Goal: Information Seeking & Learning: Check status

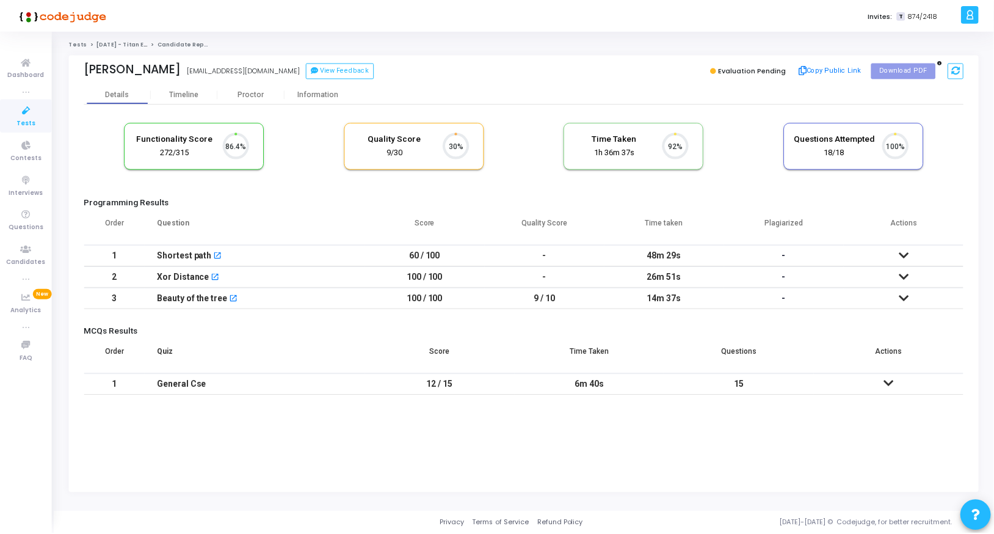
scroll to position [26, 31]
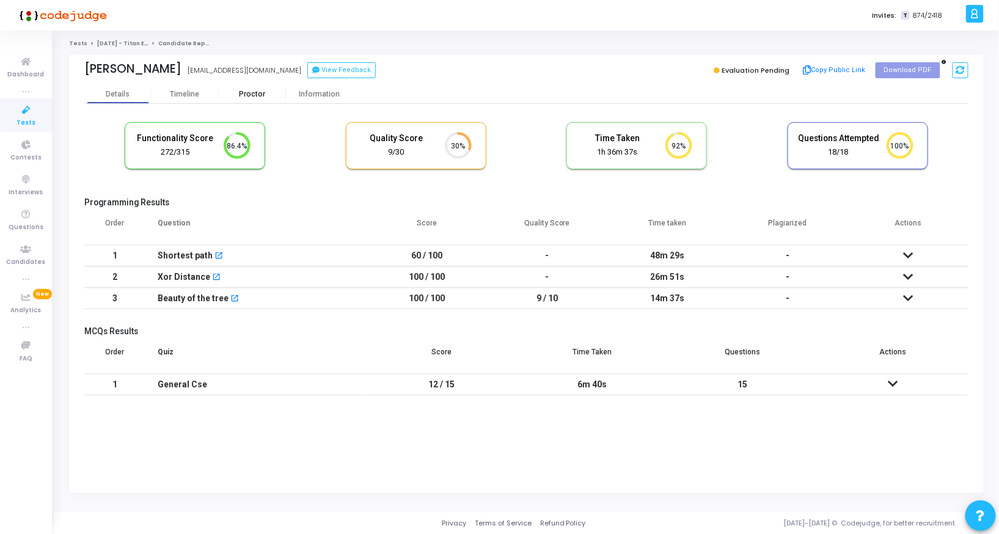
click at [252, 100] on div "Proctor" at bounding box center [252, 94] width 67 height 18
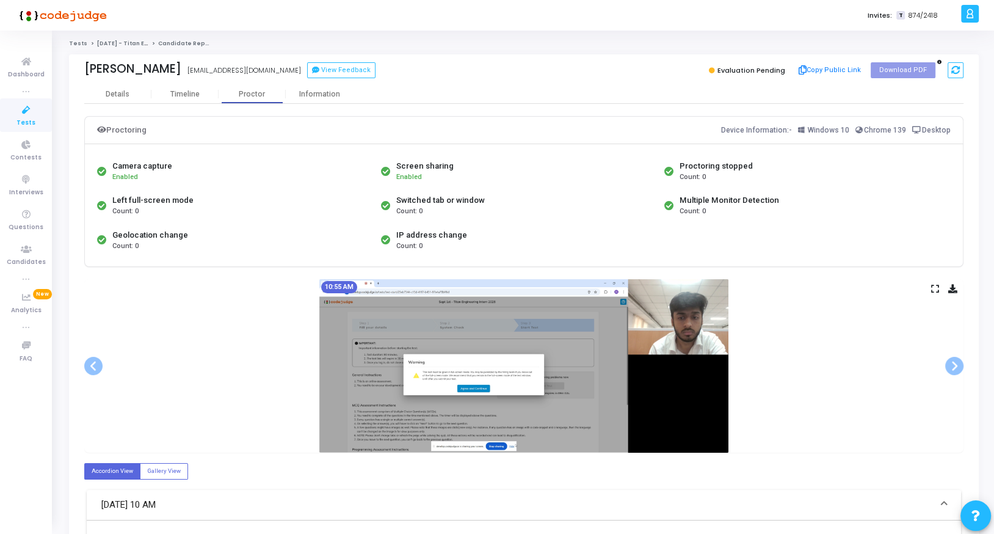
click at [932, 285] on icon at bounding box center [936, 288] width 8 height 7
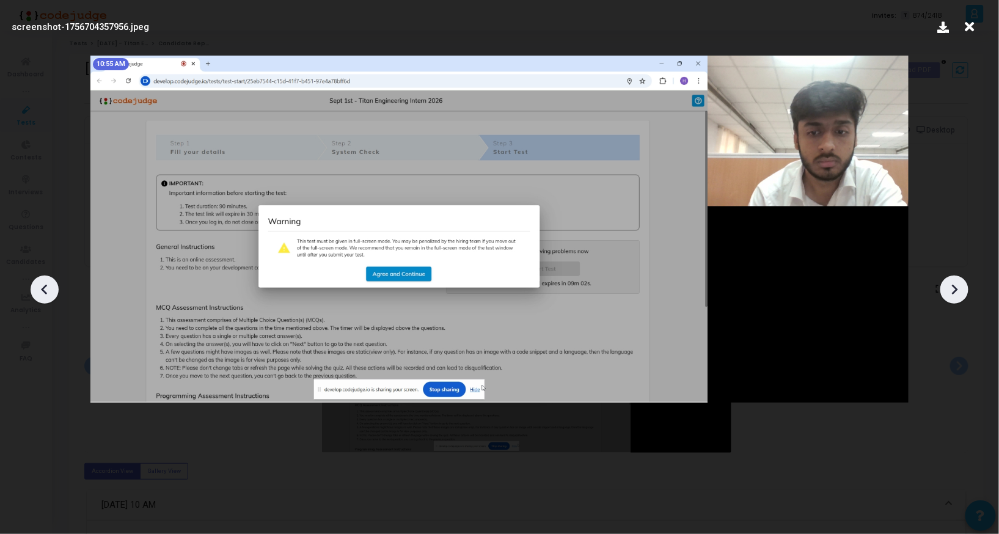
click at [942, 291] on div at bounding box center [954, 289] width 28 height 28
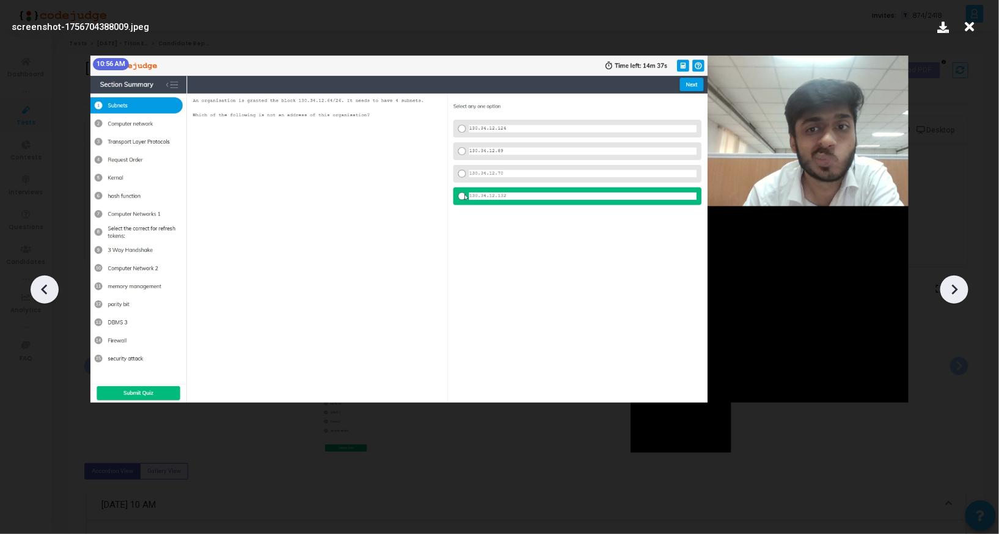
click at [942, 291] on div at bounding box center [954, 289] width 28 height 28
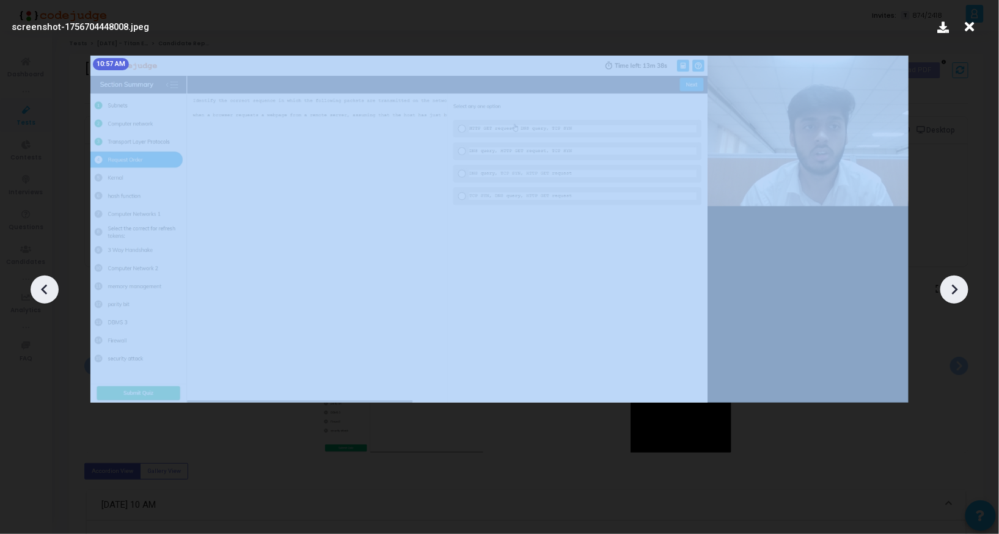
click at [942, 291] on div at bounding box center [954, 289] width 28 height 28
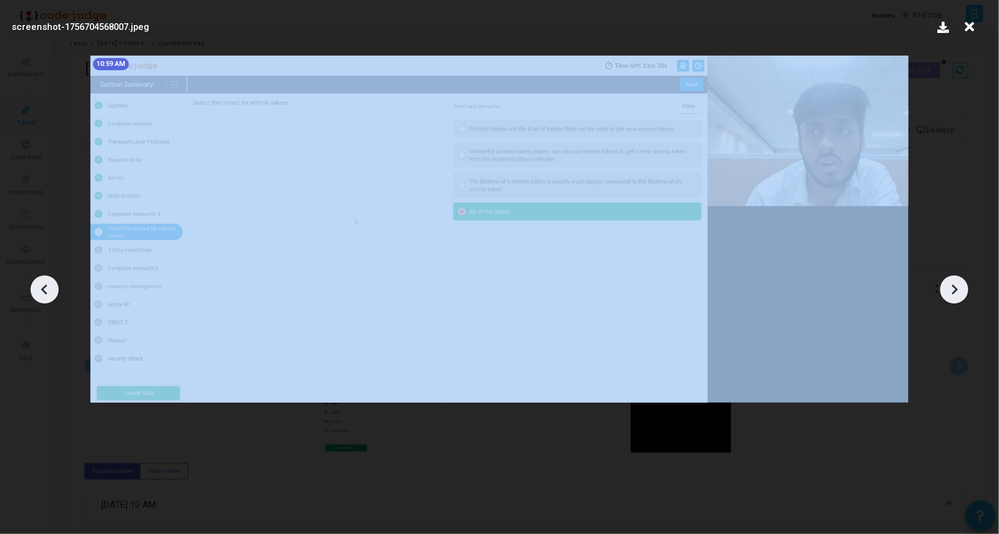
click at [942, 291] on div at bounding box center [954, 289] width 28 height 28
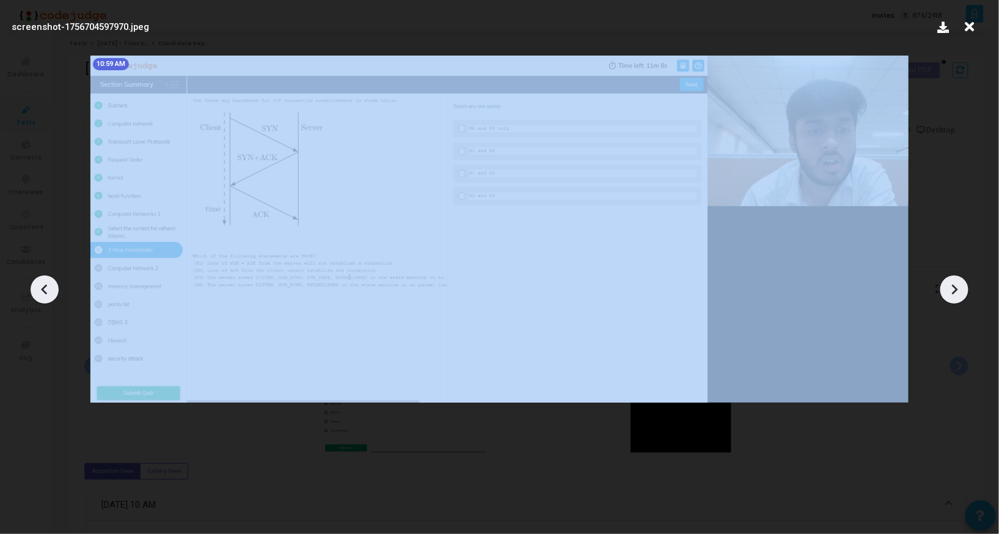
click at [942, 291] on div at bounding box center [954, 289] width 28 height 28
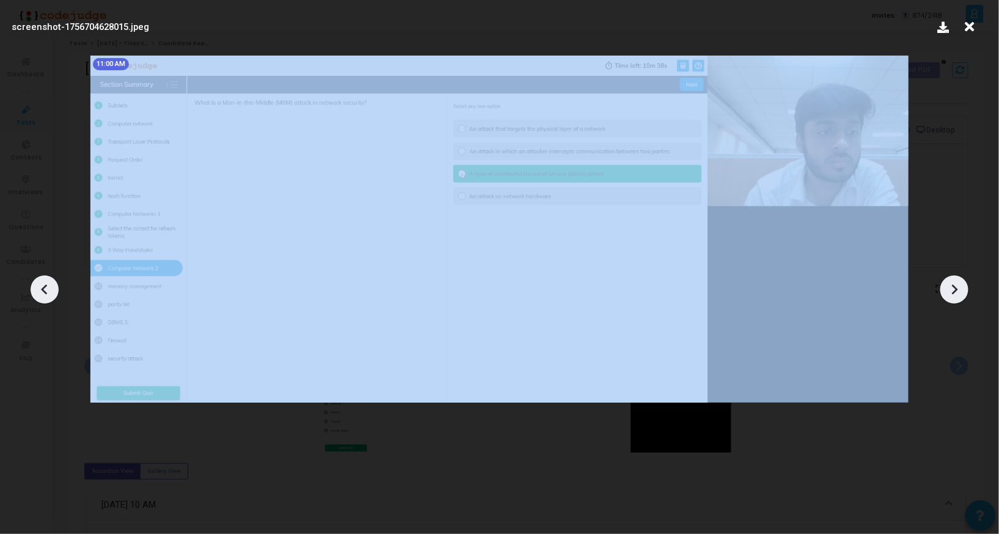
click at [942, 291] on div at bounding box center [954, 289] width 28 height 28
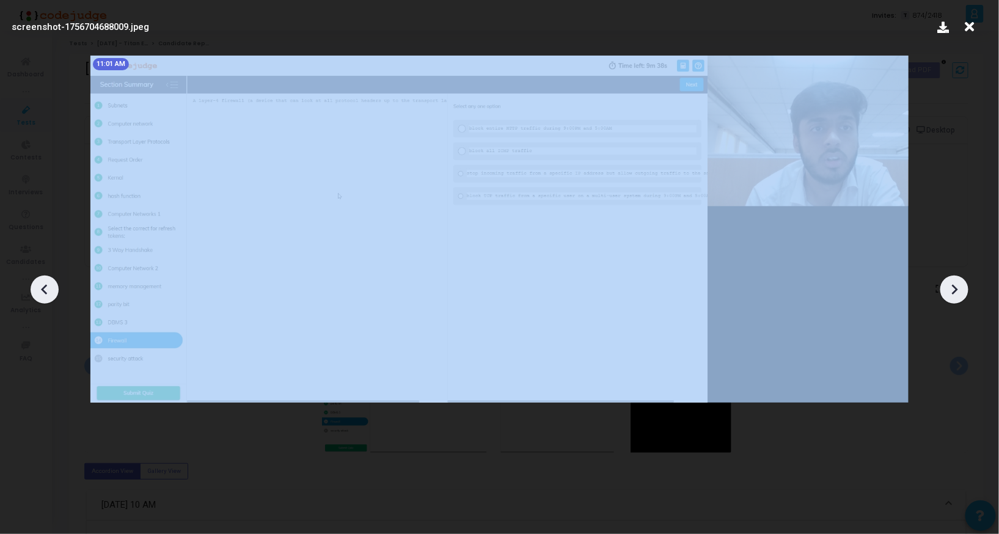
click at [942, 291] on div at bounding box center [954, 289] width 28 height 28
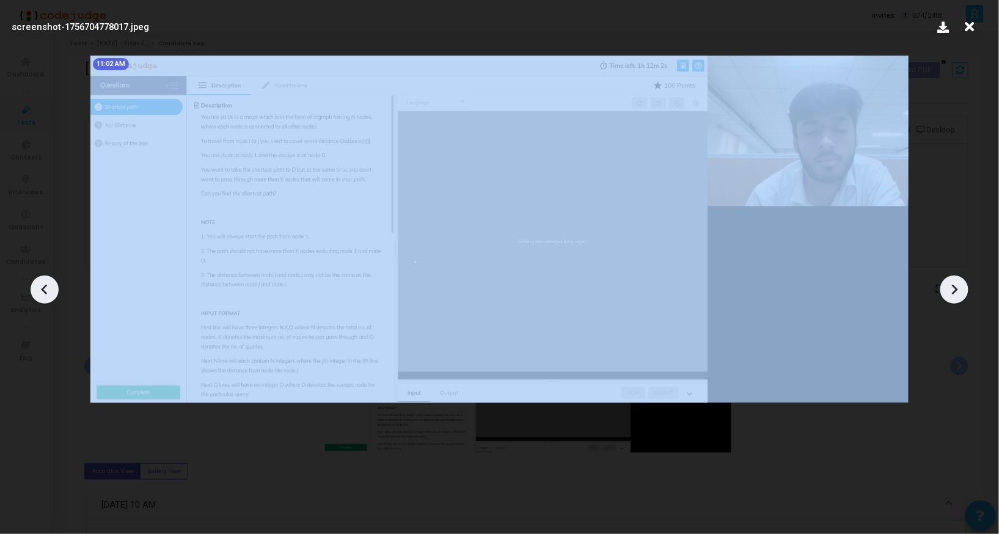
click at [942, 291] on div at bounding box center [954, 289] width 28 height 28
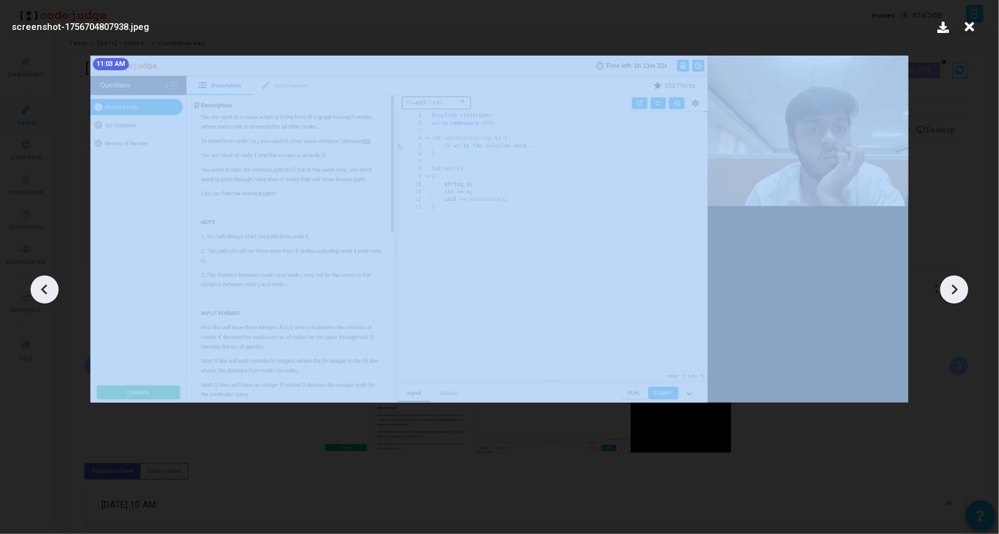
click at [942, 291] on div at bounding box center [954, 289] width 28 height 28
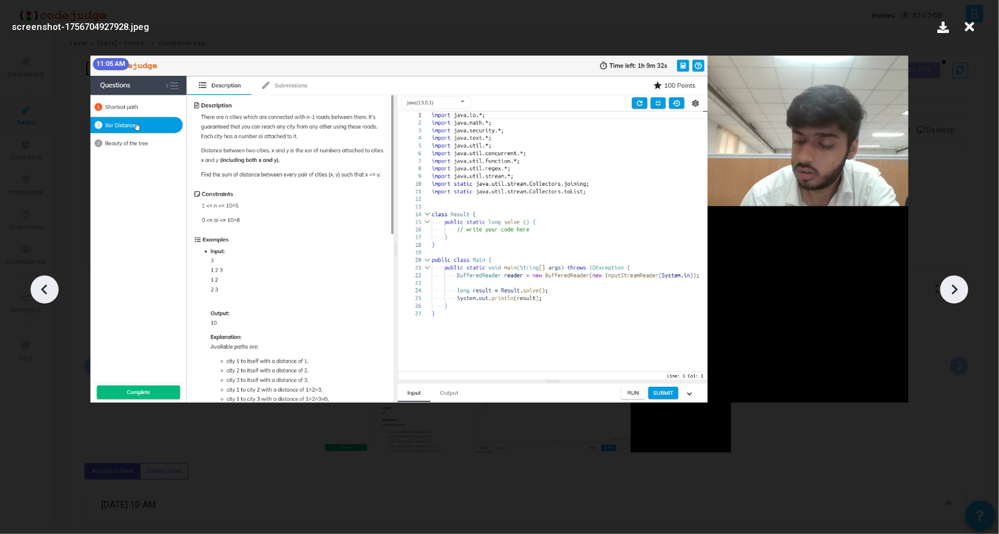
click at [942, 291] on div at bounding box center [954, 289] width 28 height 28
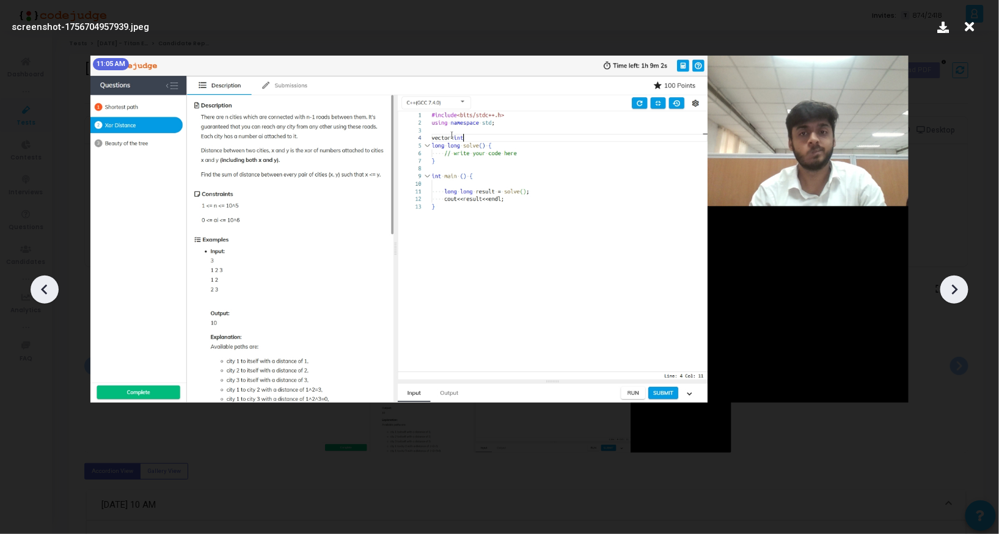
click at [942, 291] on div at bounding box center [954, 289] width 28 height 28
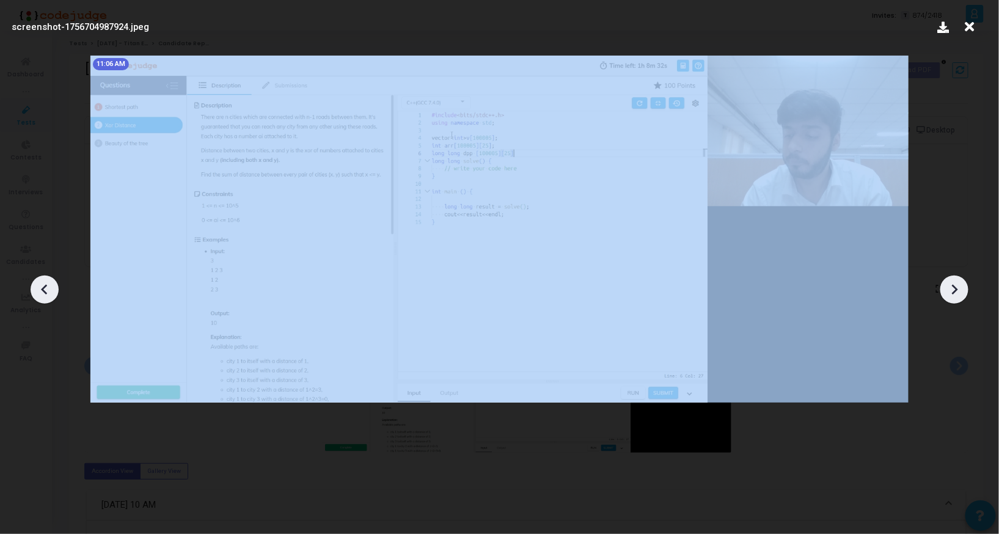
click at [942, 291] on div at bounding box center [954, 289] width 28 height 28
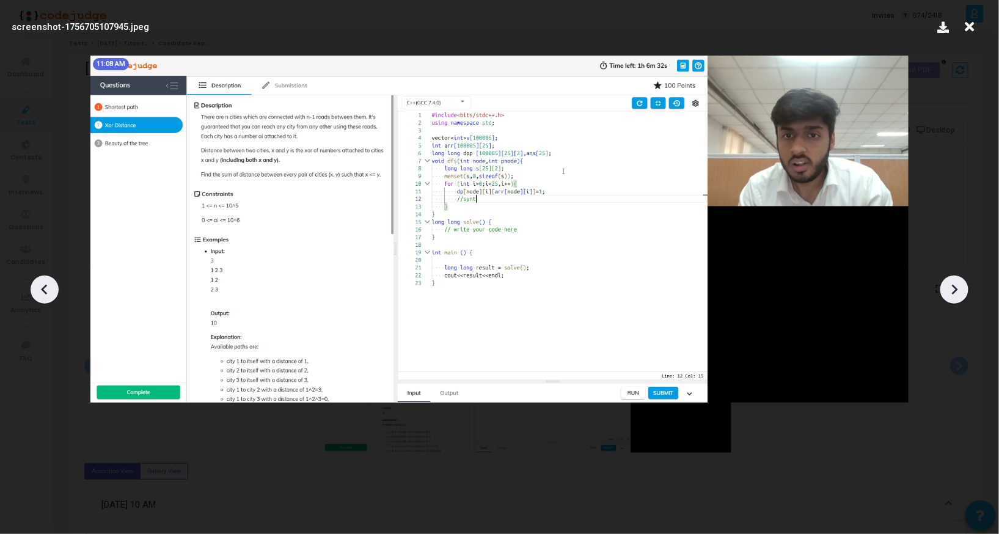
click at [942, 291] on div at bounding box center [954, 289] width 28 height 28
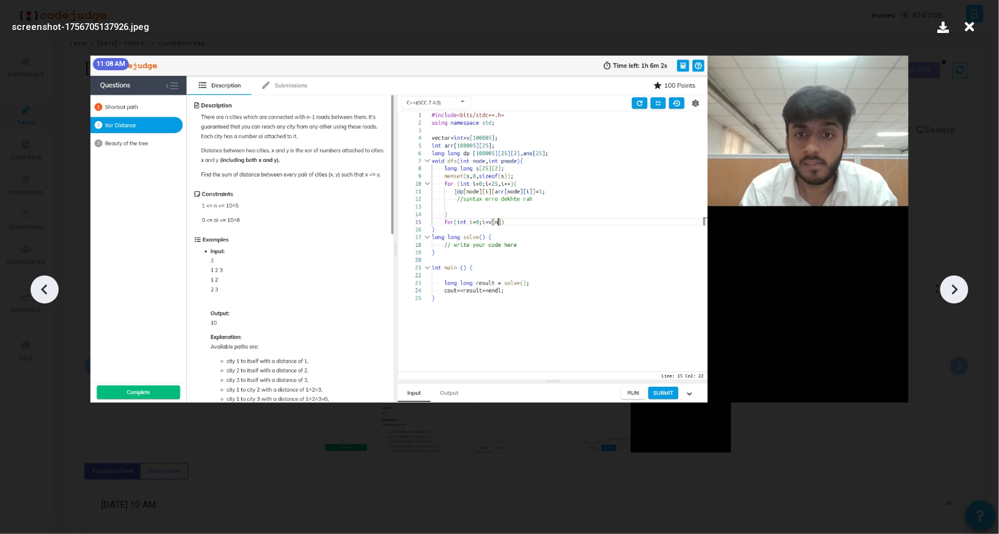
click at [942, 291] on div at bounding box center [954, 289] width 28 height 28
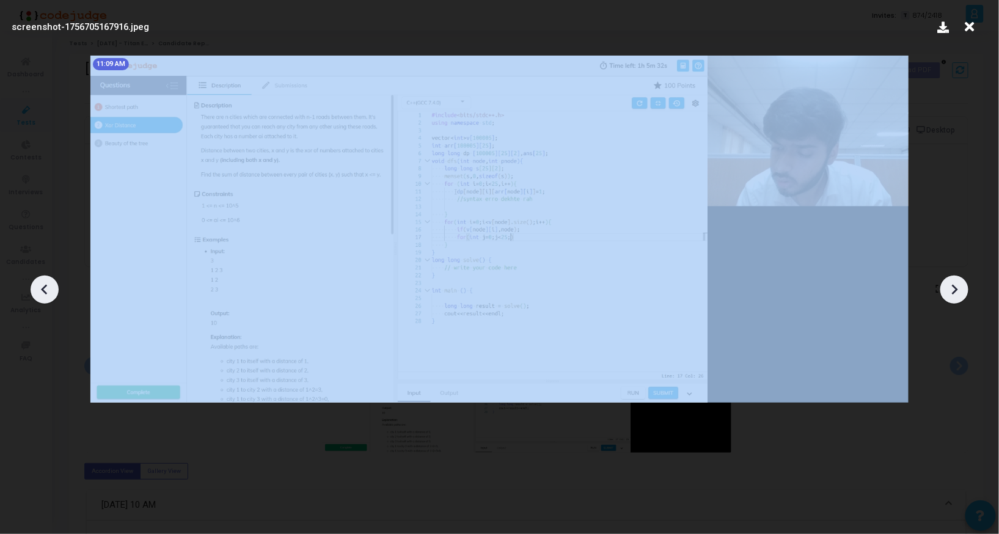
click at [942, 291] on div at bounding box center [954, 289] width 28 height 28
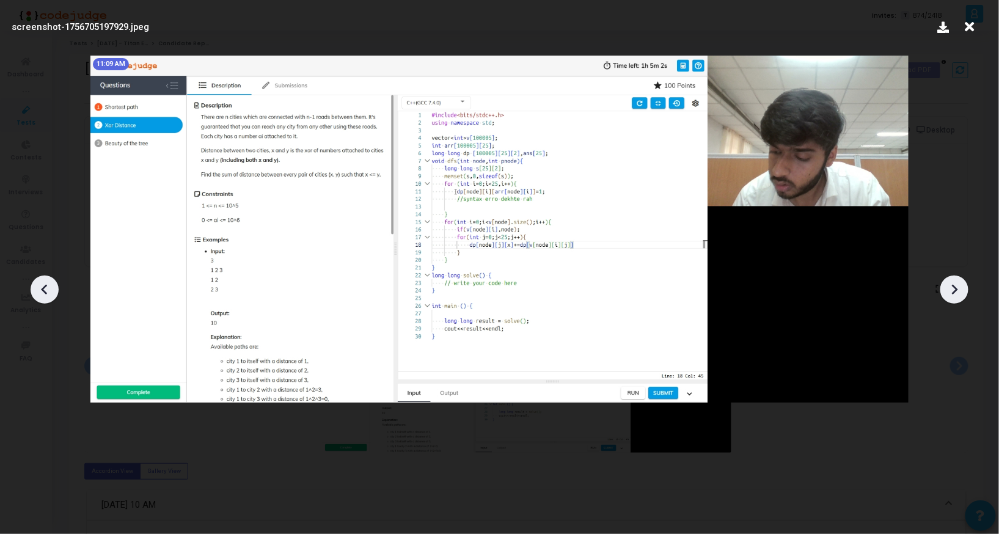
click at [942, 291] on div at bounding box center [954, 289] width 28 height 28
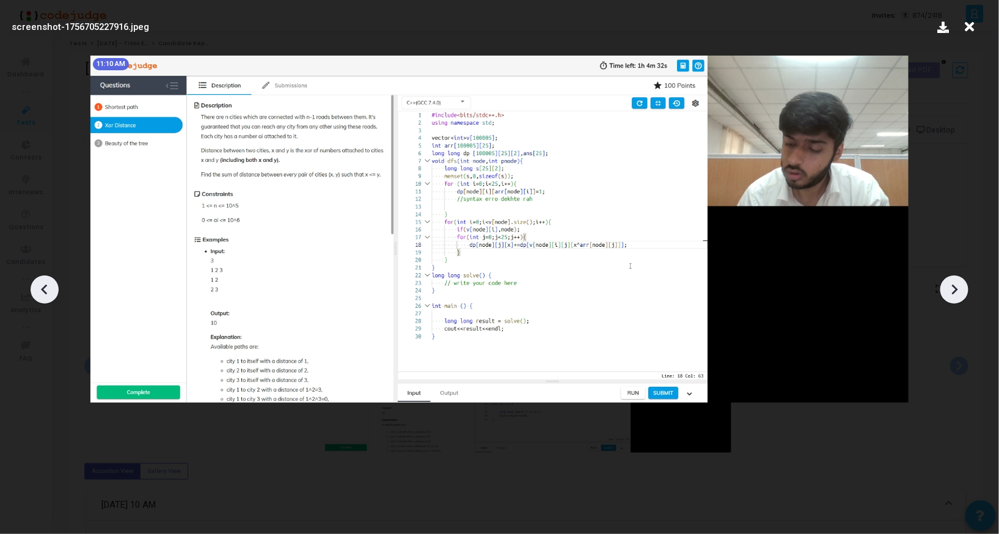
click at [942, 291] on div at bounding box center [954, 289] width 28 height 28
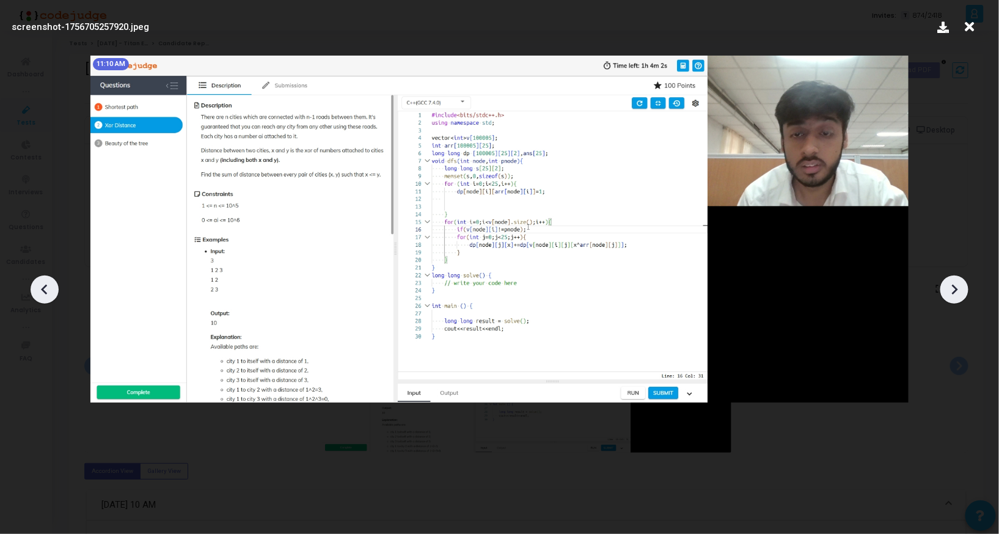
click at [942, 291] on div at bounding box center [954, 289] width 28 height 28
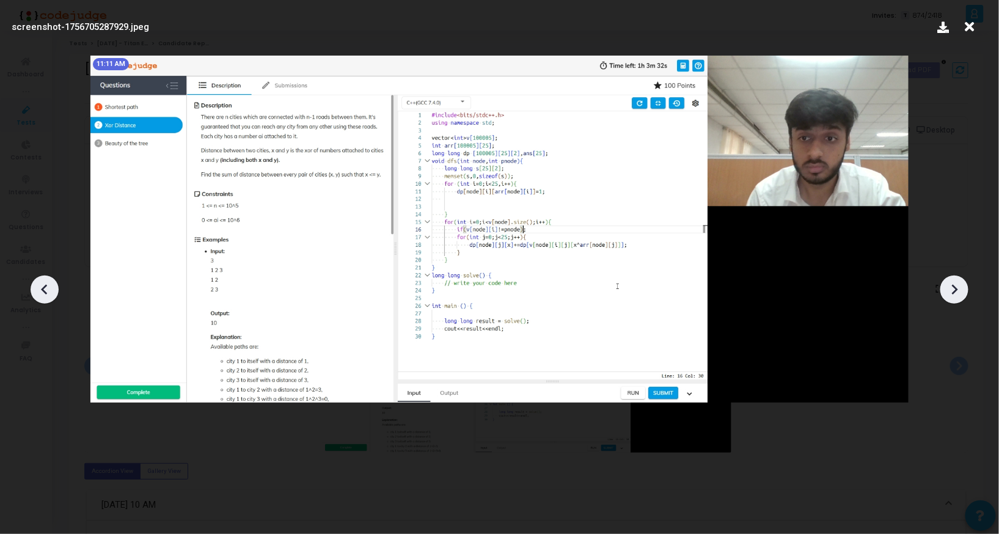
click at [942, 291] on div at bounding box center [954, 289] width 28 height 28
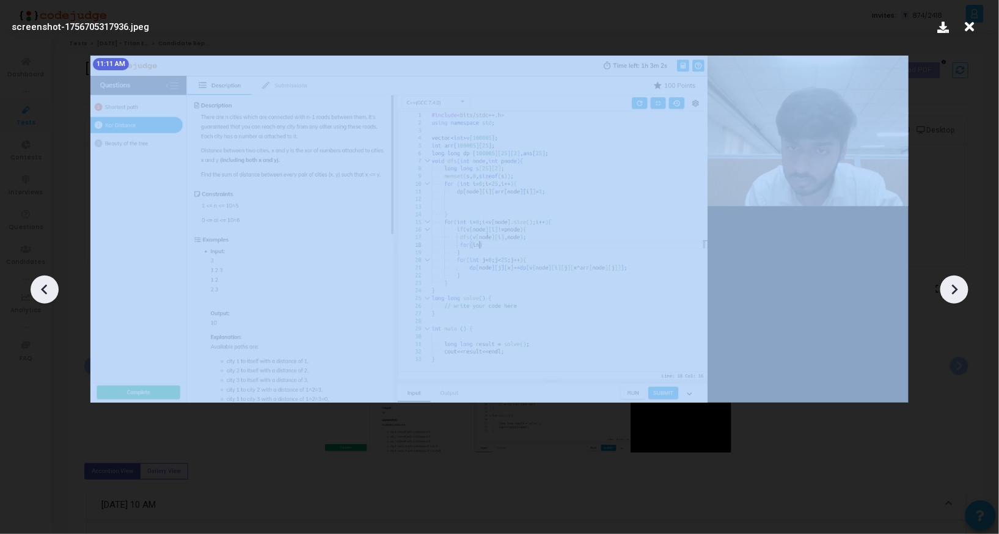
click at [942, 291] on div at bounding box center [954, 289] width 28 height 28
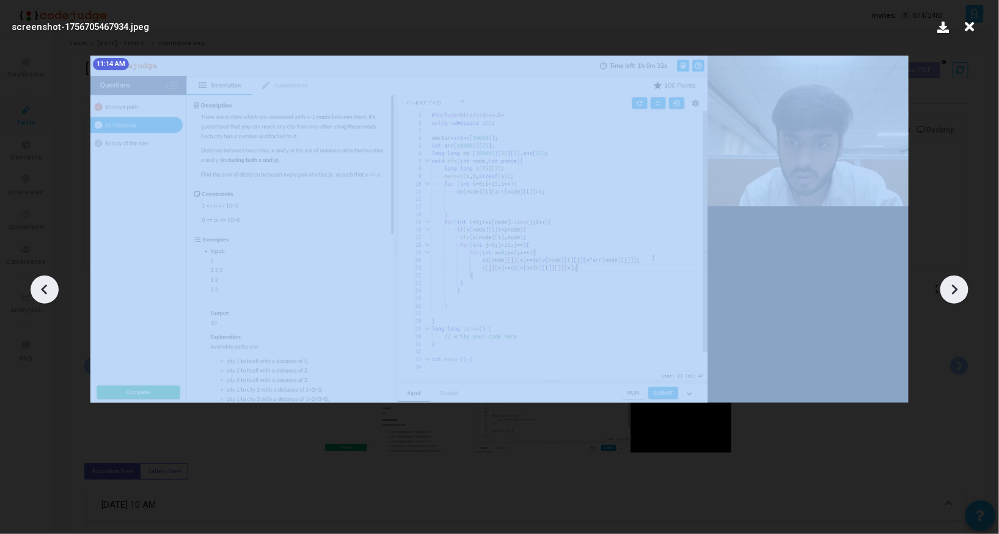
click at [942, 291] on div at bounding box center [954, 289] width 28 height 28
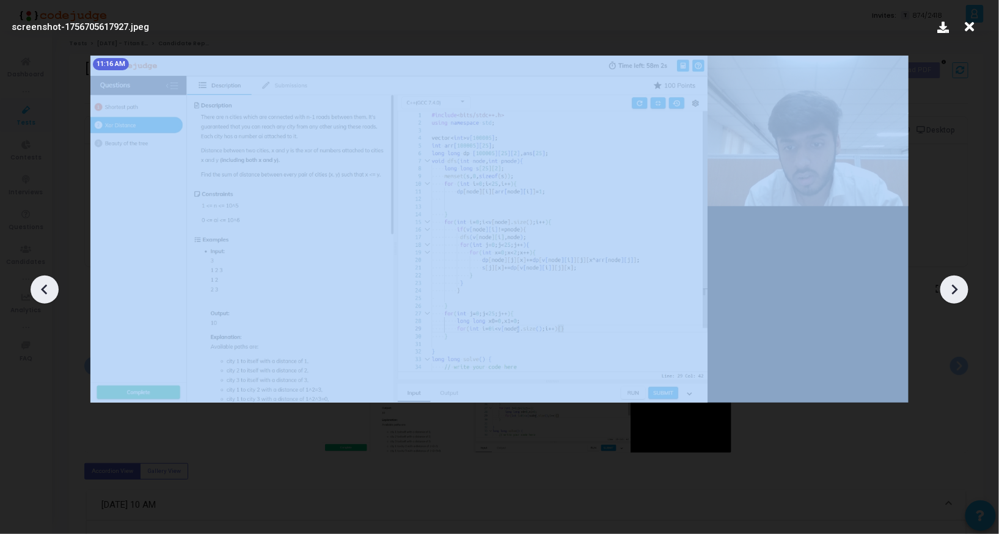
click at [942, 291] on div at bounding box center [954, 289] width 28 height 28
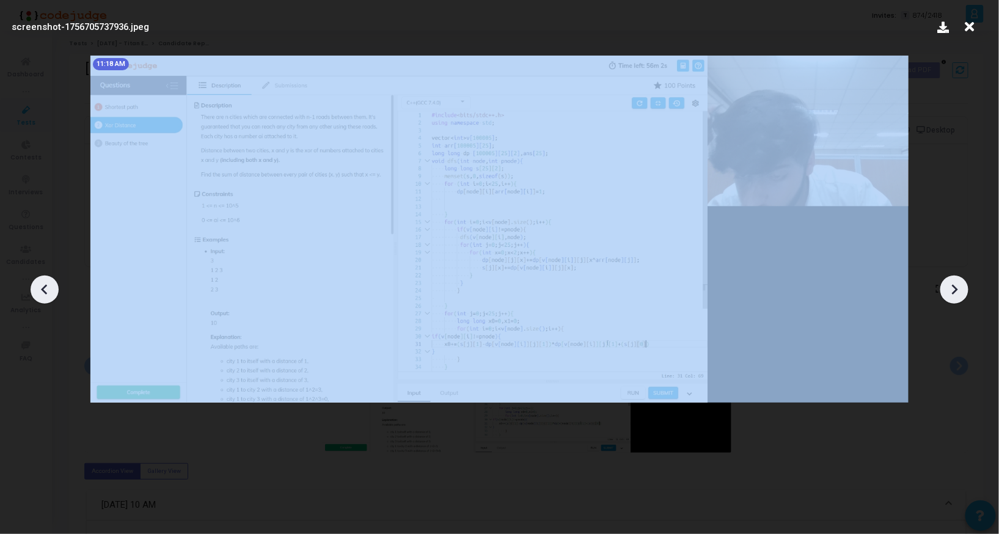
click at [942, 291] on div at bounding box center [954, 289] width 28 height 28
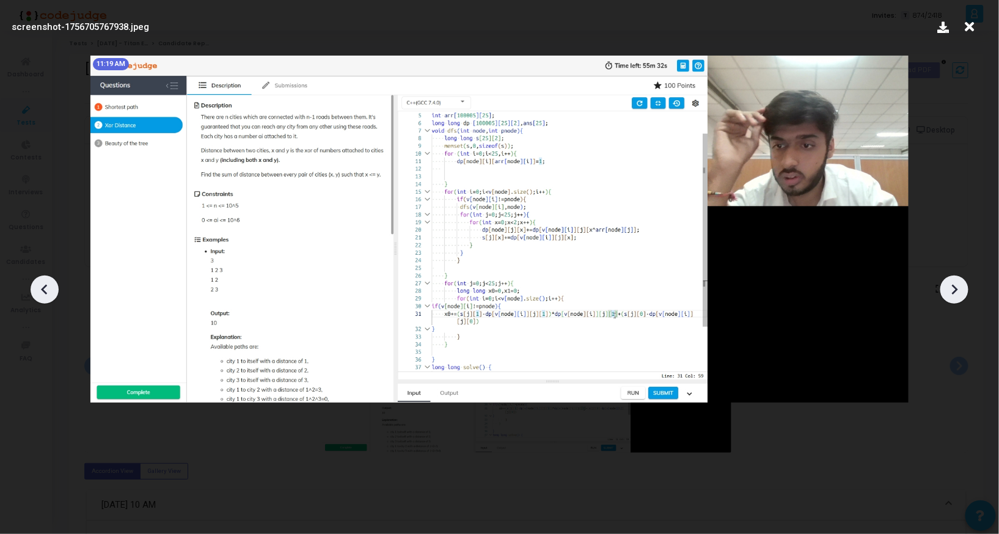
click at [942, 291] on div at bounding box center [954, 289] width 28 height 28
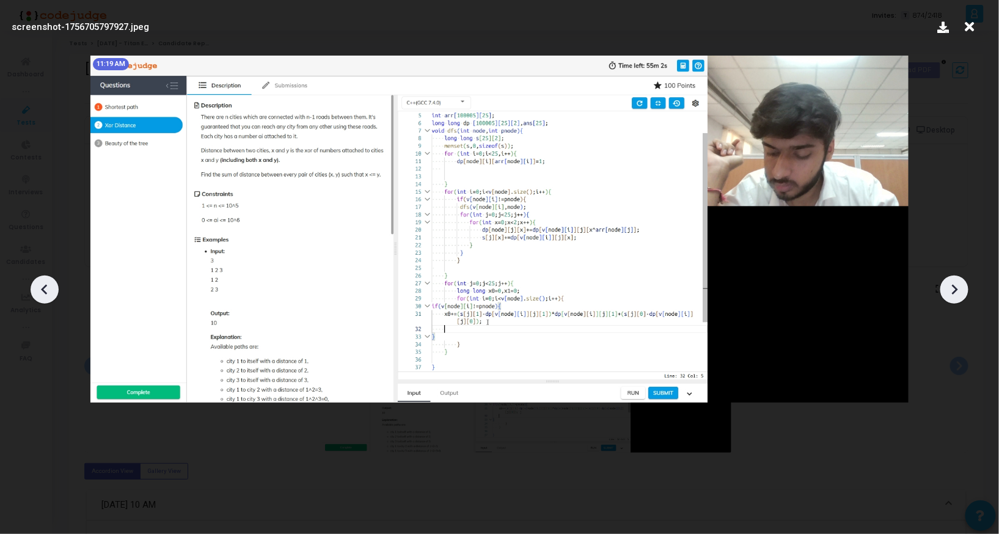
click at [942, 291] on div at bounding box center [954, 289] width 28 height 28
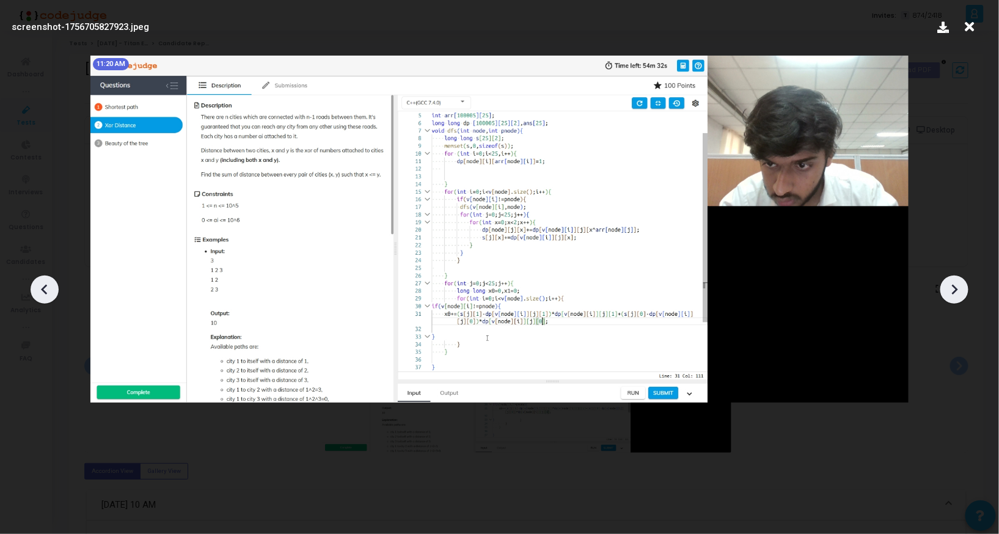
click at [942, 291] on div at bounding box center [954, 289] width 28 height 28
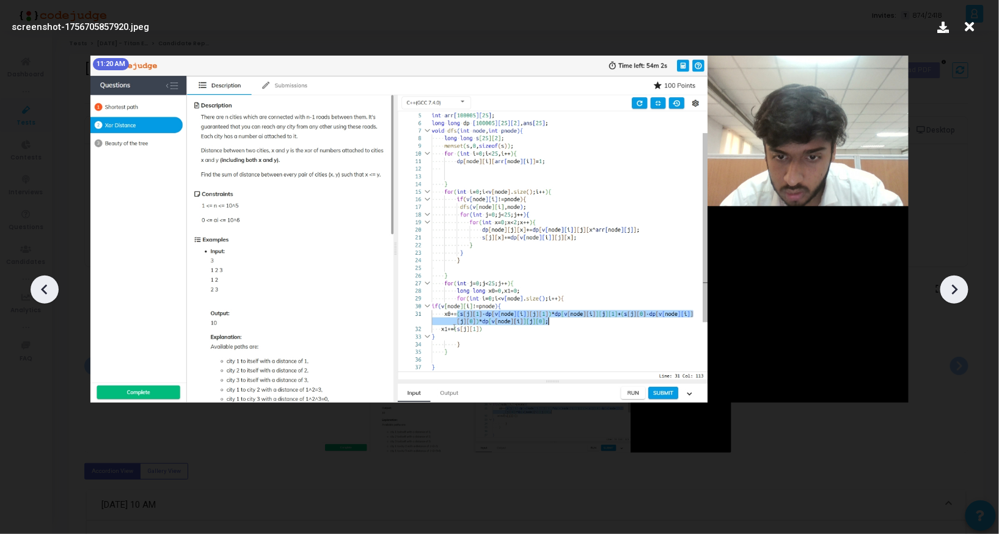
click at [942, 291] on div at bounding box center [954, 289] width 28 height 28
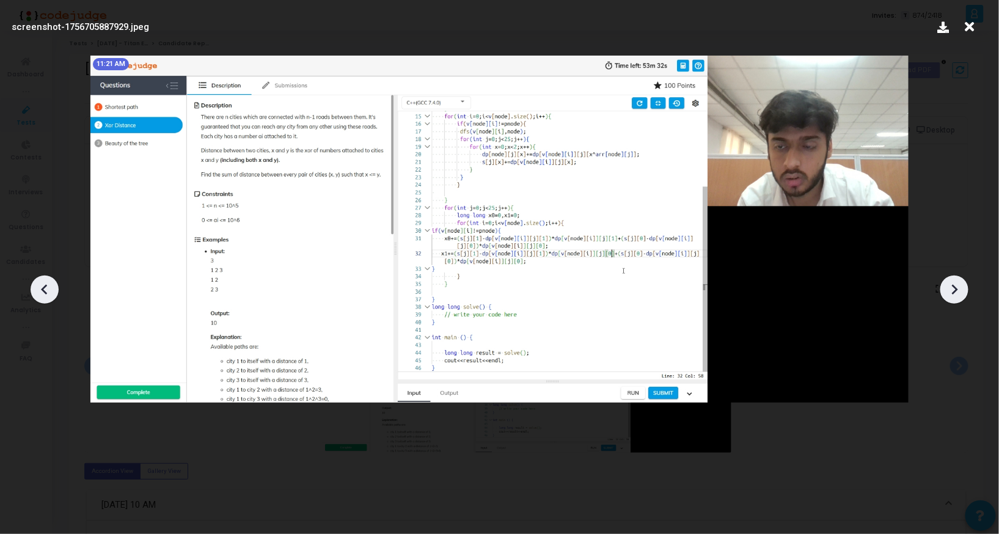
click at [942, 291] on div at bounding box center [954, 289] width 28 height 28
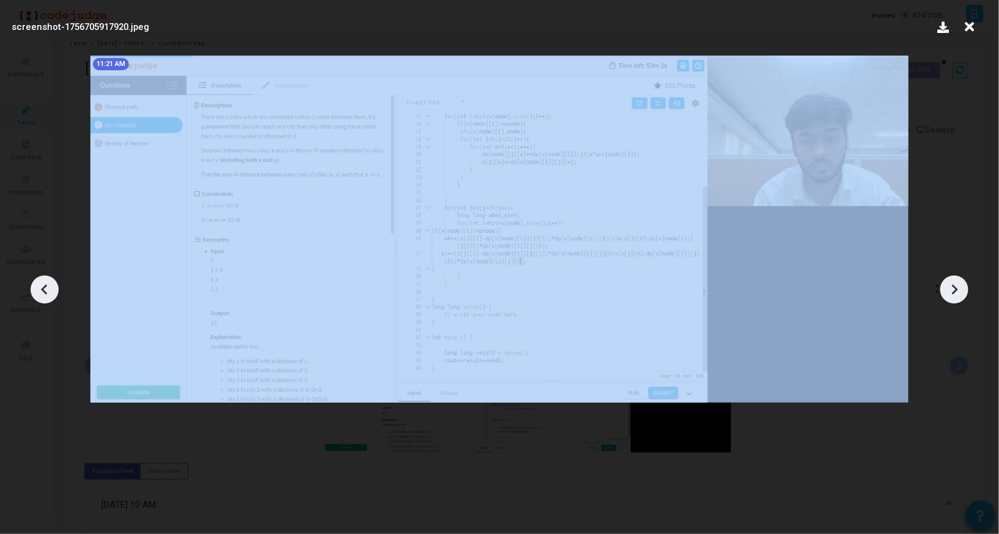
click at [942, 291] on div at bounding box center [954, 289] width 28 height 28
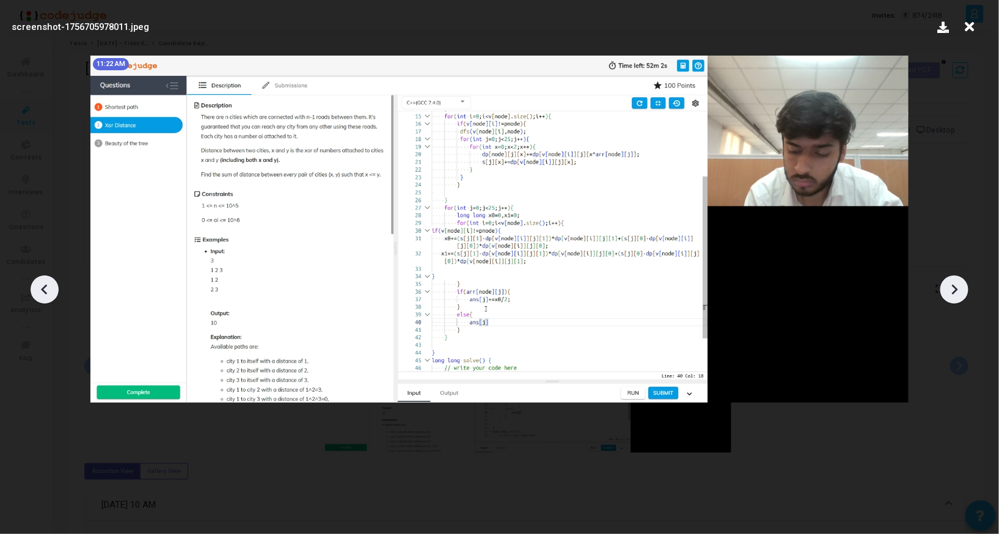
click at [942, 291] on div at bounding box center [954, 289] width 28 height 28
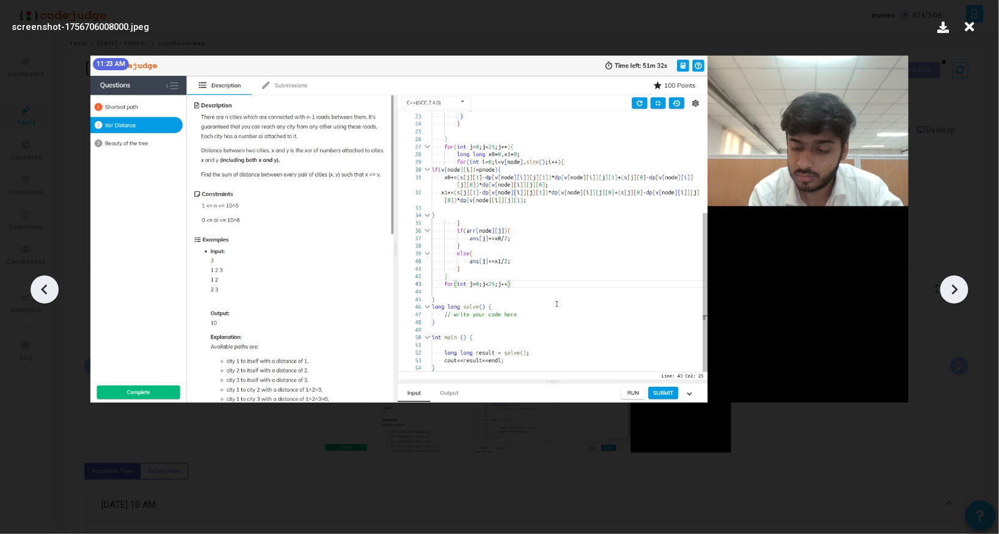
click at [942, 291] on div at bounding box center [954, 289] width 28 height 28
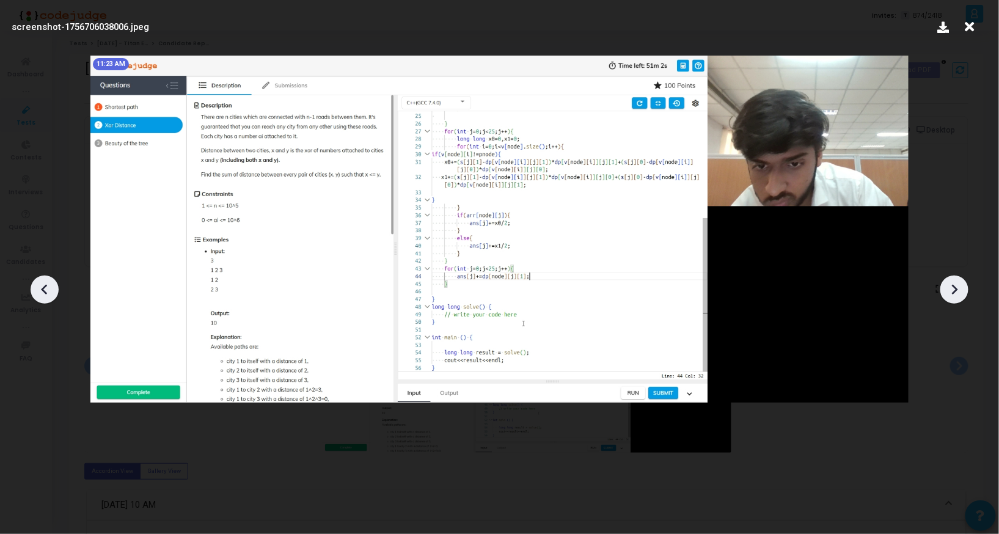
click at [942, 291] on div at bounding box center [954, 289] width 28 height 28
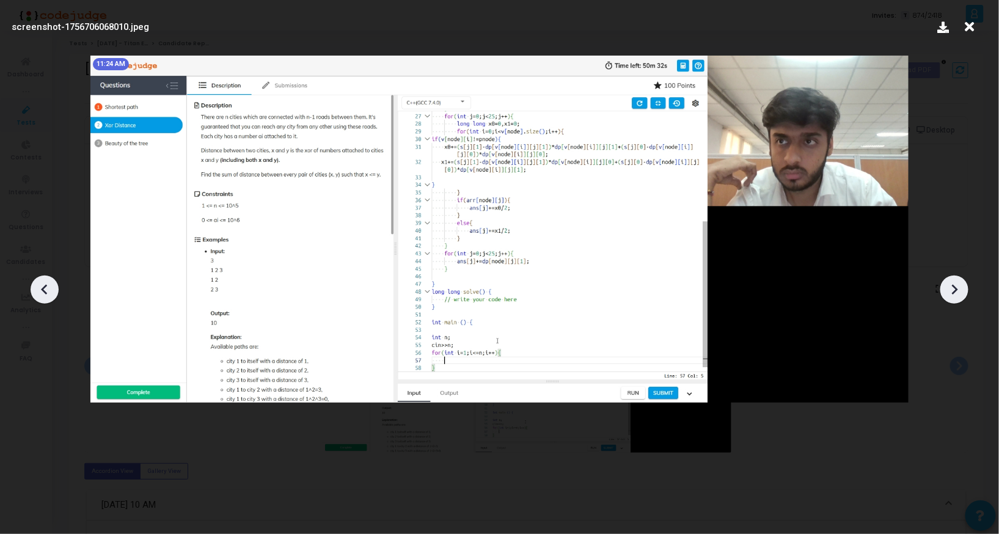
click at [942, 291] on div at bounding box center [954, 289] width 28 height 28
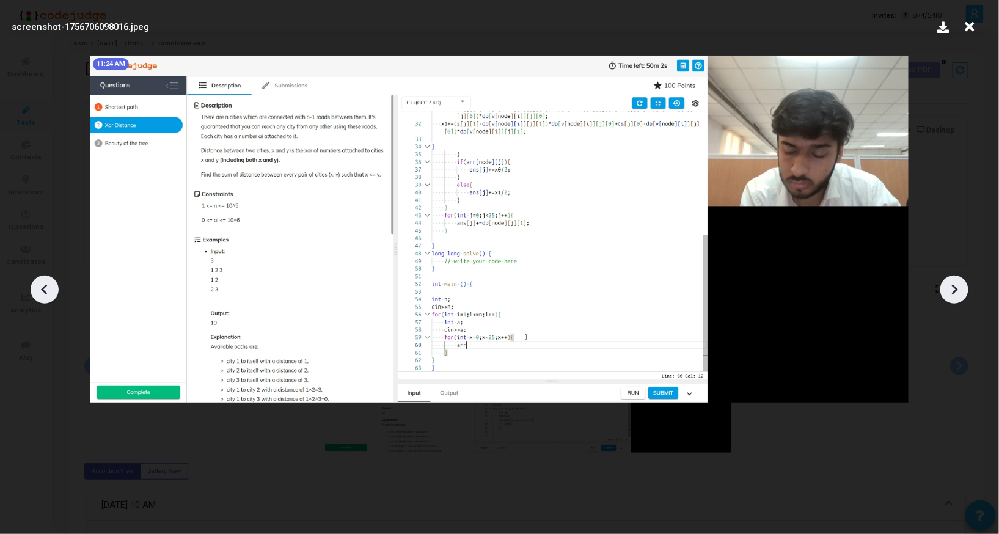
click at [942, 291] on div at bounding box center [954, 289] width 28 height 28
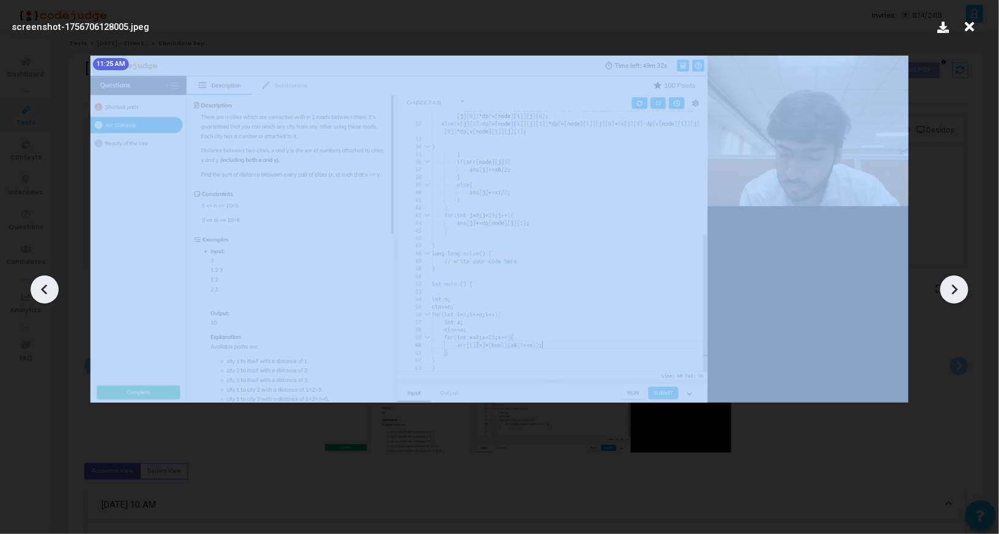
click at [942, 291] on div at bounding box center [954, 289] width 28 height 28
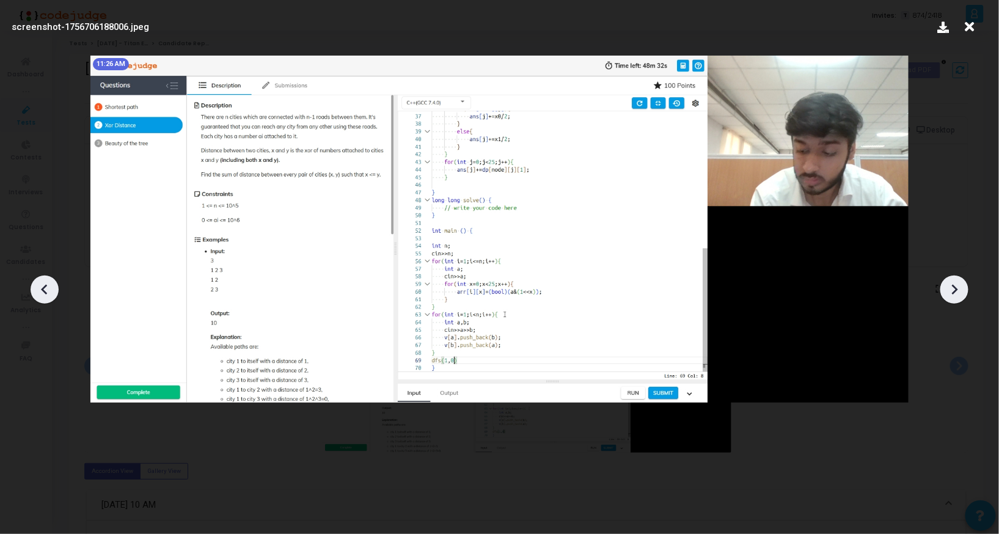
click at [942, 291] on div at bounding box center [954, 289] width 28 height 28
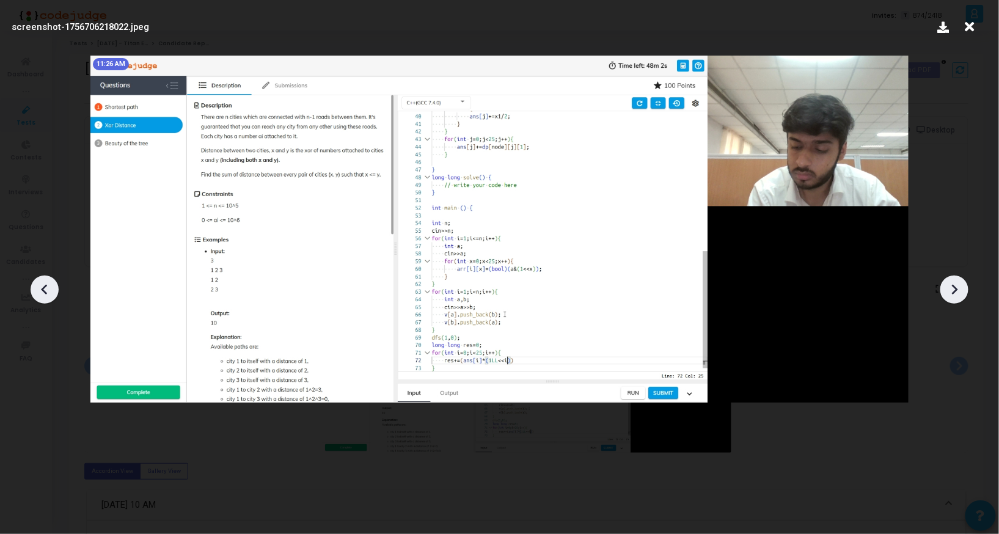
click at [942, 291] on div at bounding box center [954, 289] width 28 height 28
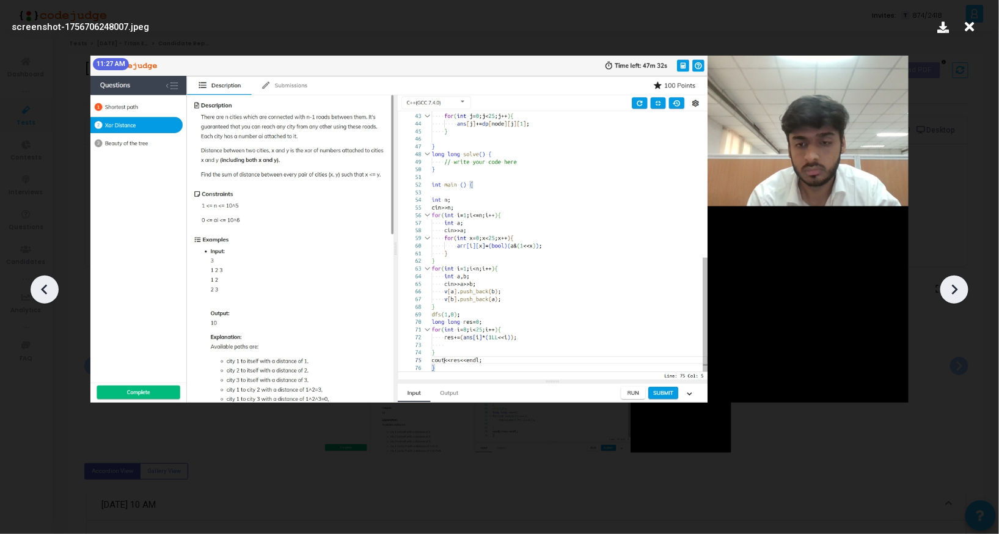
click at [942, 291] on div at bounding box center [954, 289] width 28 height 28
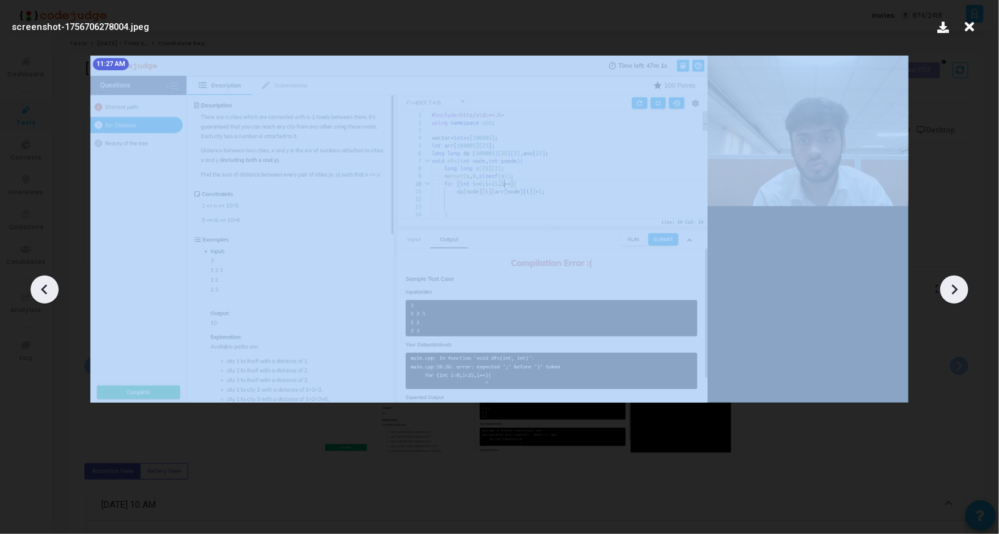
click at [942, 291] on div at bounding box center [954, 289] width 28 height 28
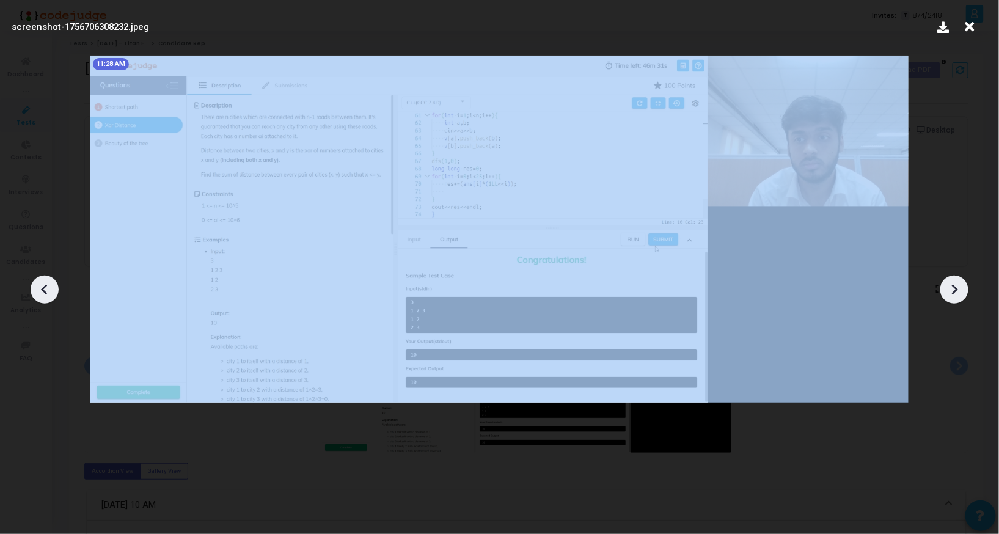
click at [942, 291] on div at bounding box center [954, 289] width 28 height 28
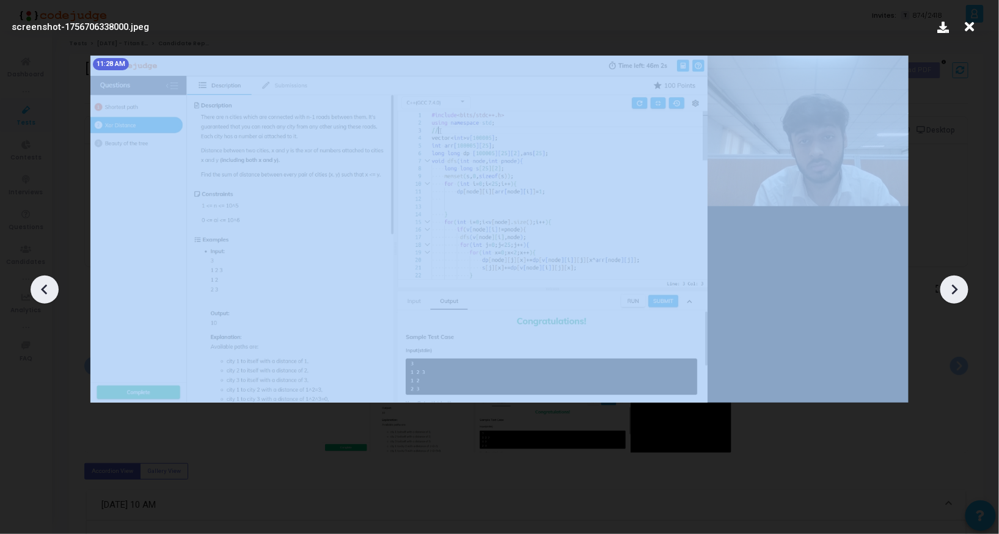
click at [942, 291] on div at bounding box center [954, 289] width 28 height 28
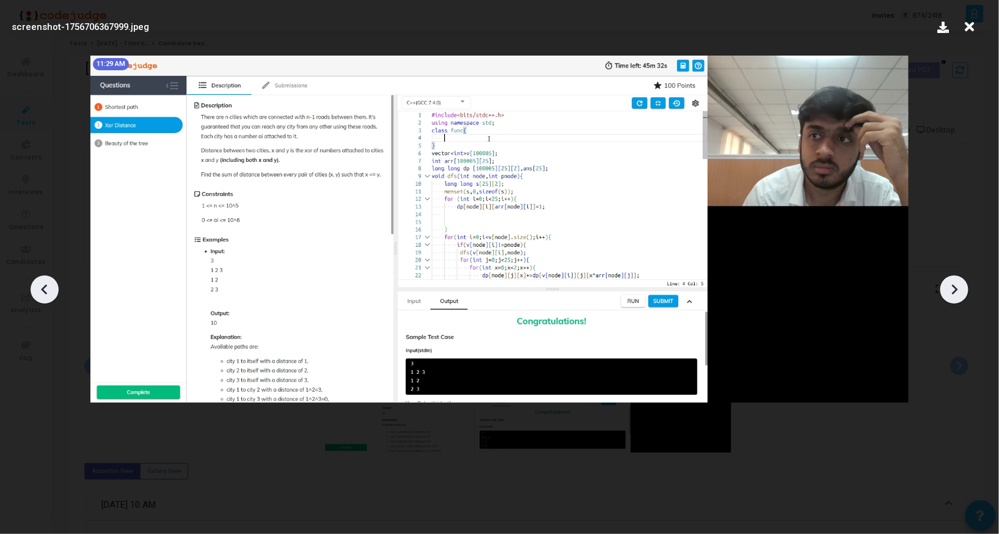
click at [942, 291] on div at bounding box center [954, 289] width 28 height 28
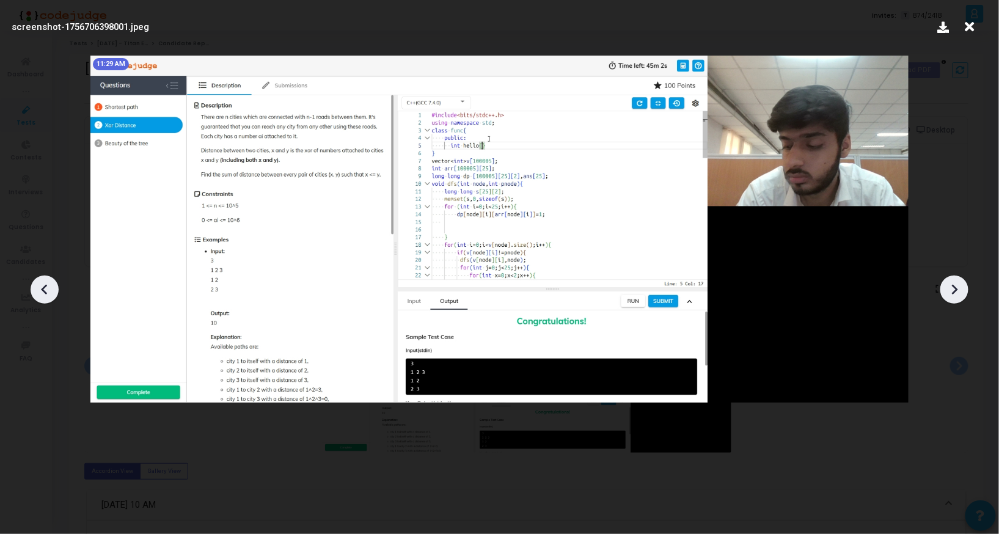
click at [942, 291] on div at bounding box center [954, 289] width 28 height 28
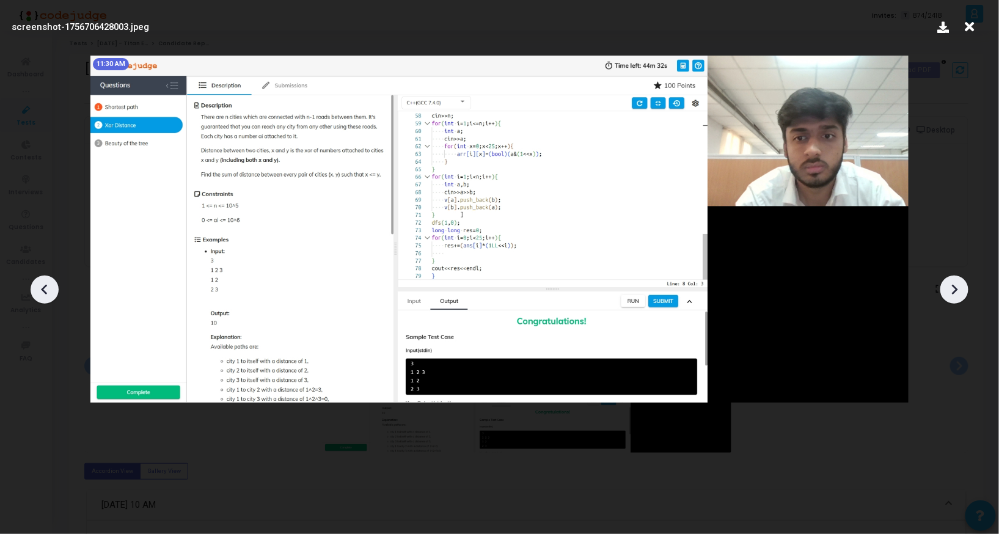
click at [942, 291] on div at bounding box center [954, 289] width 28 height 28
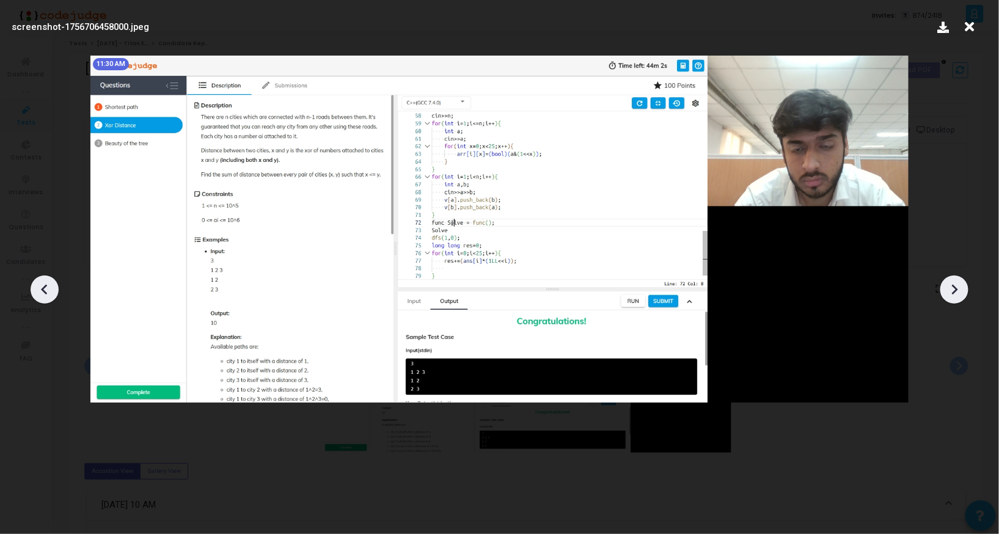
click at [942, 291] on div at bounding box center [954, 289] width 28 height 28
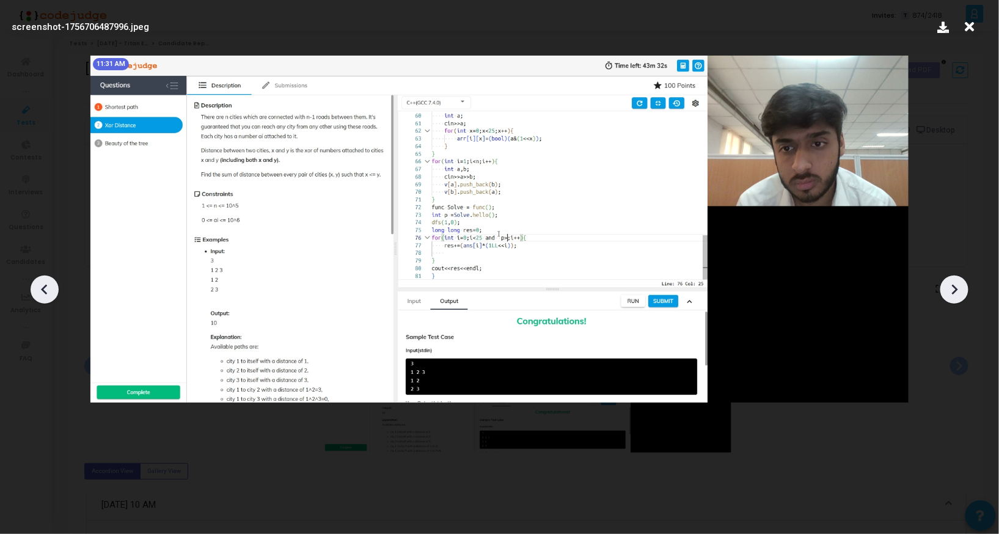
click at [942, 291] on div at bounding box center [954, 289] width 28 height 28
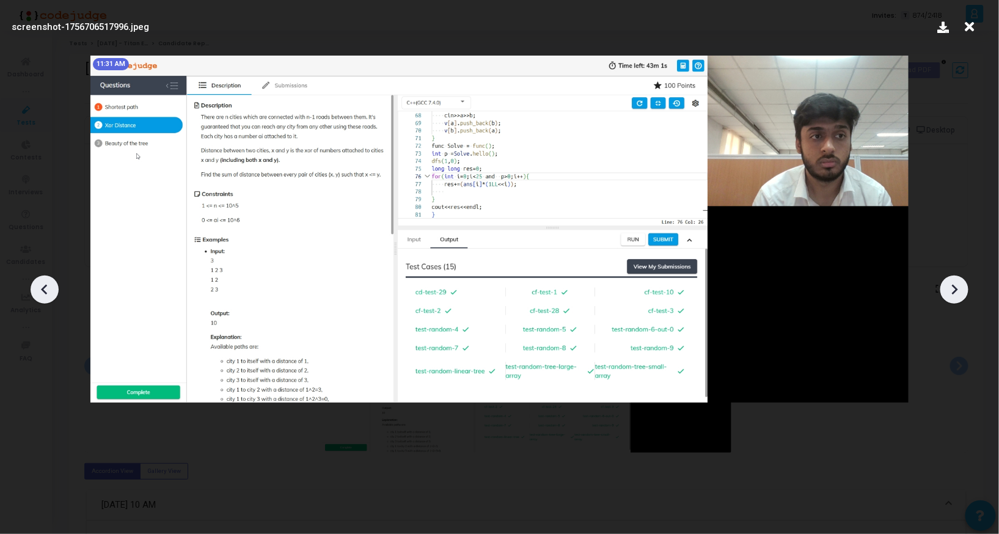
click at [45, 285] on icon at bounding box center [44, 290] width 6 height 10
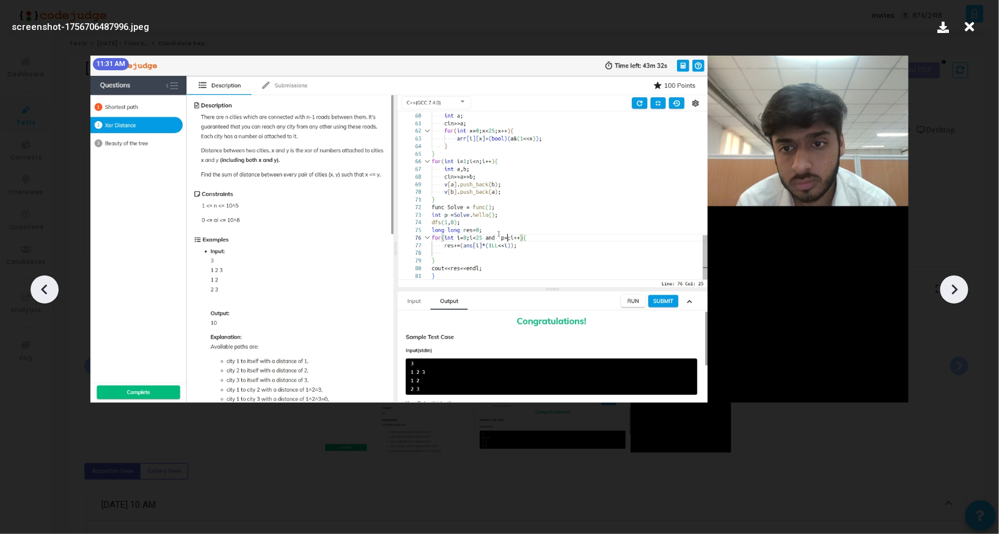
click at [45, 285] on icon at bounding box center [44, 290] width 6 height 10
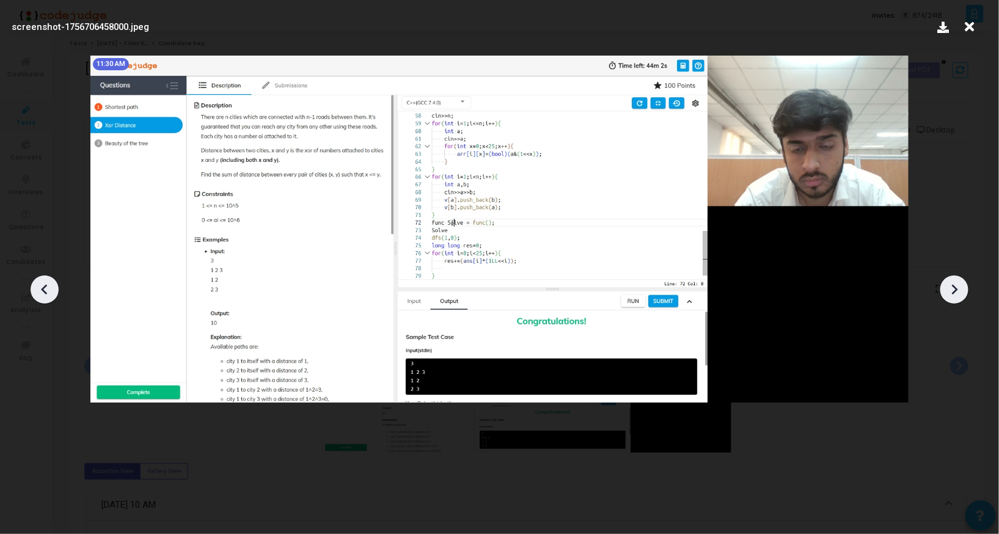
click at [45, 285] on icon at bounding box center [44, 290] width 6 height 10
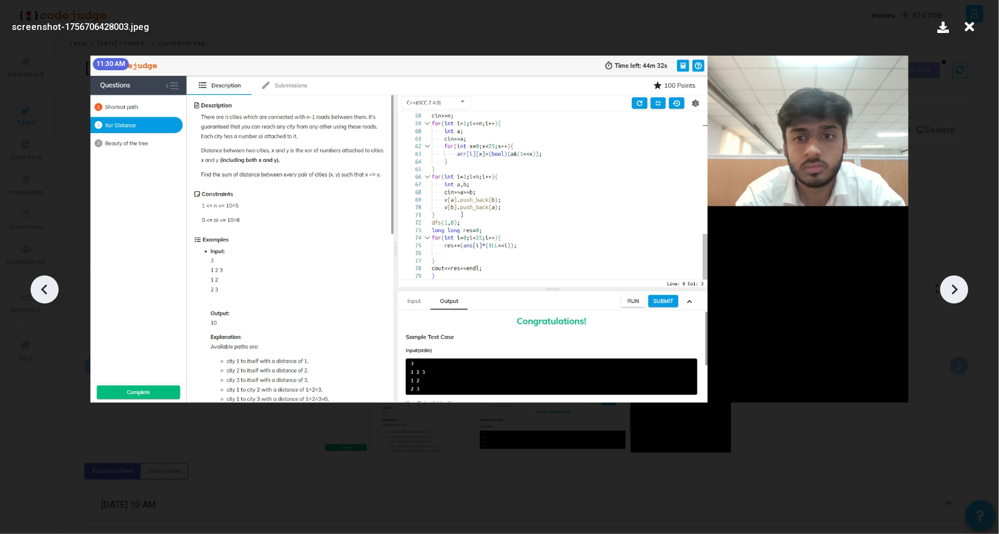
click at [956, 297] on icon at bounding box center [954, 289] width 18 height 18
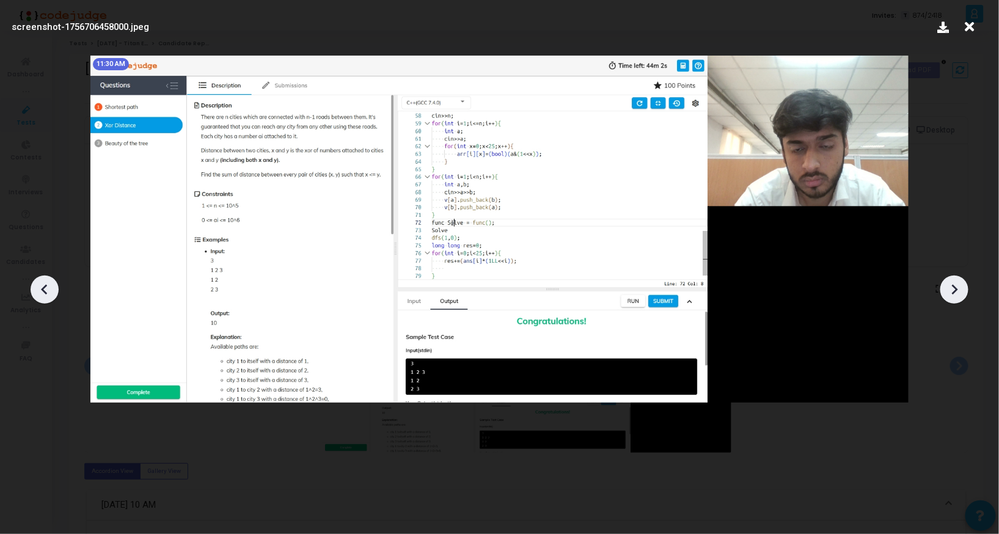
click at [956, 297] on icon at bounding box center [954, 289] width 18 height 18
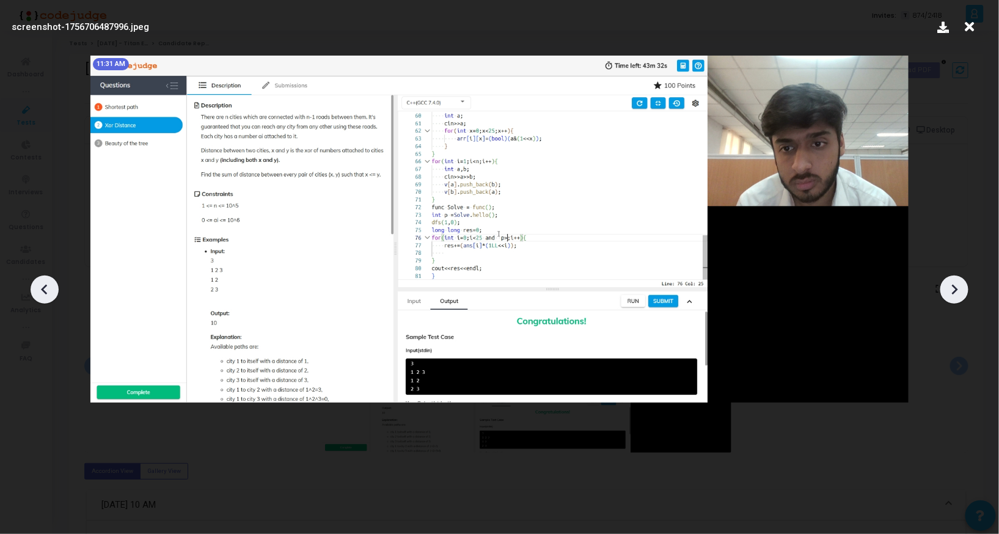
click at [956, 297] on icon at bounding box center [954, 289] width 18 height 18
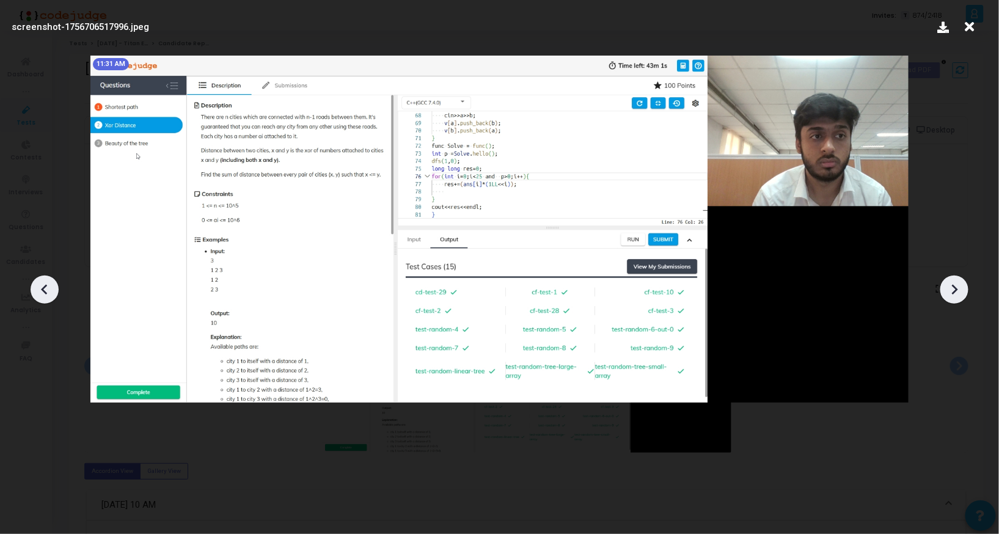
click at [956, 297] on icon at bounding box center [954, 289] width 18 height 18
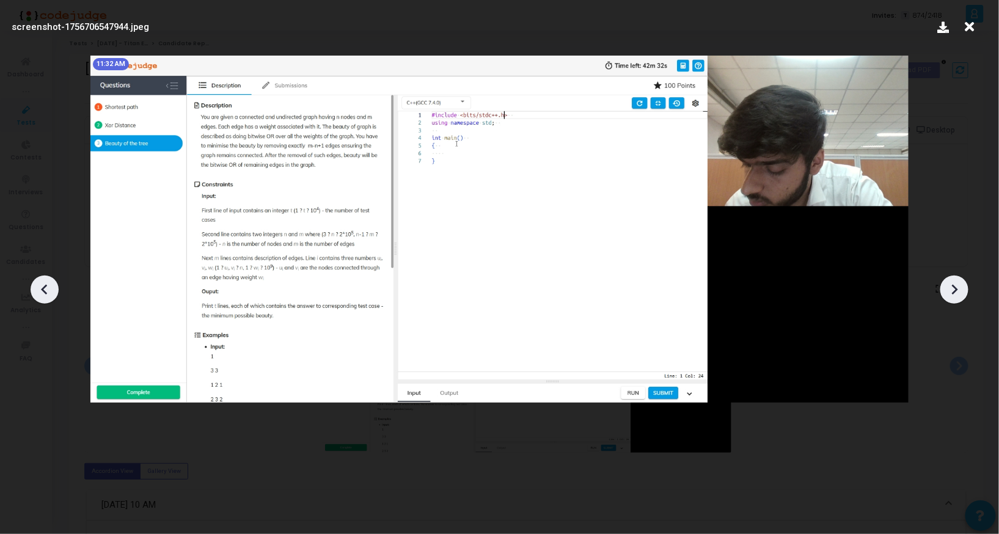
click at [956, 297] on icon at bounding box center [954, 289] width 18 height 18
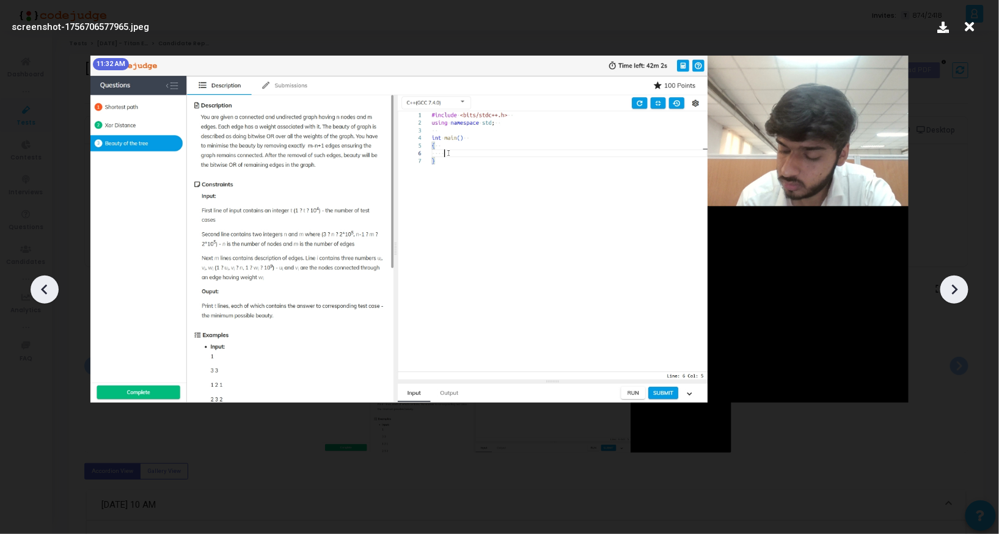
click at [956, 297] on icon at bounding box center [954, 289] width 18 height 18
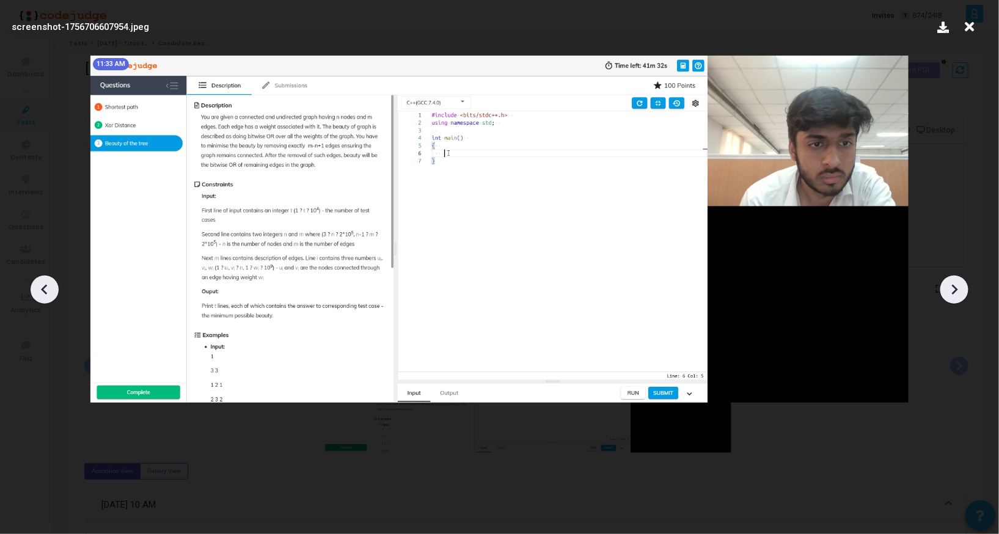
click at [956, 297] on icon at bounding box center [954, 289] width 18 height 18
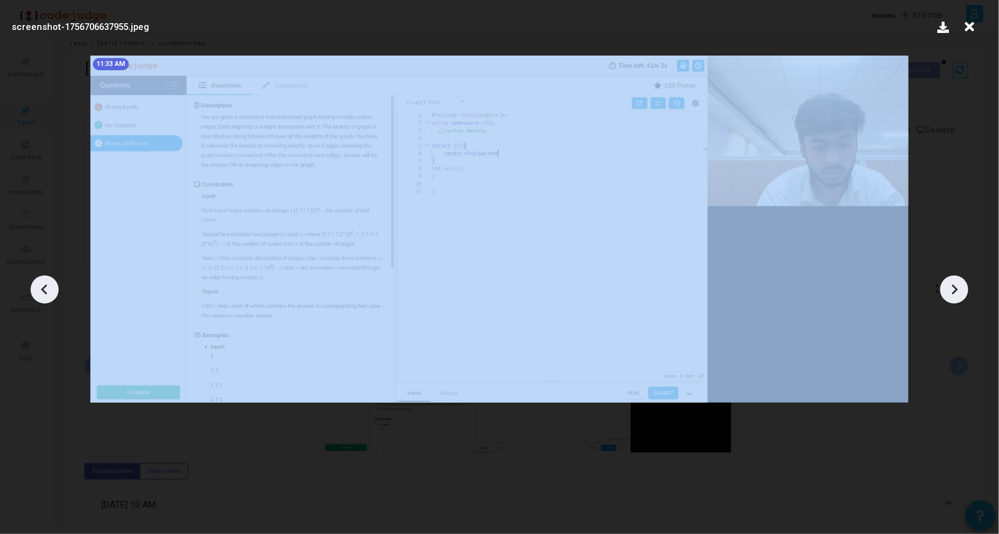
click at [956, 297] on icon at bounding box center [954, 289] width 18 height 18
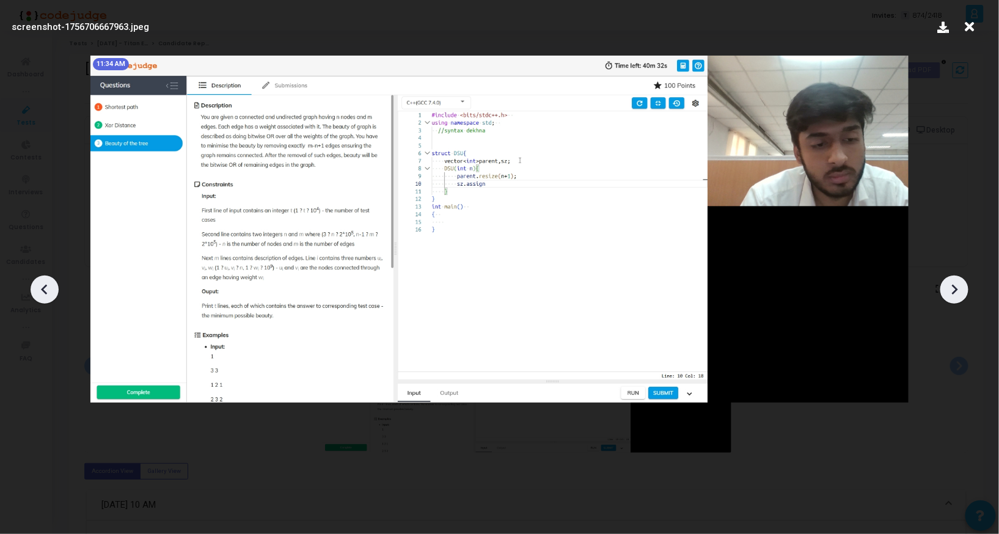
click at [956, 297] on icon at bounding box center [954, 289] width 18 height 18
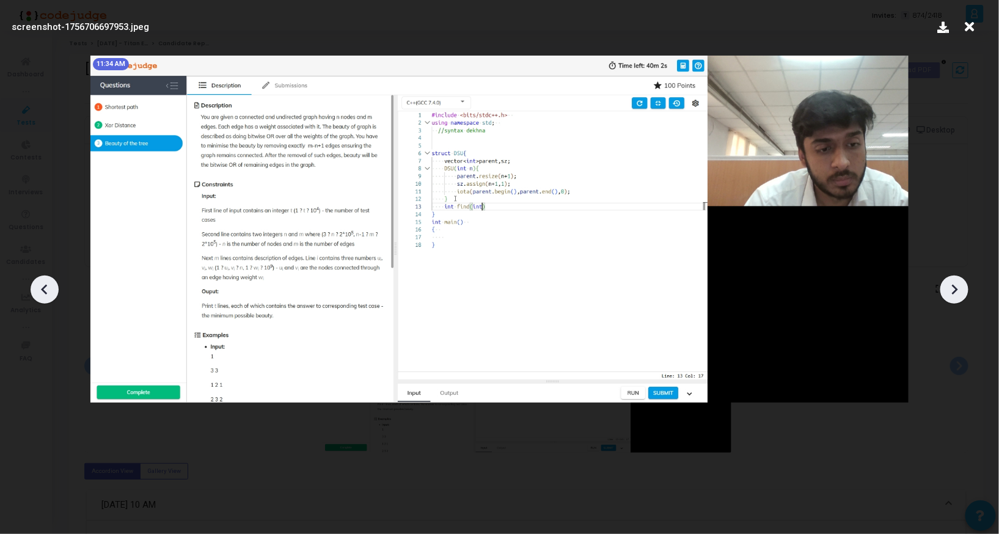
click at [956, 297] on icon at bounding box center [954, 289] width 18 height 18
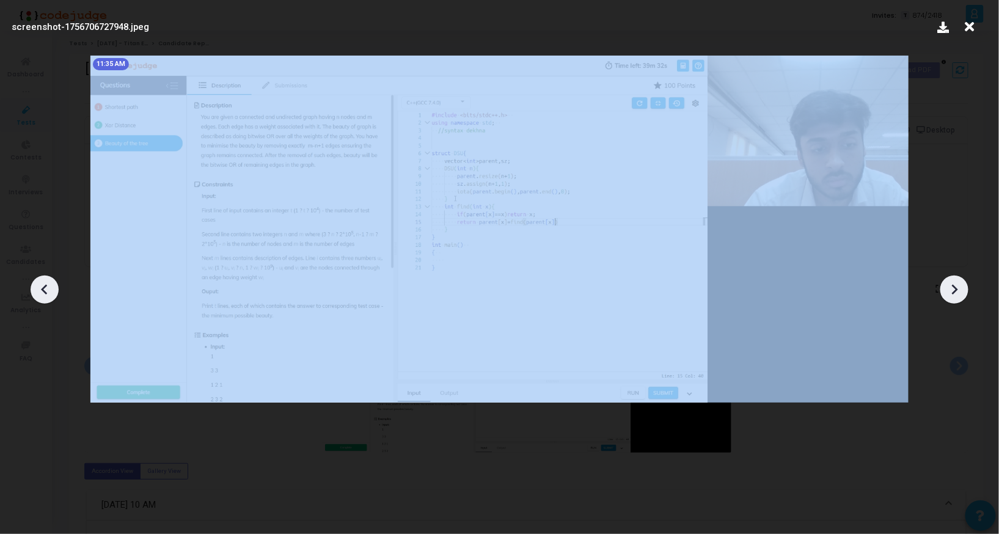
click at [956, 297] on icon at bounding box center [954, 289] width 18 height 18
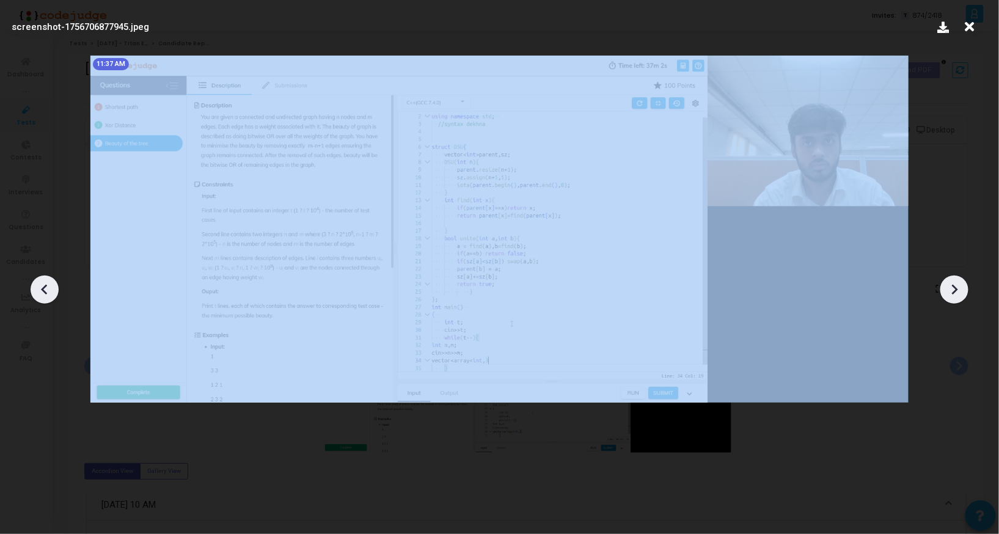
click at [956, 297] on icon at bounding box center [954, 289] width 18 height 18
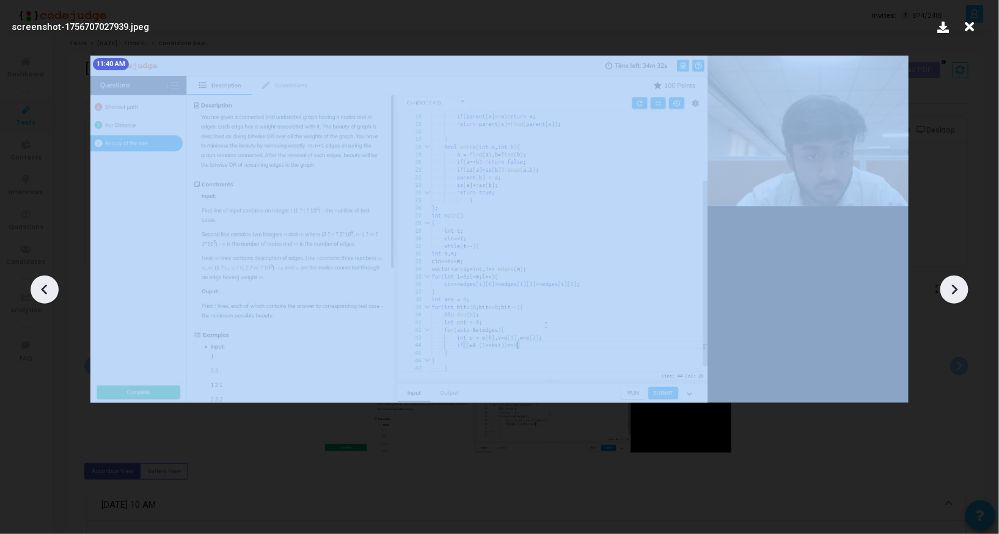
click at [956, 297] on icon at bounding box center [954, 289] width 18 height 18
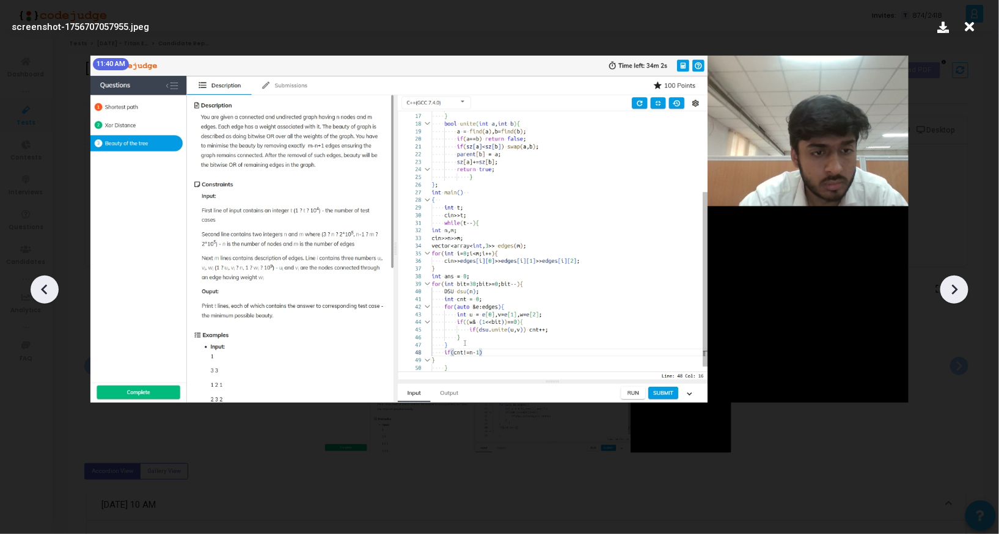
click at [956, 297] on icon at bounding box center [954, 289] width 18 height 18
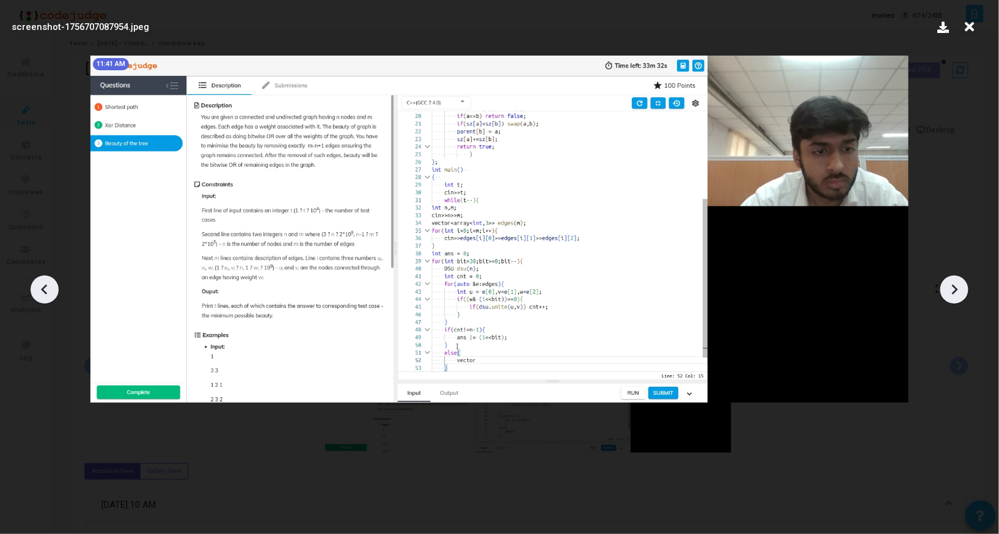
click at [956, 297] on icon at bounding box center [954, 289] width 18 height 18
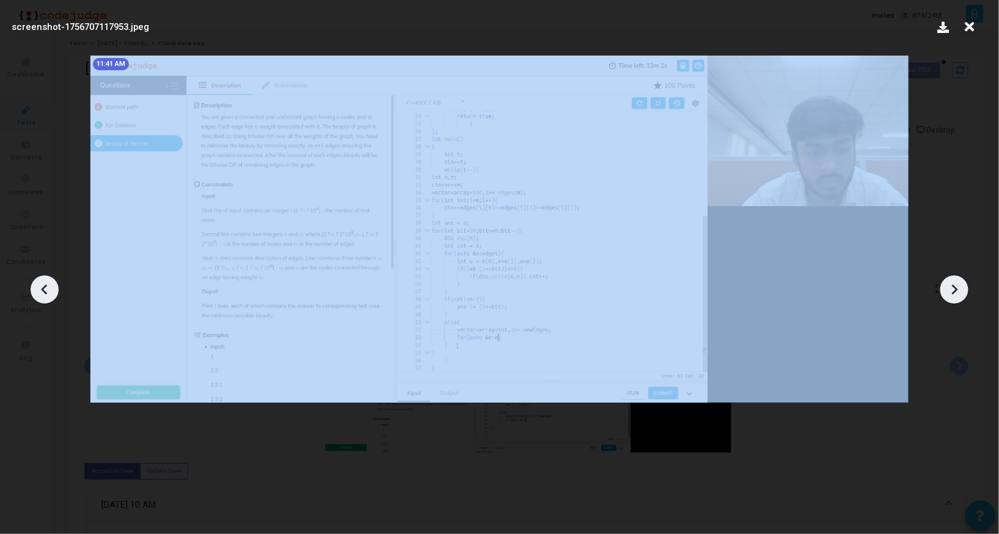
click at [956, 297] on icon at bounding box center [954, 289] width 18 height 18
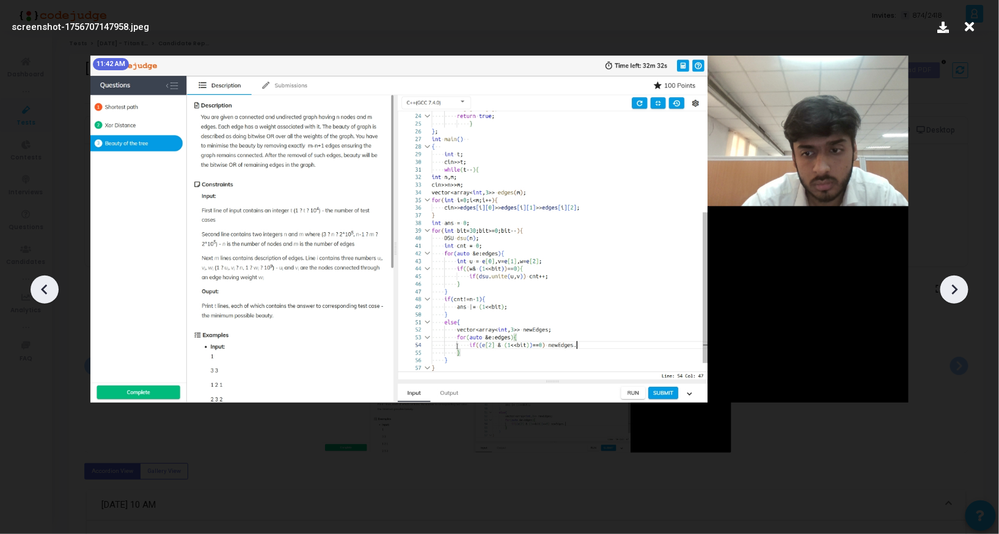
click at [956, 297] on icon at bounding box center [954, 289] width 18 height 18
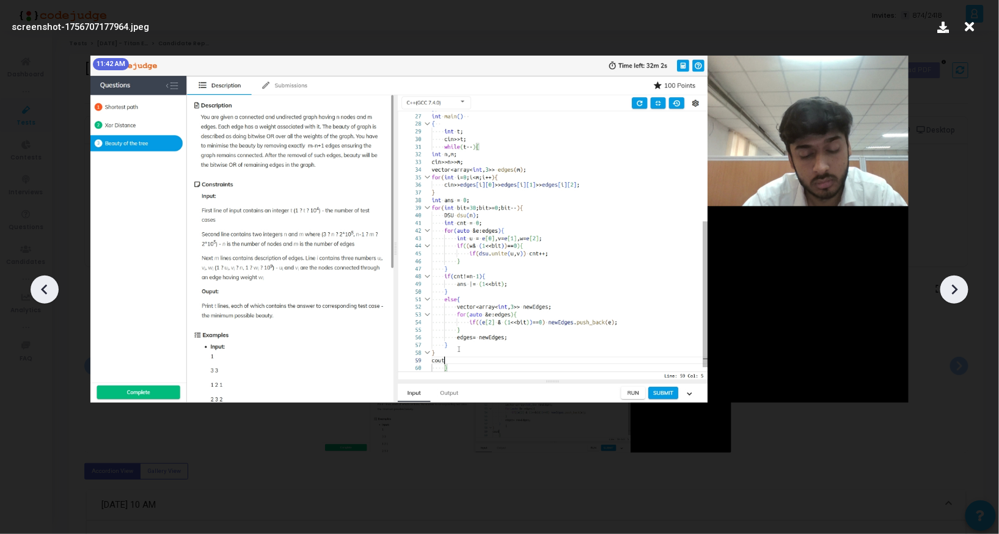
click at [956, 297] on icon at bounding box center [954, 289] width 18 height 18
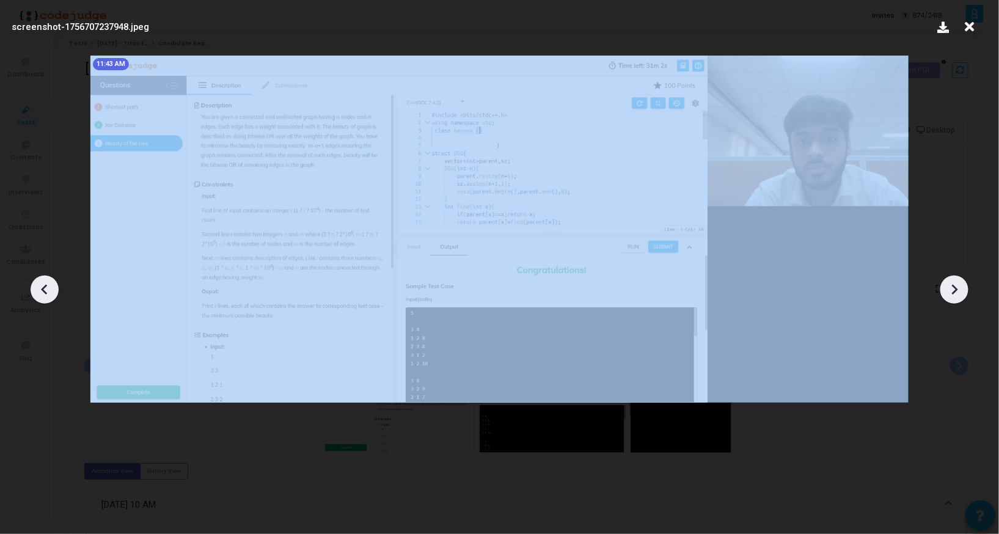
click at [956, 297] on icon at bounding box center [954, 289] width 18 height 18
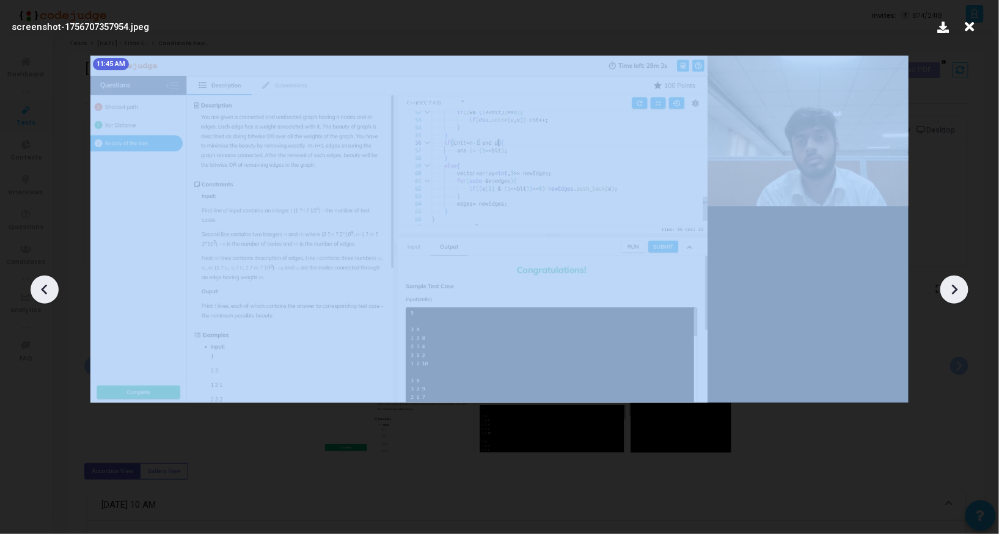
click at [956, 297] on icon at bounding box center [954, 289] width 18 height 18
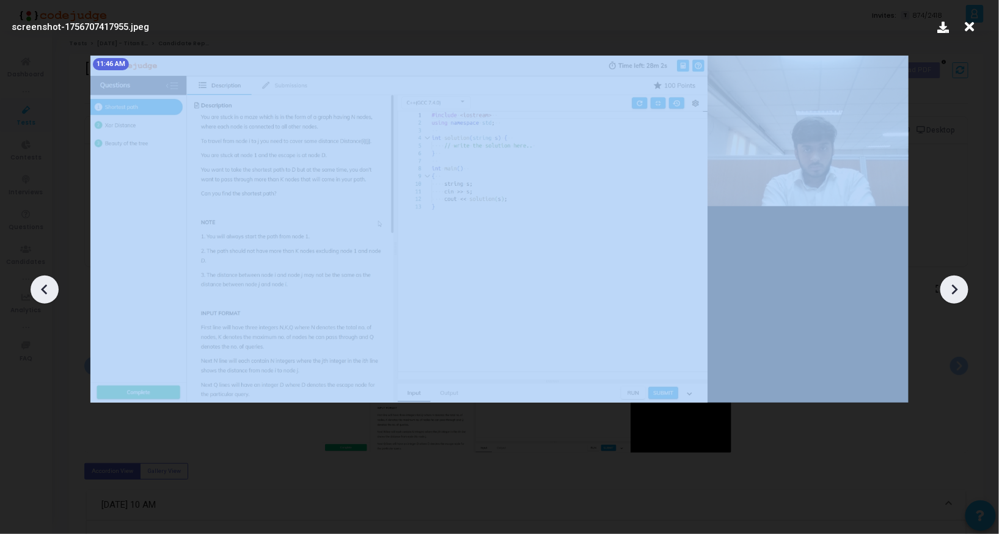
click at [956, 297] on icon at bounding box center [954, 289] width 18 height 18
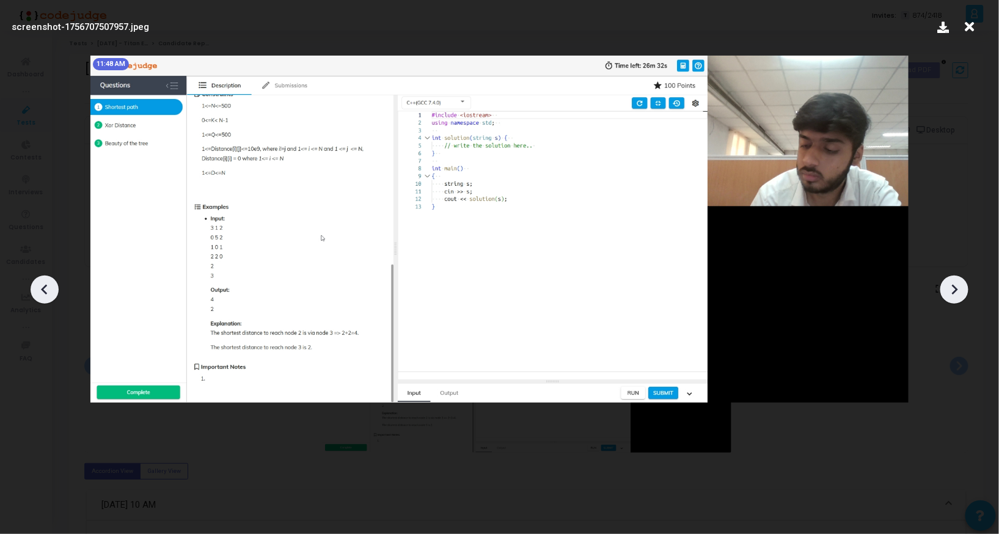
click at [956, 297] on icon at bounding box center [954, 289] width 18 height 18
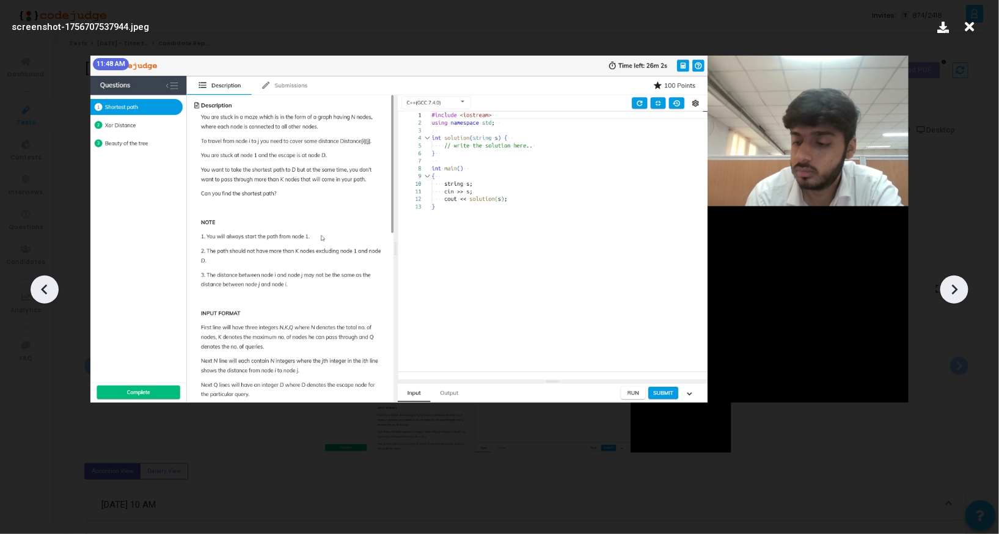
click at [956, 297] on icon at bounding box center [954, 289] width 18 height 18
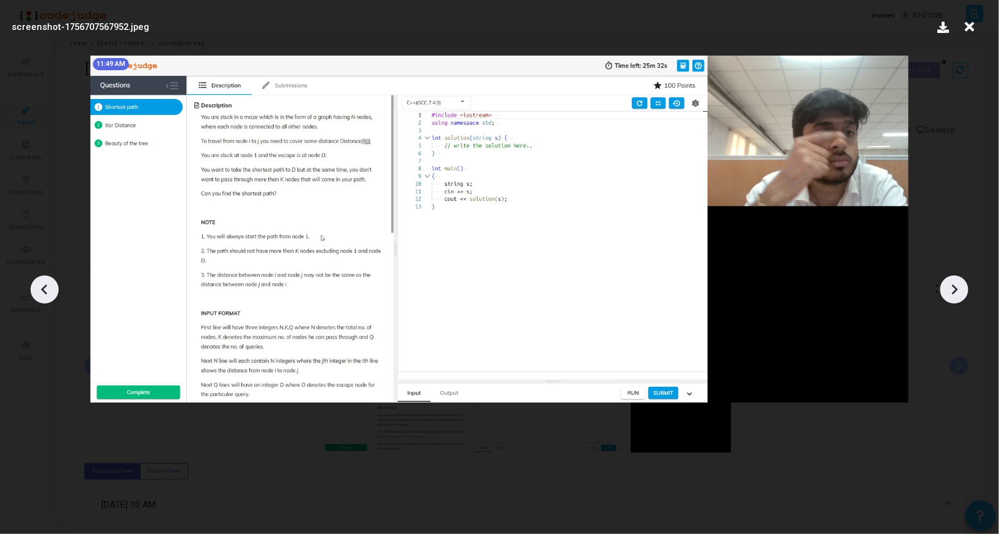
click at [956, 297] on icon at bounding box center [954, 289] width 18 height 18
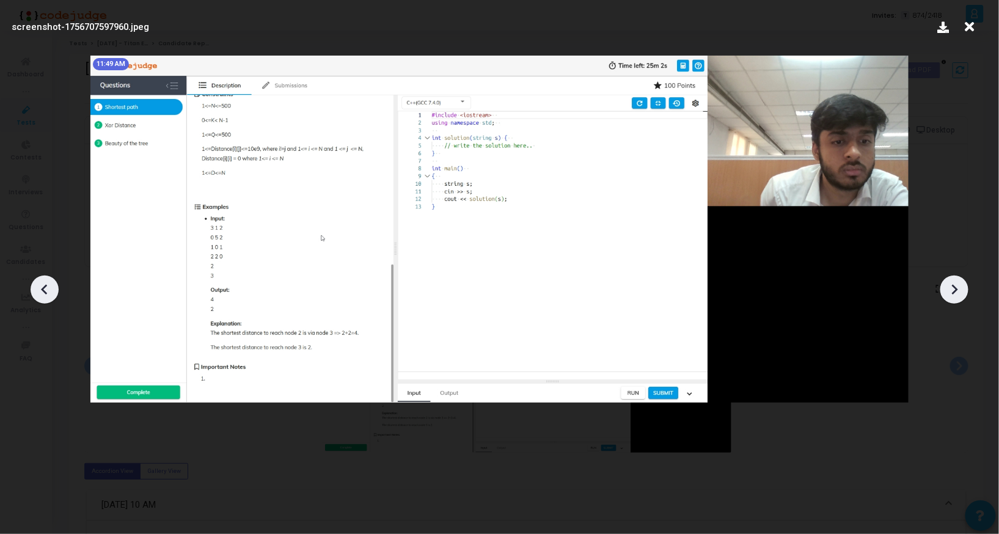
click at [956, 297] on icon at bounding box center [954, 289] width 18 height 18
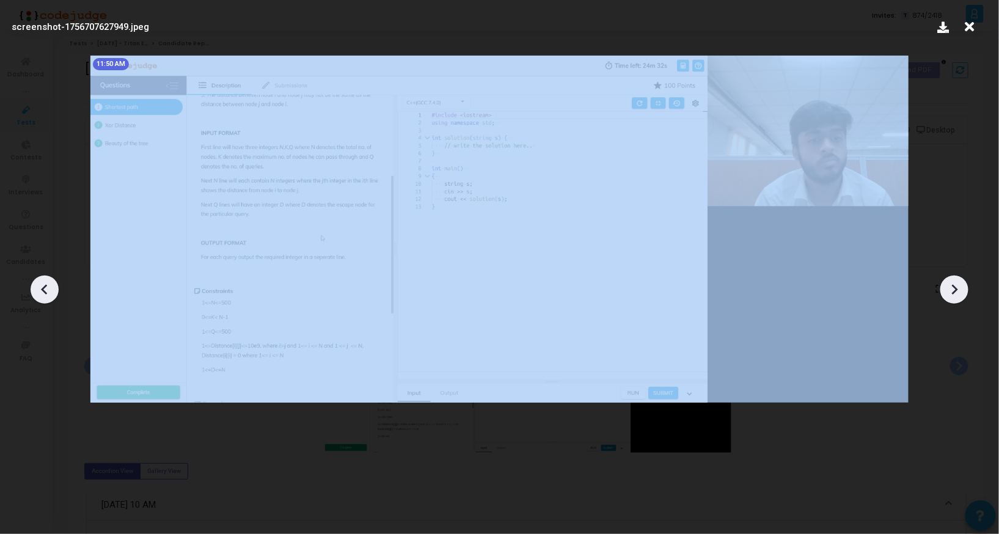
click at [956, 297] on icon at bounding box center [954, 289] width 18 height 18
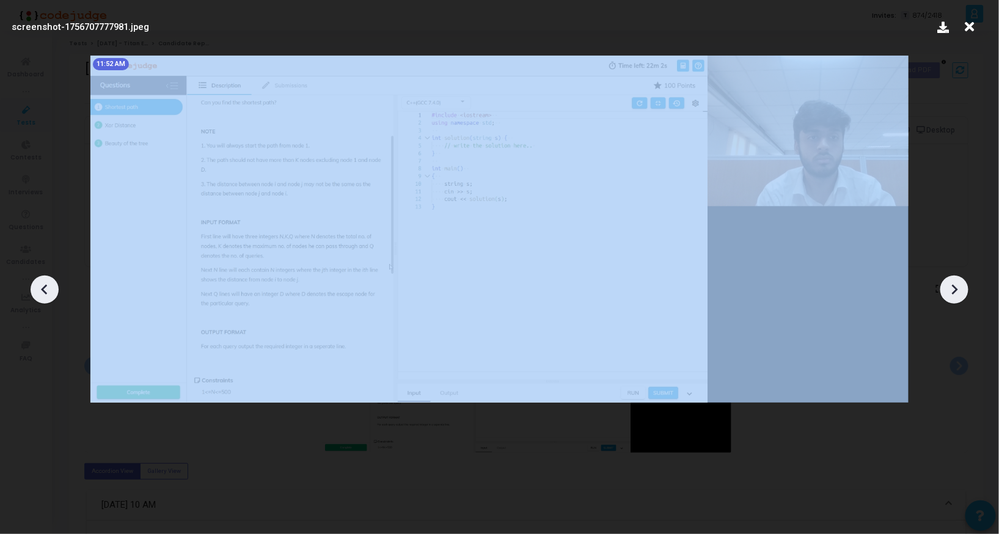
click at [956, 297] on icon at bounding box center [954, 289] width 18 height 18
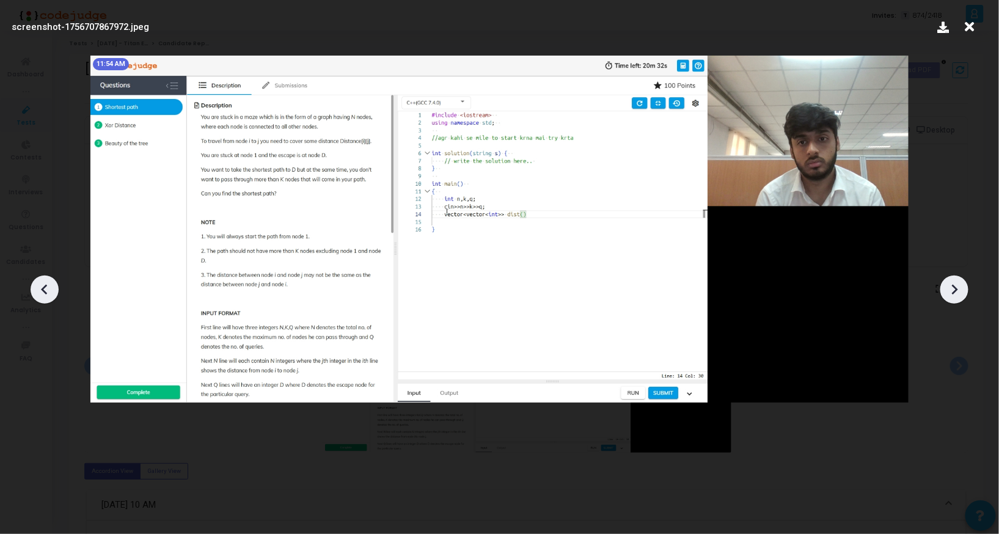
click at [956, 297] on icon at bounding box center [954, 289] width 18 height 18
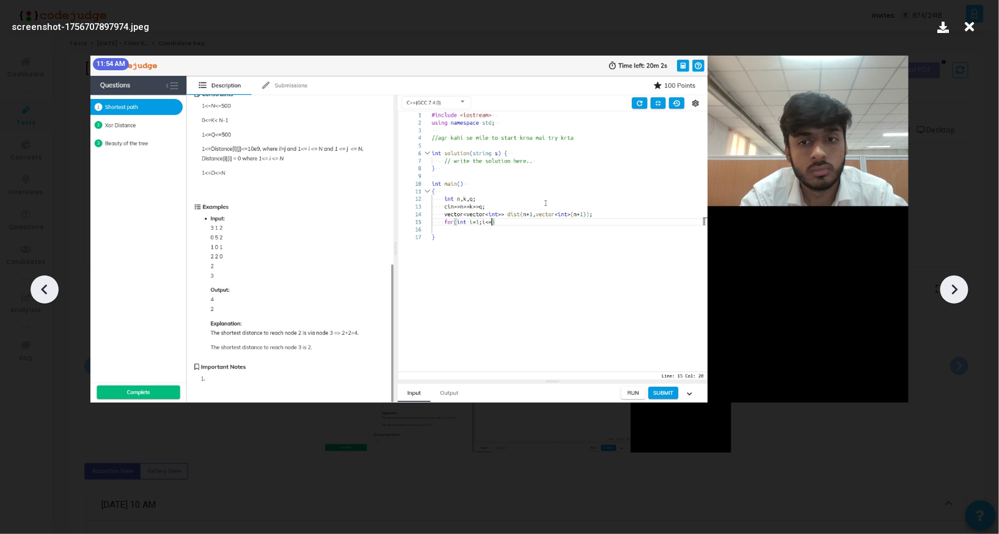
click at [956, 297] on icon at bounding box center [954, 289] width 18 height 18
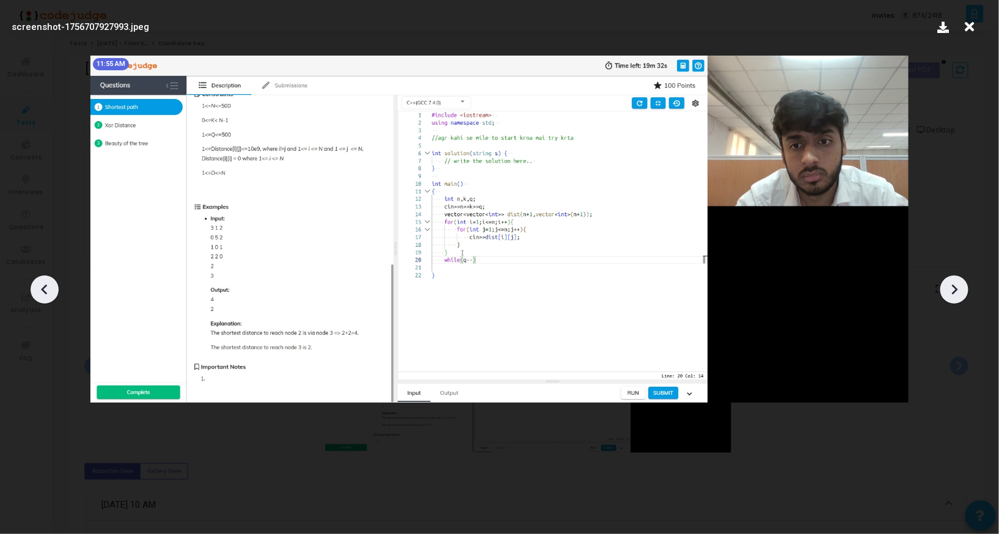
click at [956, 297] on icon at bounding box center [954, 289] width 18 height 18
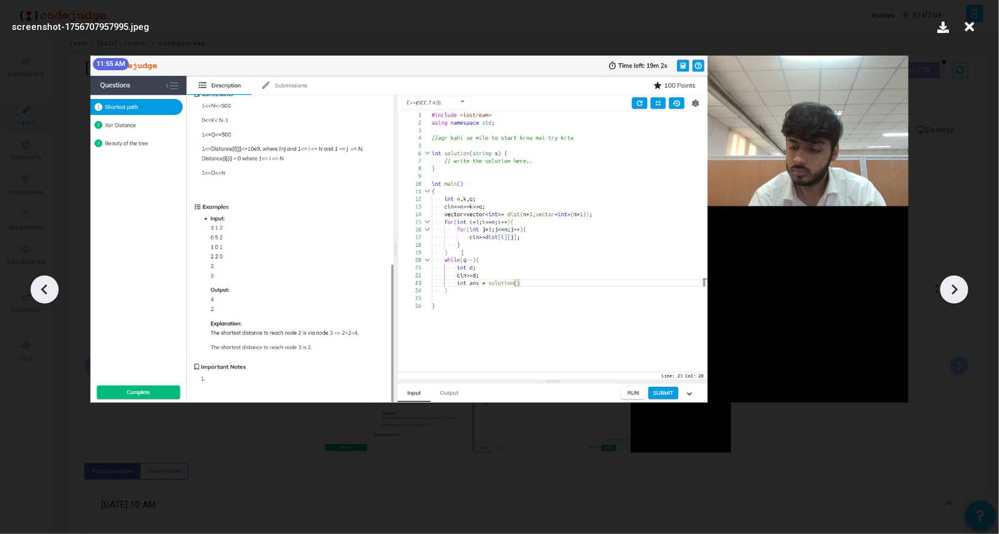
click at [956, 297] on icon at bounding box center [954, 289] width 18 height 18
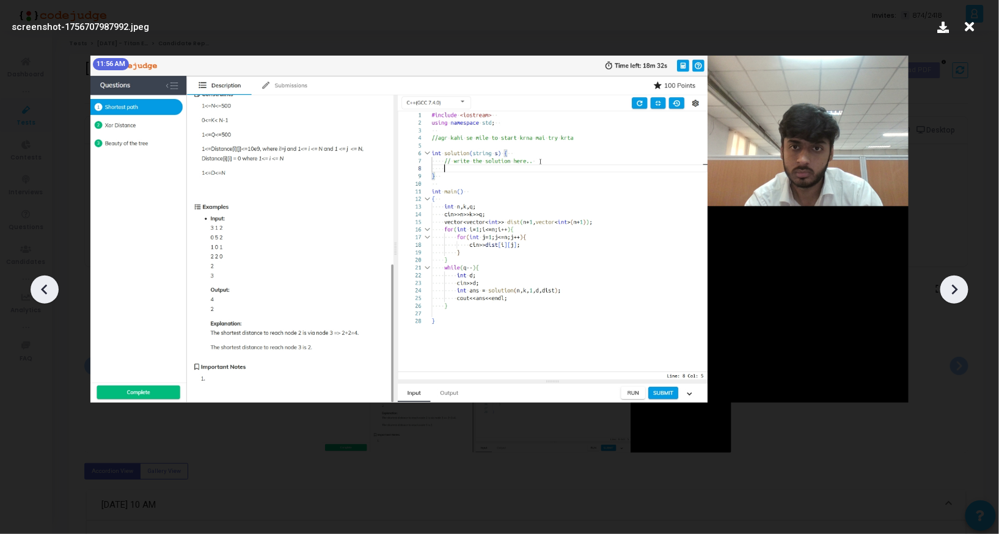
click at [956, 297] on icon at bounding box center [954, 289] width 18 height 18
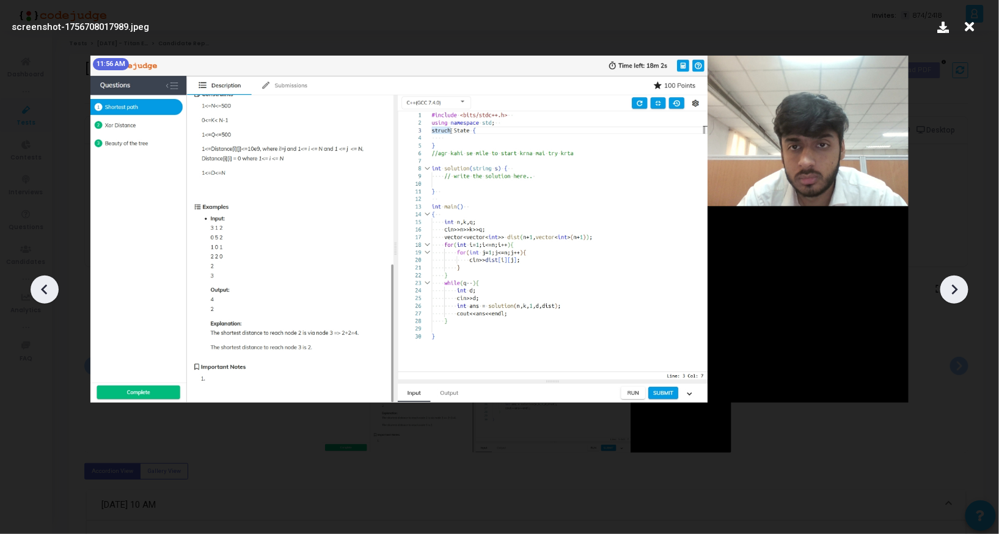
click at [956, 297] on icon at bounding box center [954, 289] width 18 height 18
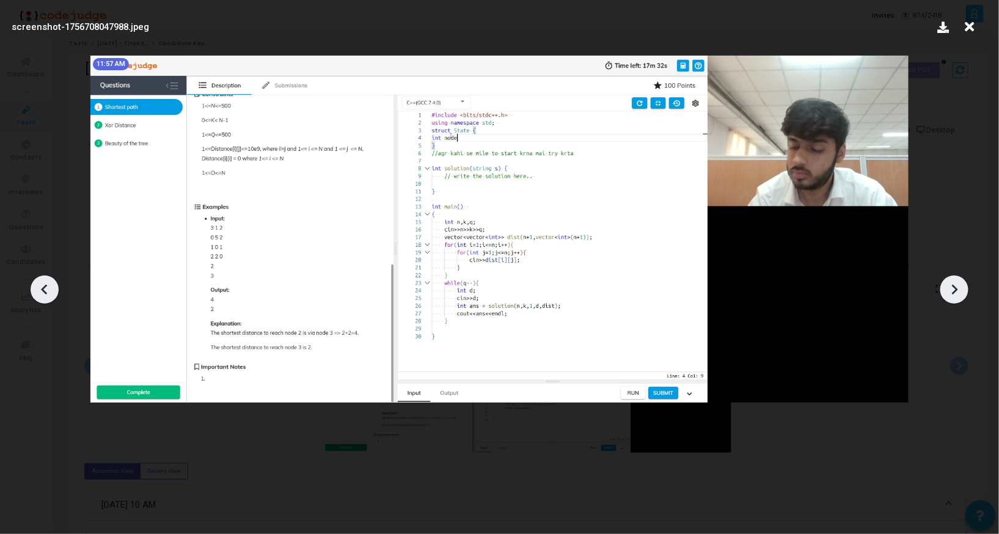
click at [956, 297] on icon at bounding box center [954, 289] width 18 height 18
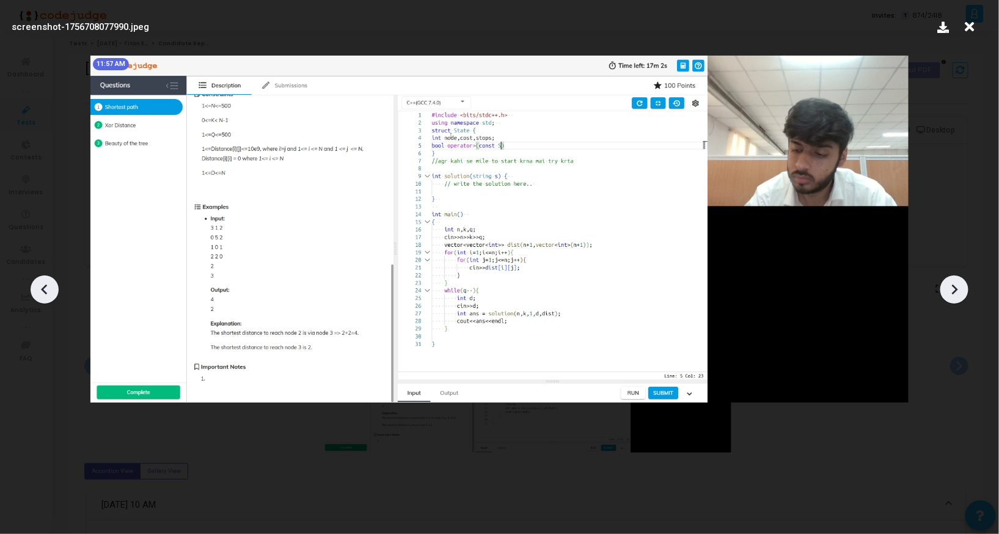
click at [956, 297] on icon at bounding box center [954, 289] width 18 height 18
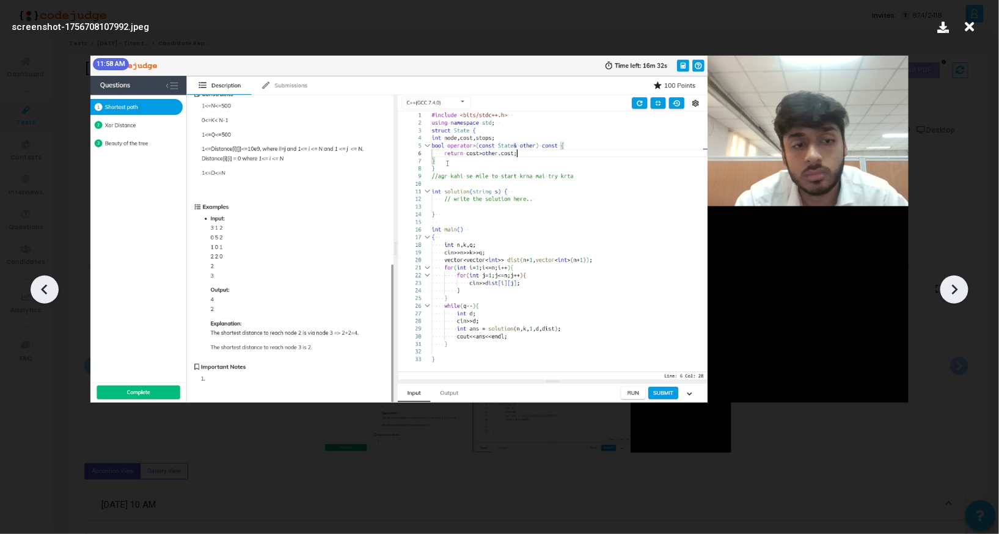
click at [956, 297] on icon at bounding box center [954, 289] width 18 height 18
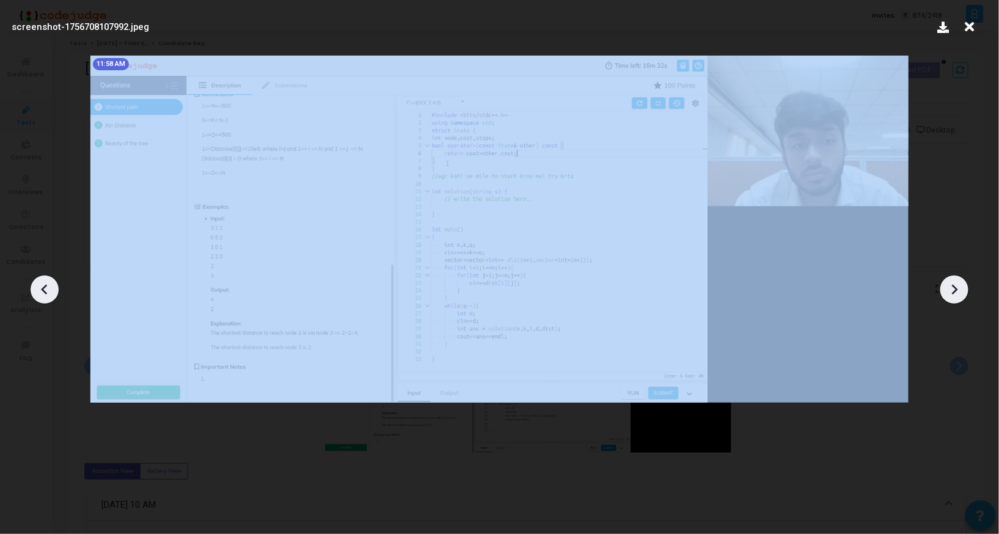
click at [956, 297] on icon at bounding box center [954, 289] width 18 height 18
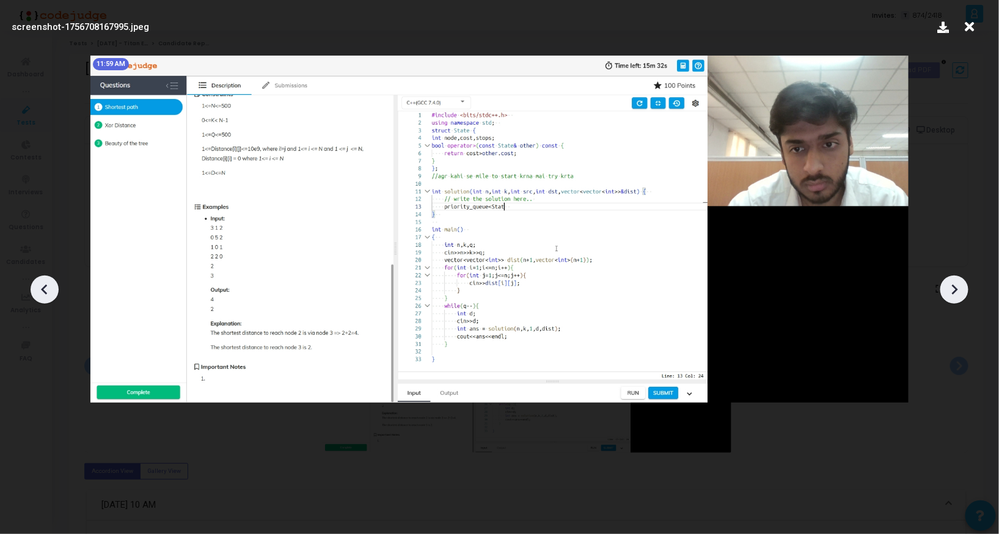
click at [956, 297] on icon at bounding box center [954, 289] width 18 height 18
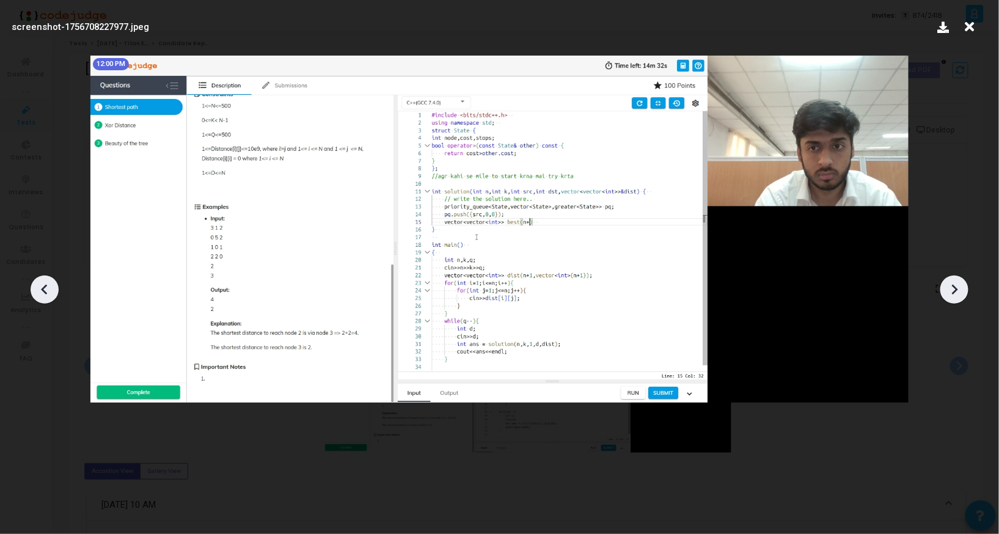
click at [956, 297] on icon at bounding box center [954, 289] width 18 height 18
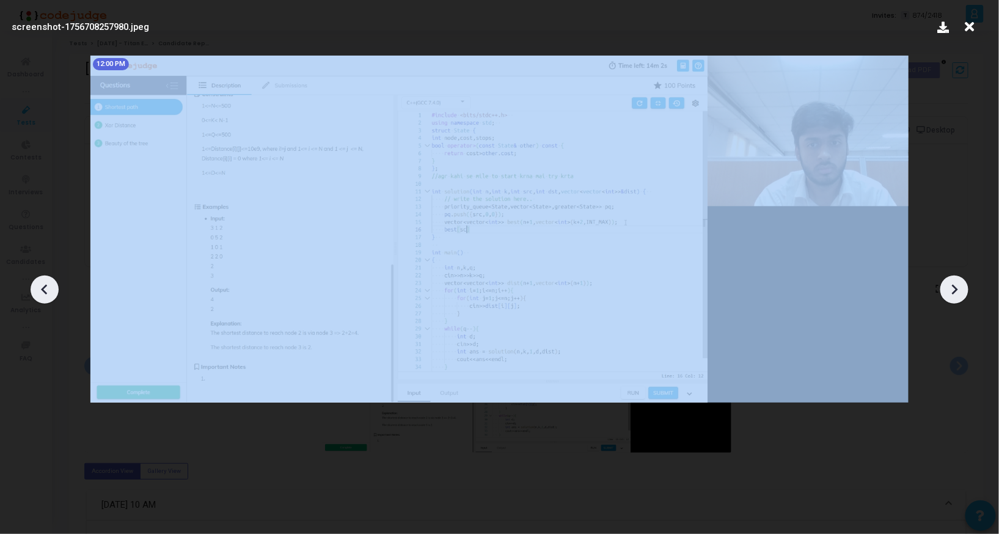
click at [956, 297] on icon at bounding box center [954, 289] width 18 height 18
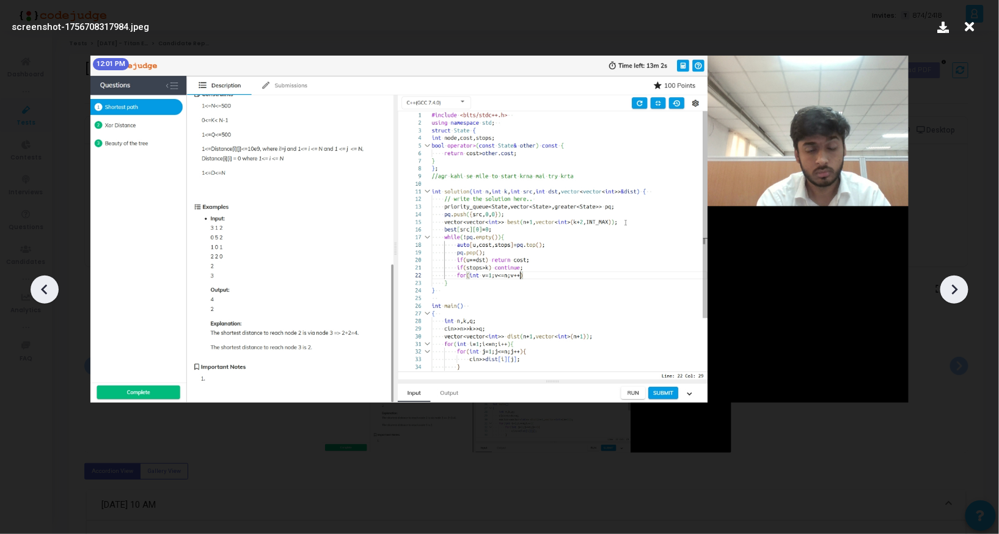
click at [956, 297] on icon at bounding box center [954, 289] width 18 height 18
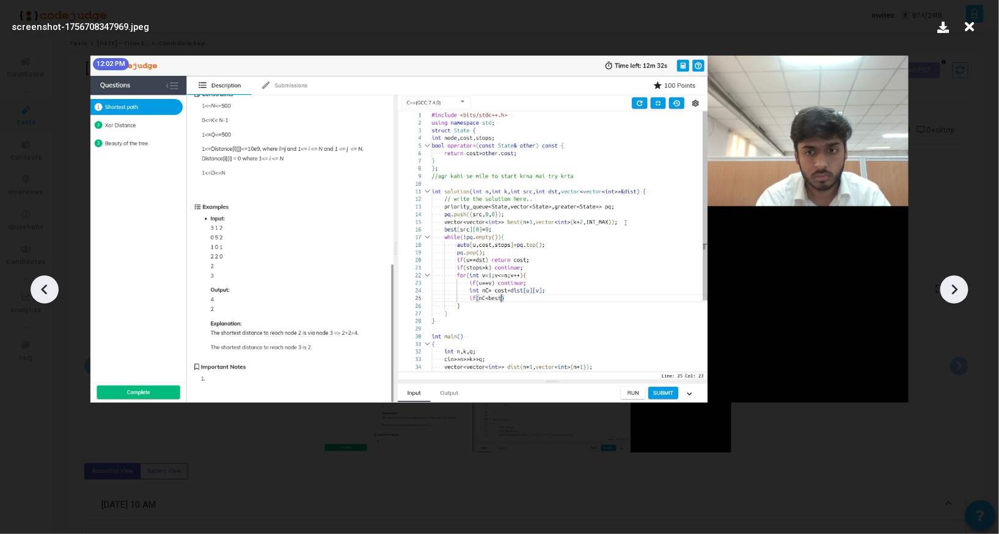
click at [956, 297] on icon at bounding box center [954, 289] width 18 height 18
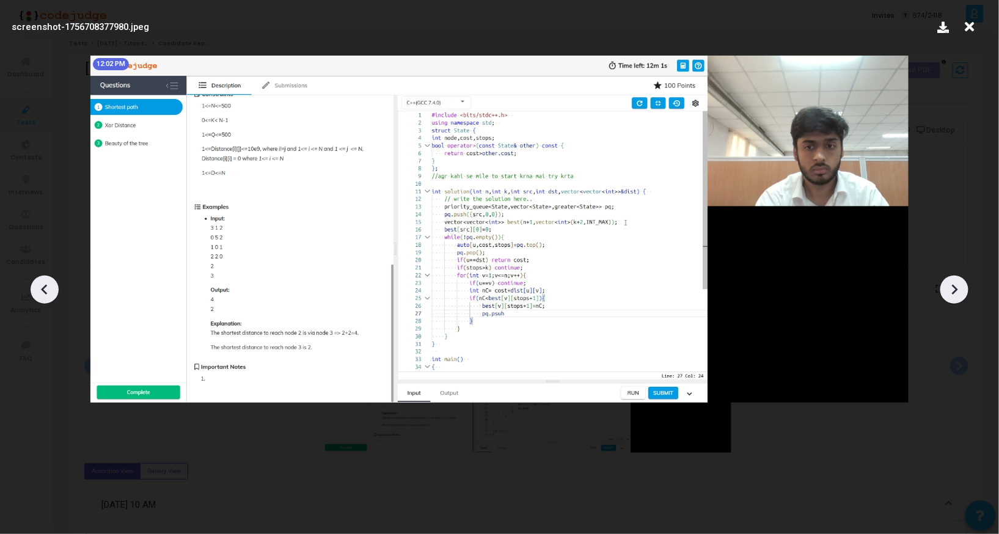
click at [956, 297] on icon at bounding box center [954, 289] width 18 height 18
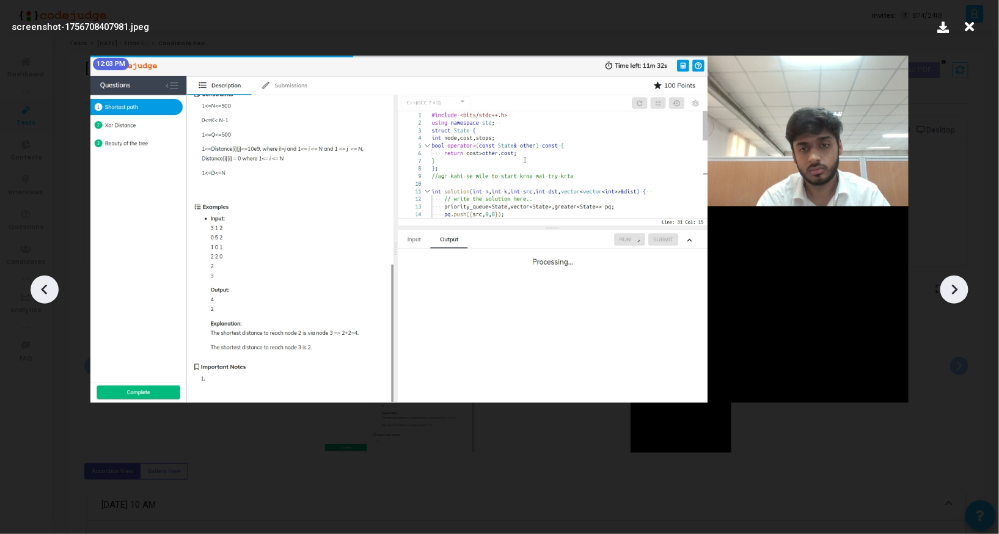
click at [956, 297] on icon at bounding box center [954, 289] width 18 height 18
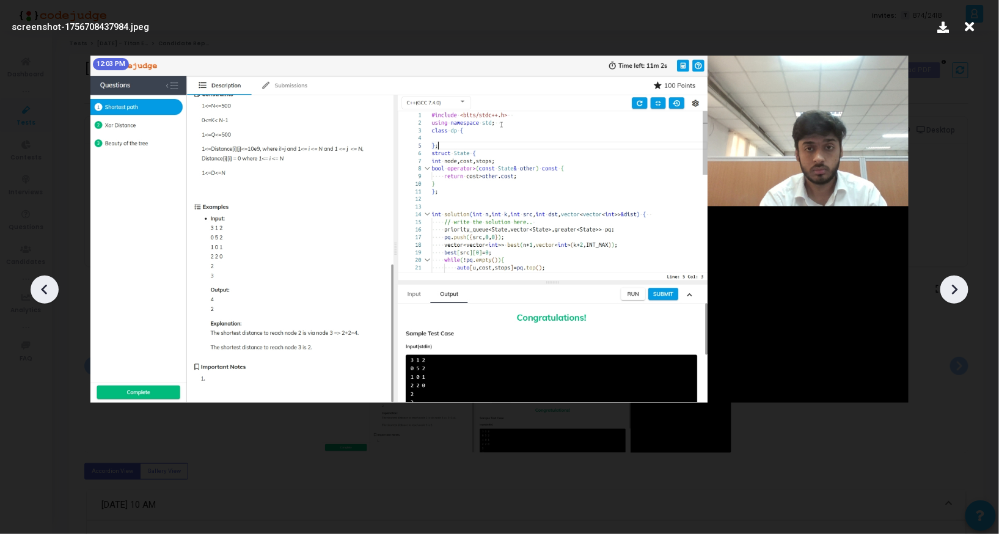
click at [956, 297] on icon at bounding box center [954, 289] width 18 height 18
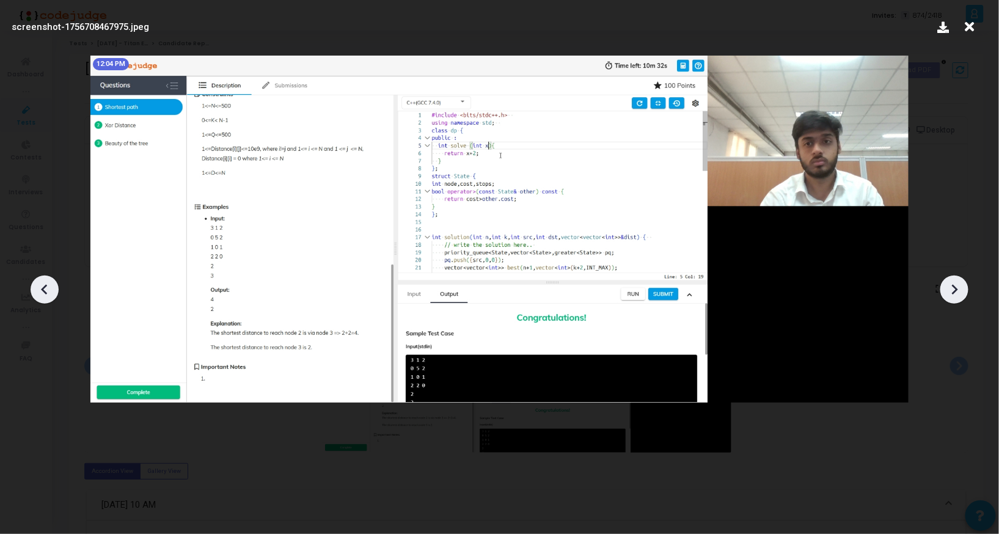
click at [956, 297] on icon at bounding box center [954, 289] width 18 height 18
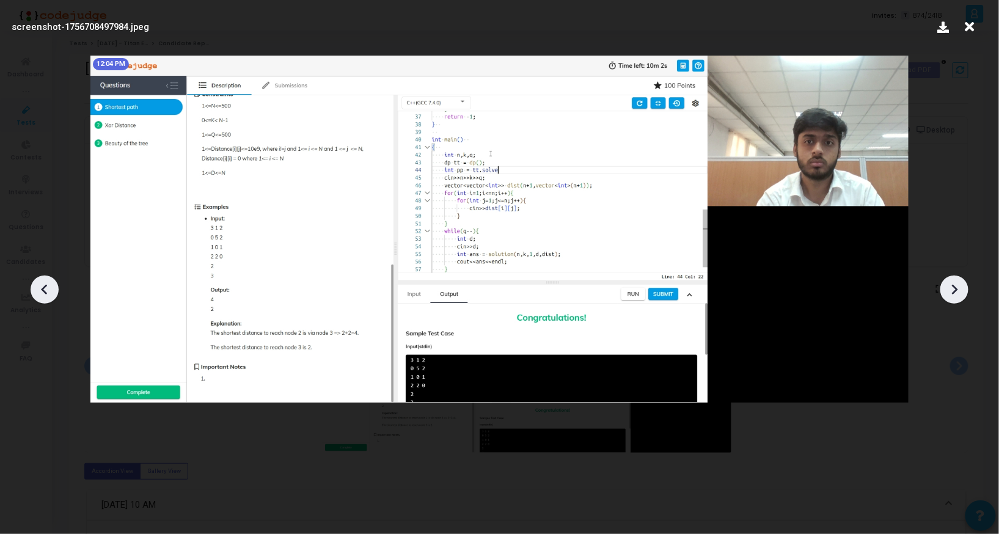
click at [956, 297] on icon at bounding box center [954, 289] width 18 height 18
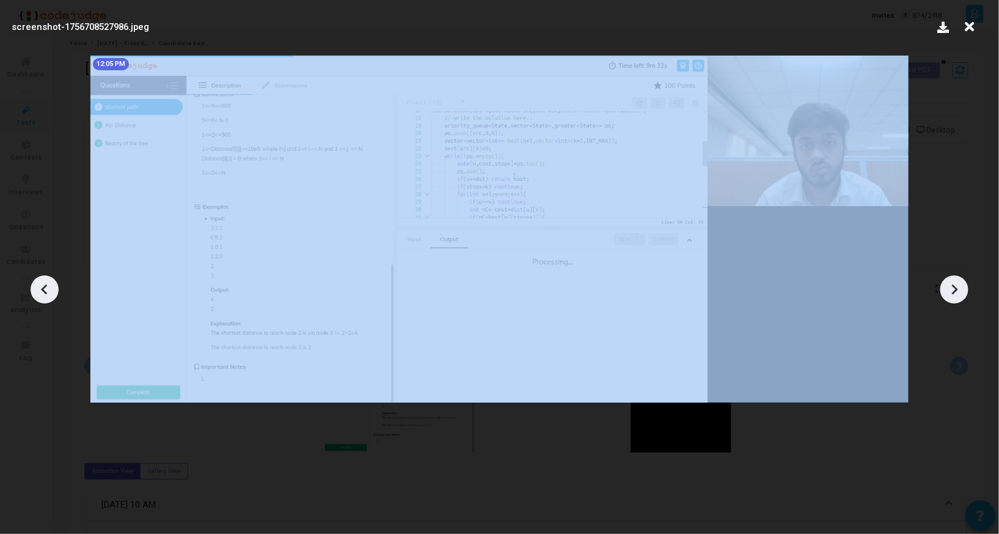
click at [956, 297] on icon at bounding box center [954, 289] width 18 height 18
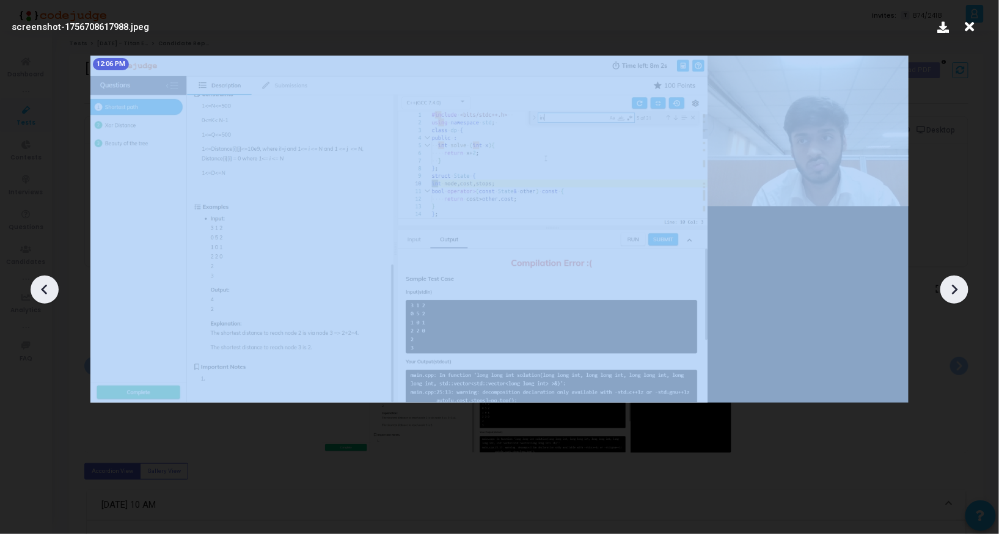
click at [956, 297] on icon at bounding box center [954, 289] width 18 height 18
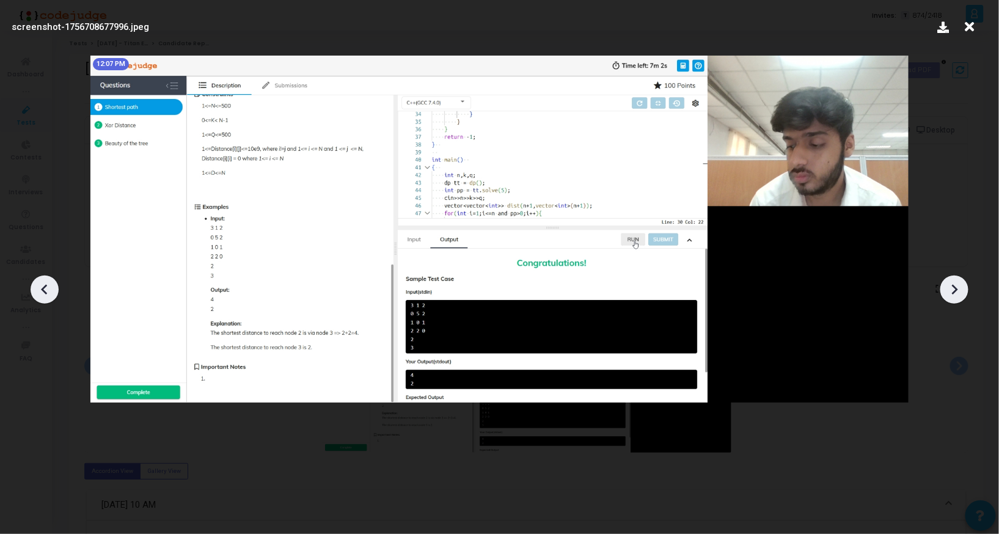
click at [956, 297] on icon at bounding box center [954, 289] width 18 height 18
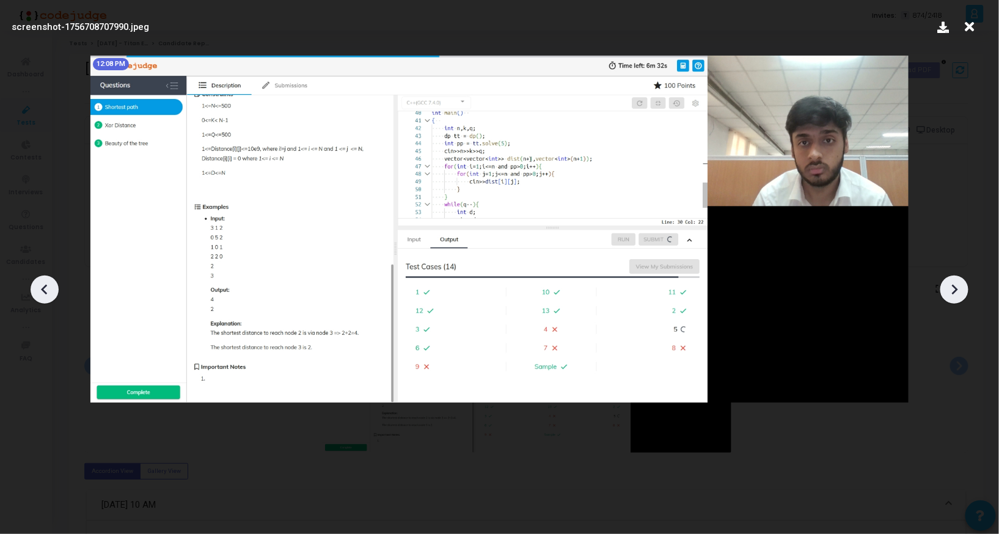
click at [956, 297] on icon at bounding box center [954, 289] width 18 height 18
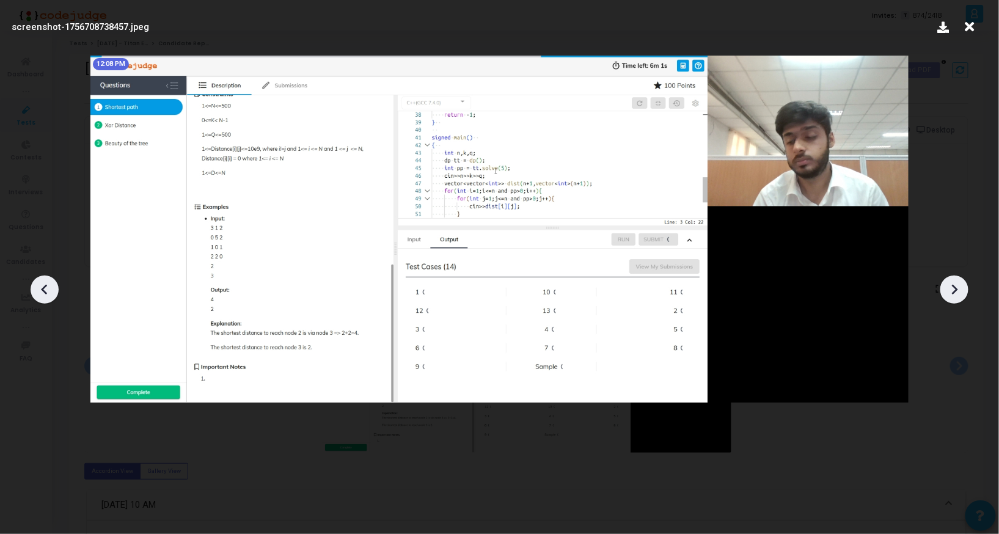
click at [956, 297] on icon at bounding box center [954, 289] width 18 height 18
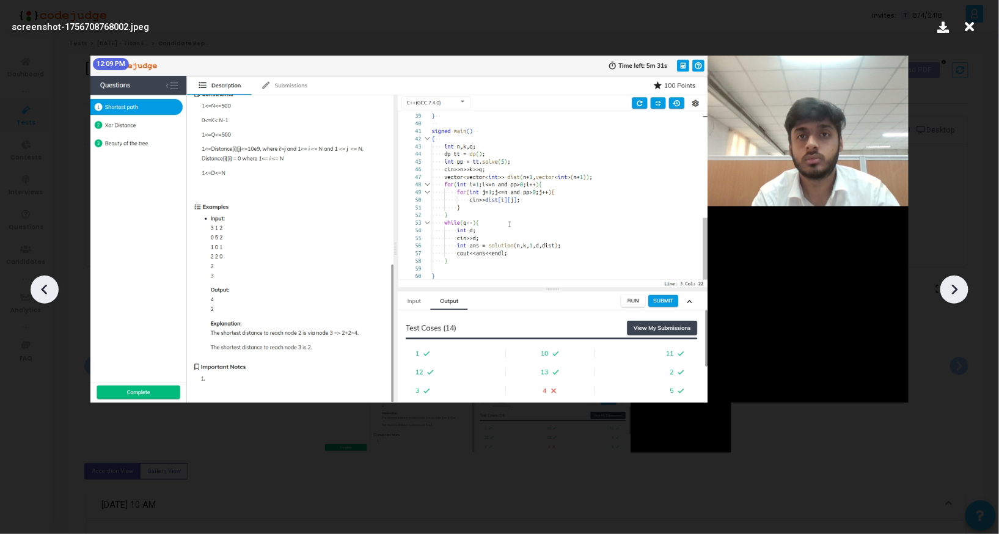
click at [956, 297] on icon at bounding box center [954, 289] width 18 height 18
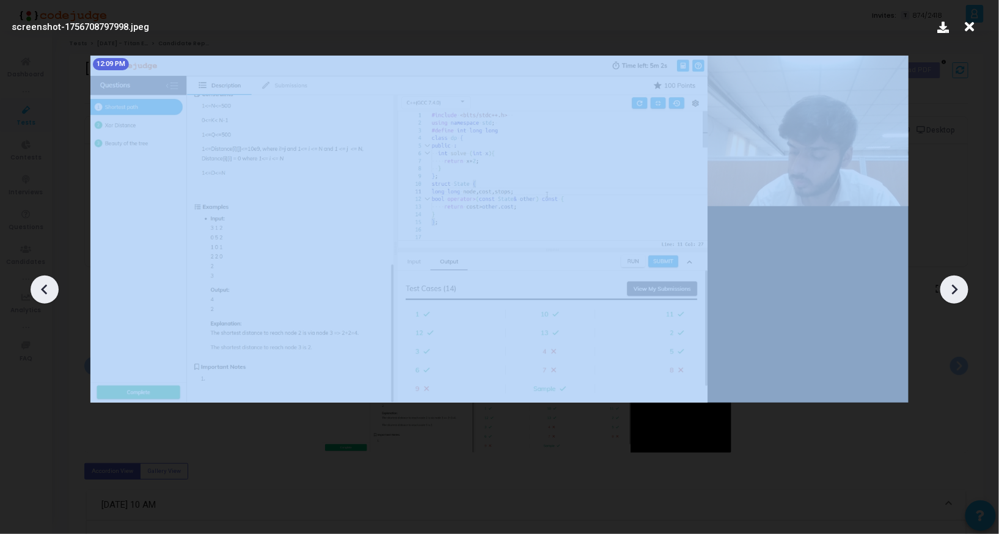
click at [956, 297] on icon at bounding box center [954, 289] width 18 height 18
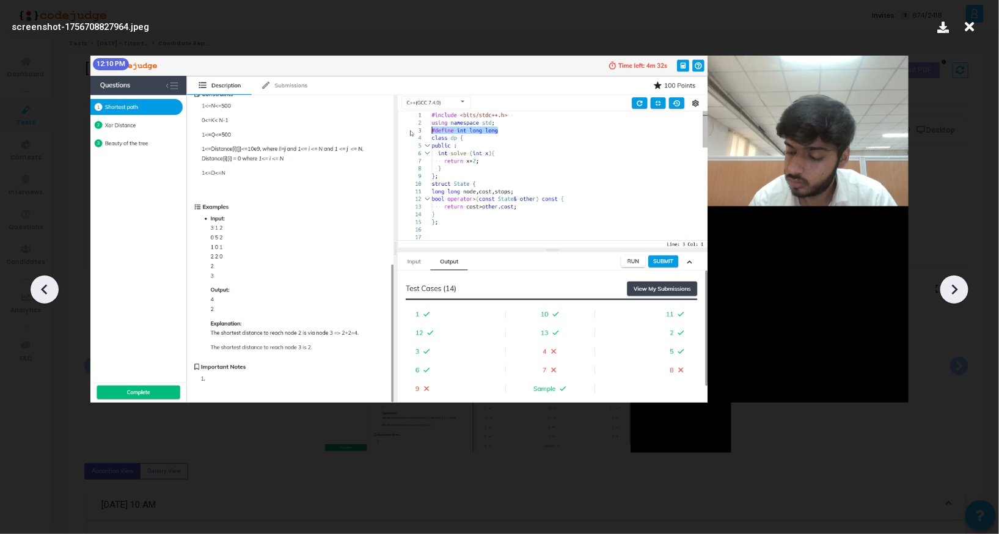
click at [956, 297] on icon at bounding box center [954, 289] width 18 height 18
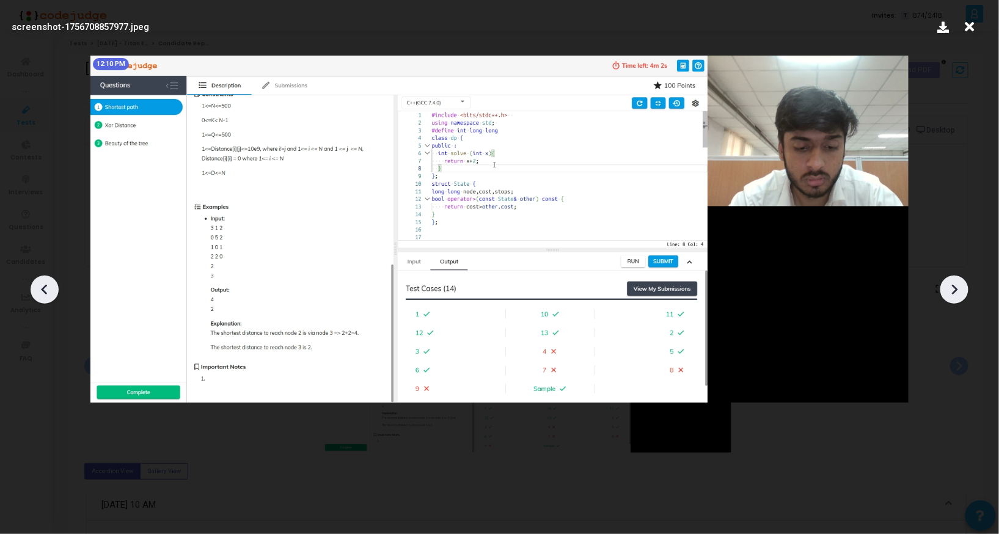
click at [956, 297] on icon at bounding box center [954, 289] width 18 height 18
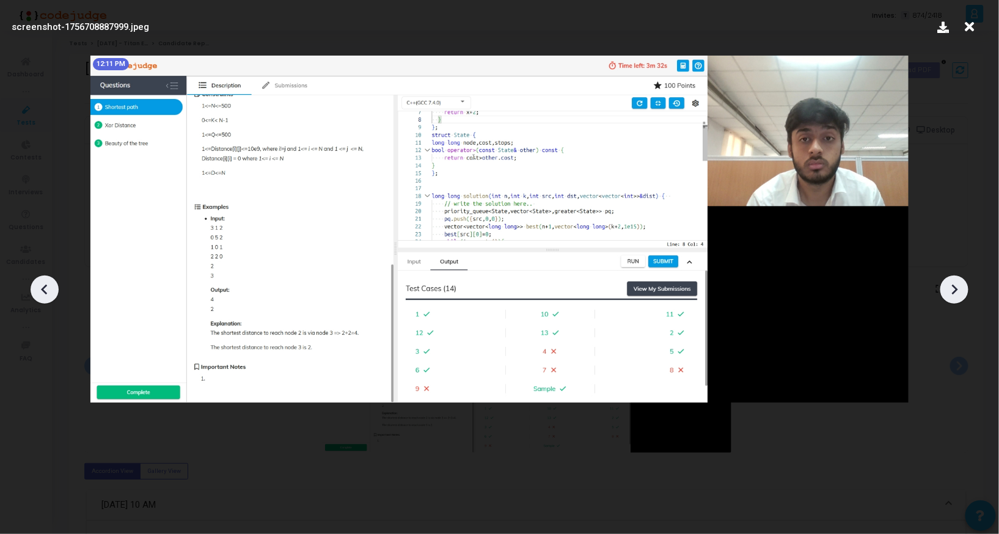
click at [956, 297] on icon at bounding box center [954, 289] width 18 height 18
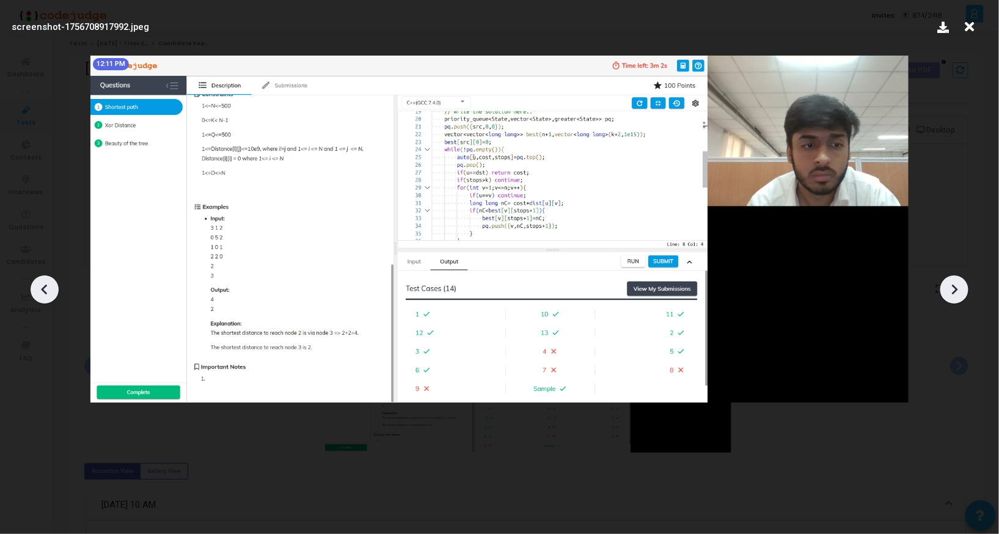
click at [956, 297] on icon at bounding box center [954, 289] width 18 height 18
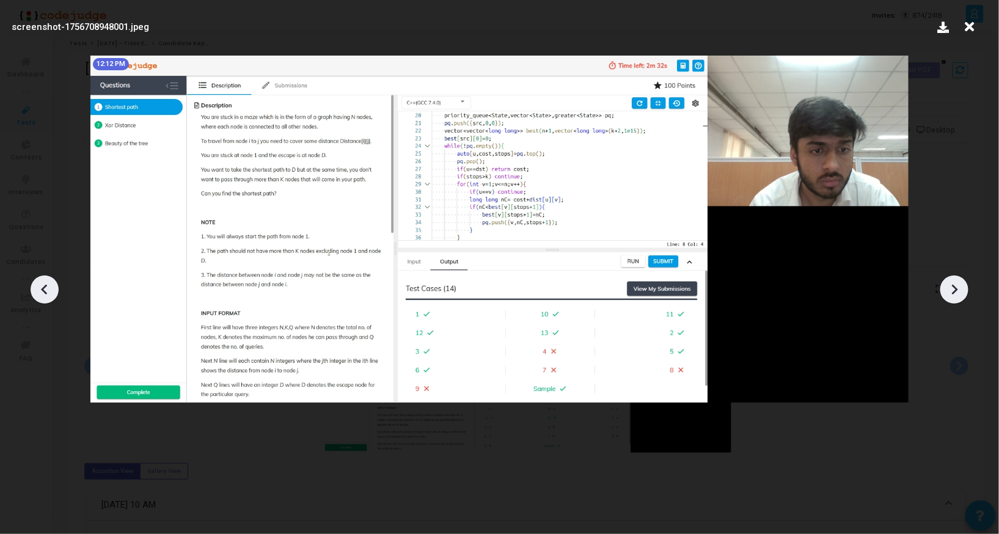
click at [956, 297] on icon at bounding box center [954, 289] width 18 height 18
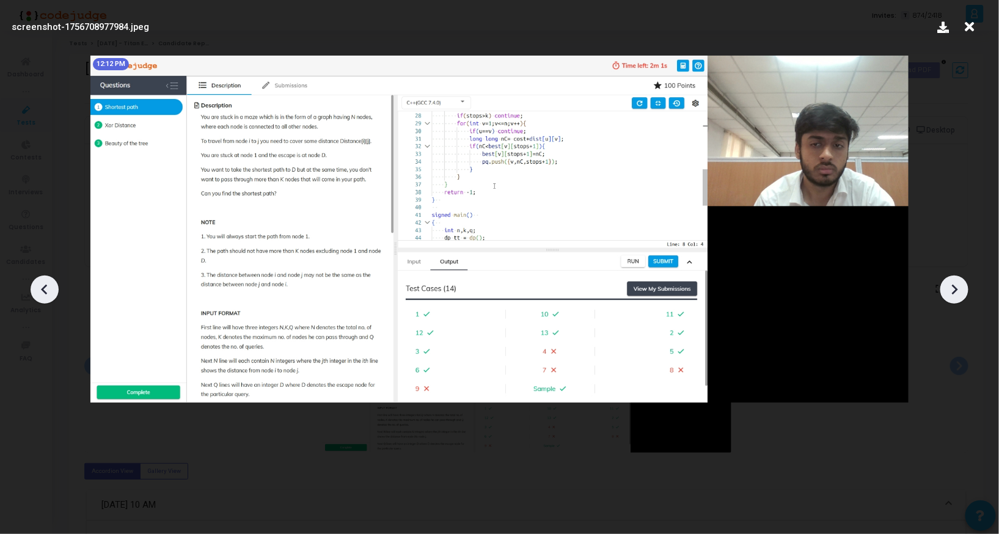
click at [956, 297] on icon at bounding box center [954, 289] width 18 height 18
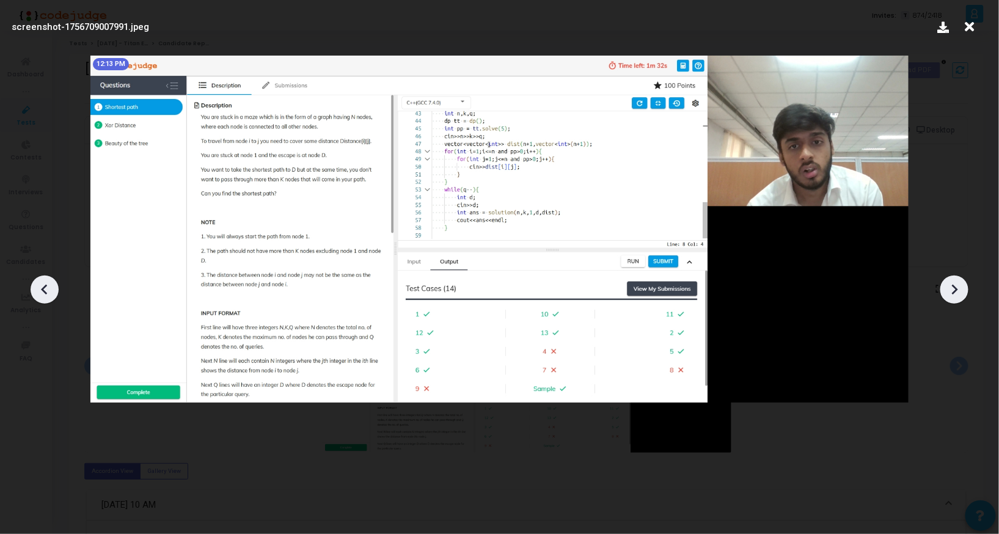
click at [956, 297] on icon at bounding box center [954, 289] width 18 height 18
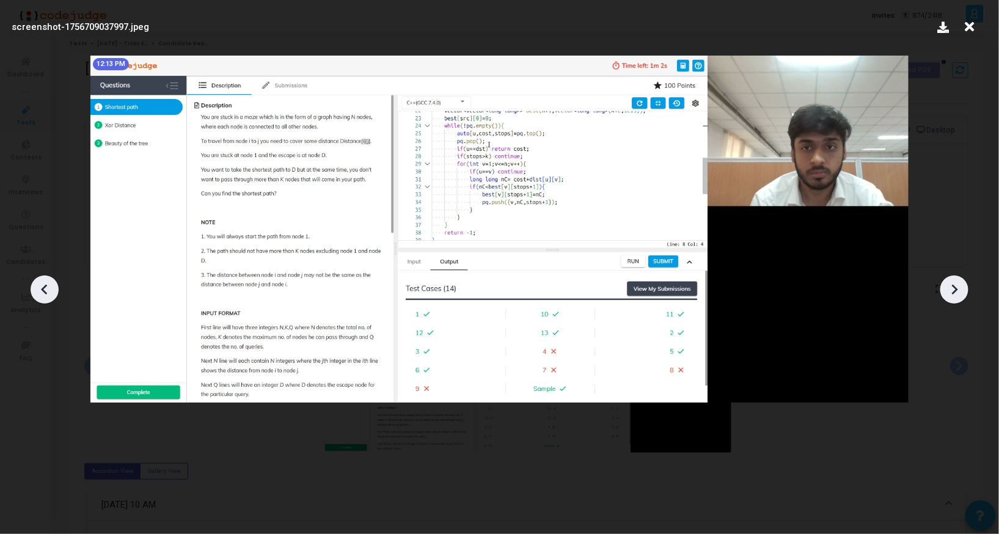
click at [956, 297] on icon at bounding box center [954, 289] width 18 height 18
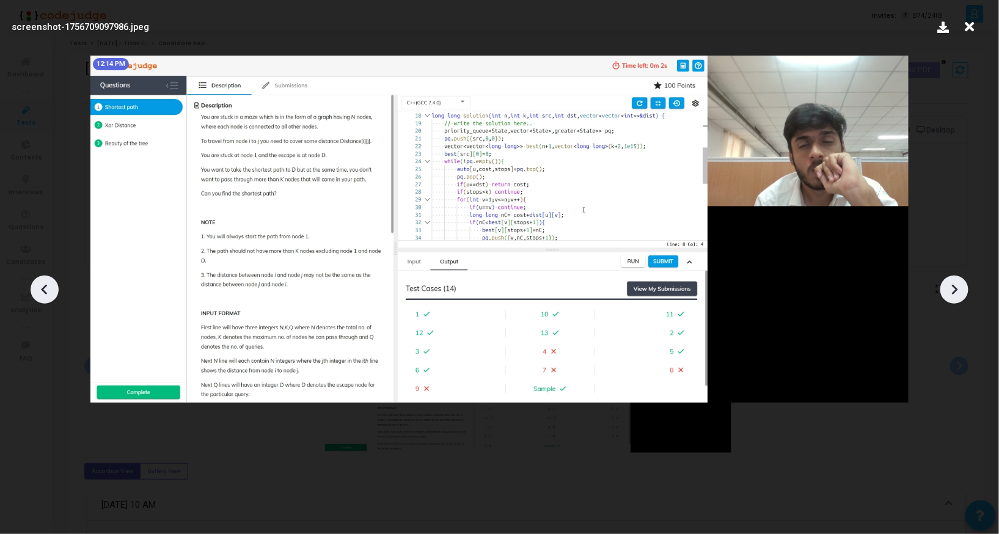
click at [956, 297] on icon at bounding box center [954, 289] width 18 height 18
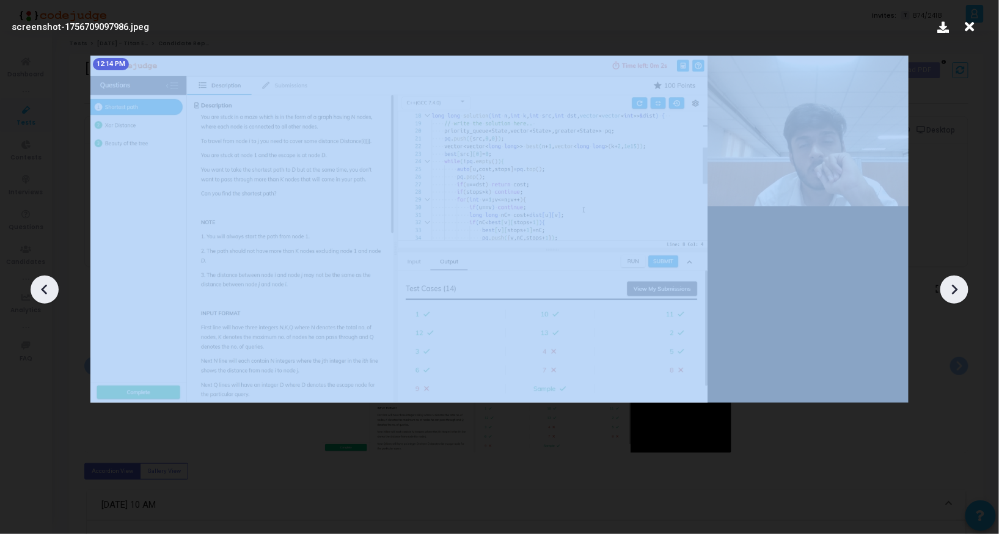
click at [956, 297] on icon at bounding box center [954, 289] width 18 height 18
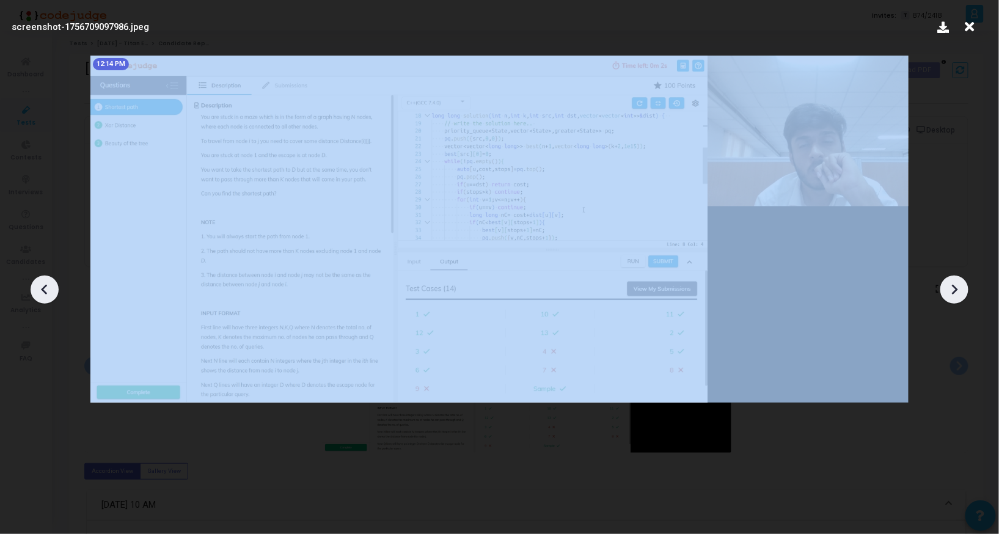
click at [956, 297] on icon at bounding box center [954, 289] width 18 height 18
click at [51, 285] on icon at bounding box center [44, 289] width 18 height 18
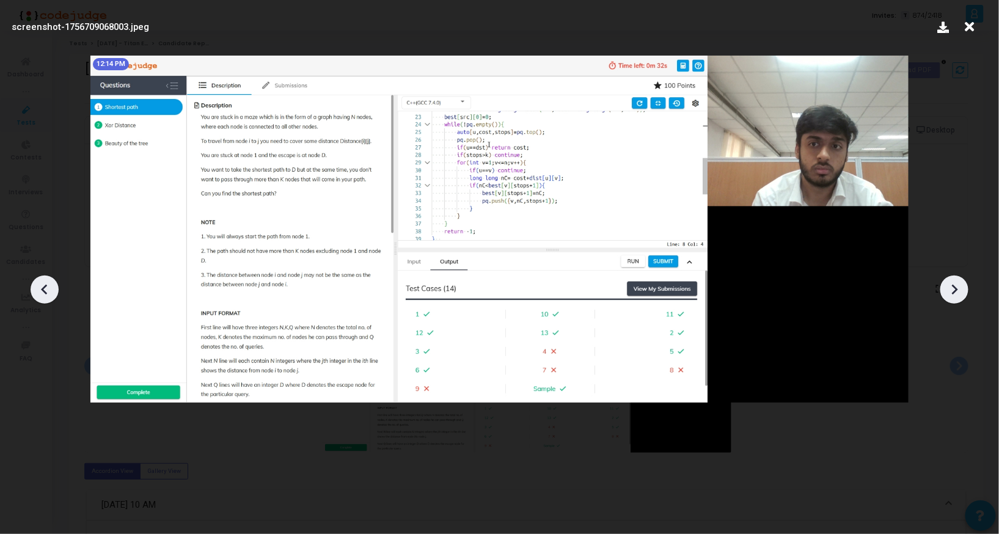
click at [51, 285] on icon at bounding box center [44, 289] width 18 height 18
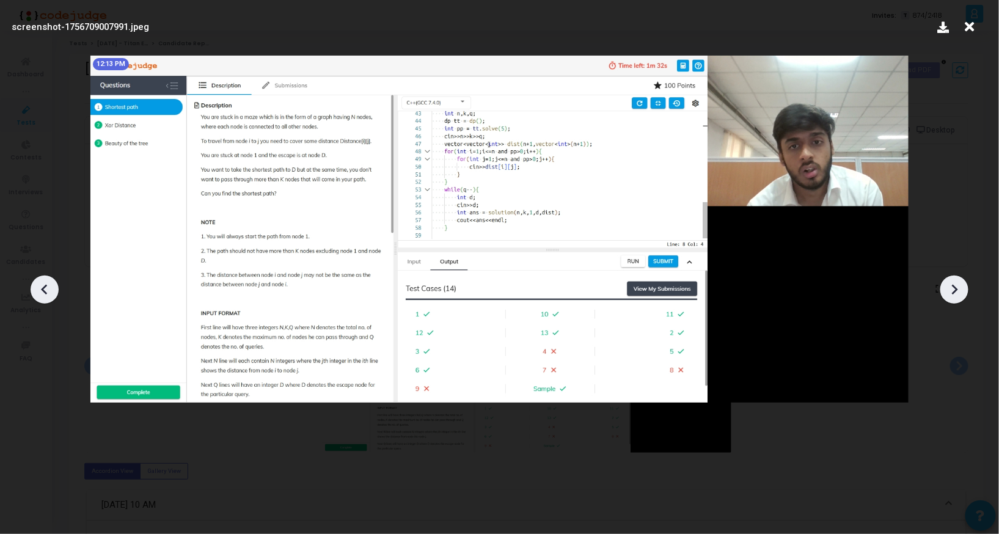
click at [51, 285] on icon at bounding box center [44, 289] width 18 height 18
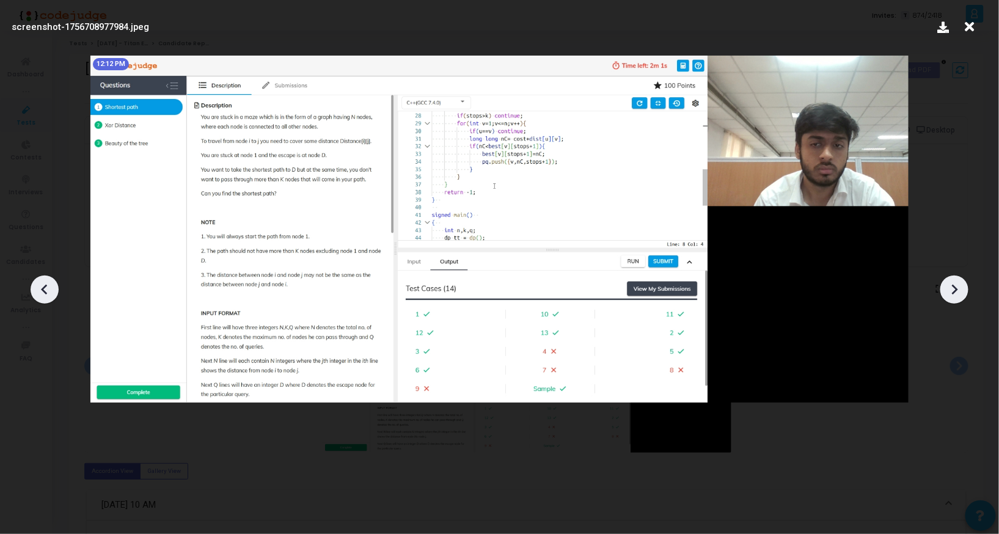
click at [51, 285] on icon at bounding box center [44, 289] width 18 height 18
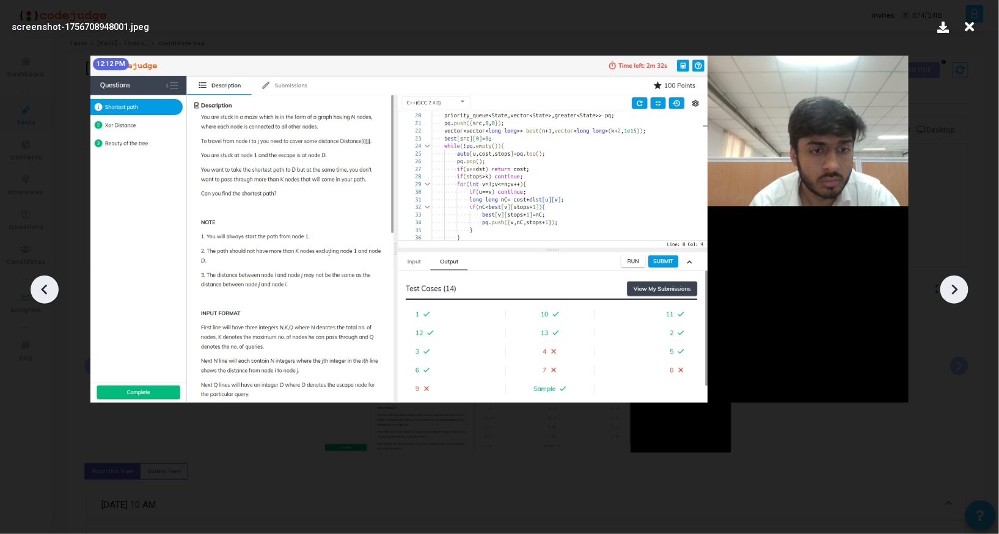
click at [51, 285] on icon at bounding box center [44, 289] width 18 height 18
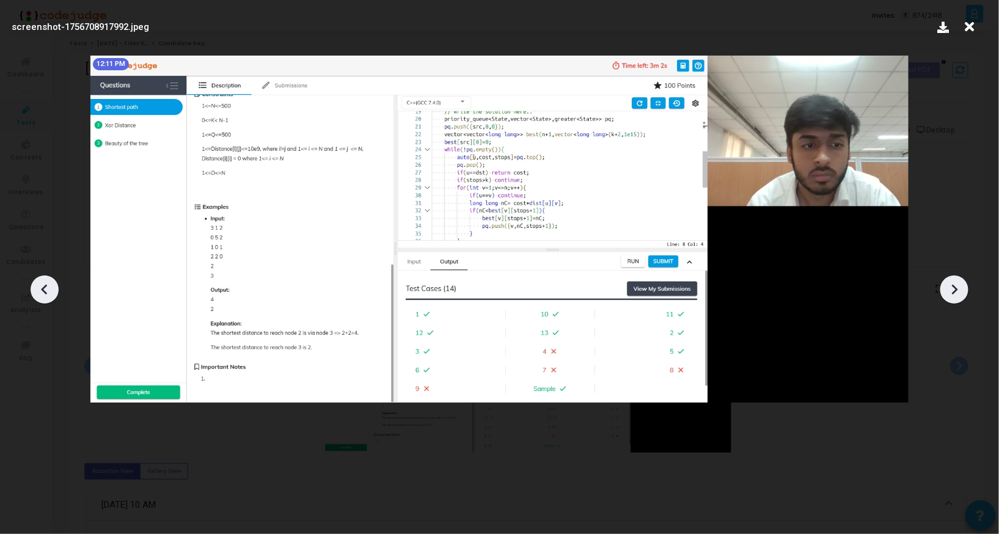
click at [51, 285] on icon at bounding box center [44, 289] width 18 height 18
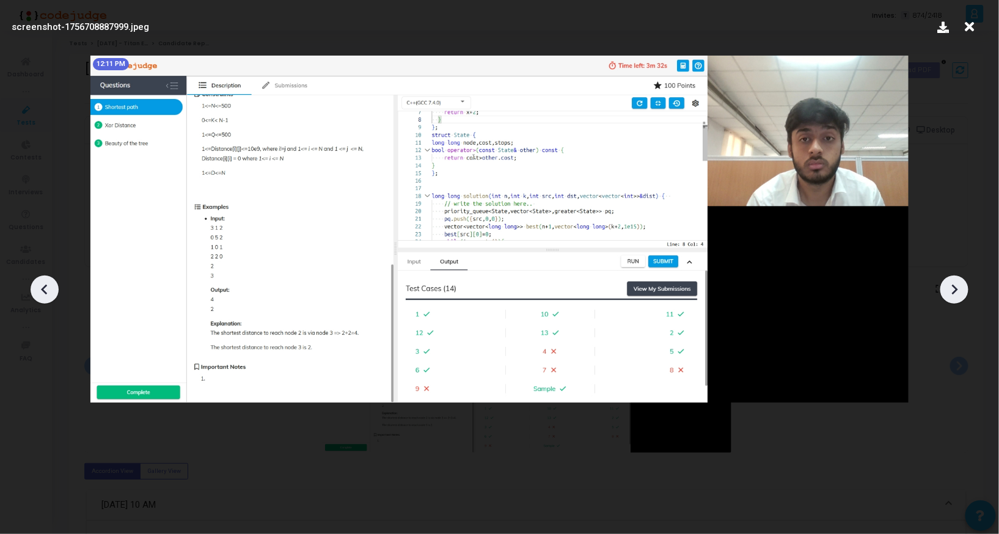
click at [51, 285] on icon at bounding box center [44, 289] width 18 height 18
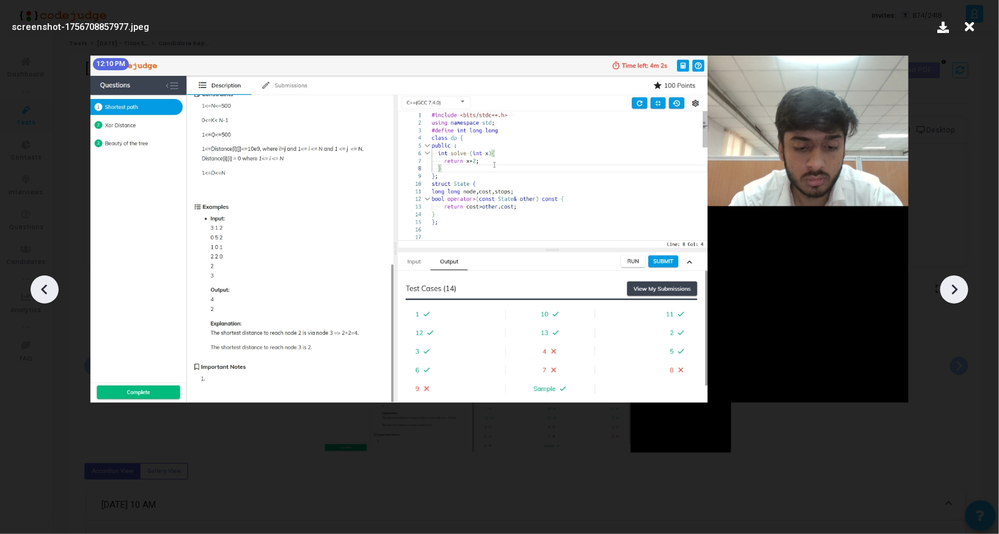
click at [51, 285] on icon at bounding box center [44, 289] width 18 height 18
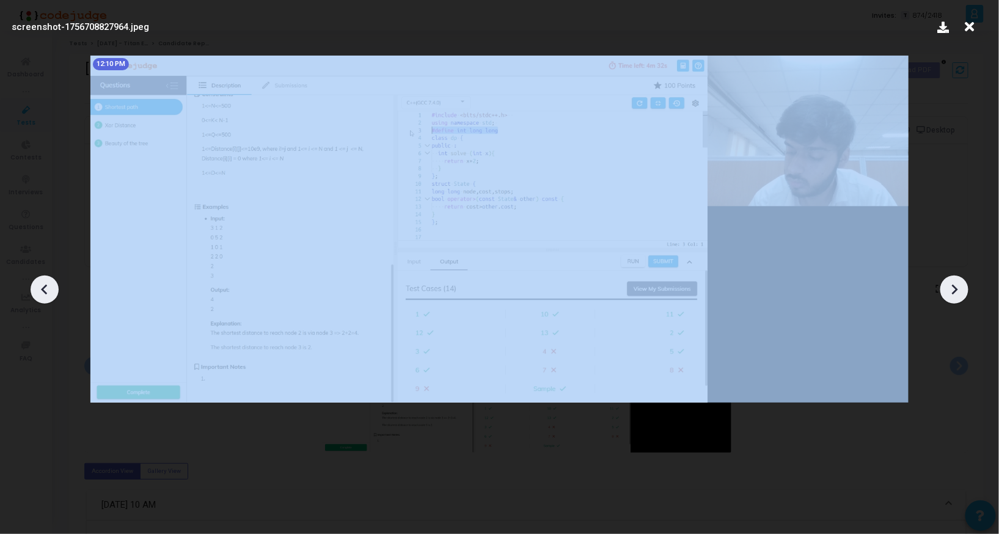
click at [51, 285] on icon at bounding box center [44, 289] width 18 height 18
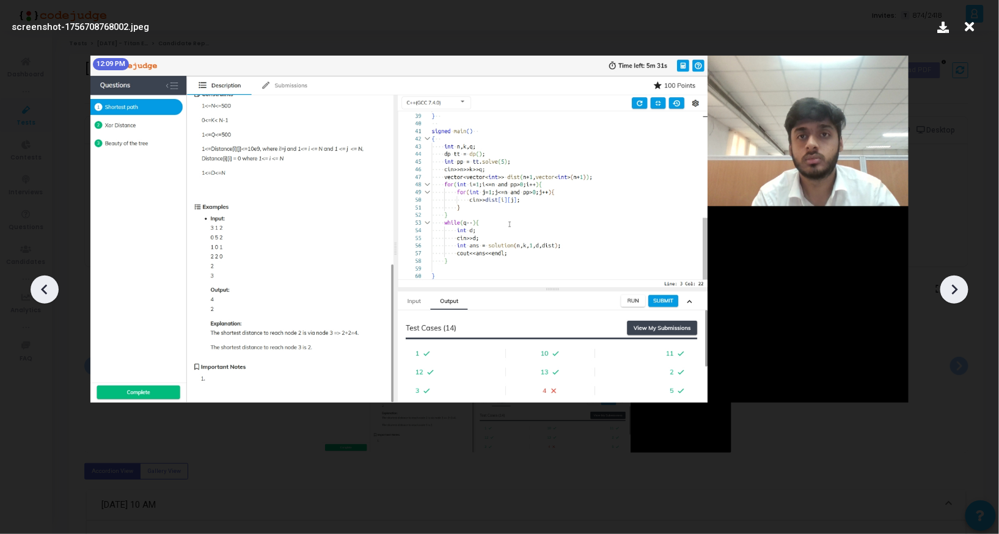
click at [957, 288] on icon at bounding box center [954, 289] width 18 height 18
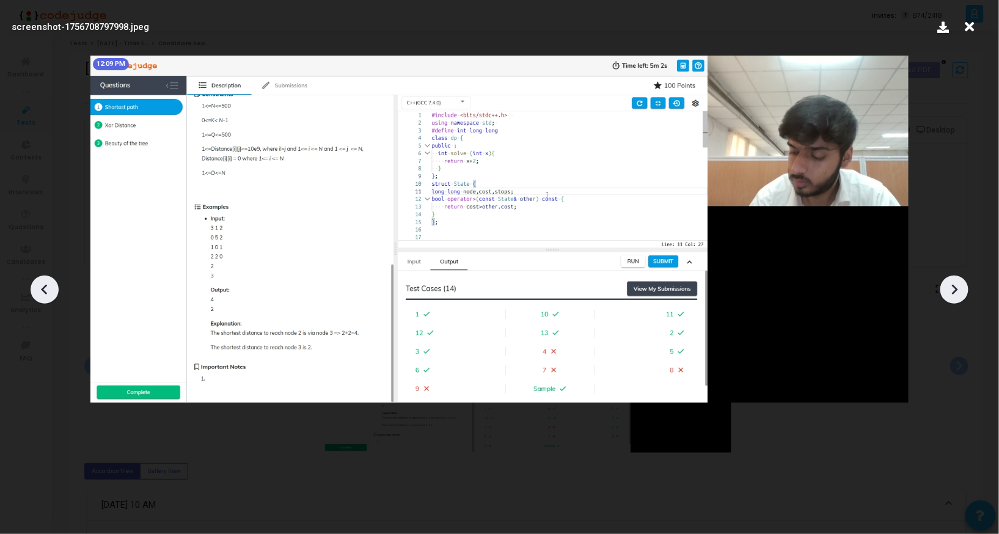
click at [957, 288] on icon at bounding box center [954, 289] width 18 height 18
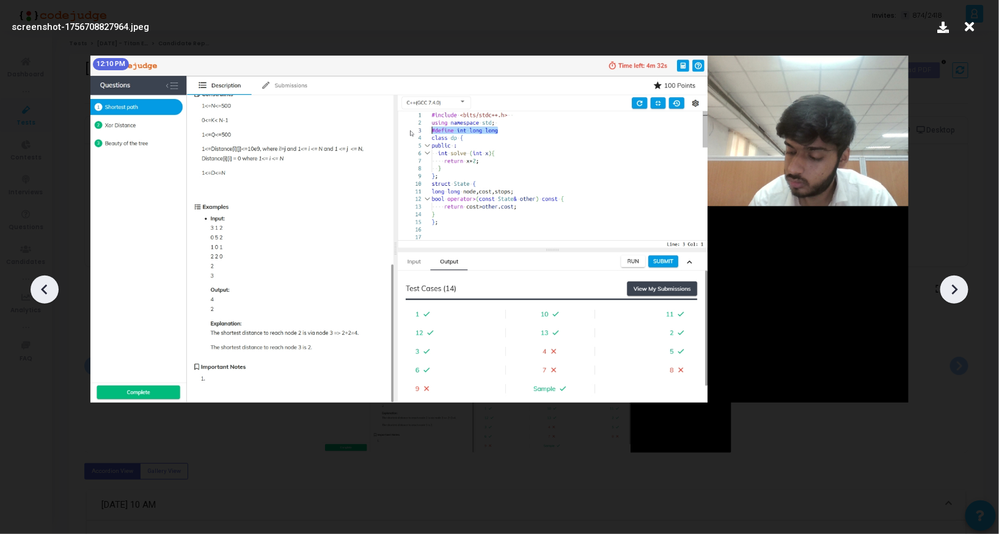
click at [946, 285] on icon at bounding box center [954, 289] width 18 height 18
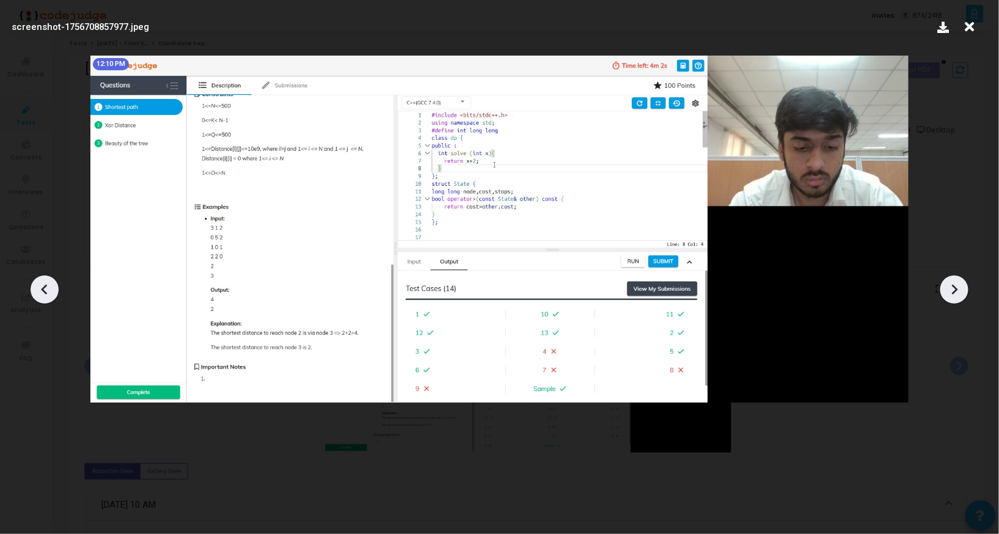
click at [946, 285] on icon at bounding box center [954, 289] width 18 height 18
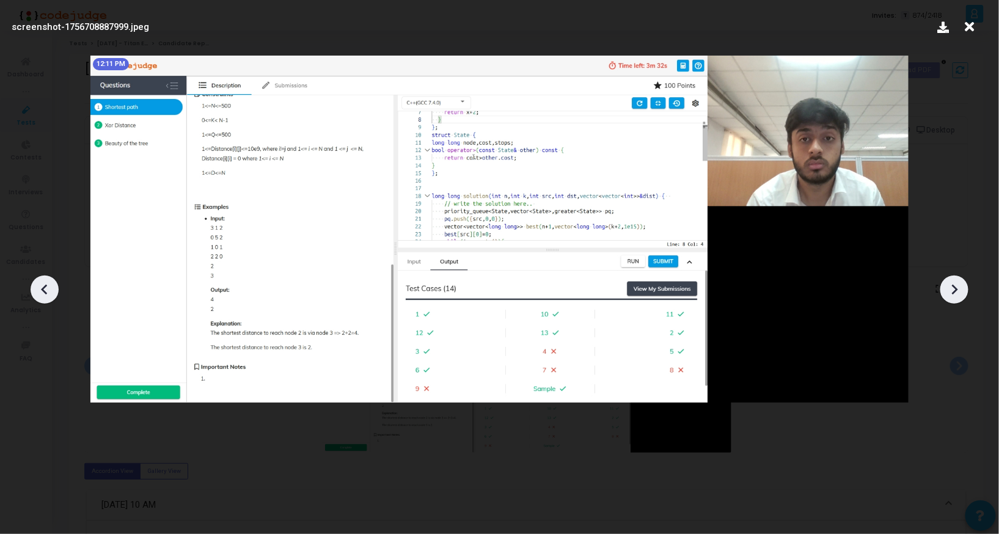
click at [946, 285] on icon at bounding box center [954, 289] width 18 height 18
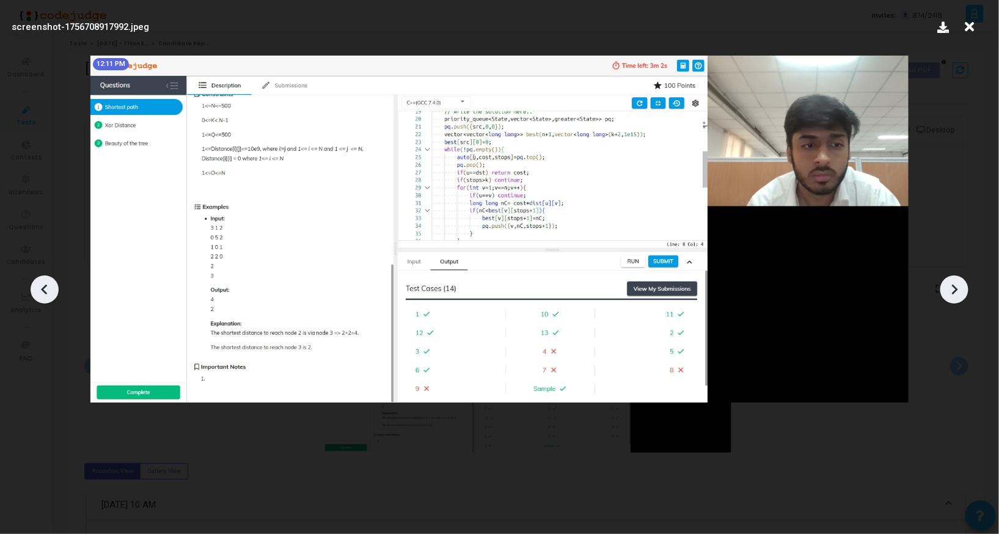
click at [946, 285] on icon at bounding box center [954, 289] width 18 height 18
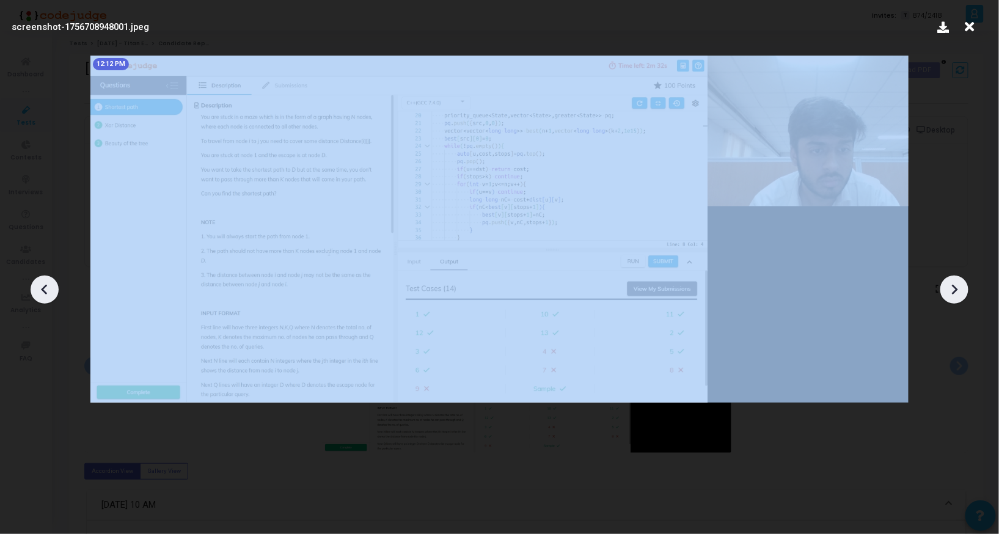
click at [946, 285] on icon at bounding box center [954, 289] width 18 height 18
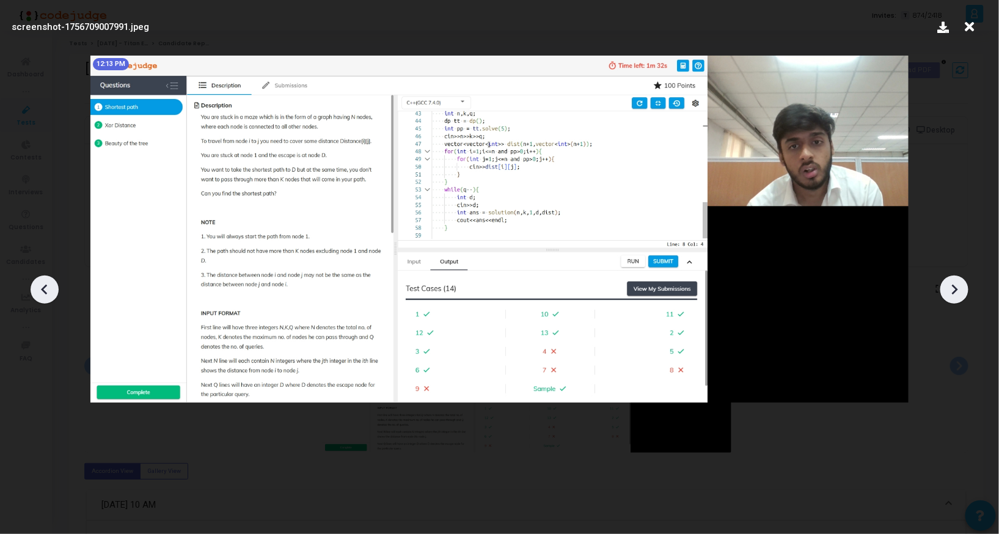
click at [43, 286] on icon at bounding box center [44, 289] width 18 height 18
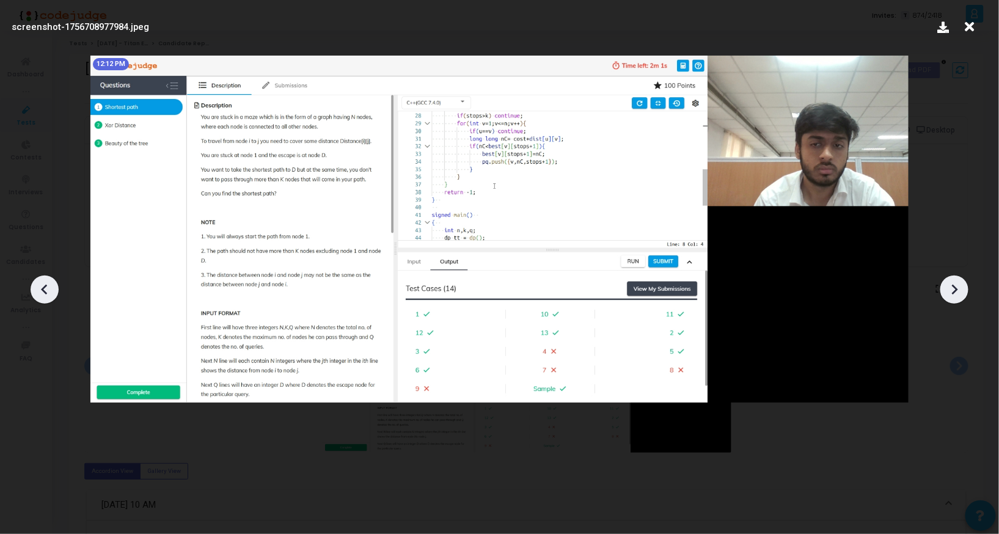
click at [43, 286] on icon at bounding box center [44, 289] width 18 height 18
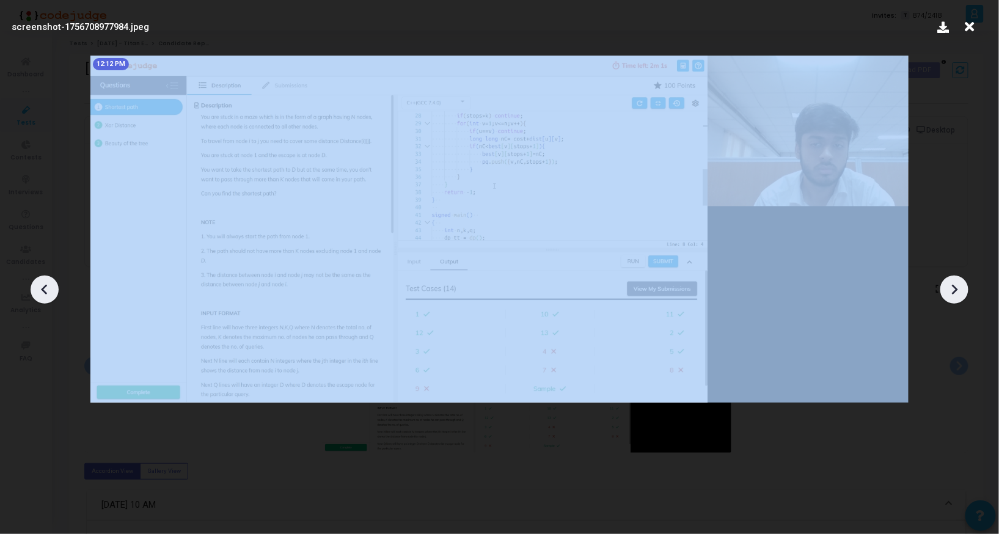
click at [43, 286] on icon at bounding box center [44, 289] width 18 height 18
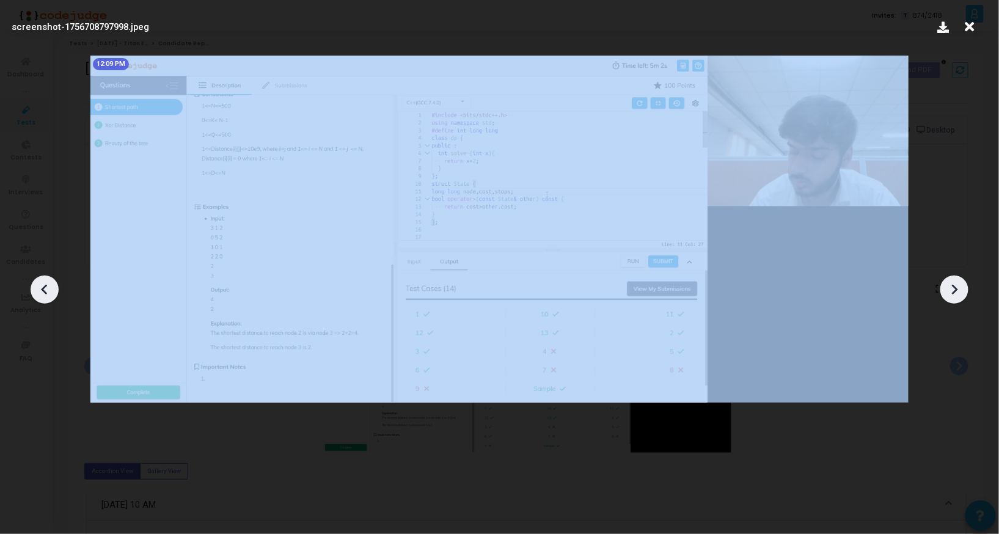
click at [43, 286] on icon at bounding box center [44, 289] width 18 height 18
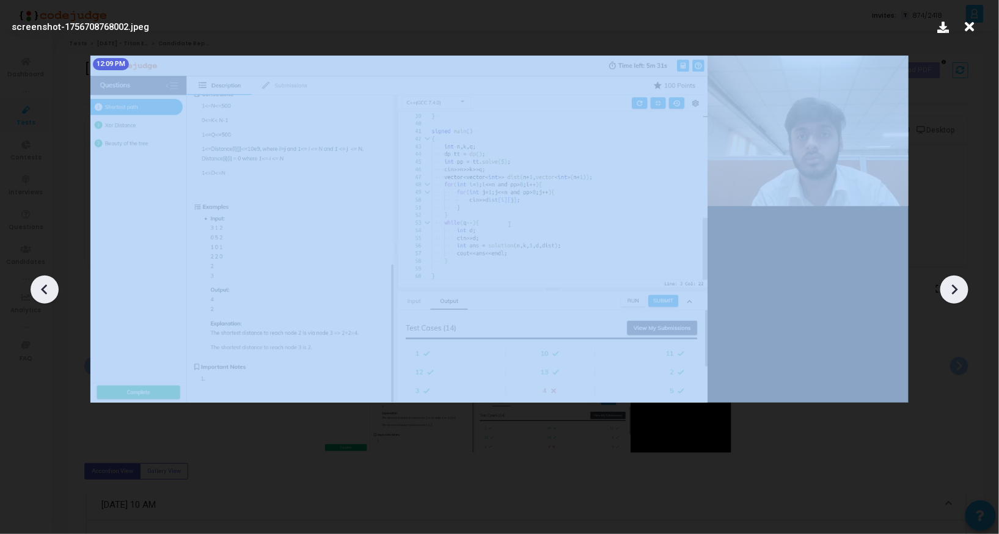
click at [43, 286] on icon at bounding box center [44, 289] width 18 height 18
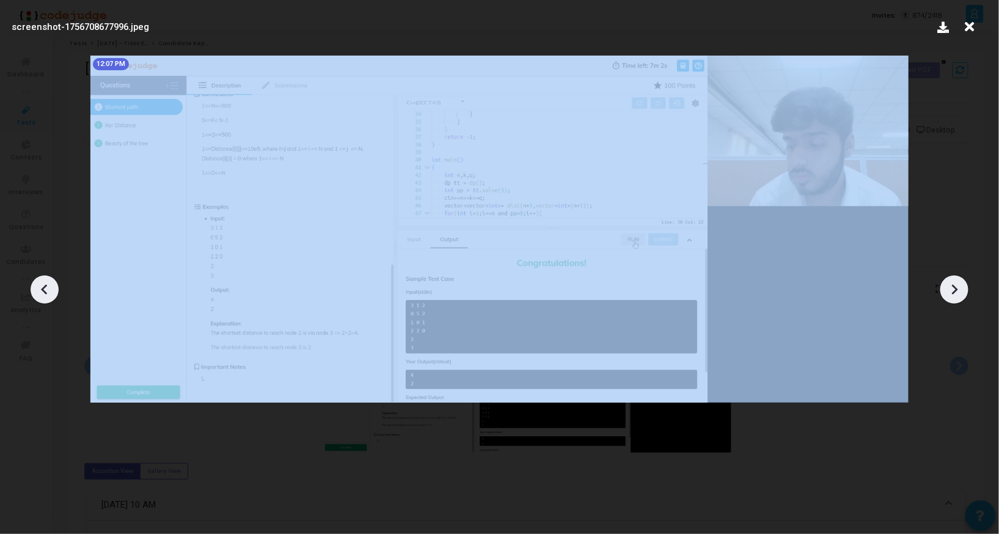
click at [43, 286] on icon at bounding box center [44, 289] width 18 height 18
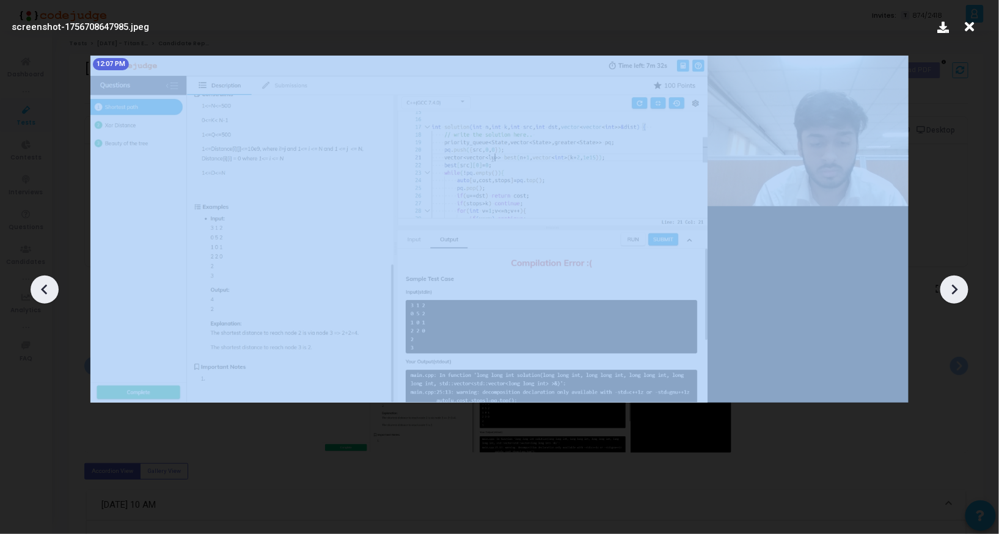
click at [43, 286] on icon at bounding box center [44, 289] width 18 height 18
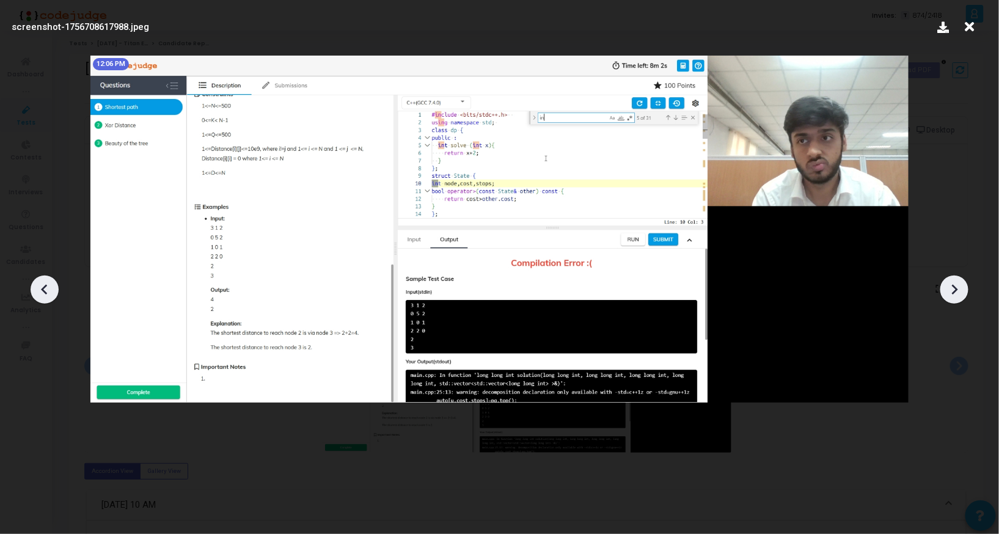
click at [952, 294] on icon at bounding box center [954, 289] width 18 height 18
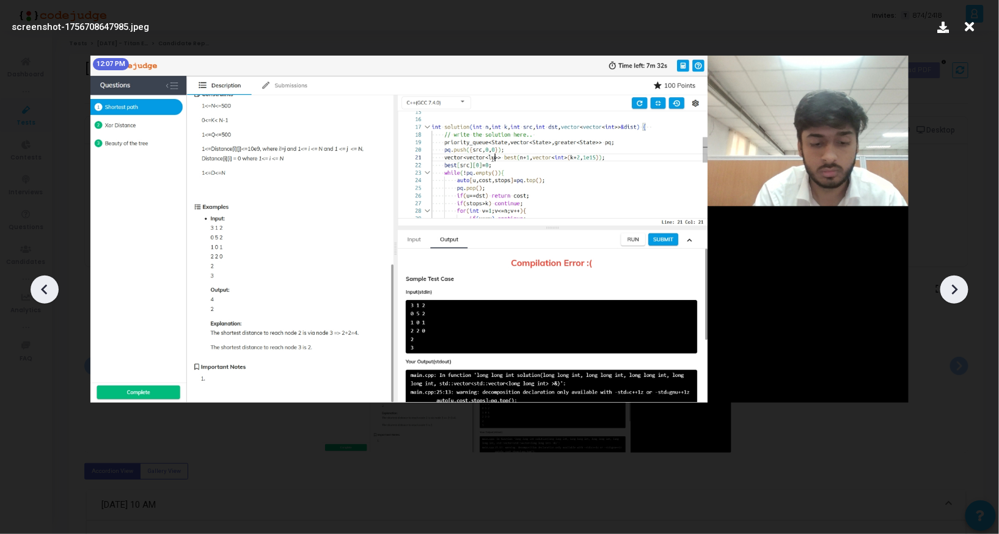
click at [46, 285] on icon at bounding box center [44, 290] width 6 height 10
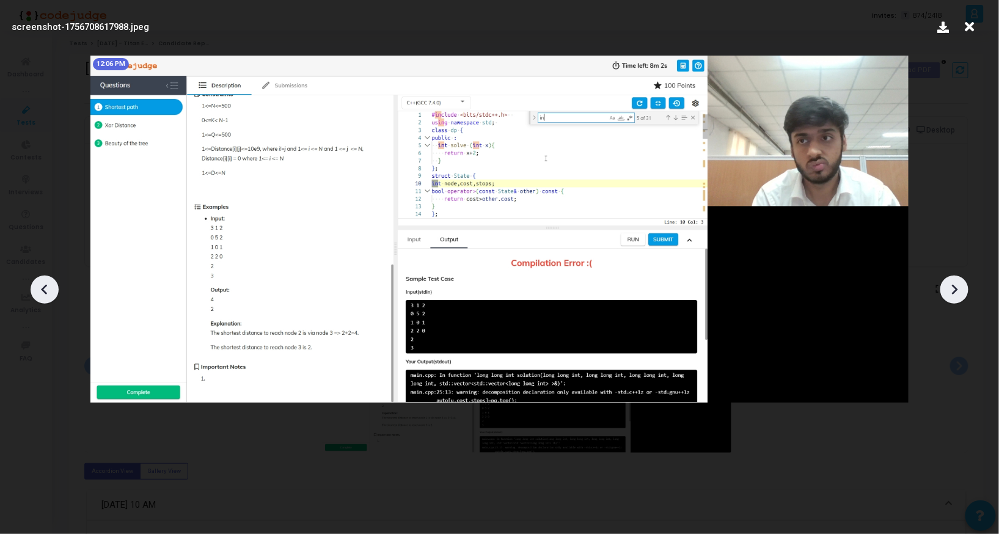
click at [46, 285] on icon at bounding box center [44, 290] width 6 height 10
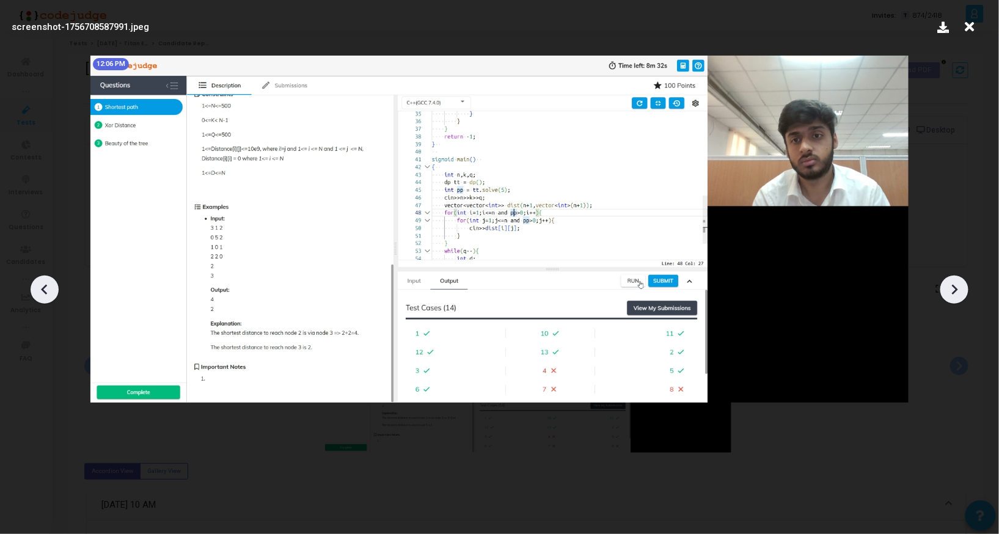
click at [46, 285] on icon at bounding box center [44, 290] width 6 height 10
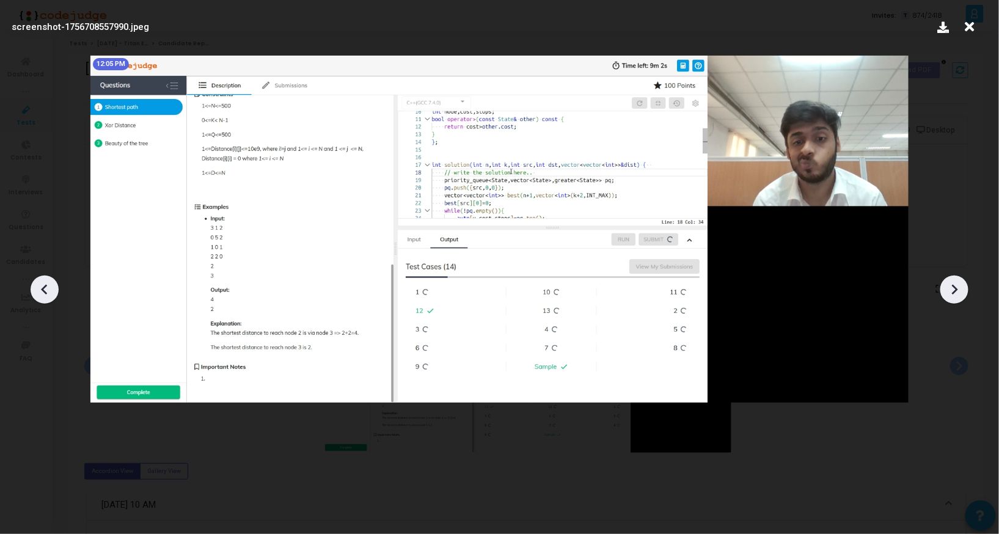
click at [46, 285] on icon at bounding box center [44, 290] width 6 height 10
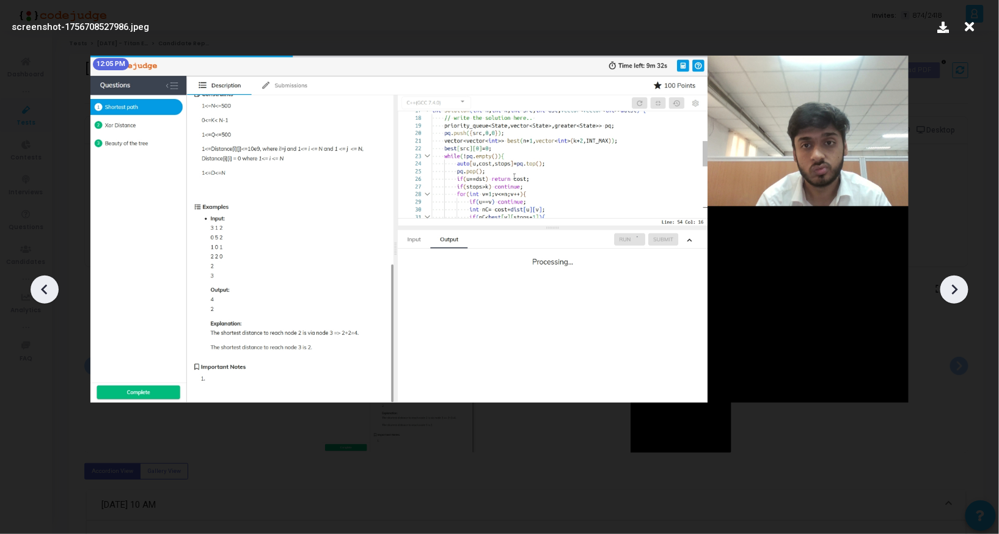
click at [46, 285] on icon at bounding box center [44, 290] width 6 height 10
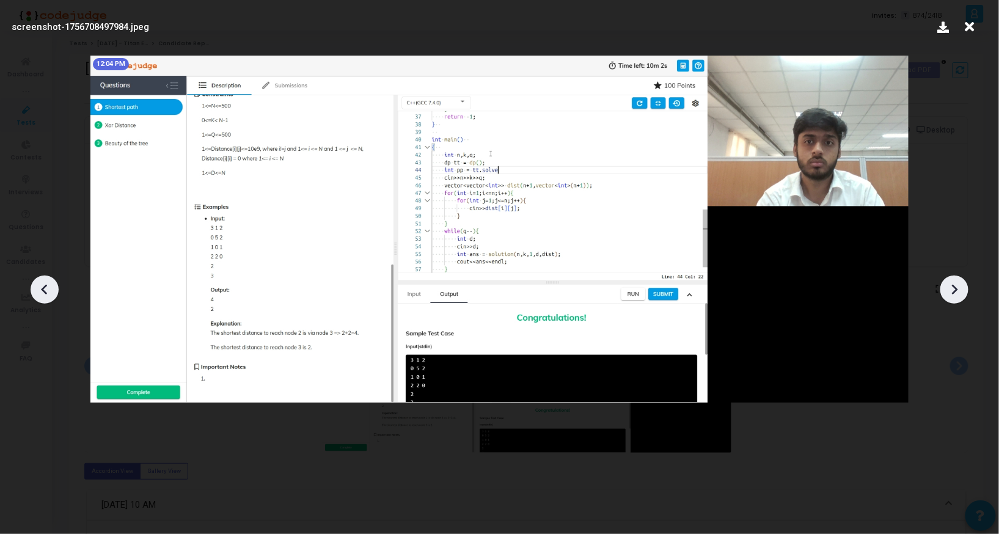
click at [46, 285] on icon at bounding box center [44, 290] width 6 height 10
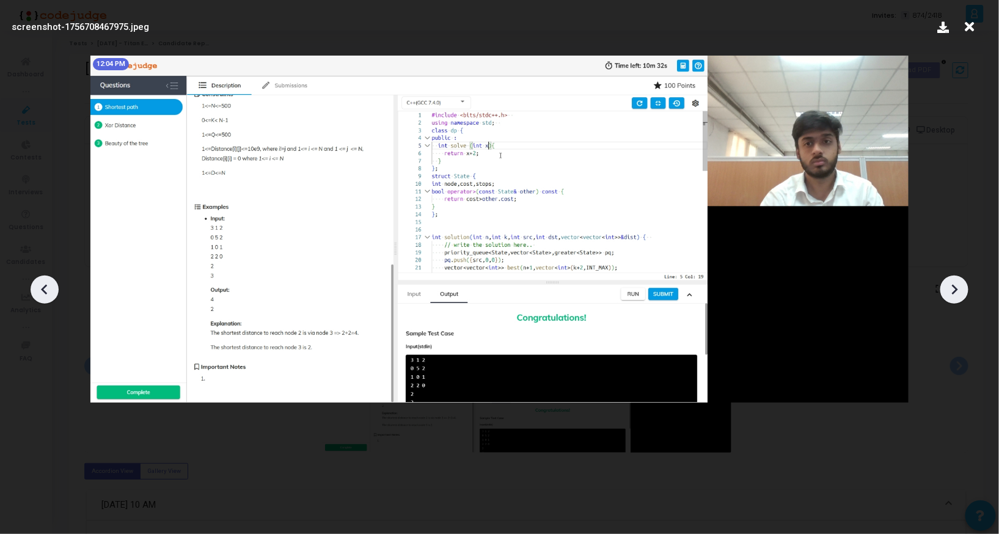
click at [46, 285] on icon at bounding box center [44, 290] width 6 height 10
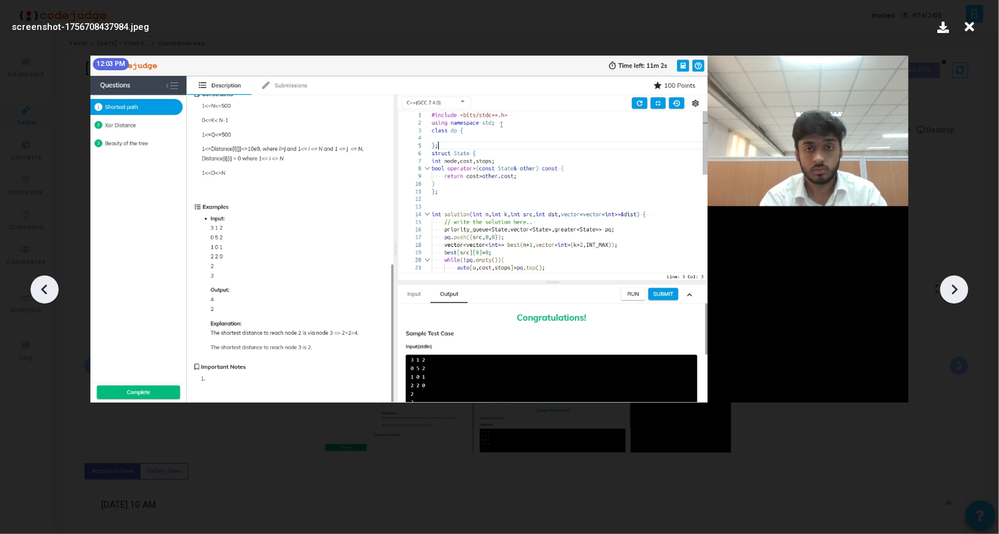
click at [46, 285] on icon at bounding box center [44, 290] width 6 height 10
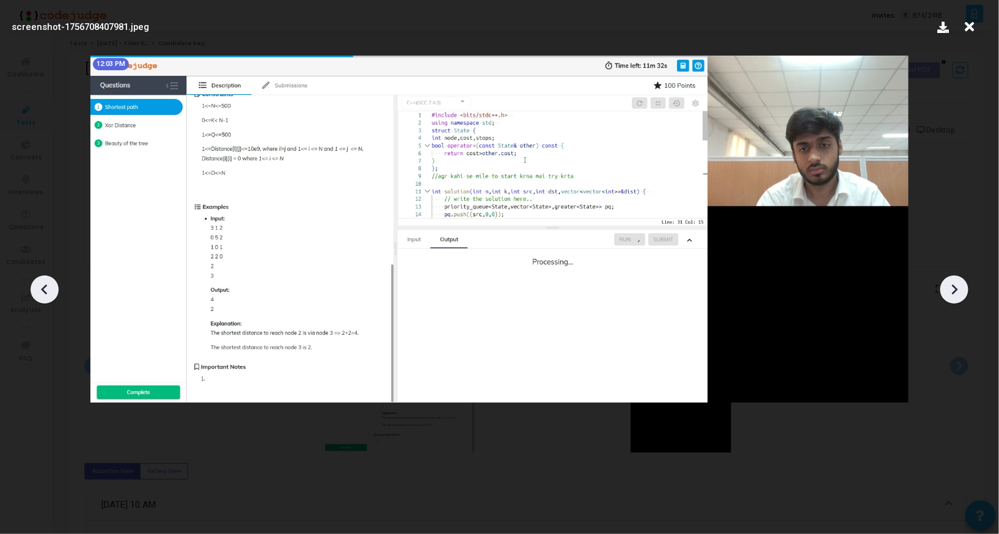
click at [46, 285] on icon at bounding box center [44, 290] width 6 height 10
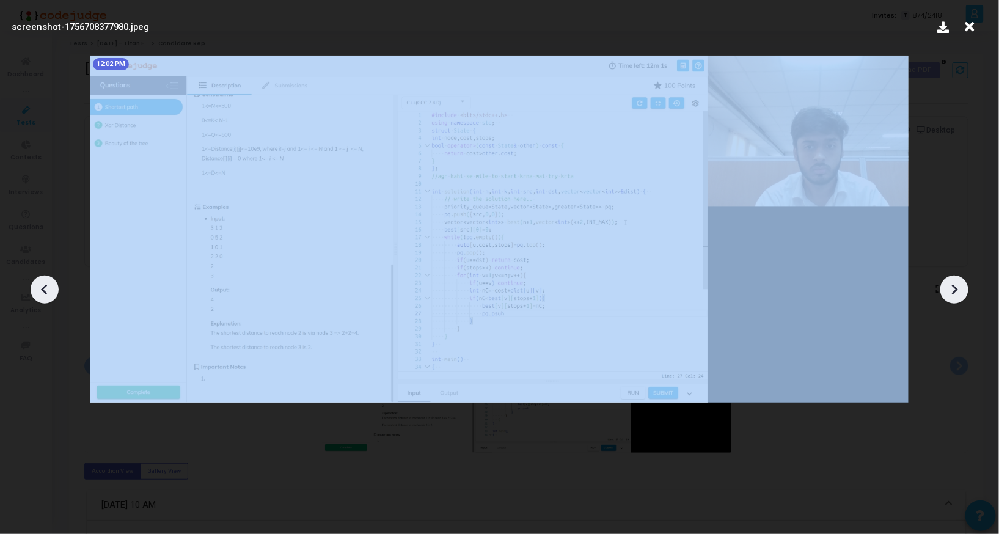
click at [46, 285] on icon at bounding box center [44, 290] width 6 height 10
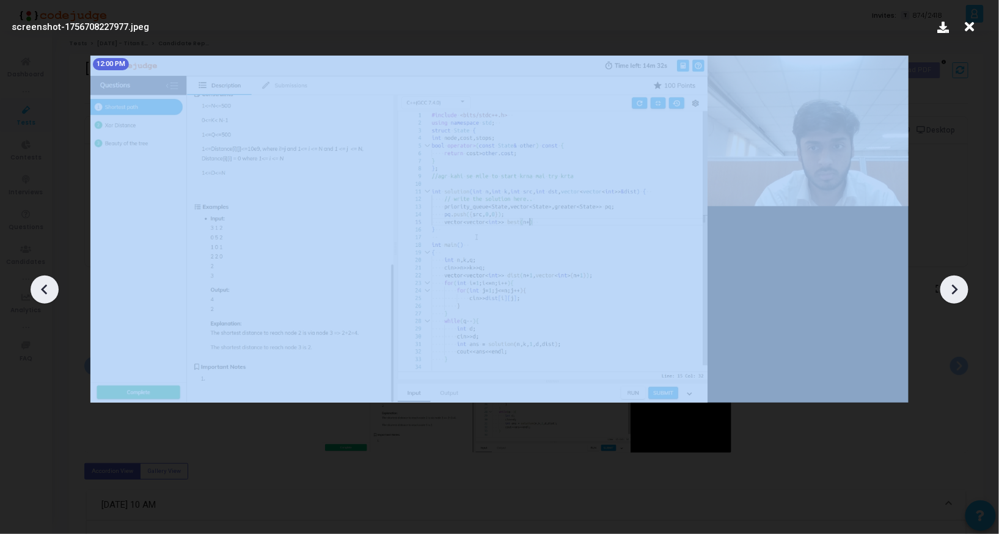
click at [46, 285] on icon at bounding box center [44, 290] width 6 height 10
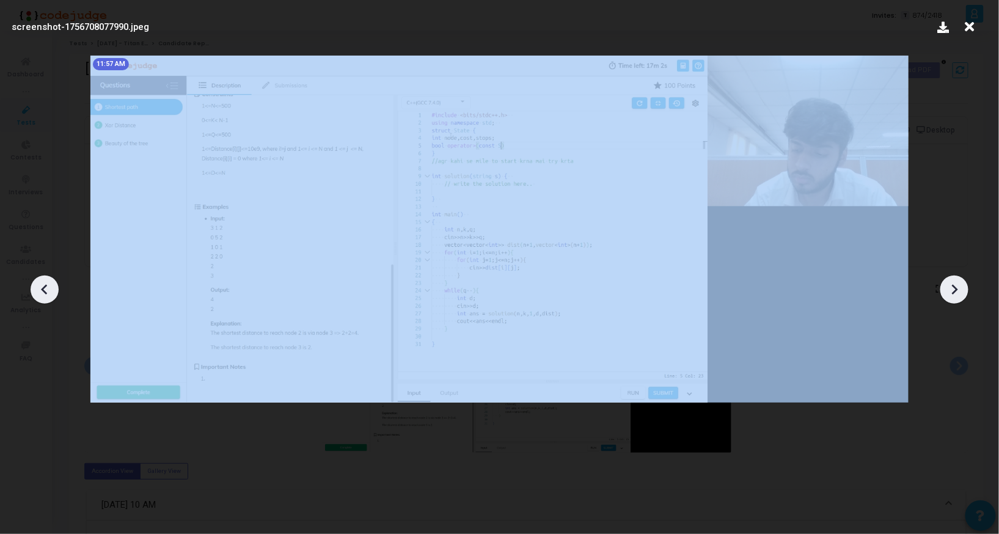
click at [46, 285] on icon at bounding box center [44, 290] width 6 height 10
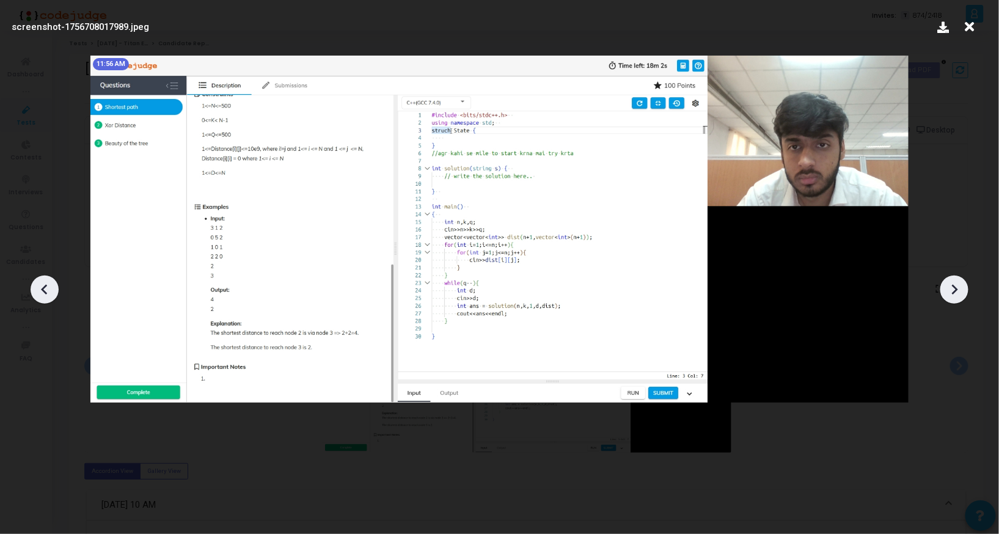
click at [960, 296] on icon at bounding box center [954, 289] width 18 height 18
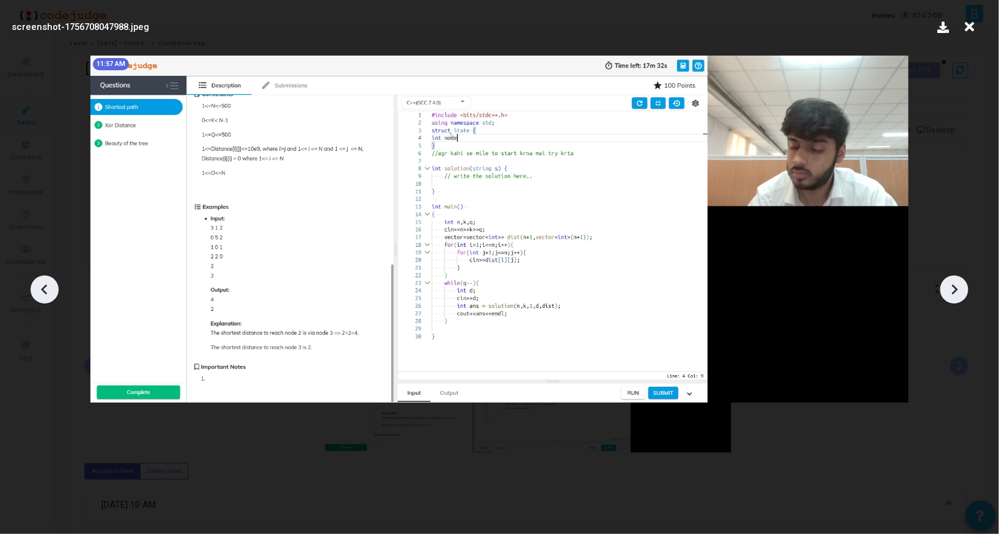
click at [37, 287] on icon at bounding box center [44, 289] width 18 height 18
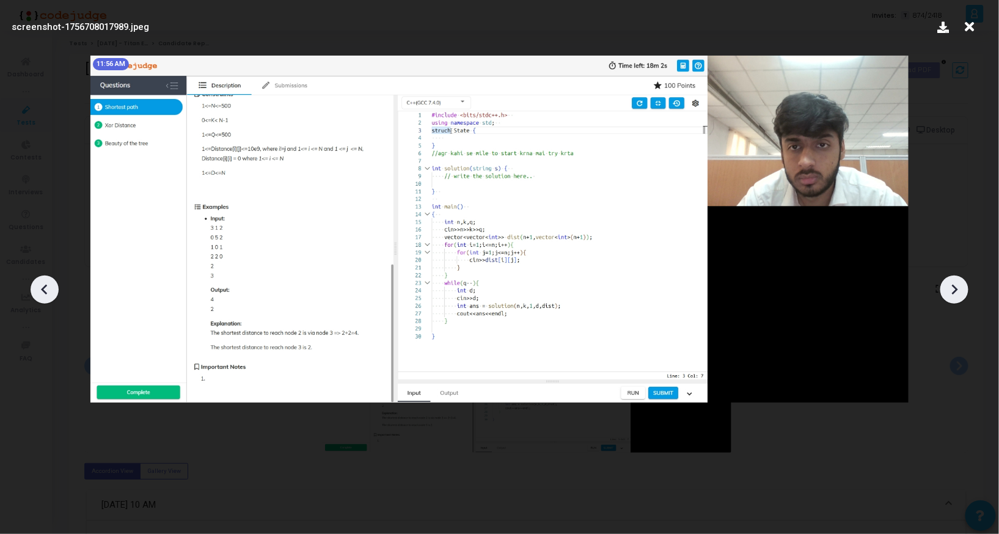
click at [37, 287] on icon at bounding box center [44, 289] width 18 height 18
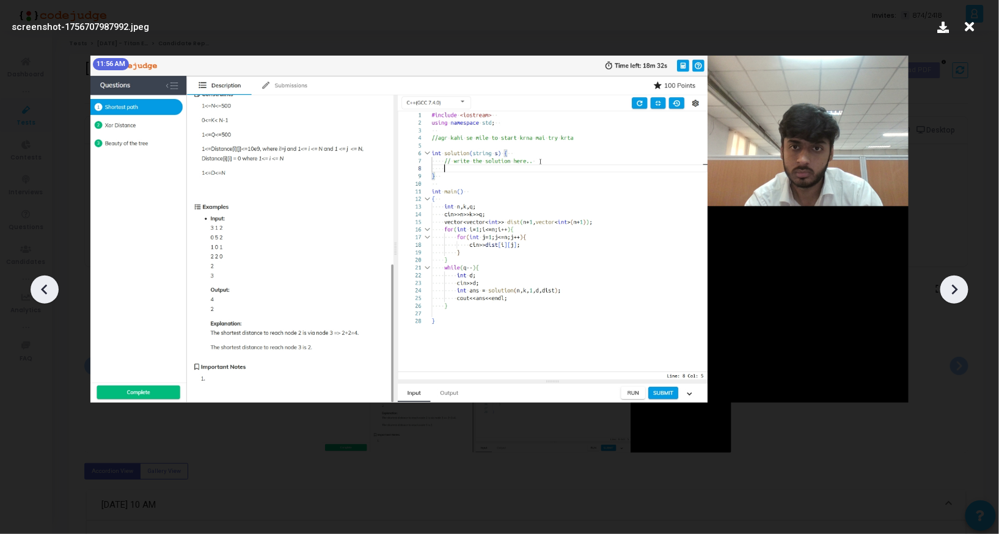
click at [37, 287] on icon at bounding box center [44, 289] width 18 height 18
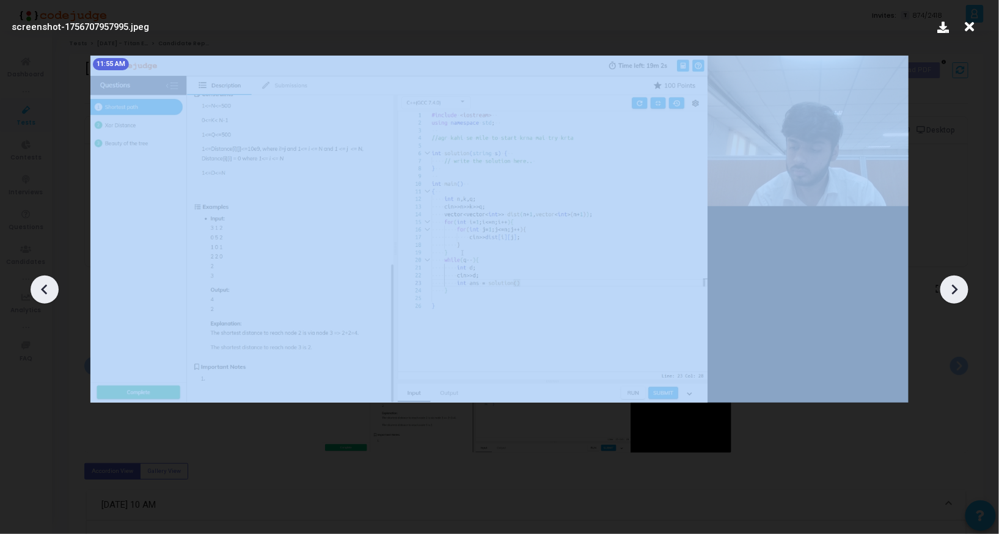
click at [37, 287] on icon at bounding box center [44, 289] width 18 height 18
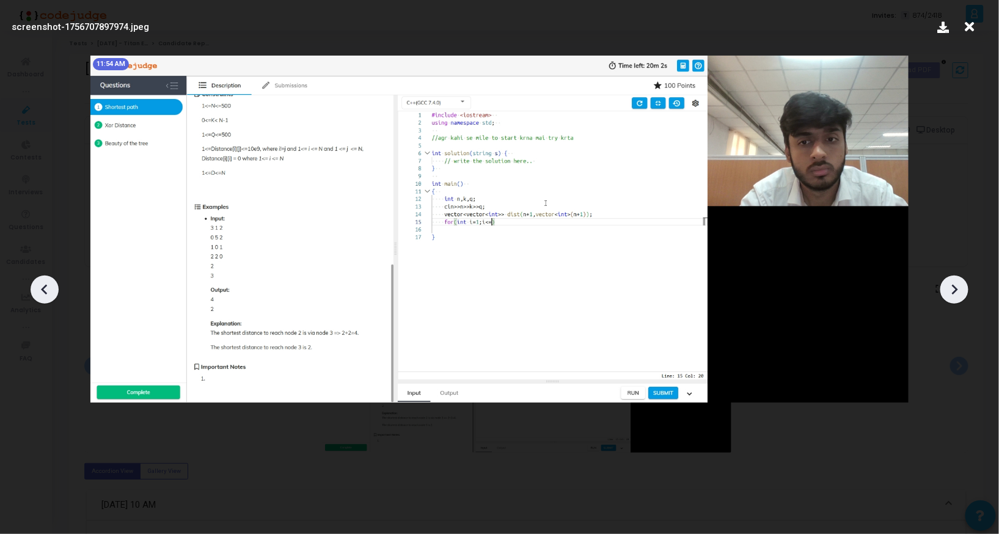
click at [37, 287] on icon at bounding box center [44, 289] width 18 height 18
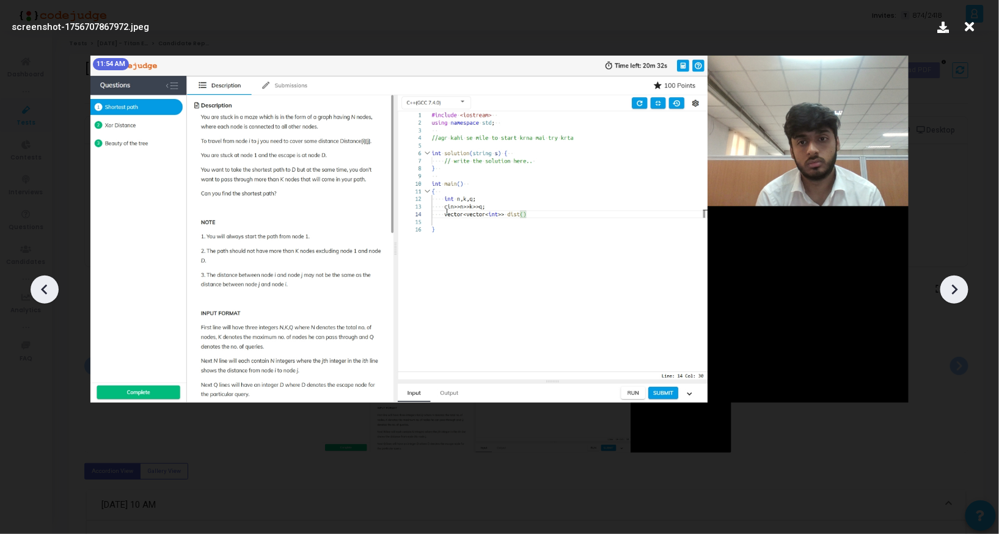
click at [37, 287] on icon at bounding box center [44, 289] width 18 height 18
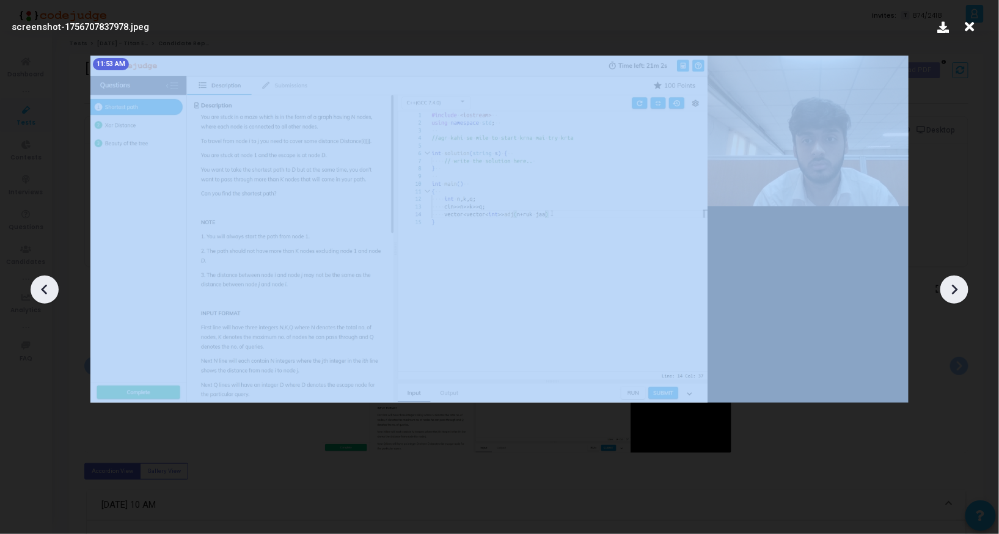
click at [37, 287] on icon at bounding box center [44, 289] width 18 height 18
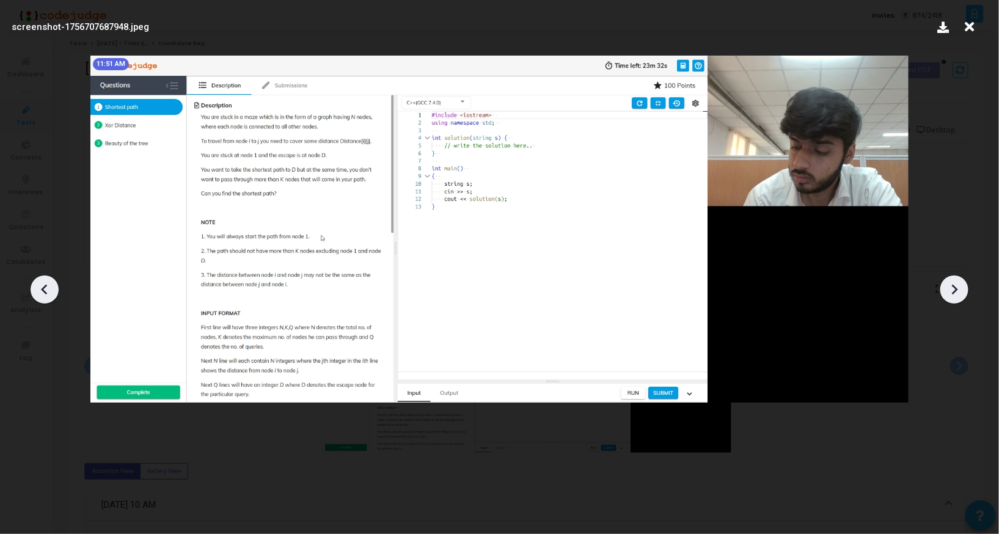
click at [37, 287] on icon at bounding box center [44, 289] width 18 height 18
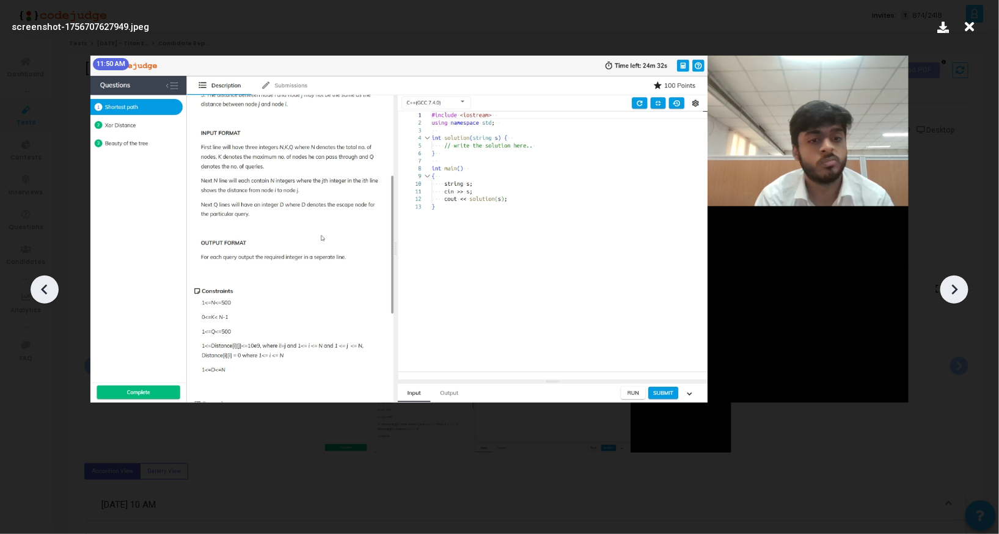
click at [970, 21] on icon at bounding box center [969, 26] width 19 height 23
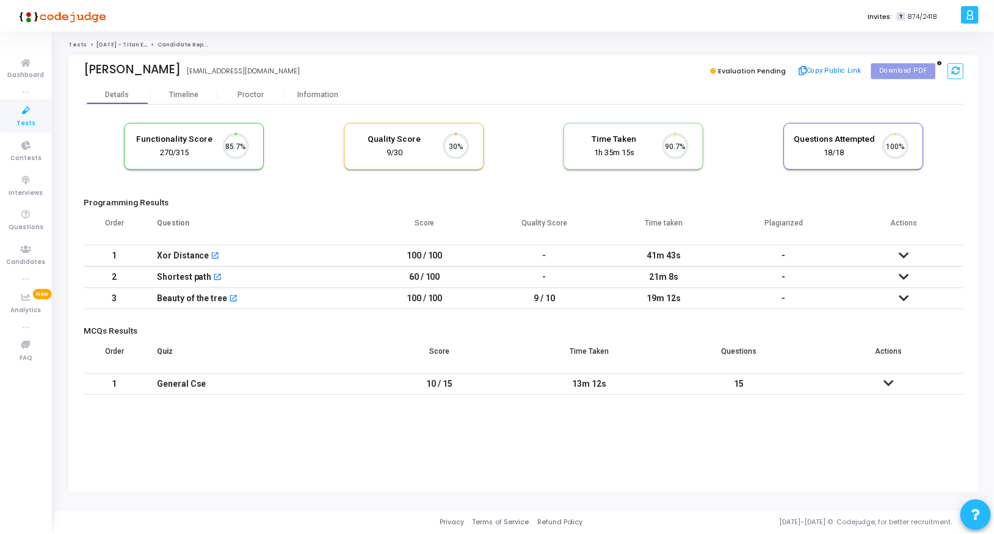
scroll to position [26, 31]
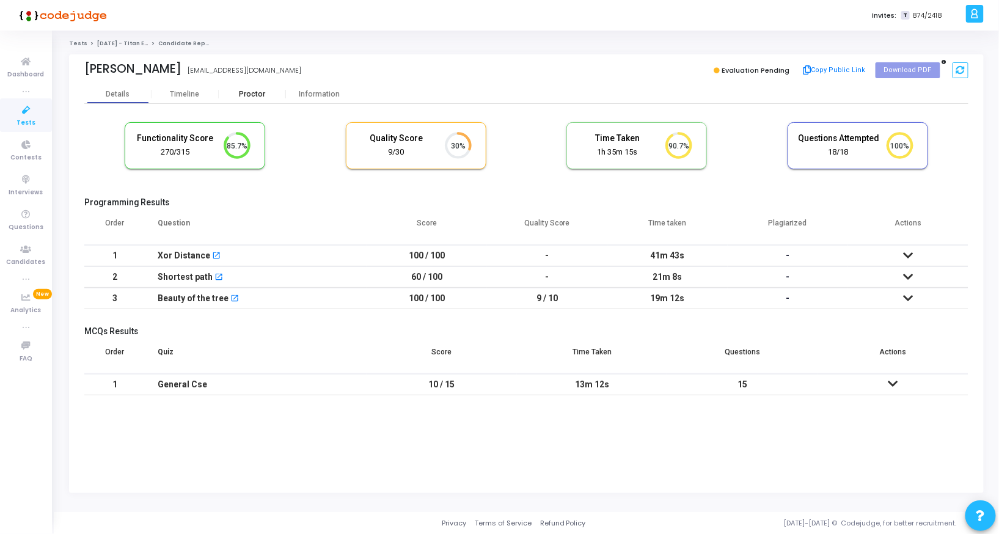
click at [245, 89] on div "Proctor" at bounding box center [252, 94] width 67 height 18
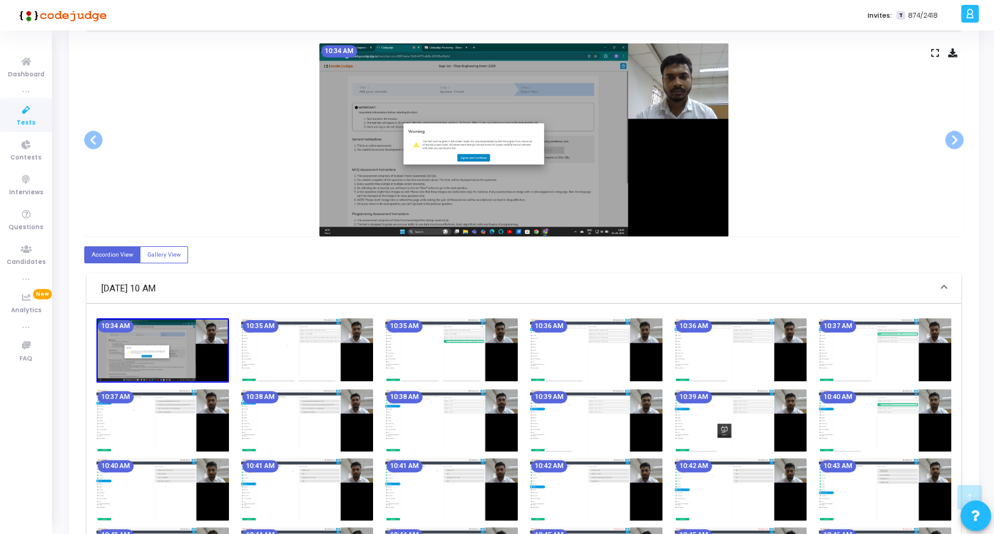
scroll to position [224, 0]
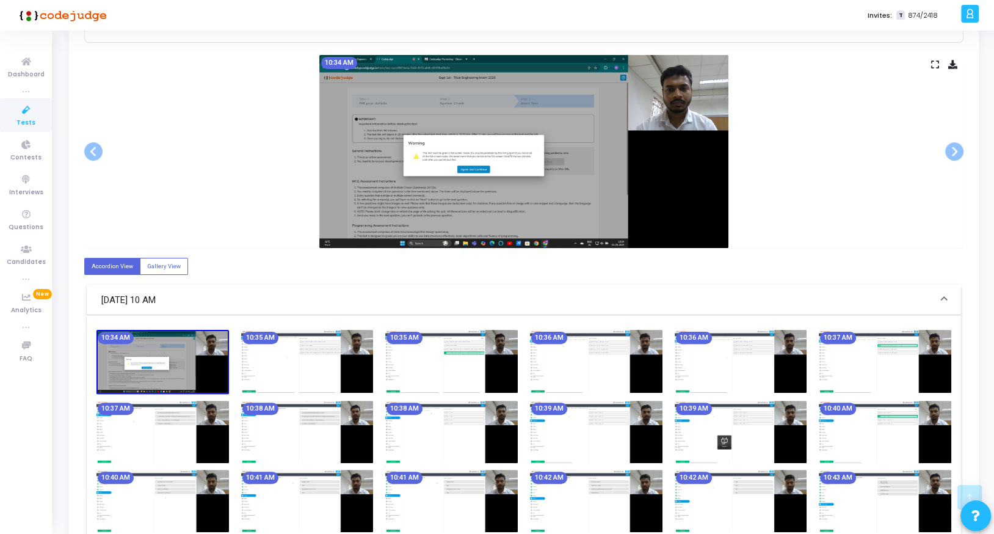
click at [932, 65] on icon at bounding box center [936, 64] width 8 height 7
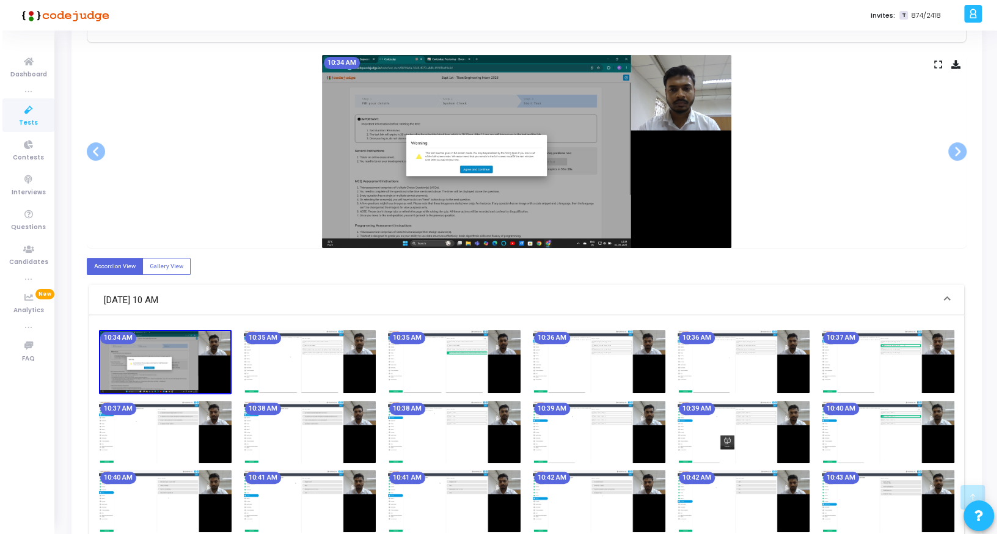
scroll to position [0, 0]
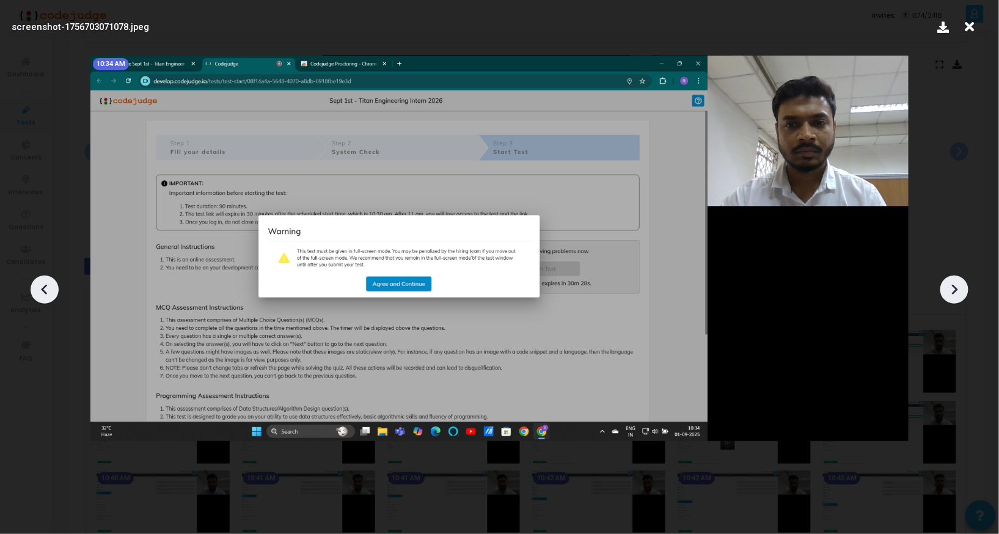
click at [957, 285] on icon at bounding box center [954, 289] width 18 height 18
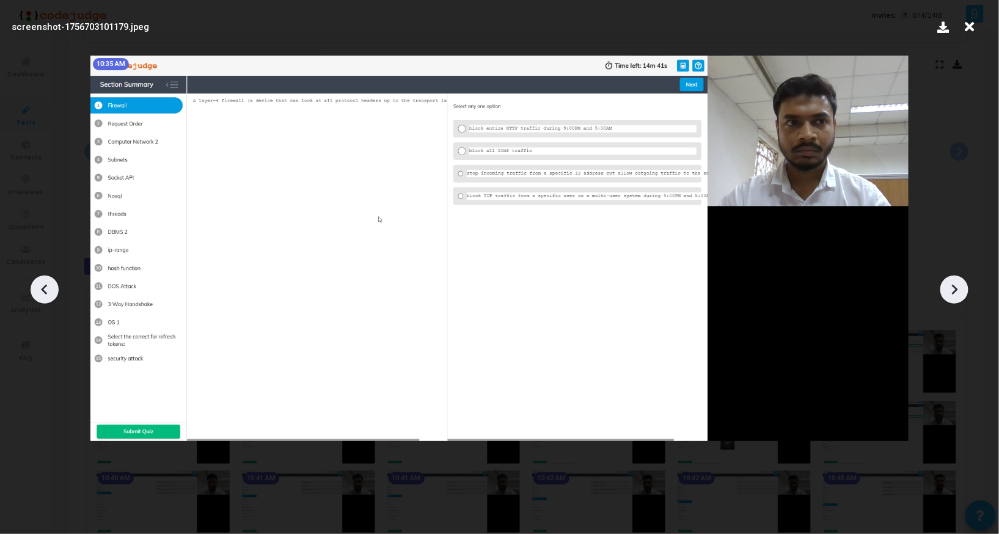
click at [957, 285] on icon at bounding box center [954, 289] width 18 height 18
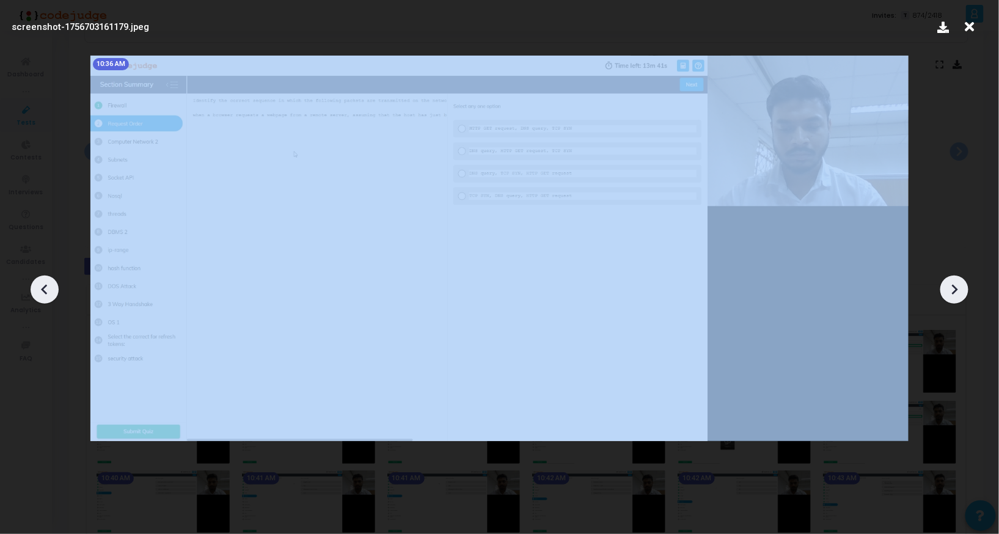
click at [957, 285] on icon at bounding box center [954, 289] width 18 height 18
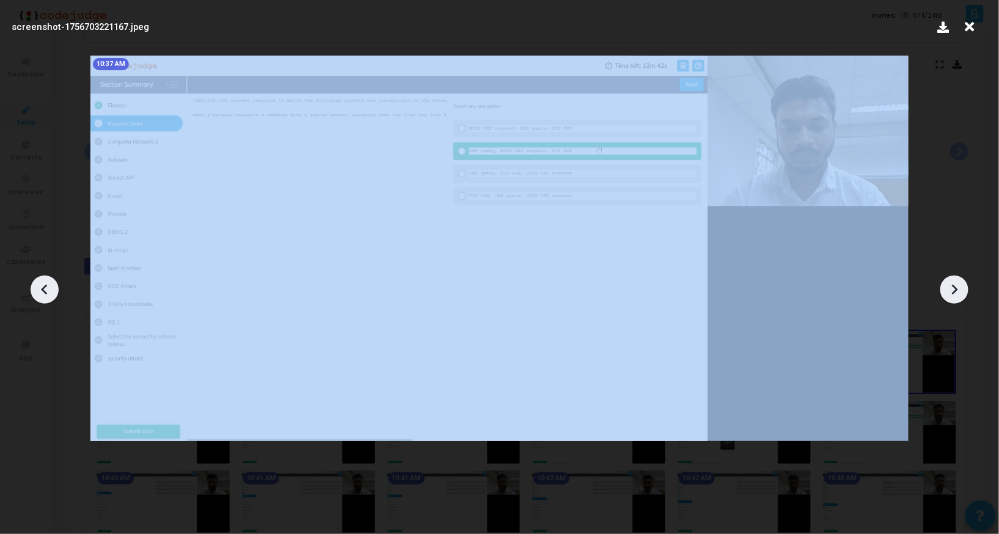
click at [957, 285] on icon at bounding box center [954, 289] width 18 height 18
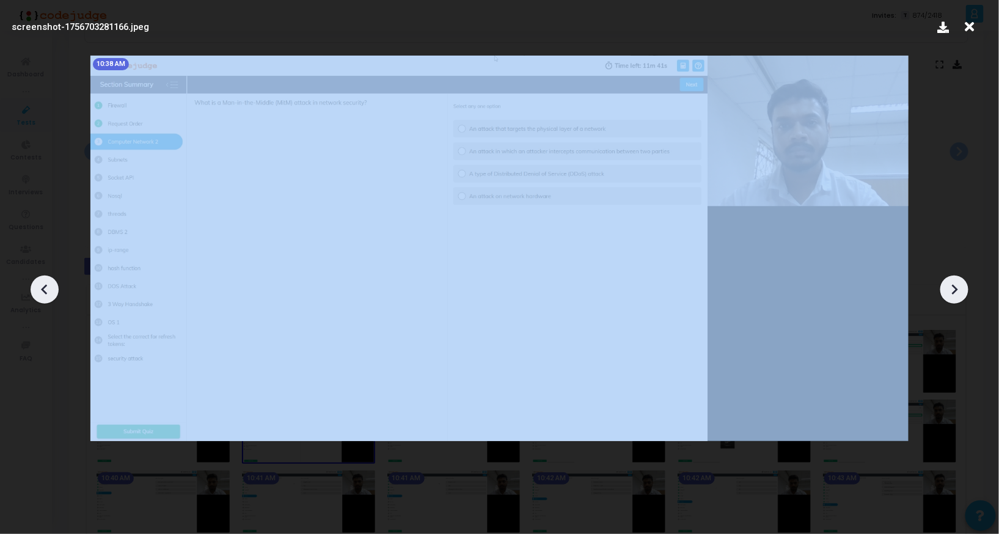
click at [957, 285] on icon at bounding box center [954, 289] width 18 height 18
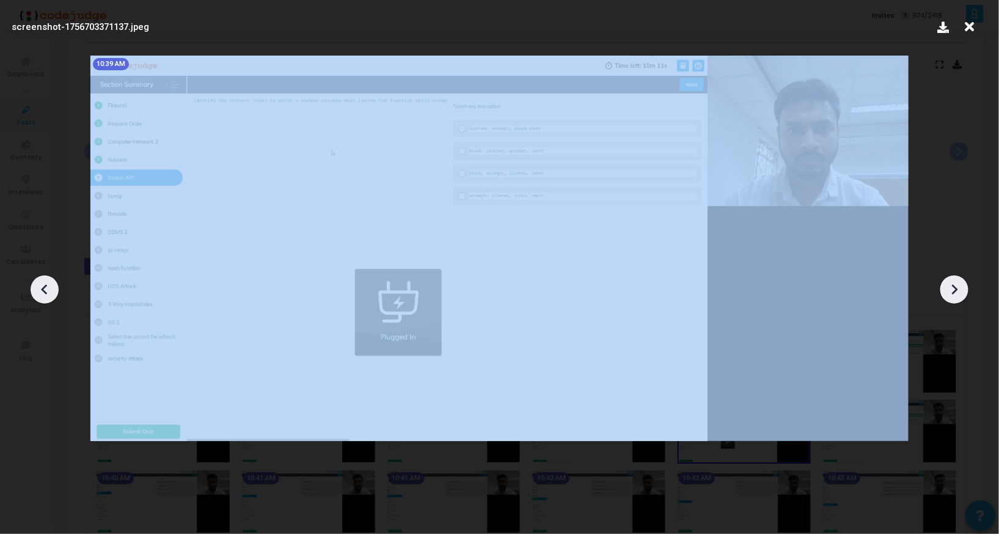
click at [957, 285] on icon at bounding box center [954, 289] width 18 height 18
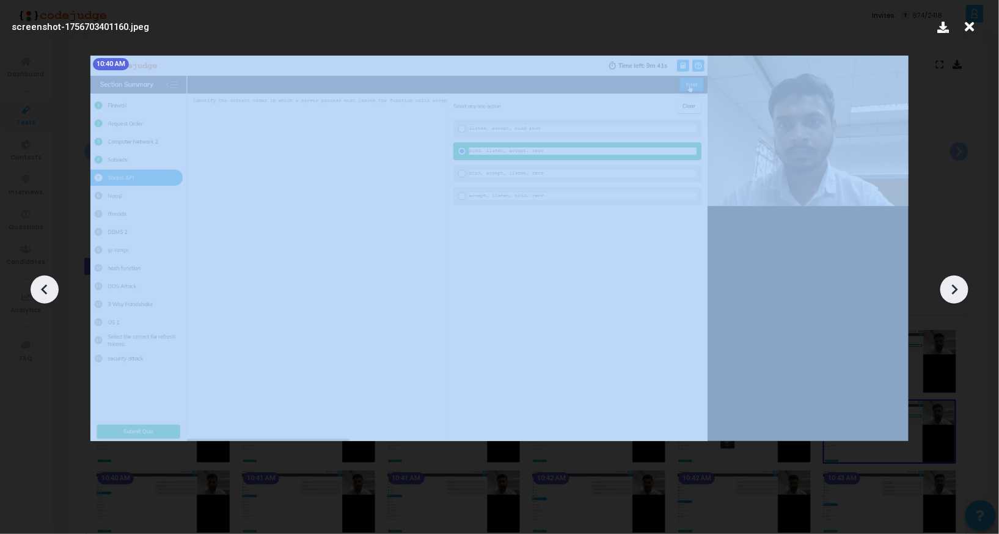
click at [957, 285] on icon at bounding box center [954, 289] width 18 height 18
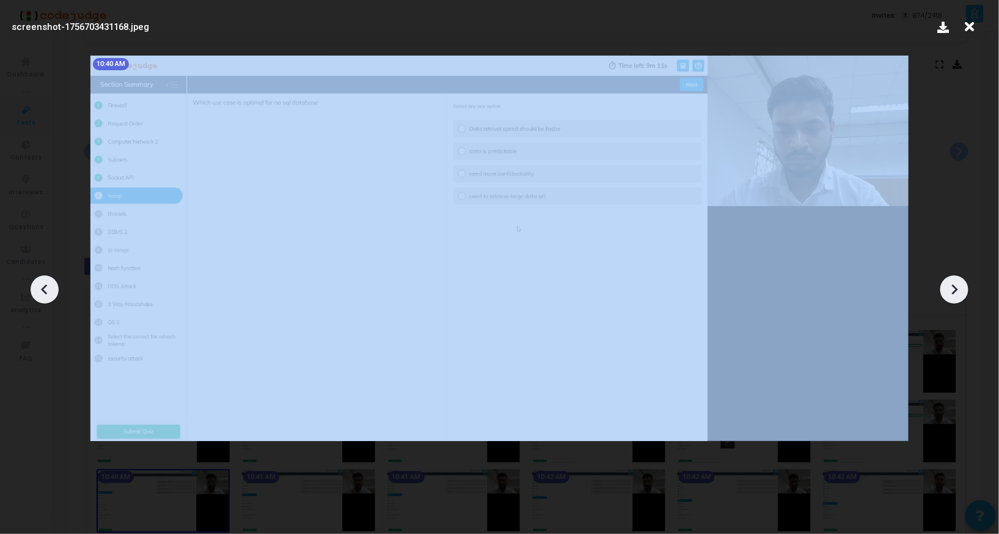
click at [957, 285] on icon at bounding box center [954, 289] width 18 height 18
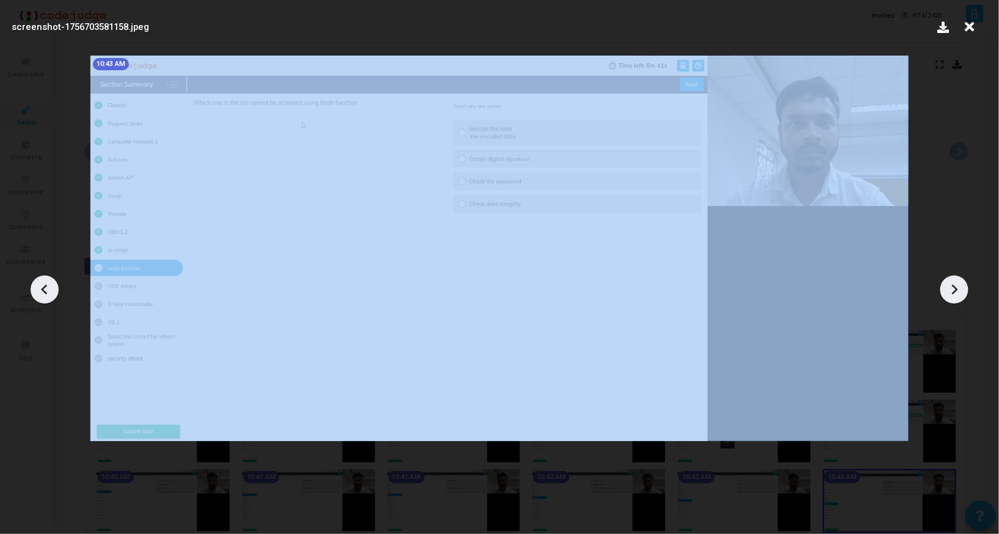
click at [957, 285] on icon at bounding box center [954, 289] width 18 height 18
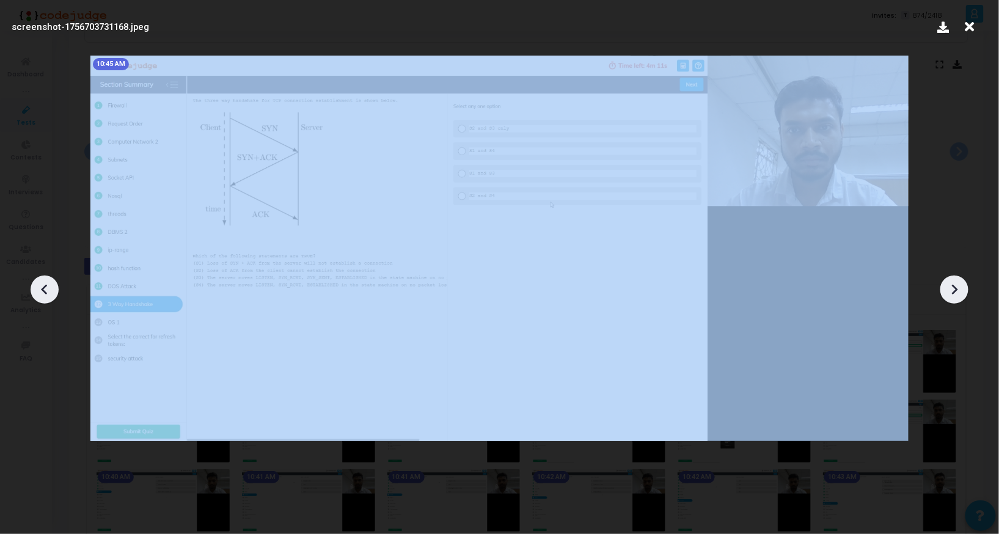
click at [957, 285] on icon at bounding box center [954, 289] width 18 height 18
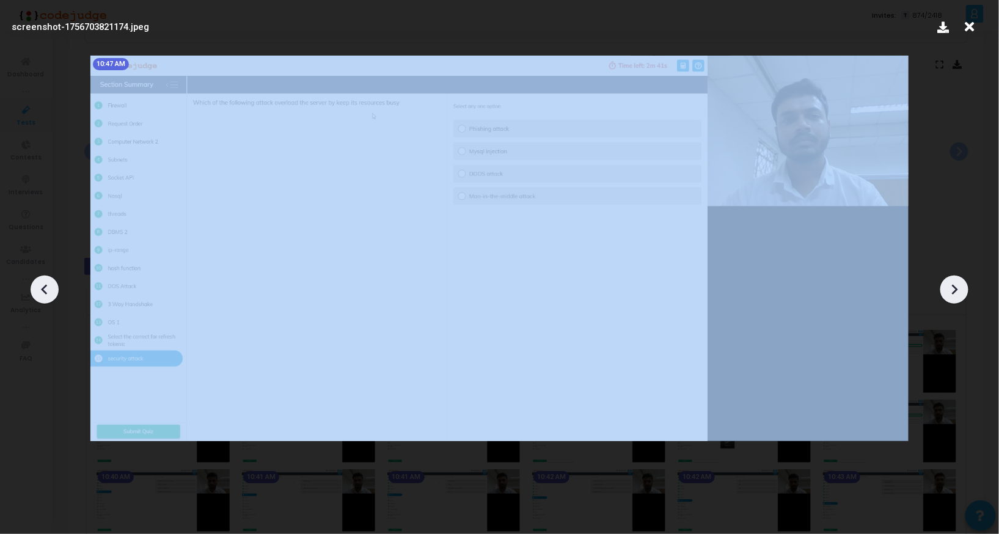
click at [957, 285] on icon at bounding box center [954, 289] width 18 height 18
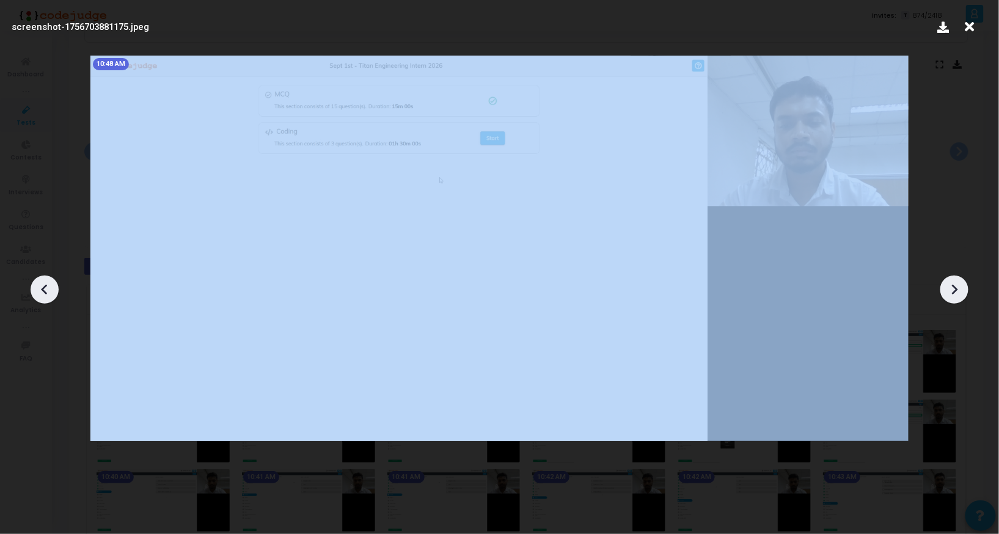
click at [957, 285] on icon at bounding box center [954, 289] width 18 height 18
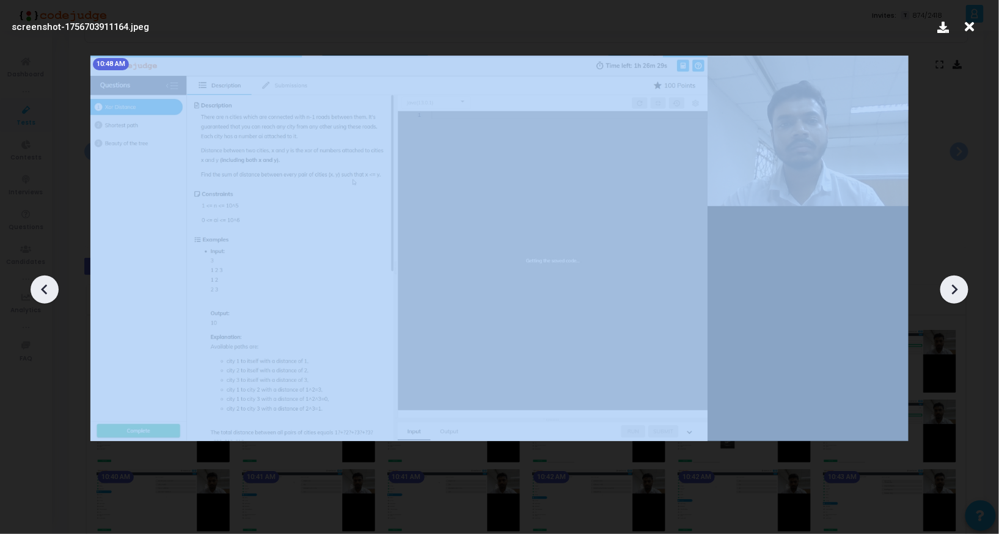
click at [957, 285] on icon at bounding box center [954, 289] width 18 height 18
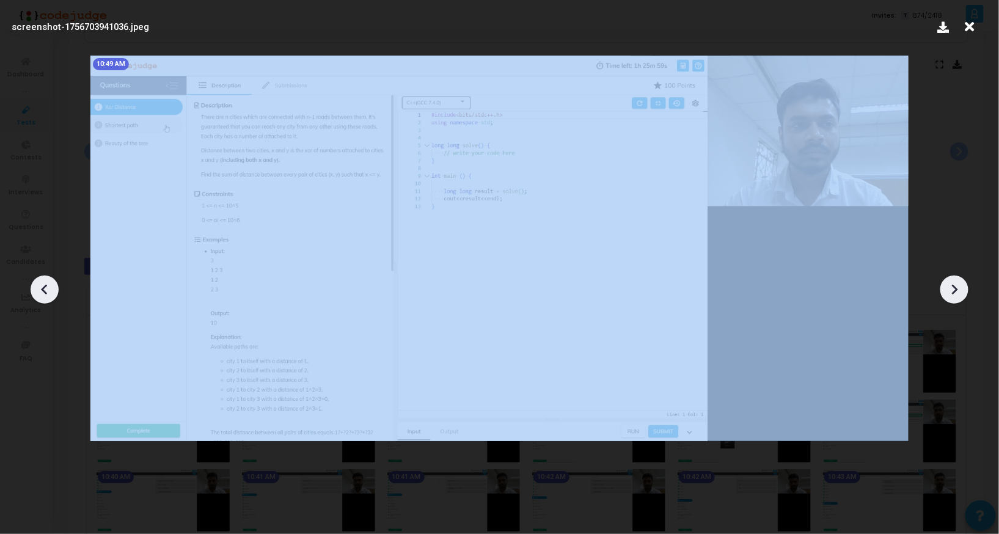
click at [957, 285] on icon at bounding box center [954, 289] width 18 height 18
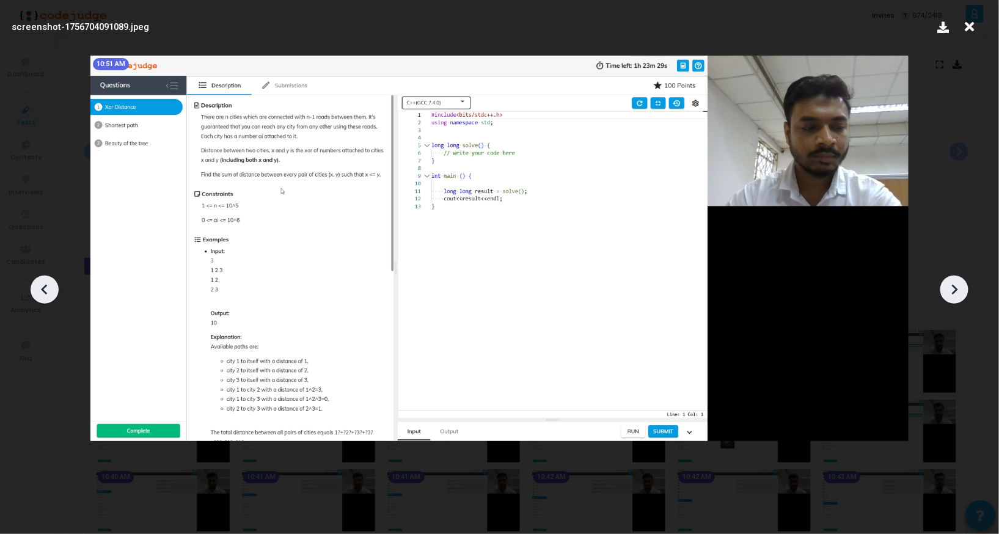
click at [957, 285] on icon at bounding box center [954, 289] width 18 height 18
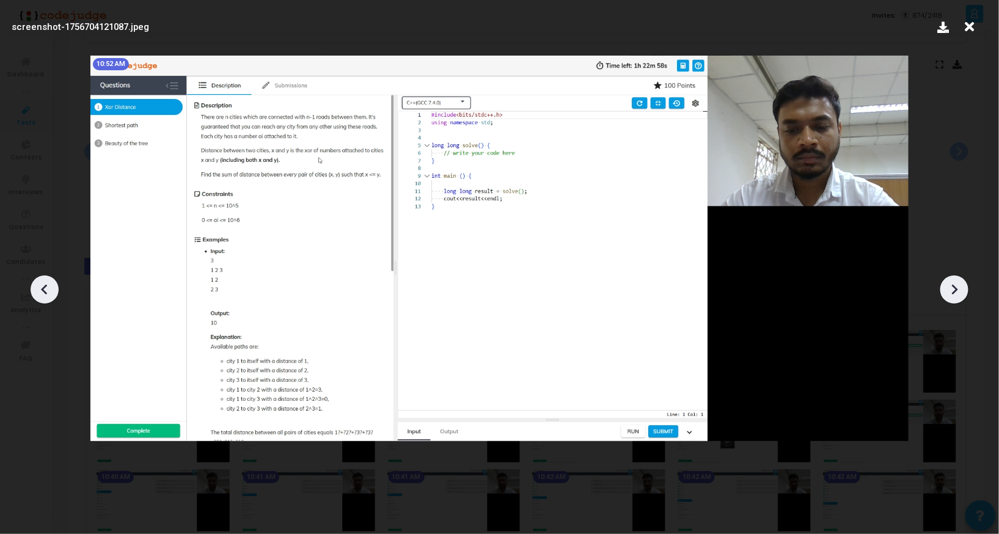
click at [957, 285] on icon at bounding box center [954, 289] width 18 height 18
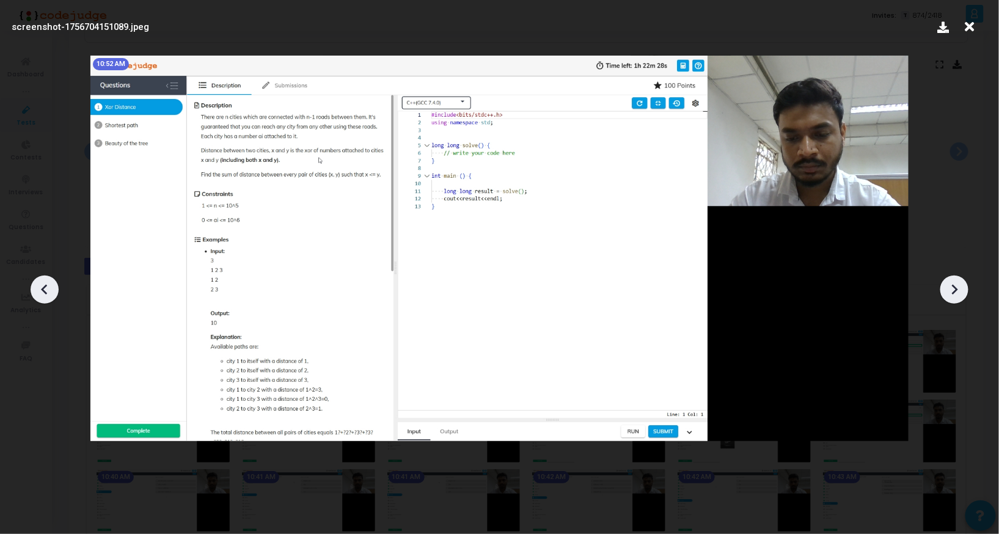
click at [957, 285] on icon at bounding box center [954, 289] width 18 height 18
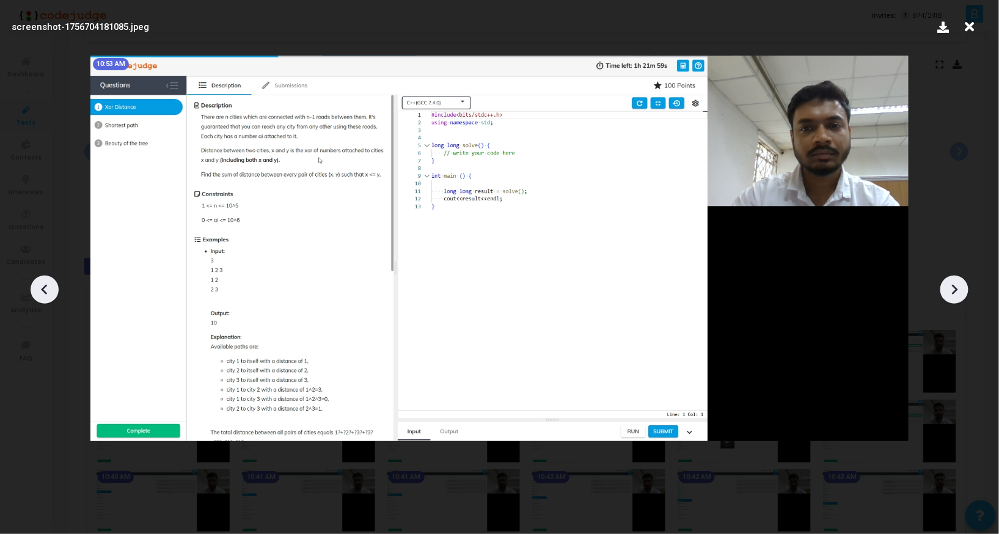
click at [957, 285] on icon at bounding box center [954, 289] width 18 height 18
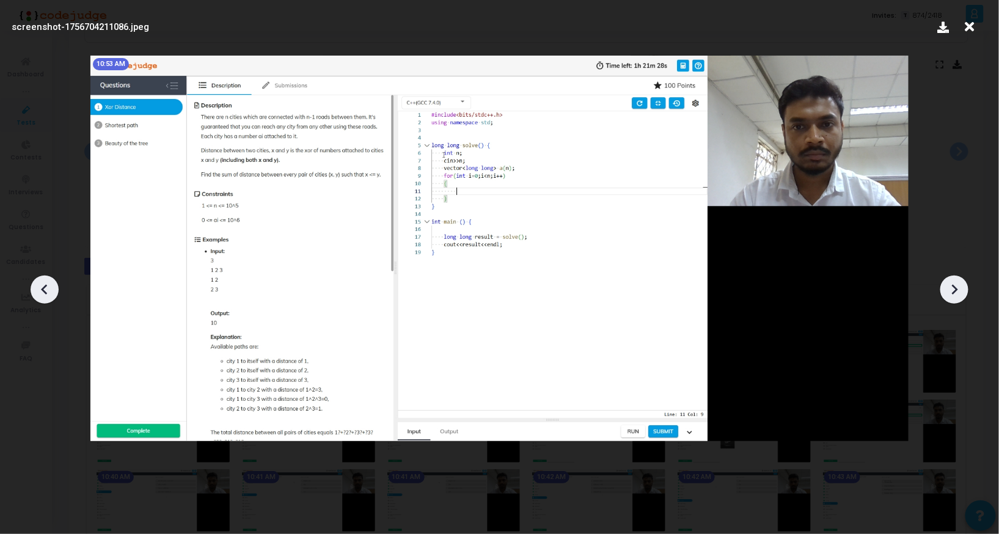
click at [957, 285] on icon at bounding box center [954, 289] width 18 height 18
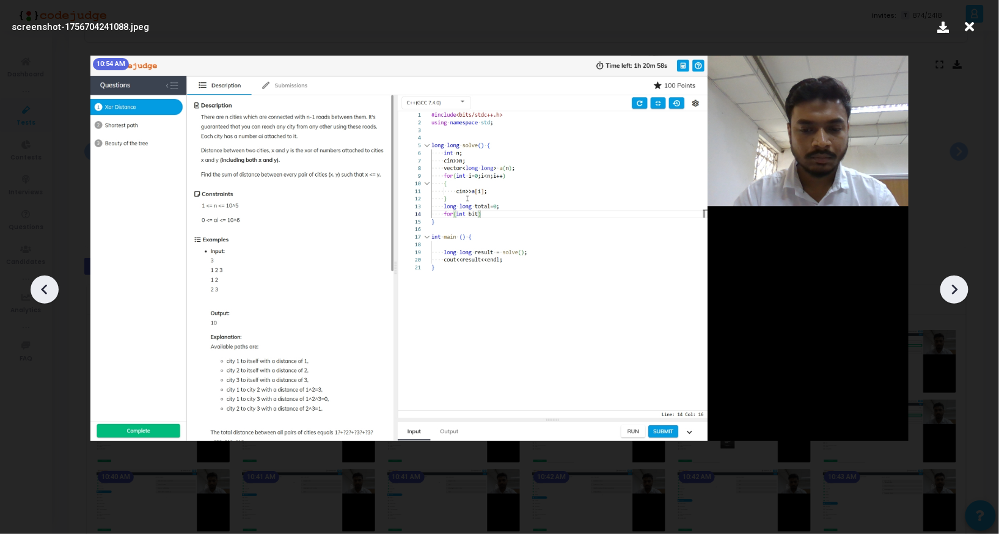
click at [957, 285] on icon at bounding box center [954, 289] width 18 height 18
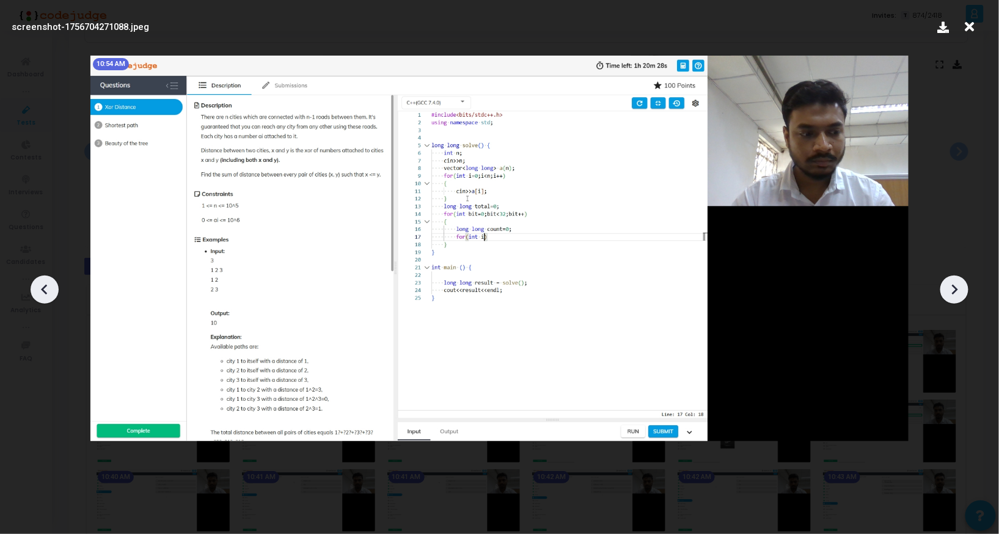
click at [957, 285] on icon at bounding box center [954, 289] width 18 height 18
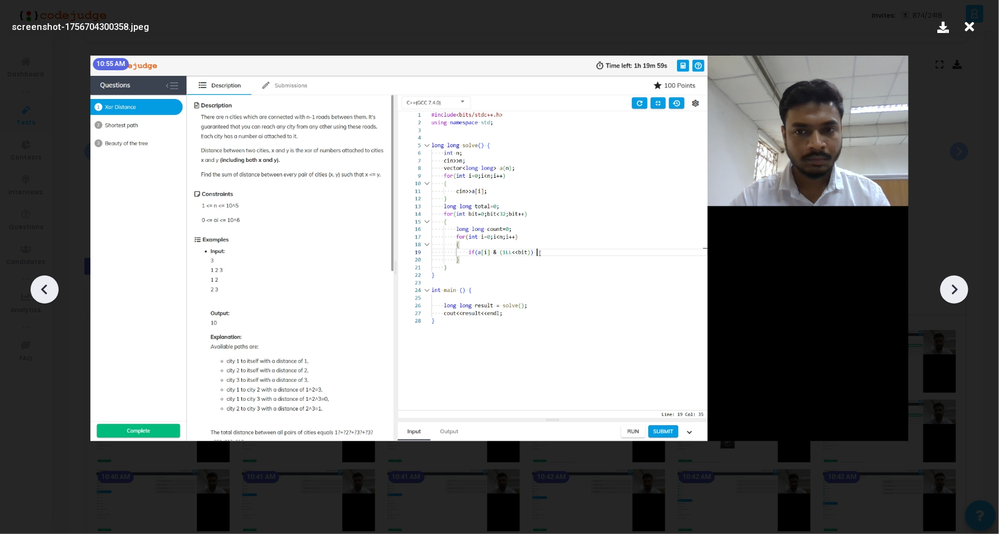
click at [957, 285] on icon at bounding box center [954, 289] width 18 height 18
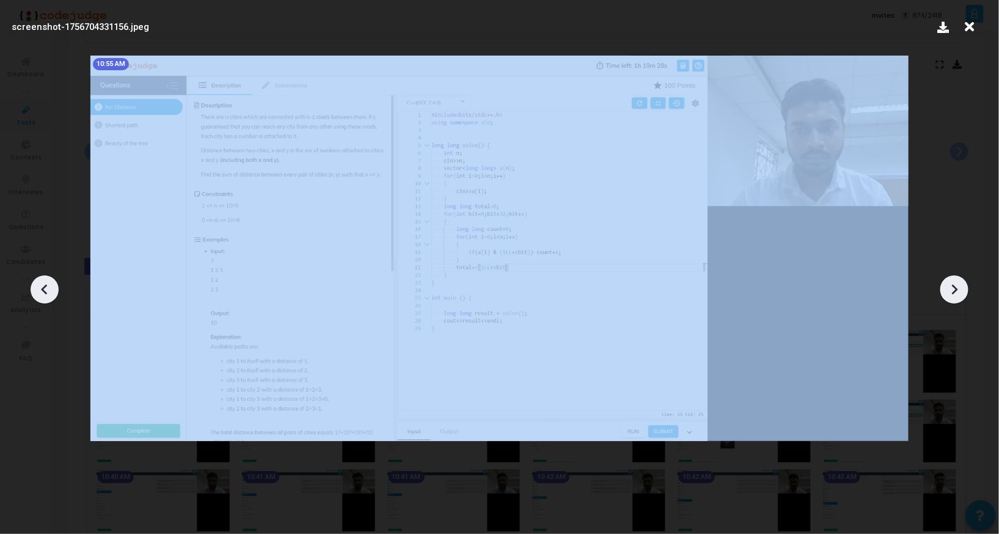
click at [957, 285] on icon at bounding box center [954, 289] width 18 height 18
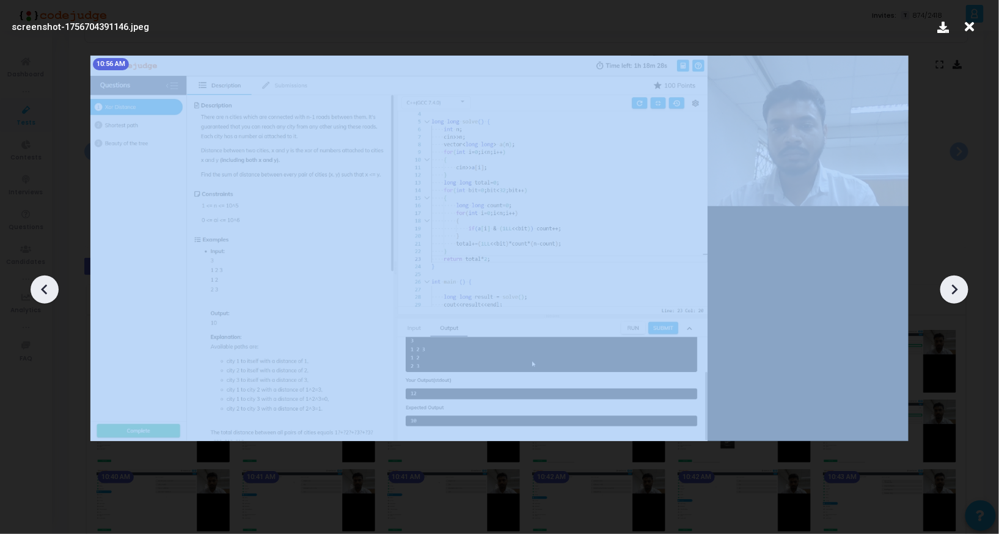
click at [957, 285] on icon at bounding box center [954, 289] width 18 height 18
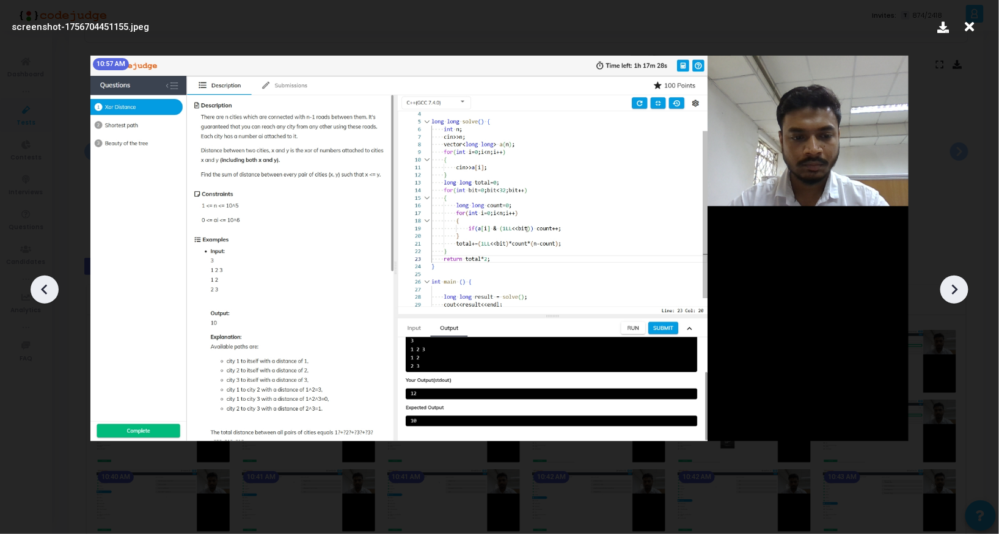
click at [957, 285] on icon at bounding box center [954, 289] width 18 height 18
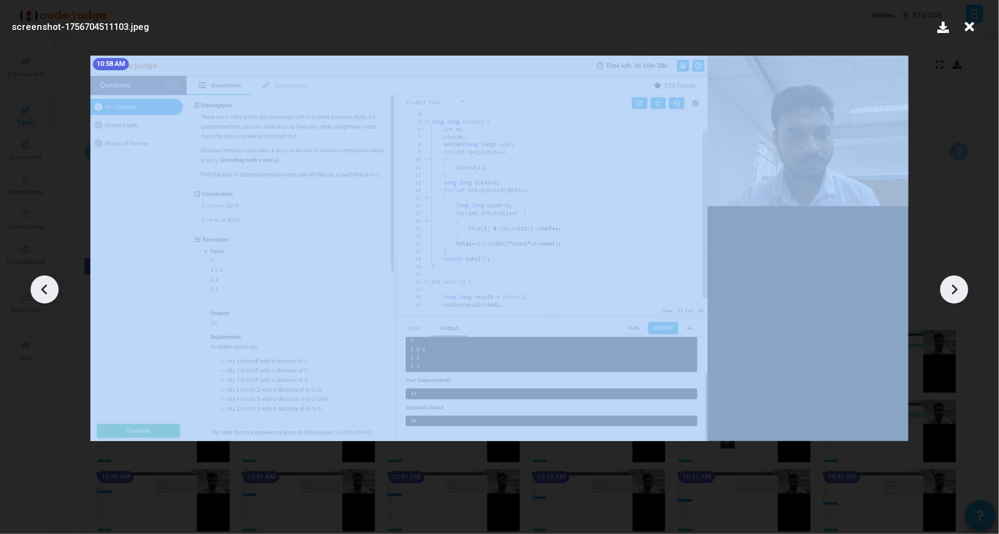
click at [957, 285] on icon at bounding box center [954, 289] width 18 height 18
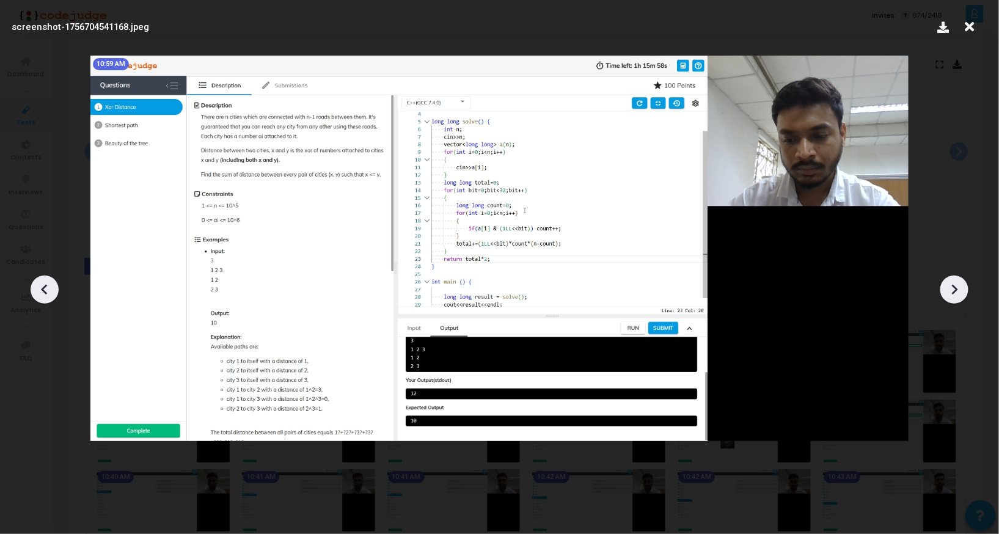
click at [957, 285] on icon at bounding box center [954, 289] width 18 height 18
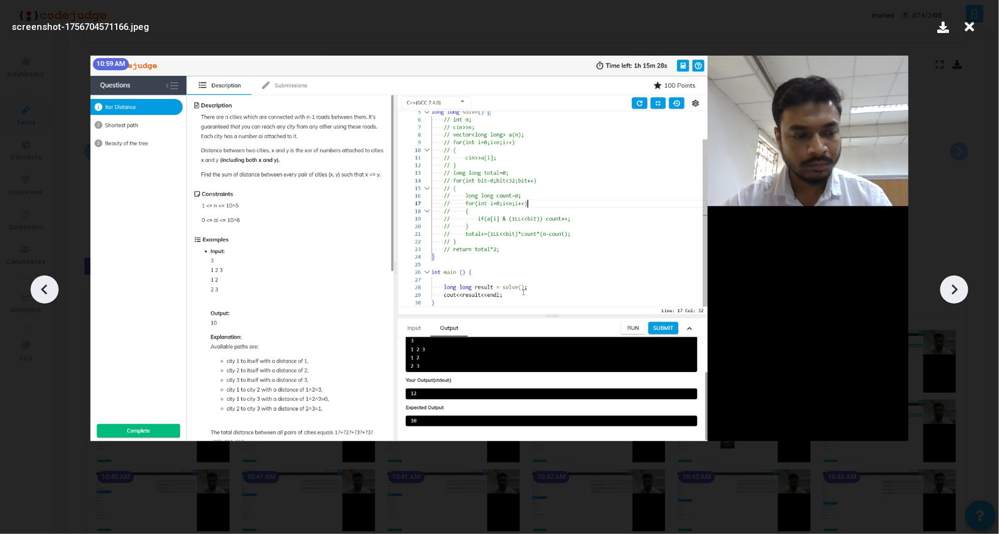
click at [957, 285] on icon at bounding box center [954, 289] width 18 height 18
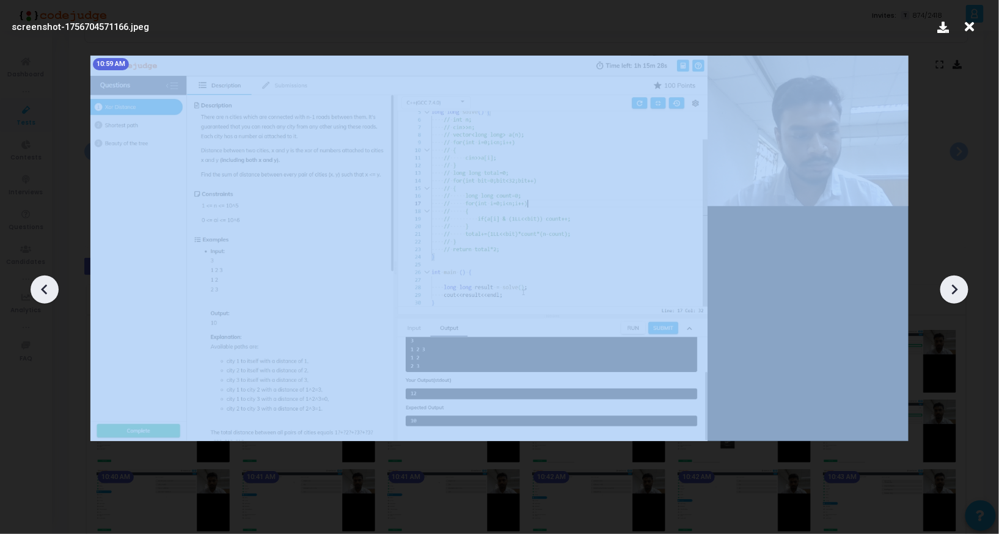
click at [957, 285] on icon at bounding box center [954, 289] width 18 height 18
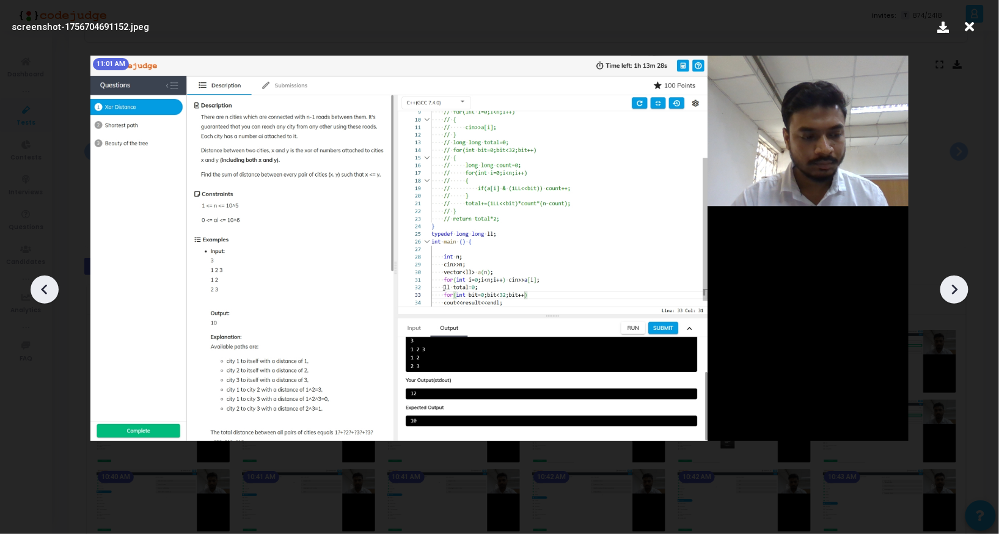
click at [957, 285] on icon at bounding box center [954, 289] width 18 height 18
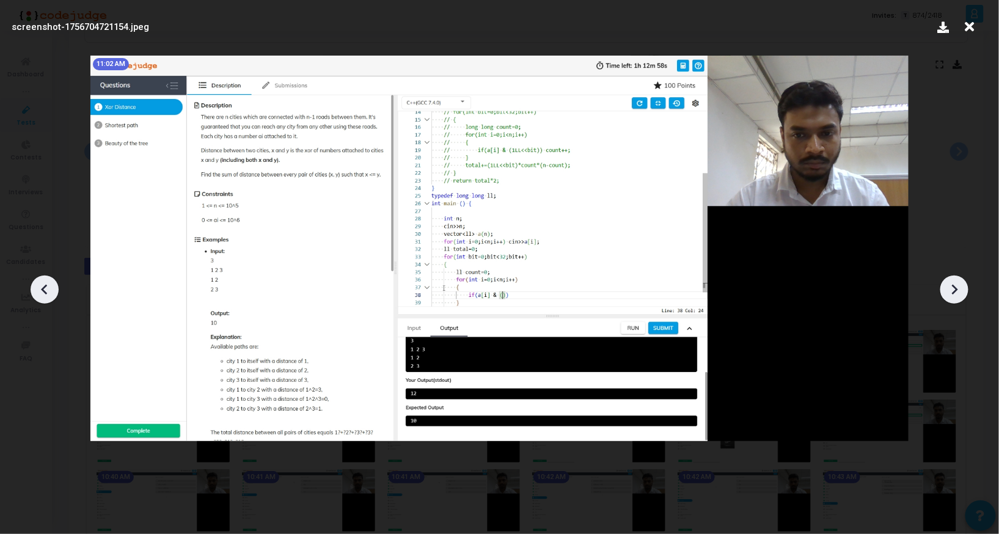
click at [957, 285] on icon at bounding box center [954, 289] width 18 height 18
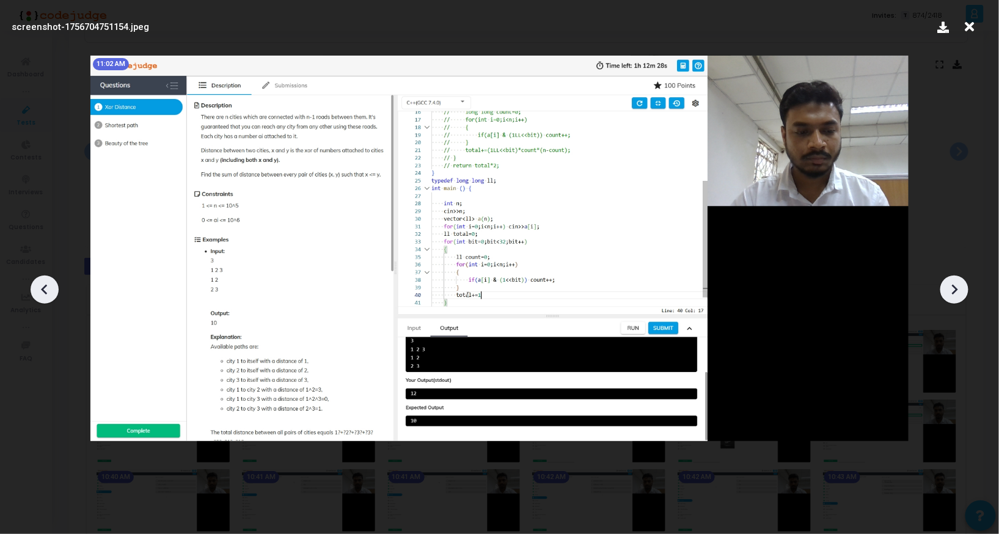
click at [957, 285] on icon at bounding box center [954, 289] width 18 height 18
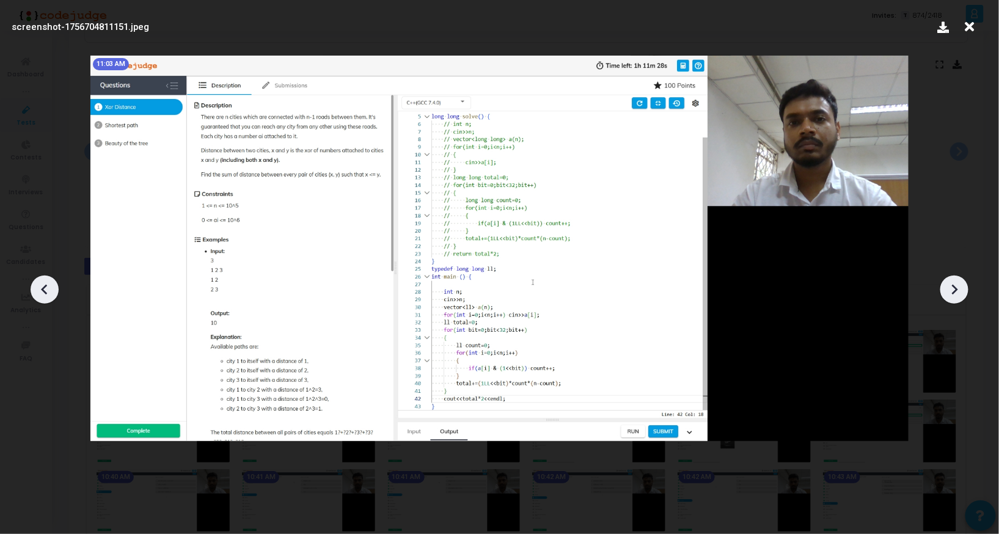
click at [957, 285] on icon at bounding box center [954, 289] width 18 height 18
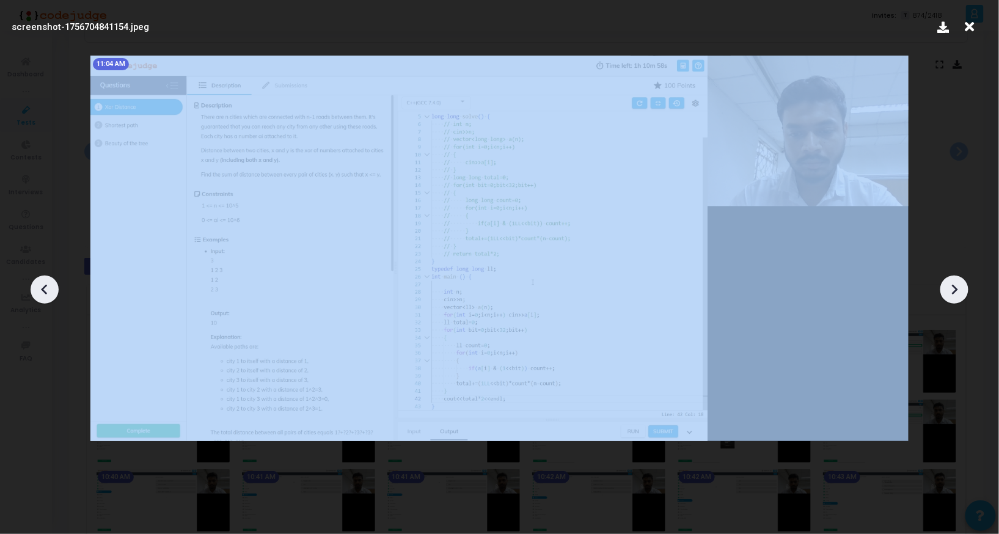
click at [957, 285] on icon at bounding box center [954, 289] width 18 height 18
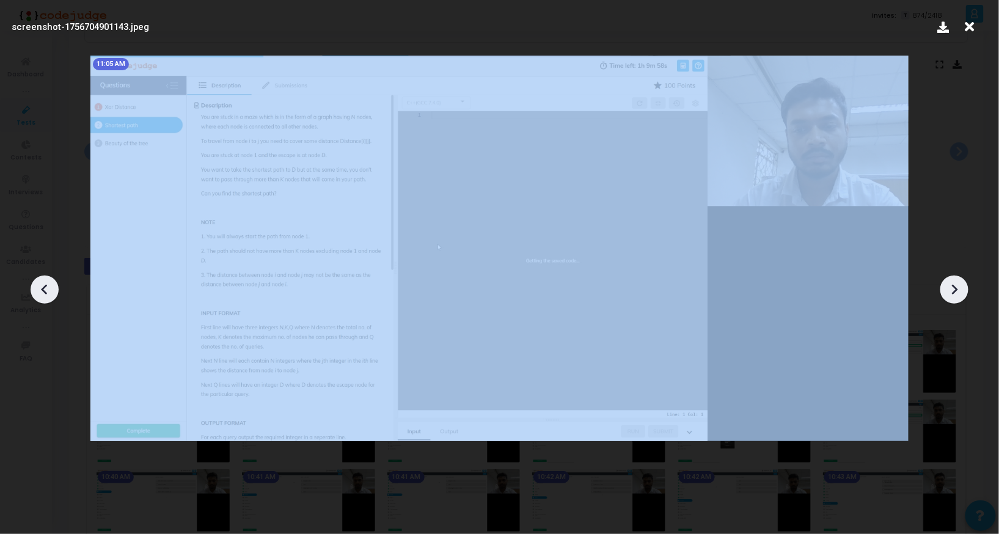
click at [957, 285] on icon at bounding box center [954, 289] width 18 height 18
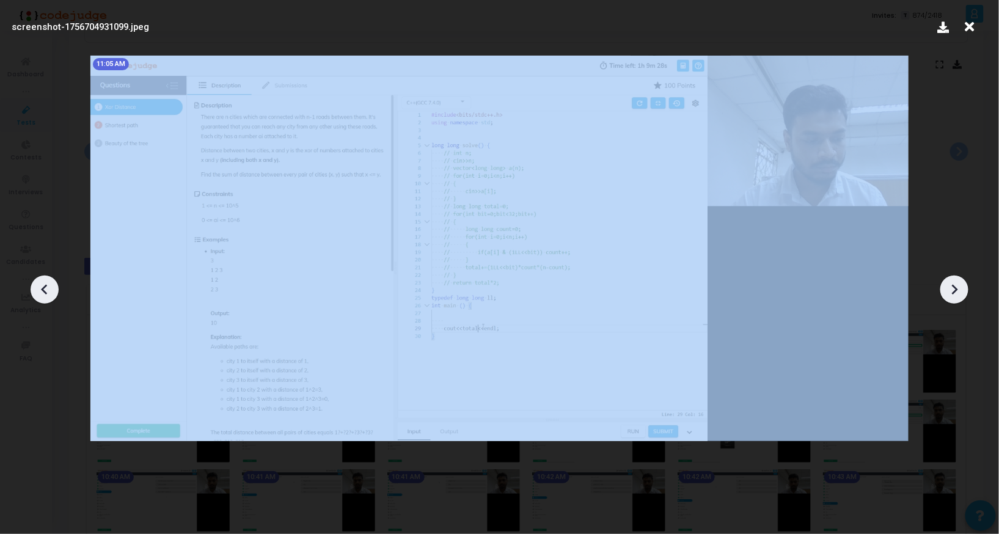
click at [957, 285] on icon at bounding box center [954, 289] width 18 height 18
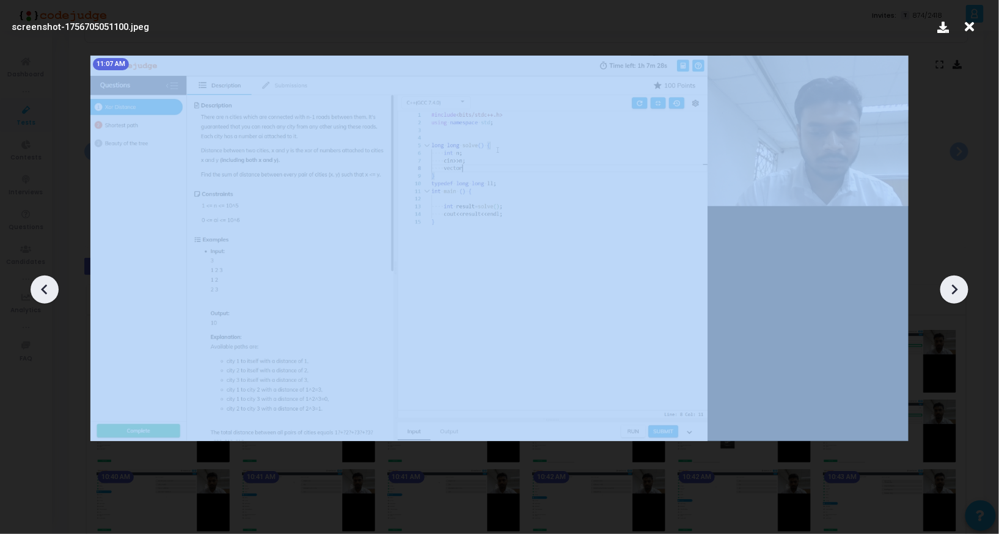
click at [957, 285] on icon at bounding box center [954, 289] width 18 height 18
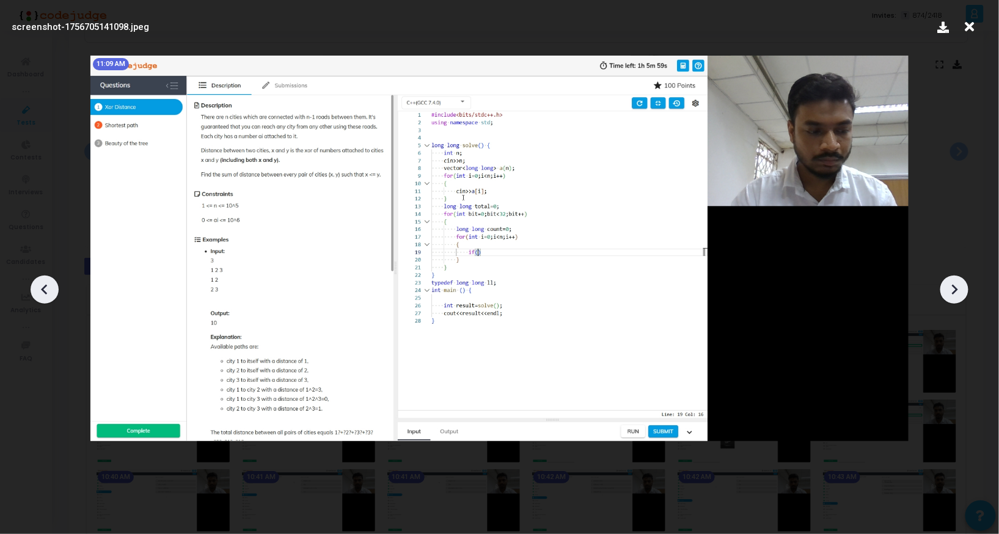
click at [957, 285] on icon at bounding box center [954, 289] width 18 height 18
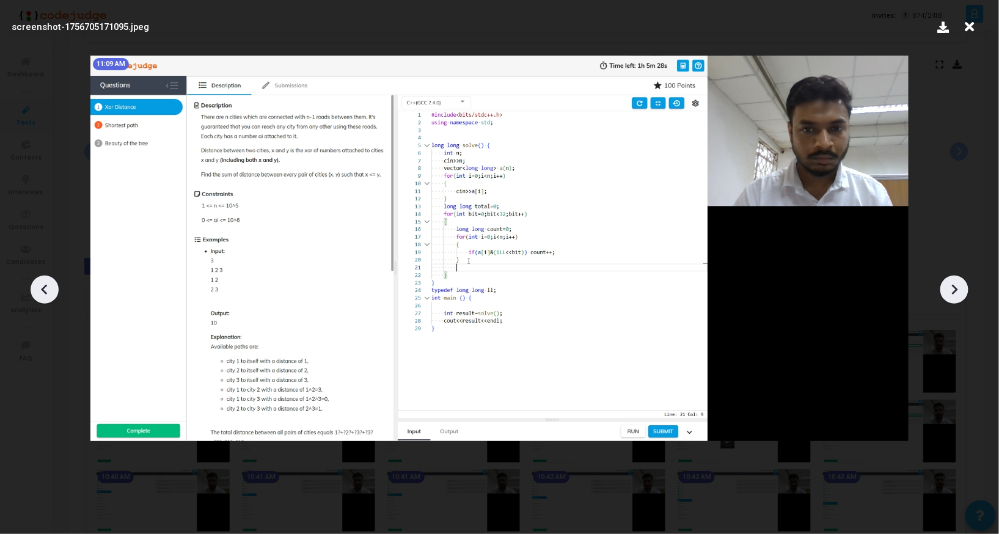
click at [957, 285] on icon at bounding box center [954, 289] width 18 height 18
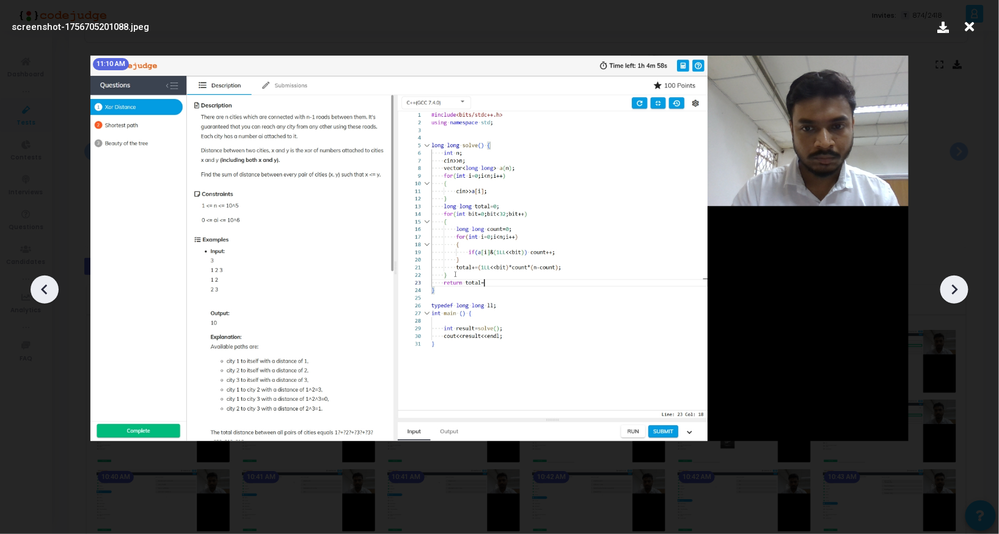
click at [957, 285] on icon at bounding box center [954, 289] width 18 height 18
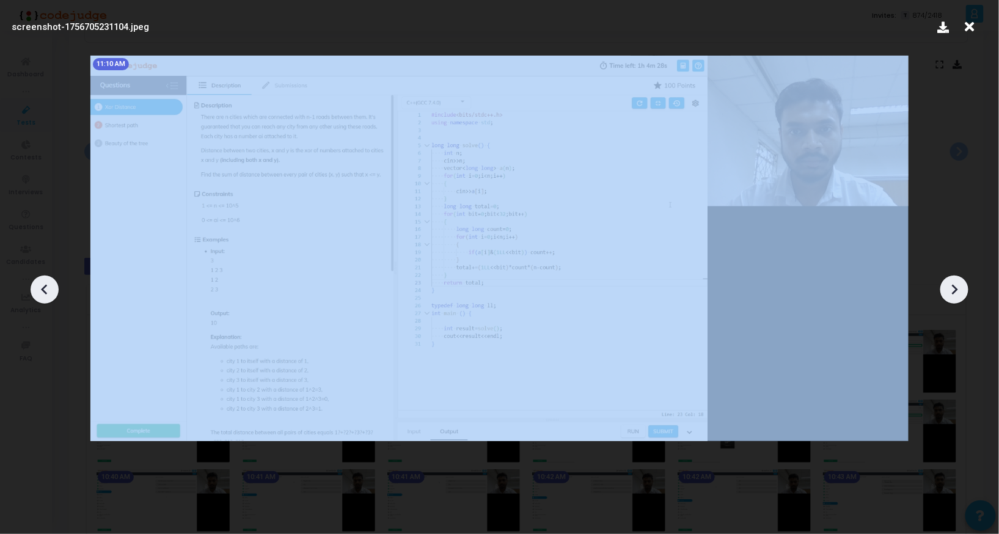
click at [957, 285] on icon at bounding box center [954, 289] width 18 height 18
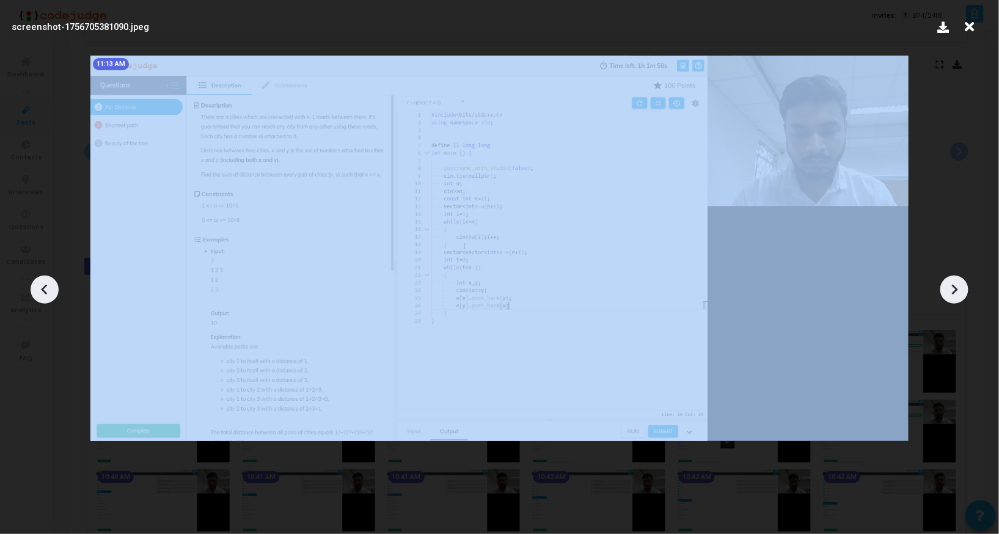
click at [957, 285] on icon at bounding box center [954, 289] width 18 height 18
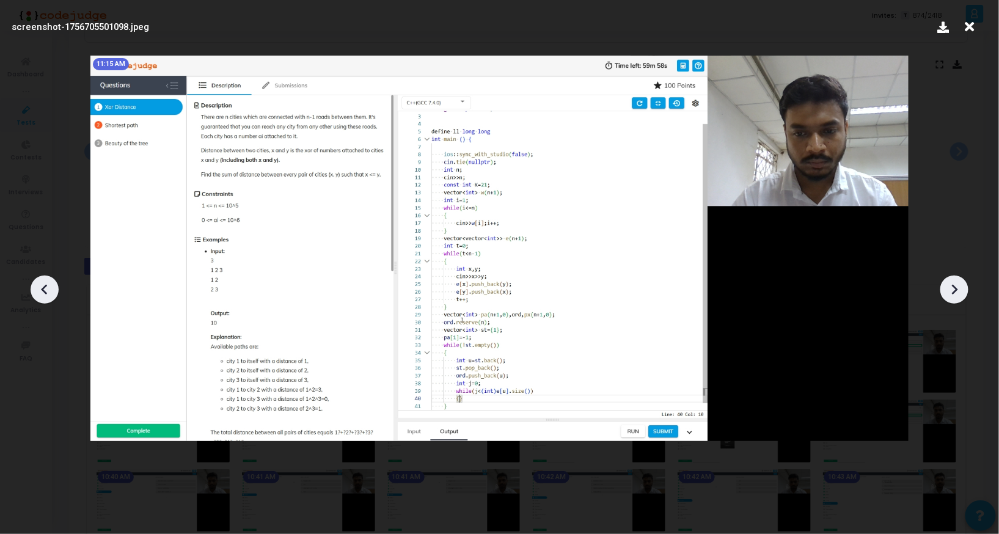
click at [957, 285] on icon at bounding box center [954, 289] width 18 height 18
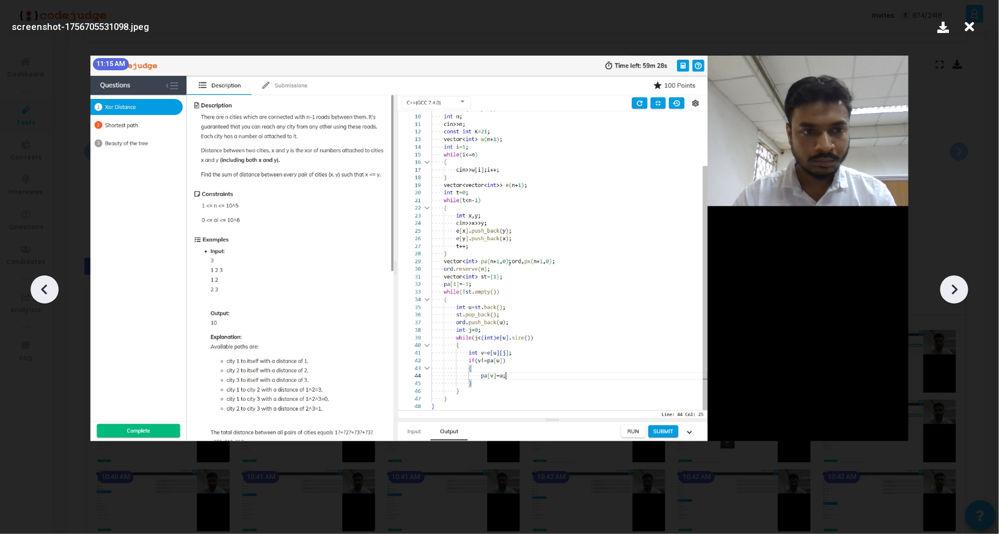
click at [957, 285] on icon at bounding box center [954, 289] width 18 height 18
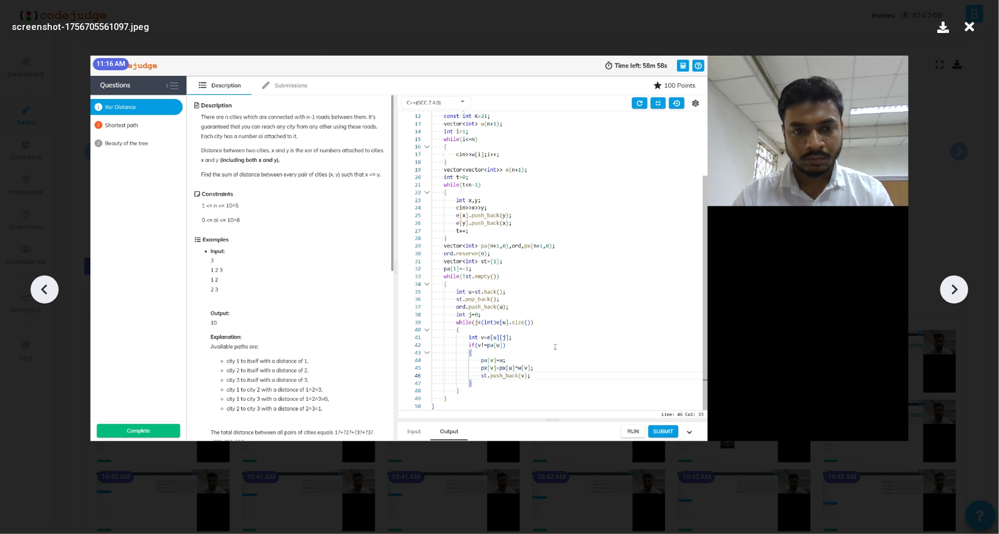
click at [957, 285] on icon at bounding box center [954, 289] width 18 height 18
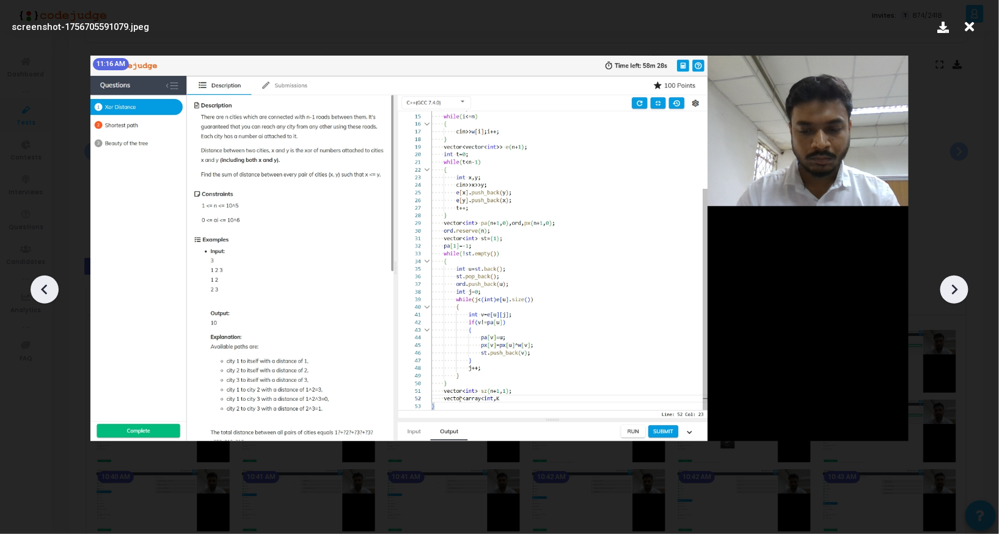
click at [957, 285] on icon at bounding box center [954, 289] width 18 height 18
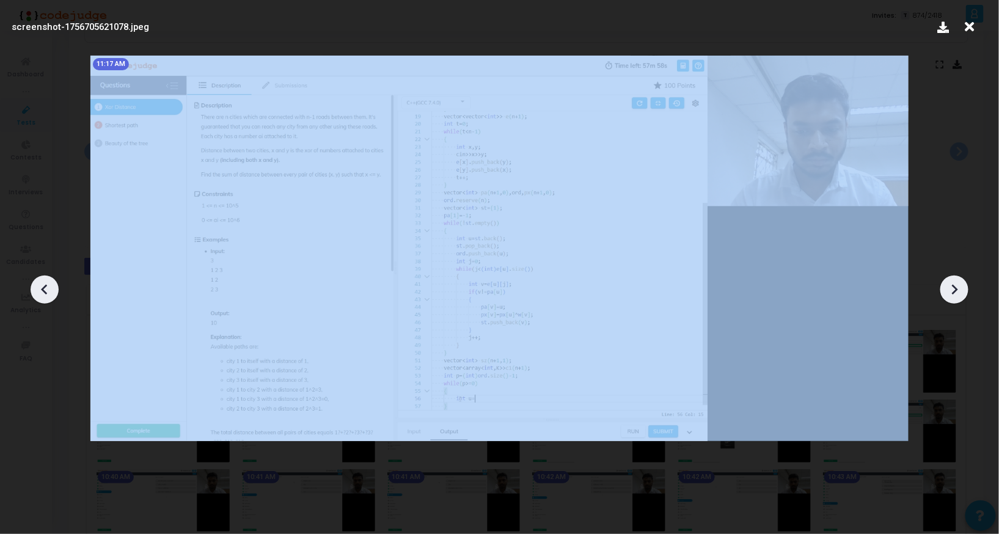
click at [957, 285] on icon at bounding box center [954, 289] width 18 height 18
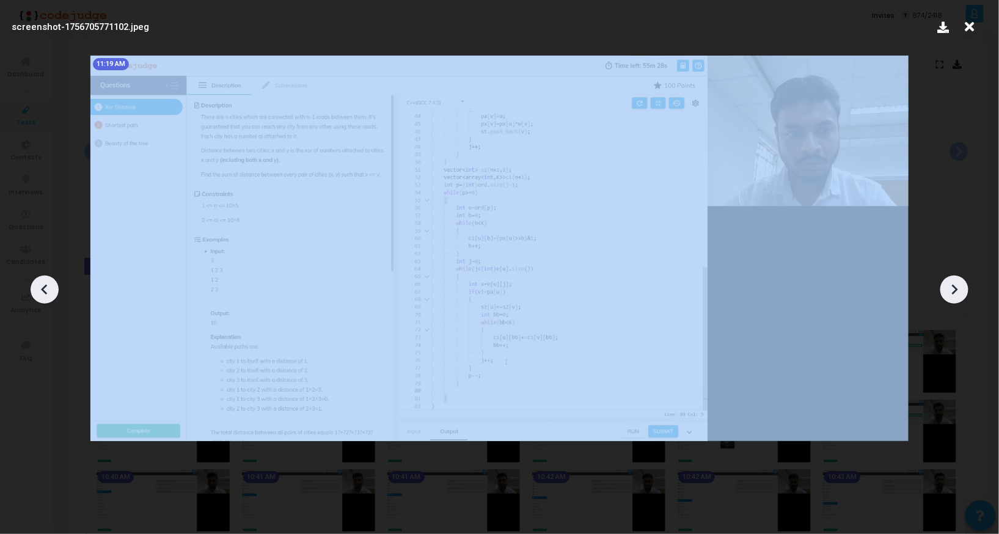
click at [957, 285] on icon at bounding box center [954, 289] width 18 height 18
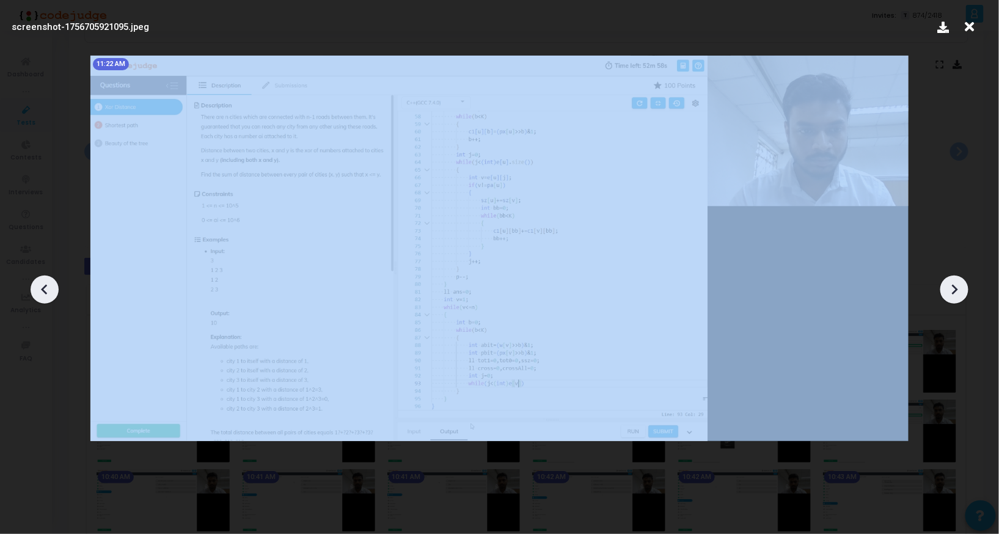
click at [957, 285] on icon at bounding box center [954, 289] width 18 height 18
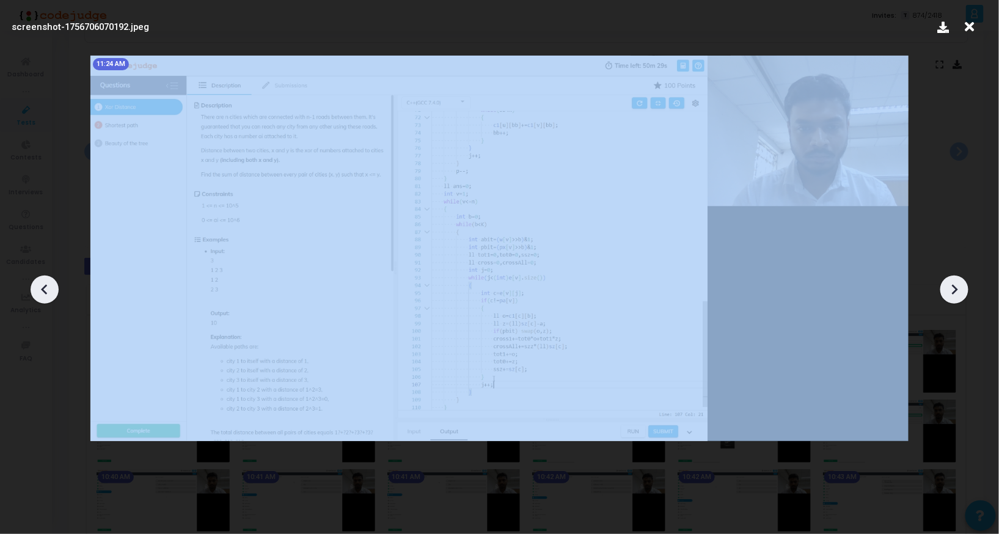
click at [957, 285] on icon at bounding box center [954, 289] width 18 height 18
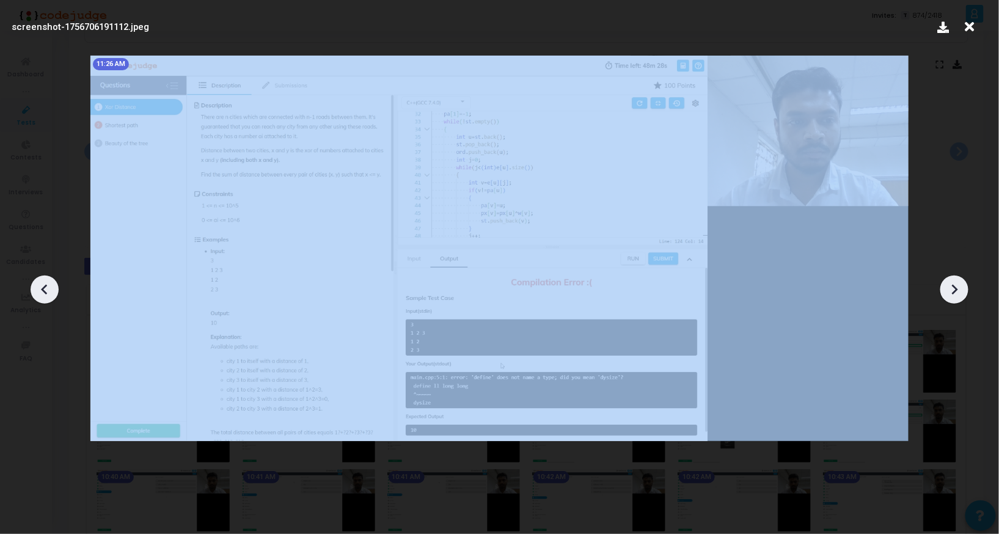
click at [957, 285] on icon at bounding box center [954, 289] width 18 height 18
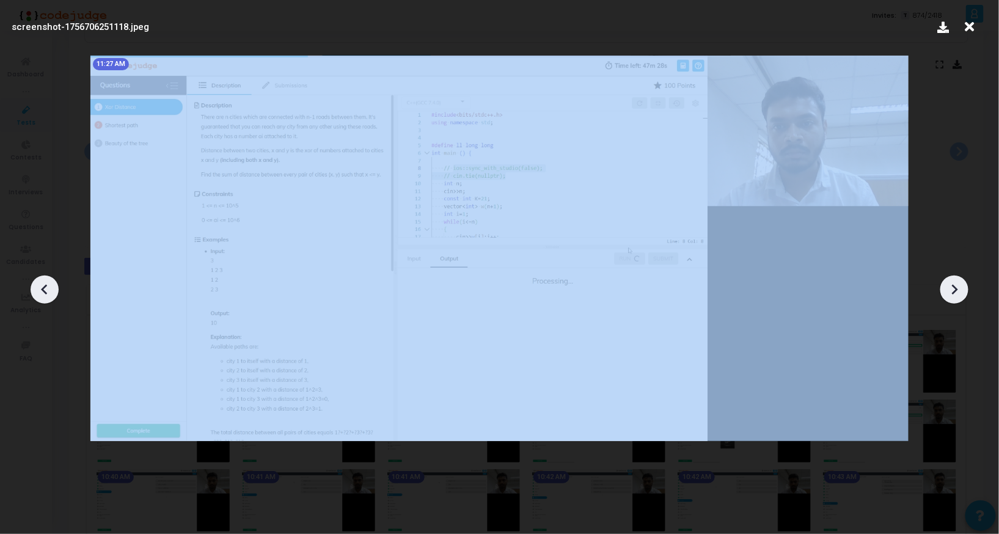
click at [957, 285] on icon at bounding box center [954, 289] width 18 height 18
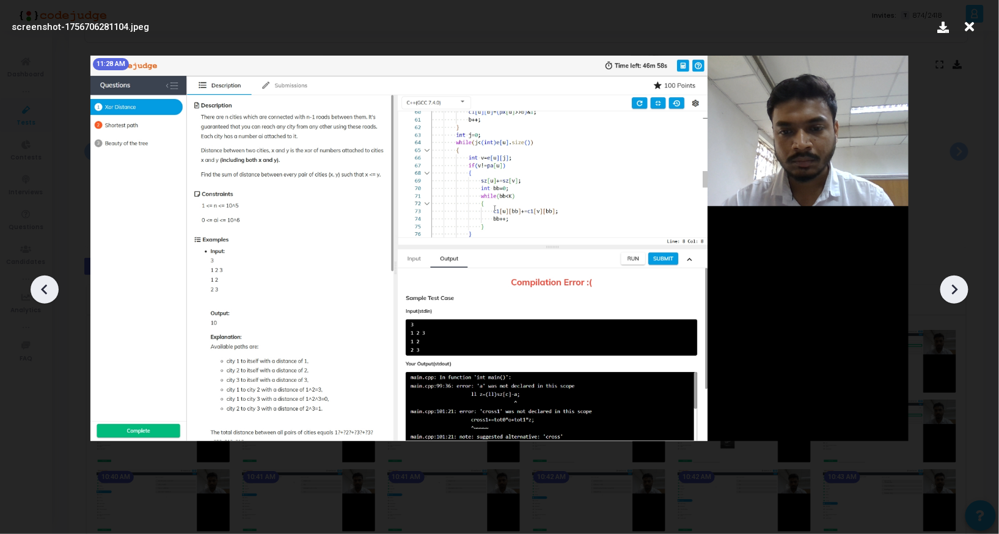
click at [957, 285] on icon at bounding box center [954, 289] width 18 height 18
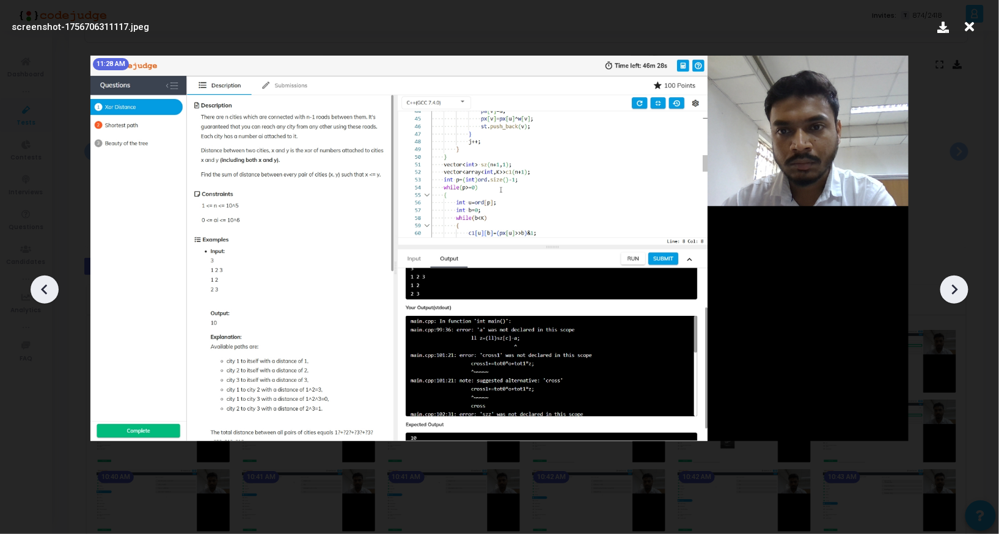
click at [957, 285] on icon at bounding box center [954, 289] width 18 height 18
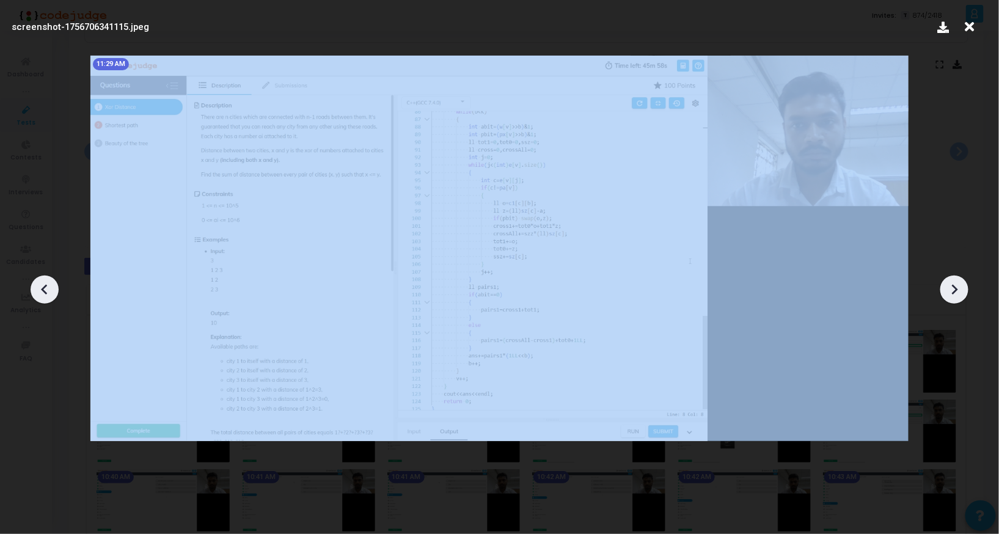
click at [957, 285] on icon at bounding box center [954, 289] width 18 height 18
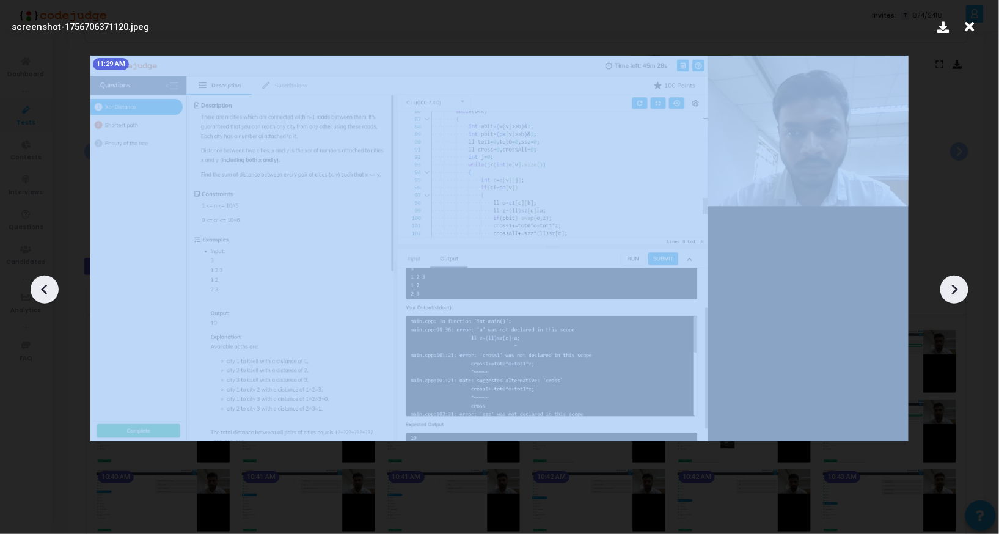
click at [957, 285] on icon at bounding box center [954, 289] width 18 height 18
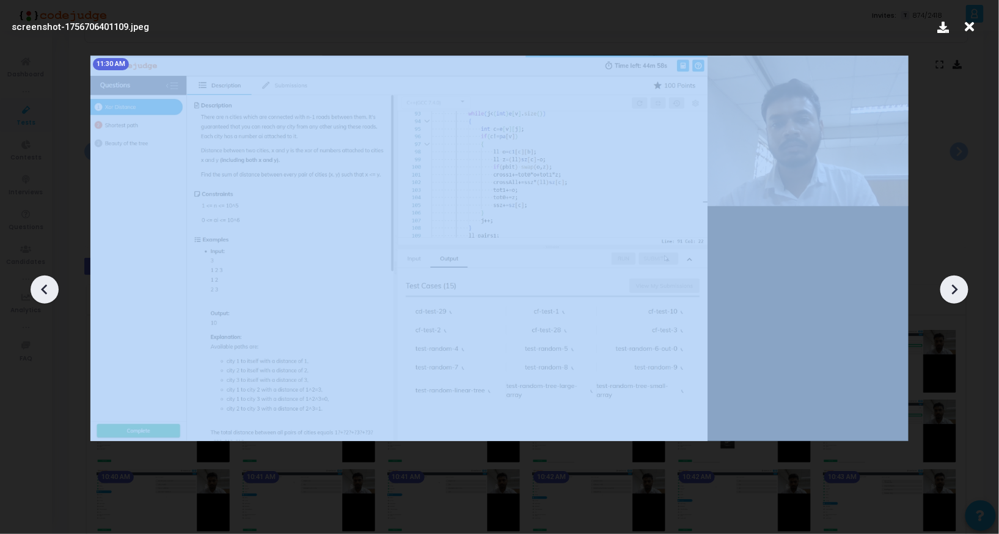
click at [957, 285] on icon at bounding box center [954, 289] width 18 height 18
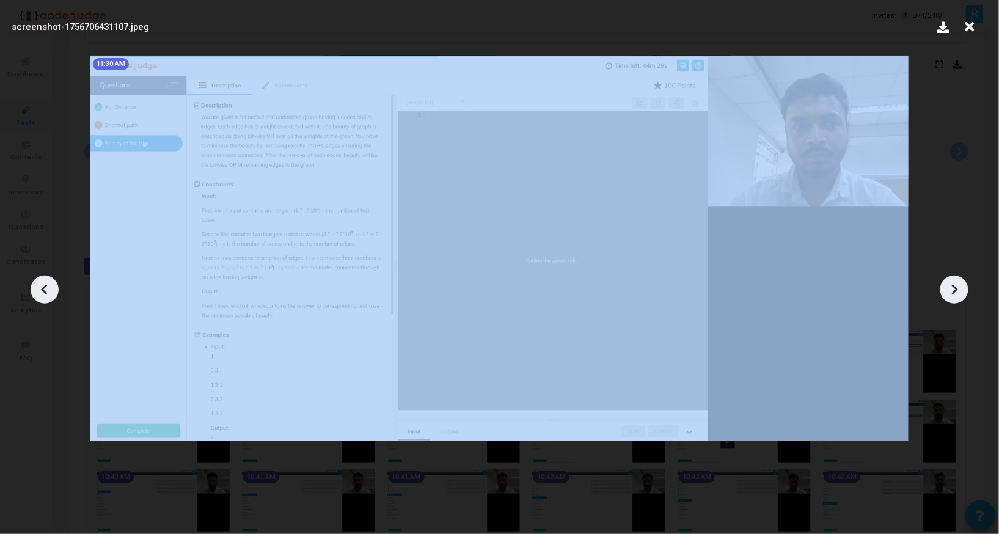
click at [957, 285] on icon at bounding box center [954, 289] width 18 height 18
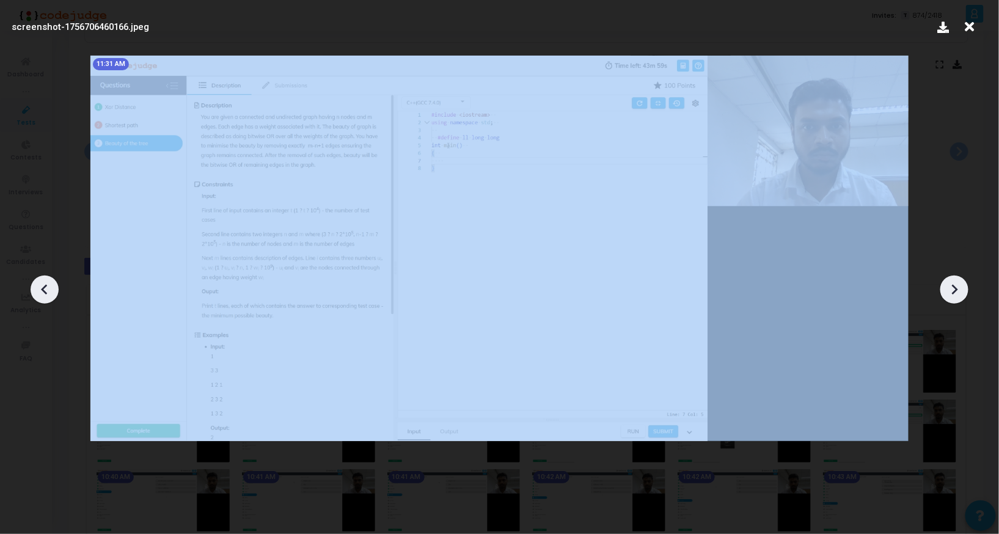
click at [957, 285] on icon at bounding box center [954, 289] width 18 height 18
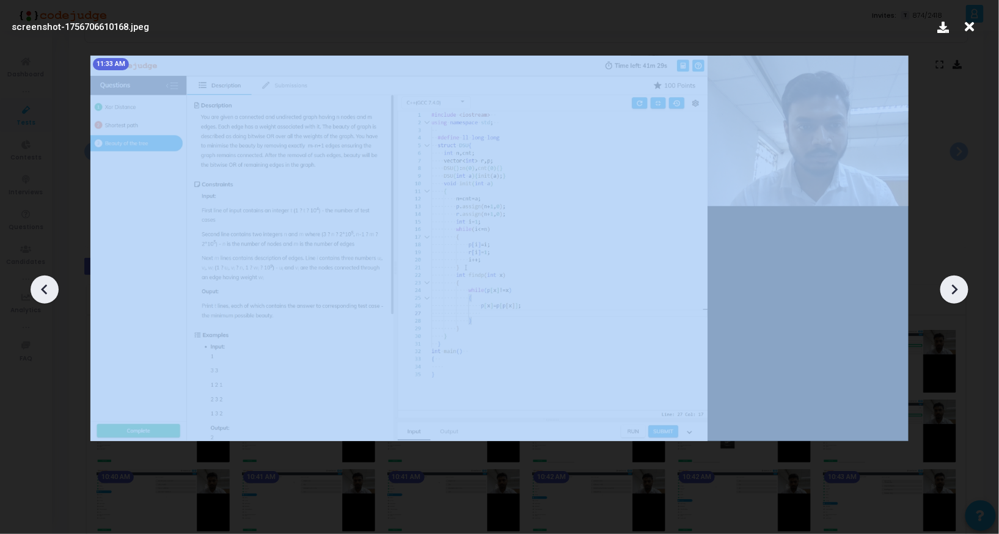
click at [957, 285] on icon at bounding box center [954, 289] width 18 height 18
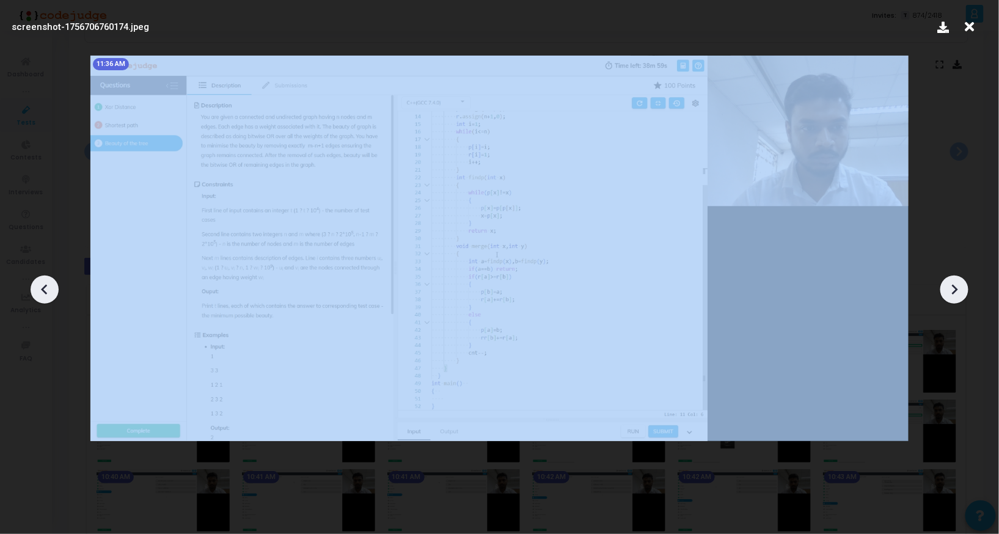
click at [957, 285] on icon at bounding box center [954, 289] width 18 height 18
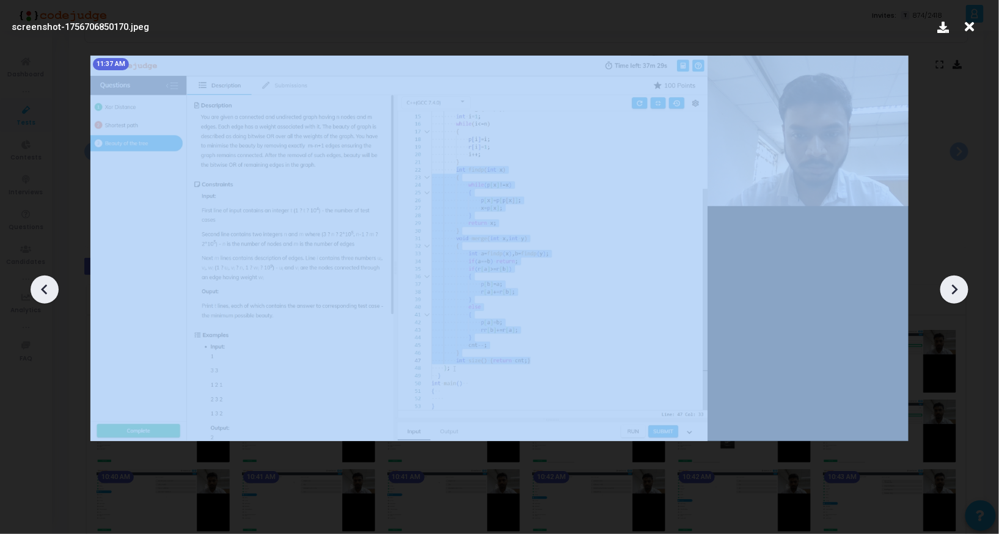
click at [957, 285] on icon at bounding box center [954, 289] width 18 height 18
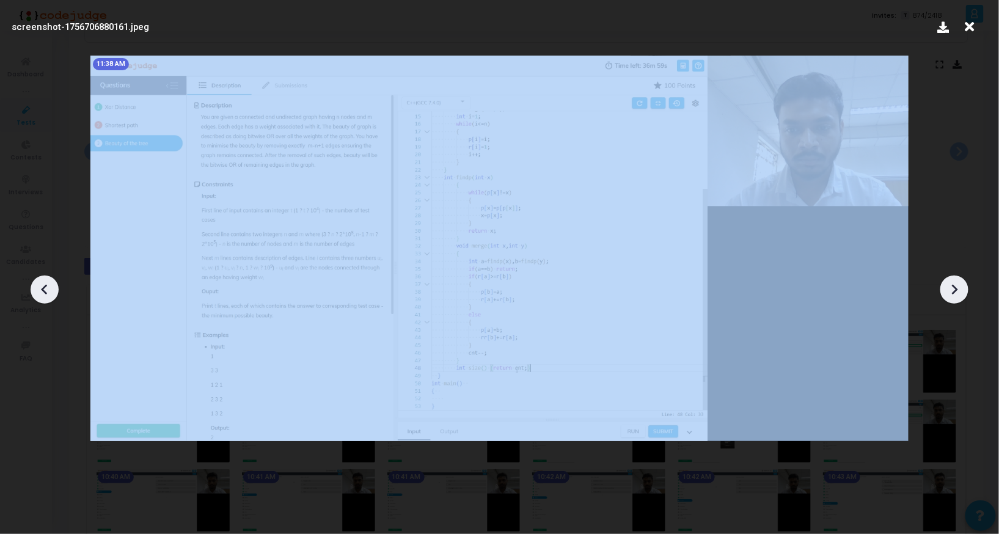
click at [957, 285] on icon at bounding box center [954, 289] width 18 height 18
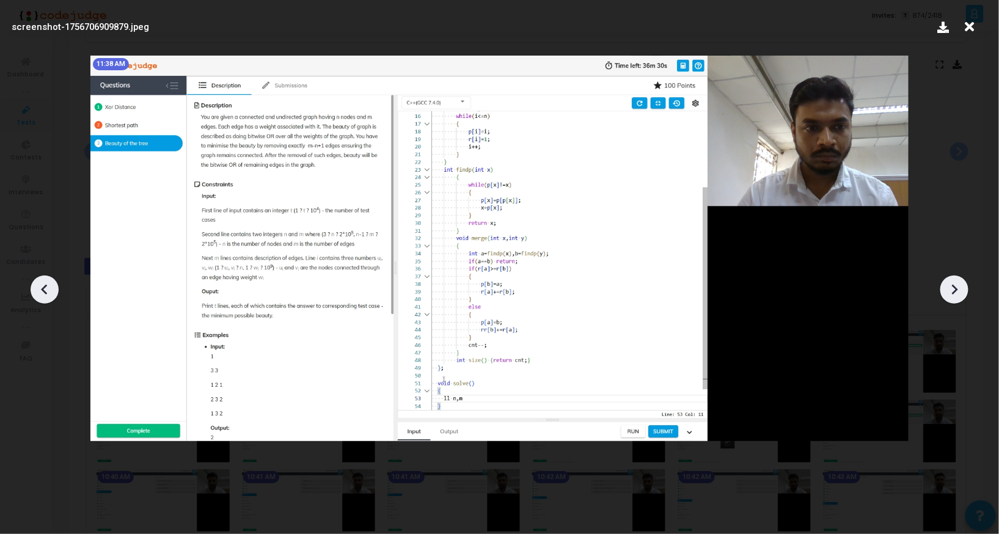
click at [957, 285] on icon at bounding box center [954, 289] width 18 height 18
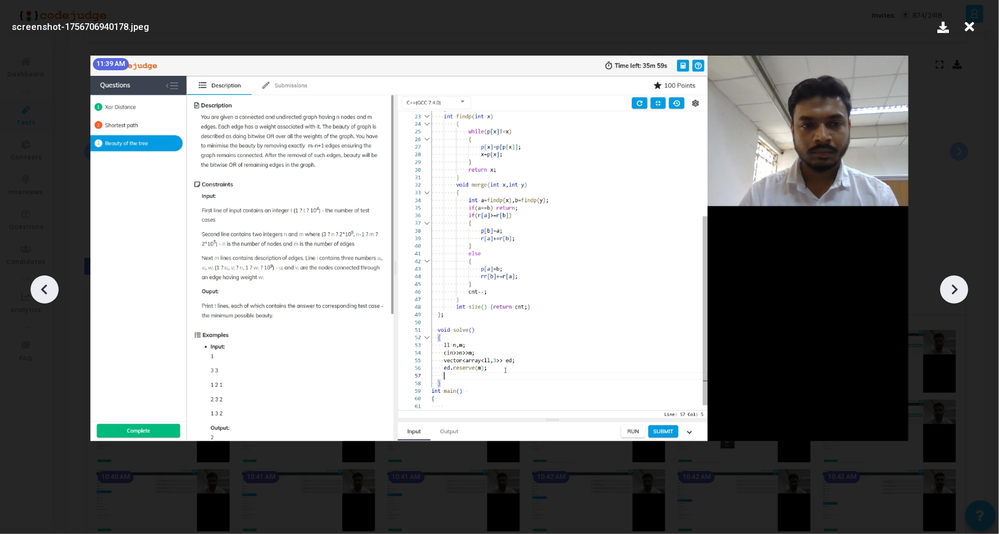
click at [957, 285] on icon at bounding box center [954, 289] width 18 height 18
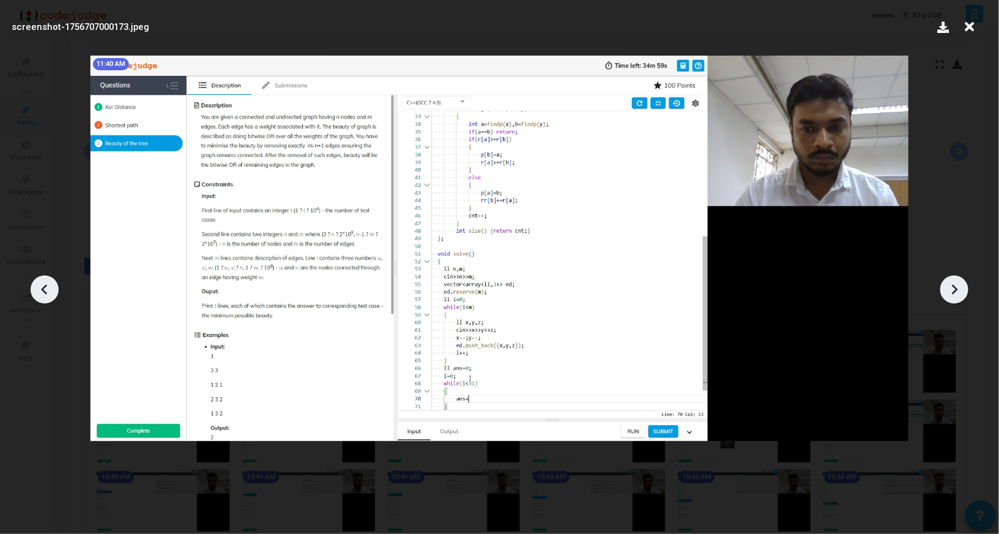
click at [957, 285] on icon at bounding box center [954, 289] width 18 height 18
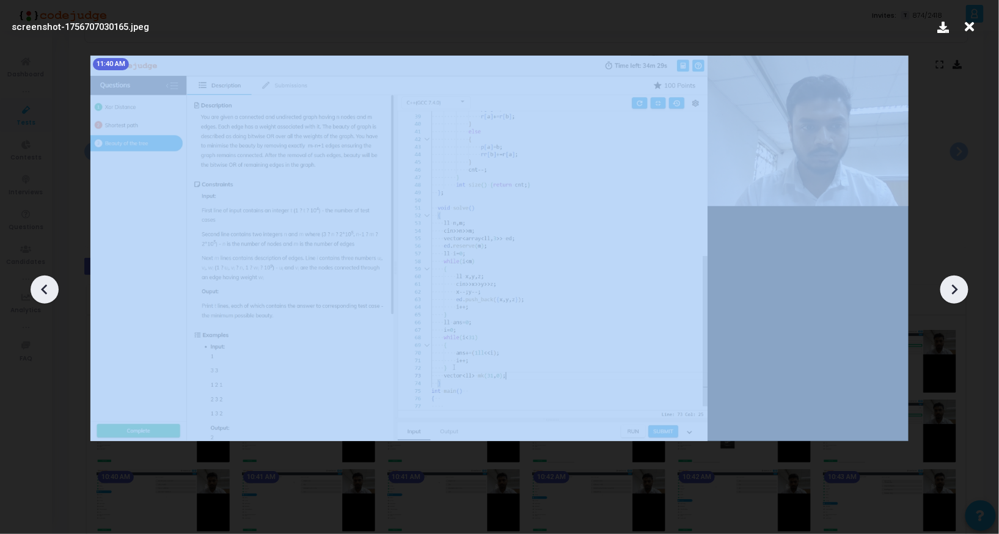
click at [957, 285] on icon at bounding box center [954, 289] width 18 height 18
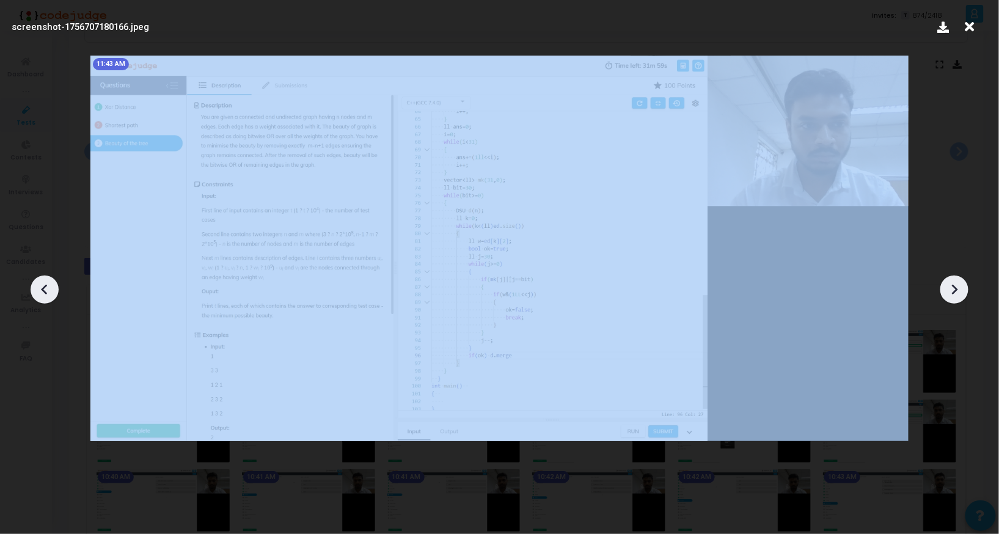
click at [957, 285] on icon at bounding box center [954, 289] width 18 height 18
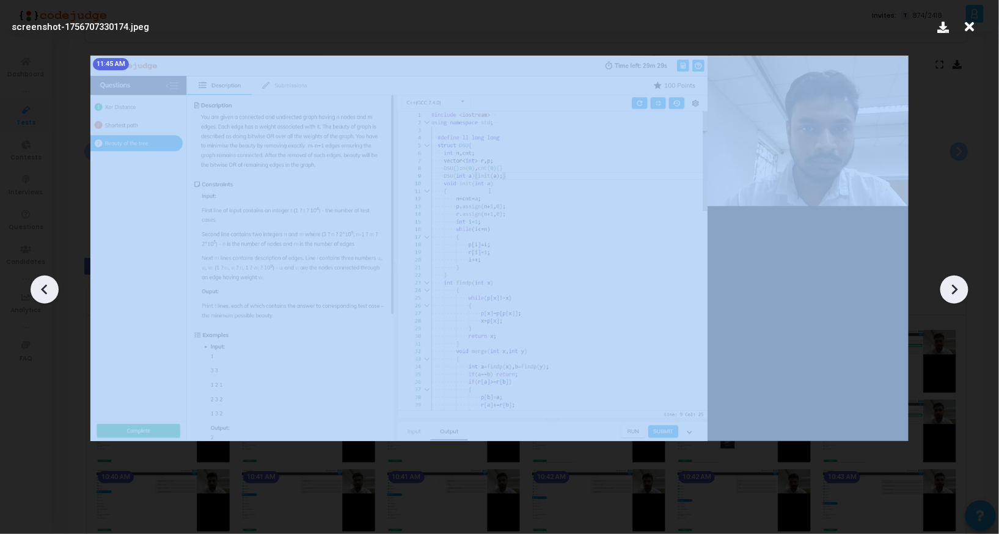
click at [957, 285] on icon at bounding box center [954, 289] width 18 height 18
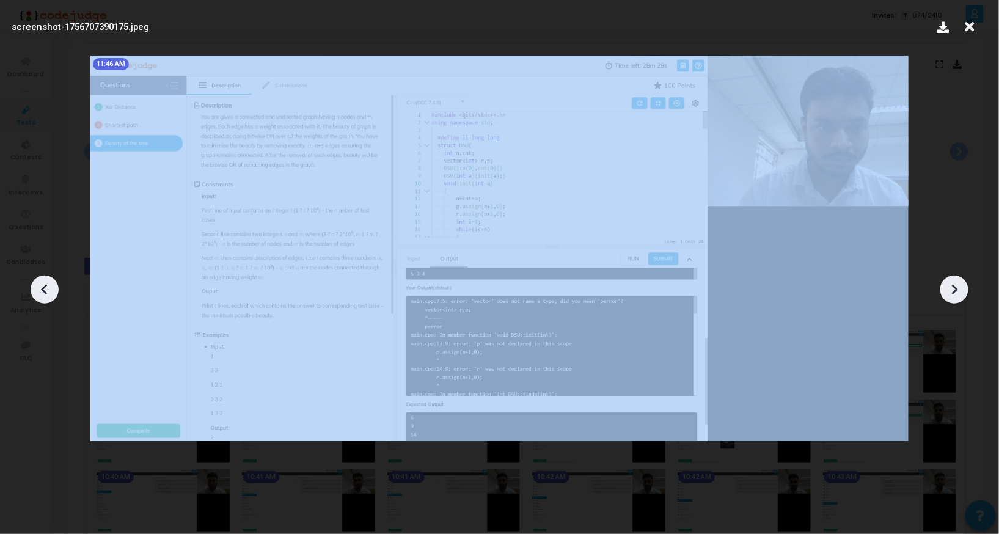
click at [957, 285] on icon at bounding box center [954, 289] width 18 height 18
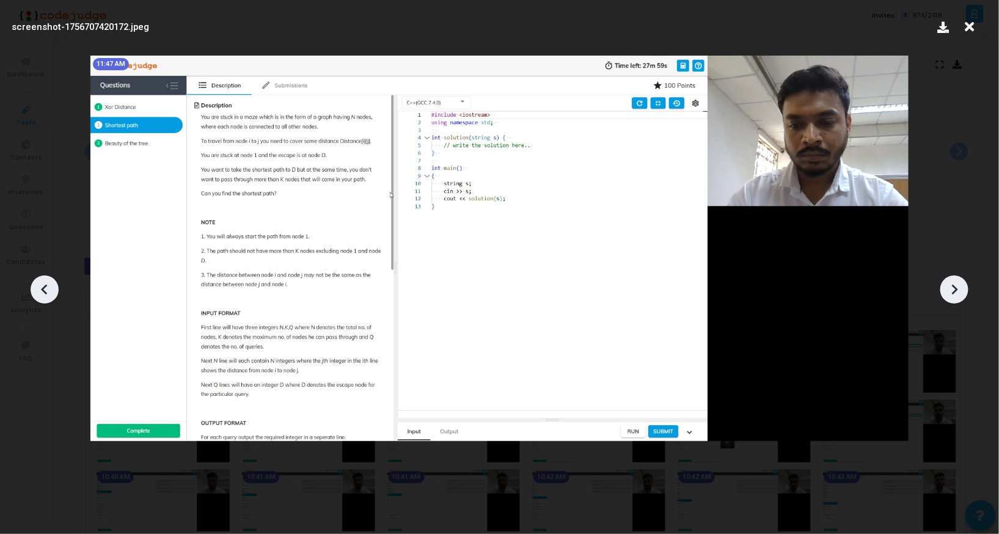
click at [957, 285] on icon at bounding box center [954, 289] width 18 height 18
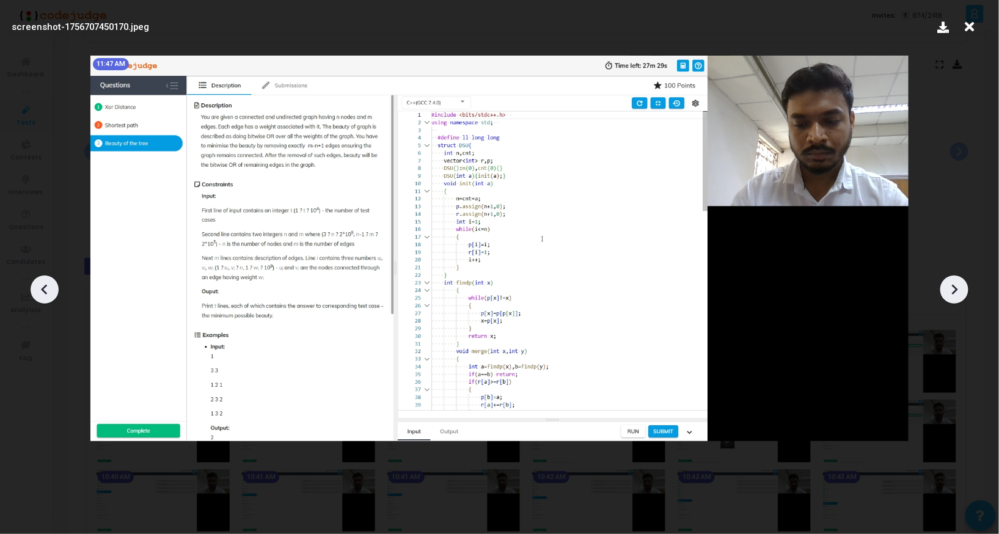
click at [957, 285] on icon at bounding box center [954, 289] width 18 height 18
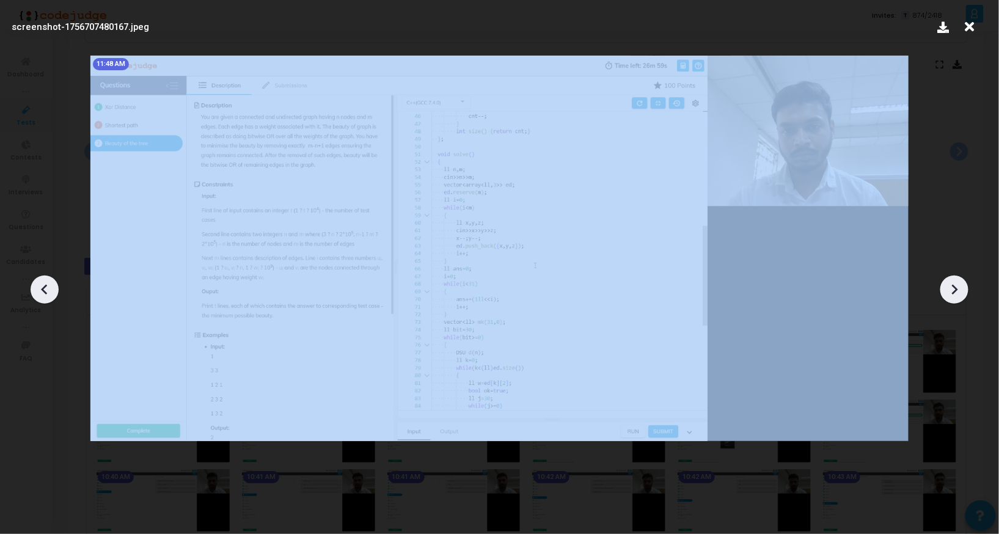
click at [957, 285] on icon at bounding box center [954, 289] width 18 height 18
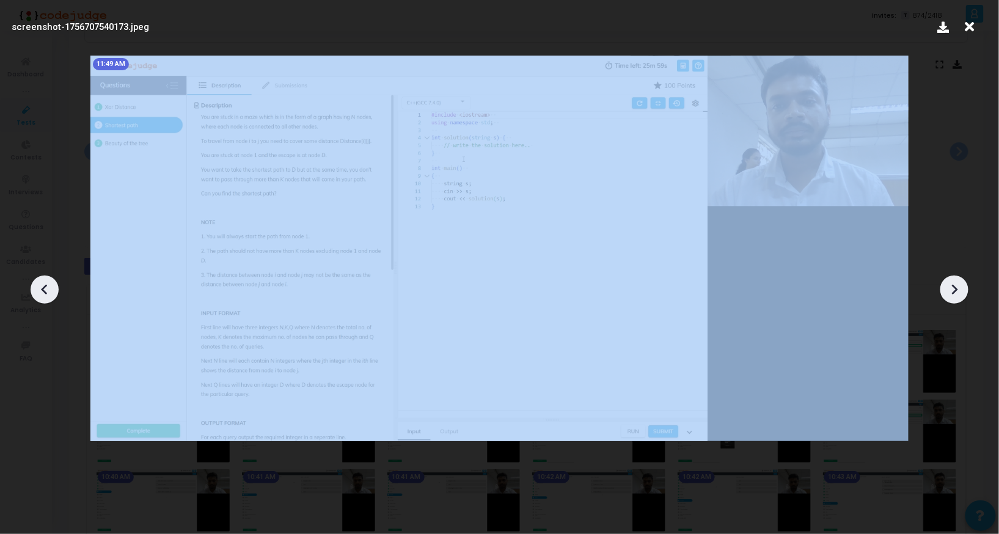
click at [957, 285] on icon at bounding box center [954, 289] width 18 height 18
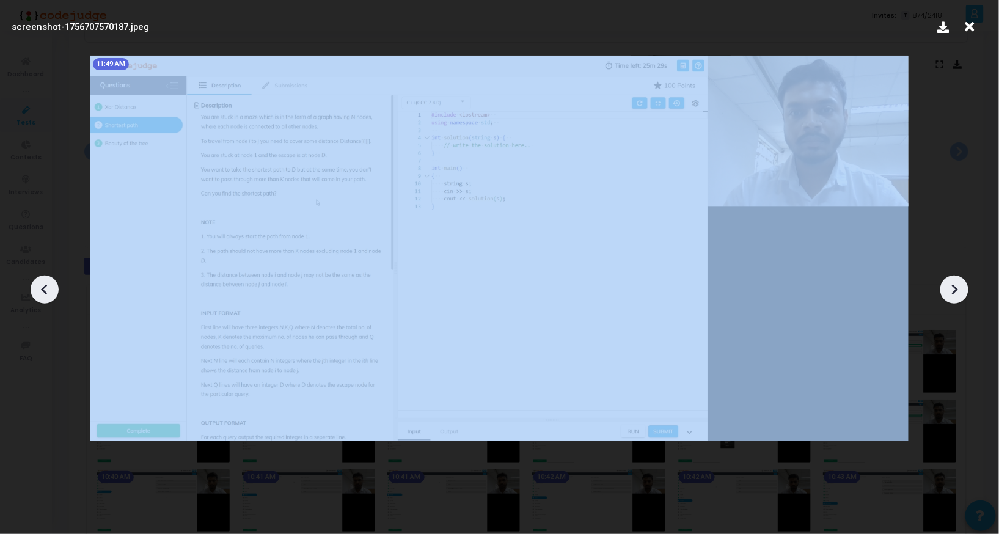
click at [957, 285] on icon at bounding box center [954, 289] width 18 height 18
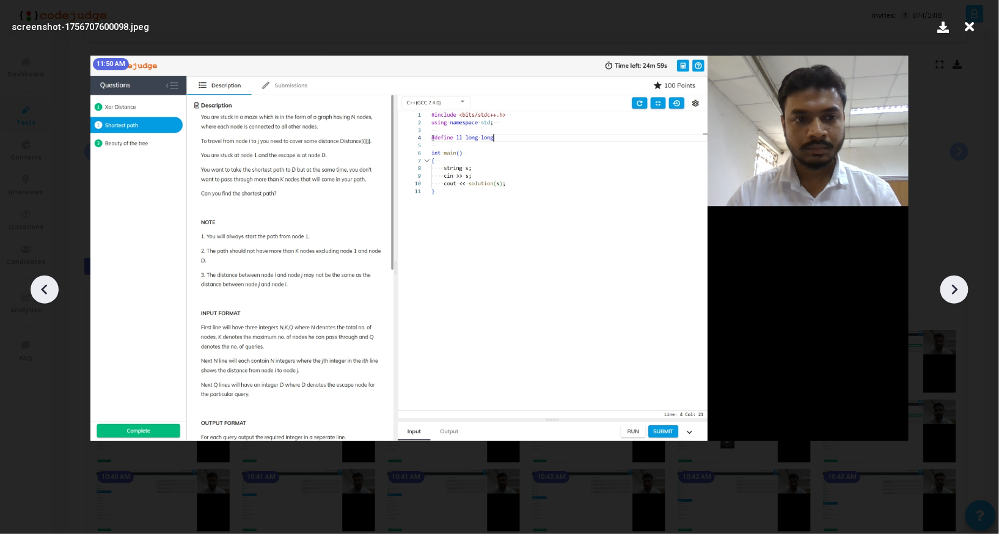
click at [957, 285] on icon at bounding box center [954, 289] width 18 height 18
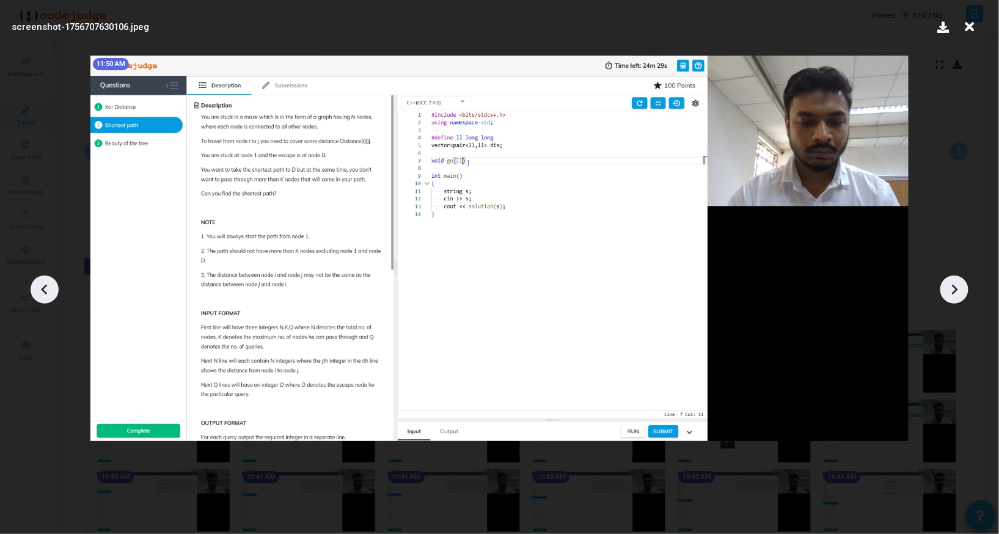
click at [957, 285] on icon at bounding box center [954, 289] width 18 height 18
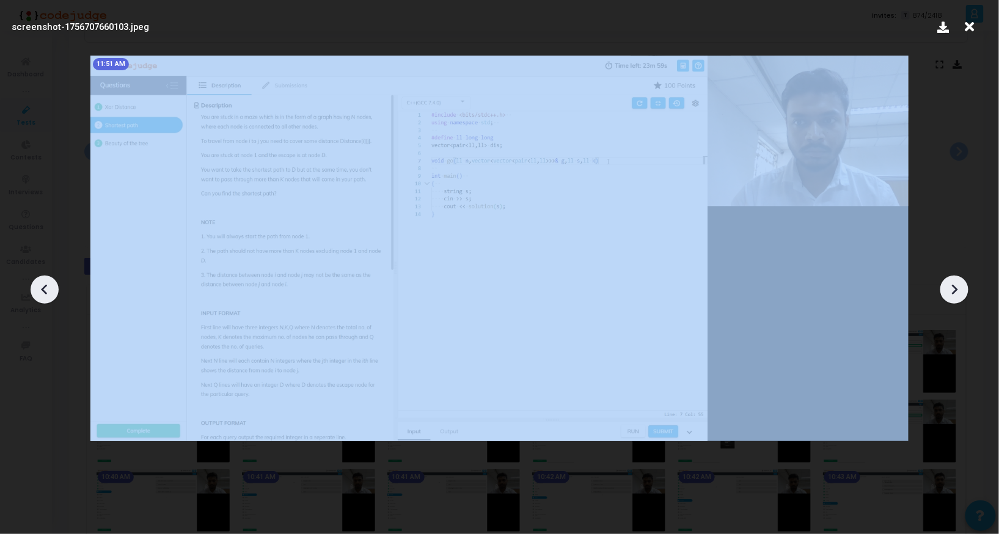
click at [957, 285] on icon at bounding box center [954, 289] width 18 height 18
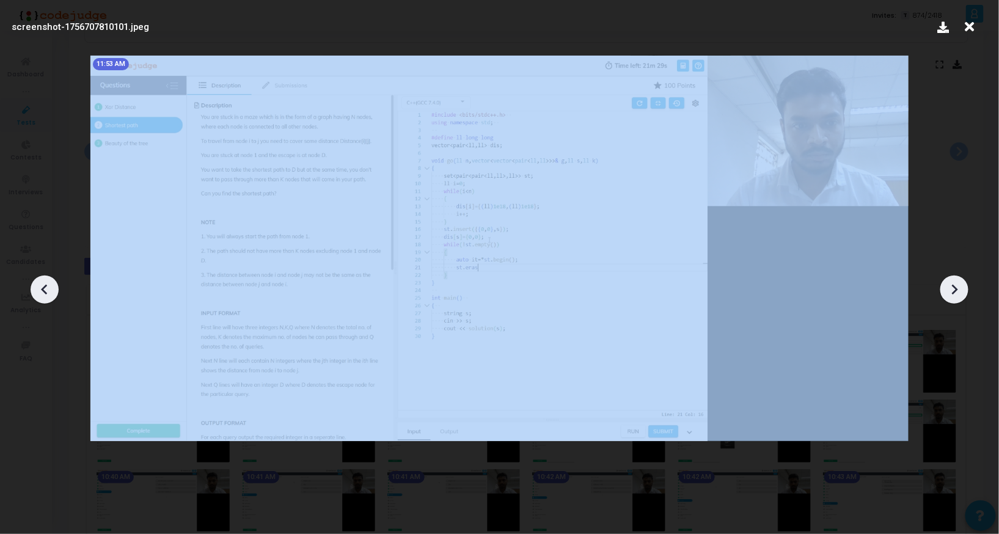
click at [957, 285] on icon at bounding box center [954, 289] width 18 height 18
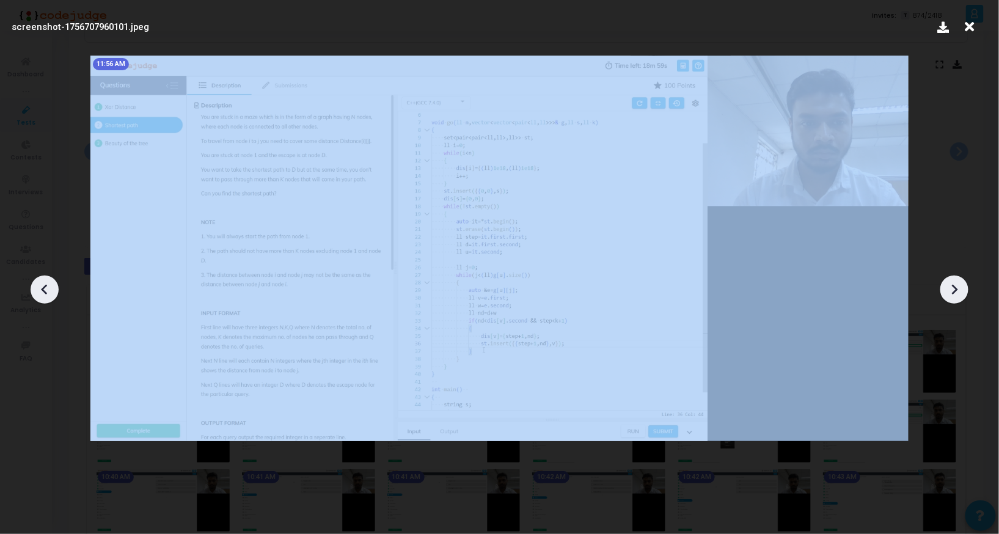
click at [957, 285] on icon at bounding box center [954, 289] width 18 height 18
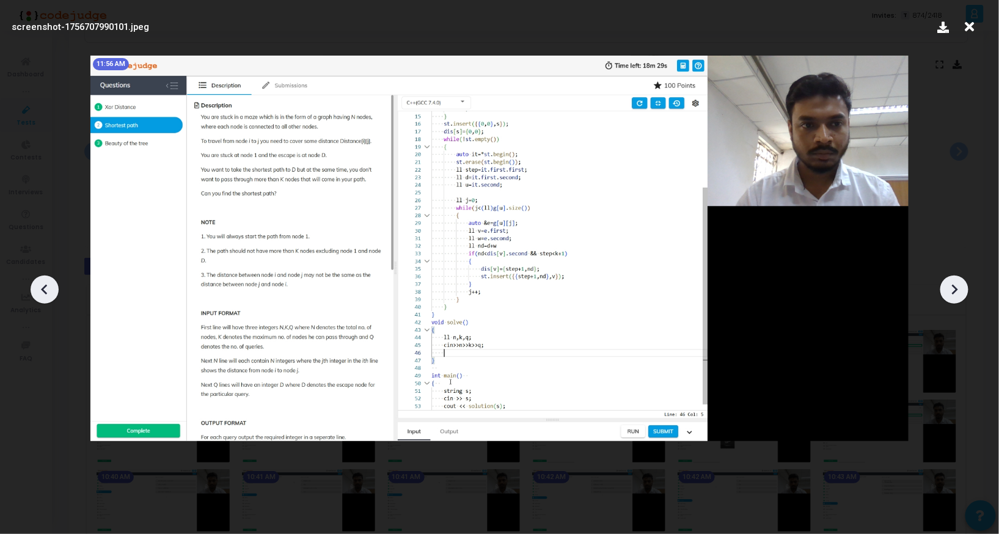
click at [957, 285] on icon at bounding box center [954, 289] width 18 height 18
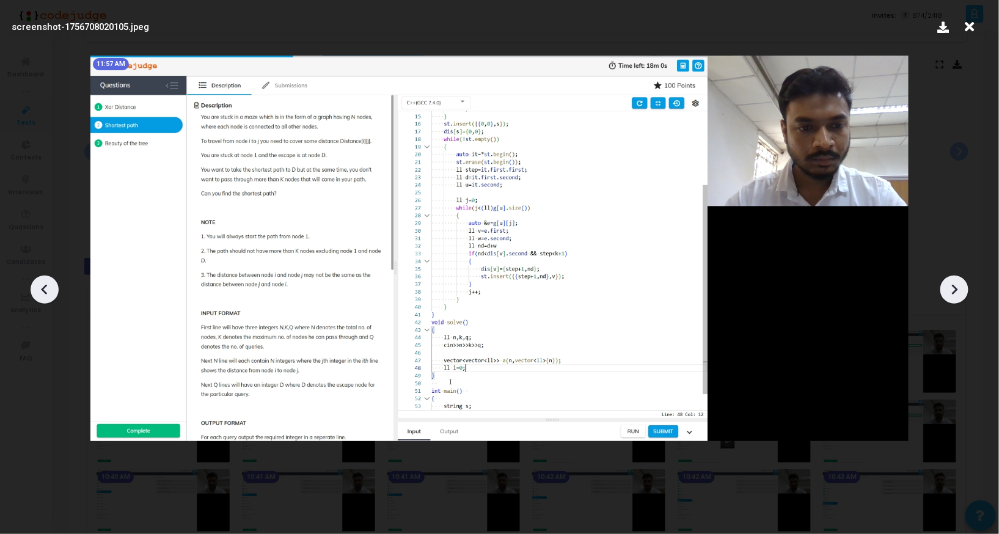
click at [957, 285] on icon at bounding box center [954, 289] width 18 height 18
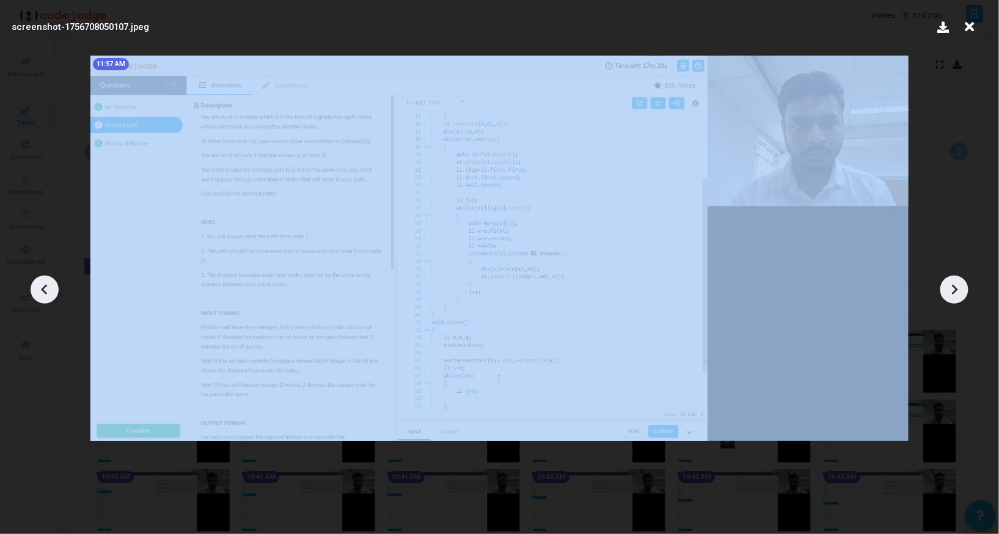
click at [957, 285] on icon at bounding box center [954, 289] width 18 height 18
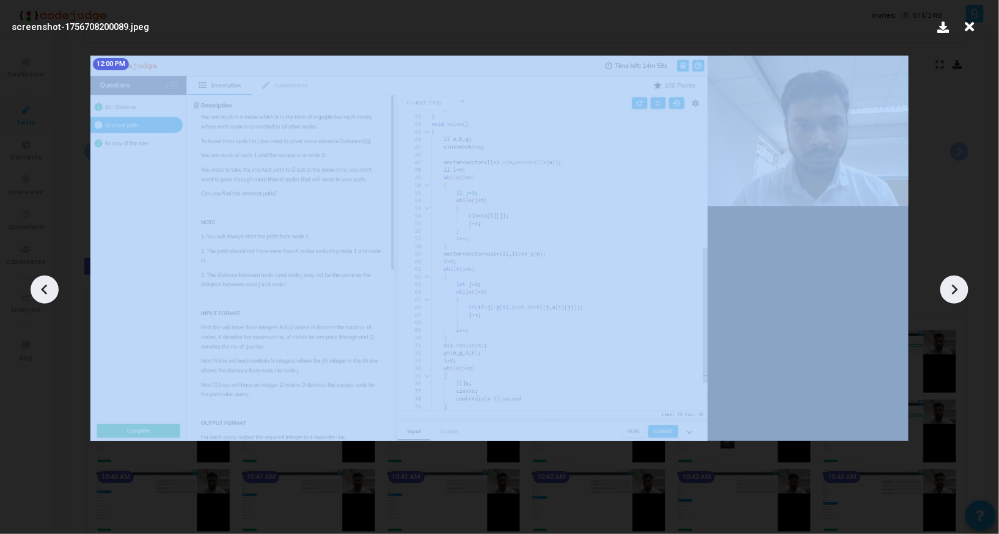
click at [957, 285] on icon at bounding box center [954, 289] width 18 height 18
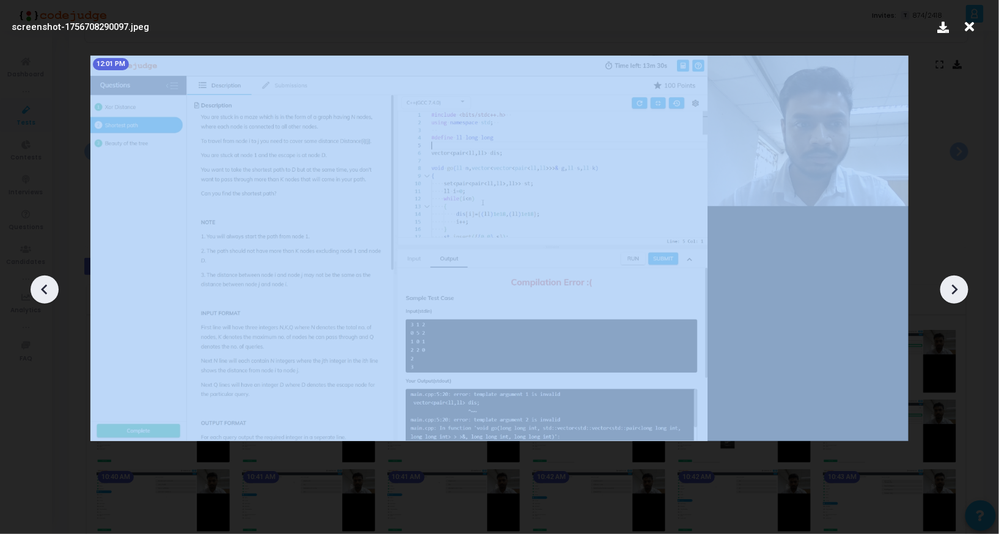
click at [957, 285] on icon at bounding box center [954, 289] width 18 height 18
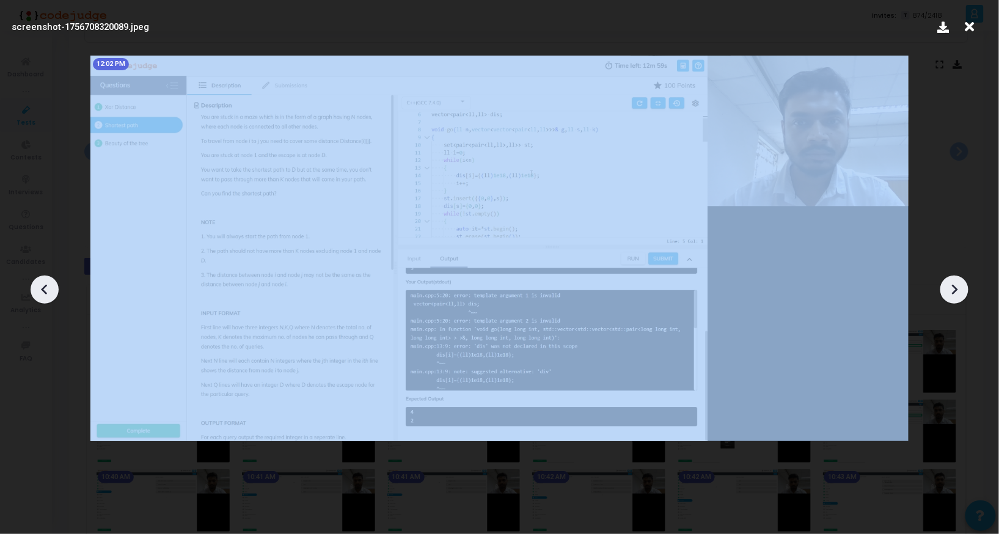
click at [957, 285] on icon at bounding box center [954, 289] width 18 height 18
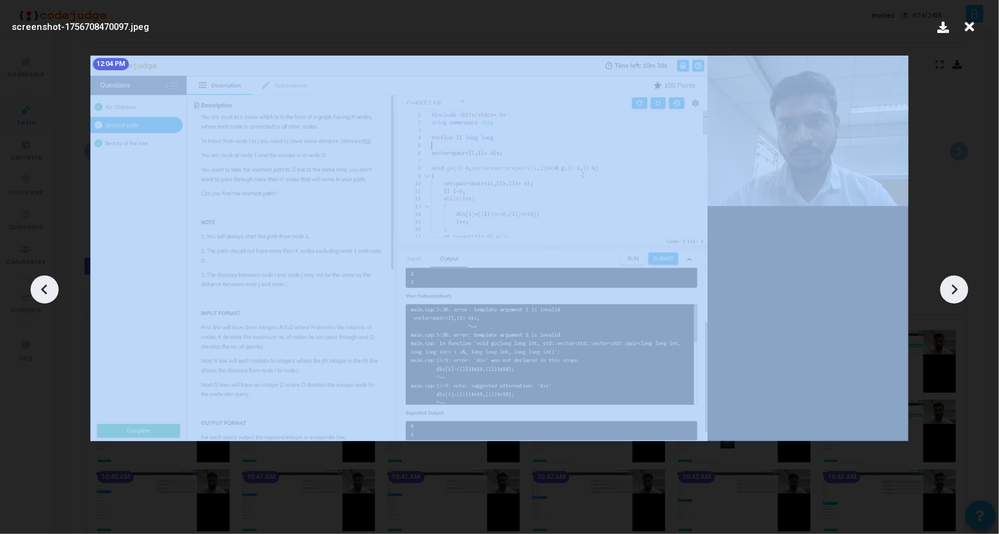
click at [957, 285] on icon at bounding box center [954, 289] width 18 height 18
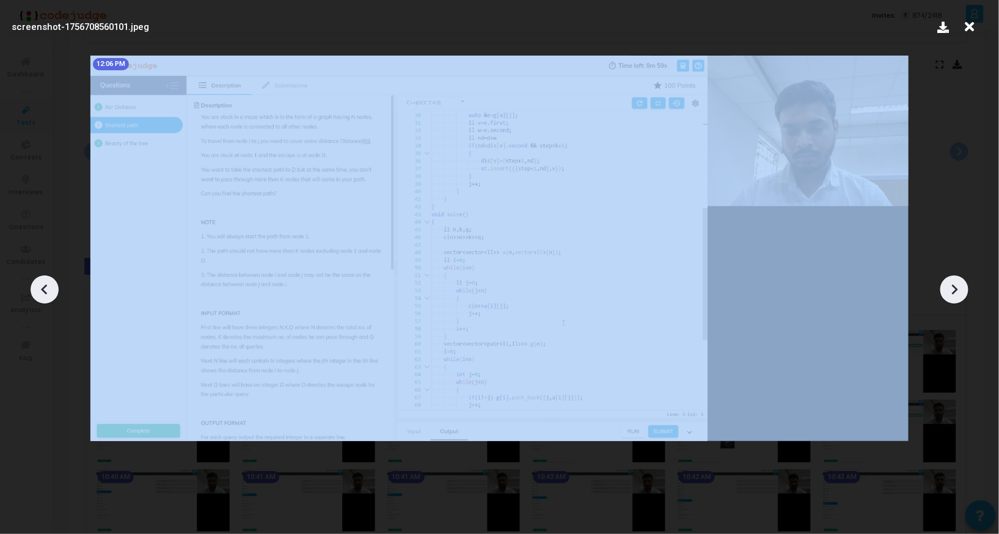
click at [957, 285] on icon at bounding box center [954, 289] width 18 height 18
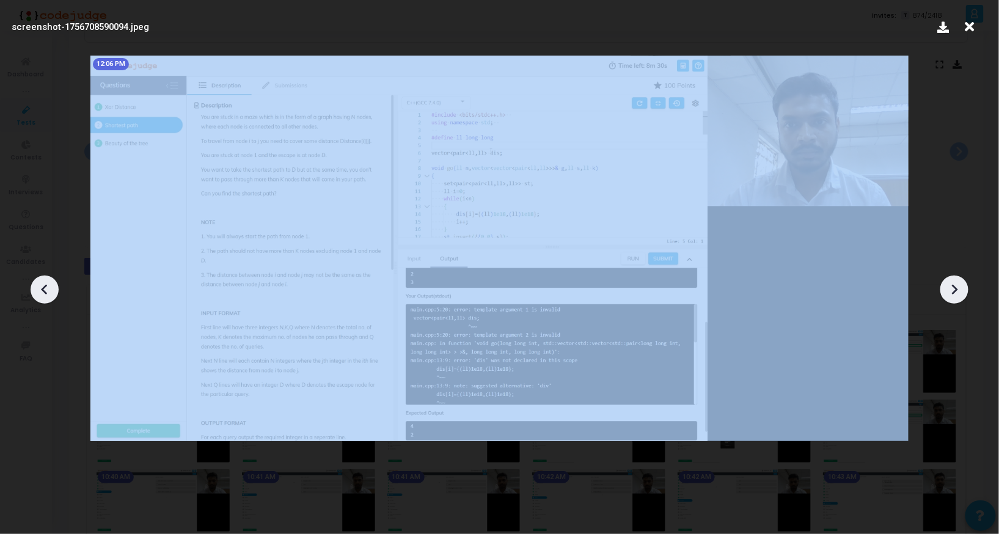
click at [957, 285] on icon at bounding box center [954, 289] width 18 height 18
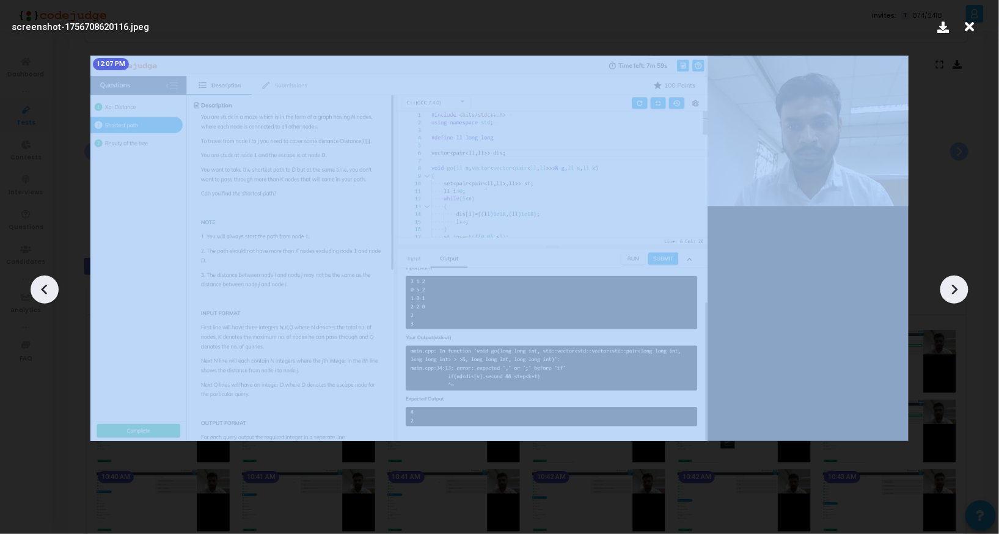
click at [957, 285] on icon at bounding box center [954, 289] width 18 height 18
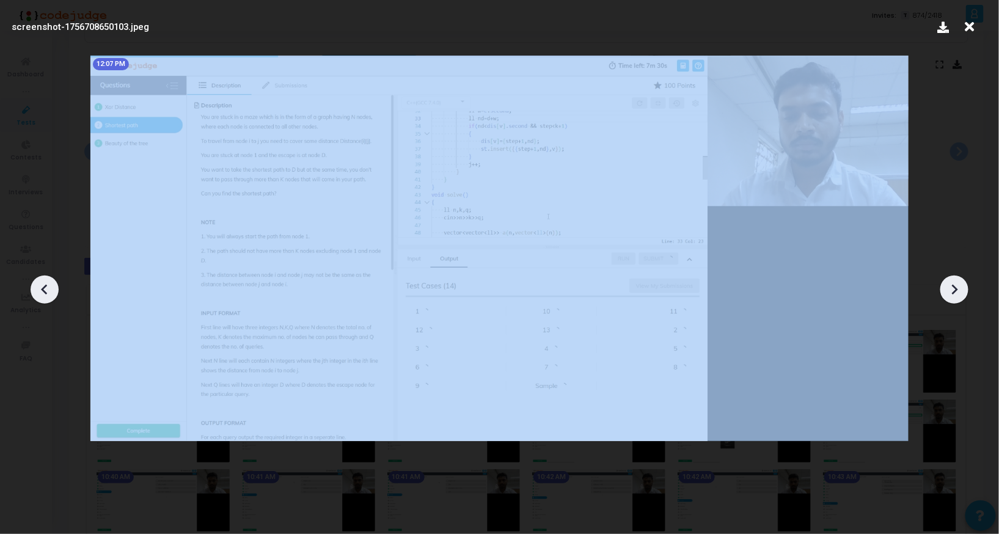
click at [957, 285] on icon at bounding box center [954, 289] width 18 height 18
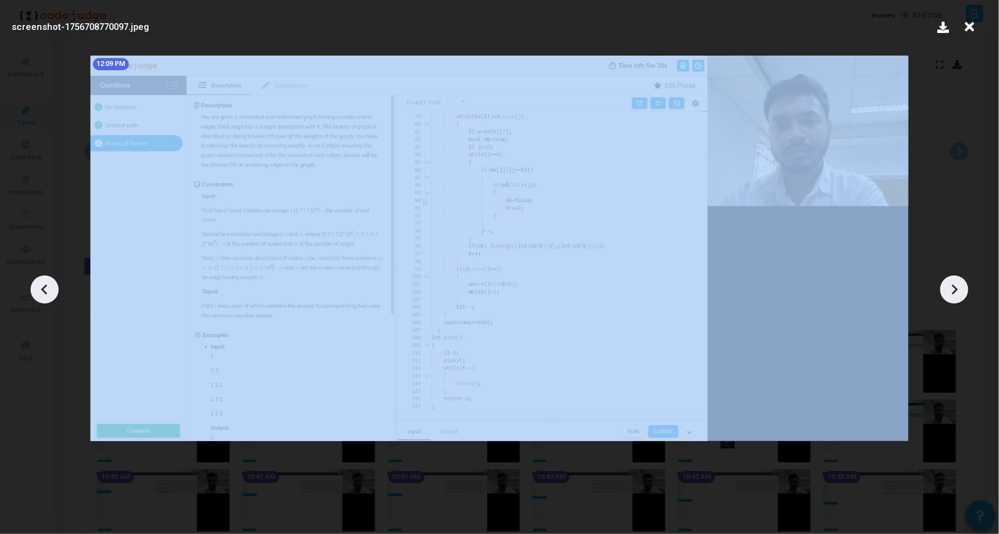
click at [957, 285] on icon at bounding box center [954, 289] width 18 height 18
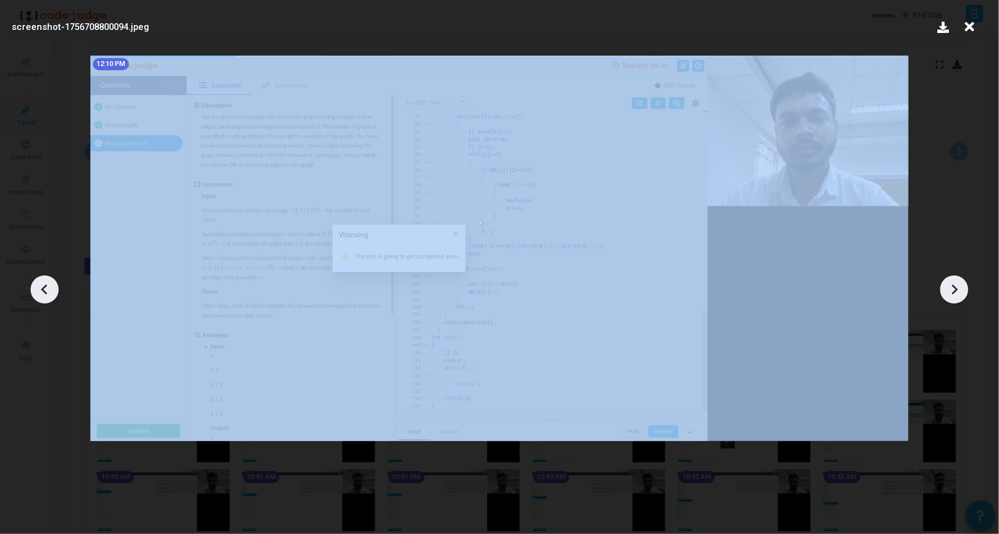
click at [957, 285] on icon at bounding box center [954, 289] width 18 height 18
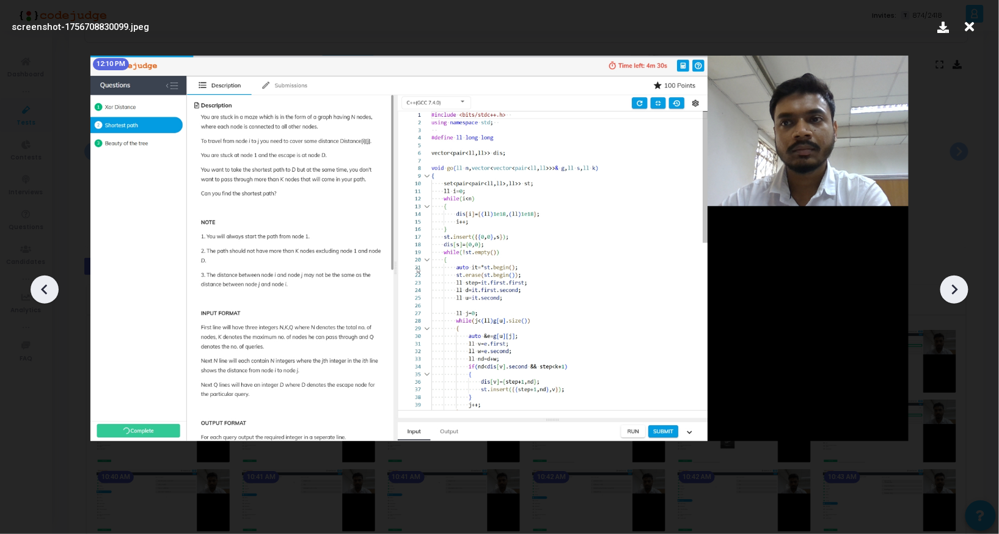
click at [957, 285] on icon at bounding box center [954, 289] width 18 height 18
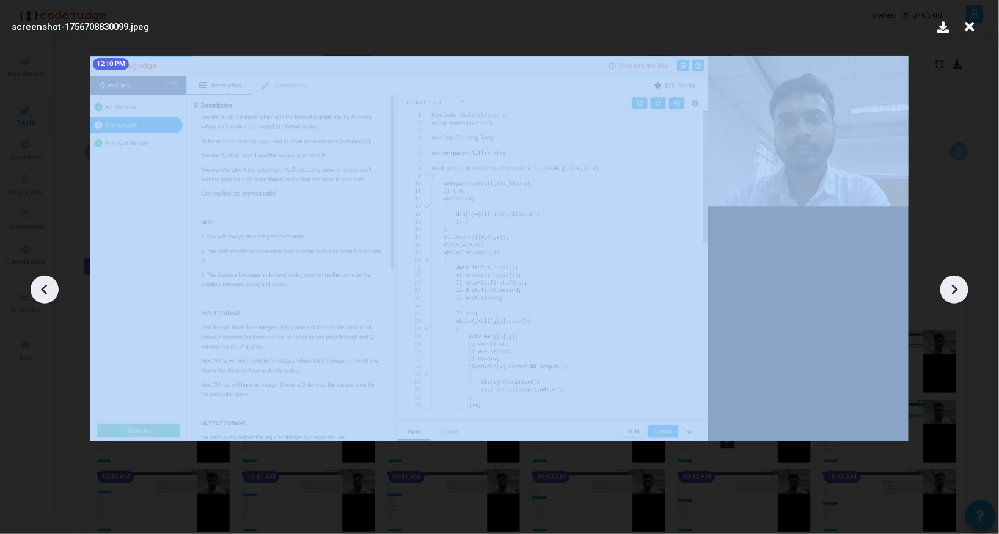
click at [957, 285] on icon at bounding box center [954, 289] width 18 height 18
click at [41, 285] on icon at bounding box center [44, 289] width 18 height 18
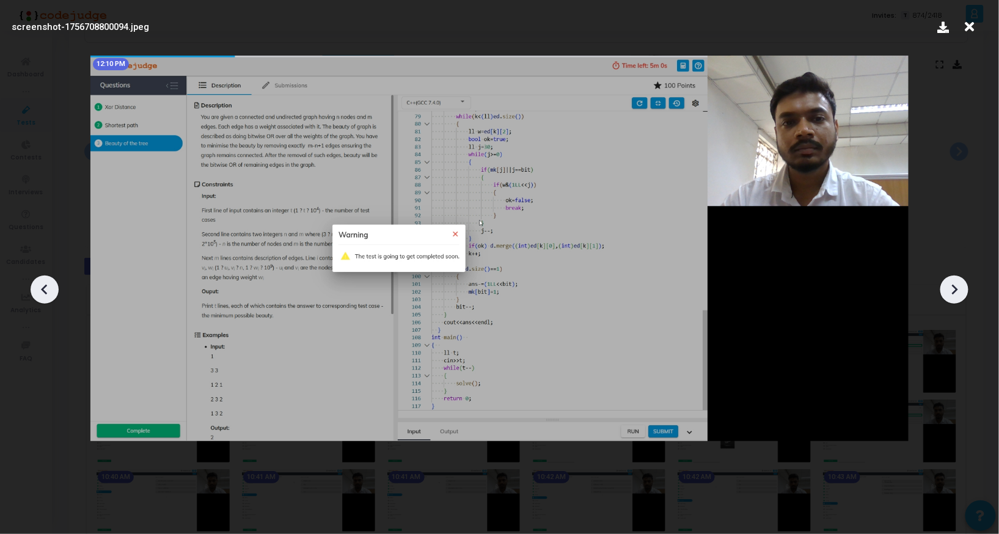
click at [41, 285] on icon at bounding box center [44, 289] width 18 height 18
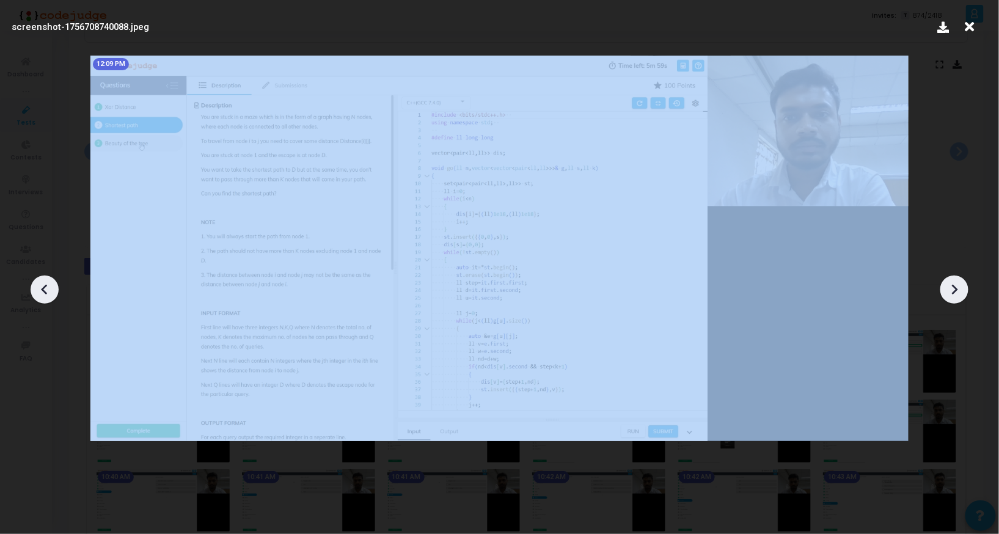
click at [41, 285] on icon at bounding box center [44, 289] width 18 height 18
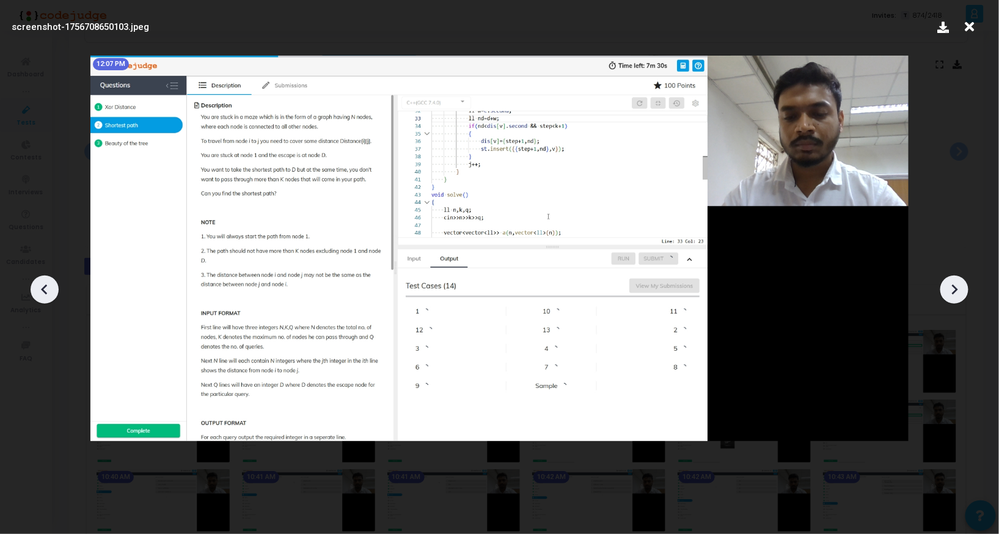
click at [41, 285] on icon at bounding box center [44, 289] width 18 height 18
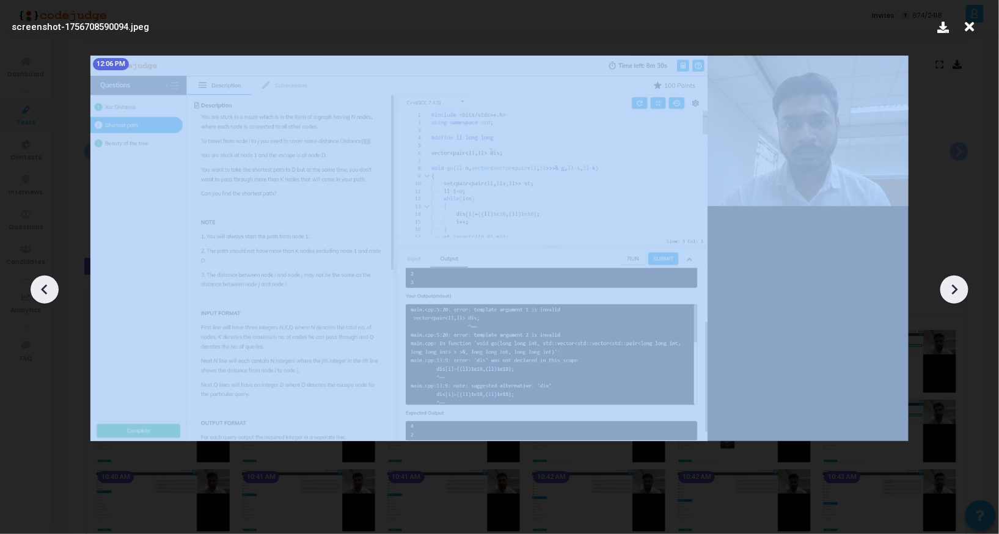
click at [41, 285] on icon at bounding box center [44, 289] width 18 height 18
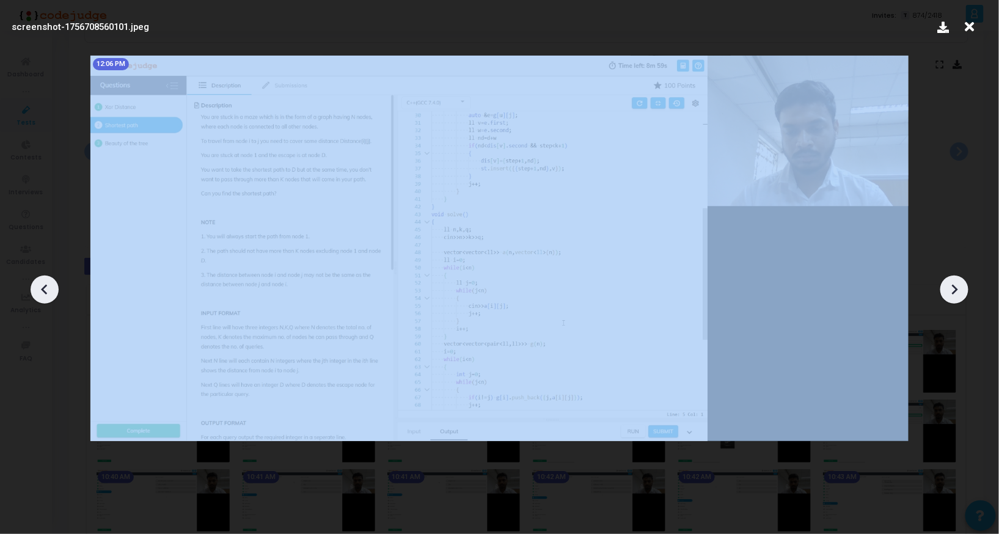
click at [41, 285] on icon at bounding box center [44, 289] width 18 height 18
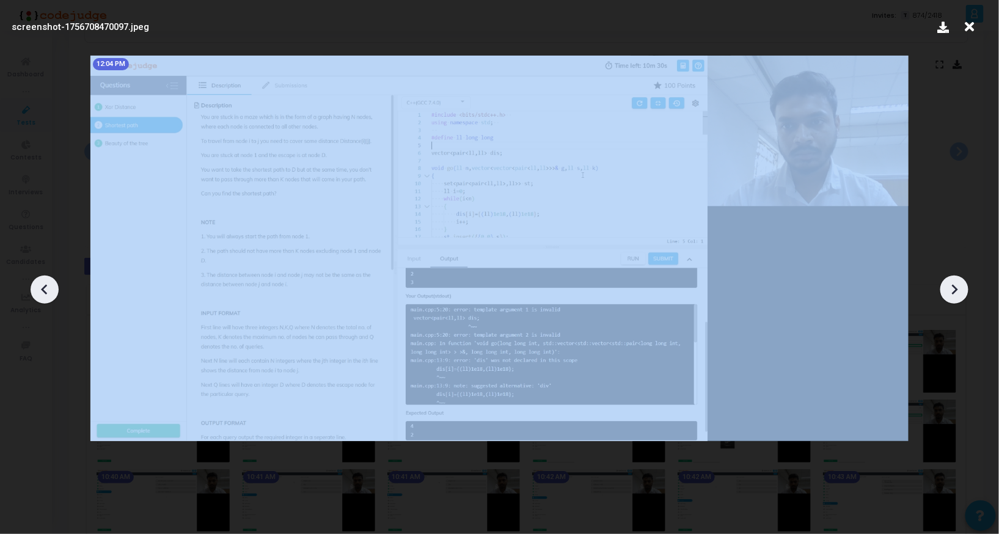
click at [41, 285] on icon at bounding box center [44, 289] width 18 height 18
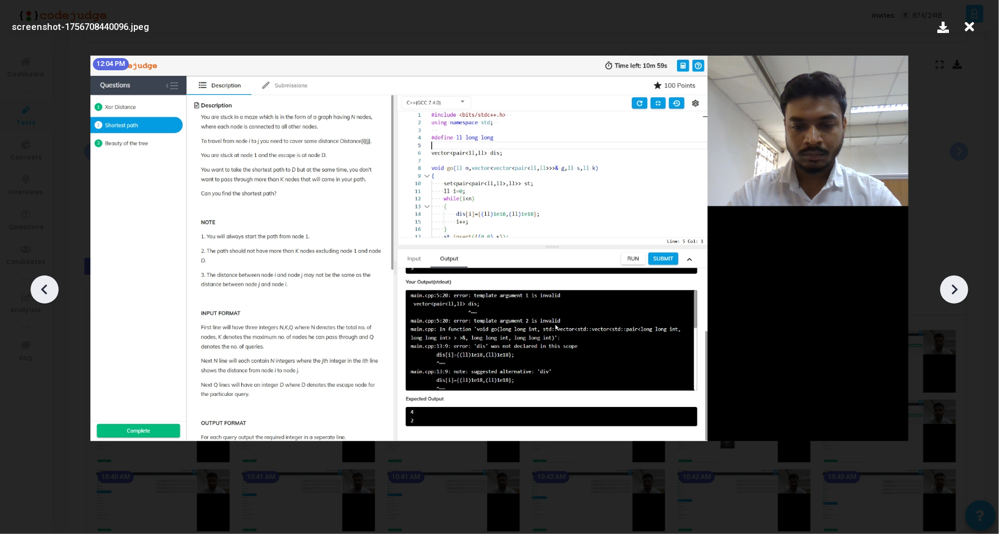
click at [41, 285] on icon at bounding box center [44, 289] width 18 height 18
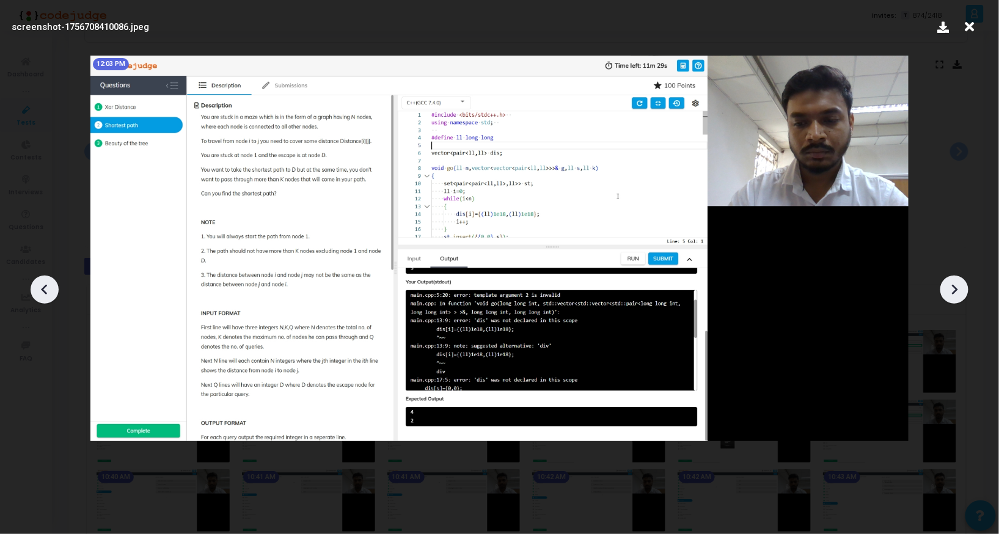
click at [41, 285] on icon at bounding box center [44, 289] width 18 height 18
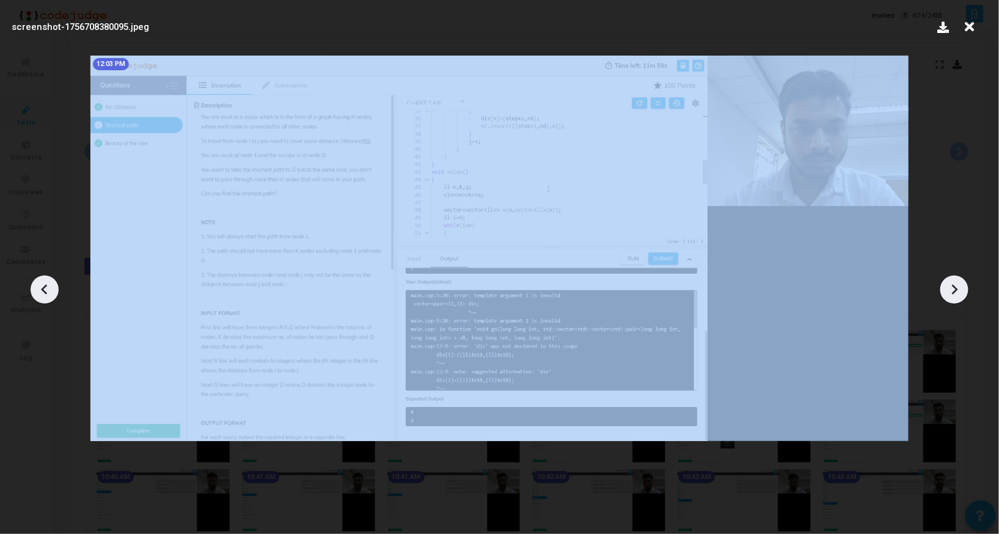
click at [41, 285] on icon at bounding box center [44, 289] width 18 height 18
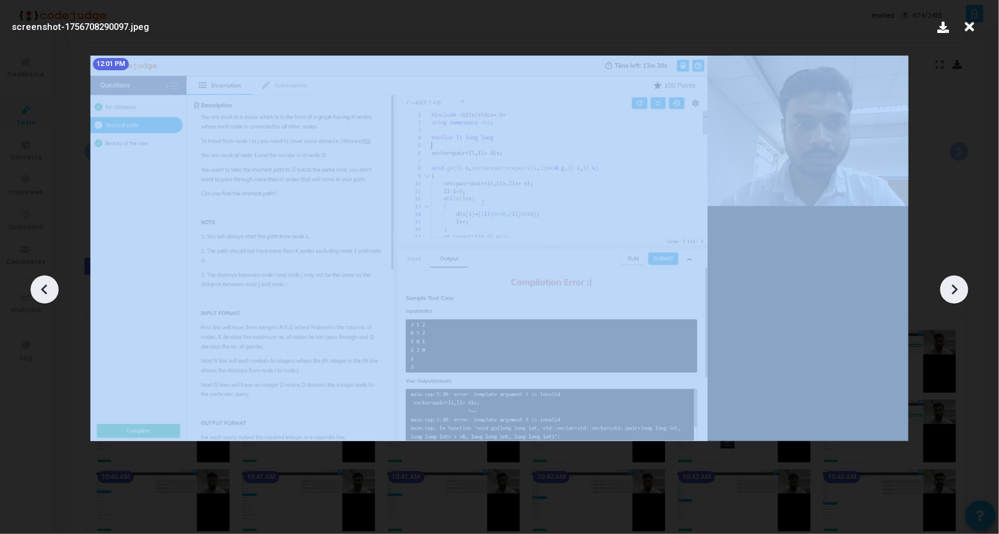
click at [41, 285] on icon at bounding box center [44, 289] width 18 height 18
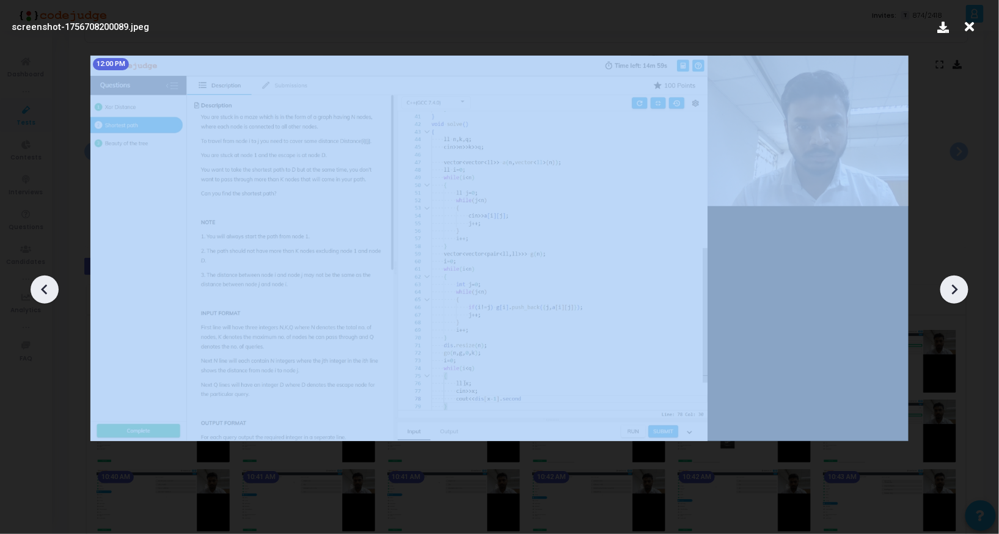
click at [41, 285] on icon at bounding box center [44, 289] width 18 height 18
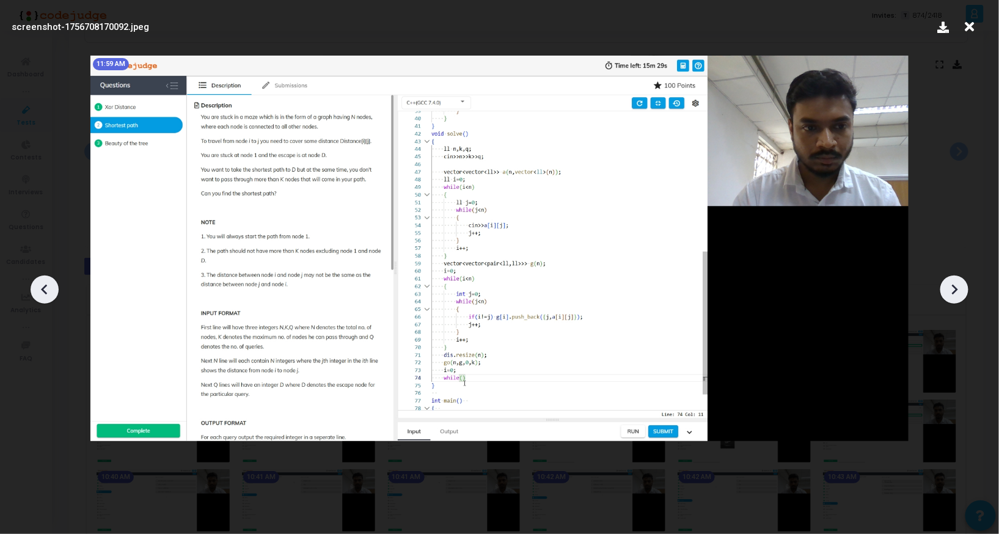
click at [41, 285] on icon at bounding box center [44, 289] width 18 height 18
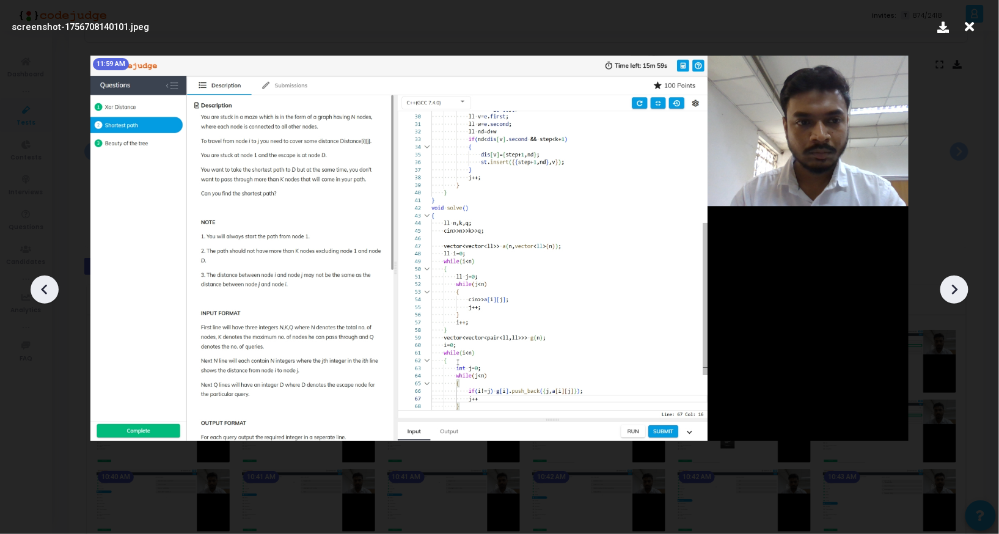
click at [41, 285] on icon at bounding box center [44, 289] width 18 height 18
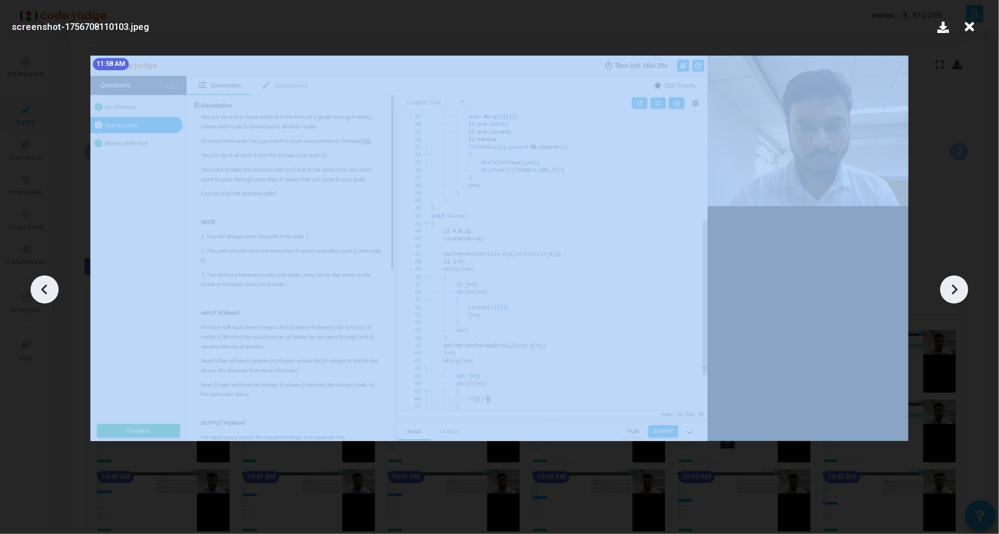
click at [41, 285] on icon at bounding box center [44, 289] width 18 height 18
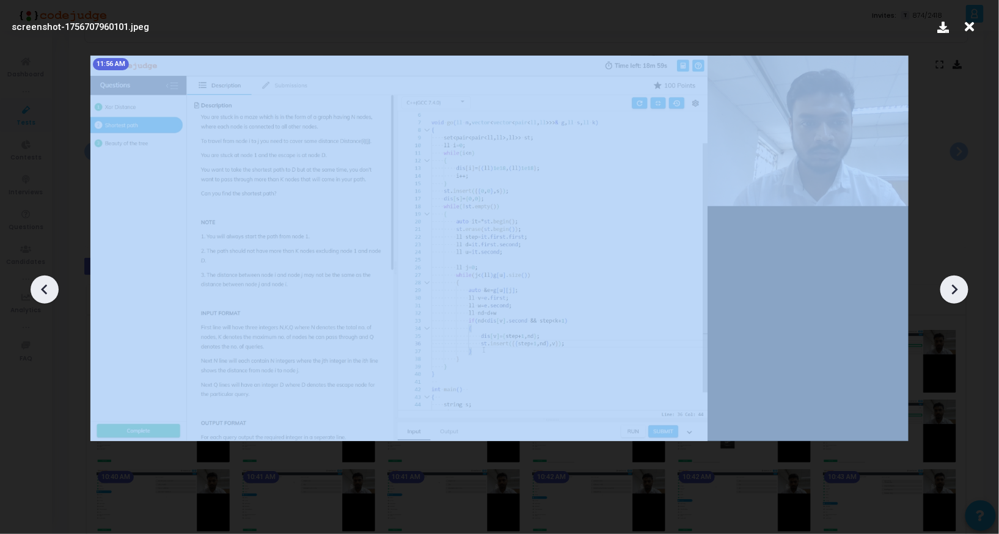
click at [41, 285] on icon at bounding box center [44, 289] width 18 height 18
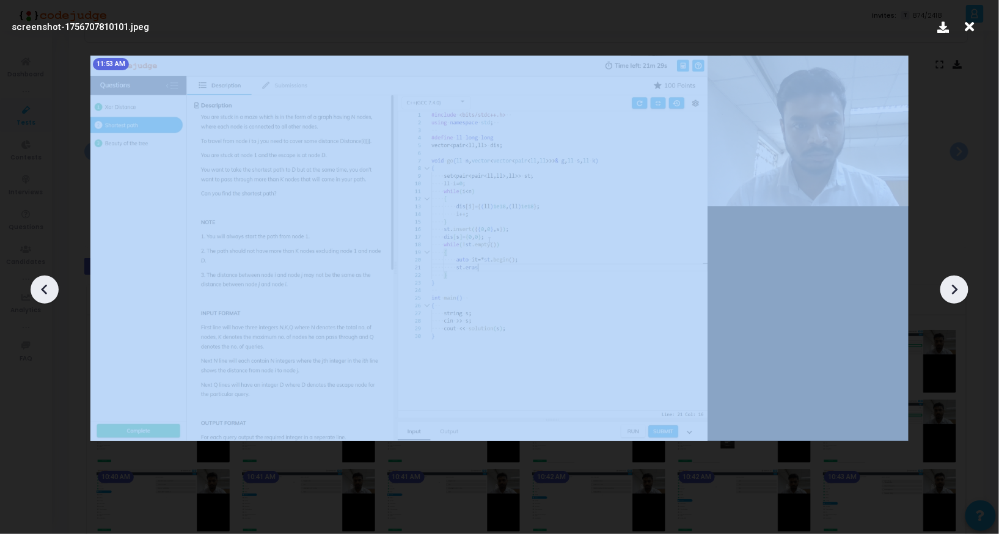
click at [41, 285] on icon at bounding box center [44, 289] width 18 height 18
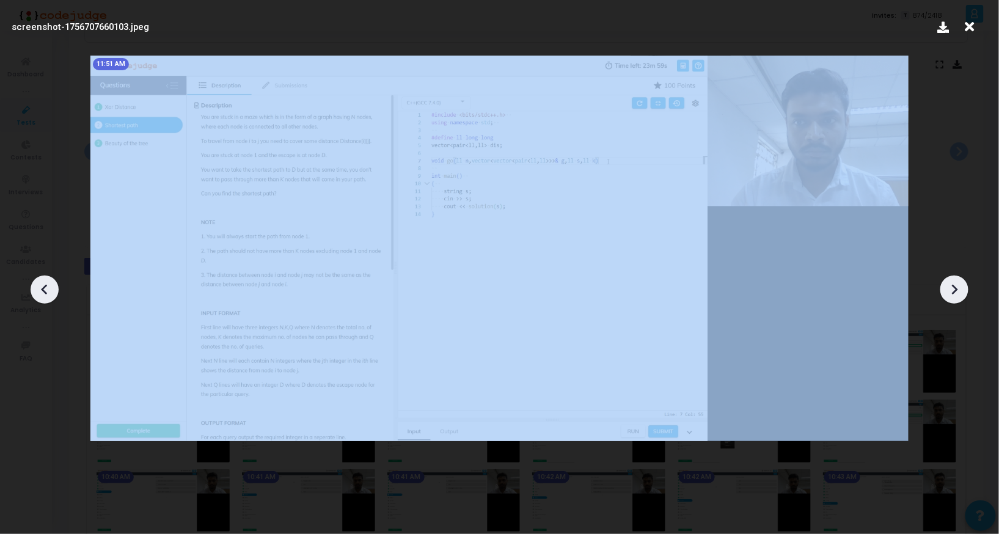
click at [41, 285] on icon at bounding box center [44, 289] width 18 height 18
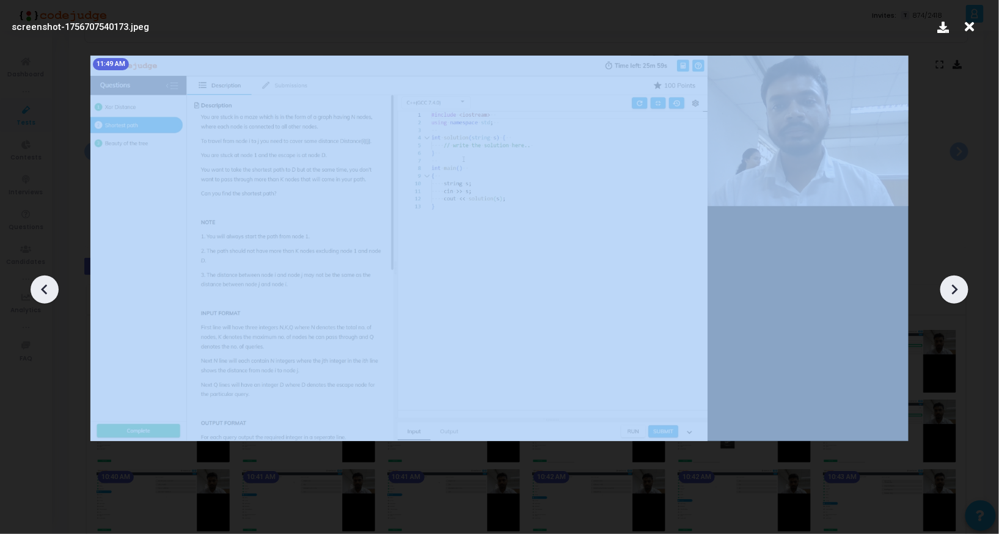
click at [41, 285] on icon at bounding box center [44, 289] width 18 height 18
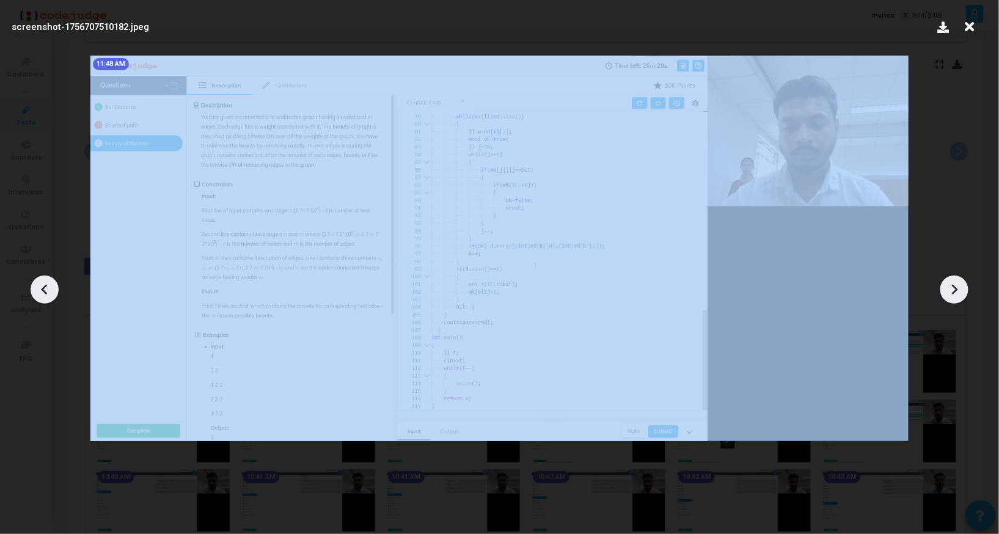
click at [41, 285] on icon at bounding box center [44, 289] width 18 height 18
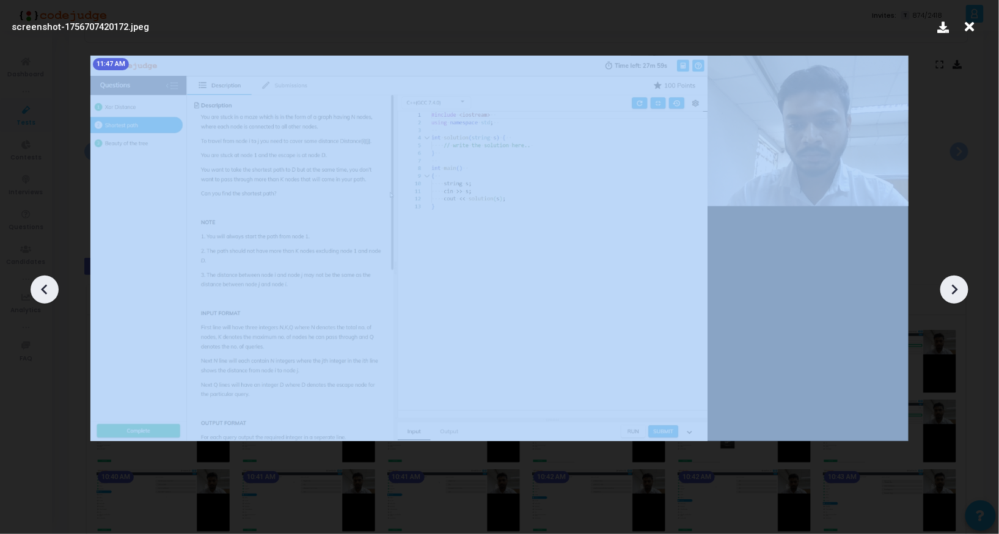
click at [41, 285] on icon at bounding box center [44, 289] width 18 height 18
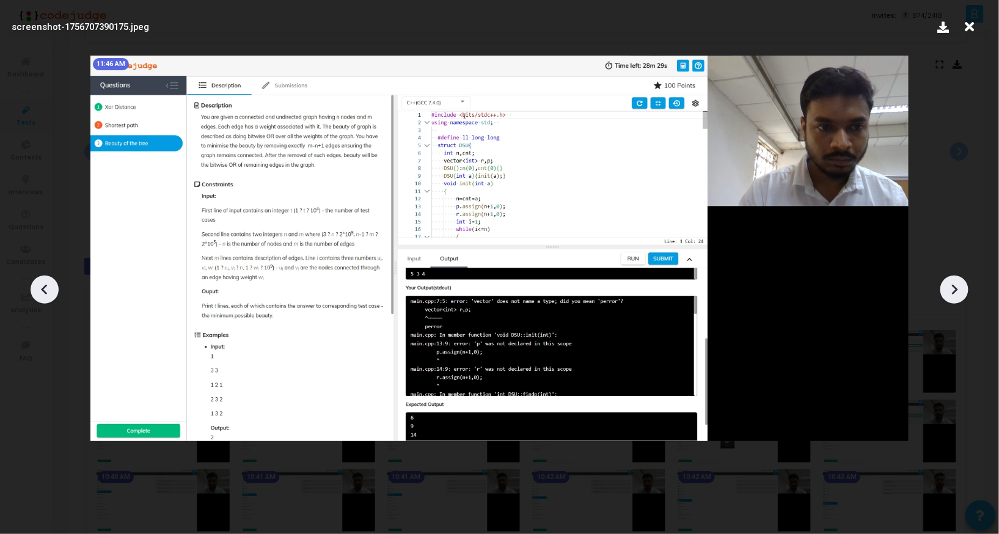
click at [41, 285] on icon at bounding box center [44, 289] width 18 height 18
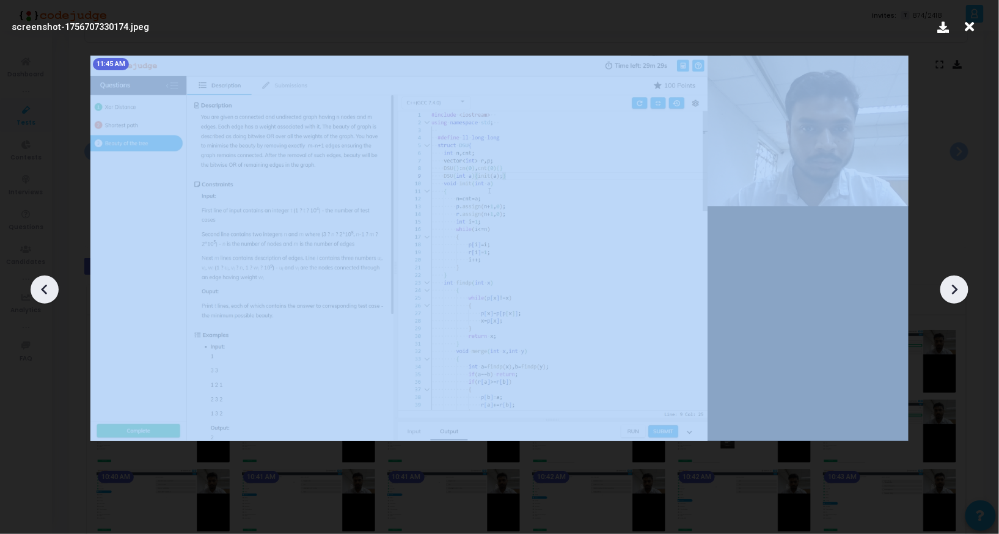
click at [41, 285] on icon at bounding box center [44, 289] width 18 height 18
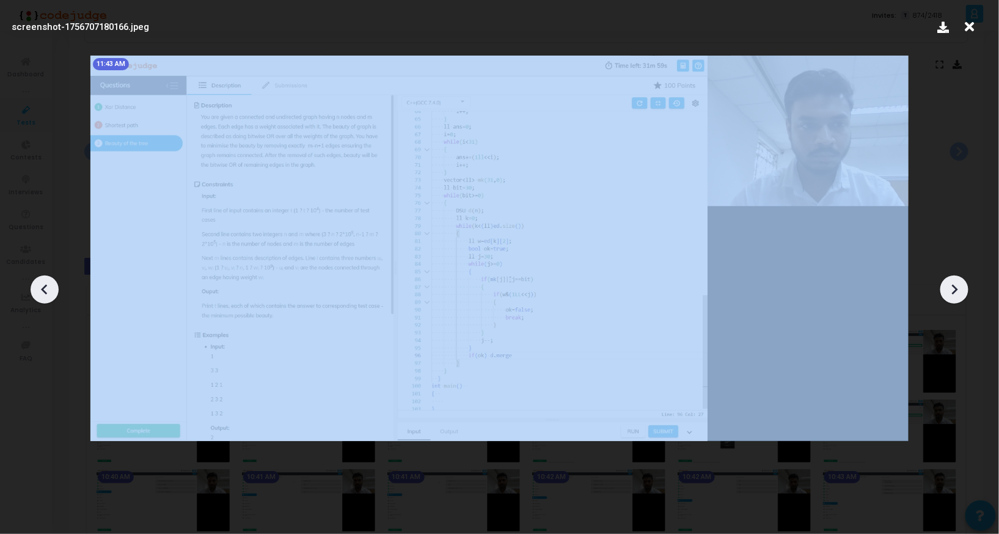
click at [41, 285] on icon at bounding box center [44, 289] width 18 height 18
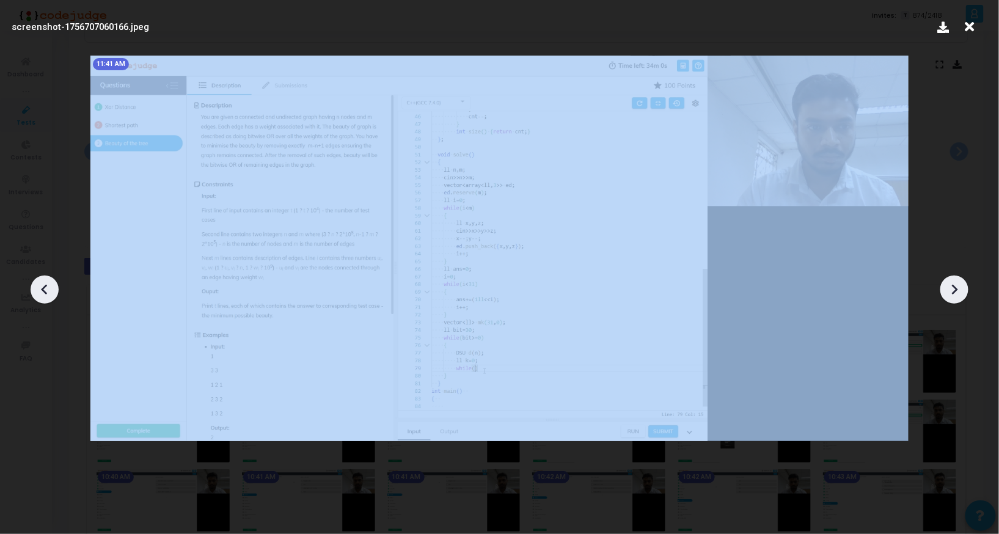
click at [41, 285] on icon at bounding box center [44, 289] width 18 height 18
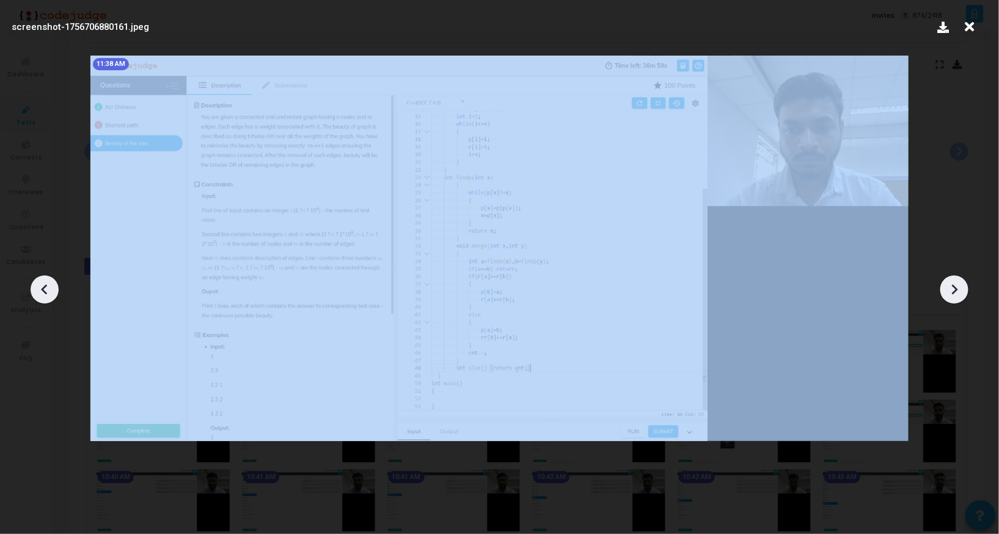
click at [41, 285] on icon at bounding box center [44, 289] width 18 height 18
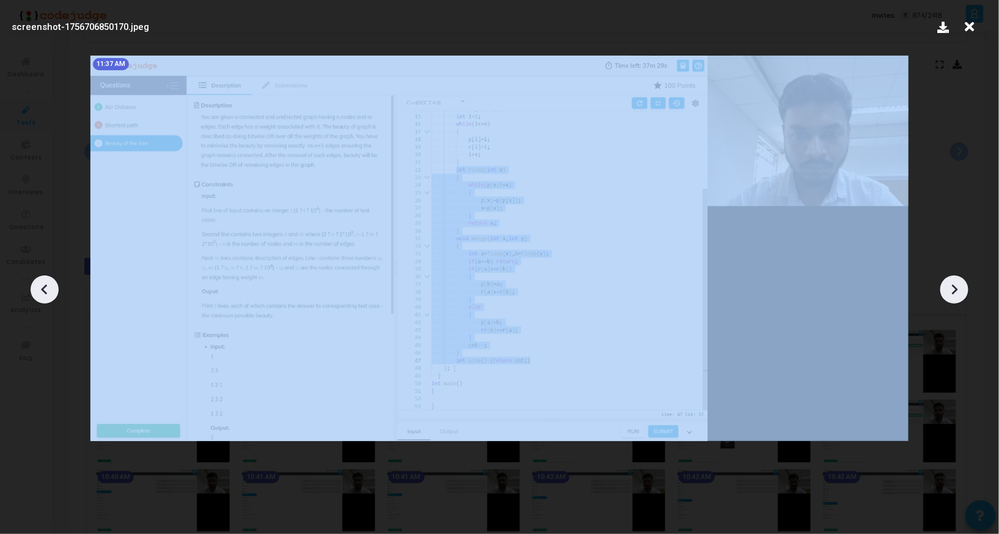
click at [41, 285] on icon at bounding box center [44, 289] width 18 height 18
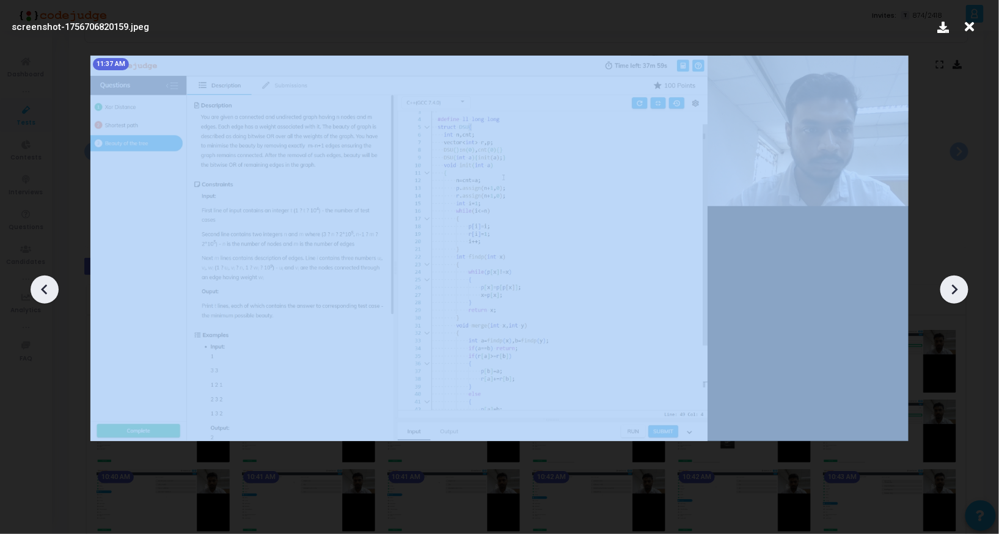
click at [41, 285] on icon at bounding box center [44, 289] width 18 height 18
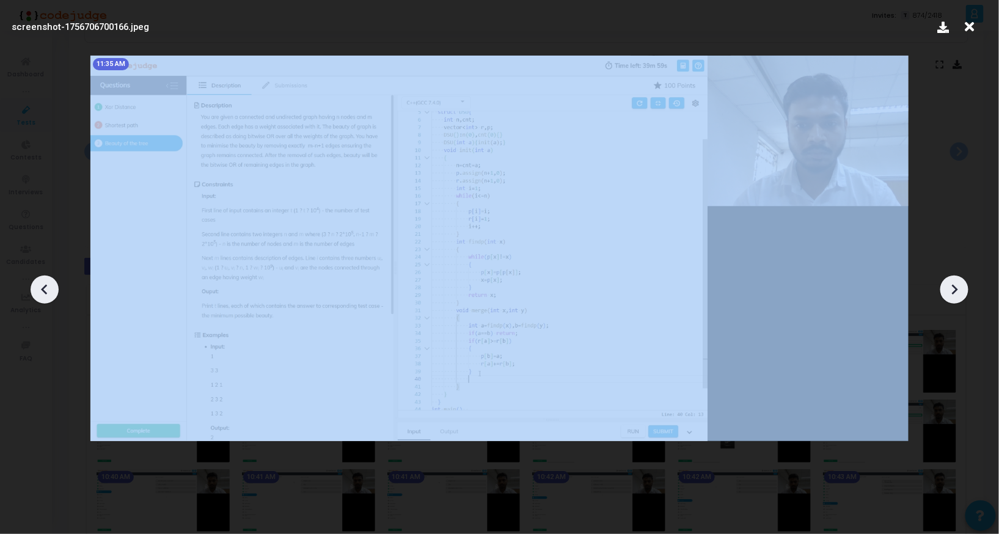
click at [41, 285] on icon at bounding box center [44, 289] width 18 height 18
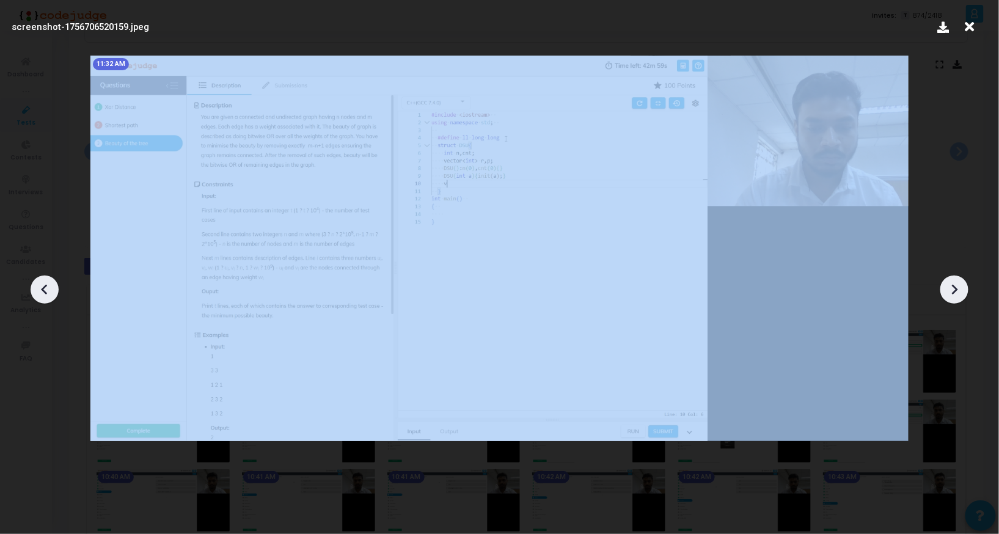
click at [41, 285] on icon at bounding box center [44, 289] width 18 height 18
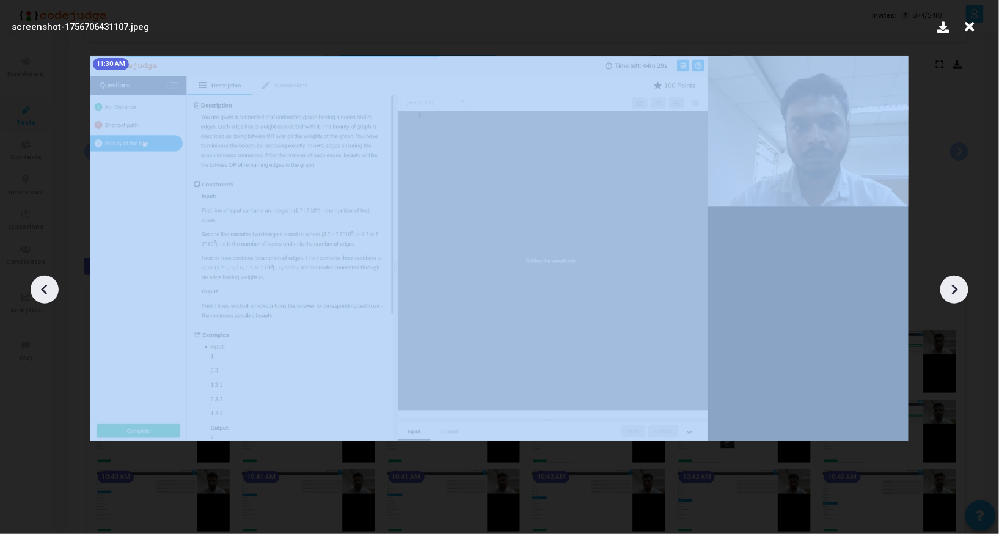
click at [41, 285] on icon at bounding box center [44, 289] width 18 height 18
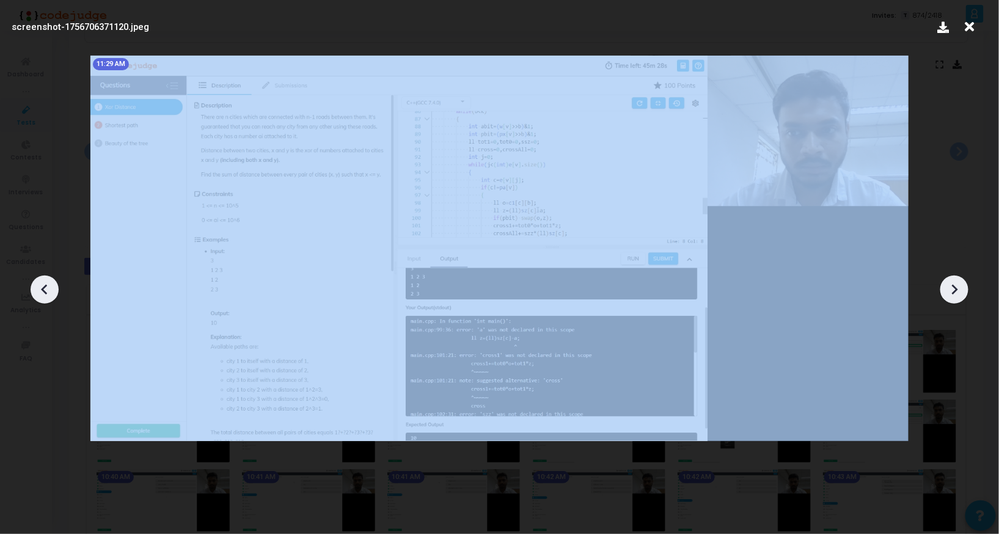
click at [41, 285] on icon at bounding box center [44, 289] width 18 height 18
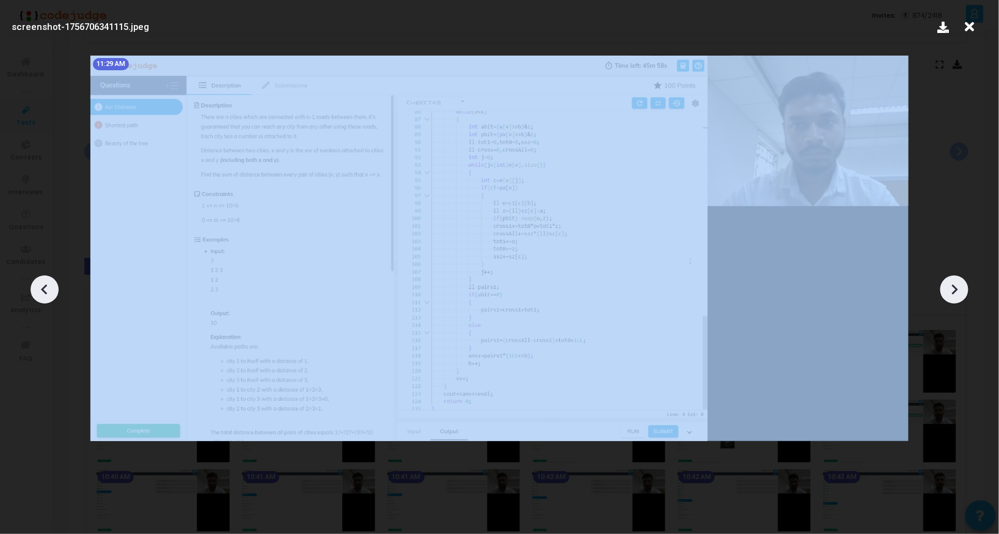
click at [41, 285] on icon at bounding box center [44, 289] width 18 height 18
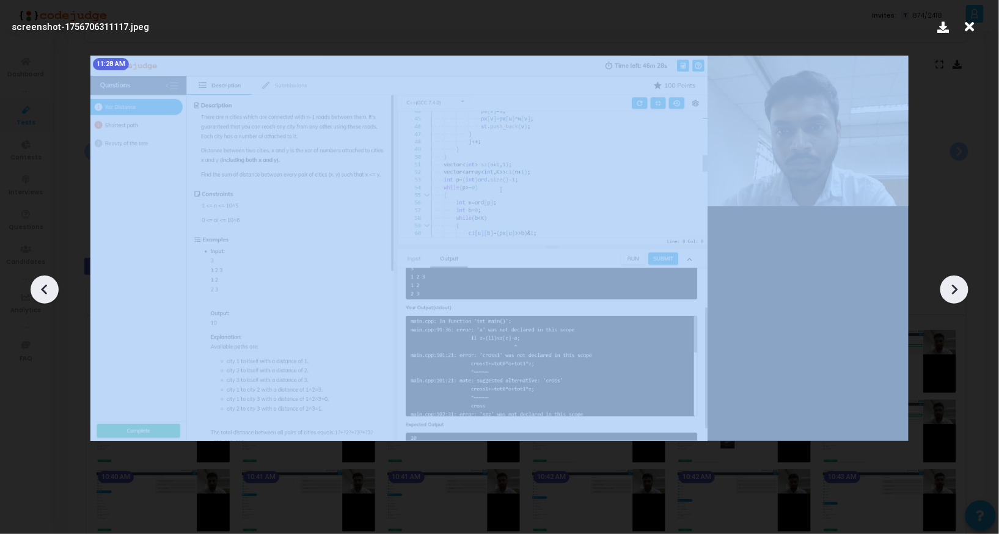
click at [41, 285] on icon at bounding box center [44, 289] width 18 height 18
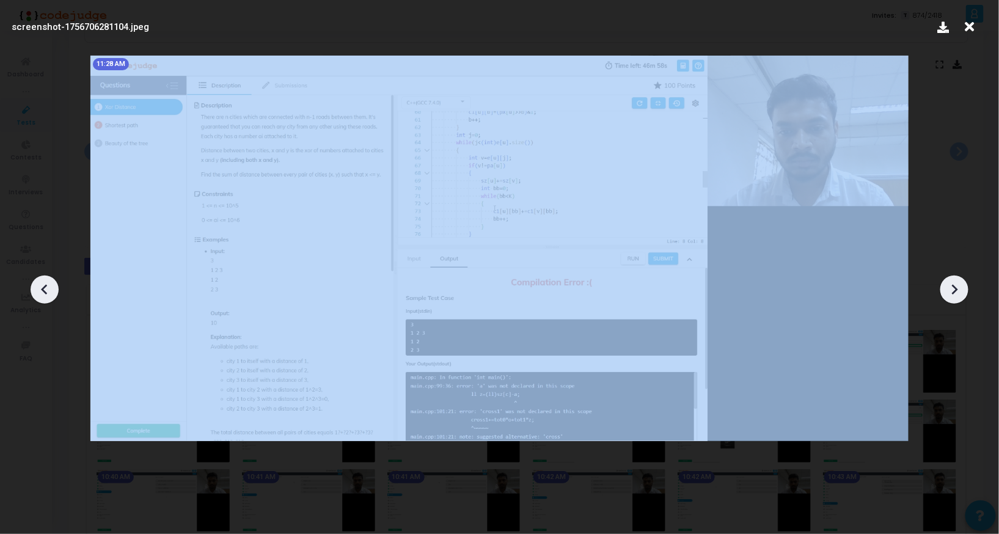
click at [41, 285] on icon at bounding box center [44, 289] width 18 height 18
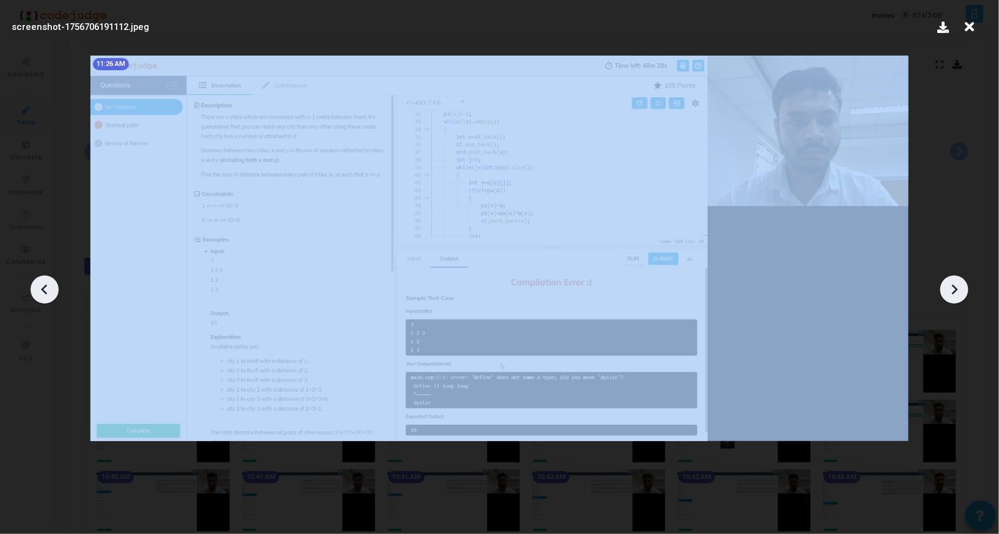
click at [41, 285] on icon at bounding box center [44, 289] width 18 height 18
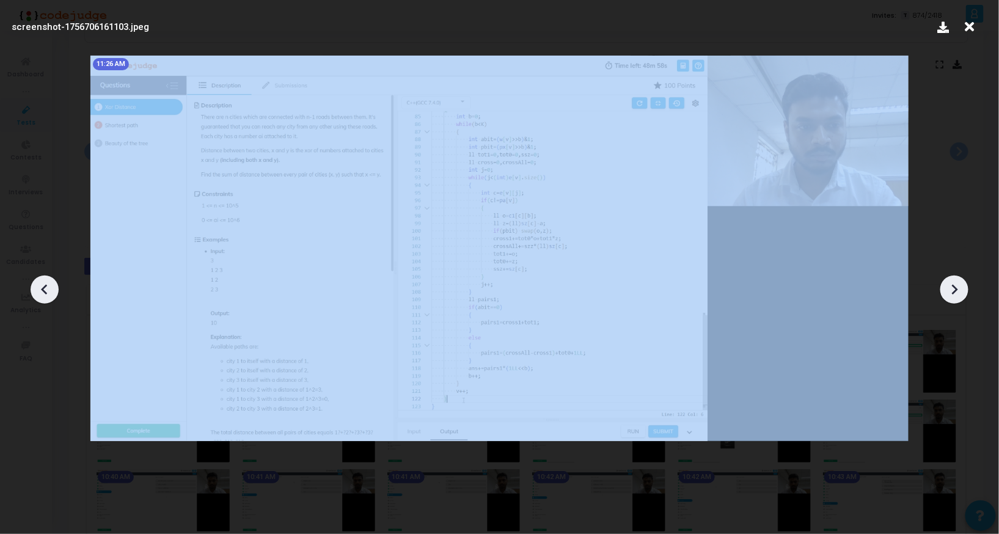
click at [41, 285] on icon at bounding box center [44, 289] width 18 height 18
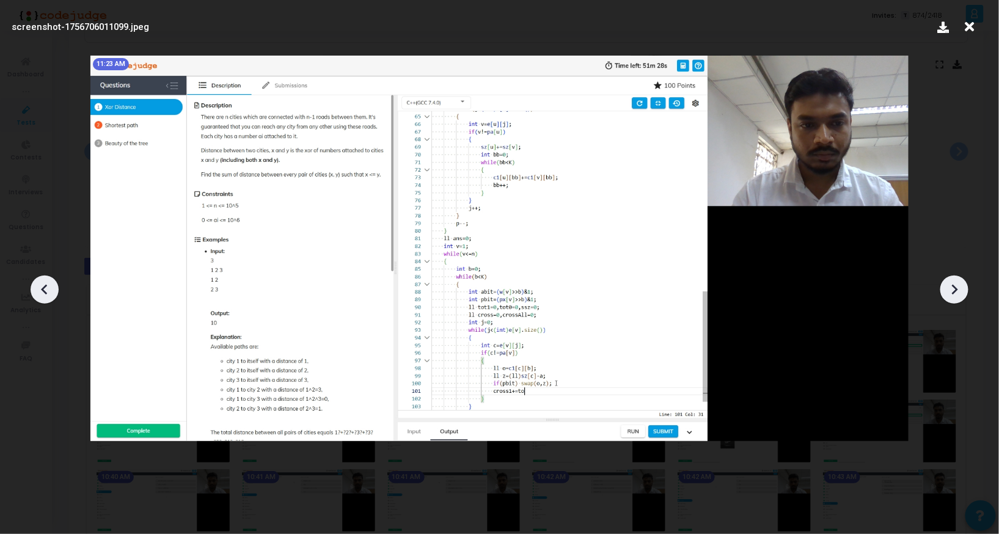
click at [974, 28] on icon at bounding box center [969, 26] width 19 height 23
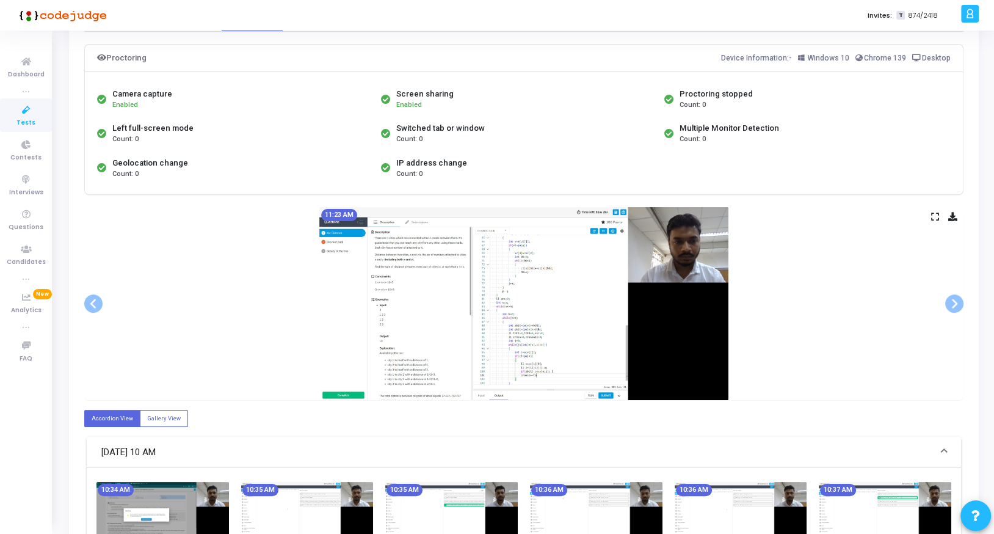
scroll to position [100, 0]
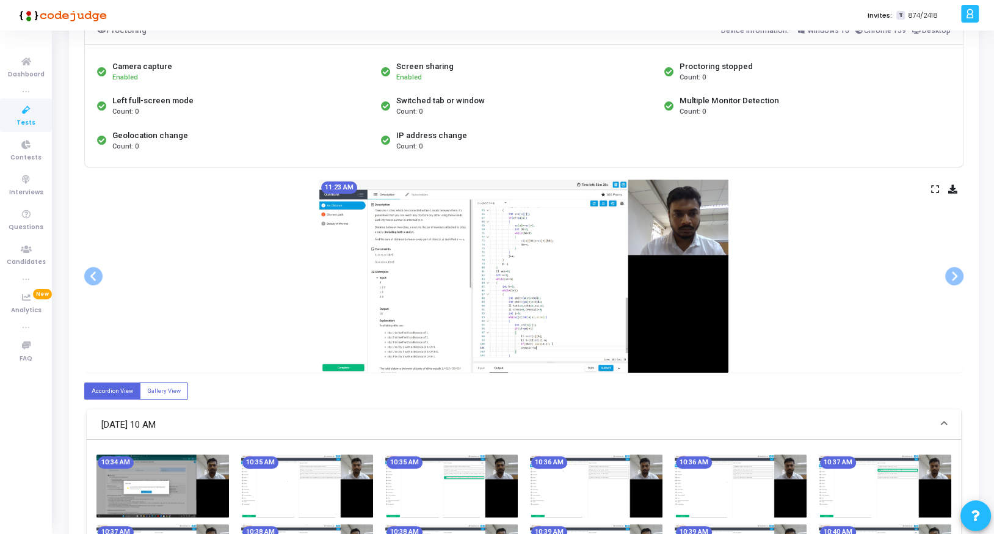
click at [157, 490] on img at bounding box center [163, 485] width 133 height 62
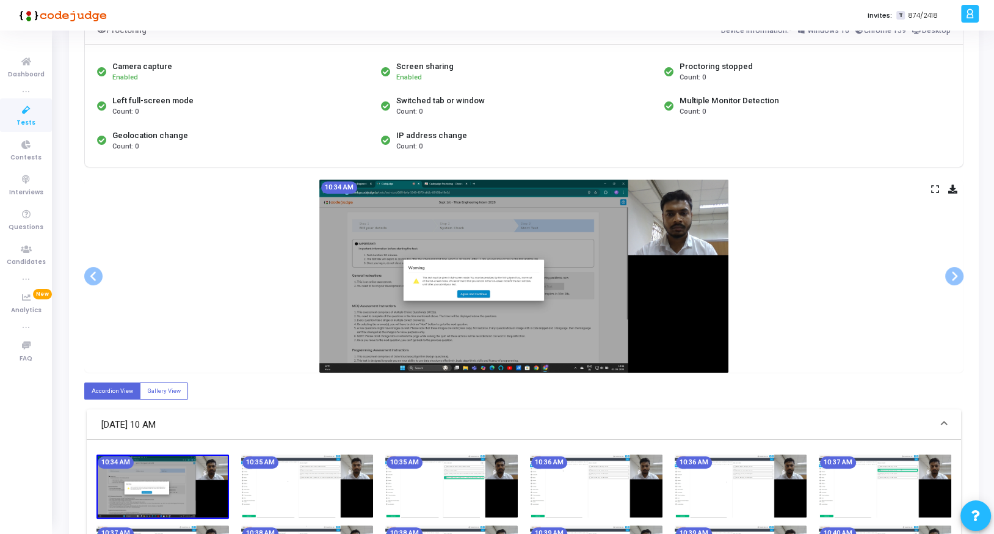
click at [938, 189] on icon at bounding box center [936, 189] width 8 height 7
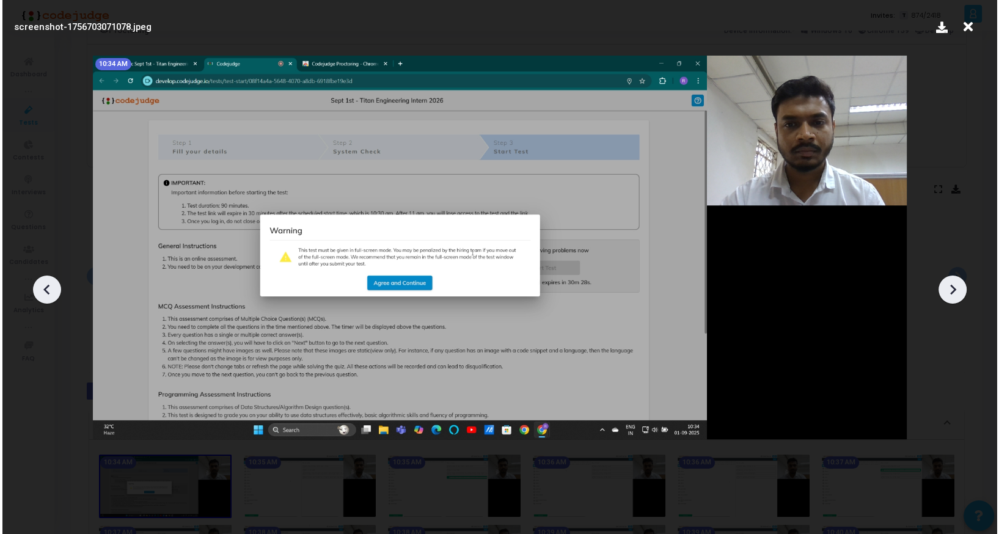
scroll to position [0, 0]
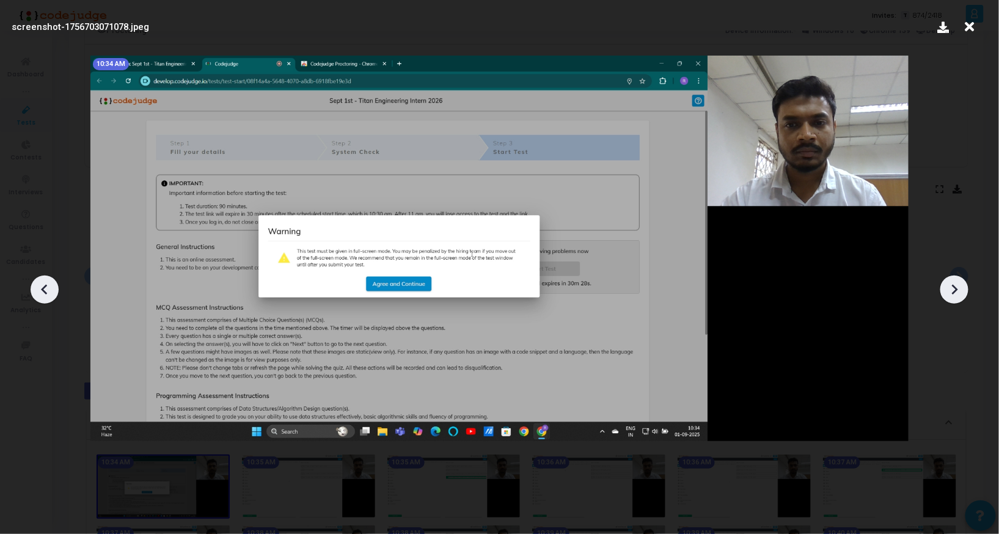
click at [949, 289] on icon at bounding box center [954, 289] width 18 height 18
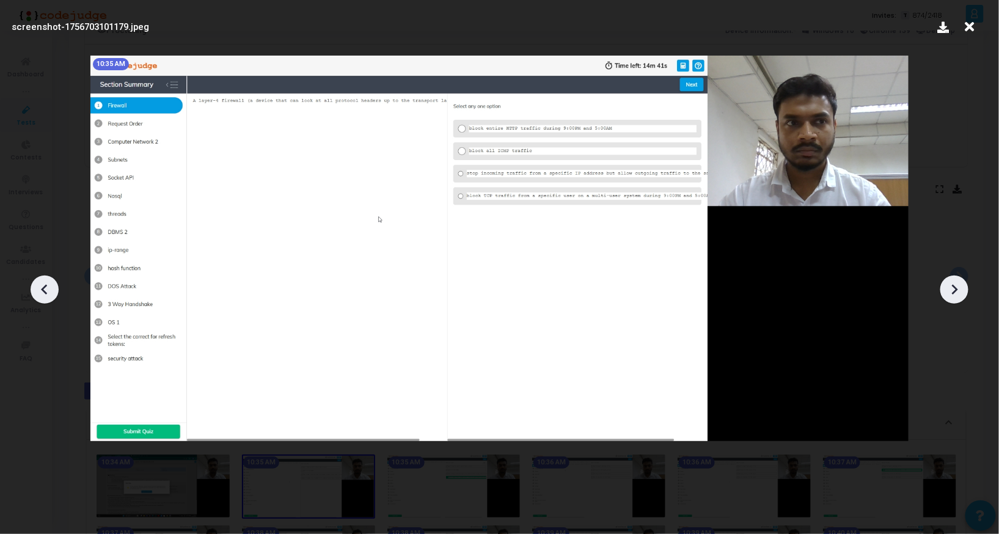
click at [949, 289] on icon at bounding box center [954, 289] width 18 height 18
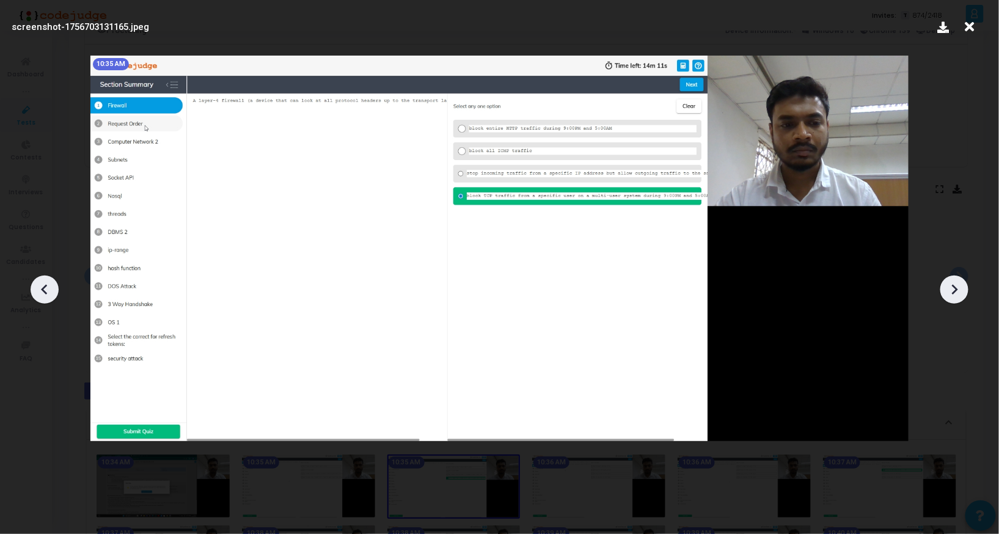
click at [949, 289] on icon at bounding box center [954, 289] width 18 height 18
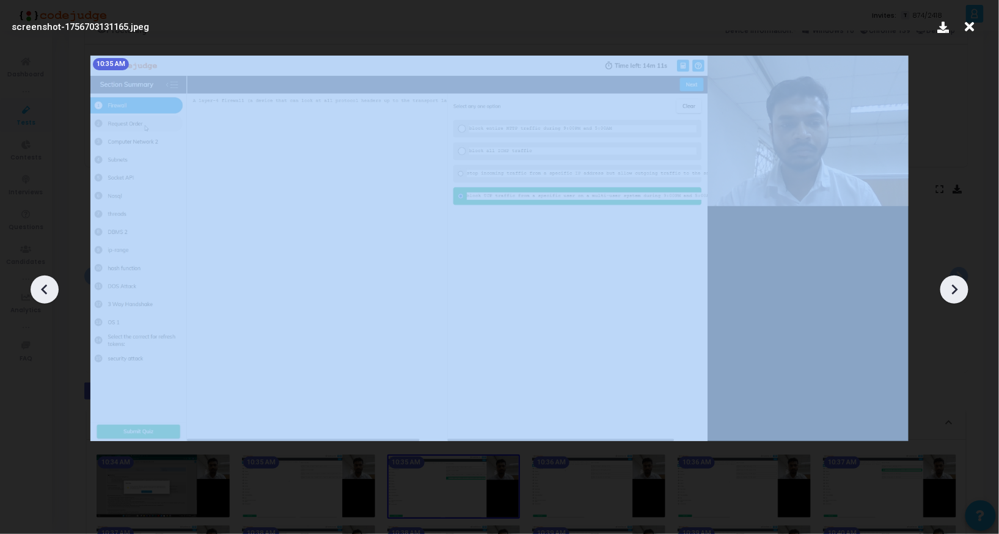
click at [949, 289] on icon at bounding box center [954, 289] width 18 height 18
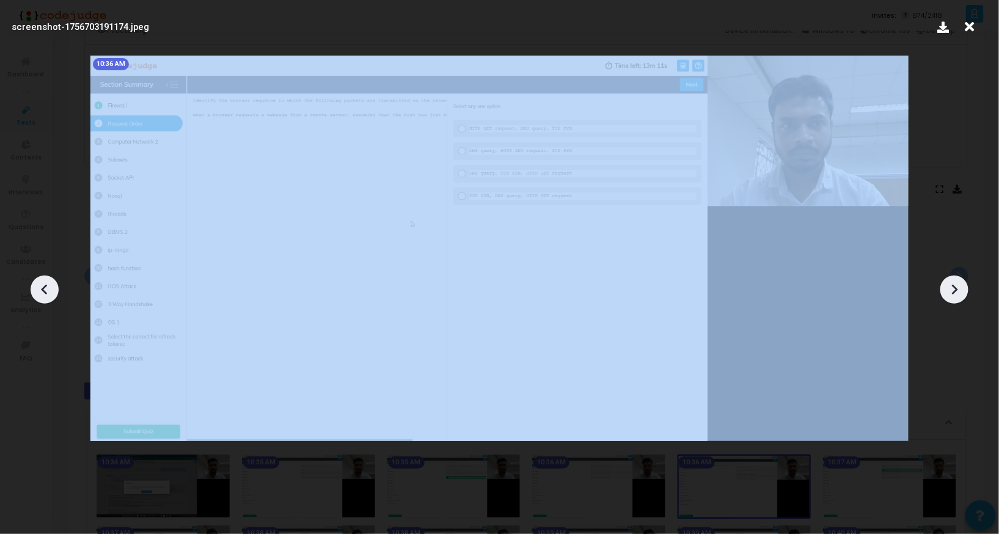
click at [949, 289] on icon at bounding box center [954, 289] width 18 height 18
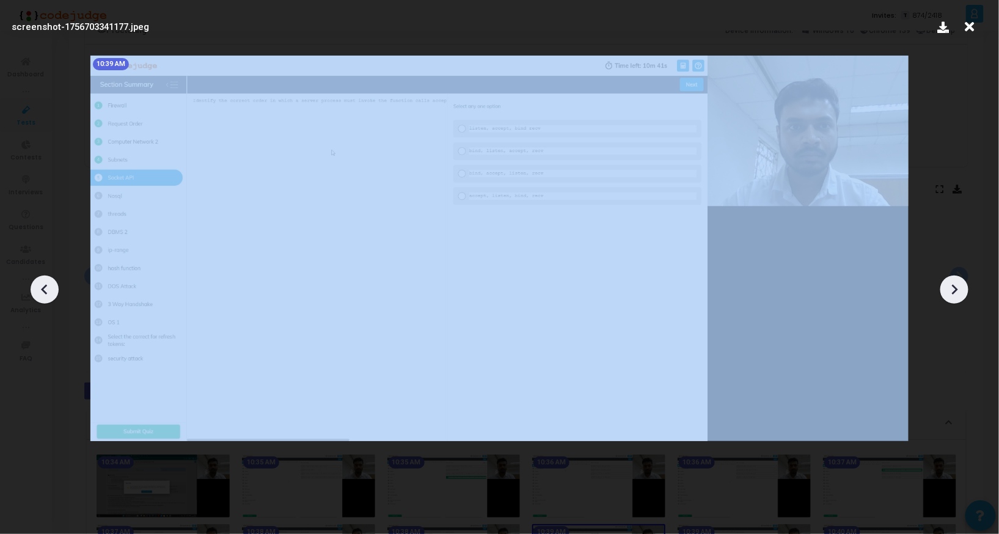
click at [949, 289] on icon at bounding box center [954, 289] width 18 height 18
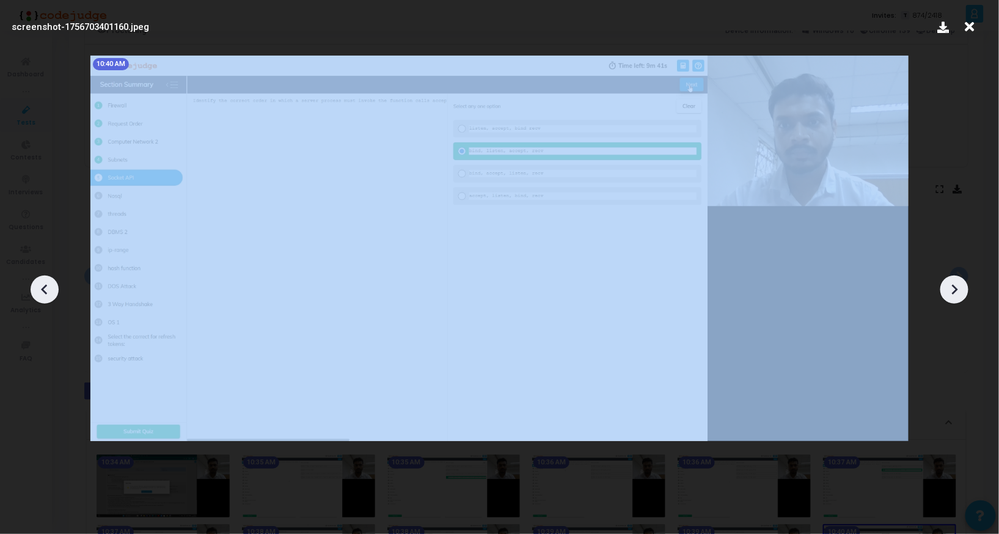
click at [949, 289] on icon at bounding box center [954, 289] width 18 height 18
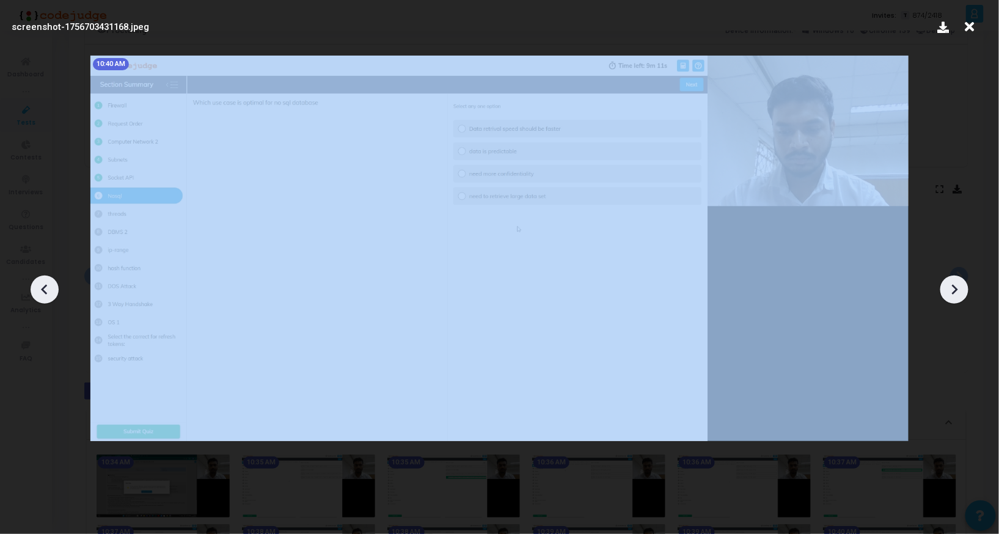
click at [949, 289] on icon at bounding box center [954, 289] width 18 height 18
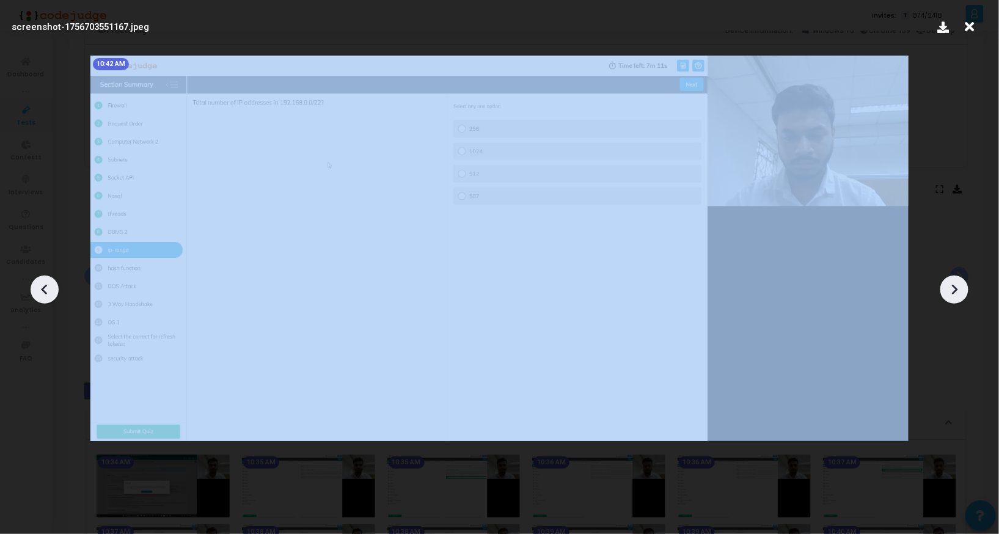
click at [949, 289] on icon at bounding box center [954, 289] width 18 height 18
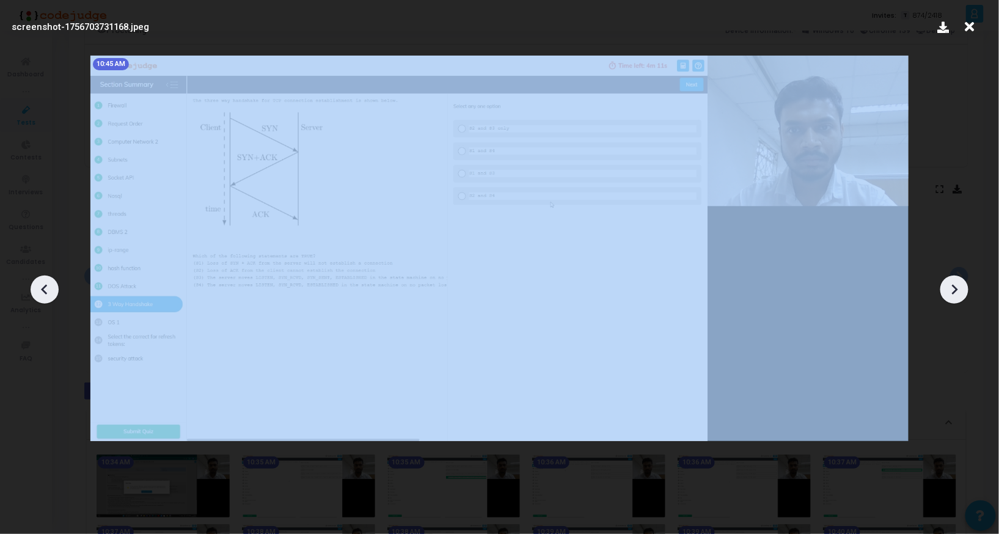
click at [949, 289] on icon at bounding box center [954, 289] width 18 height 18
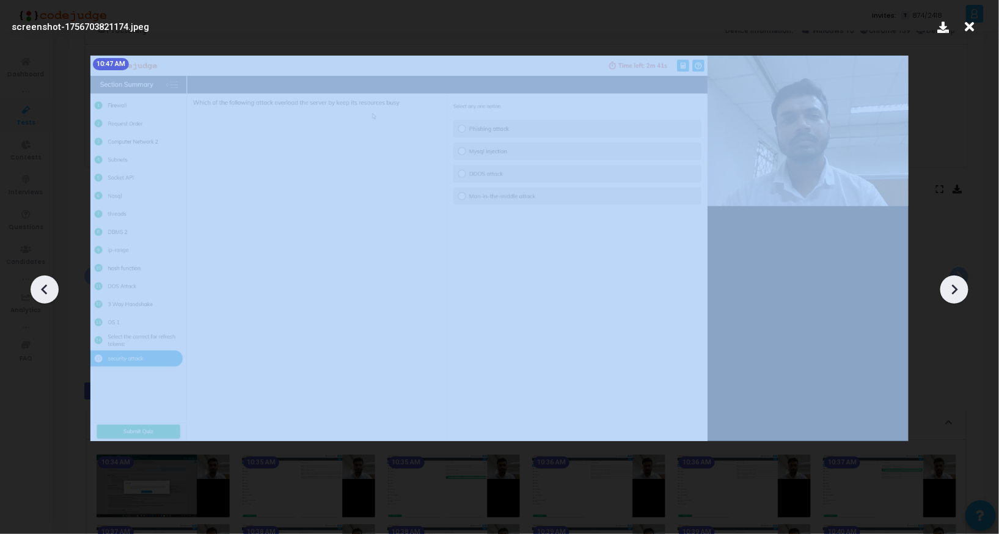
click at [949, 289] on icon at bounding box center [954, 289] width 18 height 18
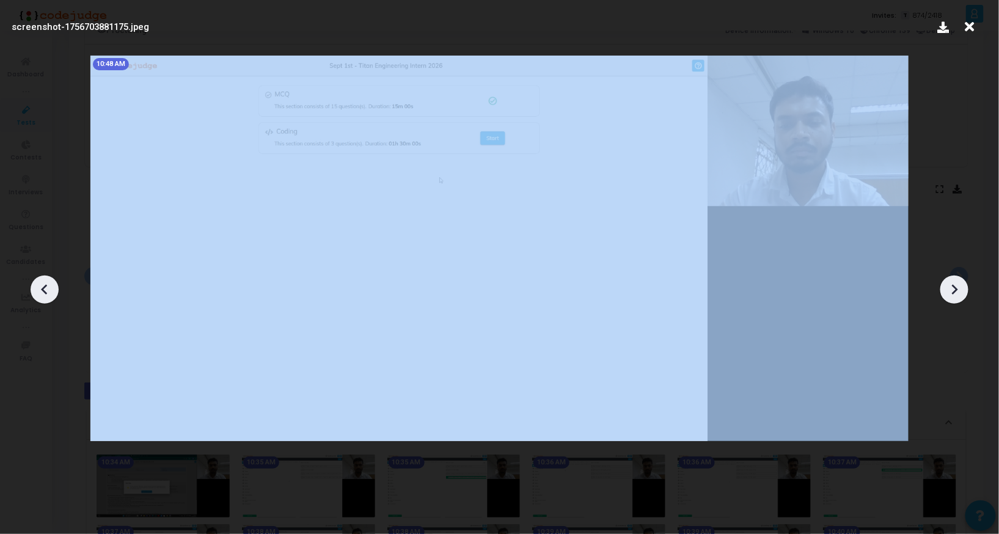
click at [949, 289] on icon at bounding box center [954, 289] width 18 height 18
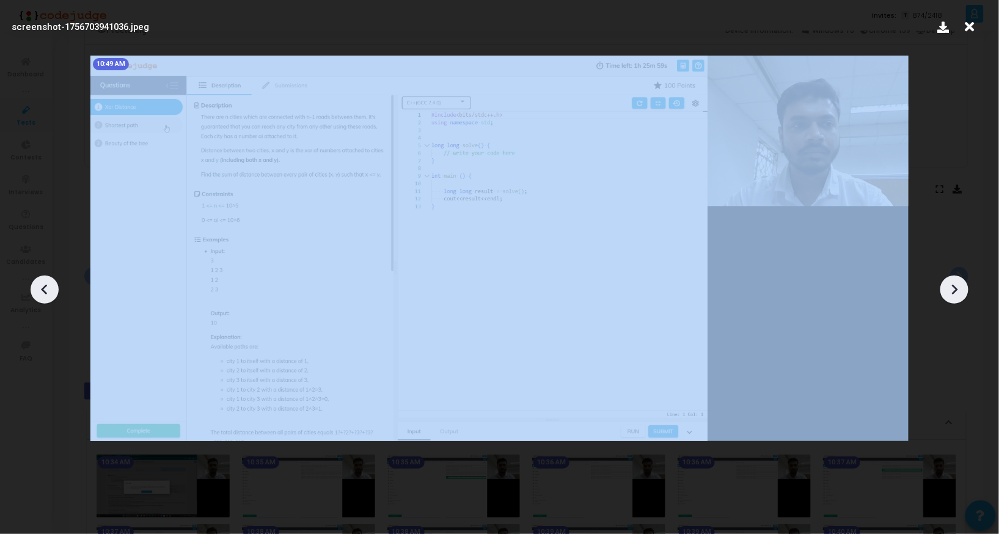
click at [949, 289] on icon at bounding box center [954, 289] width 18 height 18
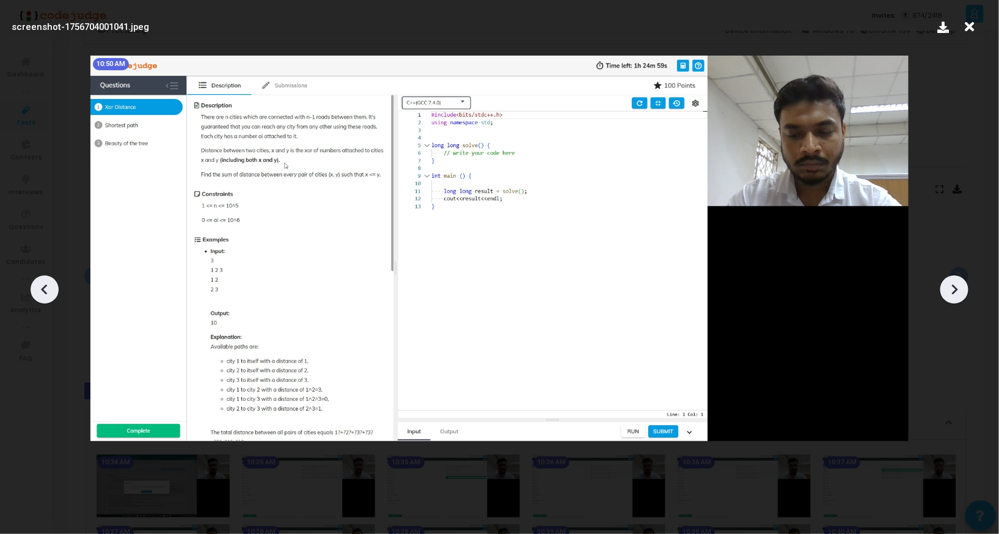
click at [949, 289] on icon at bounding box center [954, 289] width 18 height 18
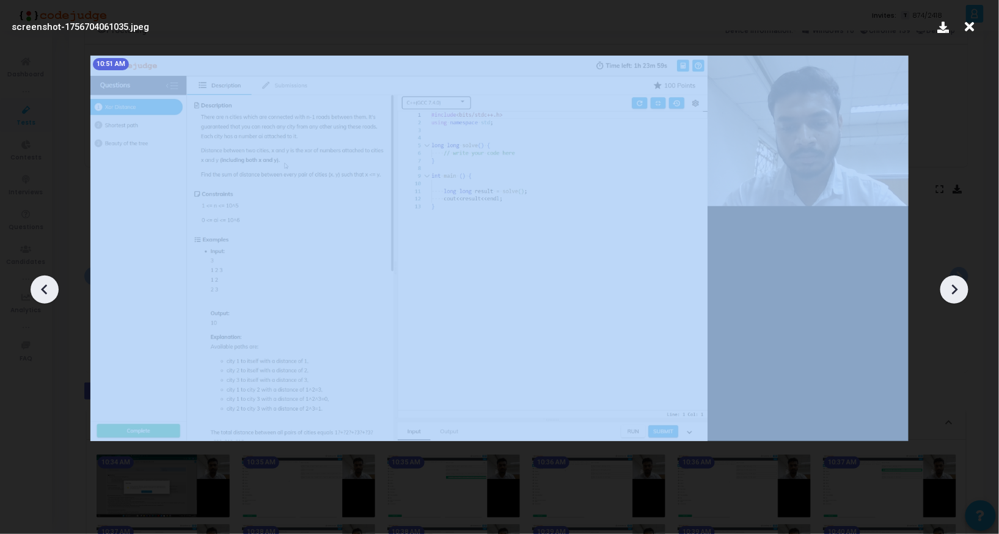
click at [949, 289] on icon at bounding box center [954, 289] width 18 height 18
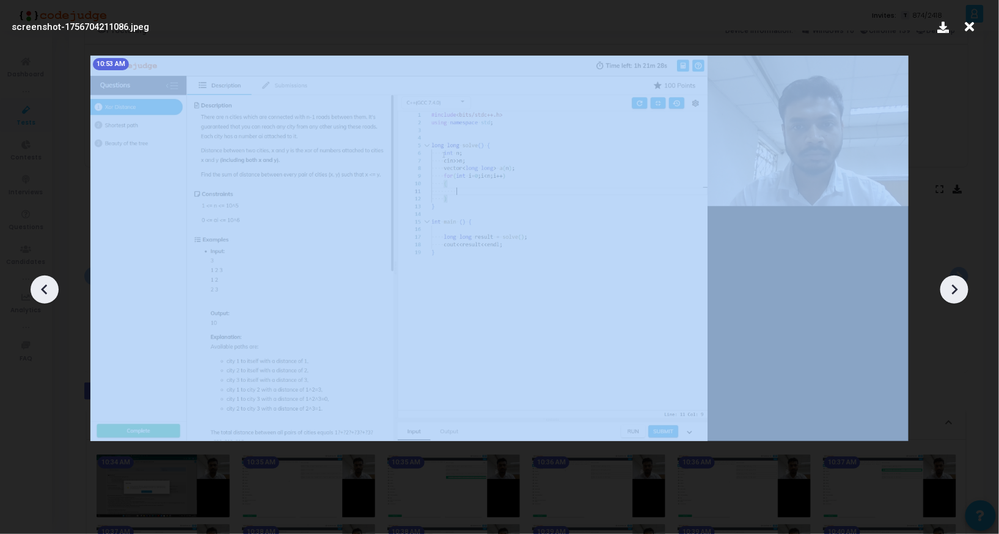
click at [949, 289] on icon at bounding box center [954, 289] width 18 height 18
click at [950, 285] on icon at bounding box center [954, 289] width 18 height 18
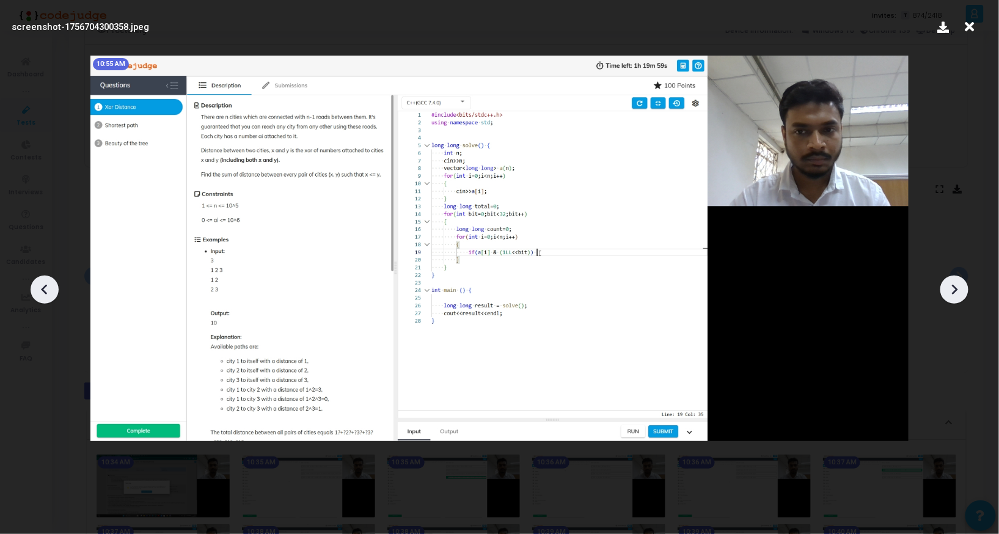
click at [950, 285] on icon at bounding box center [954, 289] width 18 height 18
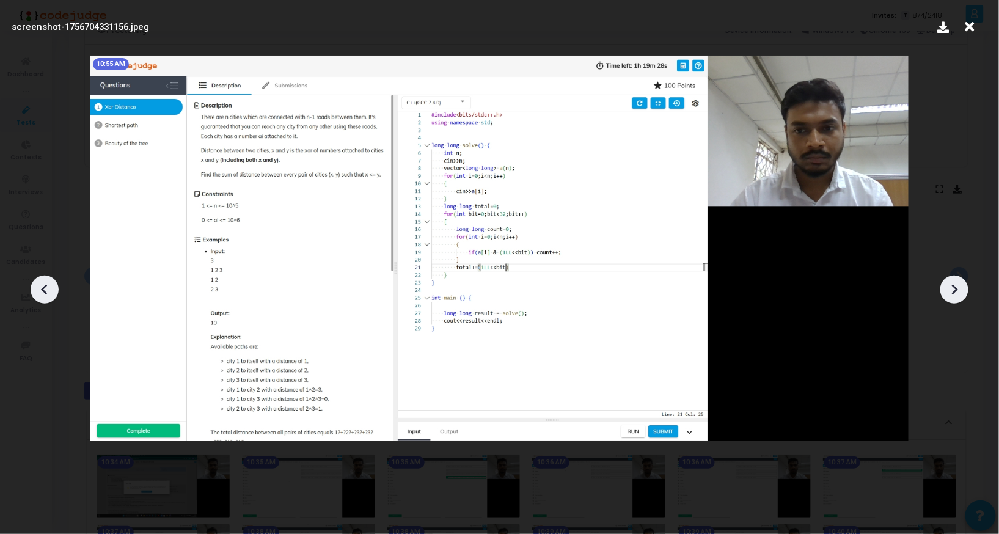
click at [950, 285] on icon at bounding box center [954, 289] width 18 height 18
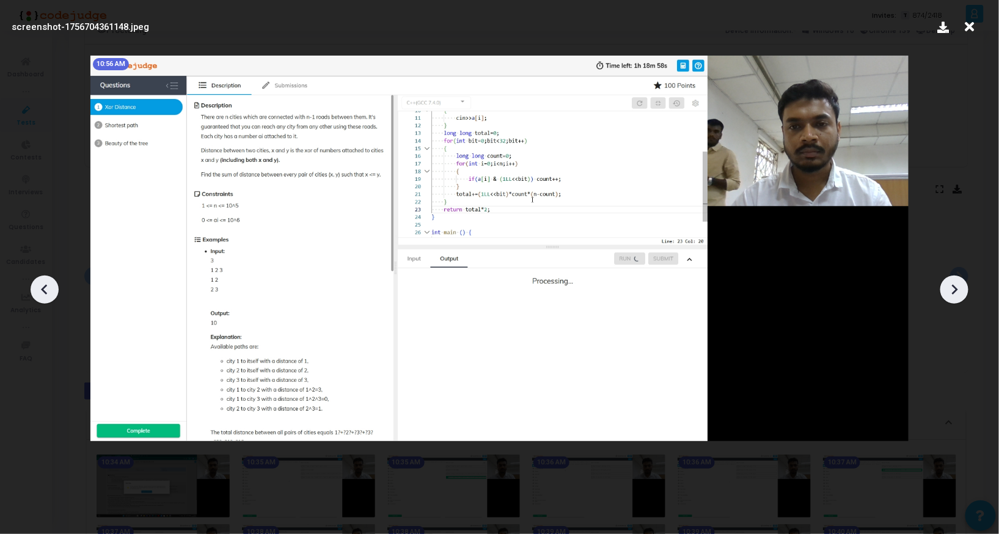
click at [950, 285] on icon at bounding box center [954, 289] width 18 height 18
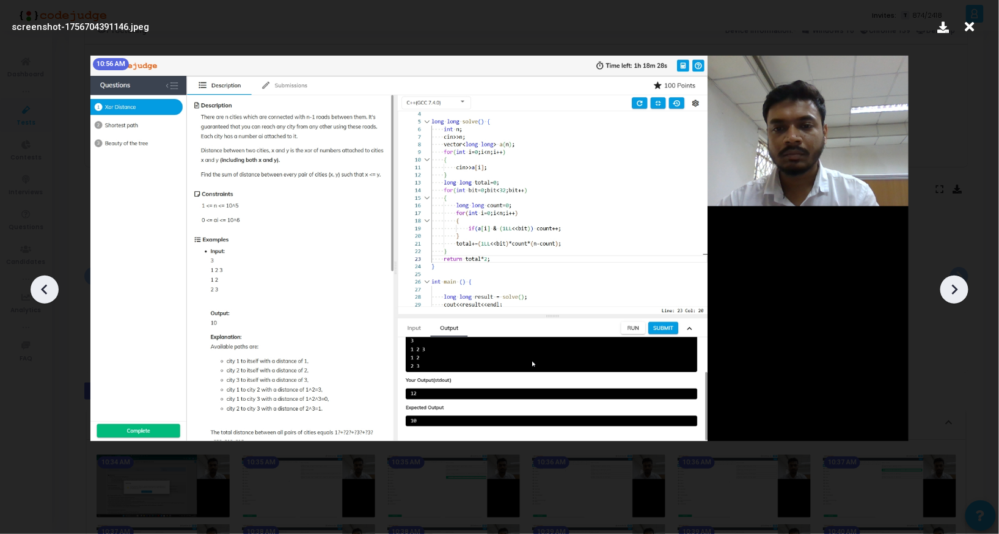
click at [950, 285] on icon at bounding box center [954, 289] width 18 height 18
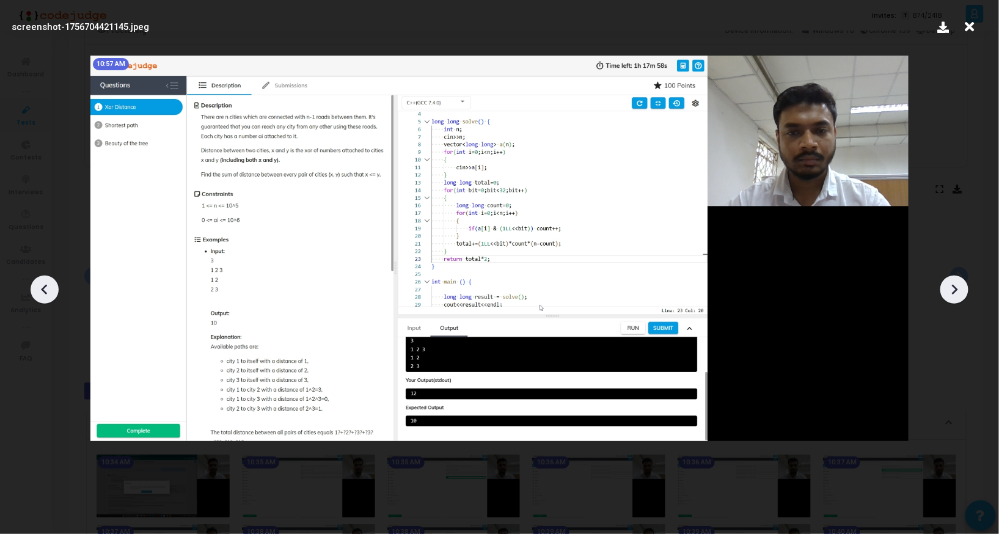
click at [950, 285] on icon at bounding box center [954, 289] width 18 height 18
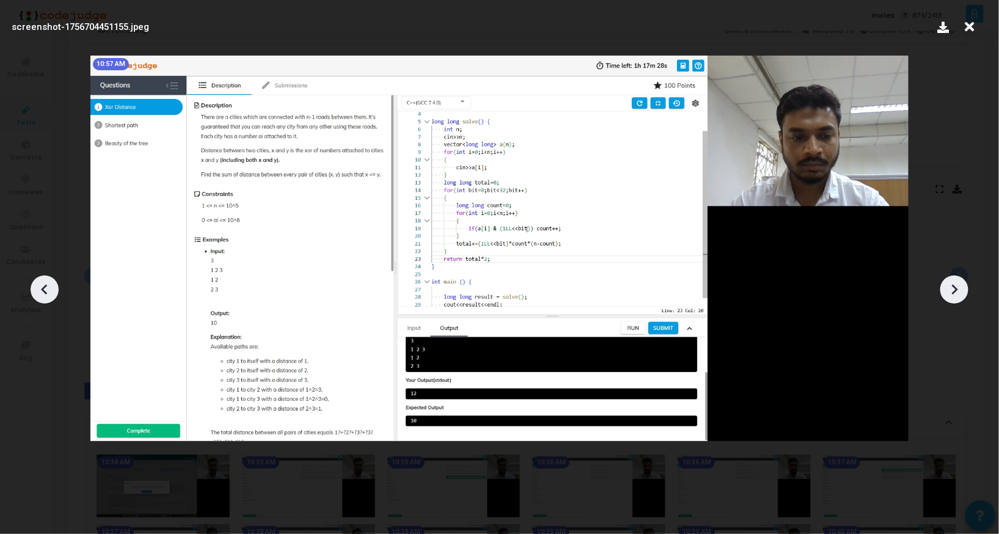
click at [950, 285] on icon at bounding box center [954, 289] width 18 height 18
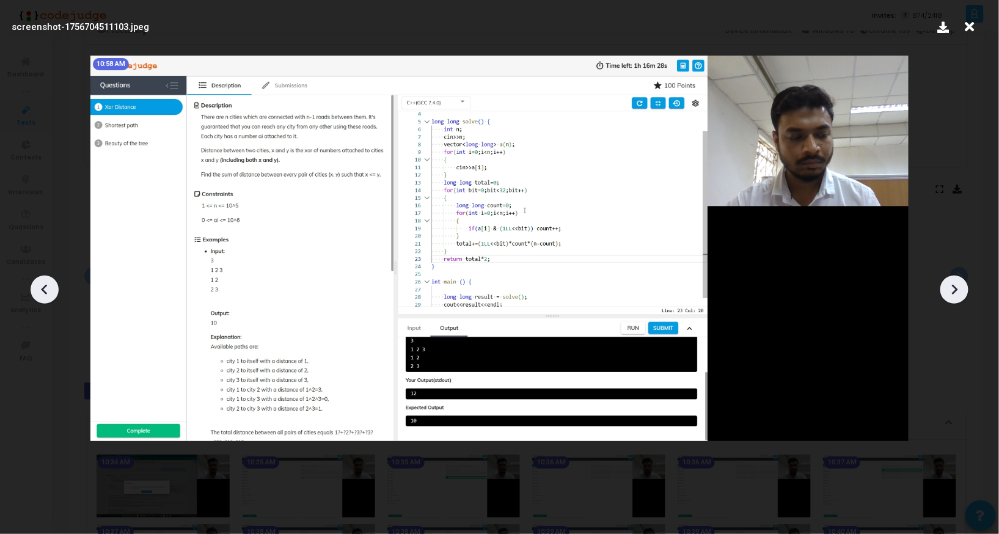
click at [950, 285] on icon at bounding box center [954, 289] width 18 height 18
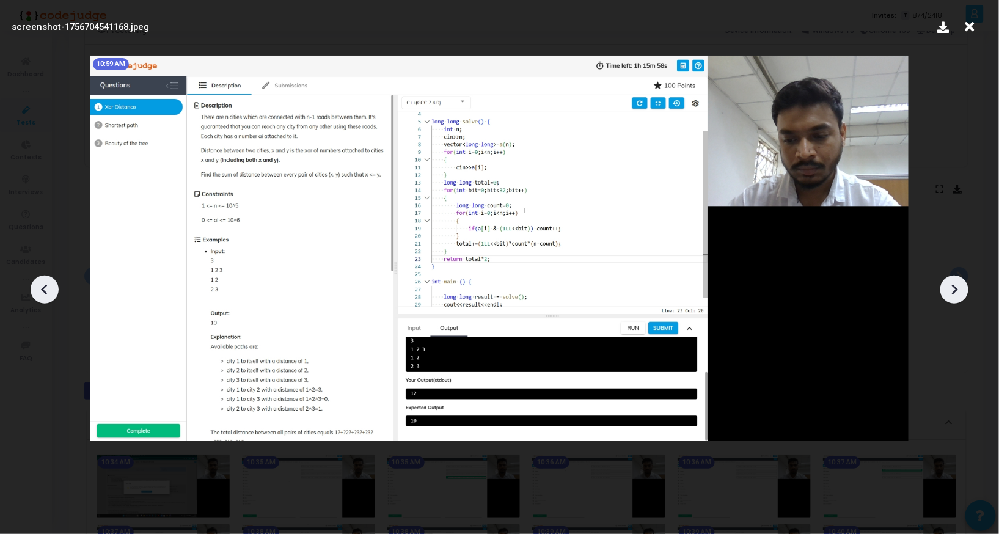
click at [950, 285] on icon at bounding box center [954, 289] width 18 height 18
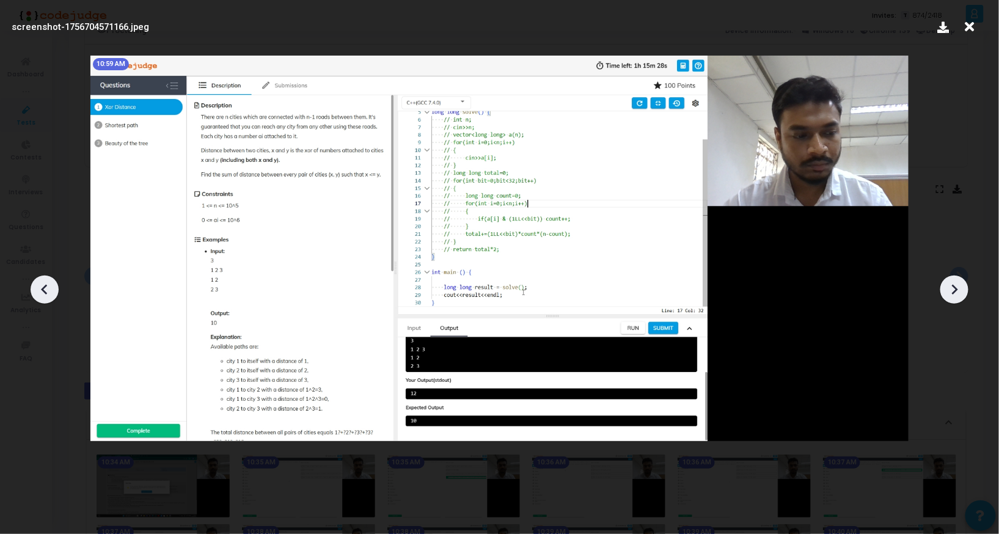
click at [950, 285] on icon at bounding box center [954, 289] width 18 height 18
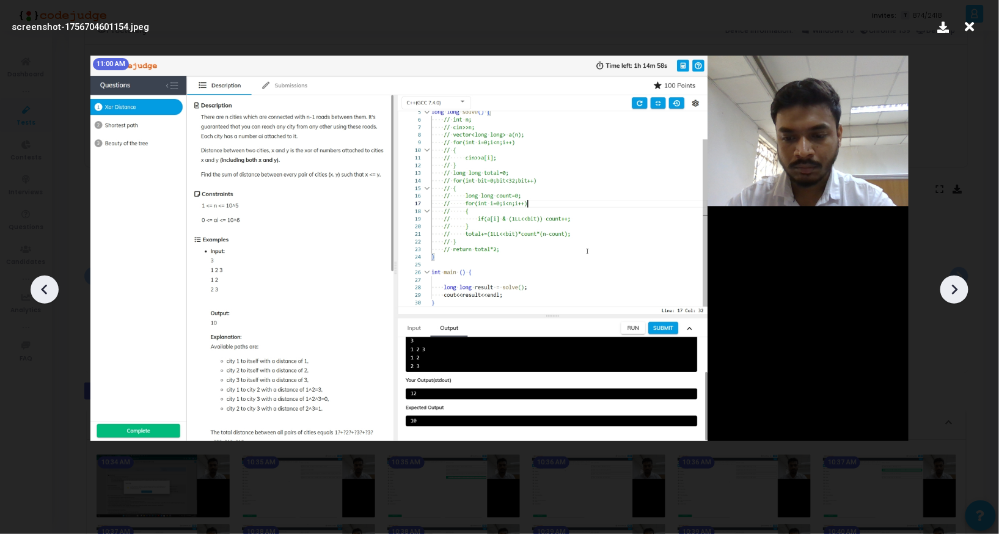
click at [950, 285] on icon at bounding box center [954, 289] width 18 height 18
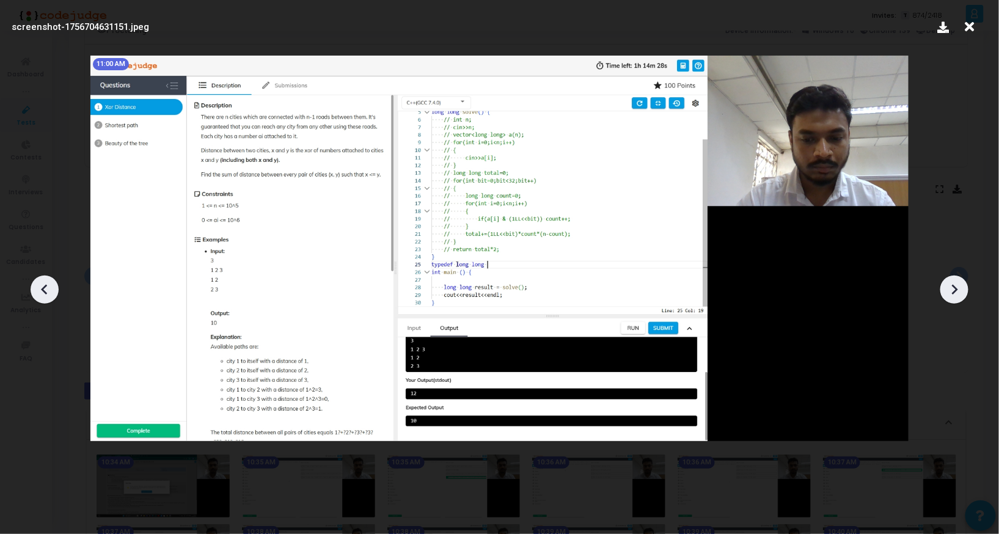
click at [950, 285] on icon at bounding box center [954, 289] width 18 height 18
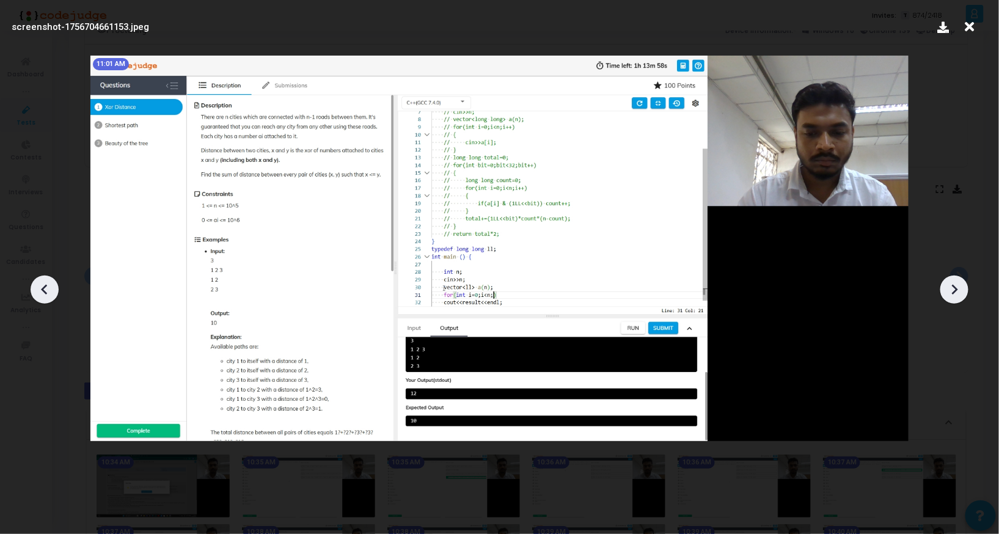
click at [950, 285] on icon at bounding box center [954, 289] width 18 height 18
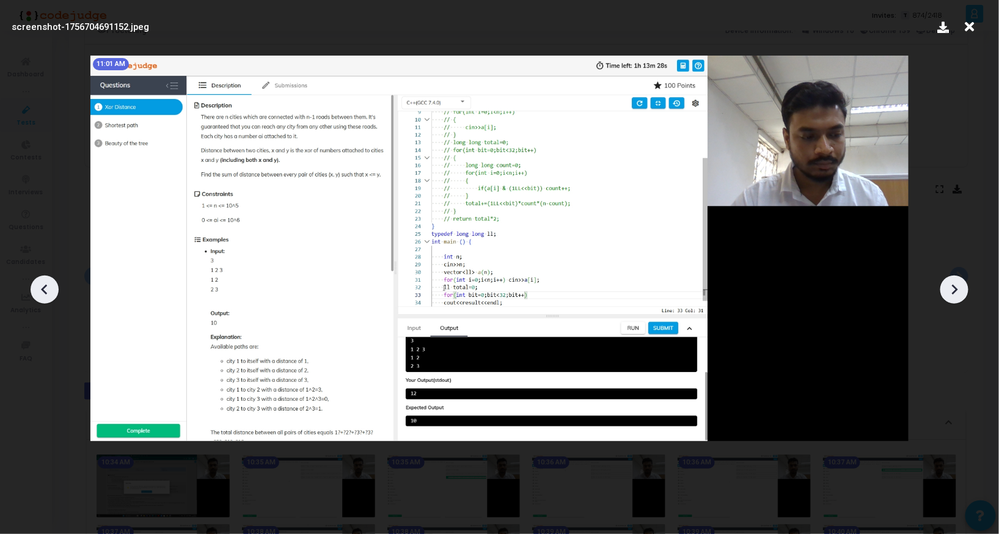
click at [950, 285] on icon at bounding box center [954, 289] width 18 height 18
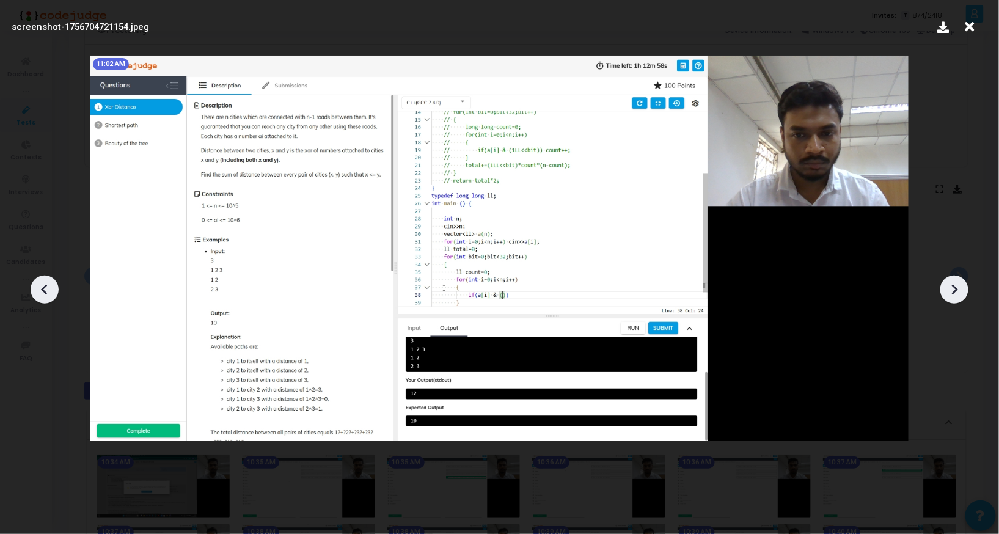
click at [950, 285] on icon at bounding box center [954, 289] width 18 height 18
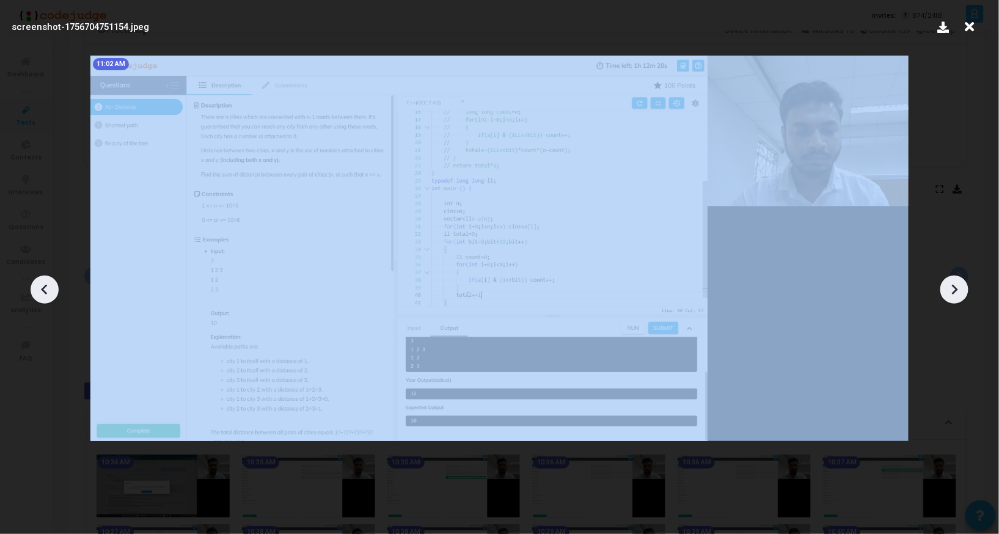
click at [950, 285] on icon at bounding box center [954, 289] width 18 height 18
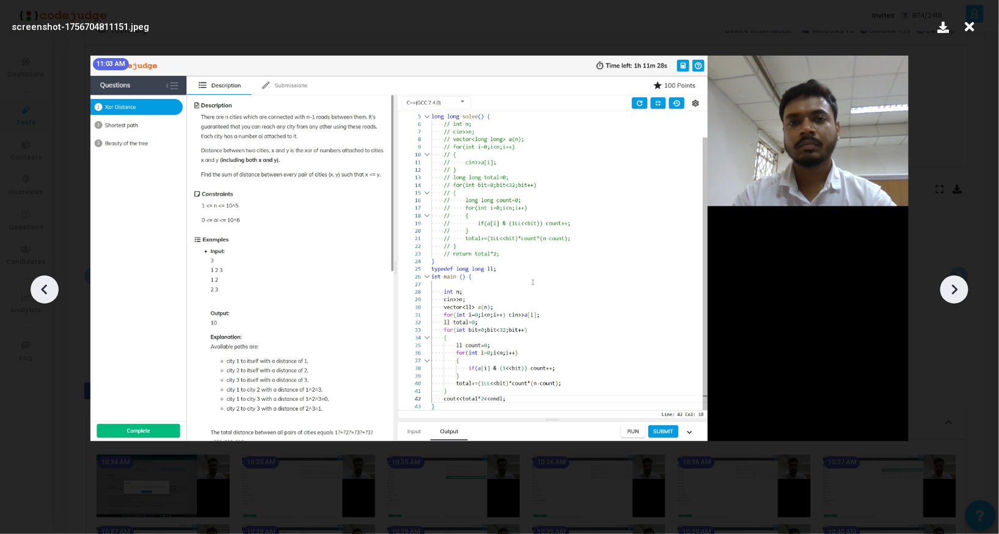
click at [950, 285] on icon at bounding box center [954, 289] width 18 height 18
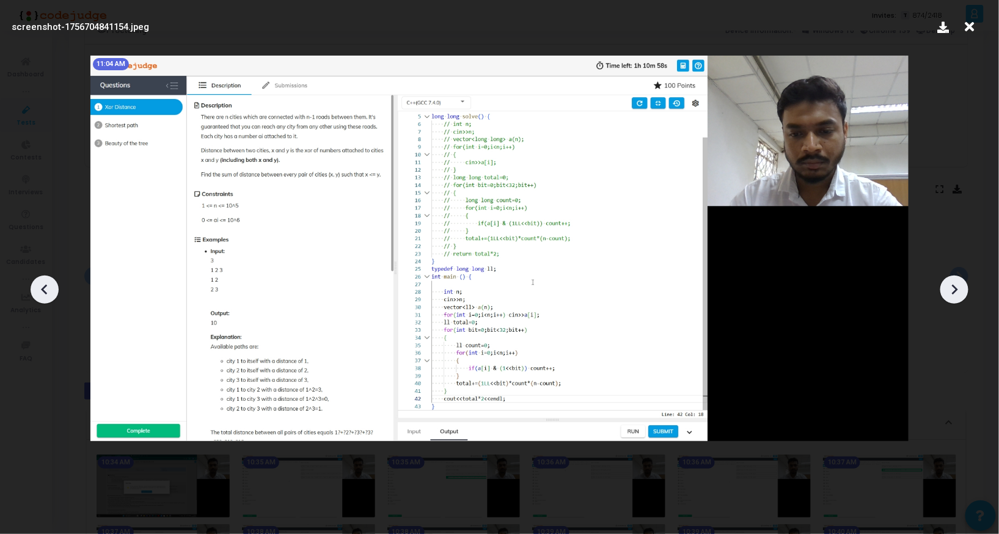
click at [950, 285] on icon at bounding box center [954, 289] width 18 height 18
click at [39, 290] on icon at bounding box center [44, 289] width 18 height 18
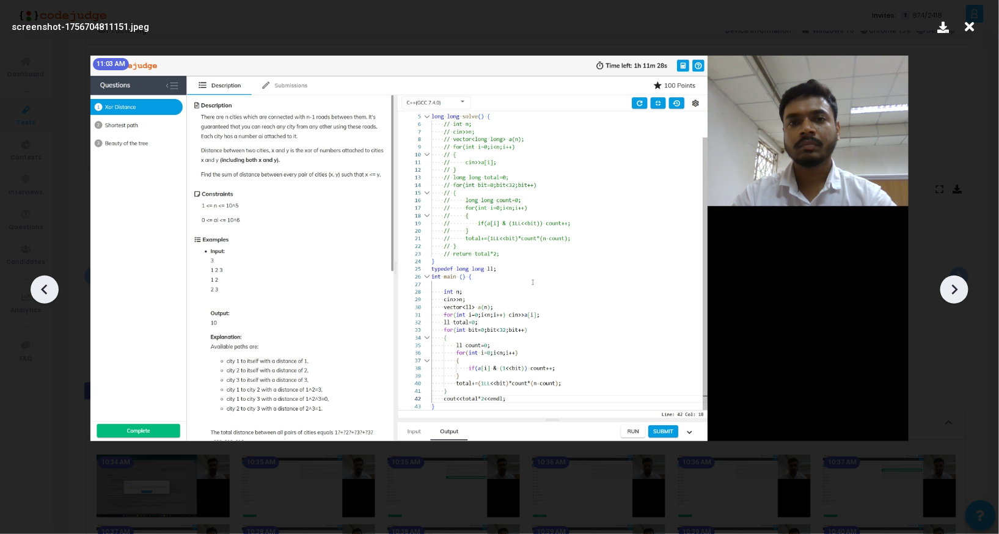
click at [39, 290] on icon at bounding box center [44, 289] width 18 height 18
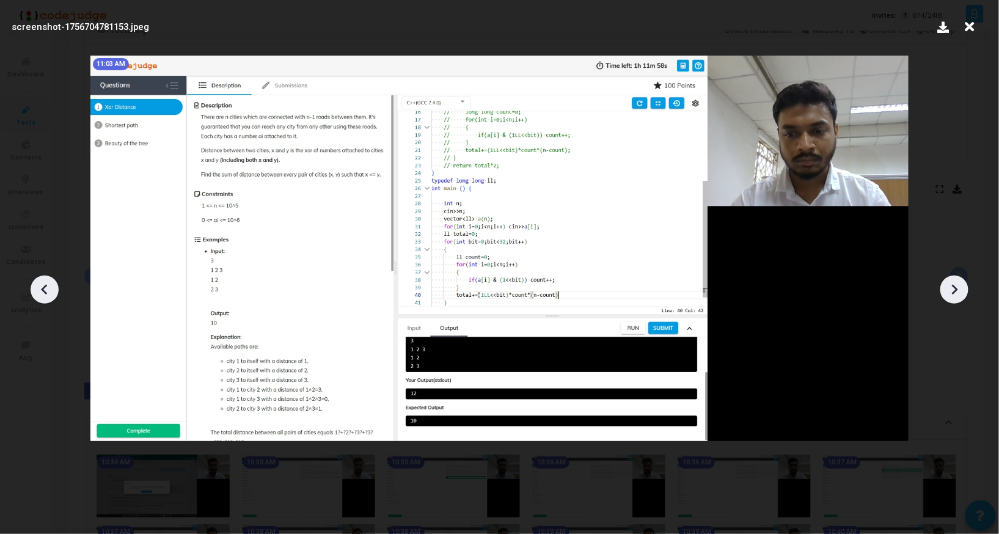
click at [39, 290] on icon at bounding box center [44, 289] width 18 height 18
click at [960, 286] on icon at bounding box center [954, 289] width 18 height 18
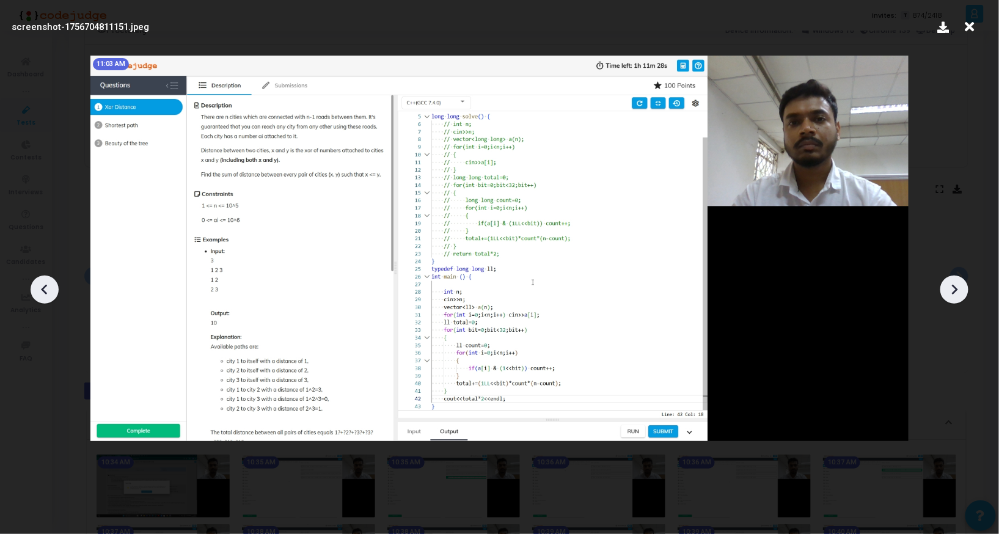
click at [957, 293] on icon at bounding box center [954, 289] width 18 height 18
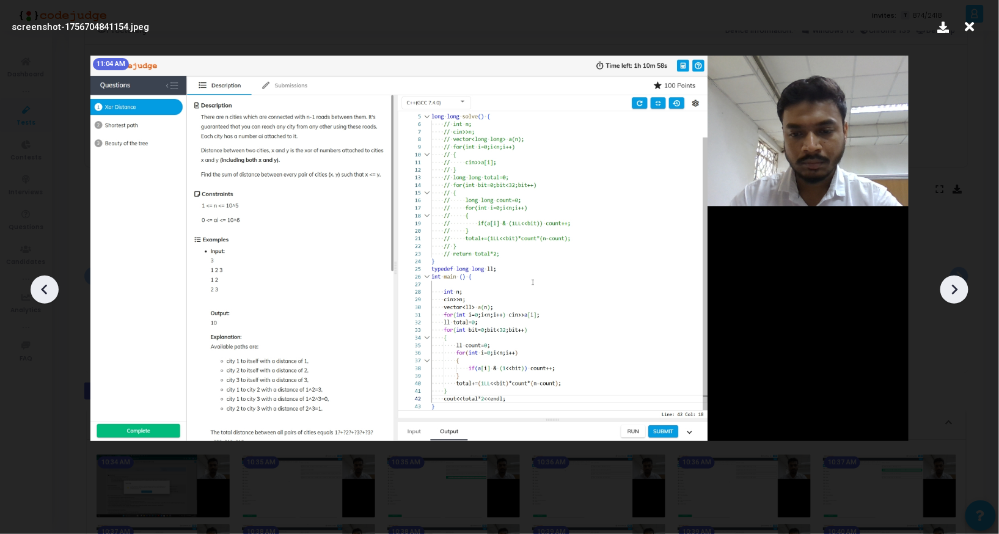
click at [957, 293] on icon at bounding box center [954, 289] width 18 height 18
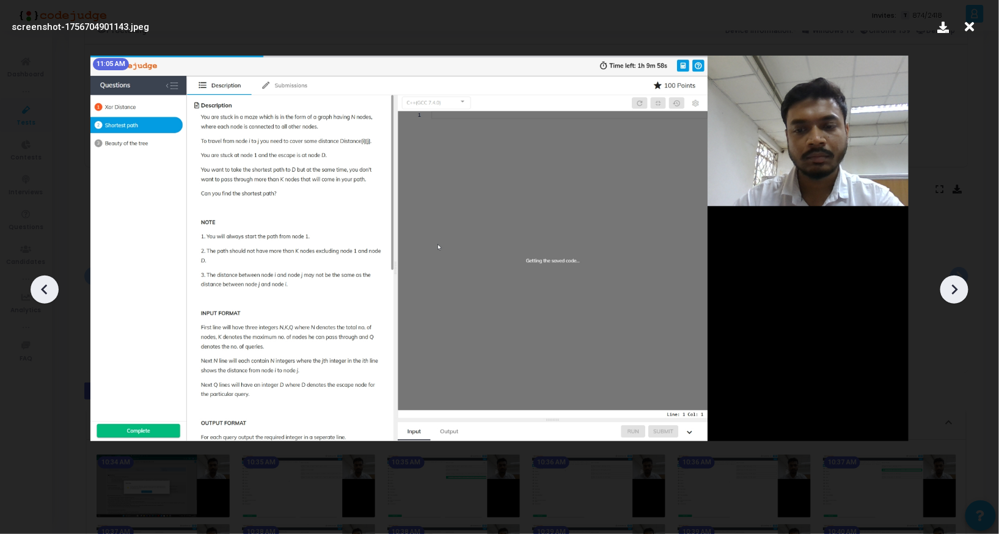
click at [957, 293] on icon at bounding box center [954, 289] width 18 height 18
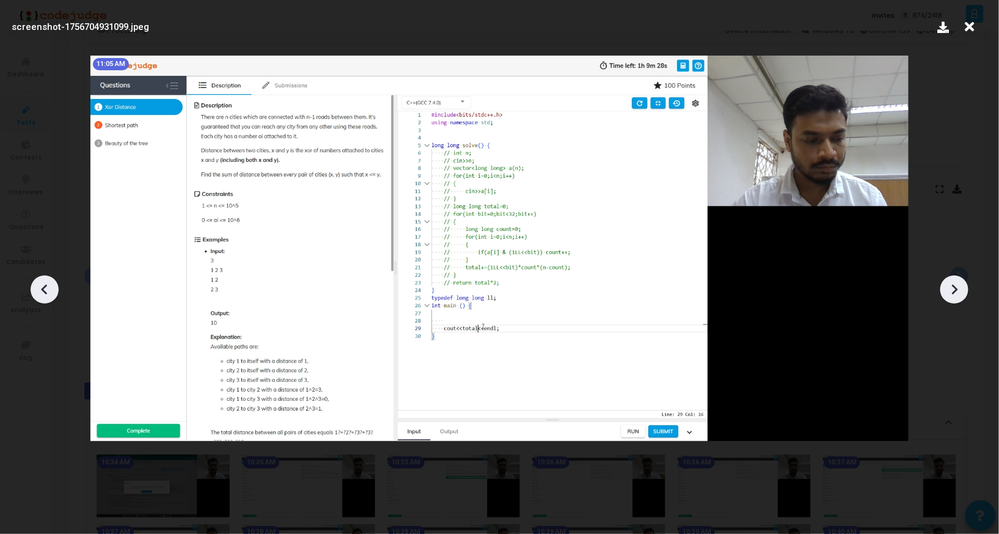
click at [957, 293] on icon at bounding box center [954, 289] width 18 height 18
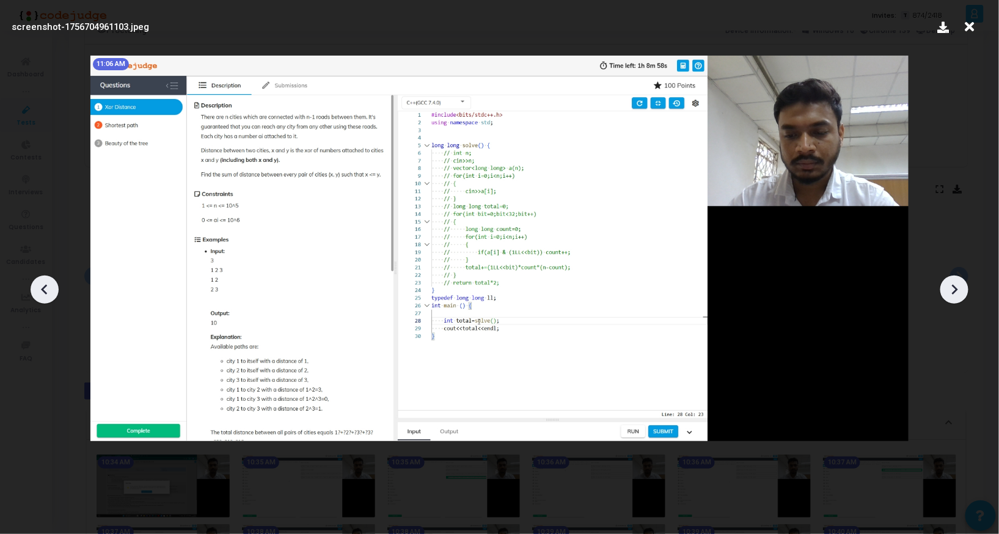
click at [957, 293] on icon at bounding box center [954, 289] width 18 height 18
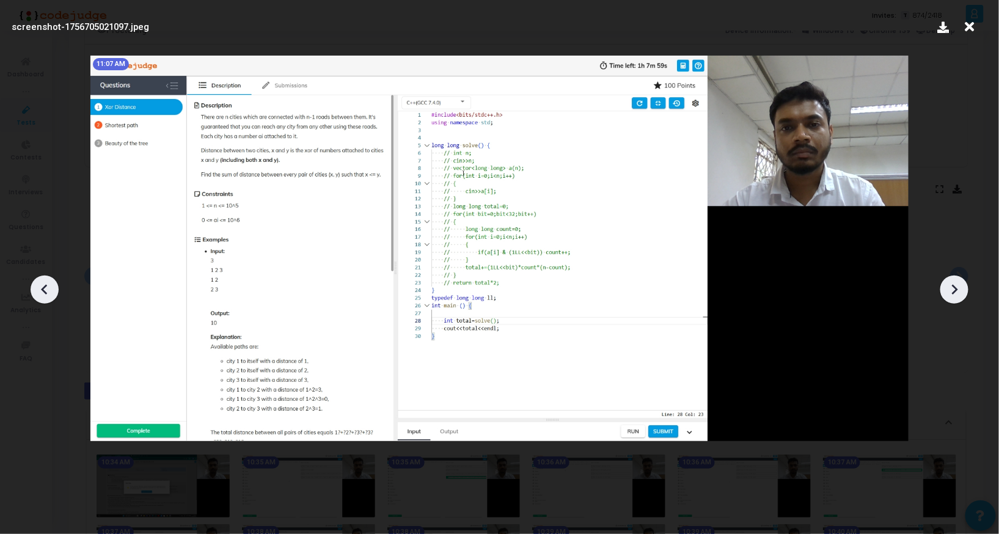
click at [957, 293] on icon at bounding box center [954, 289] width 18 height 18
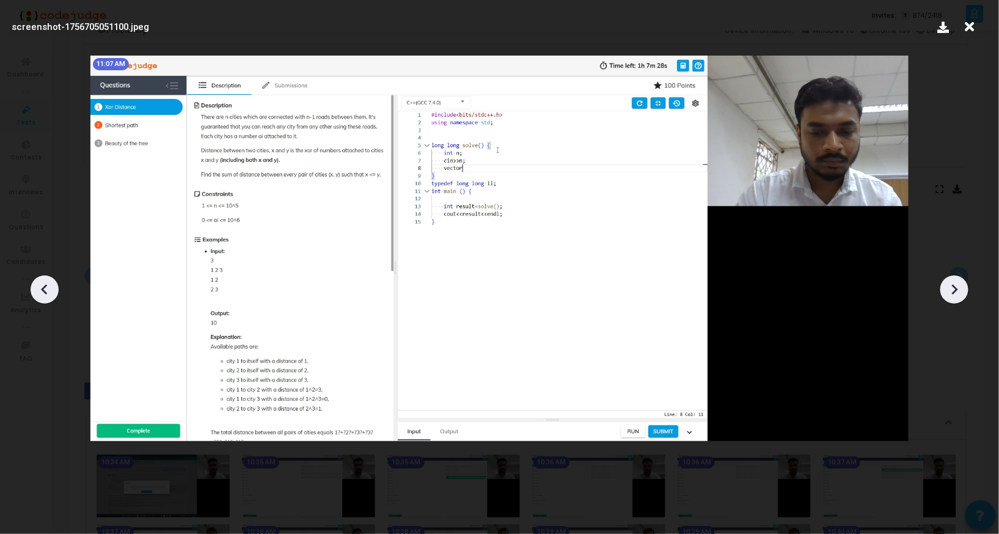
click at [957, 293] on icon at bounding box center [954, 289] width 18 height 18
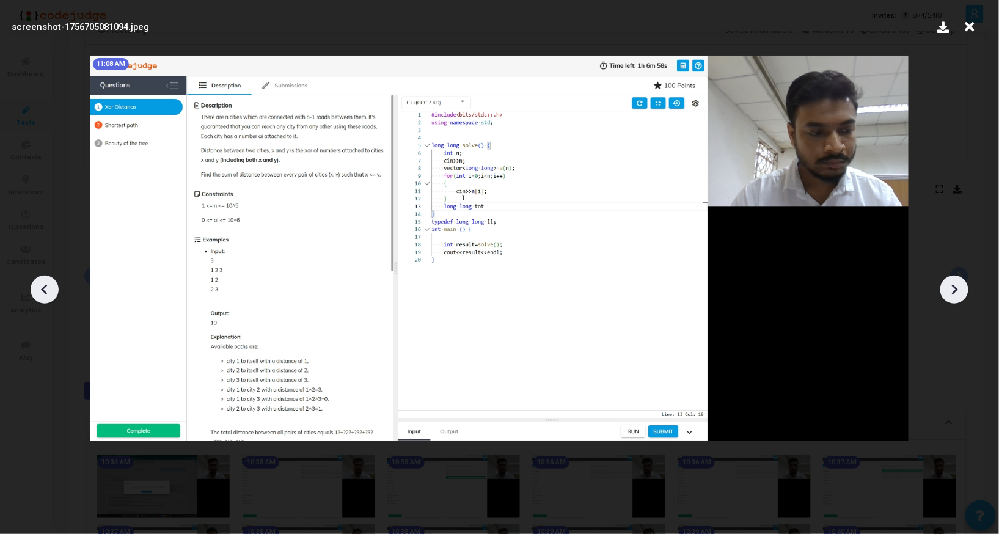
click at [957, 293] on icon at bounding box center [954, 289] width 18 height 18
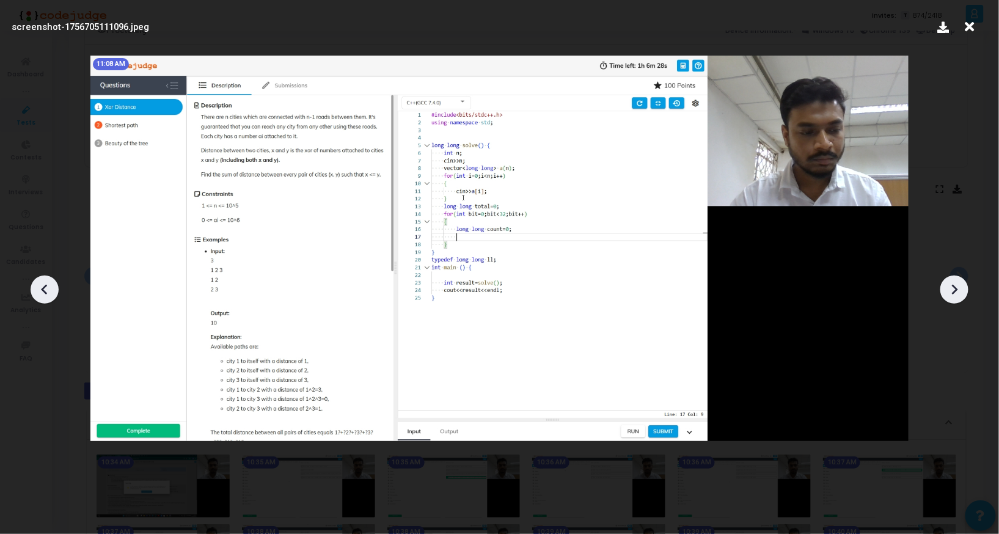
click at [957, 293] on icon at bounding box center [954, 289] width 18 height 18
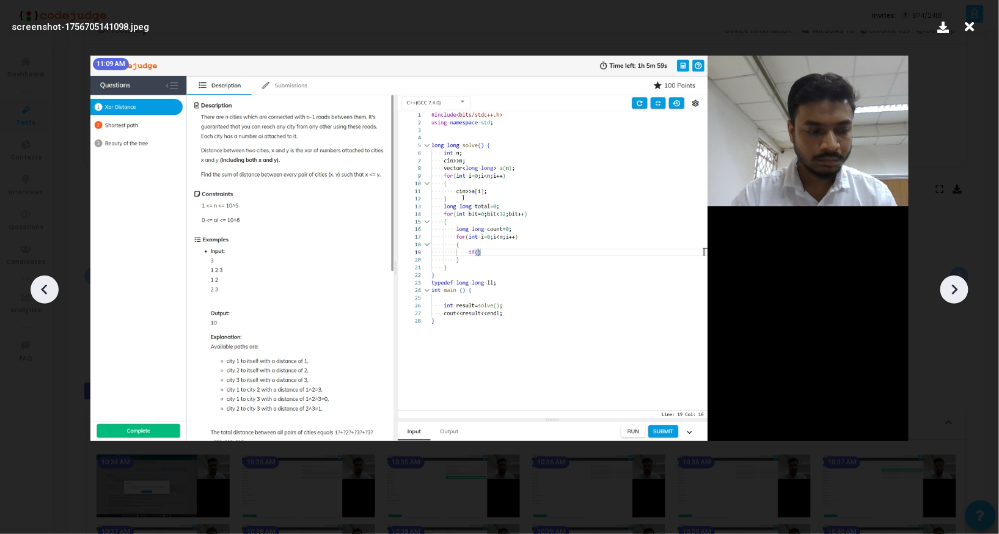
click at [957, 293] on icon at bounding box center [954, 289] width 18 height 18
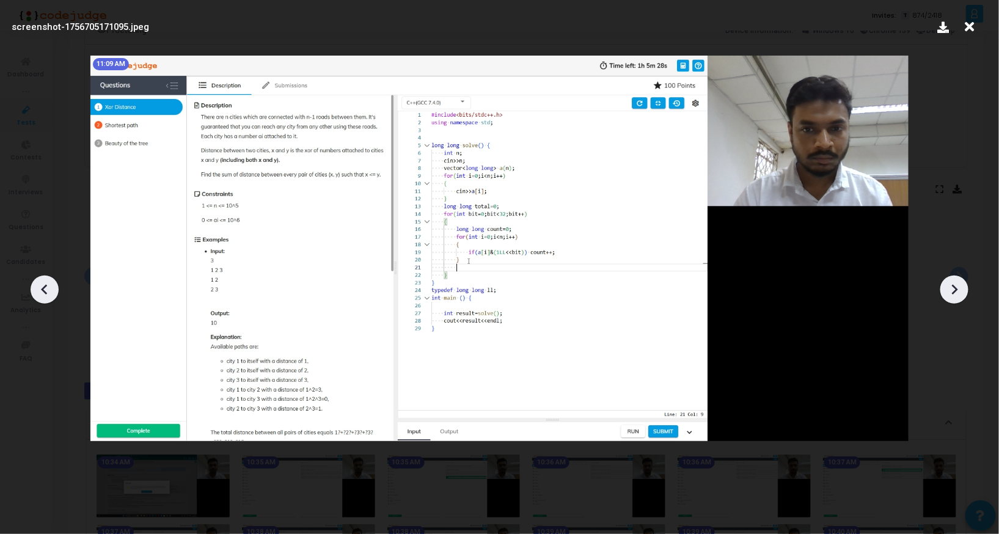
click at [957, 293] on icon at bounding box center [954, 289] width 18 height 18
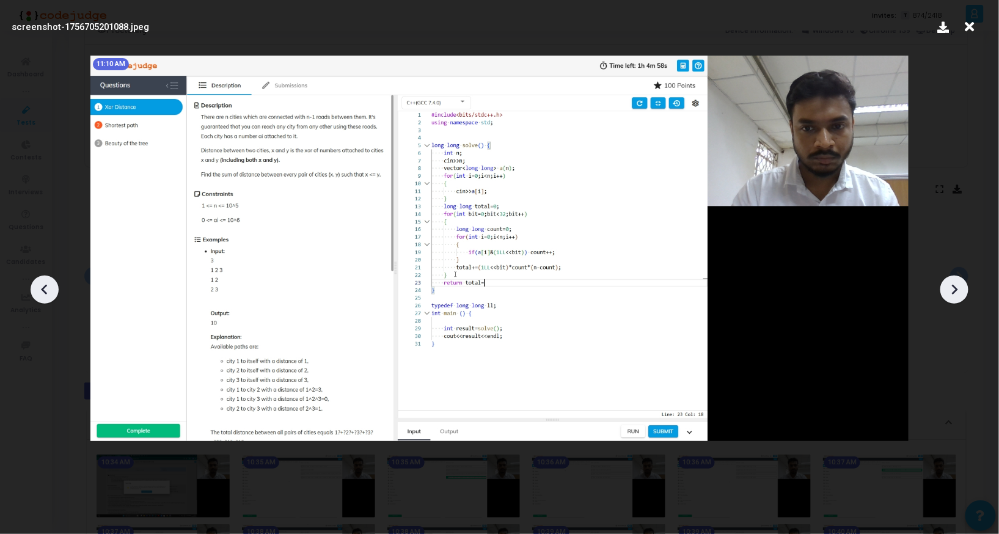
click at [957, 293] on icon at bounding box center [954, 289] width 18 height 18
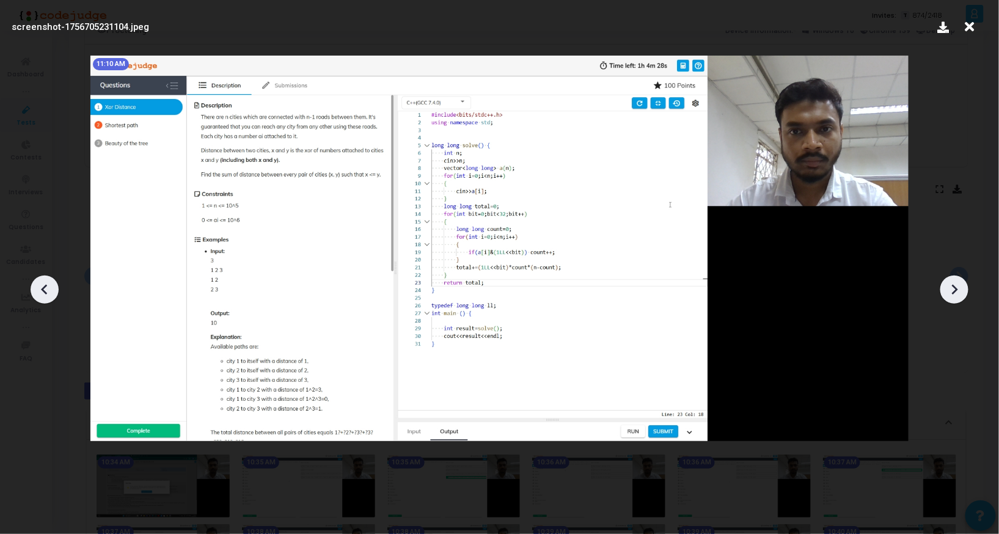
click at [957, 293] on icon at bounding box center [954, 289] width 18 height 18
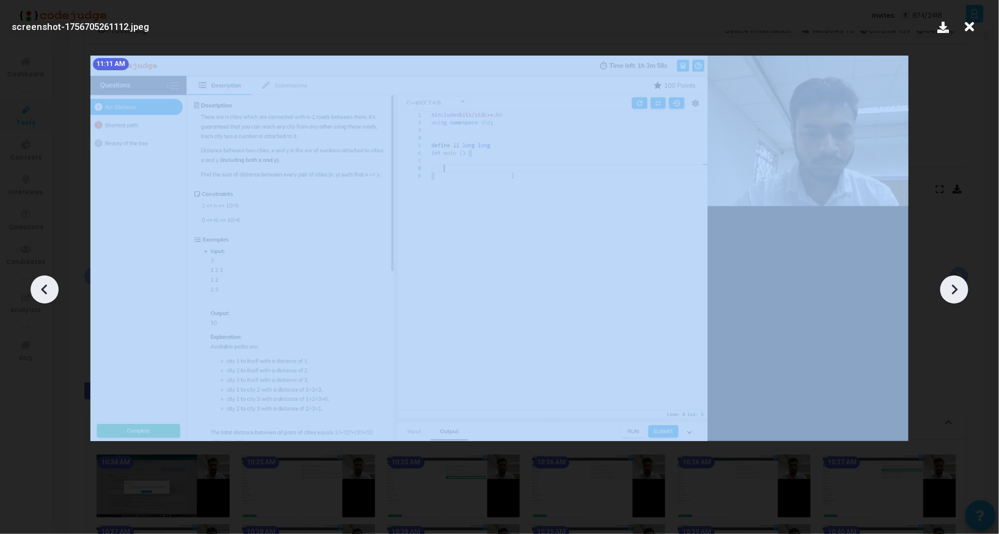
click at [957, 293] on icon at bounding box center [954, 289] width 18 height 18
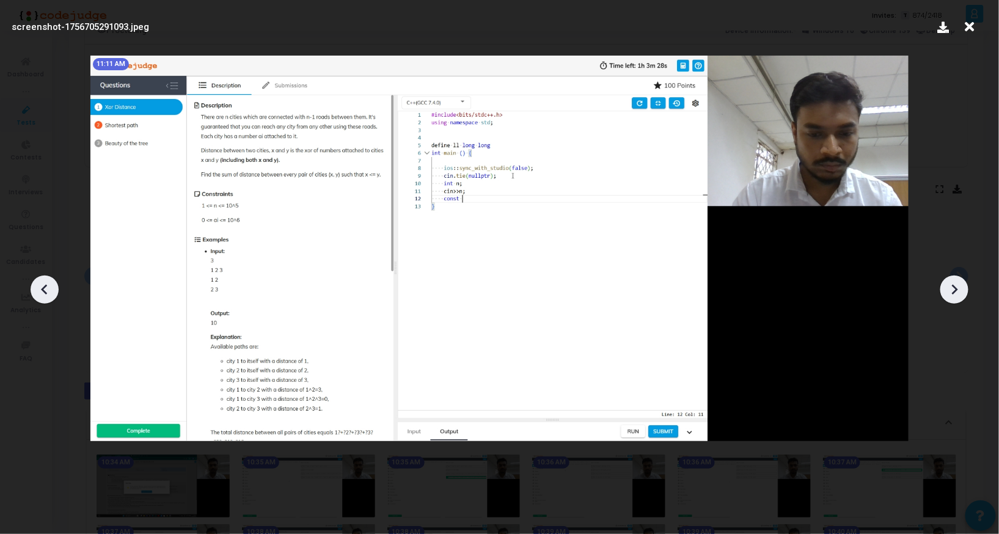
click at [957, 293] on icon at bounding box center [954, 289] width 18 height 18
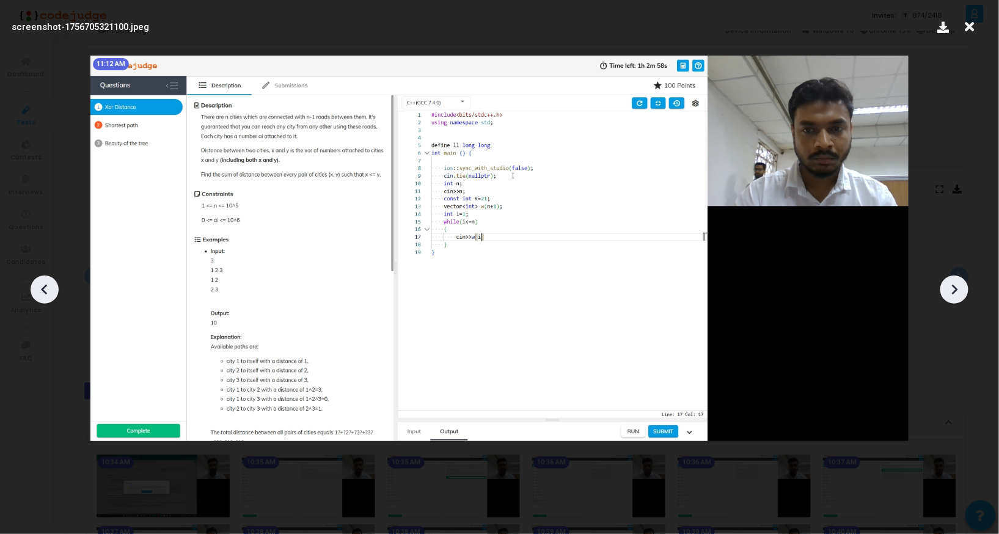
click at [957, 293] on icon at bounding box center [954, 289] width 18 height 18
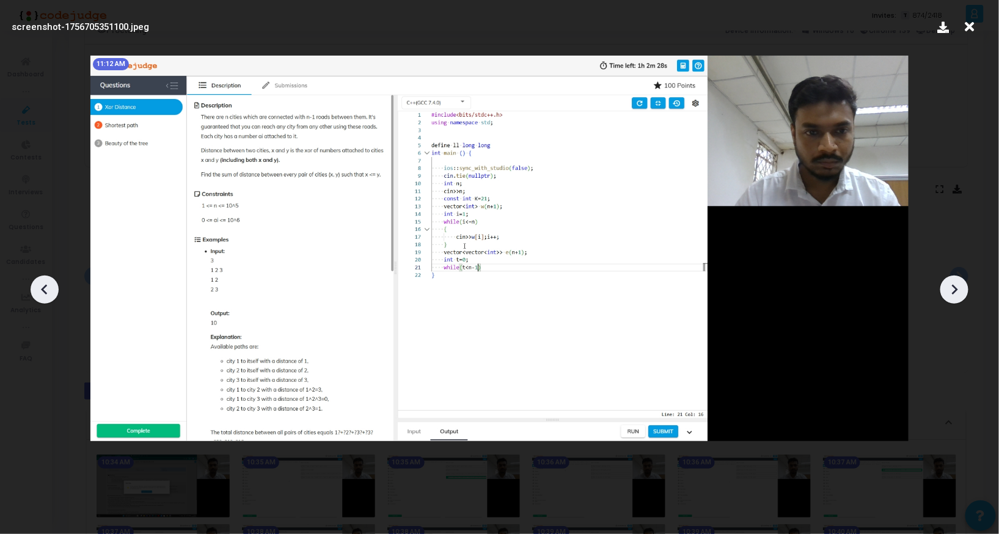
click at [957, 293] on icon at bounding box center [954, 289] width 18 height 18
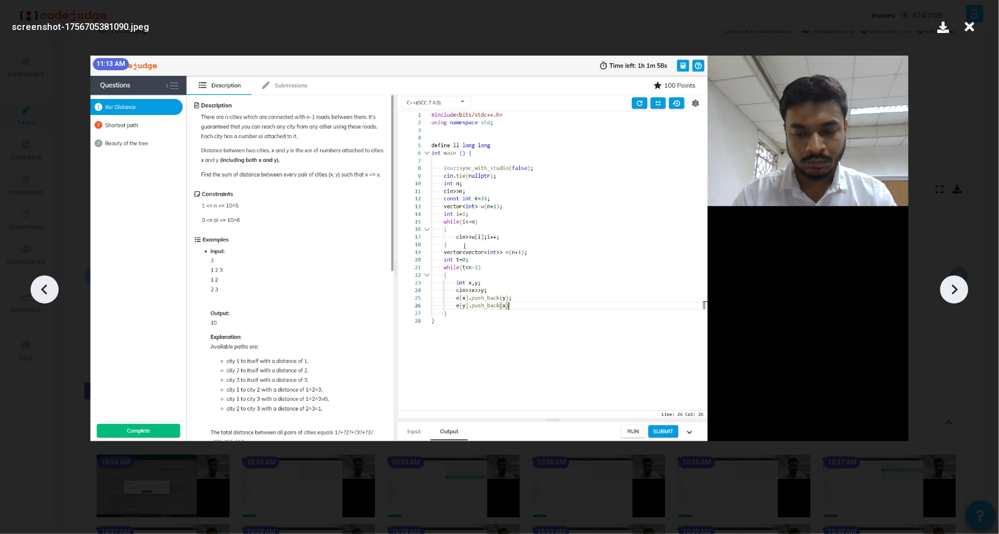
click at [957, 293] on icon at bounding box center [954, 289] width 18 height 18
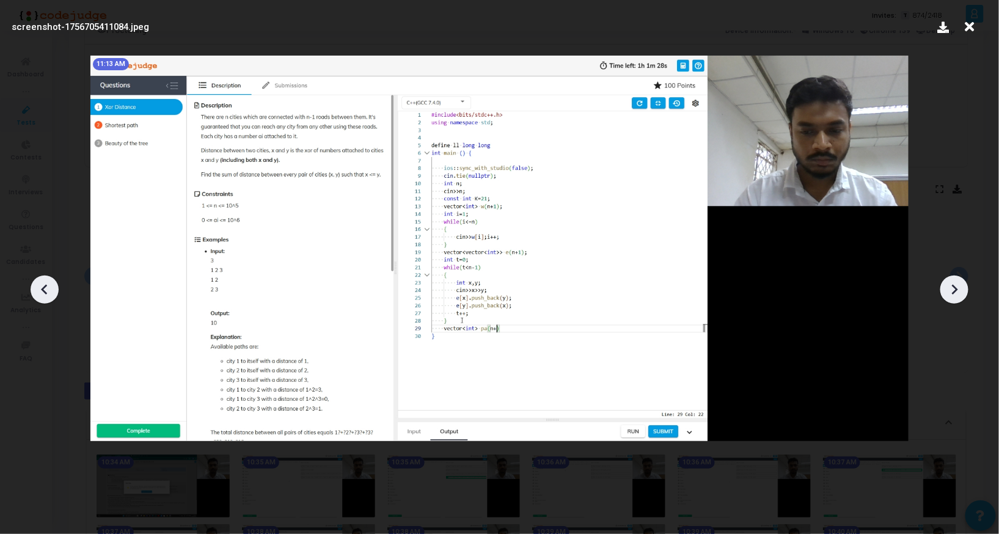
click at [957, 293] on icon at bounding box center [954, 289] width 18 height 18
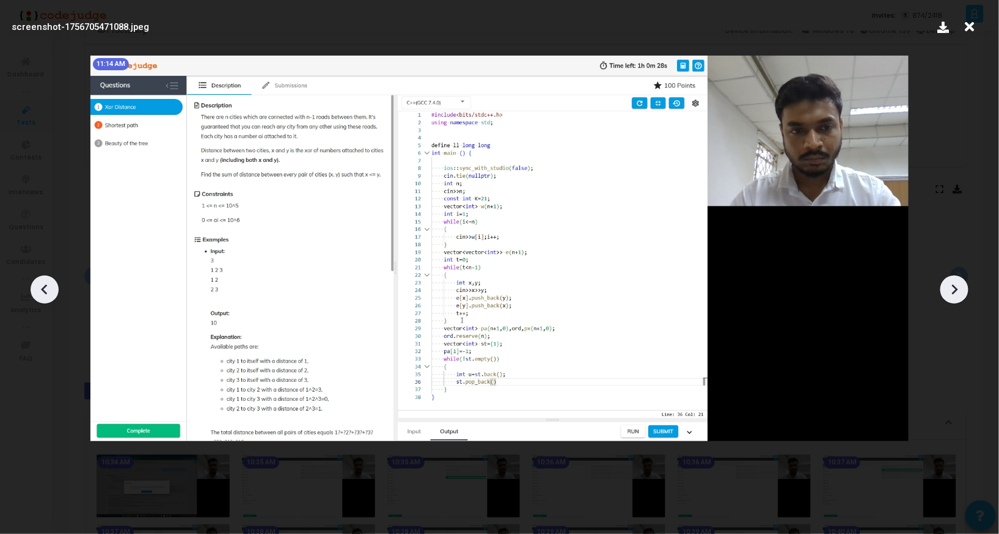
click at [957, 293] on icon at bounding box center [954, 289] width 18 height 18
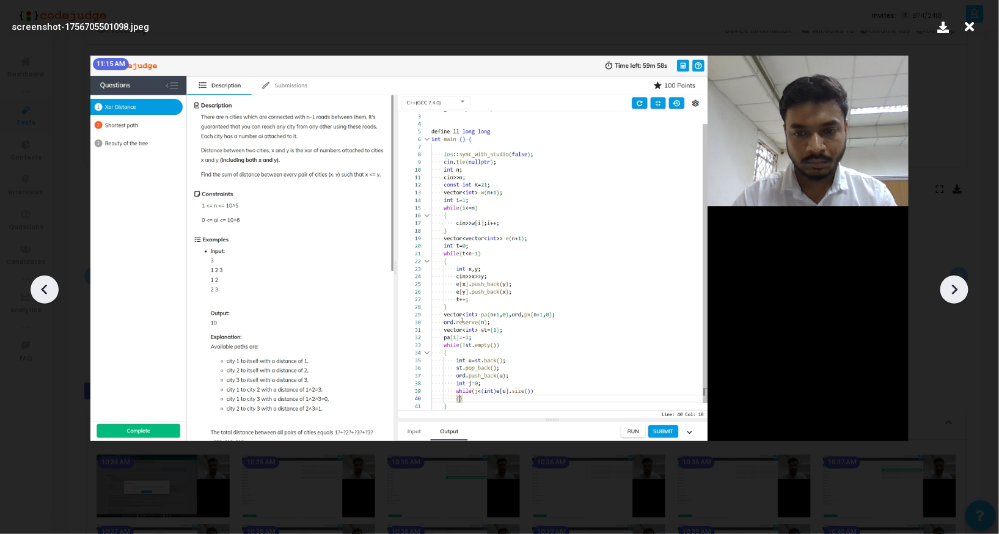
click at [957, 293] on icon at bounding box center [954, 289] width 18 height 18
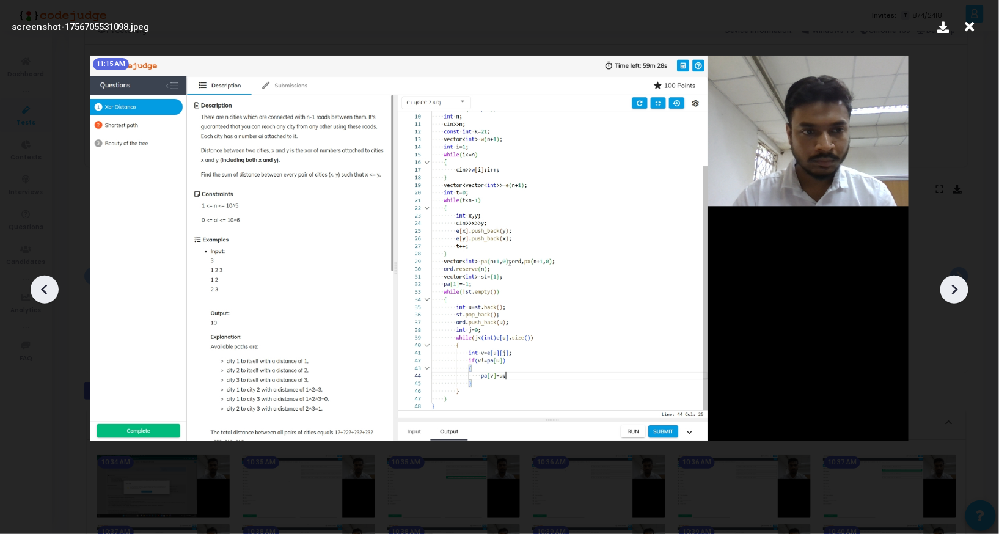
click at [957, 293] on icon at bounding box center [954, 289] width 18 height 18
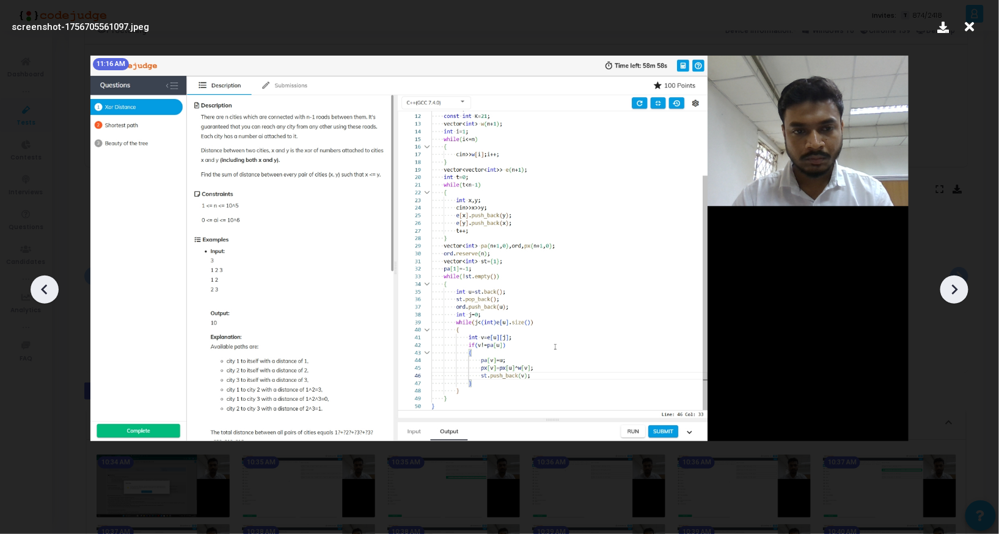
click at [957, 293] on icon at bounding box center [954, 289] width 18 height 18
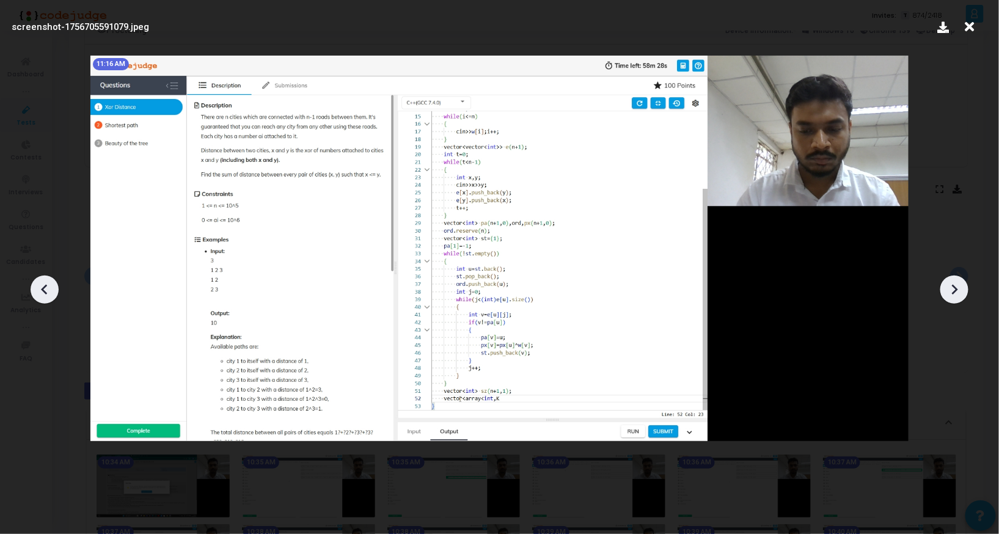
click at [957, 293] on icon at bounding box center [954, 289] width 18 height 18
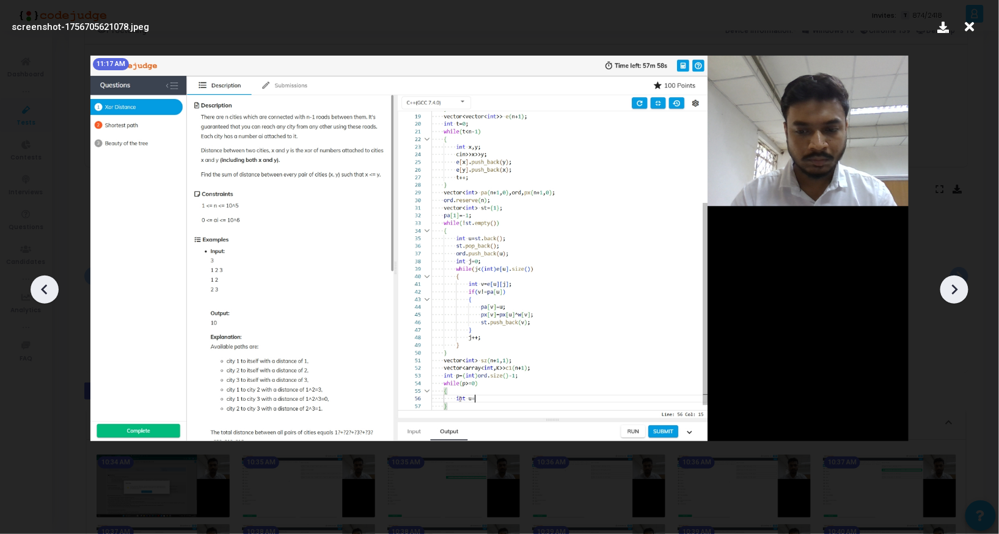
click at [957, 293] on icon at bounding box center [954, 289] width 18 height 18
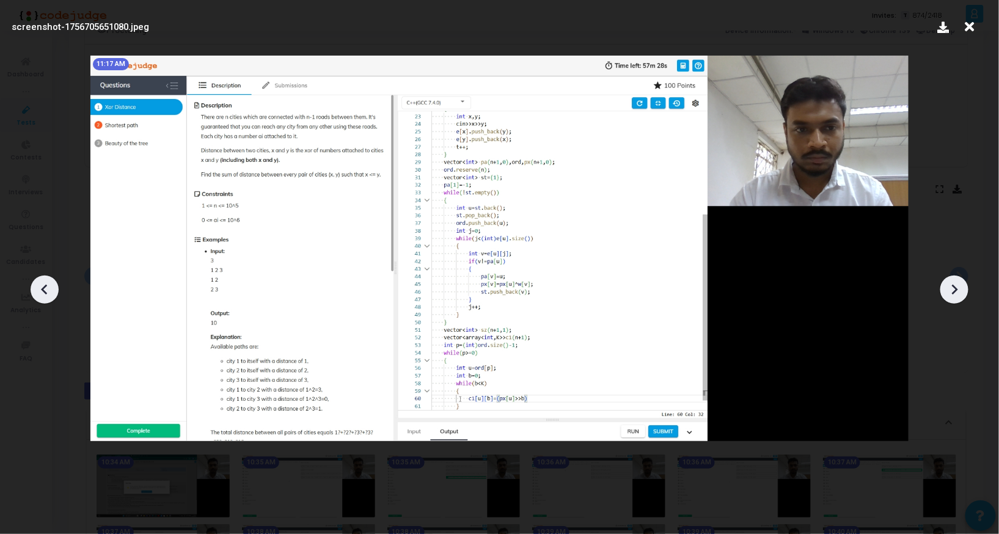
click at [957, 293] on icon at bounding box center [954, 289] width 18 height 18
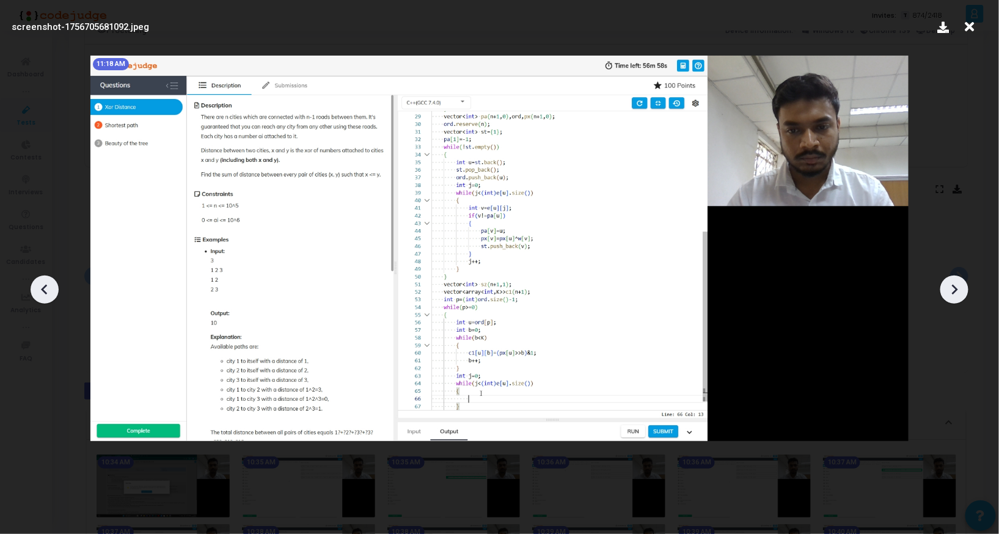
click at [957, 293] on icon at bounding box center [954, 289] width 18 height 18
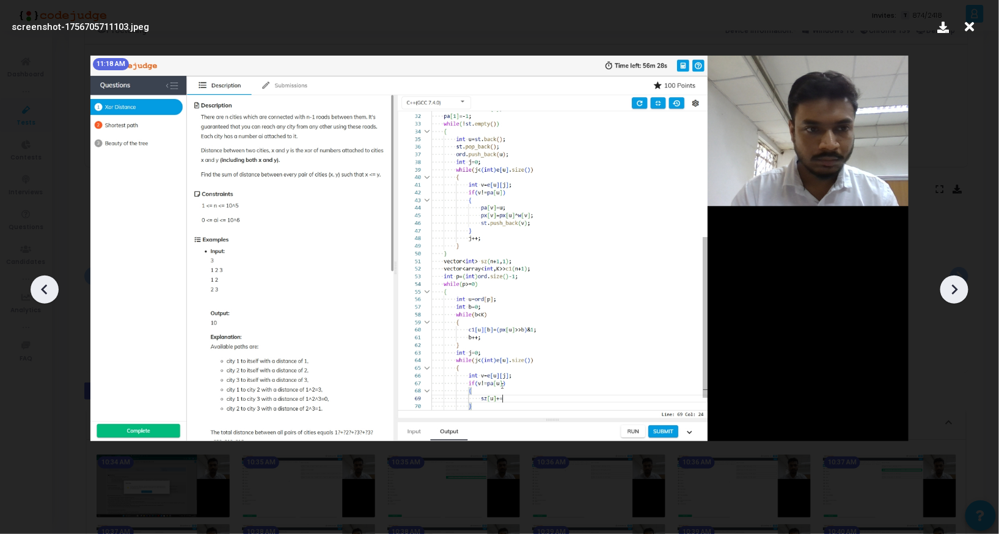
click at [957, 293] on icon at bounding box center [954, 289] width 18 height 18
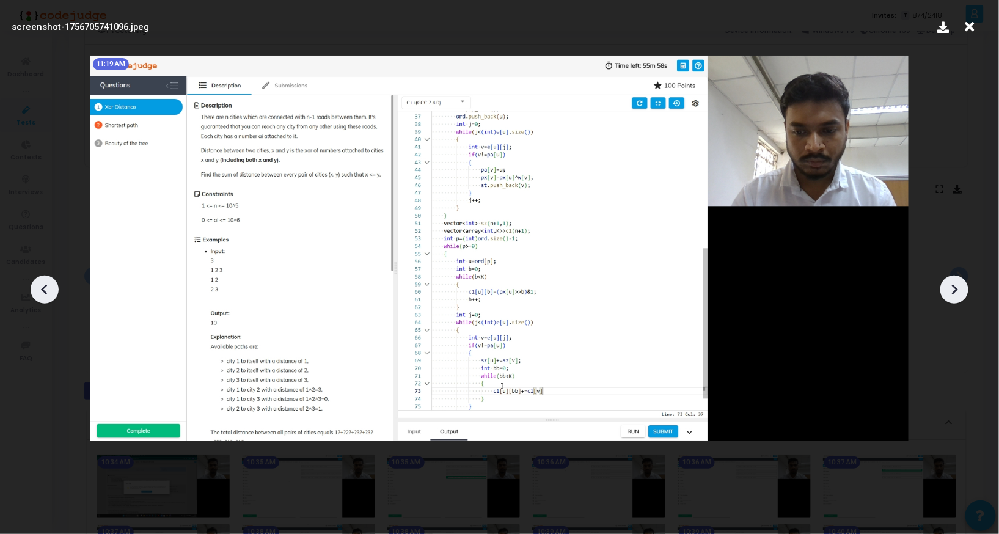
click at [957, 293] on icon at bounding box center [954, 289] width 18 height 18
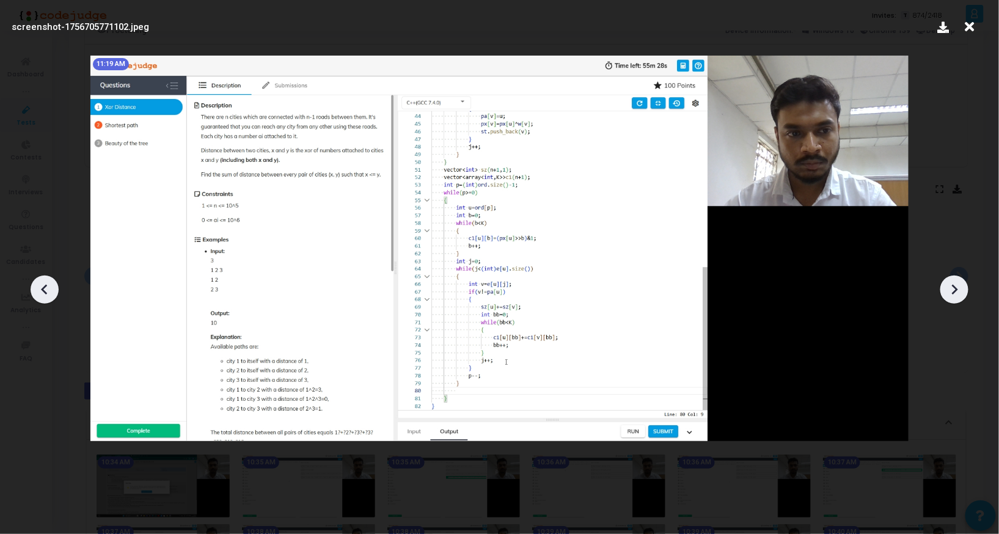
click at [966, 20] on icon at bounding box center [969, 26] width 19 height 23
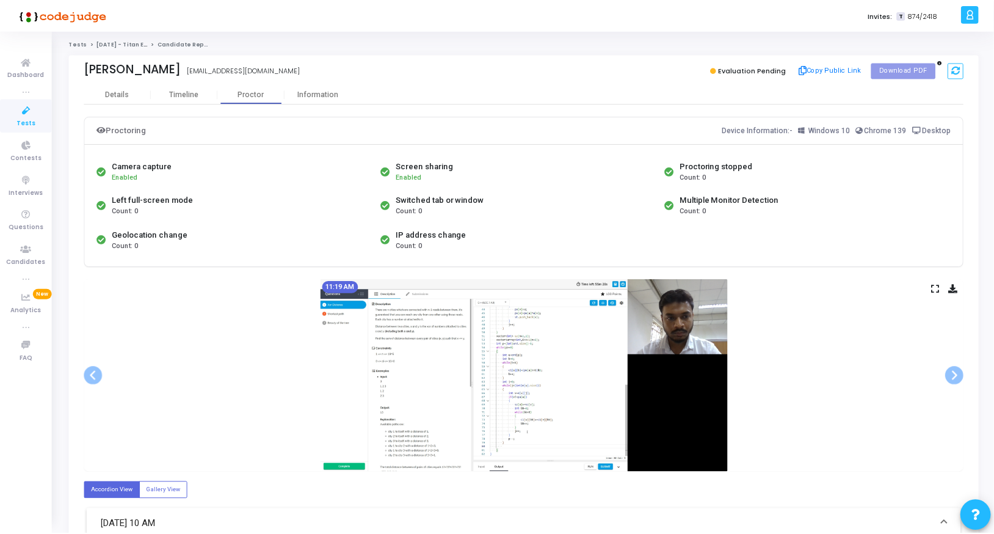
scroll to position [100, 0]
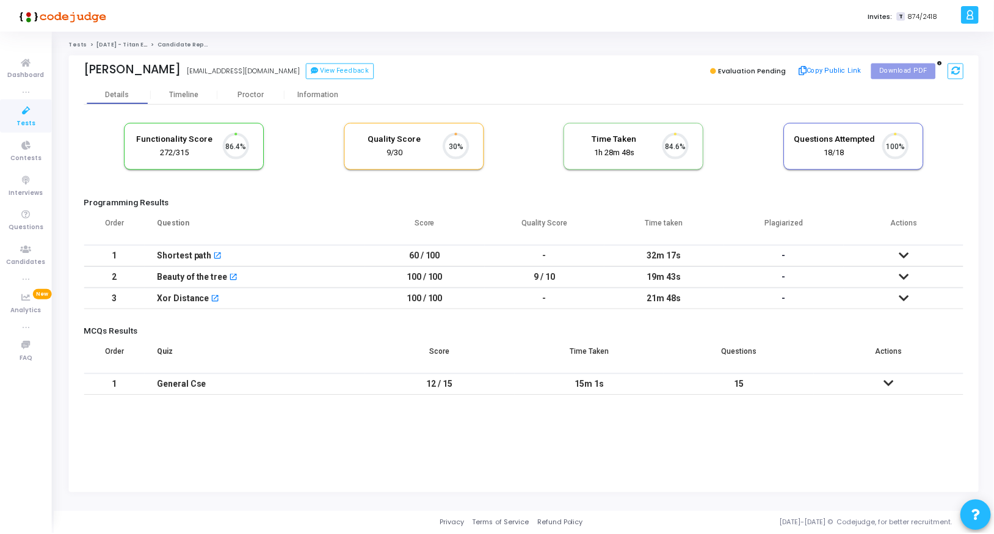
scroll to position [26, 31]
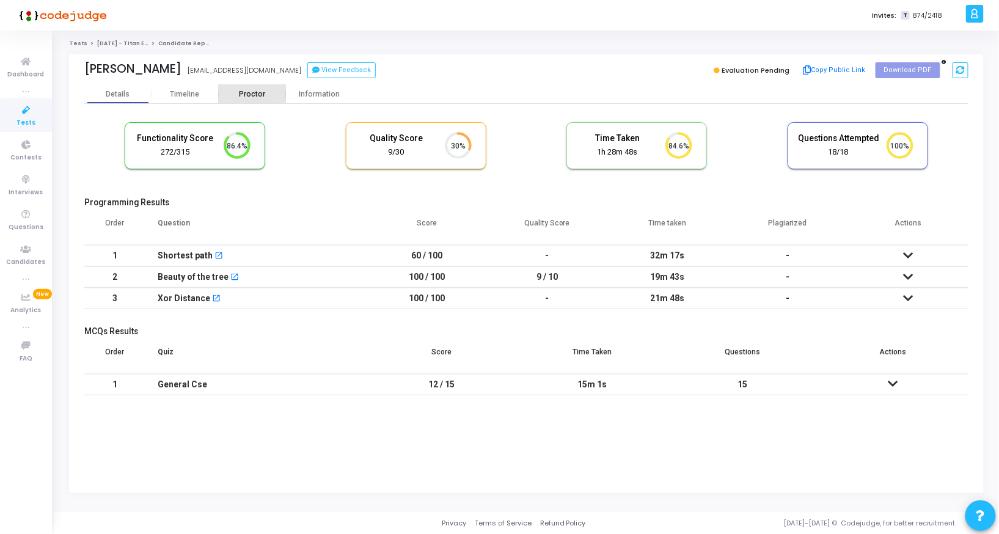
click at [248, 93] on div "Proctor" at bounding box center [252, 94] width 67 height 9
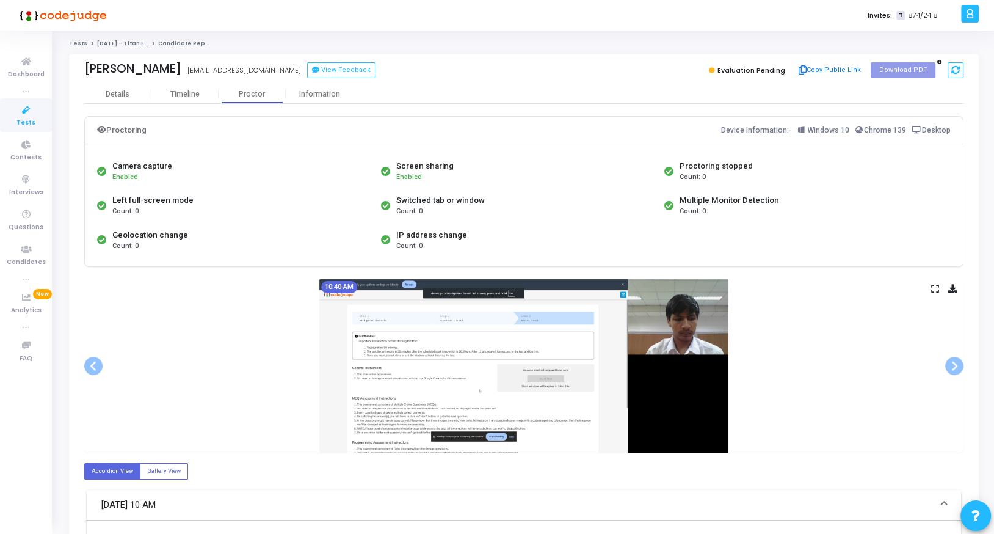
click at [933, 287] on icon at bounding box center [936, 288] width 8 height 7
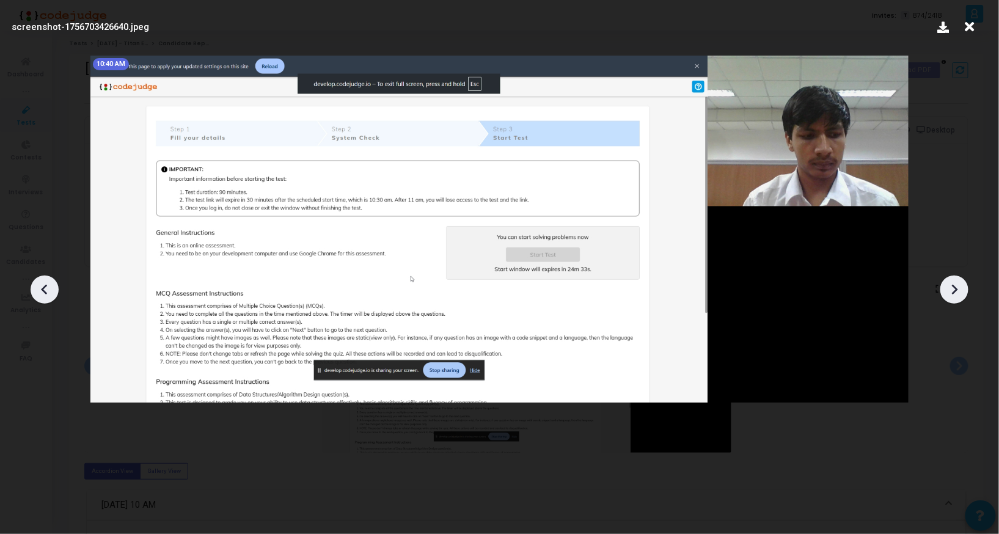
click at [955, 289] on icon at bounding box center [955, 290] width 6 height 10
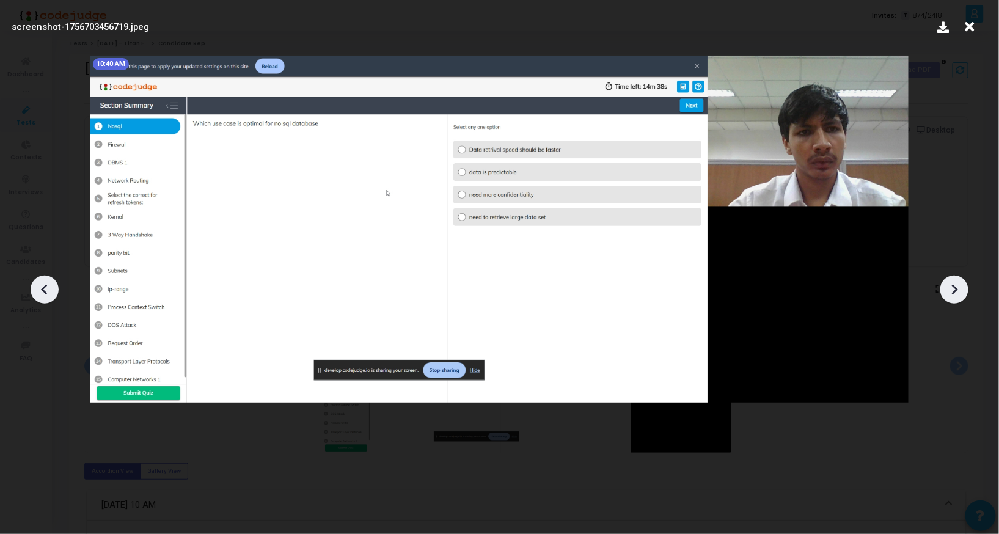
click at [955, 289] on icon at bounding box center [955, 290] width 6 height 10
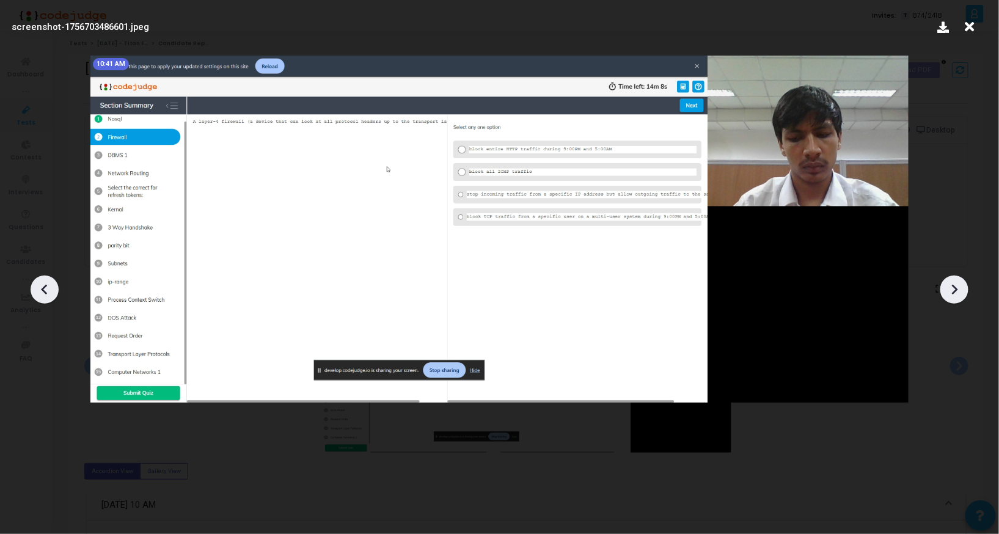
click at [955, 289] on icon at bounding box center [955, 290] width 6 height 10
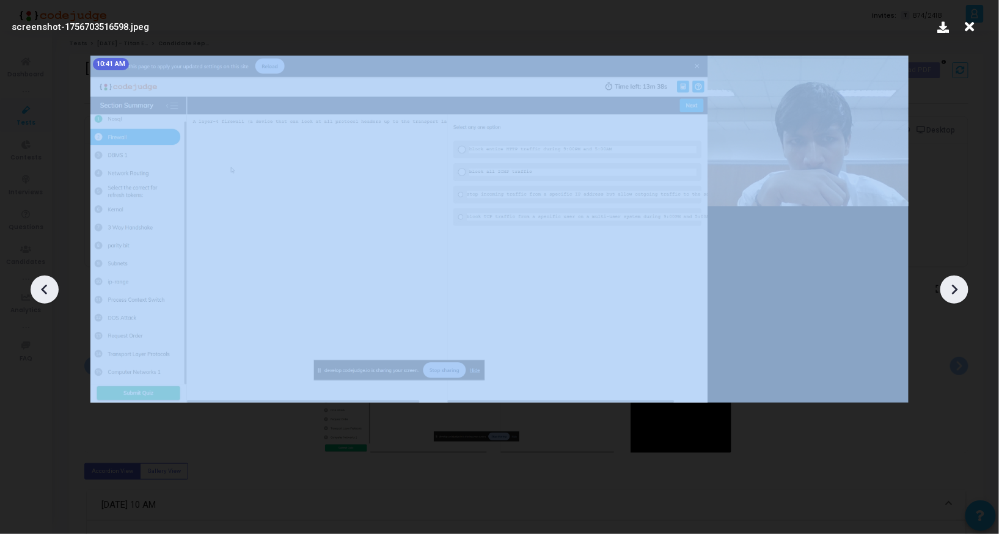
click at [955, 289] on icon at bounding box center [955, 290] width 6 height 10
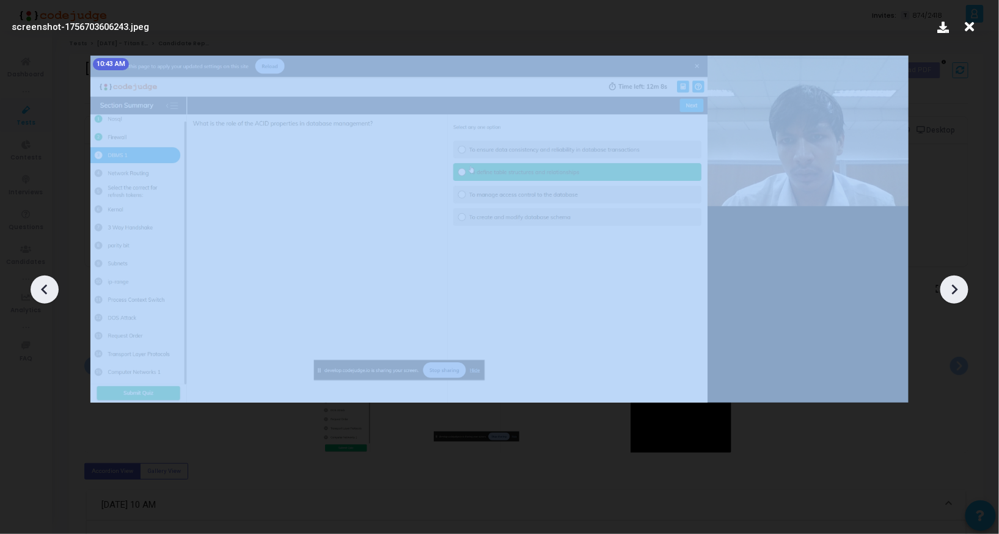
click at [955, 289] on icon at bounding box center [955, 290] width 6 height 10
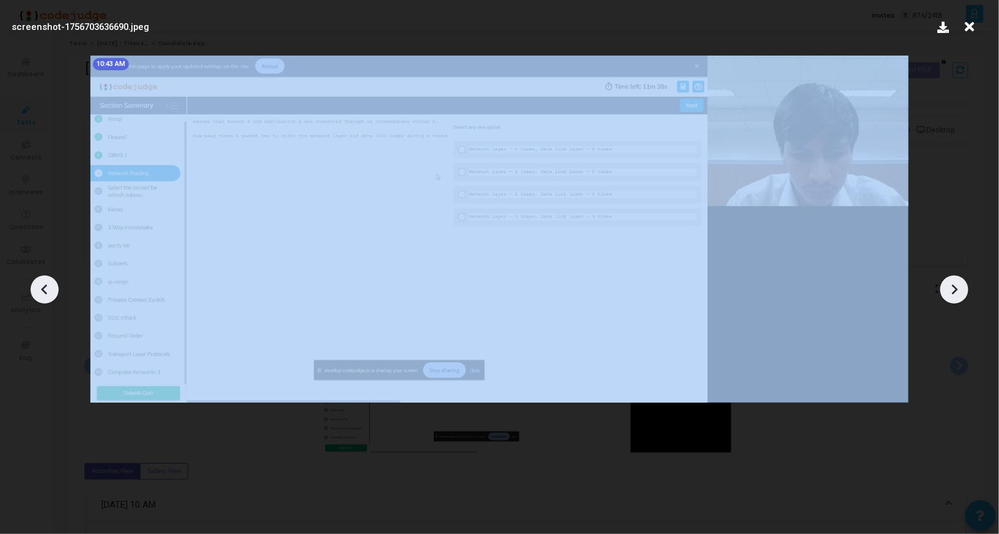
click at [955, 289] on icon at bounding box center [955, 290] width 6 height 10
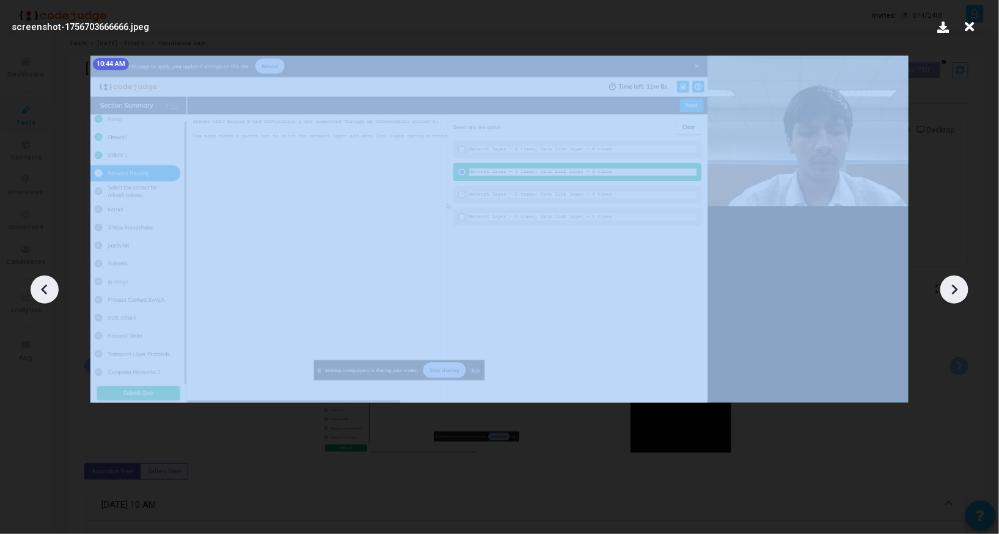
click at [955, 289] on icon at bounding box center [955, 290] width 6 height 10
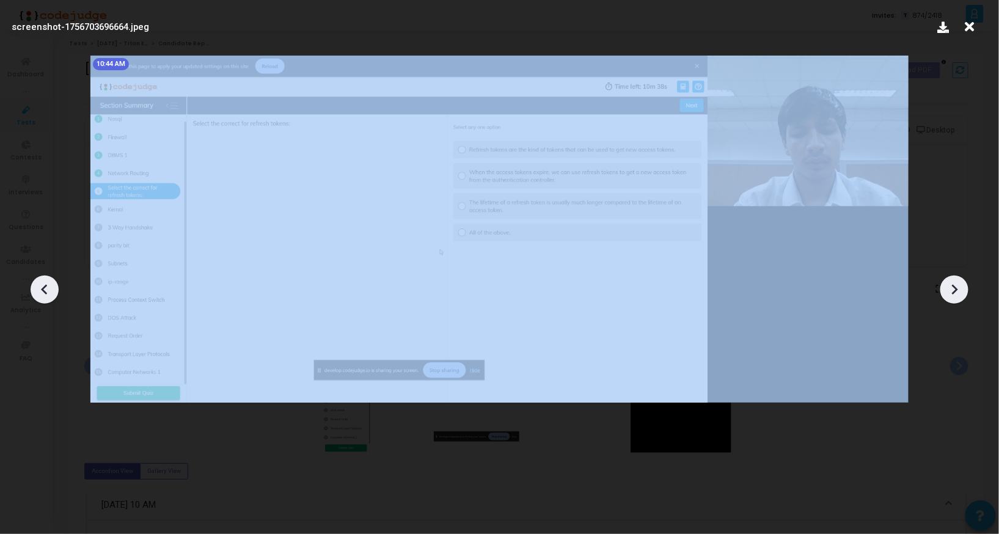
click at [955, 289] on icon at bounding box center [955, 290] width 6 height 10
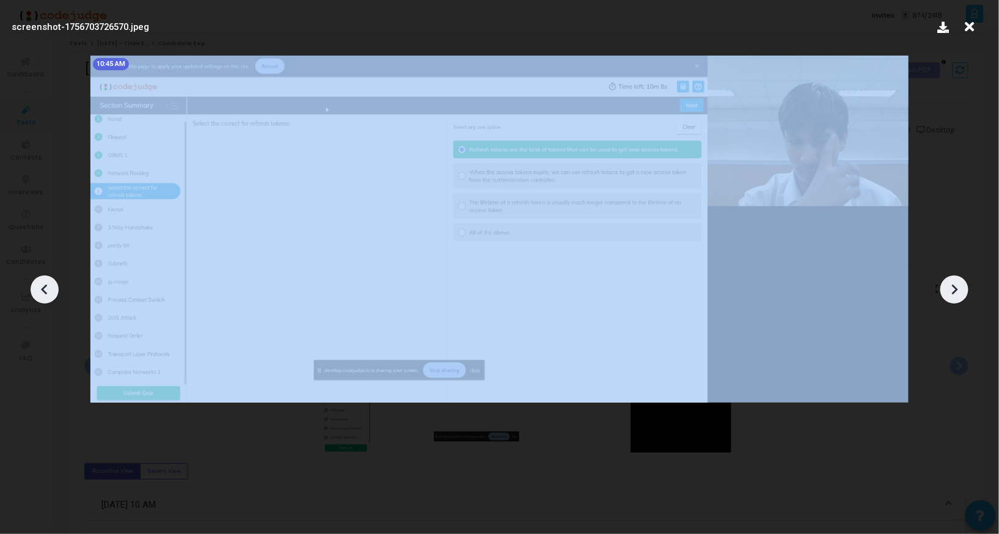
click at [955, 289] on icon at bounding box center [955, 290] width 6 height 10
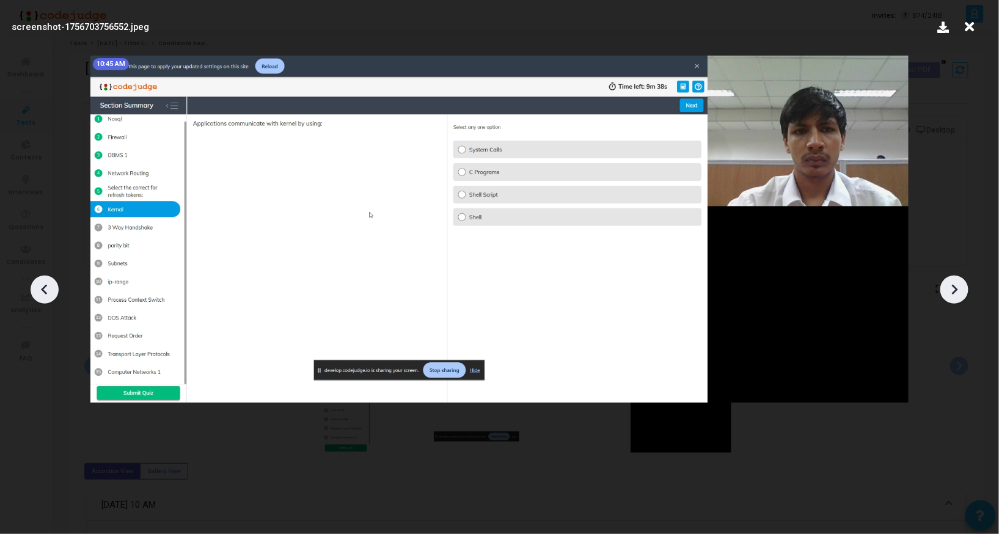
click at [955, 289] on icon at bounding box center [955, 290] width 6 height 10
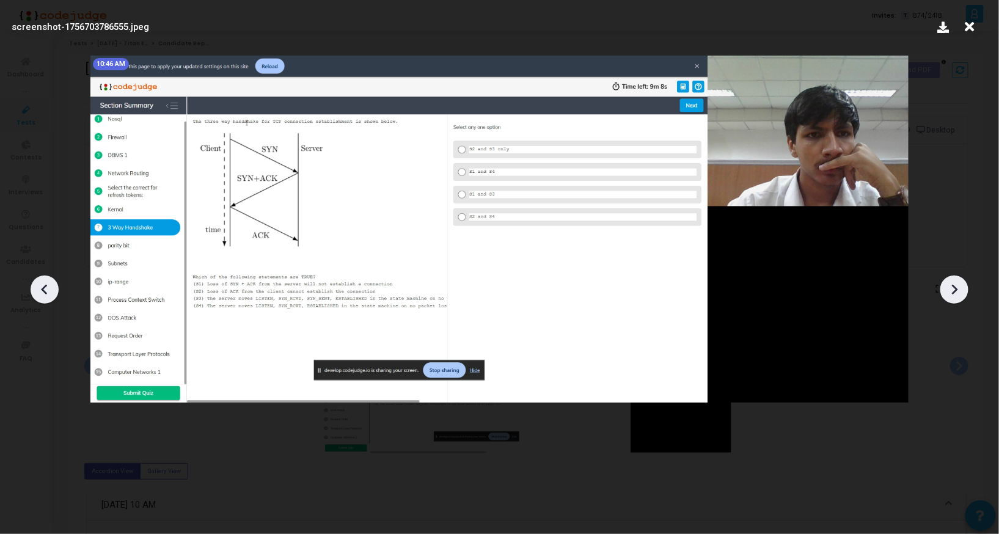
click at [955, 289] on icon at bounding box center [955, 290] width 6 height 10
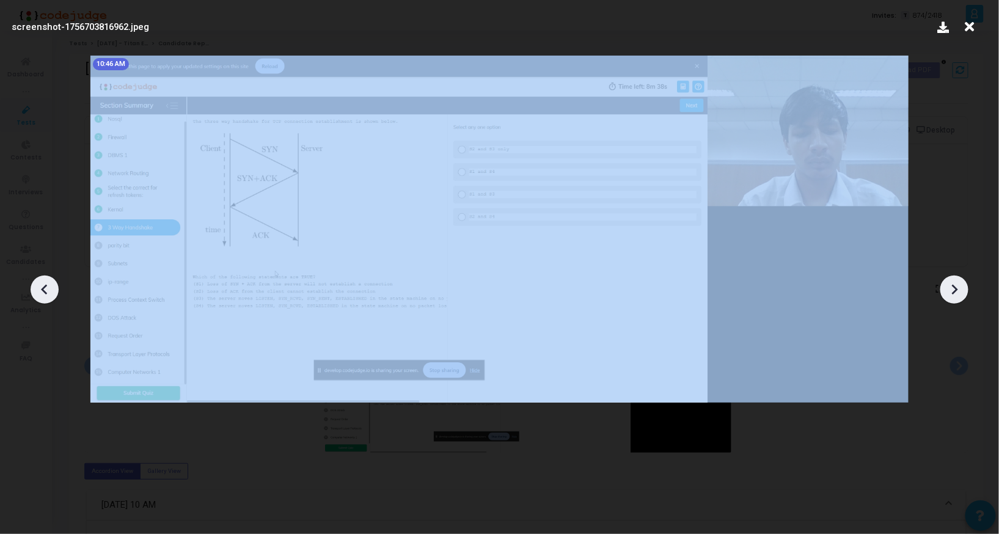
click at [955, 289] on icon at bounding box center [955, 290] width 6 height 10
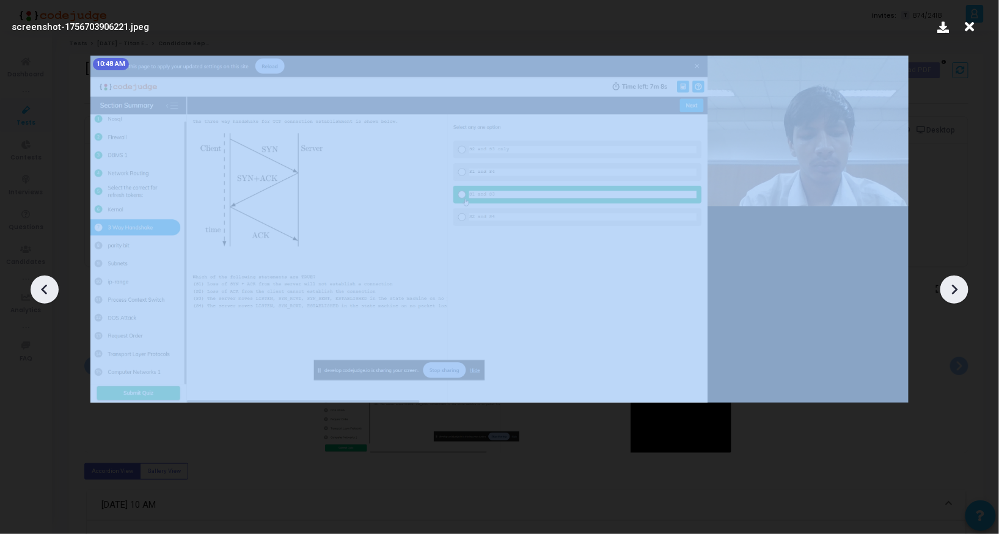
click at [955, 289] on icon at bounding box center [955, 290] width 6 height 10
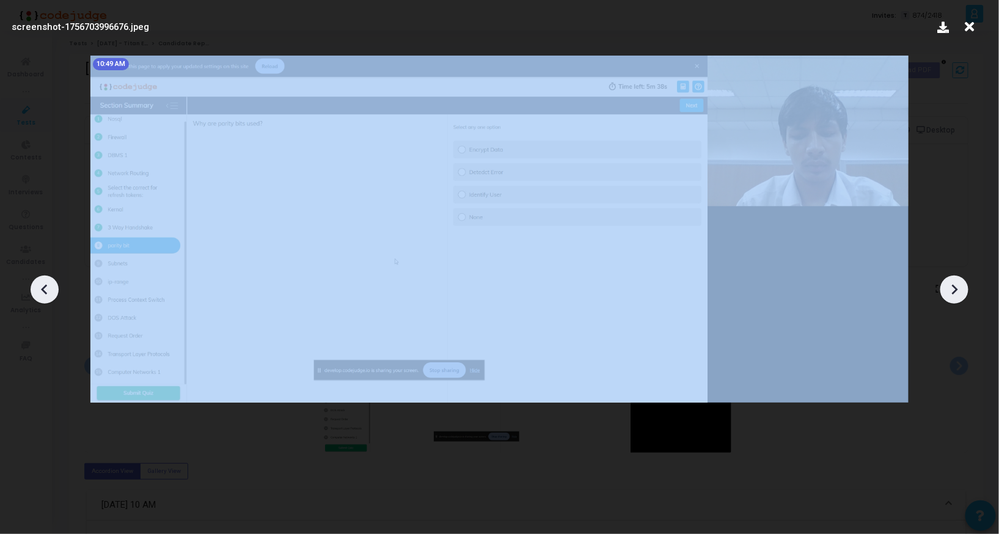
click at [955, 289] on icon at bounding box center [955, 290] width 6 height 10
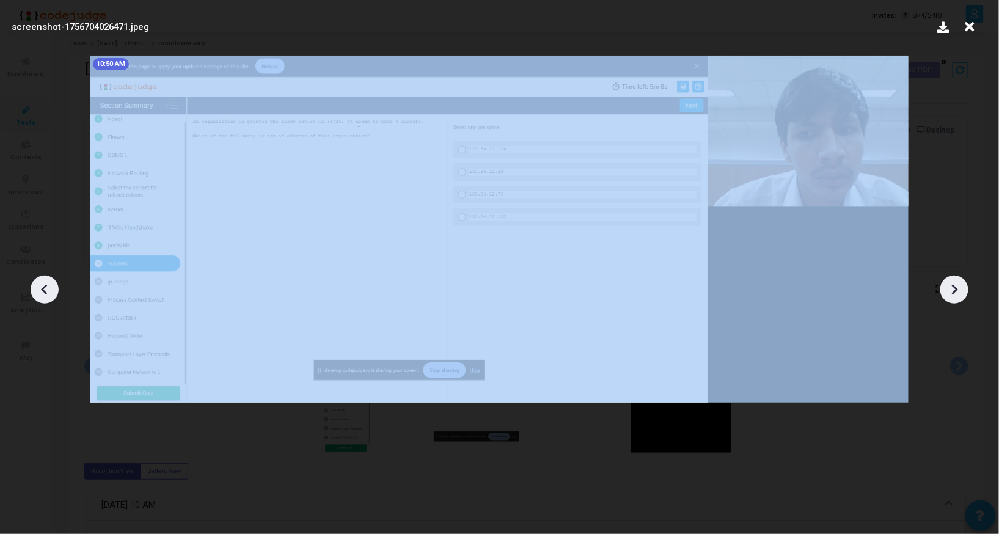
click at [955, 289] on icon at bounding box center [955, 290] width 6 height 10
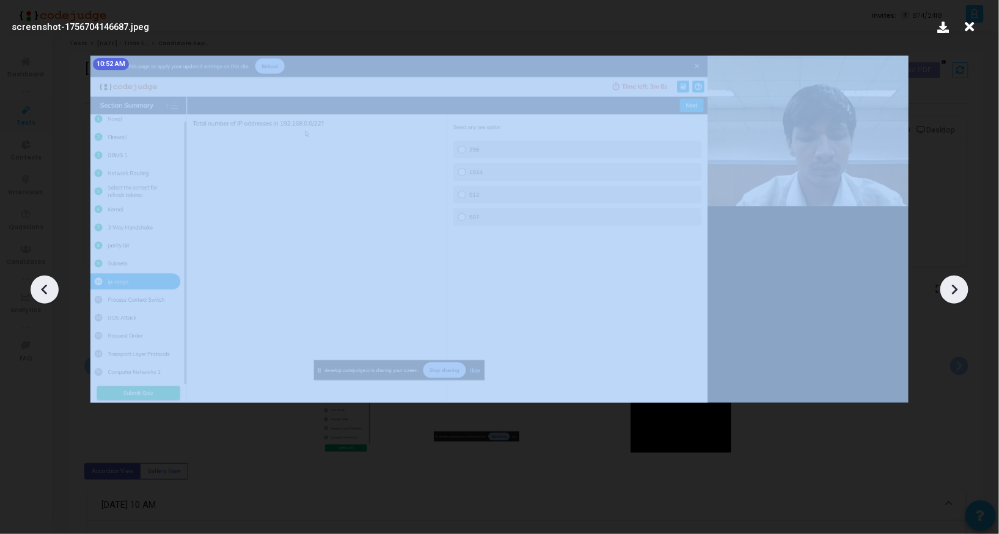
click at [955, 289] on icon at bounding box center [955, 290] width 6 height 10
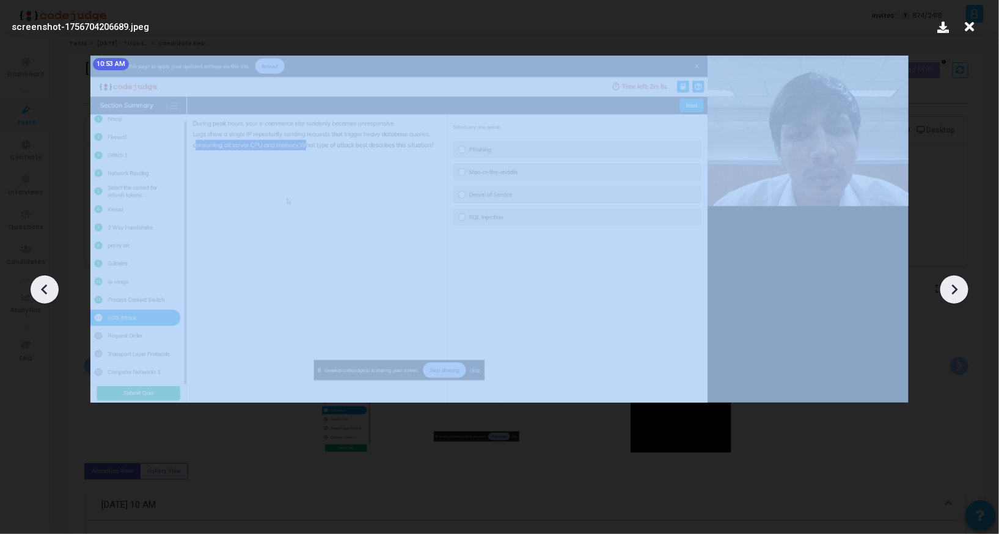
click at [955, 289] on icon at bounding box center [955, 290] width 6 height 10
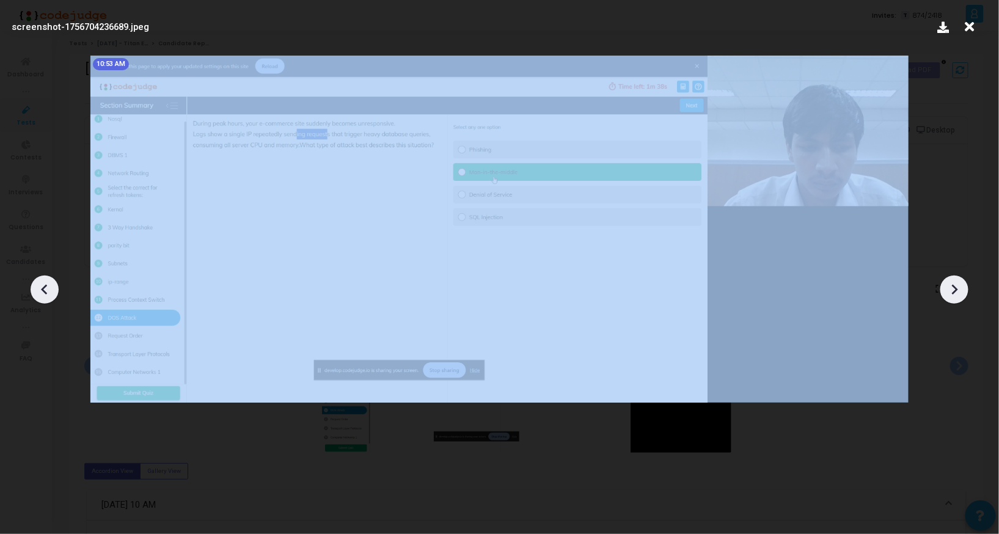
click at [955, 289] on icon at bounding box center [955, 290] width 6 height 10
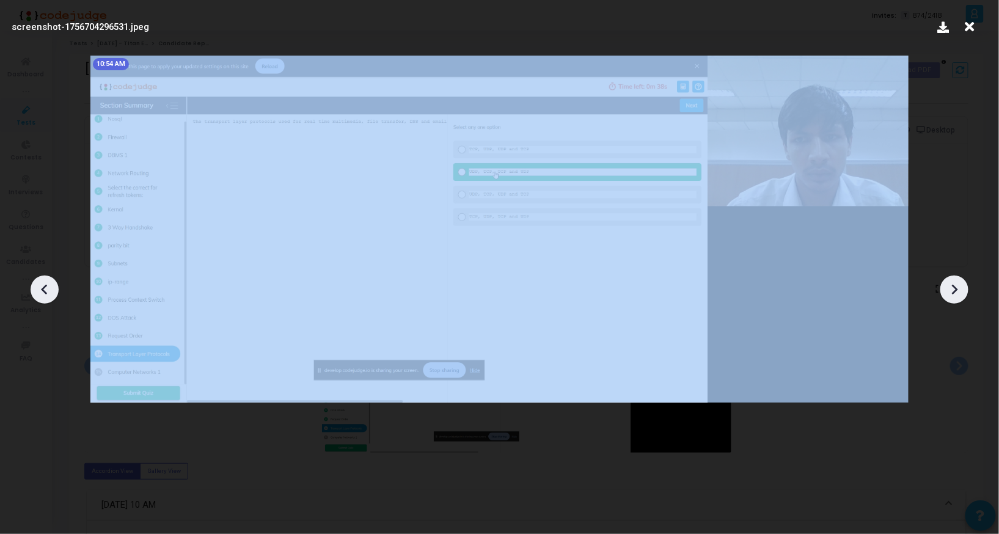
click at [955, 289] on icon at bounding box center [955, 290] width 6 height 10
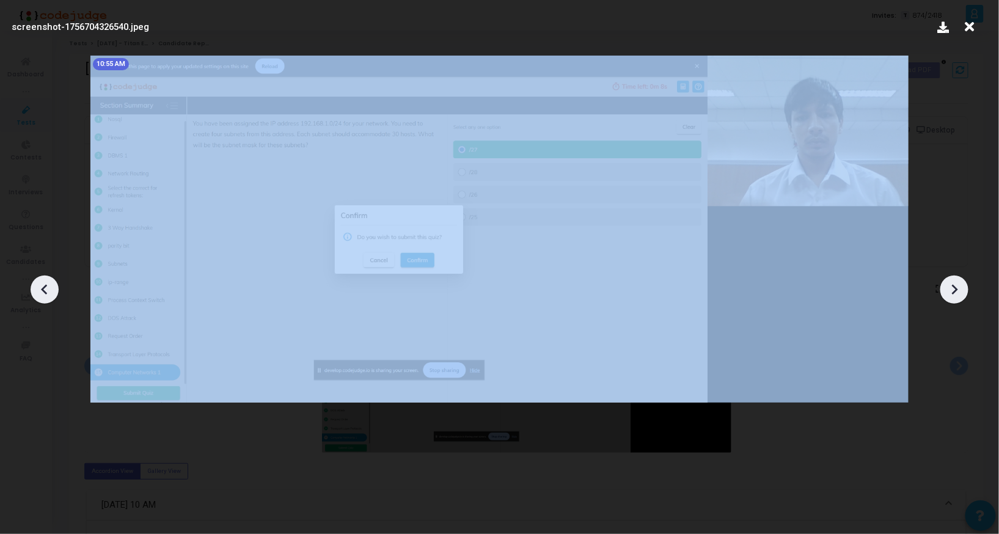
click at [955, 289] on icon at bounding box center [955, 290] width 6 height 10
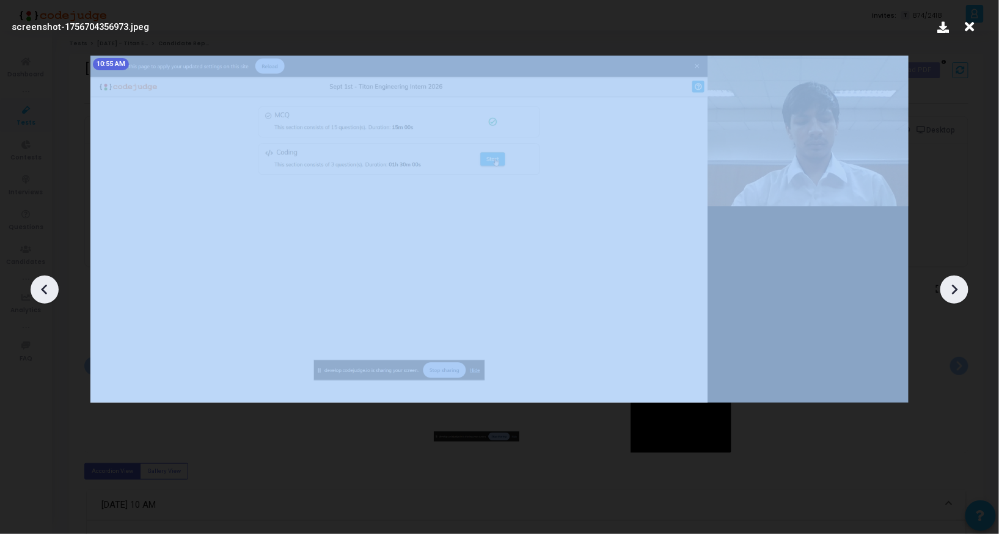
click at [955, 289] on icon at bounding box center [955, 290] width 6 height 10
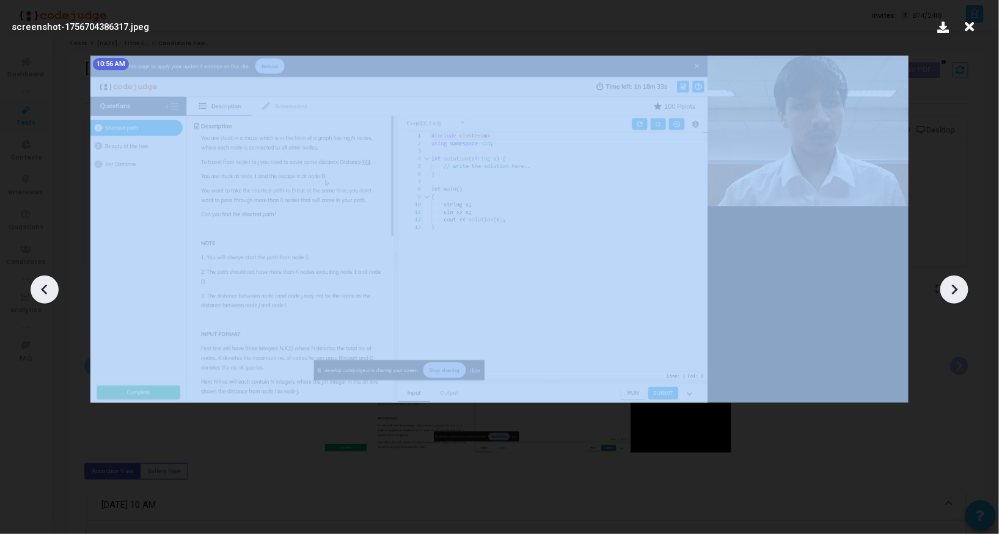
click at [955, 289] on icon at bounding box center [955, 290] width 6 height 10
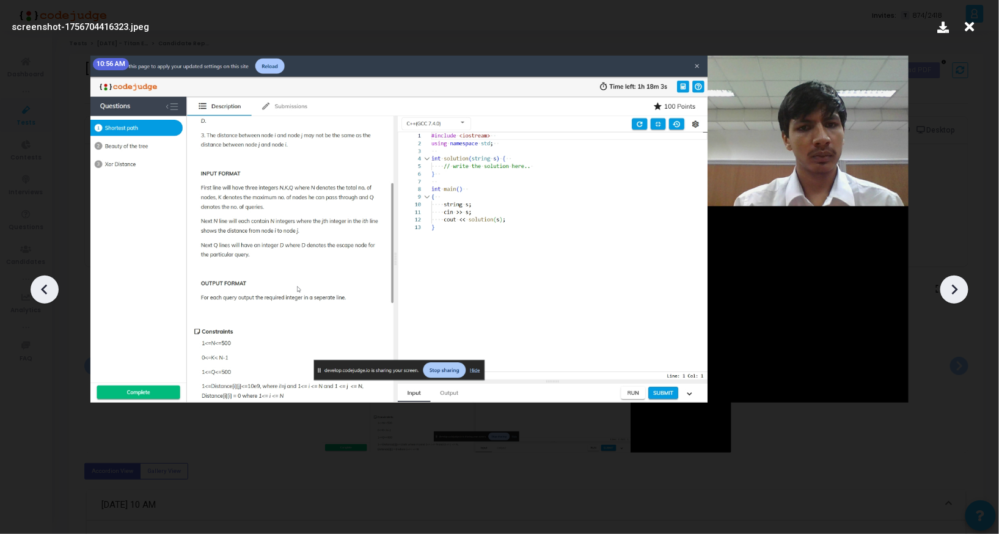
click at [955, 289] on icon at bounding box center [955, 290] width 6 height 10
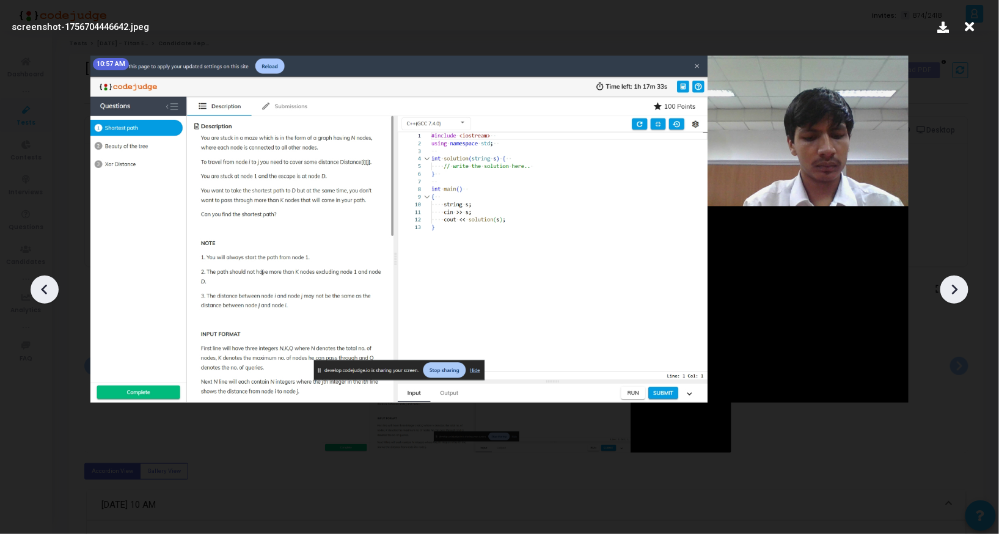
click at [955, 289] on icon at bounding box center [955, 290] width 6 height 10
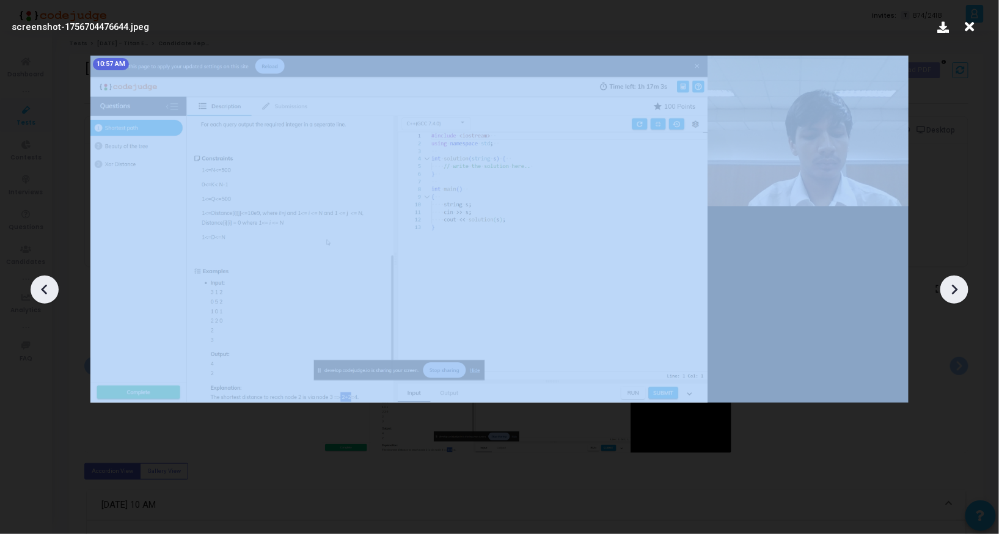
click at [955, 289] on icon at bounding box center [955, 290] width 6 height 10
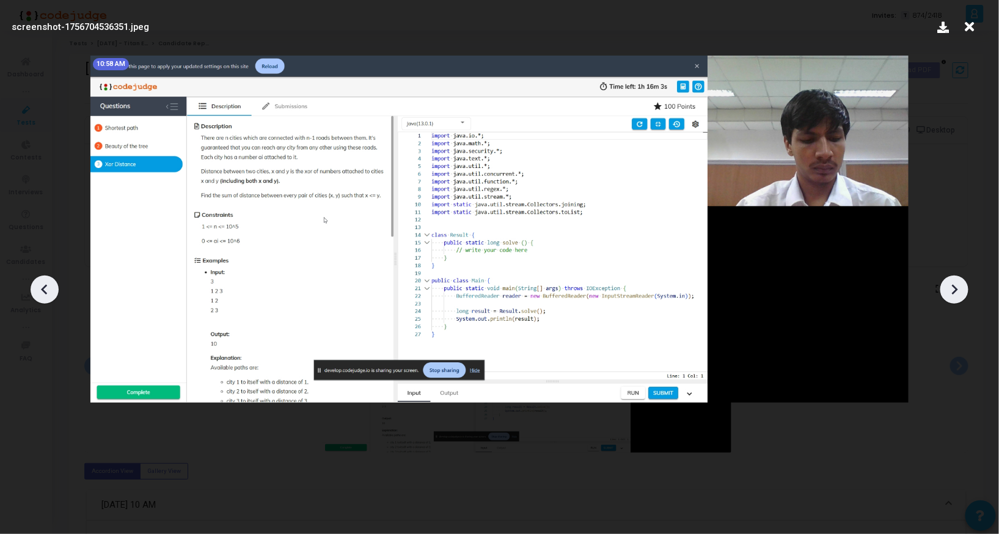
click at [955, 289] on icon at bounding box center [955, 290] width 6 height 10
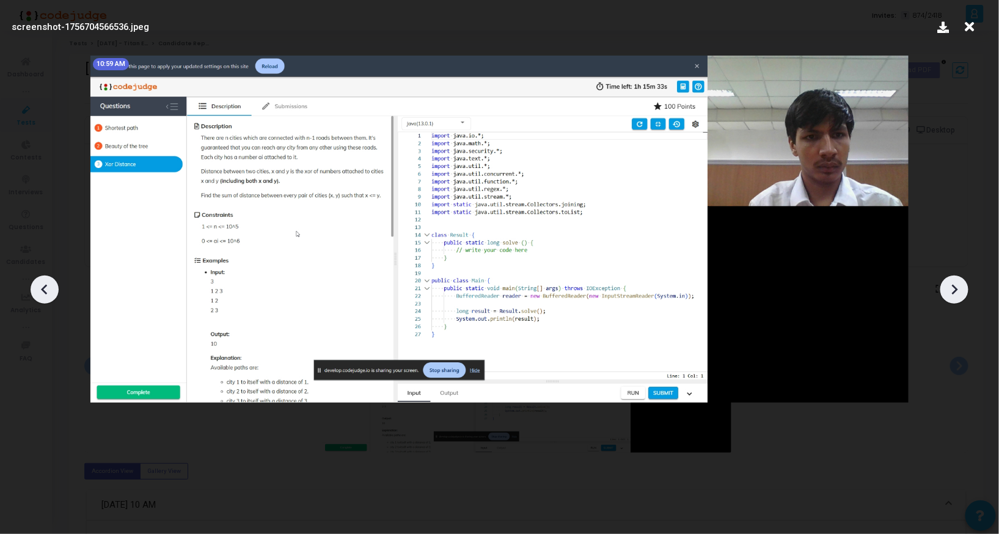
click at [955, 289] on icon at bounding box center [955, 290] width 6 height 10
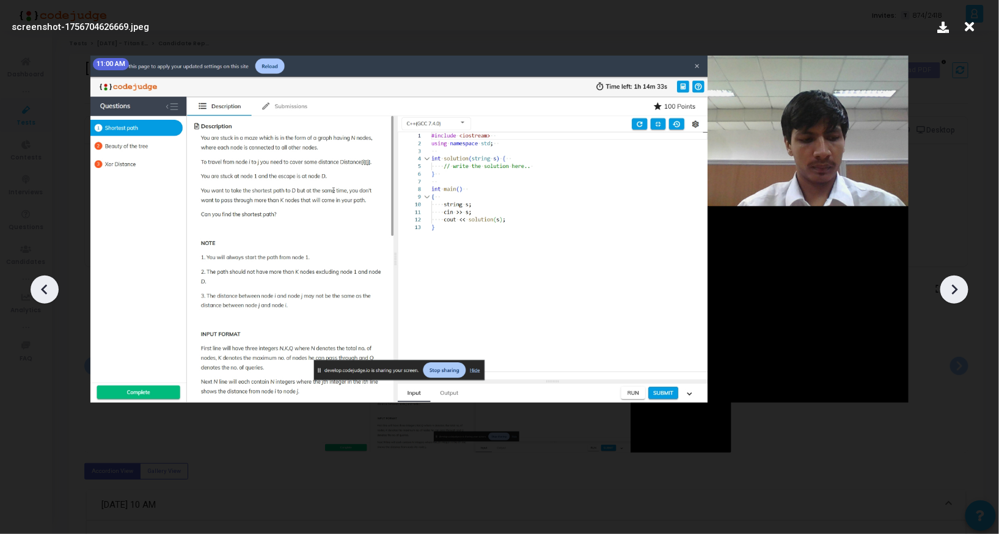
click at [955, 289] on icon at bounding box center [955, 290] width 6 height 10
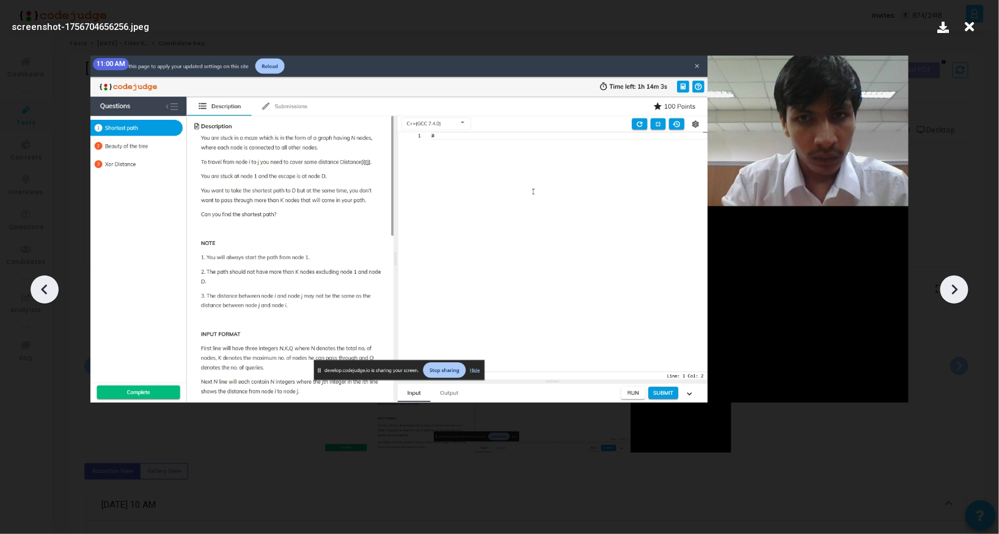
click at [955, 289] on icon at bounding box center [955, 290] width 6 height 10
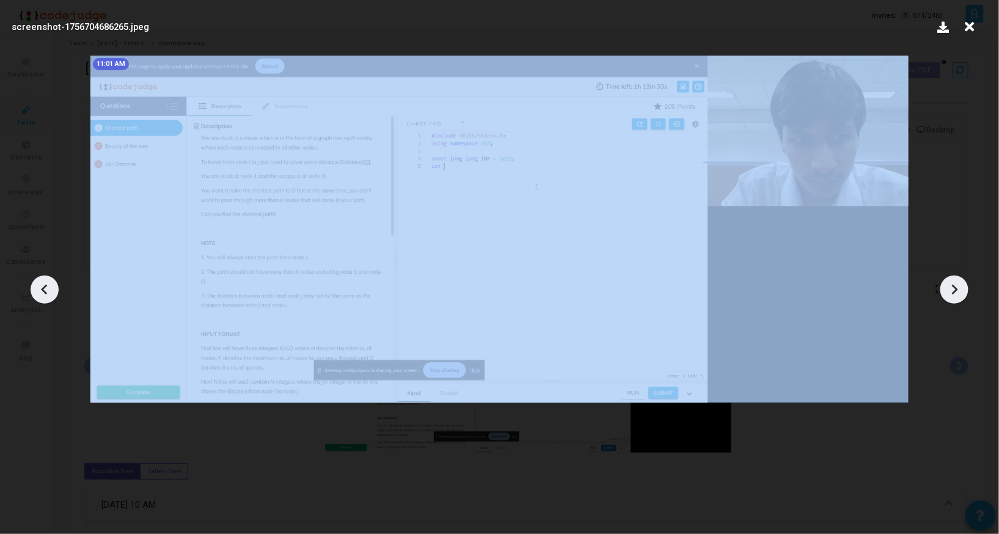
click at [955, 289] on icon at bounding box center [955, 290] width 6 height 10
click at [40, 290] on icon at bounding box center [44, 289] width 18 height 18
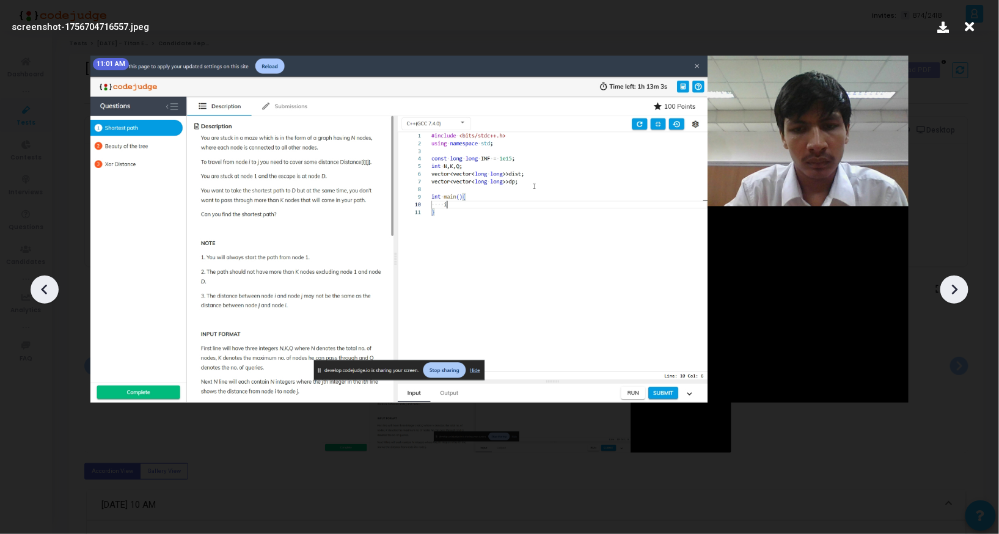
click at [40, 290] on icon at bounding box center [44, 289] width 18 height 18
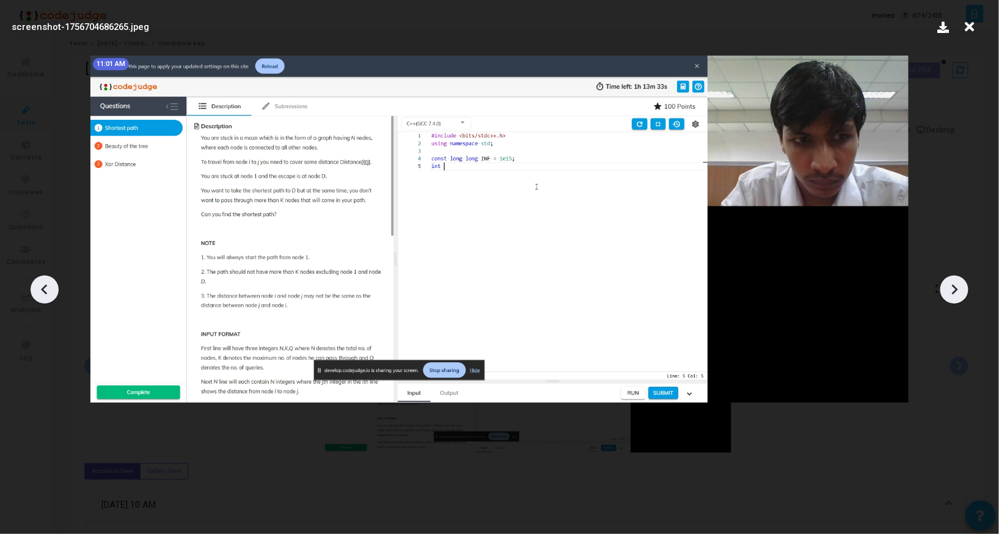
click at [40, 290] on icon at bounding box center [44, 289] width 18 height 18
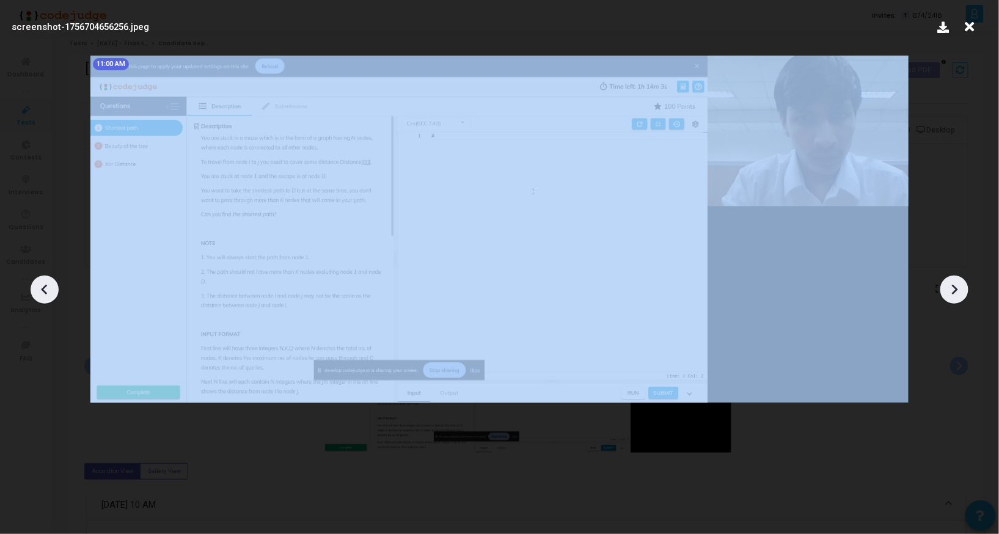
click at [40, 290] on icon at bounding box center [44, 289] width 18 height 18
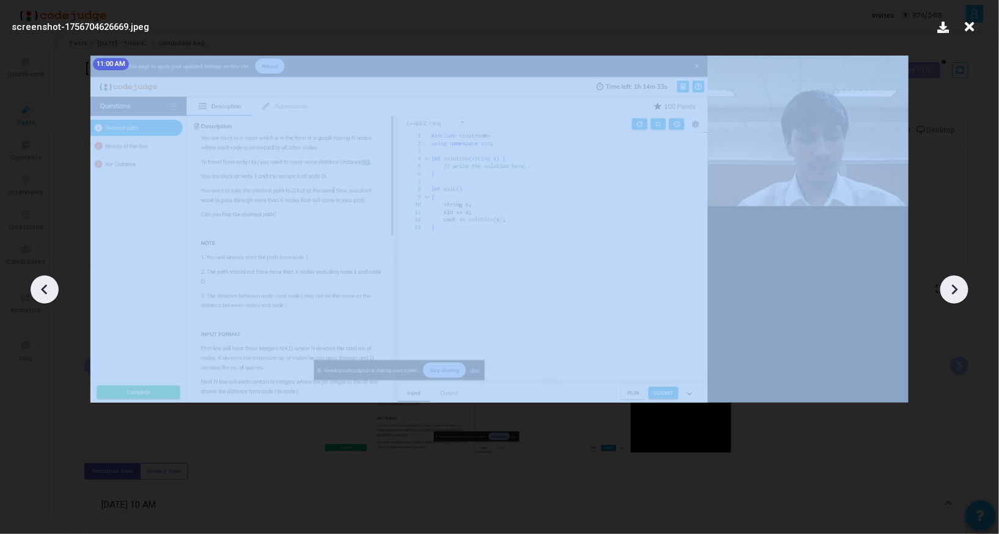
click at [40, 290] on icon at bounding box center [44, 289] width 18 height 18
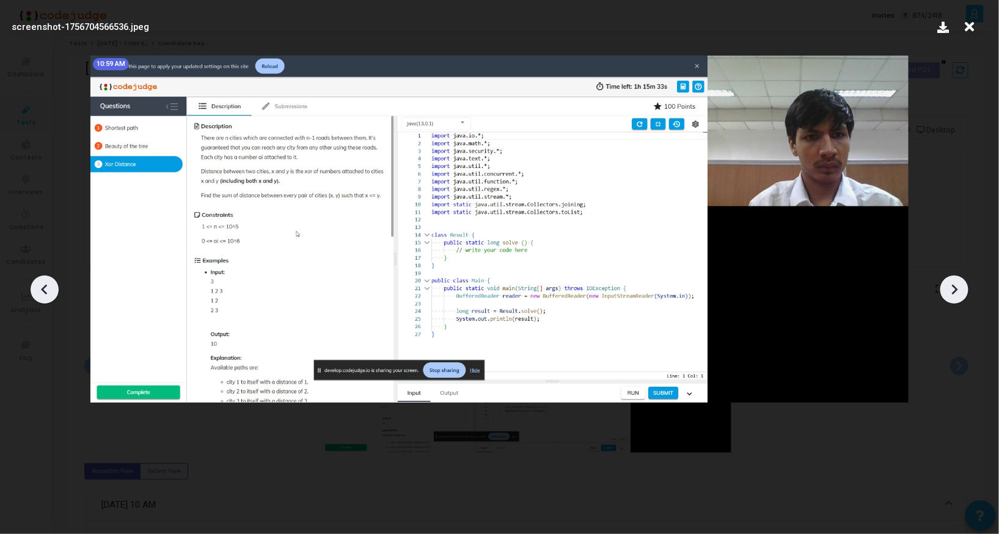
click at [40, 290] on icon at bounding box center [44, 289] width 18 height 18
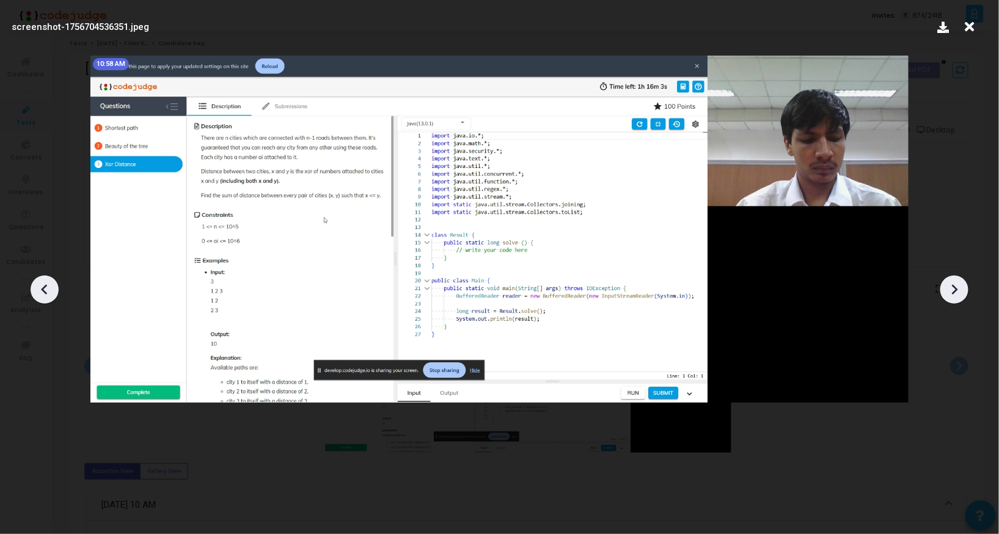
click at [40, 290] on icon at bounding box center [44, 289] width 18 height 18
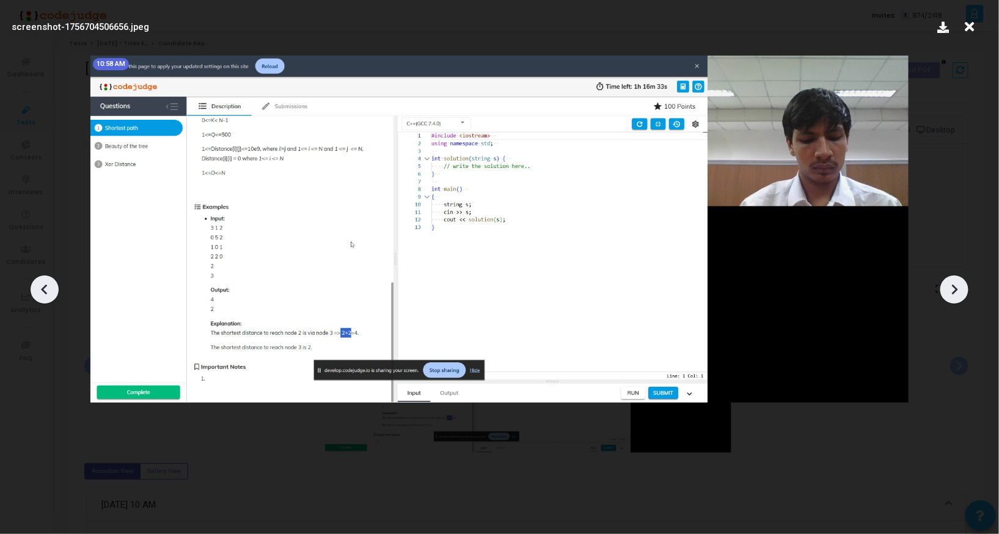
click at [949, 284] on icon at bounding box center [954, 289] width 18 height 18
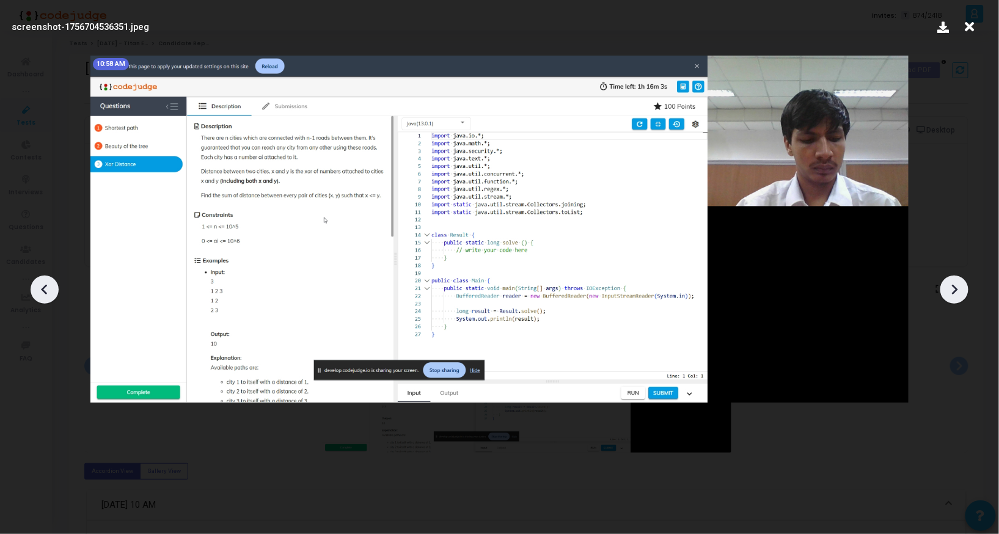
click at [949, 284] on icon at bounding box center [954, 289] width 18 height 18
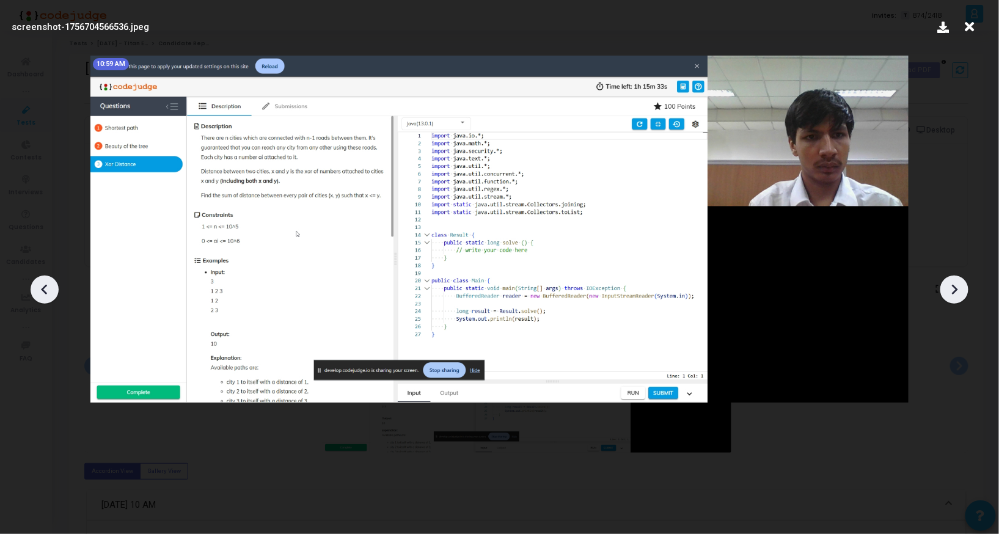
click at [949, 284] on icon at bounding box center [954, 289] width 18 height 18
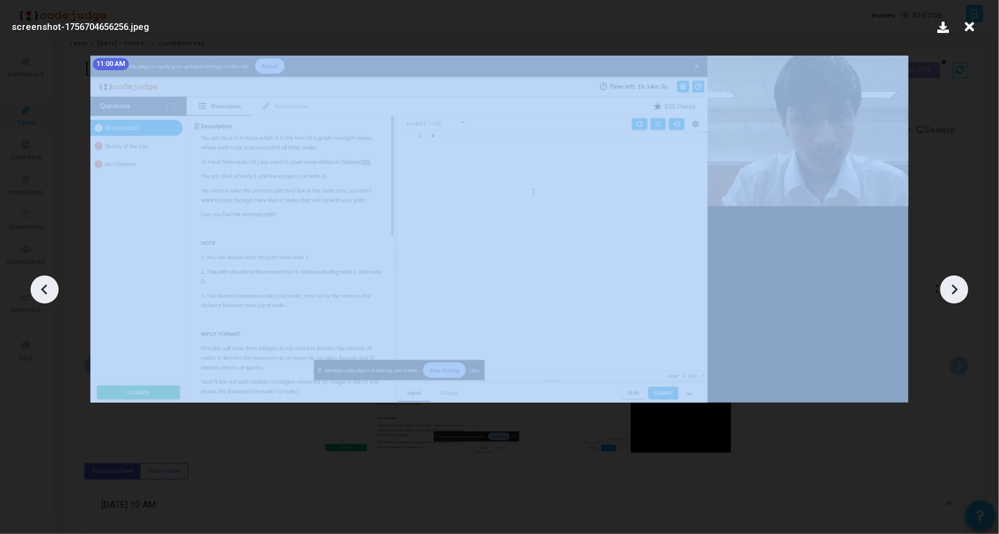
click at [949, 284] on icon at bounding box center [954, 289] width 18 height 18
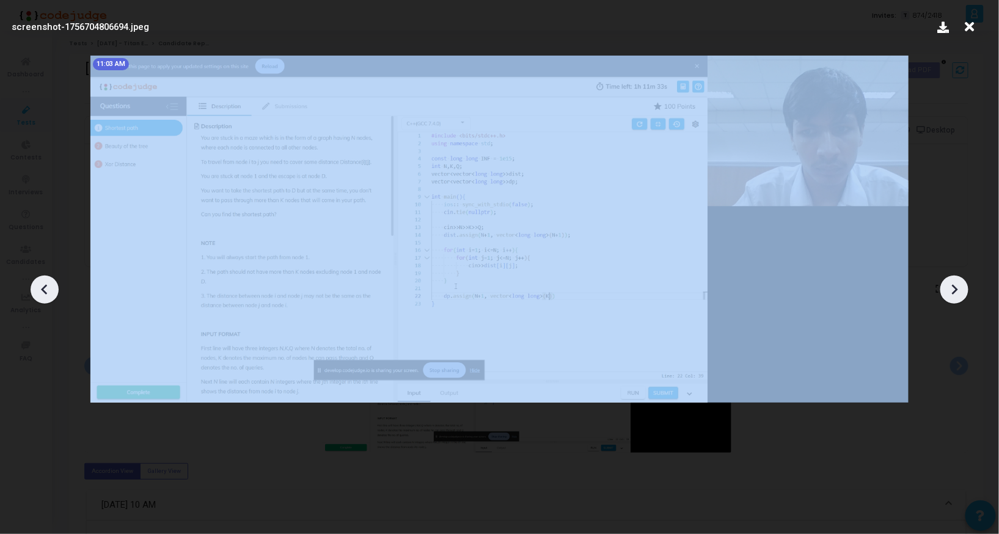
click at [949, 284] on icon at bounding box center [954, 289] width 18 height 18
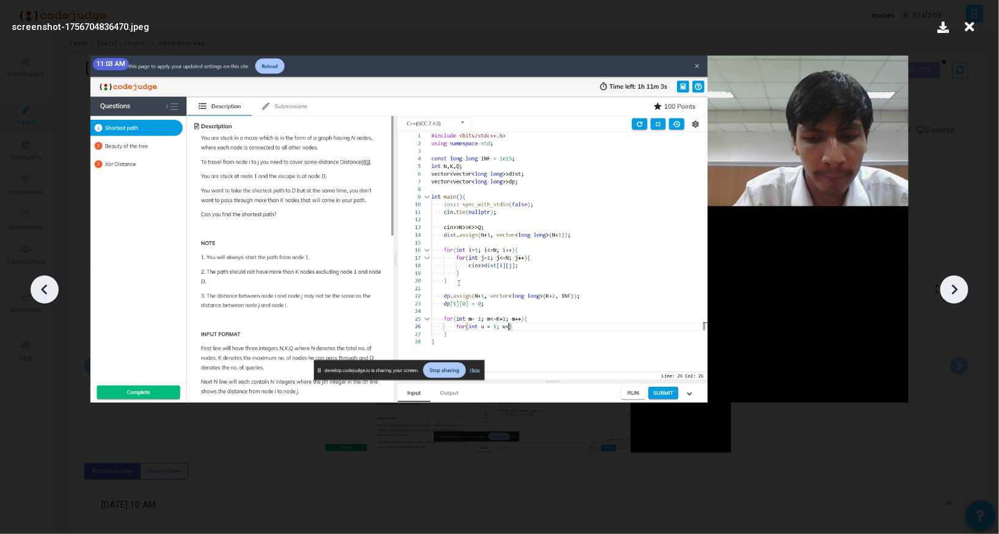
click at [949, 284] on icon at bounding box center [954, 289] width 18 height 18
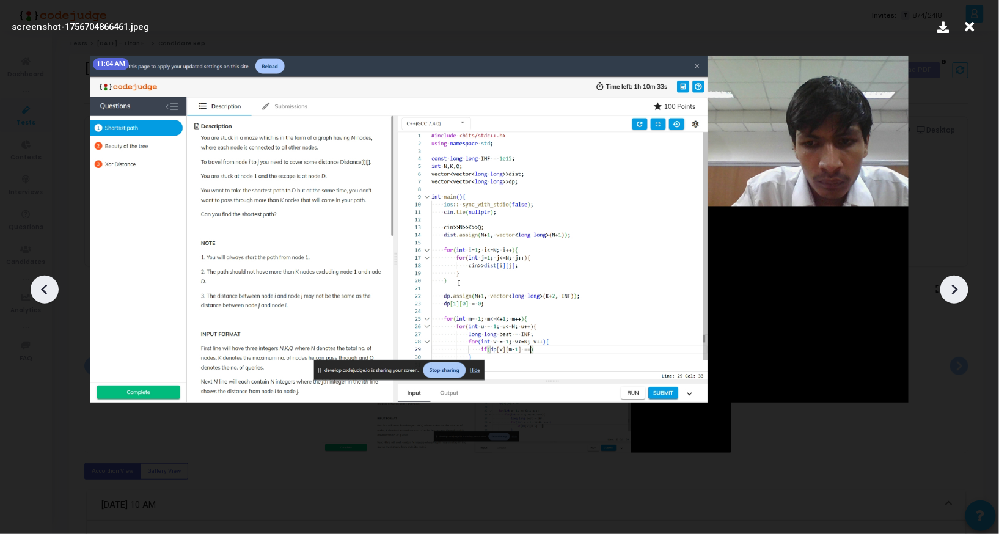
click at [949, 284] on icon at bounding box center [954, 289] width 18 height 18
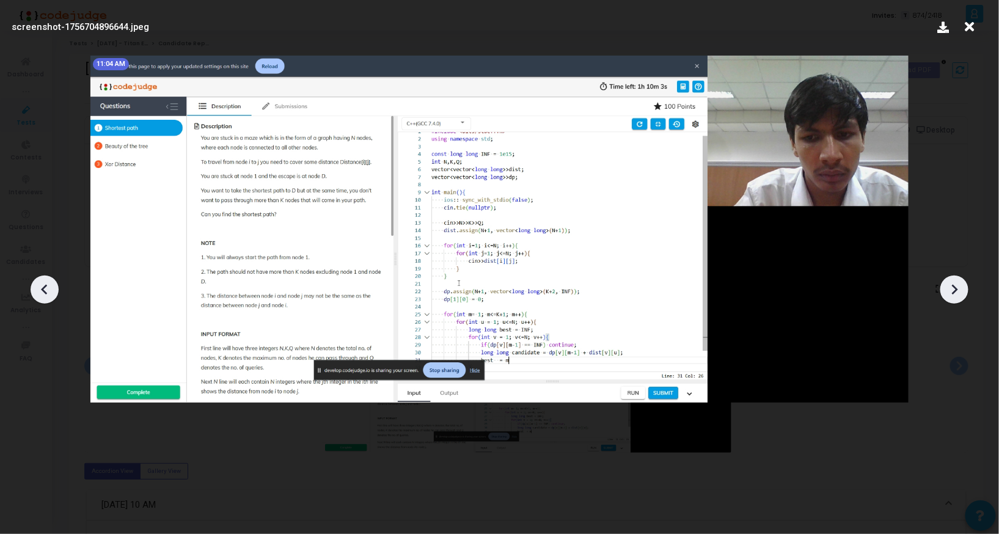
click at [949, 284] on icon at bounding box center [954, 289] width 18 height 18
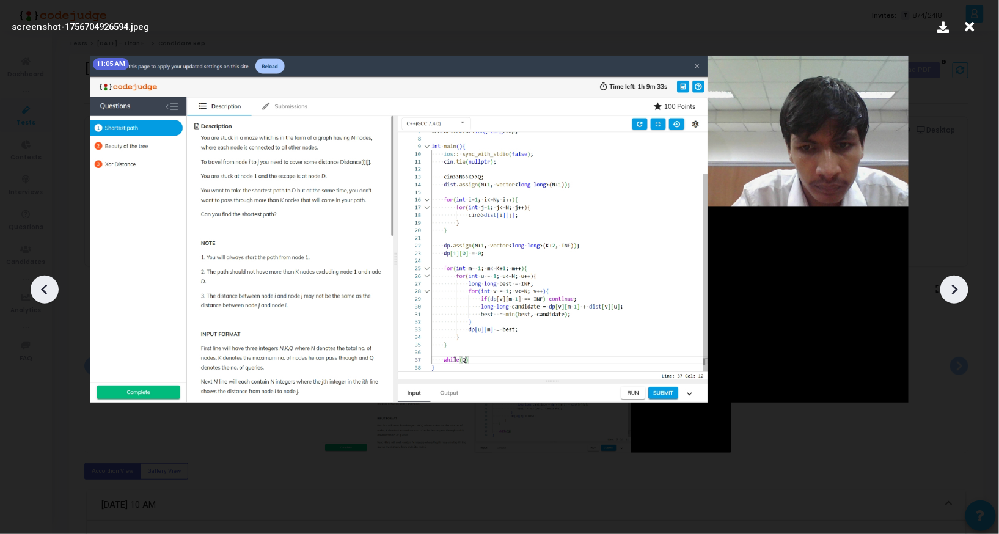
click at [949, 284] on icon at bounding box center [954, 289] width 18 height 18
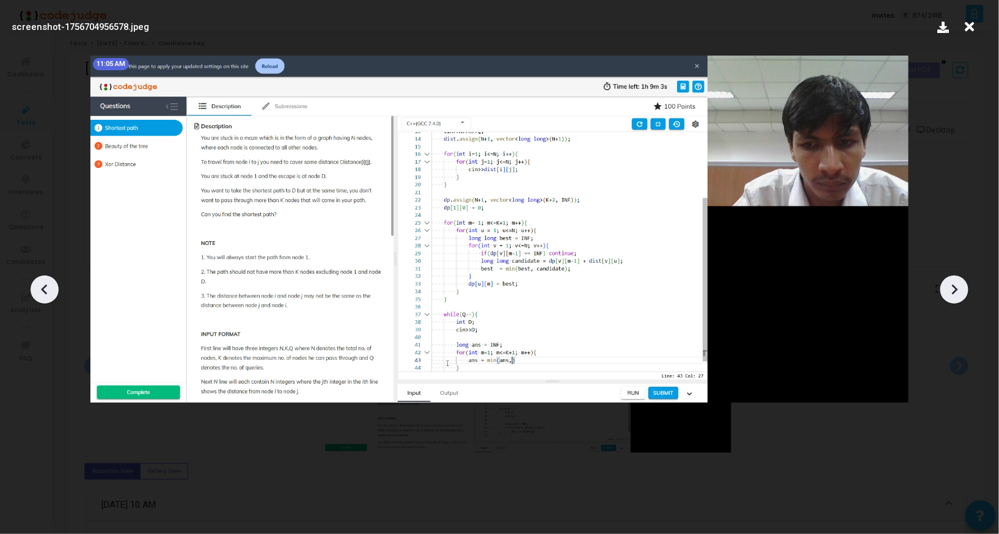
click at [949, 284] on icon at bounding box center [954, 289] width 18 height 18
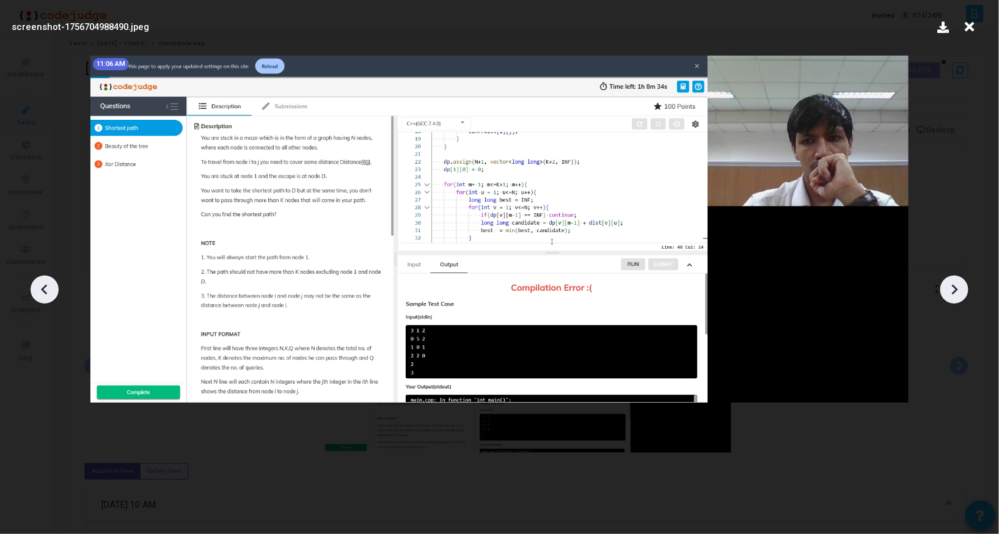
click at [949, 284] on icon at bounding box center [954, 289] width 18 height 18
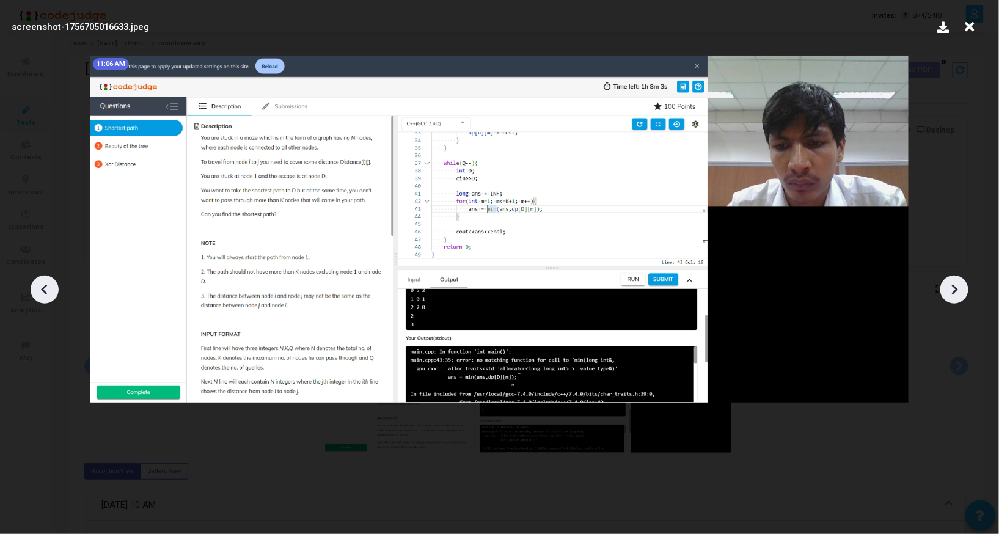
click at [949, 284] on icon at bounding box center [954, 289] width 18 height 18
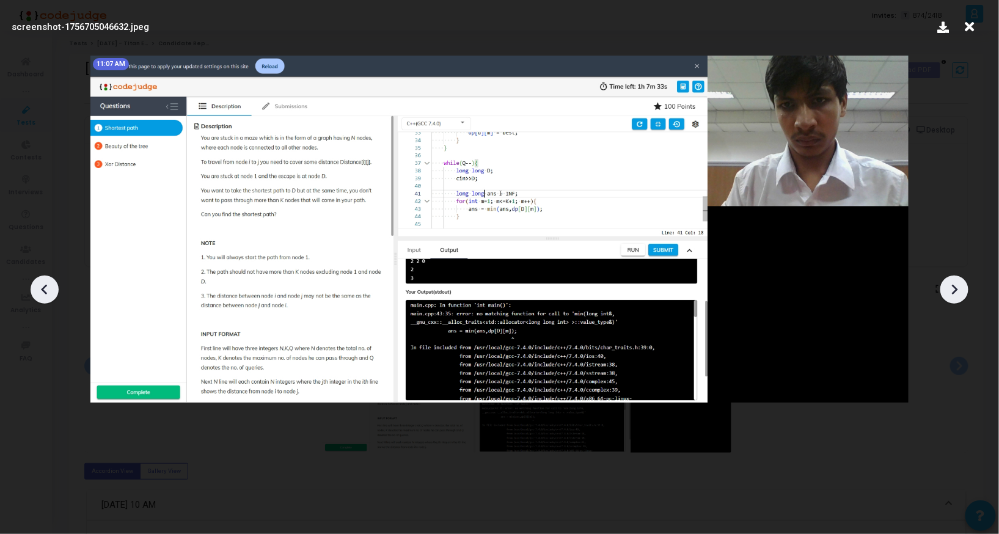
click at [949, 284] on icon at bounding box center [954, 289] width 18 height 18
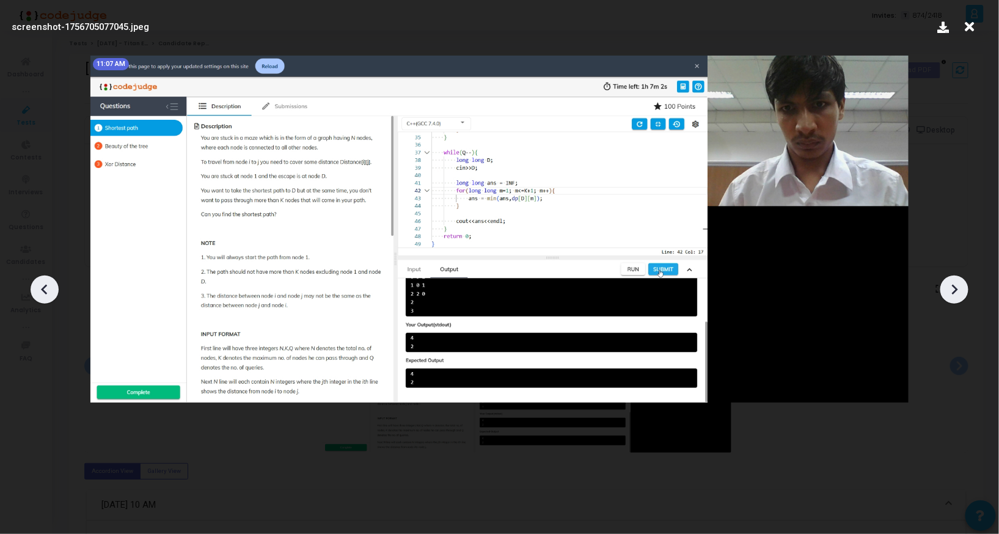
click at [949, 284] on icon at bounding box center [954, 289] width 18 height 18
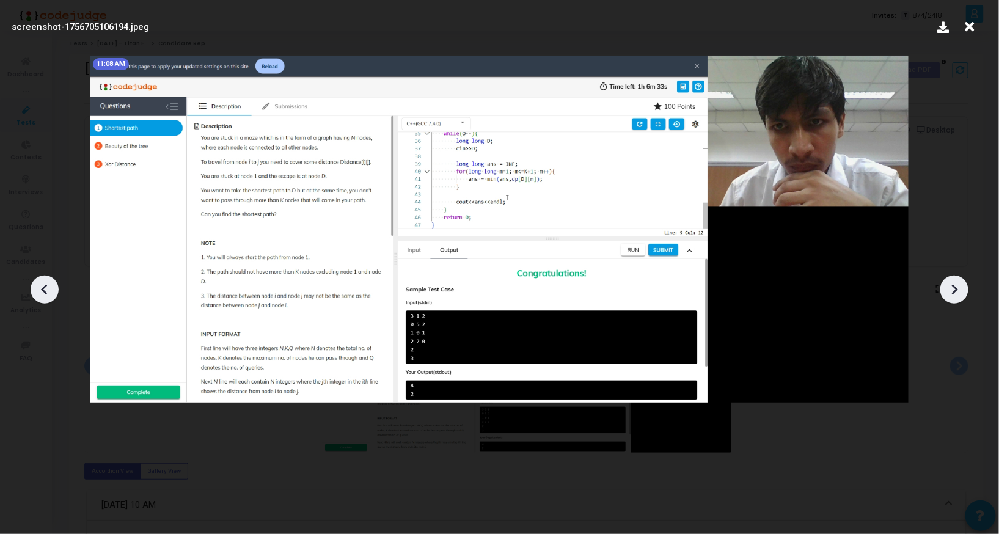
click at [949, 284] on icon at bounding box center [954, 289] width 18 height 18
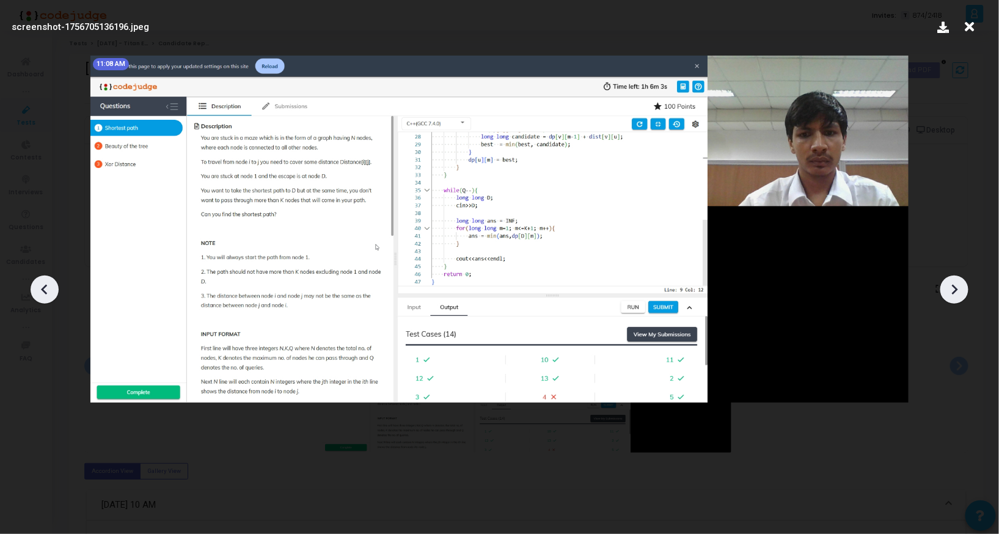
click at [949, 284] on icon at bounding box center [954, 289] width 18 height 18
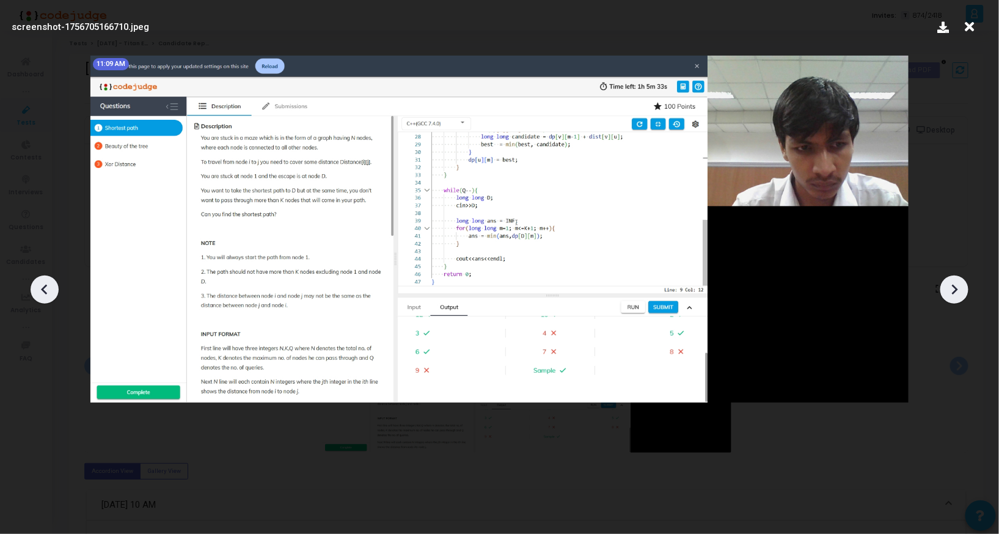
click at [949, 284] on icon at bounding box center [954, 289] width 18 height 18
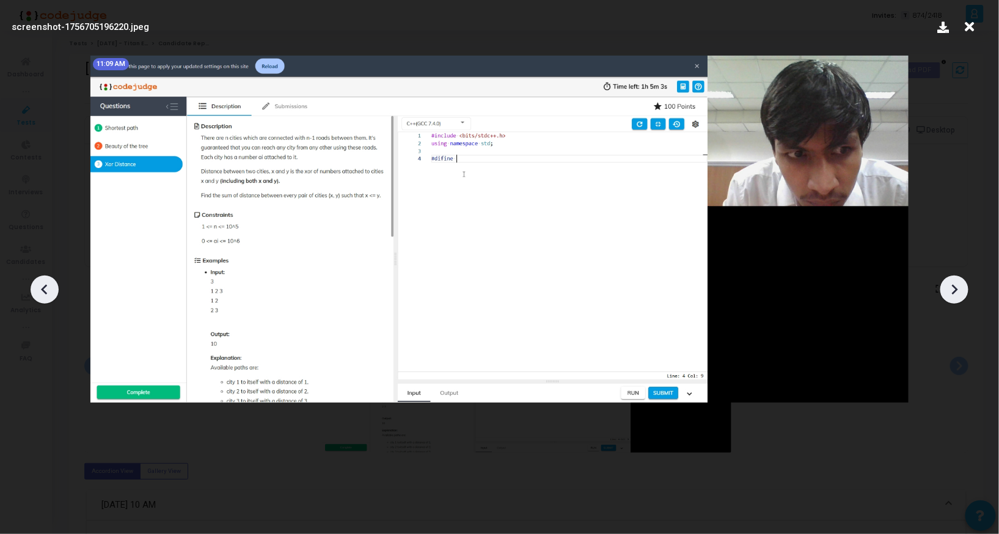
click at [949, 284] on icon at bounding box center [954, 289] width 18 height 18
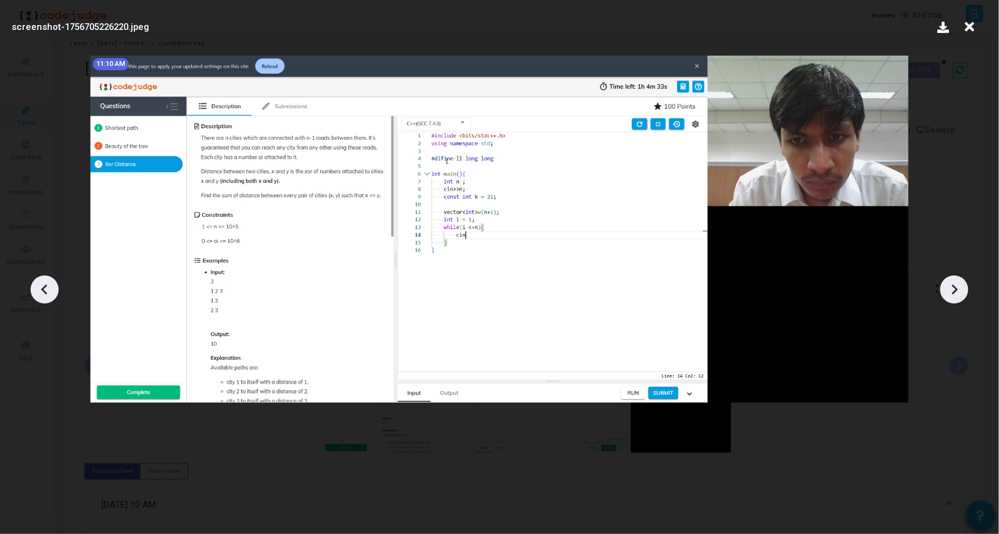
click at [949, 284] on icon at bounding box center [954, 289] width 18 height 18
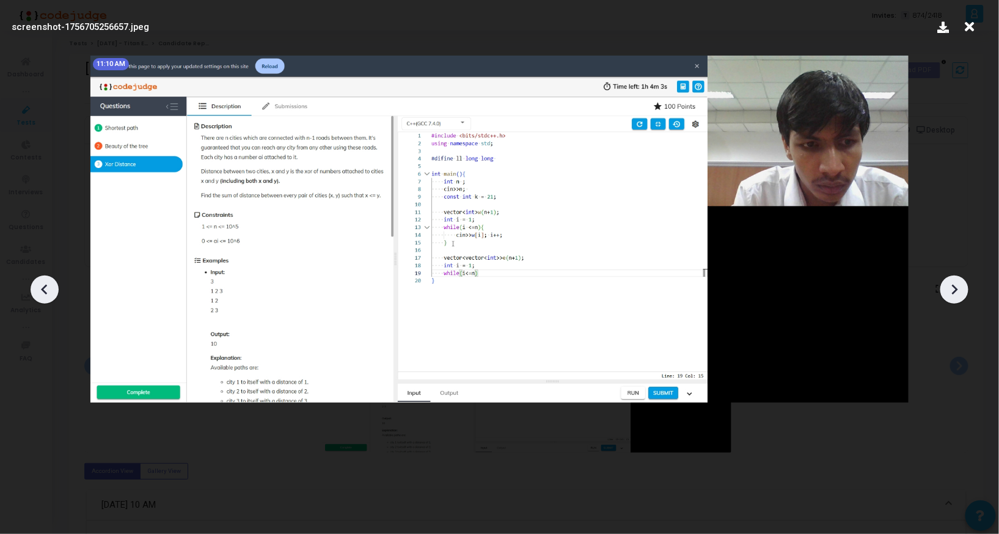
click at [949, 284] on icon at bounding box center [954, 289] width 18 height 18
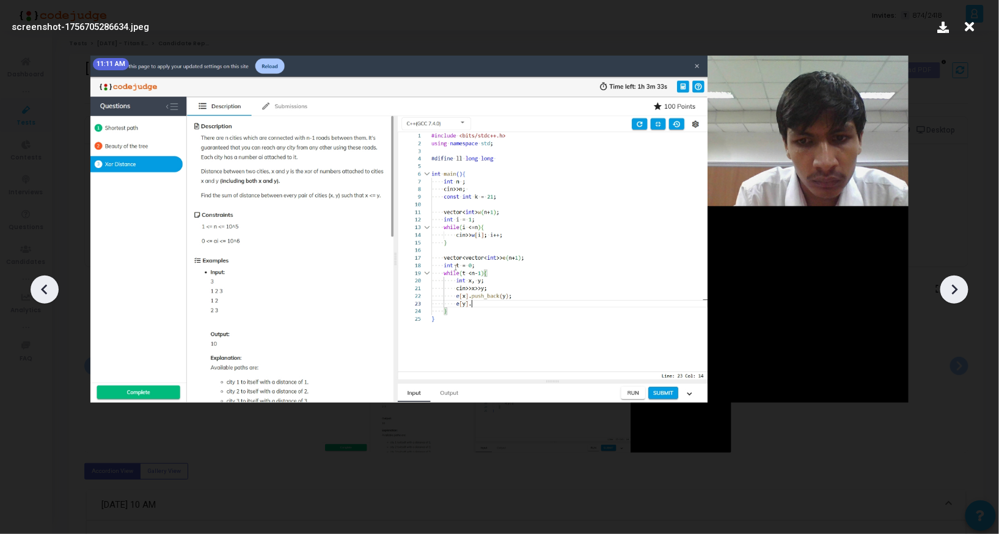
click at [949, 284] on icon at bounding box center [954, 289] width 18 height 18
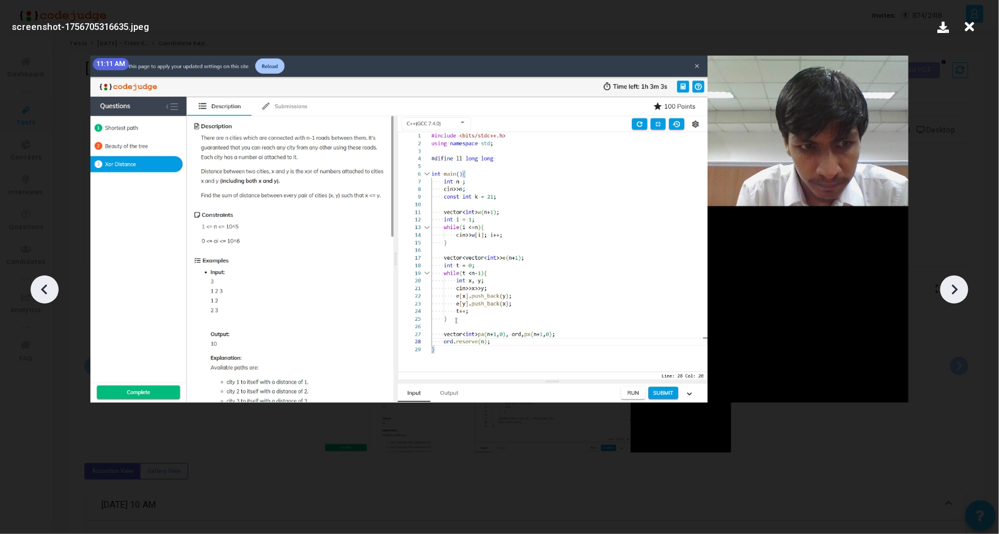
click at [949, 284] on icon at bounding box center [954, 289] width 18 height 18
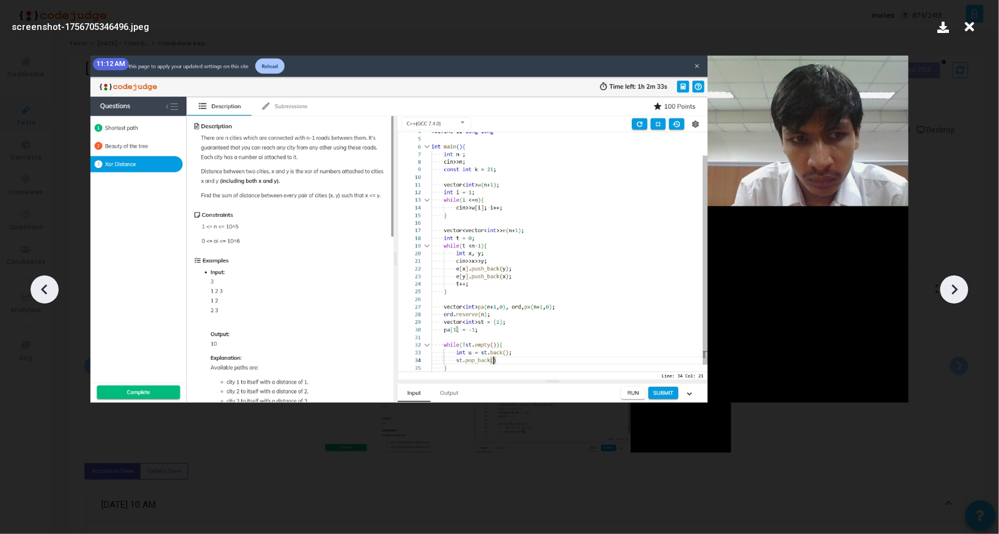
click at [949, 284] on icon at bounding box center [954, 289] width 18 height 18
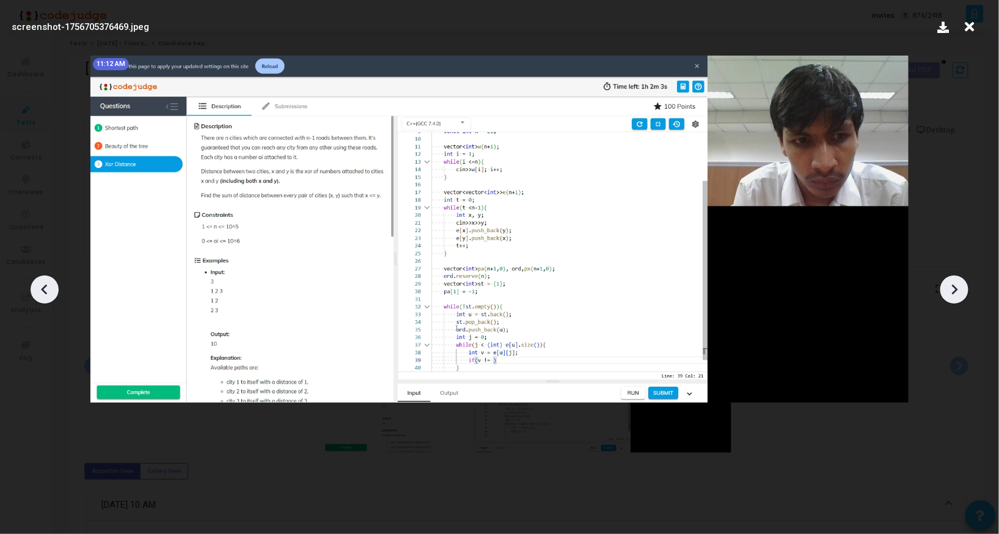
click at [949, 284] on icon at bounding box center [954, 289] width 18 height 18
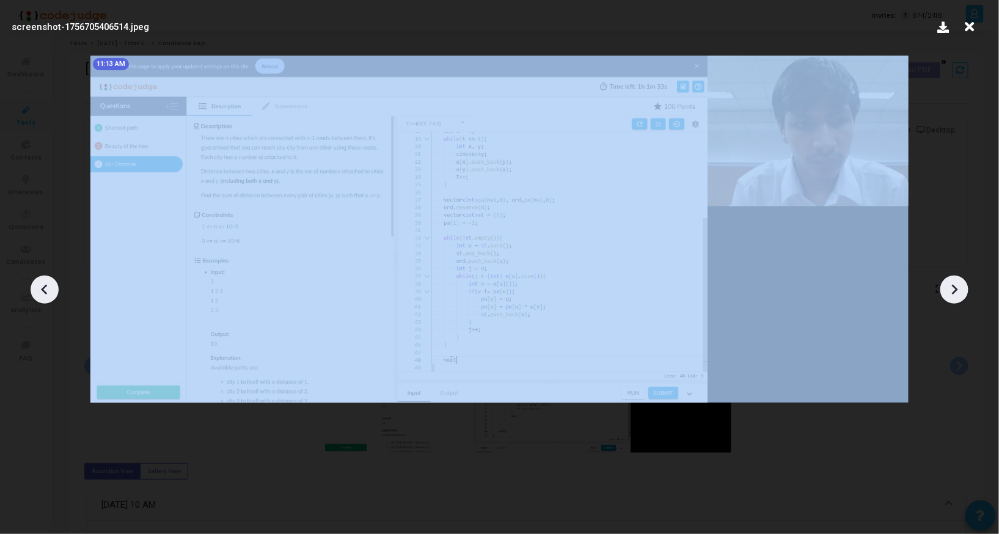
click at [949, 284] on icon at bounding box center [954, 289] width 18 height 18
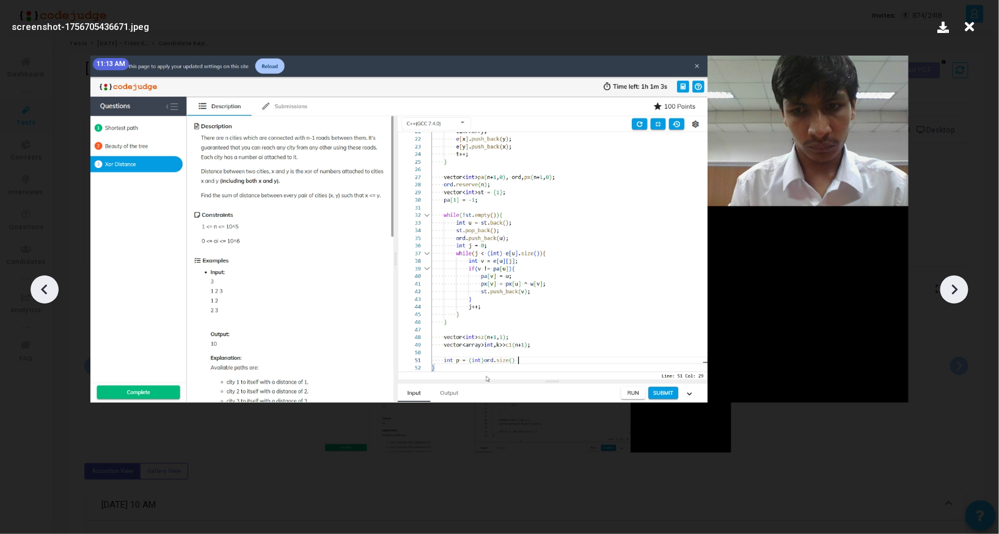
click at [949, 284] on icon at bounding box center [954, 289] width 18 height 18
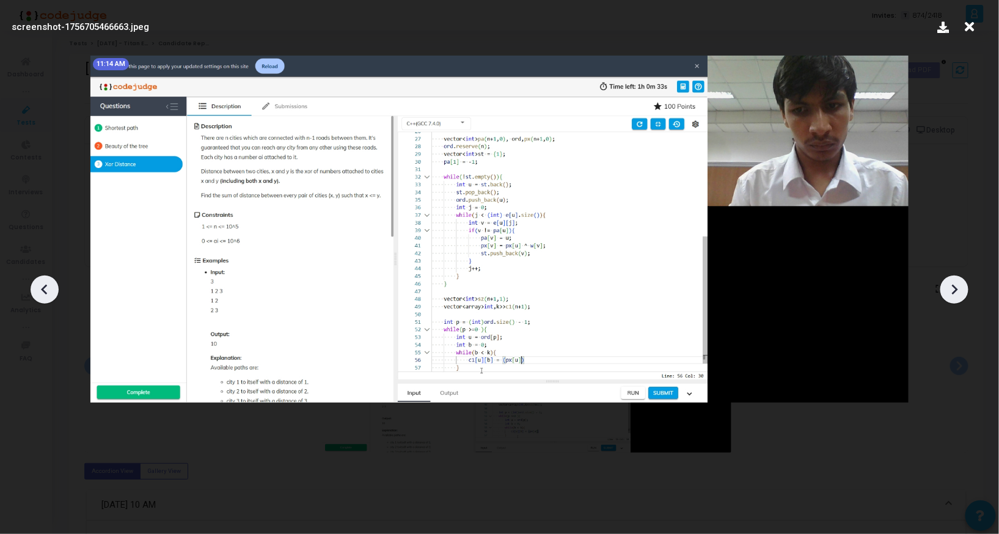
click at [949, 284] on icon at bounding box center [954, 289] width 18 height 18
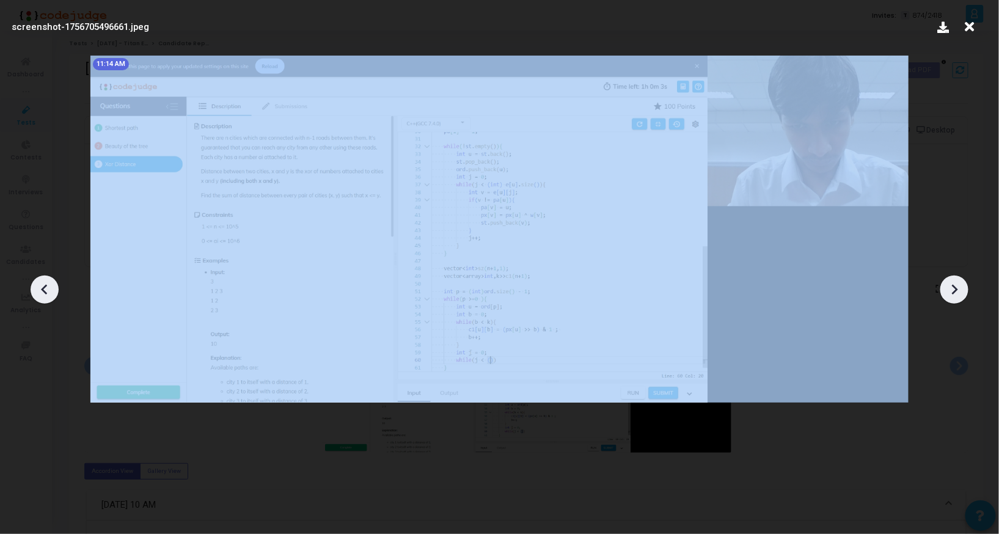
click at [949, 284] on icon at bounding box center [954, 289] width 18 height 18
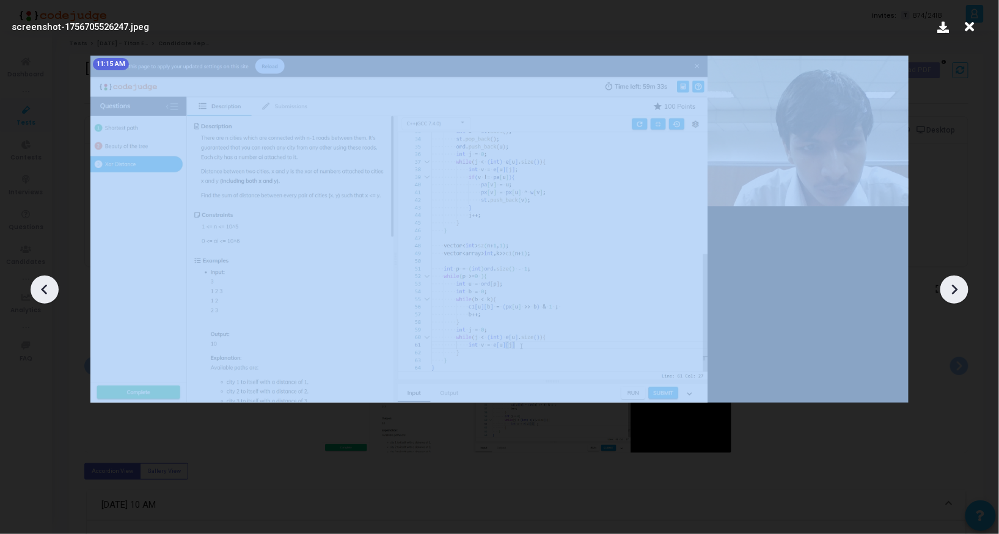
click at [949, 284] on icon at bounding box center [954, 289] width 18 height 18
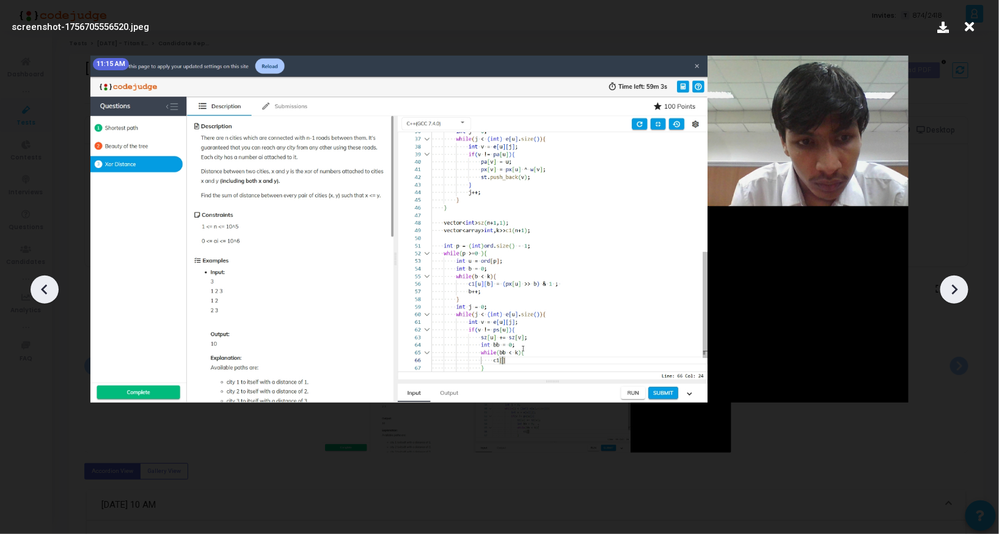
click at [949, 284] on icon at bounding box center [954, 289] width 18 height 18
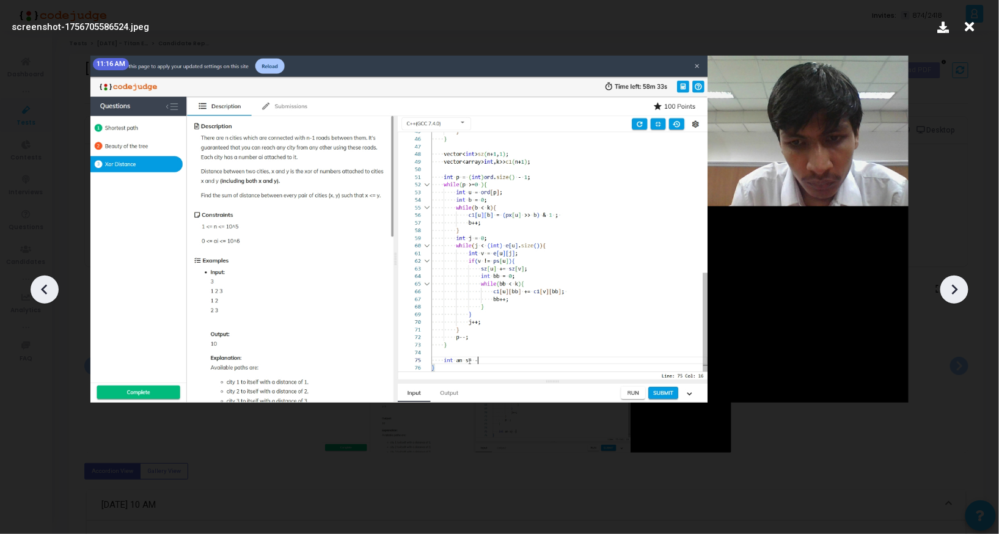
click at [949, 284] on icon at bounding box center [954, 289] width 18 height 18
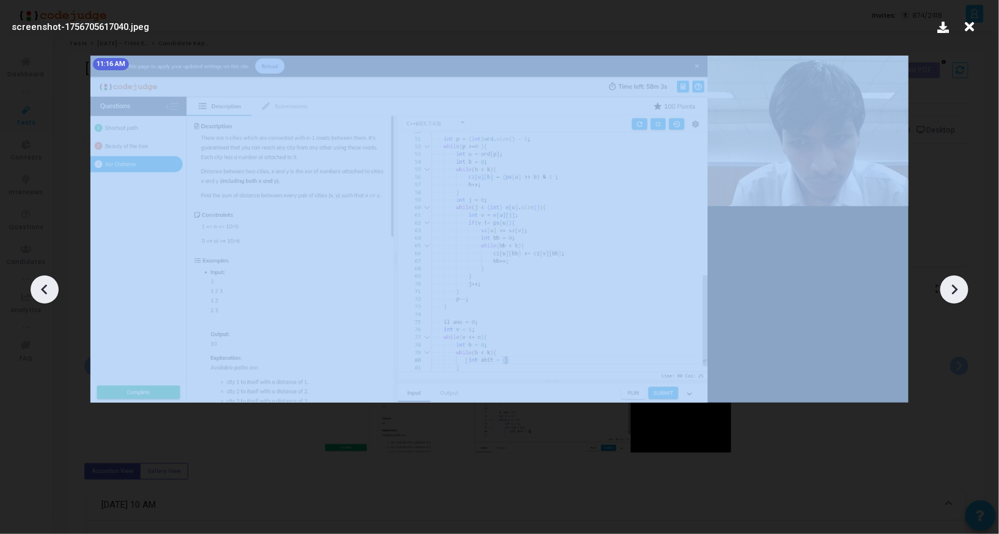
click at [949, 284] on icon at bounding box center [954, 289] width 18 height 18
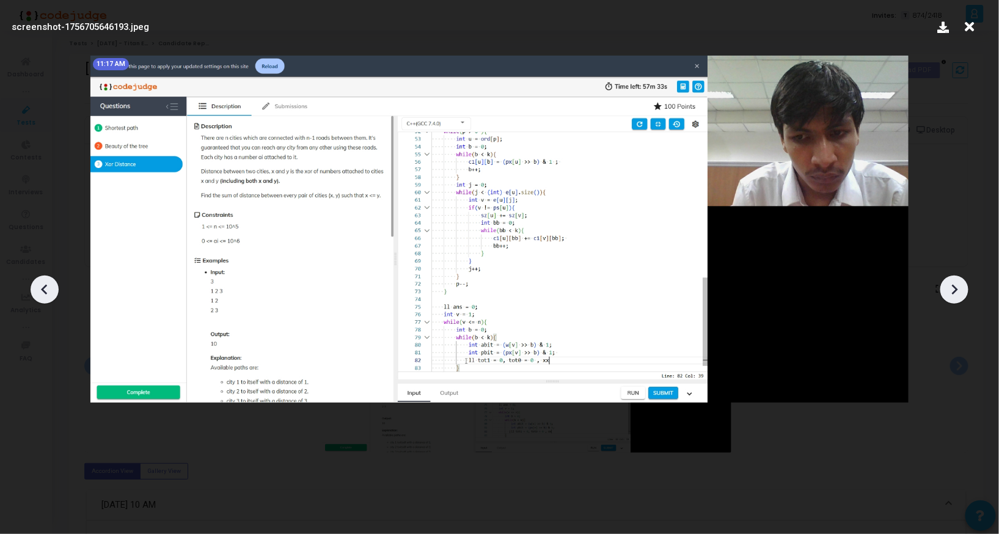
click at [949, 284] on icon at bounding box center [954, 289] width 18 height 18
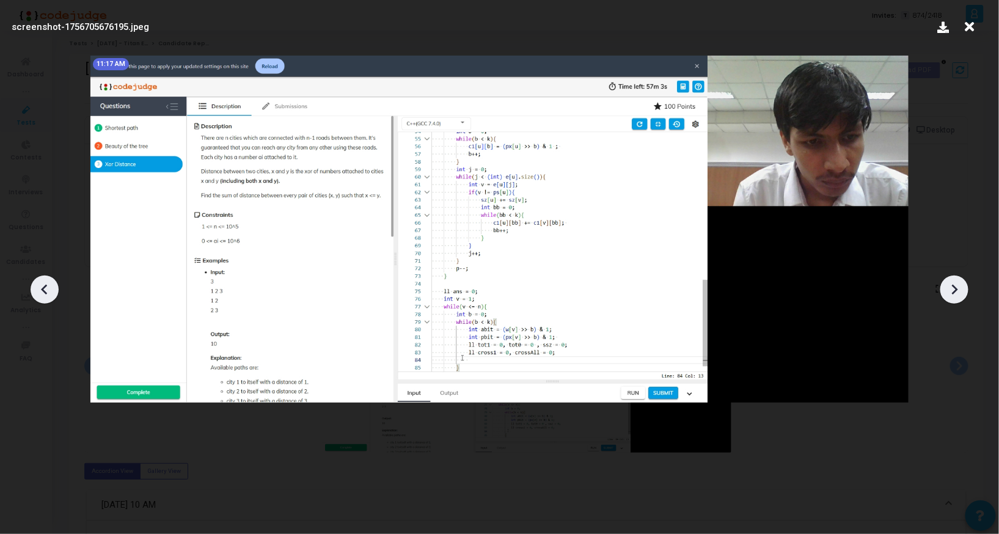
click at [949, 284] on icon at bounding box center [954, 289] width 18 height 18
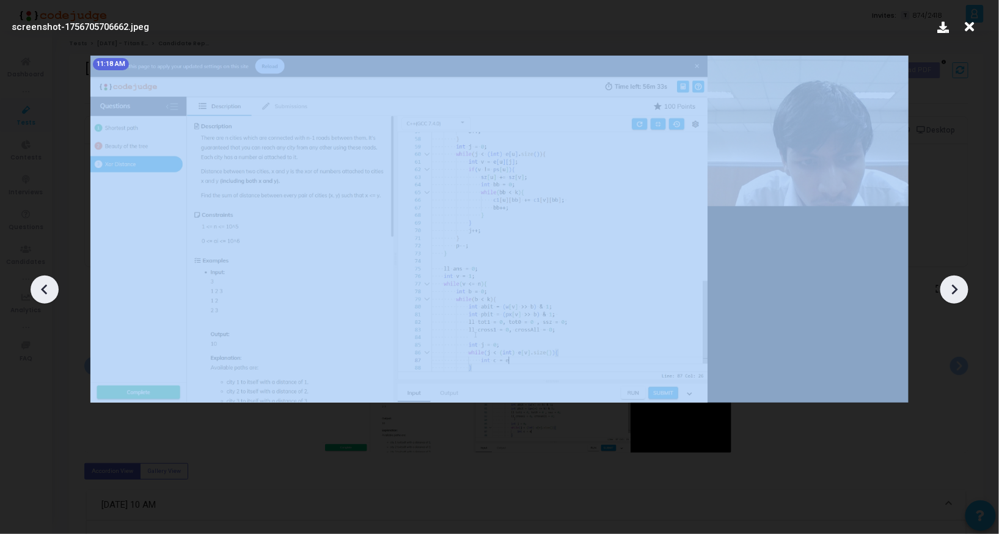
click at [949, 284] on icon at bounding box center [954, 289] width 18 height 18
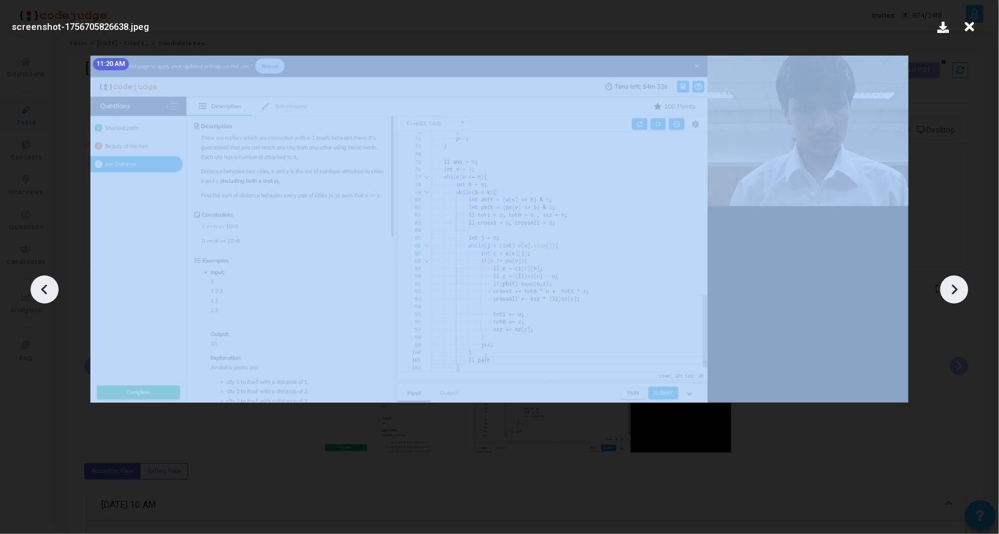
click at [949, 284] on icon at bounding box center [954, 289] width 18 height 18
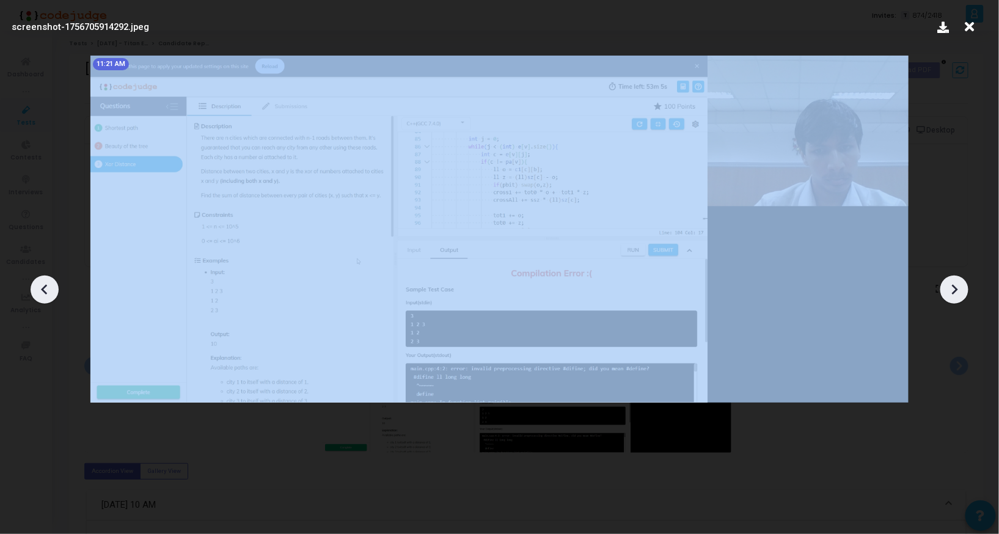
click at [949, 284] on icon at bounding box center [954, 289] width 18 height 18
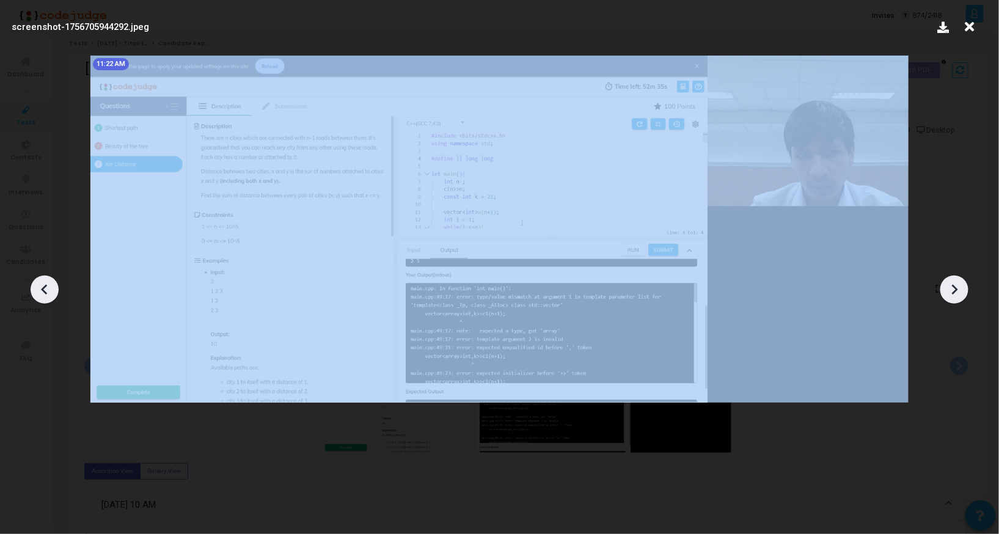
click at [949, 284] on icon at bounding box center [954, 289] width 18 height 18
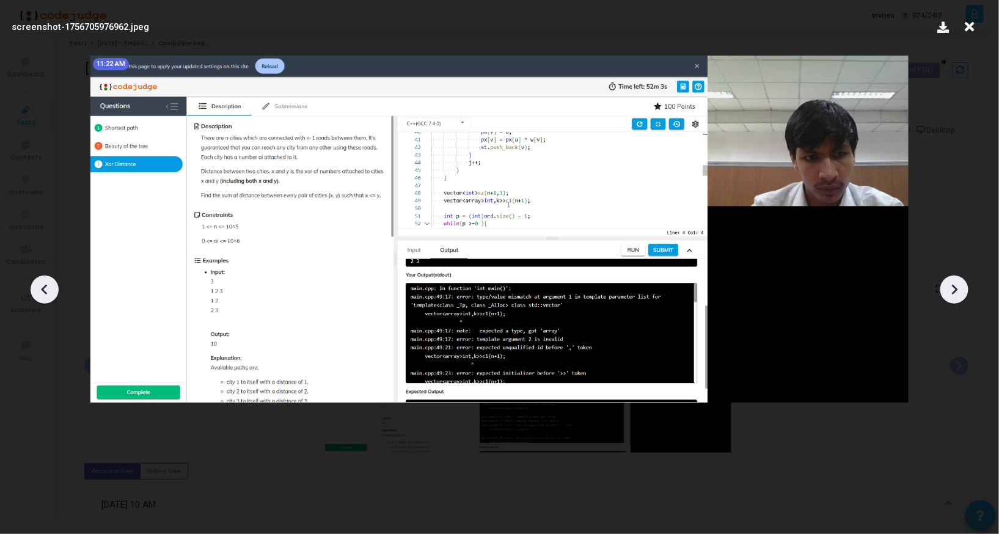
click at [949, 284] on icon at bounding box center [954, 289] width 18 height 18
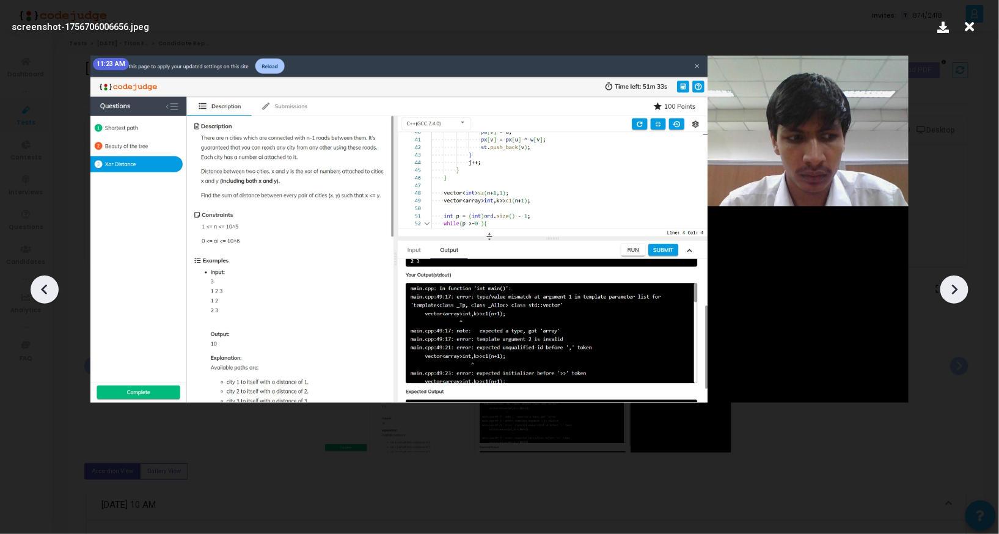
click at [949, 284] on icon at bounding box center [954, 289] width 18 height 18
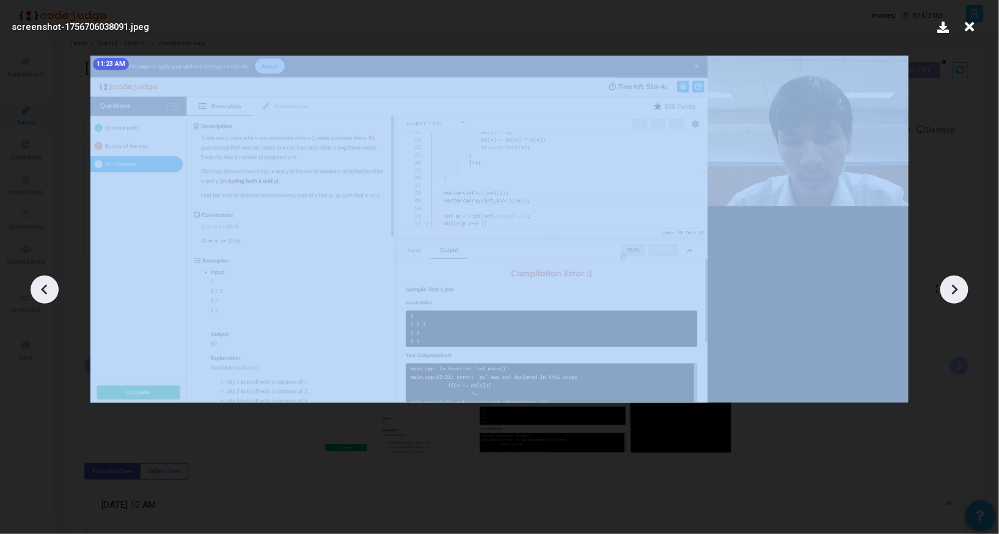
click at [949, 284] on icon at bounding box center [954, 289] width 18 height 18
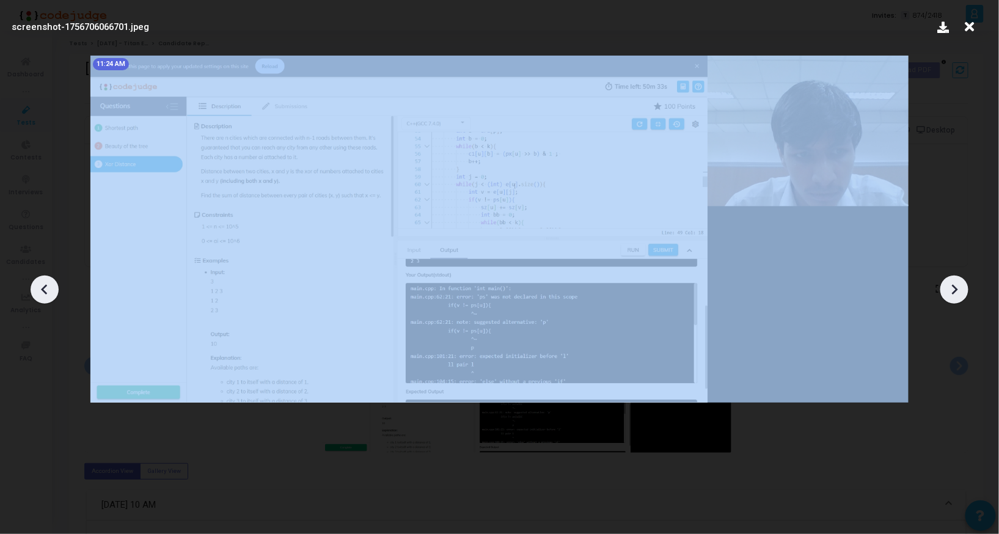
click at [949, 284] on icon at bounding box center [954, 289] width 18 height 18
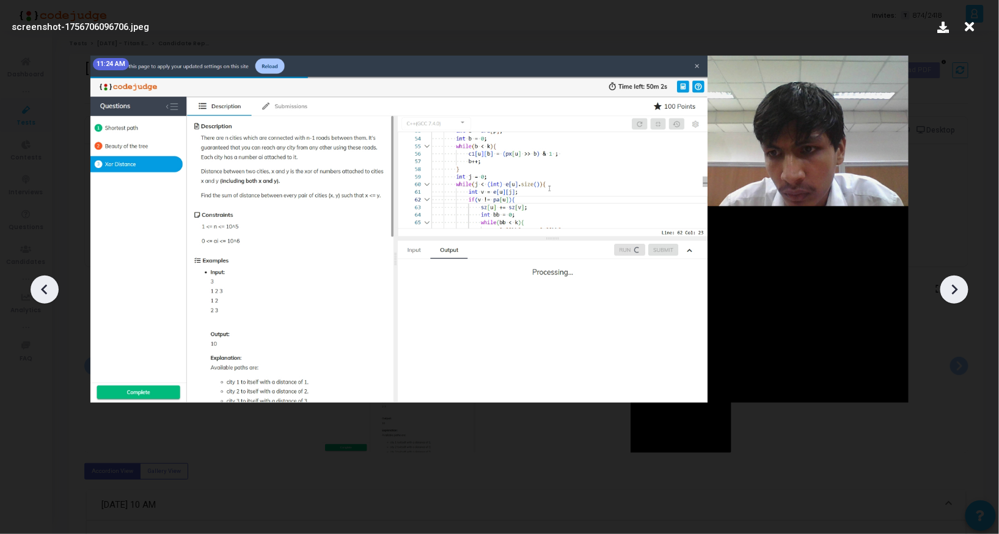
click at [949, 284] on icon at bounding box center [954, 289] width 18 height 18
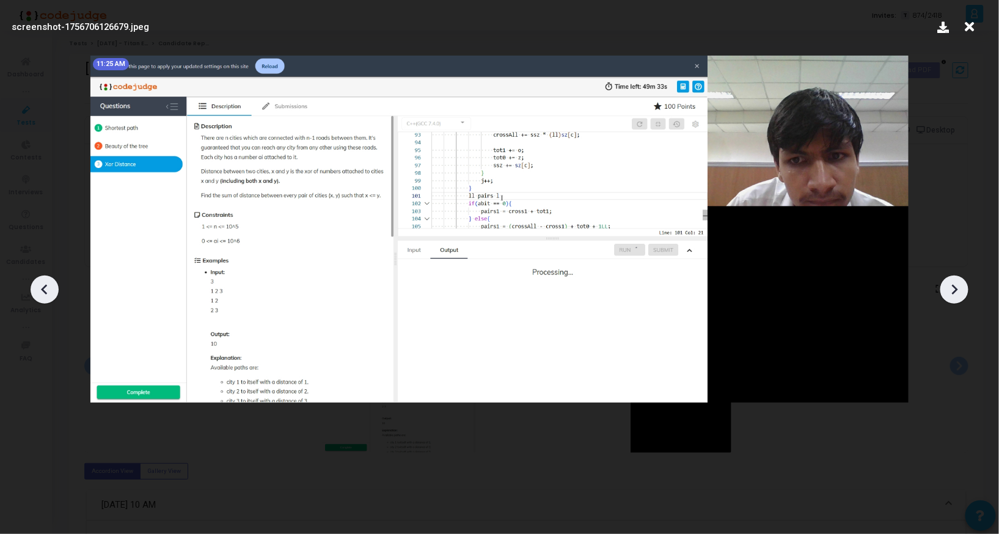
click at [949, 284] on icon at bounding box center [954, 289] width 18 height 18
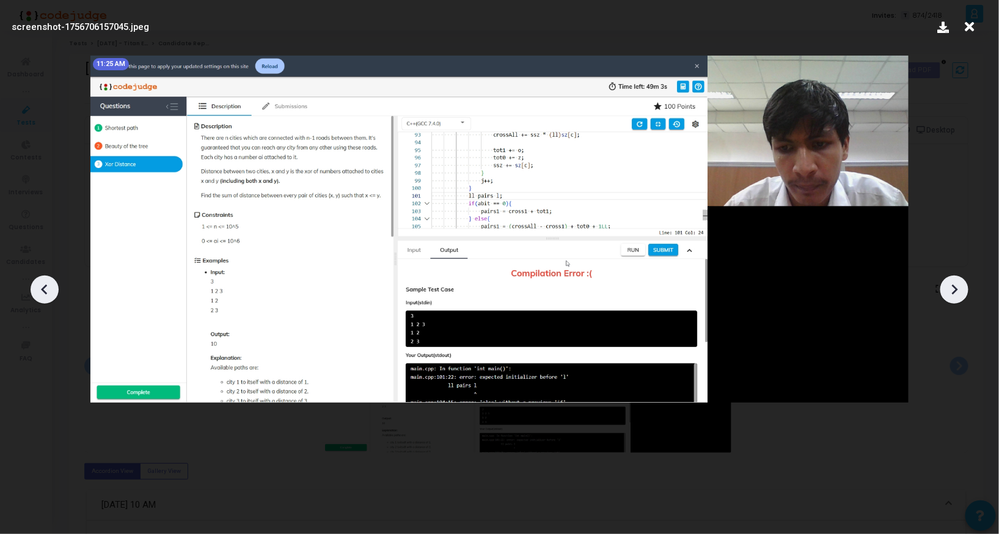
click at [949, 284] on icon at bounding box center [954, 289] width 18 height 18
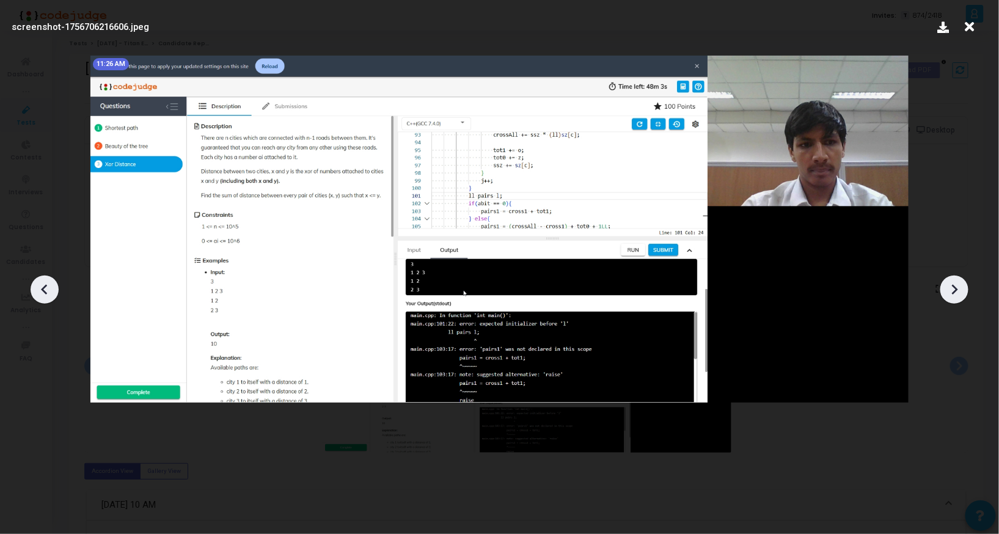
click at [949, 284] on icon at bounding box center [954, 289] width 18 height 18
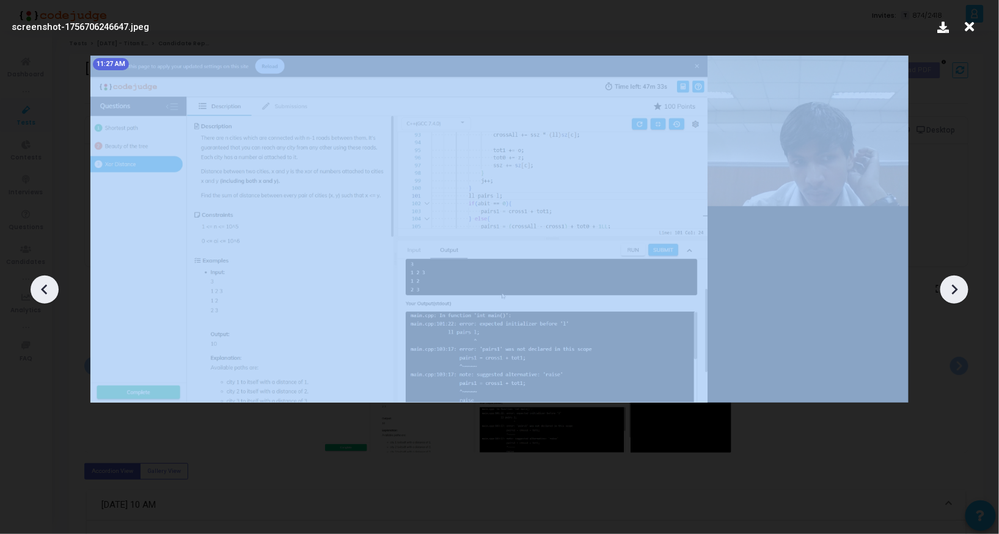
click at [949, 284] on icon at bounding box center [954, 289] width 18 height 18
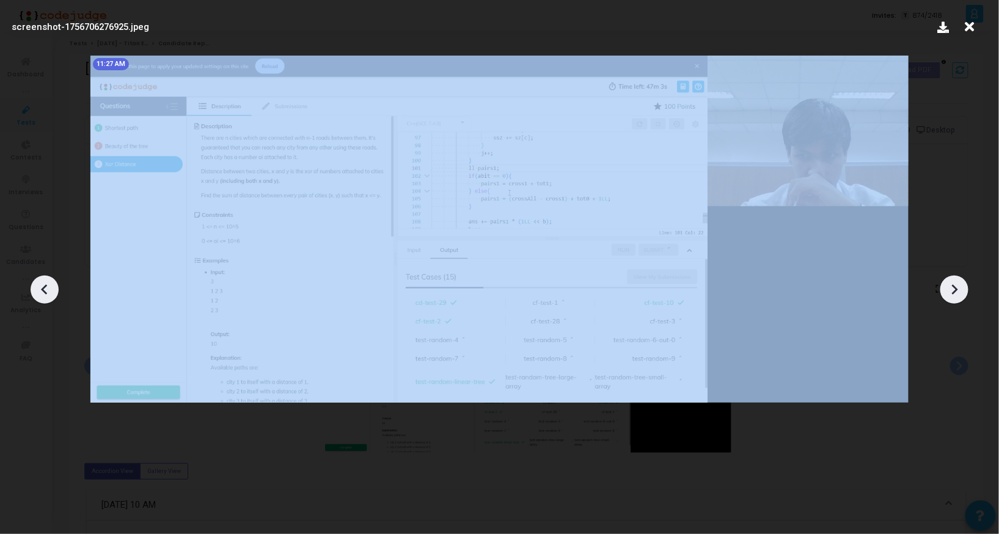
click at [949, 284] on icon at bounding box center [954, 289] width 18 height 18
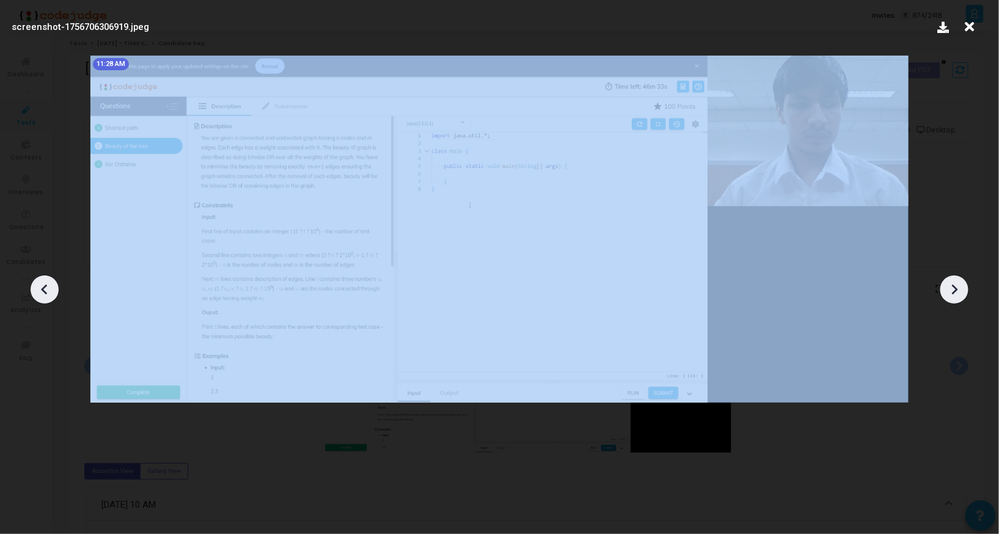
click at [949, 284] on icon at bounding box center [954, 289] width 18 height 18
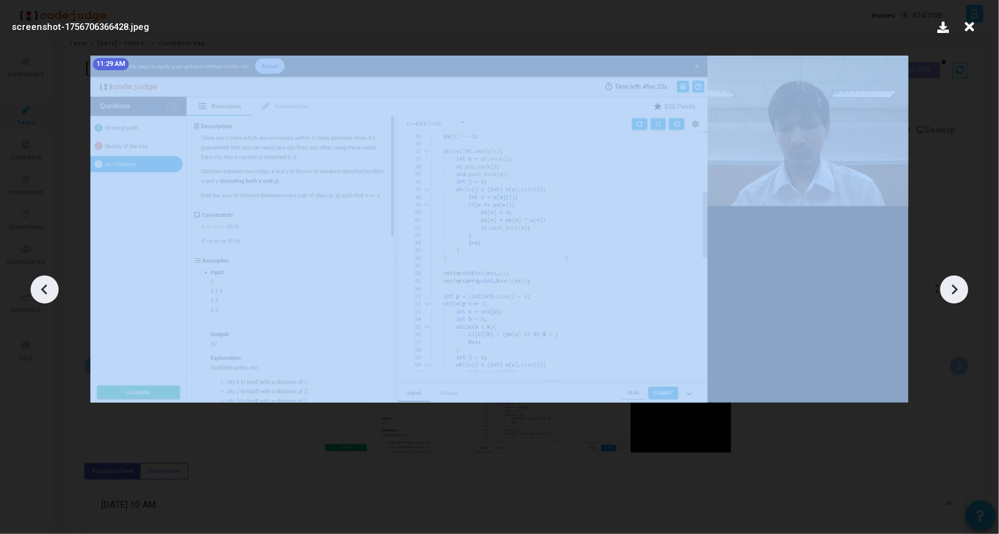
click at [949, 284] on icon at bounding box center [954, 289] width 18 height 18
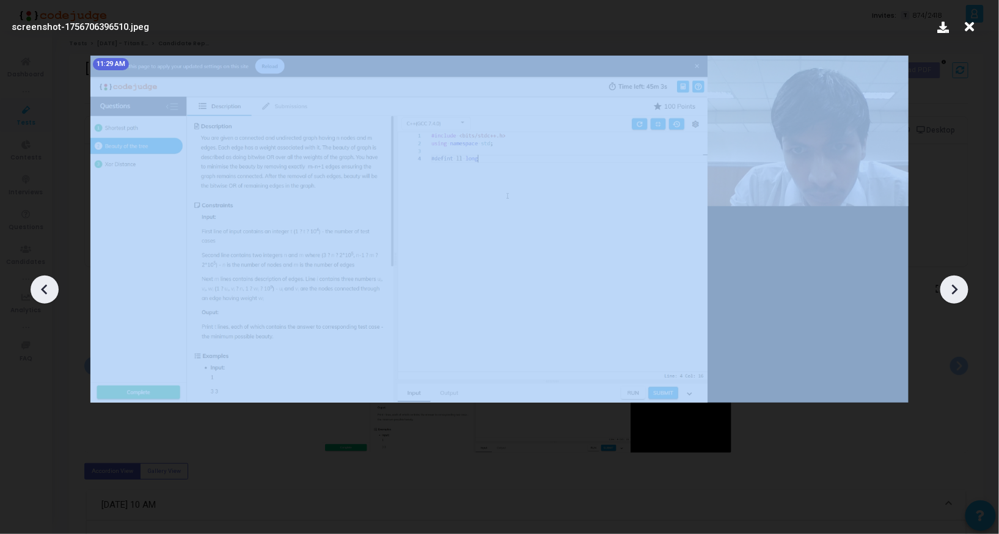
click at [949, 284] on icon at bounding box center [954, 289] width 18 height 18
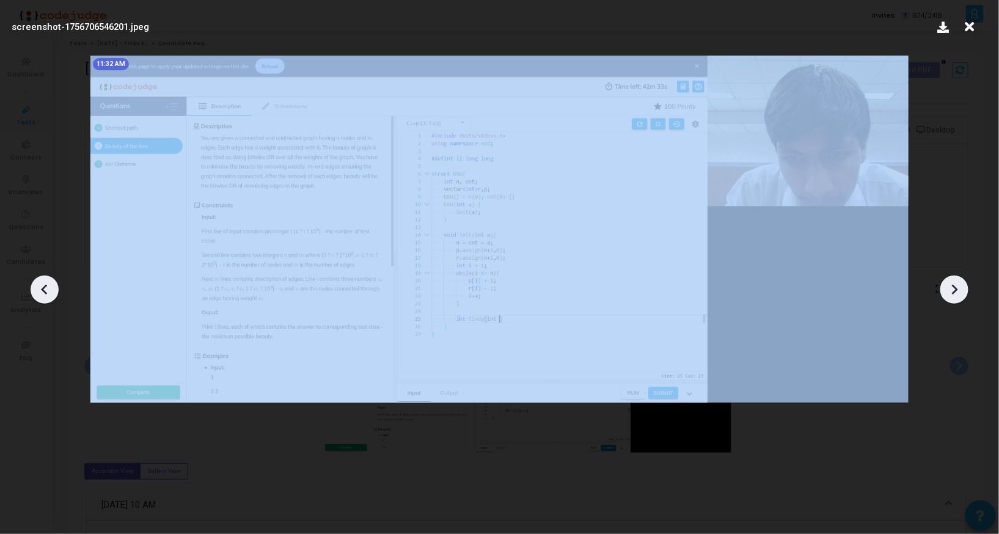
click at [949, 284] on icon at bounding box center [954, 289] width 18 height 18
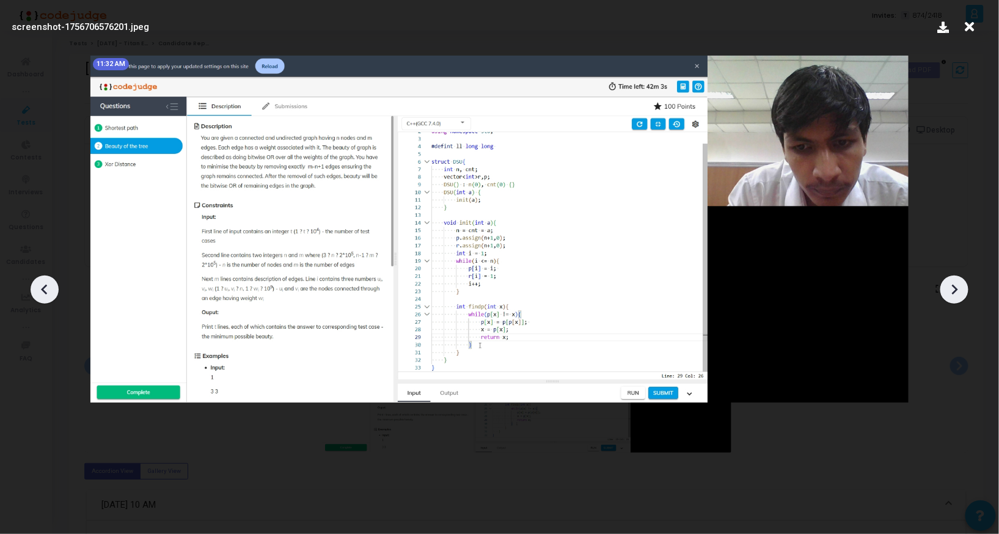
click at [949, 284] on icon at bounding box center [954, 289] width 18 height 18
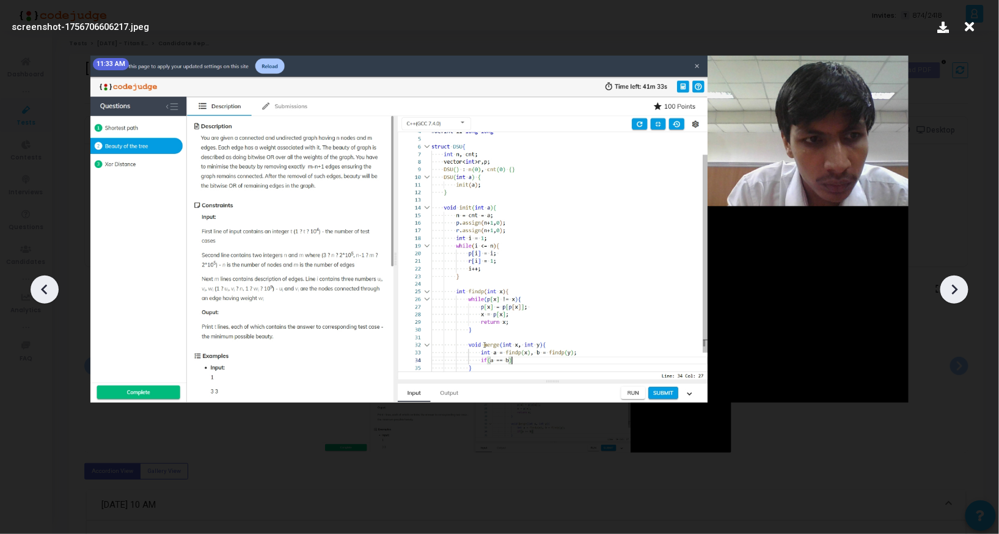
click at [949, 284] on icon at bounding box center [954, 289] width 18 height 18
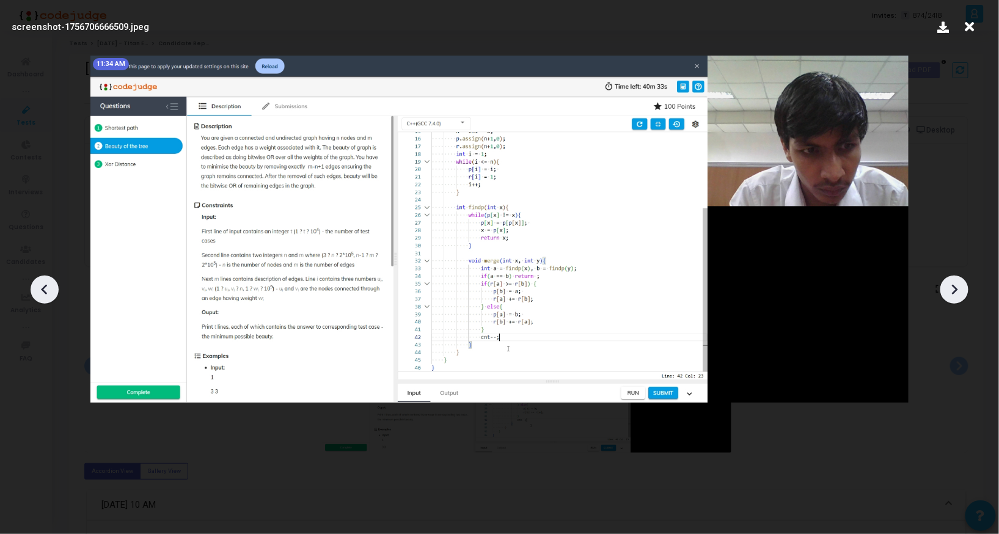
click at [949, 284] on icon at bounding box center [954, 289] width 18 height 18
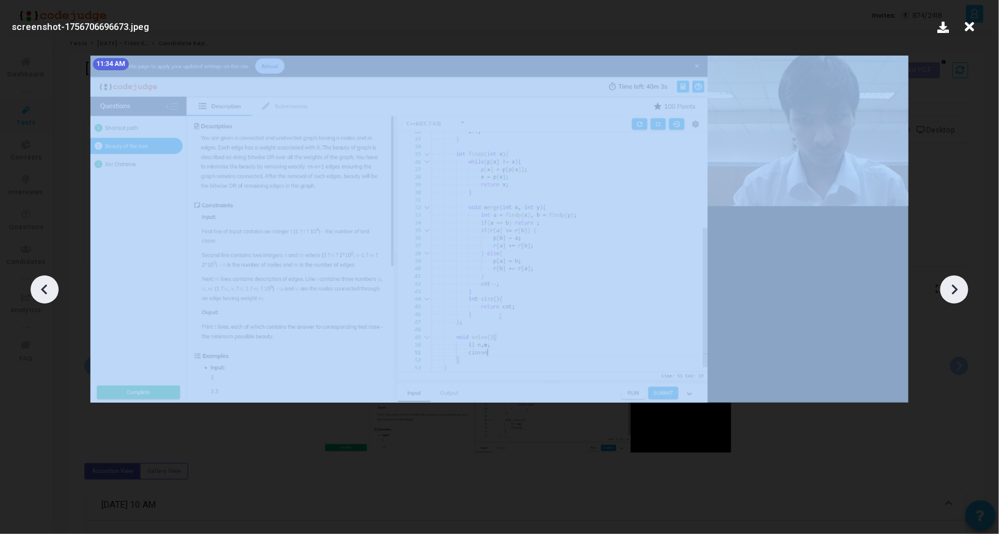
click at [949, 284] on icon at bounding box center [954, 289] width 18 height 18
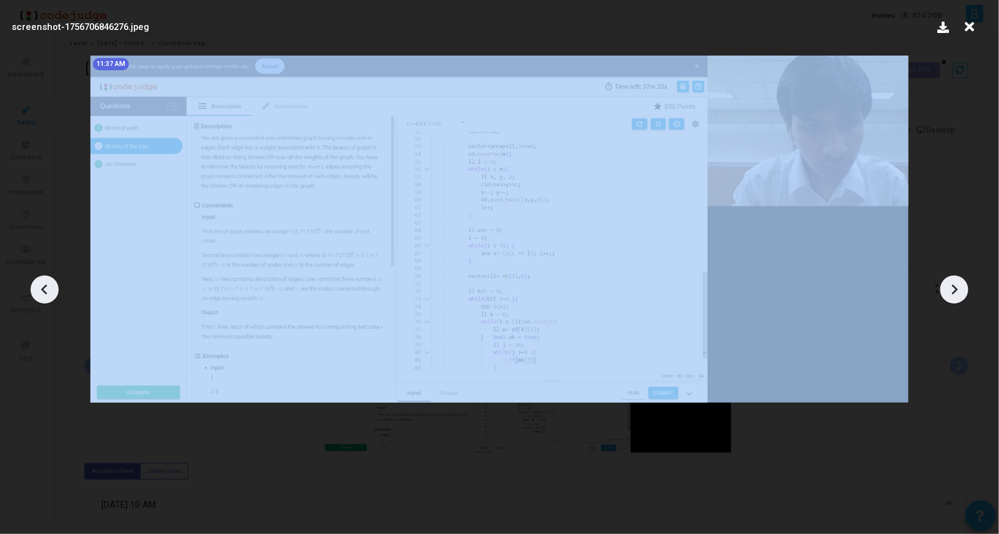
click at [949, 284] on icon at bounding box center [954, 289] width 18 height 18
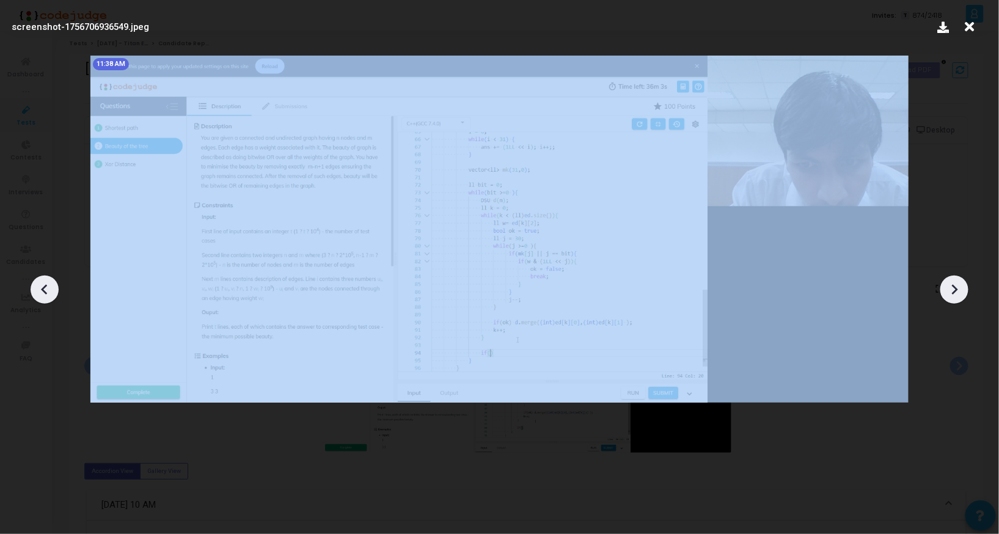
click at [949, 284] on icon at bounding box center [954, 289] width 18 height 18
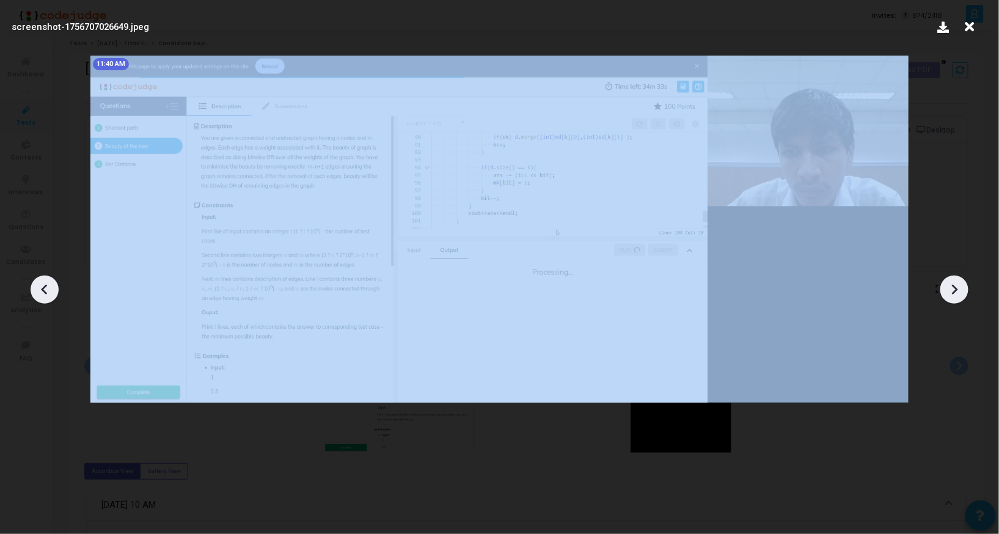
click at [949, 284] on icon at bounding box center [954, 289] width 18 height 18
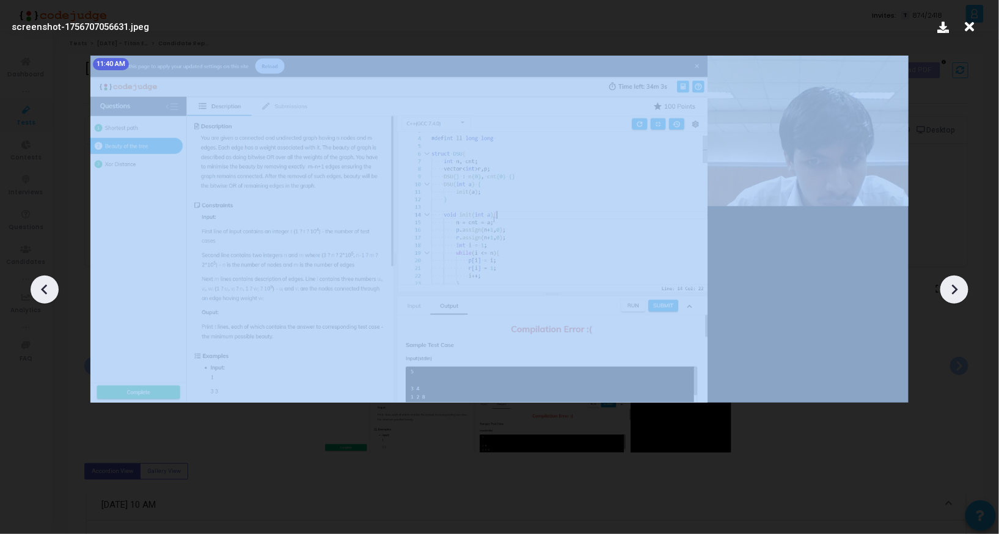
click at [949, 284] on icon at bounding box center [954, 289] width 18 height 18
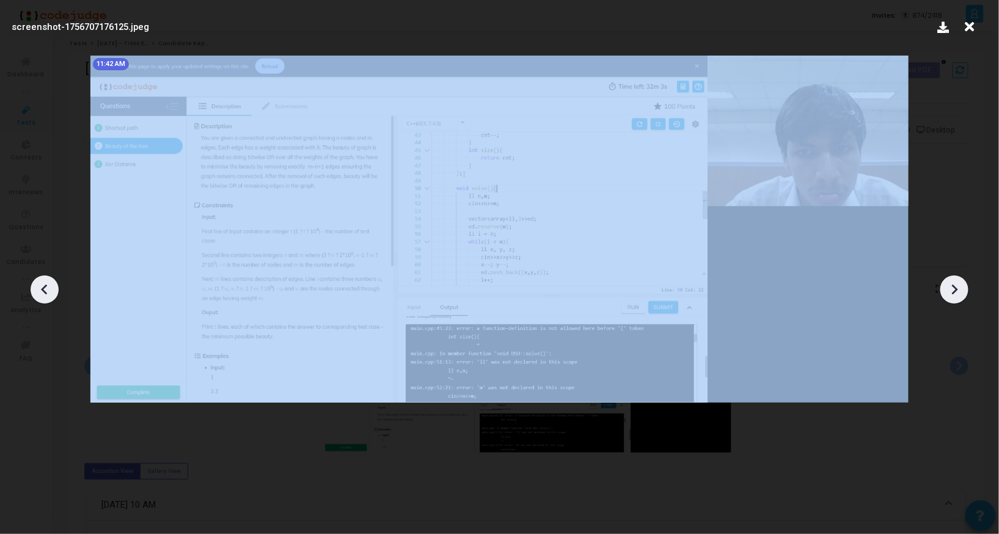
click at [949, 284] on icon at bounding box center [954, 289] width 18 height 18
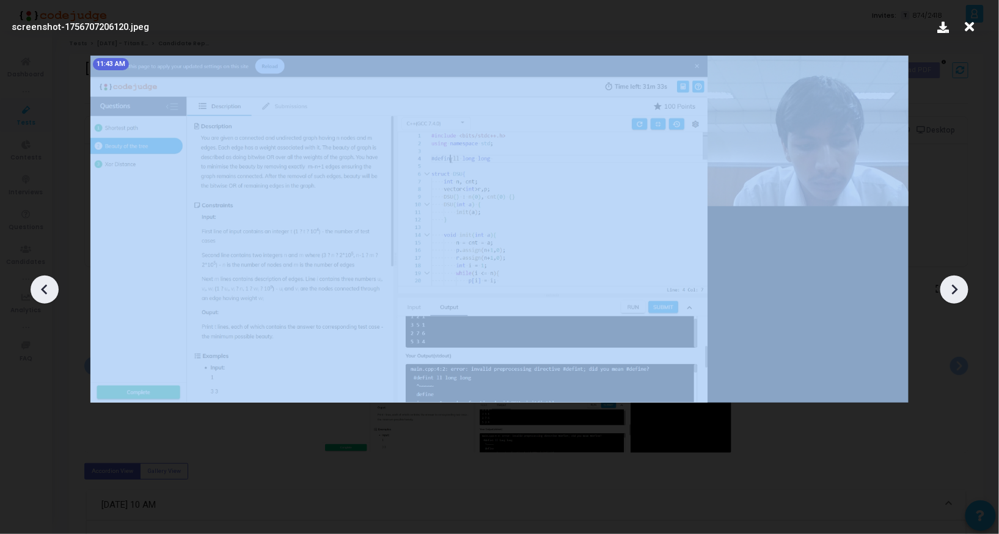
click at [949, 284] on icon at bounding box center [954, 289] width 18 height 18
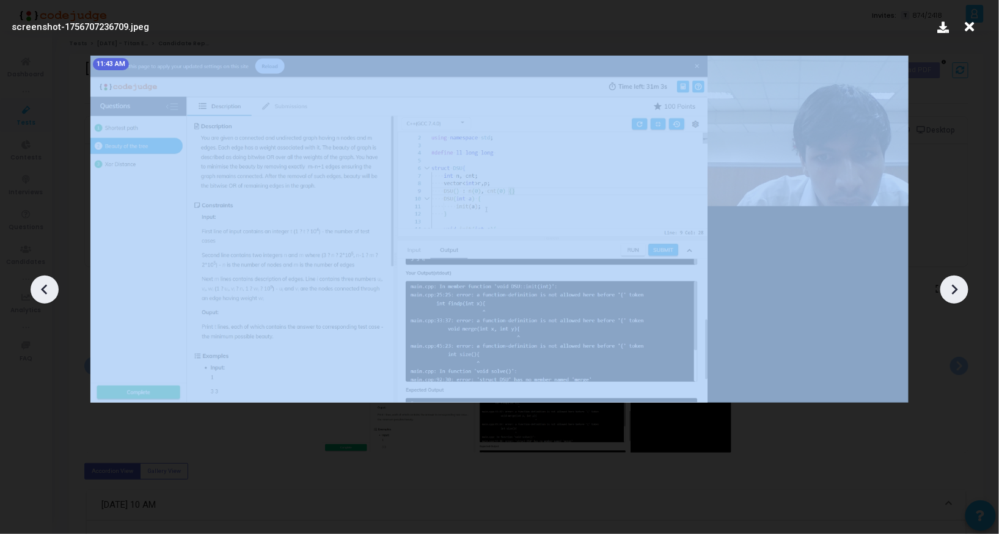
click at [949, 284] on icon at bounding box center [954, 289] width 18 height 18
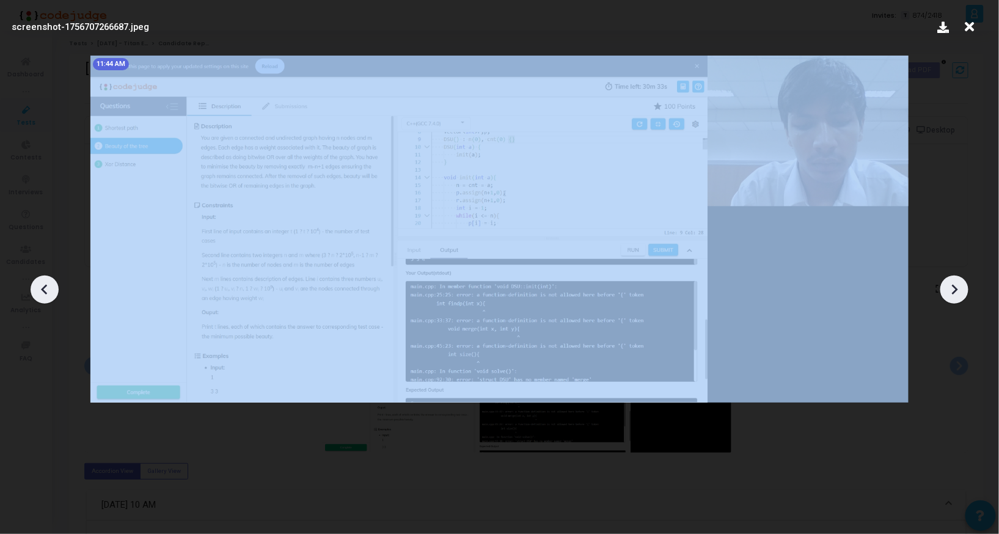
click at [949, 284] on icon at bounding box center [954, 289] width 18 height 18
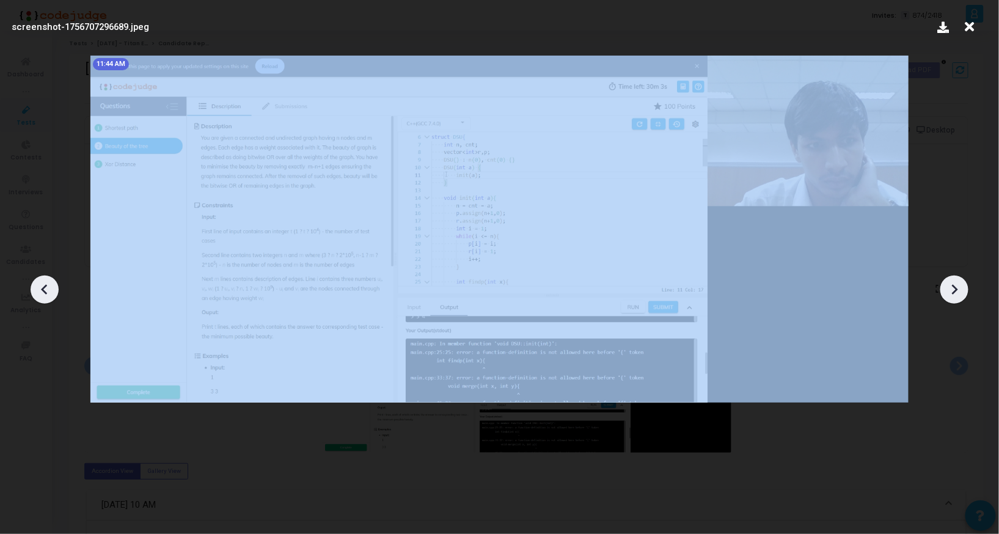
click at [949, 284] on icon at bounding box center [954, 289] width 18 height 18
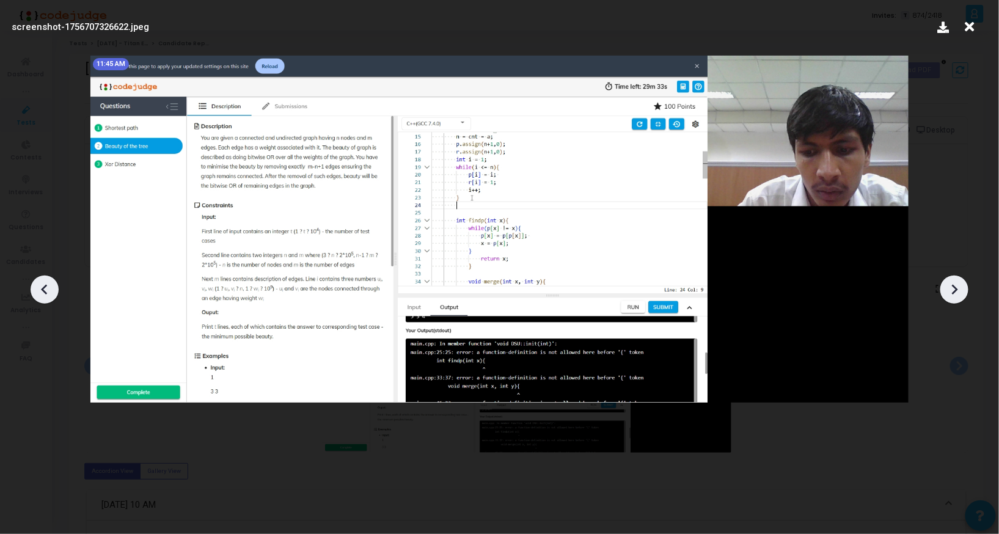
click at [949, 284] on icon at bounding box center [954, 289] width 18 height 18
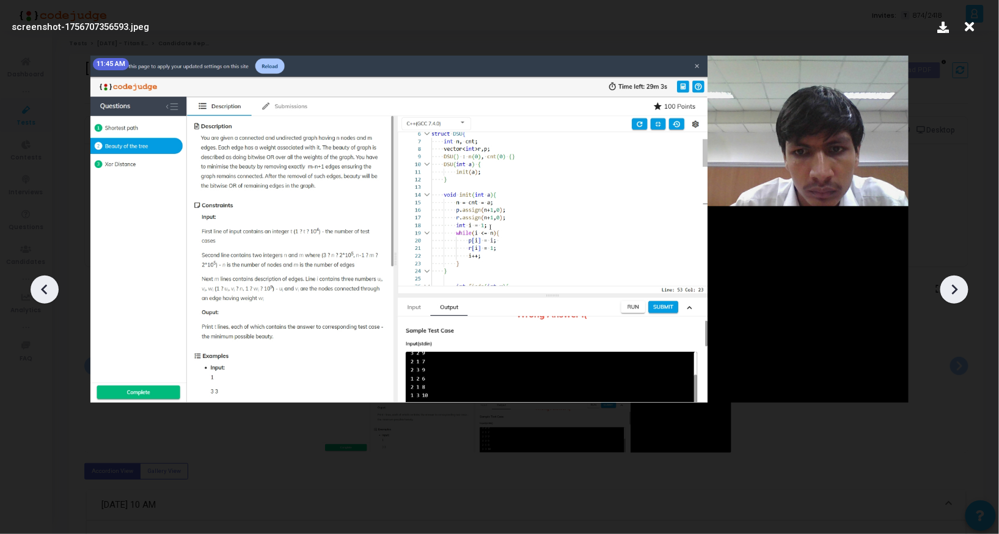
click at [949, 284] on icon at bounding box center [954, 289] width 18 height 18
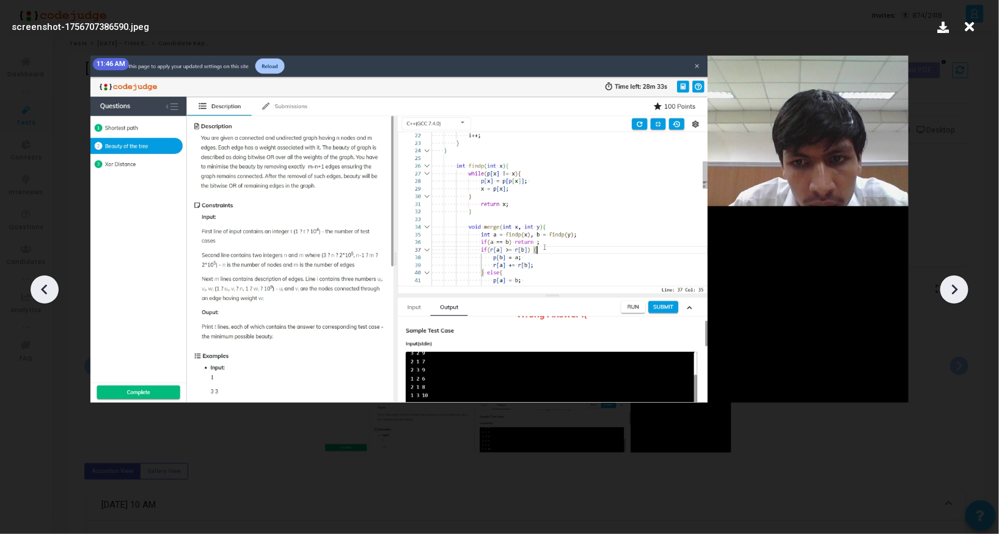
click at [949, 284] on icon at bounding box center [954, 289] width 18 height 18
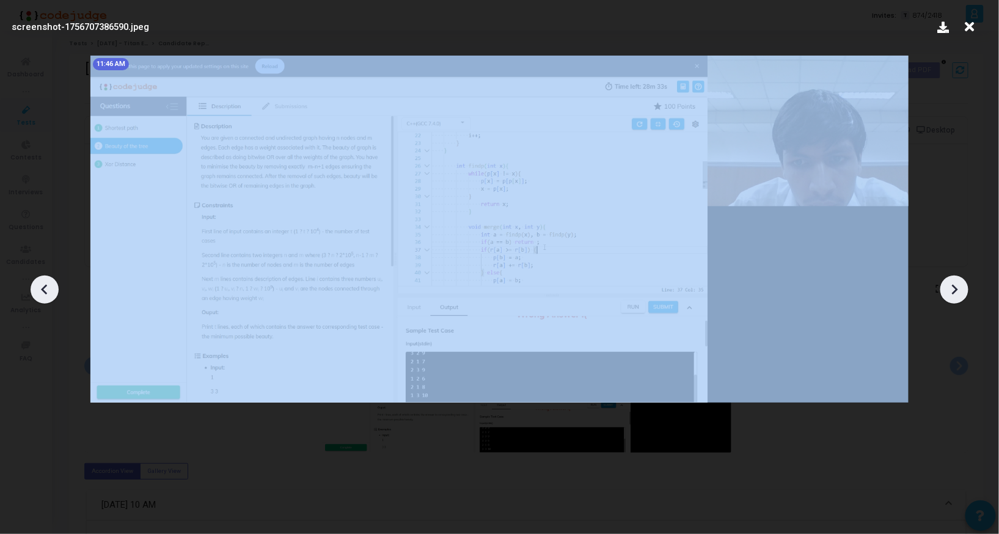
click at [949, 284] on icon at bounding box center [954, 289] width 18 height 18
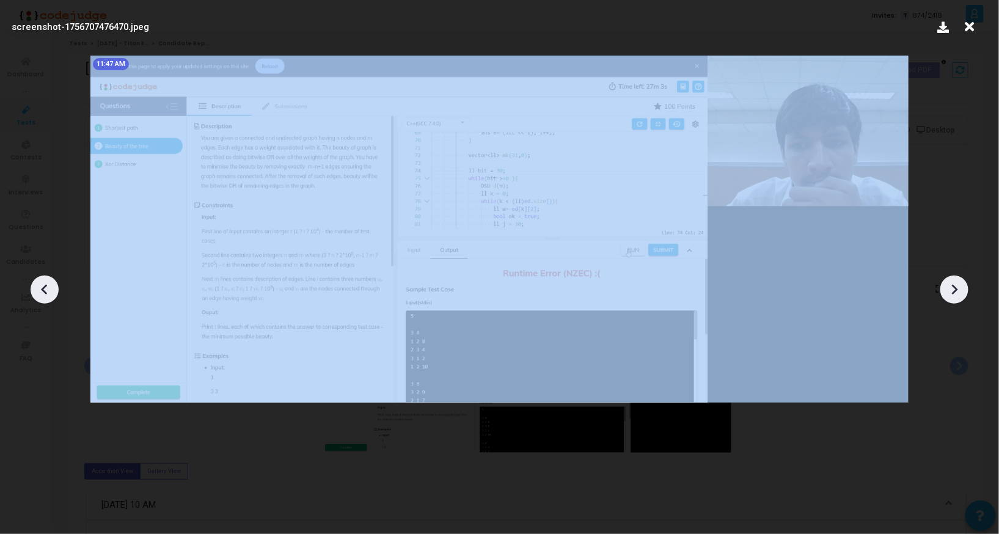
click at [949, 284] on icon at bounding box center [954, 289] width 18 height 18
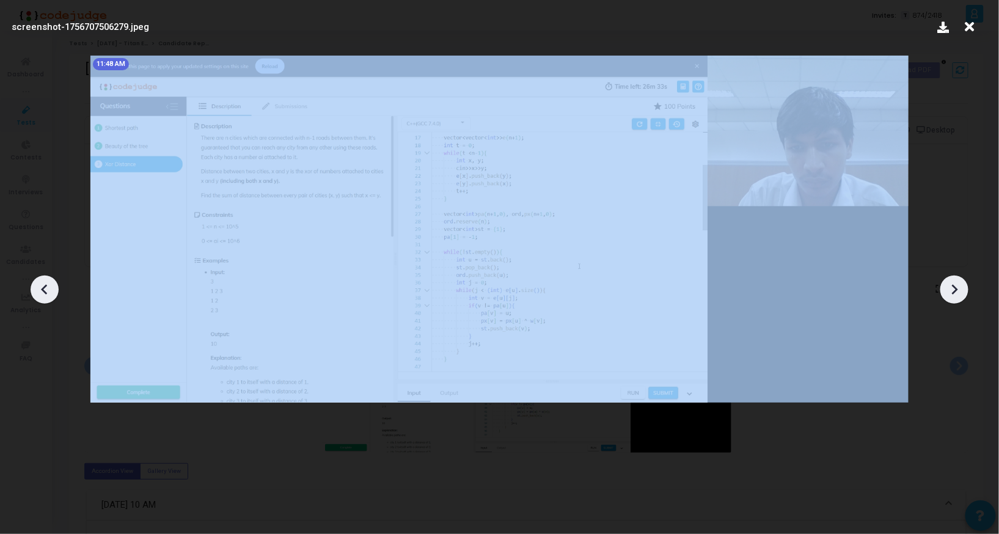
click at [949, 284] on icon at bounding box center [954, 289] width 18 height 18
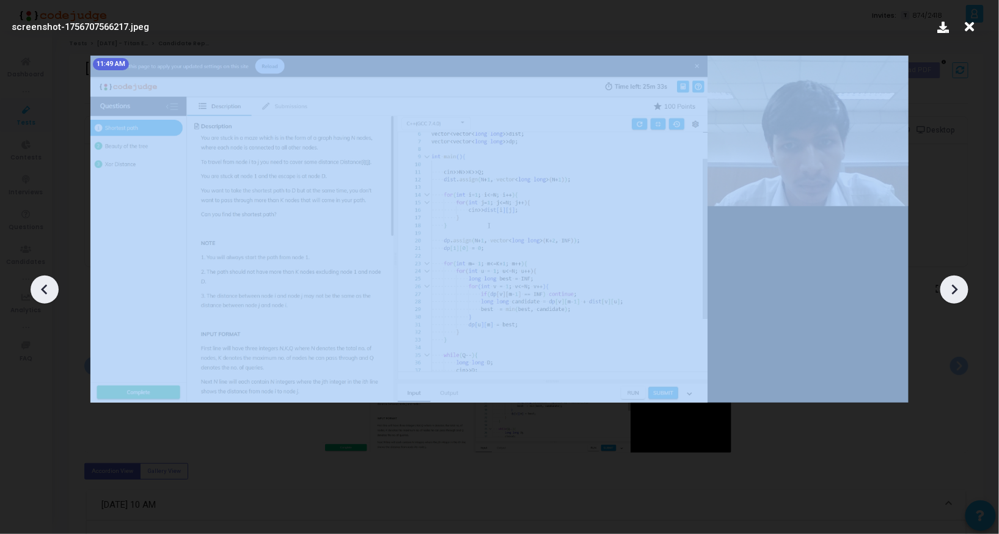
click at [949, 284] on icon at bounding box center [954, 289] width 18 height 18
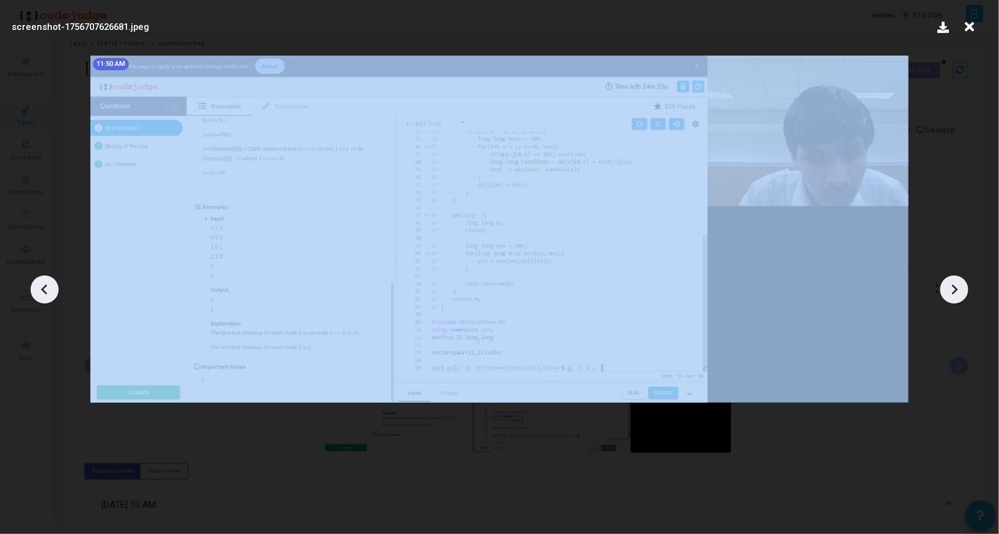
click at [949, 284] on icon at bounding box center [954, 289] width 18 height 18
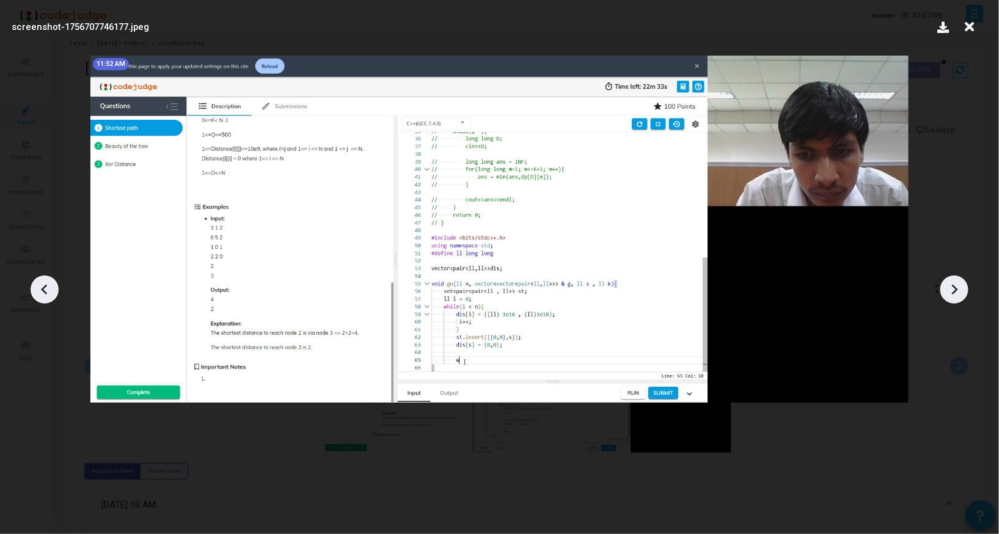
click at [949, 284] on icon at bounding box center [954, 289] width 18 height 18
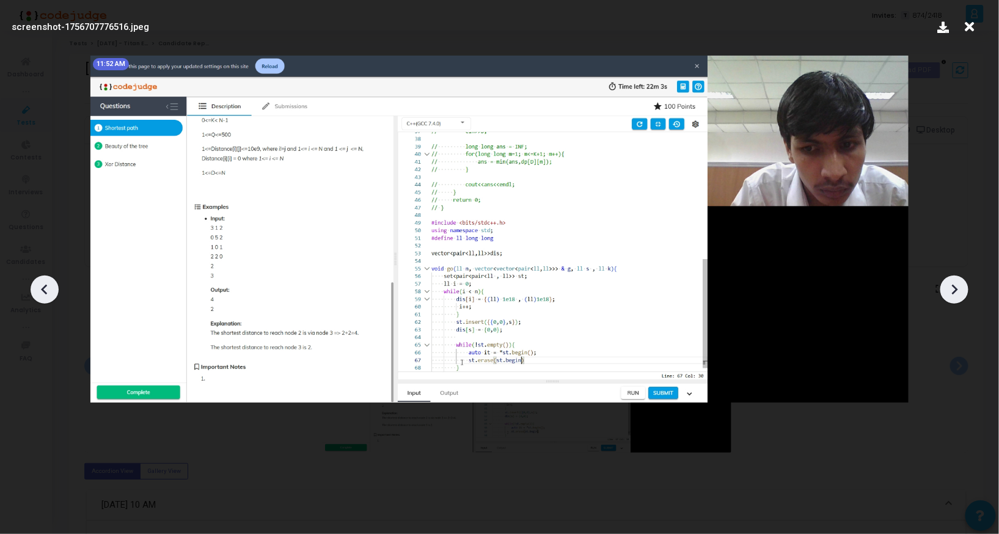
click at [949, 284] on icon at bounding box center [954, 289] width 18 height 18
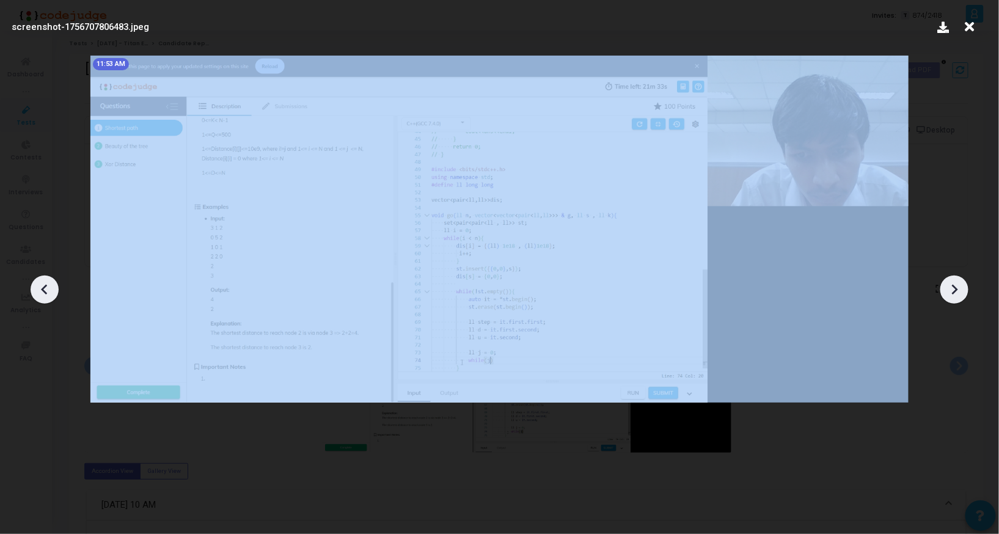
click at [949, 284] on icon at bounding box center [954, 289] width 18 height 18
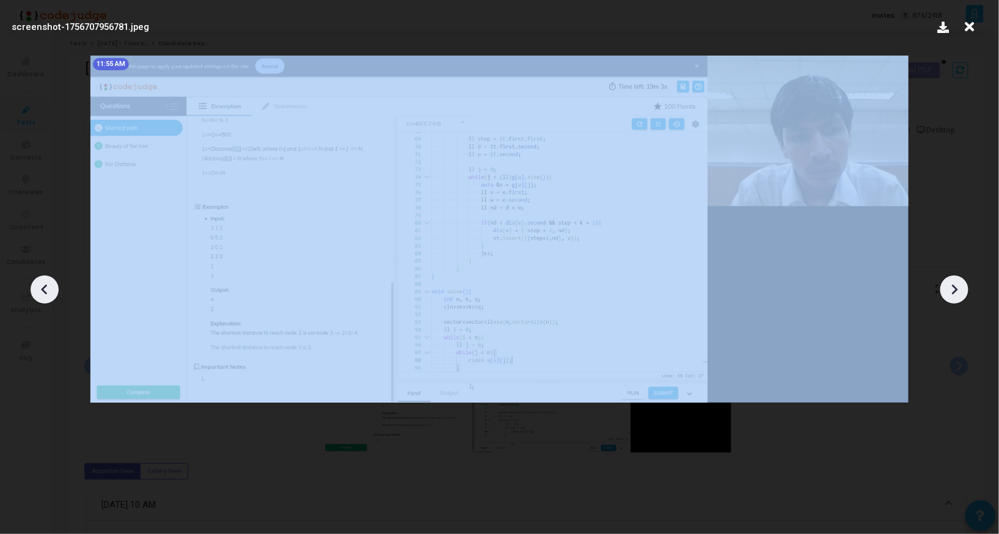
click at [949, 284] on icon at bounding box center [954, 289] width 18 height 18
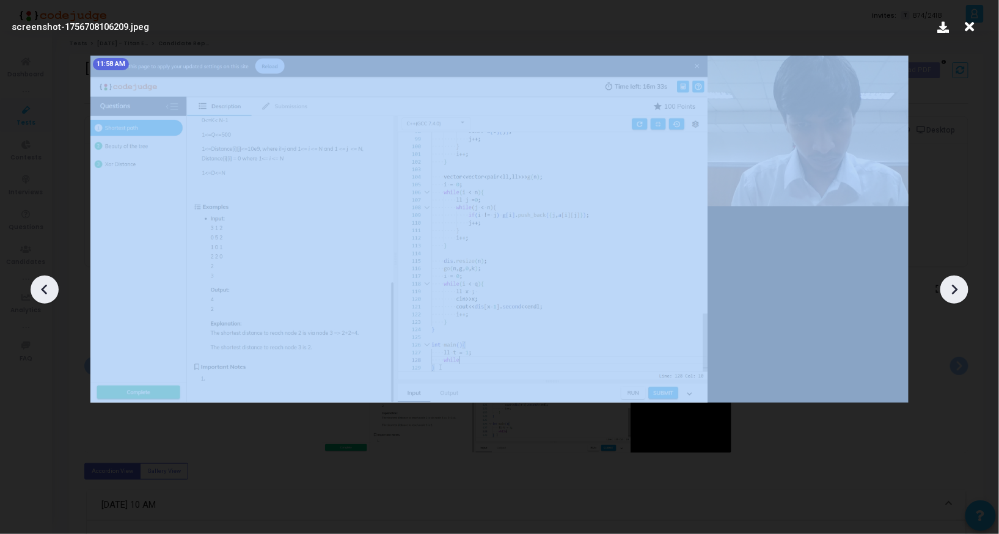
click at [949, 284] on icon at bounding box center [954, 289] width 18 height 18
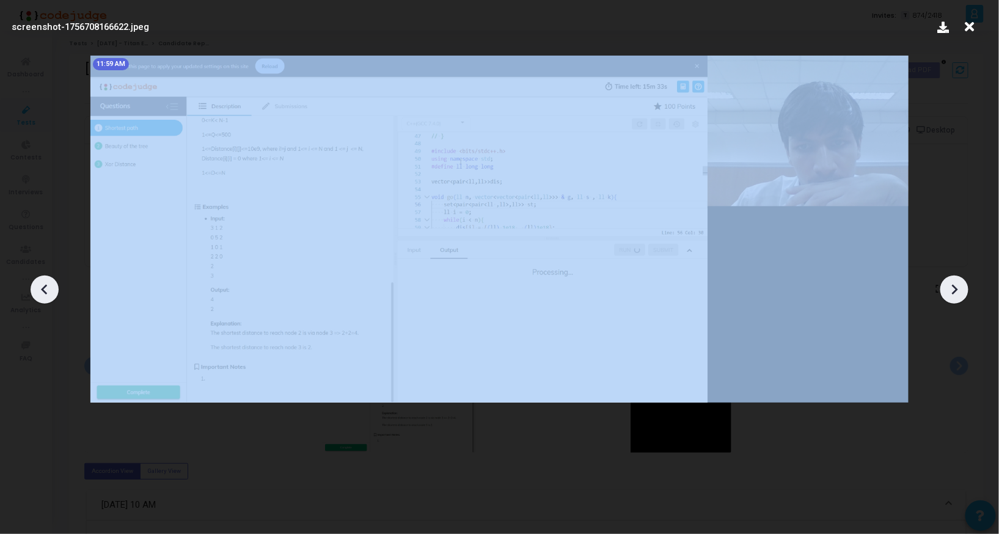
click at [949, 284] on icon at bounding box center [954, 289] width 18 height 18
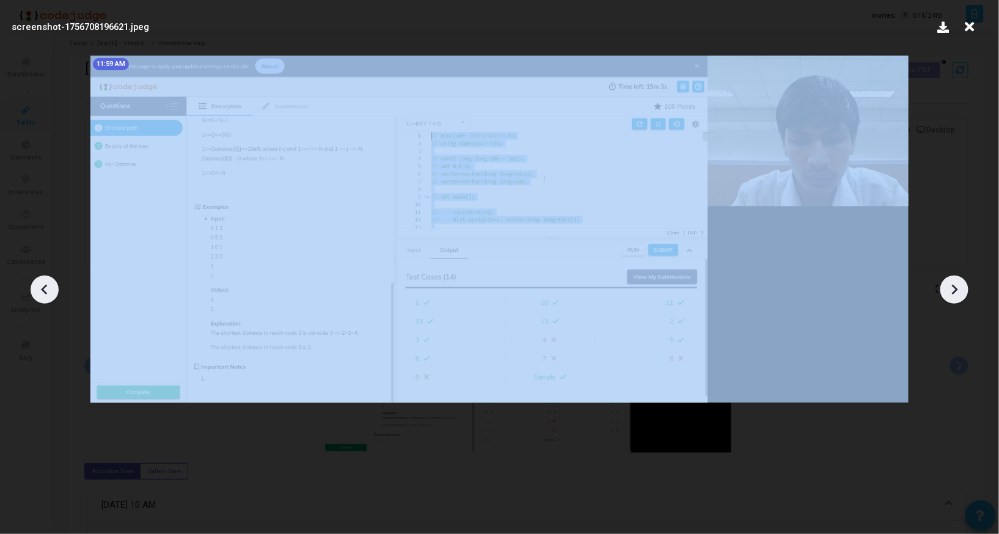
click at [949, 284] on icon at bounding box center [954, 289] width 18 height 18
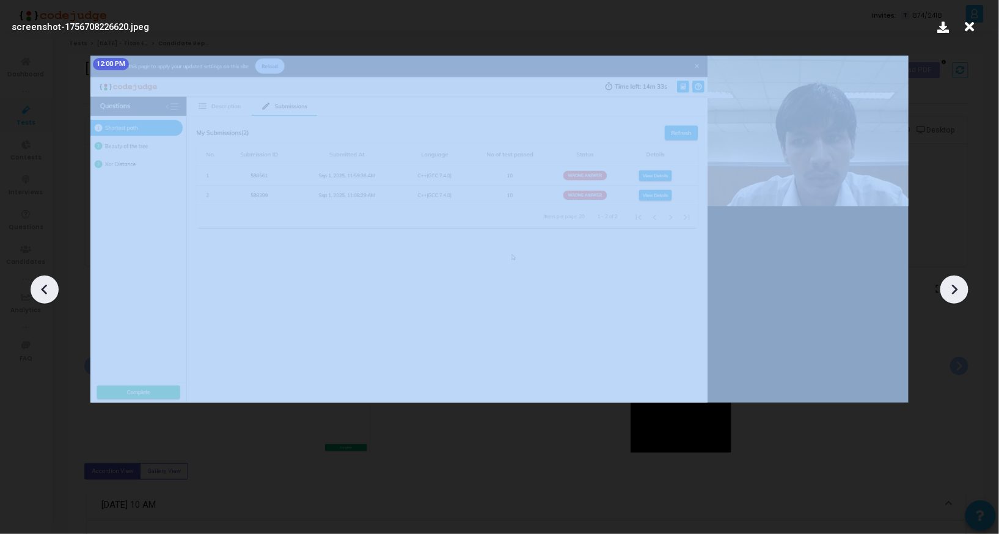
click at [949, 284] on icon at bounding box center [954, 289] width 18 height 18
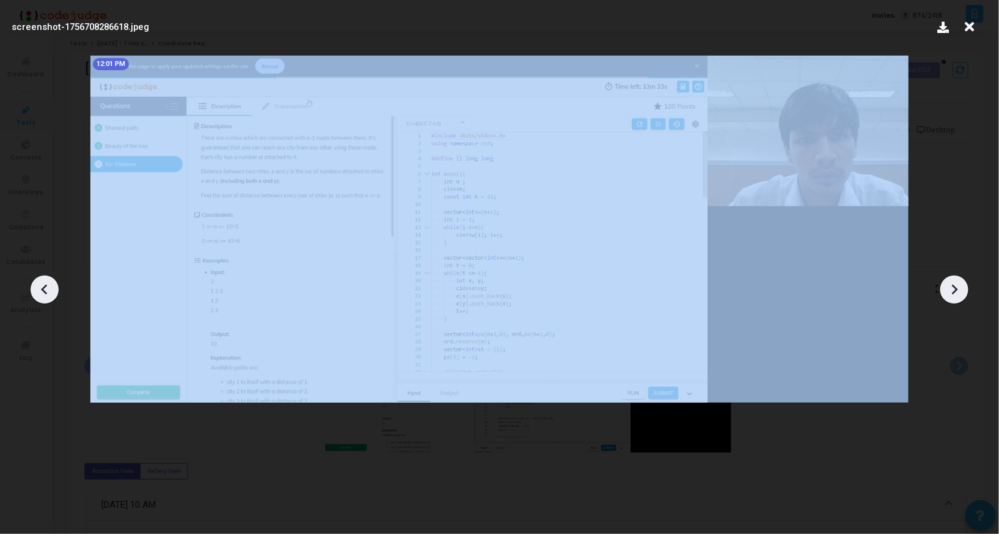
click at [949, 284] on icon at bounding box center [954, 289] width 18 height 18
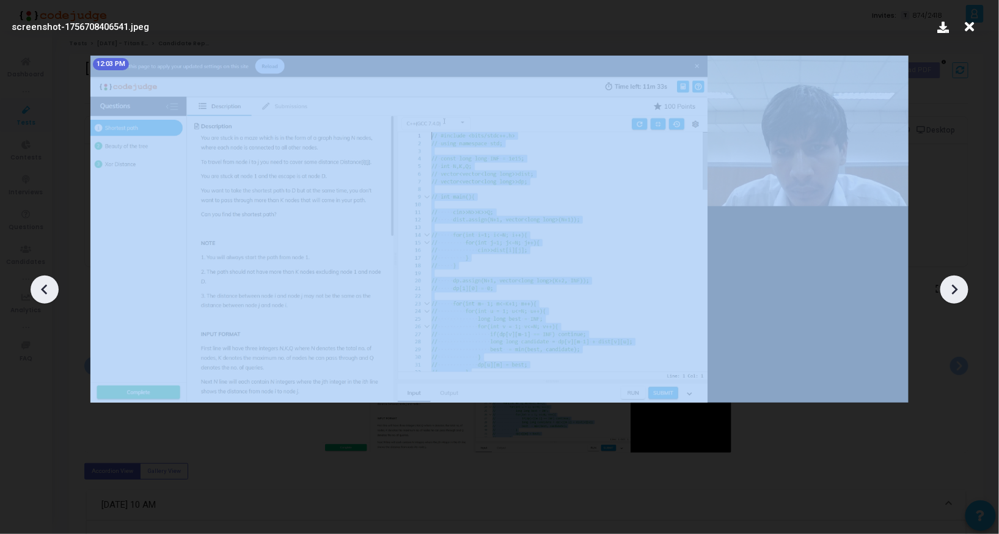
click at [949, 284] on icon at bounding box center [954, 289] width 18 height 18
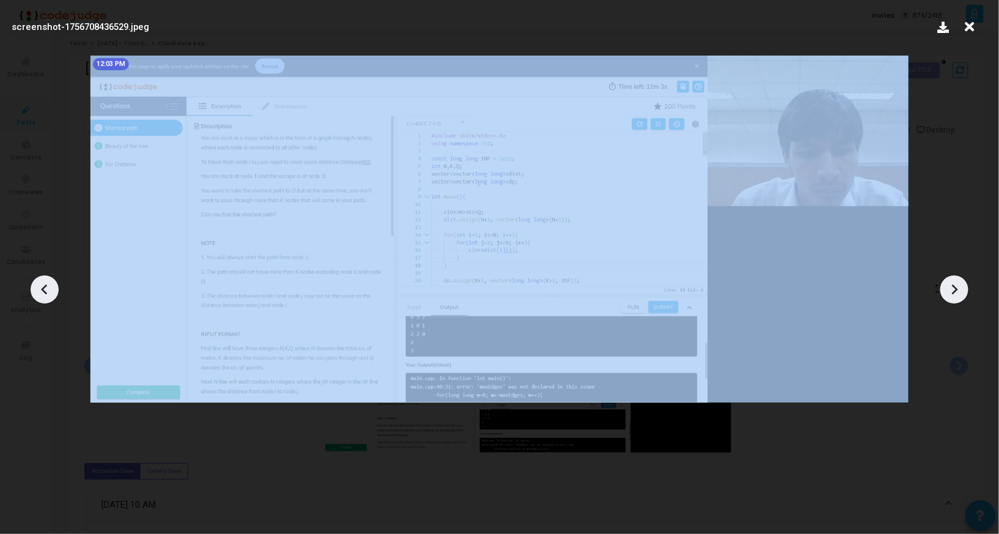
click at [949, 284] on icon at bounding box center [954, 289] width 18 height 18
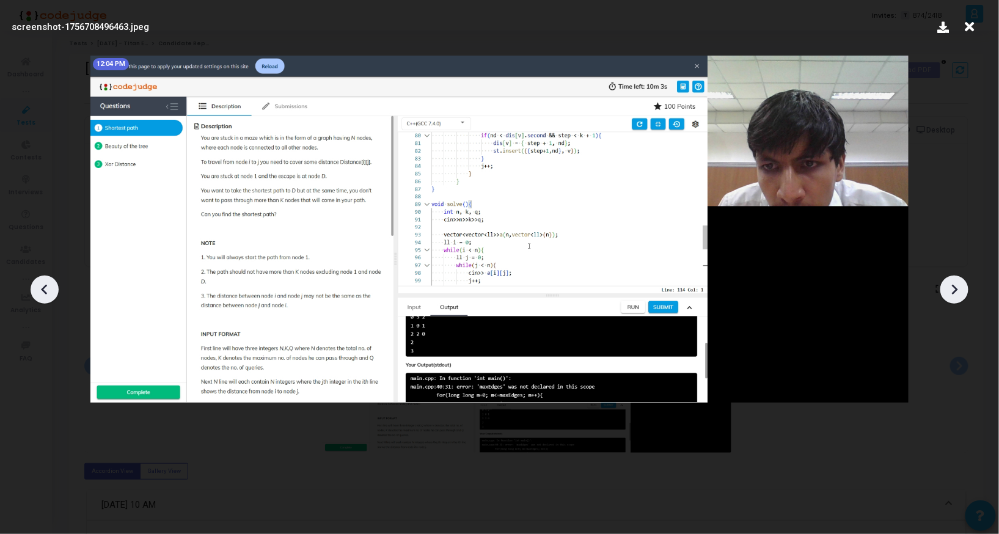
click at [949, 284] on icon at bounding box center [954, 289] width 18 height 18
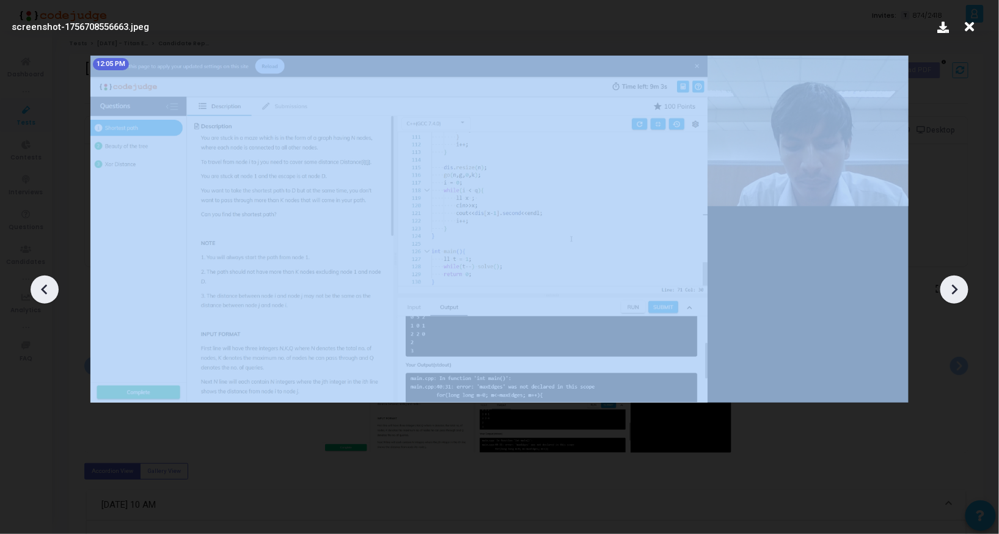
click at [949, 284] on icon at bounding box center [954, 289] width 18 height 18
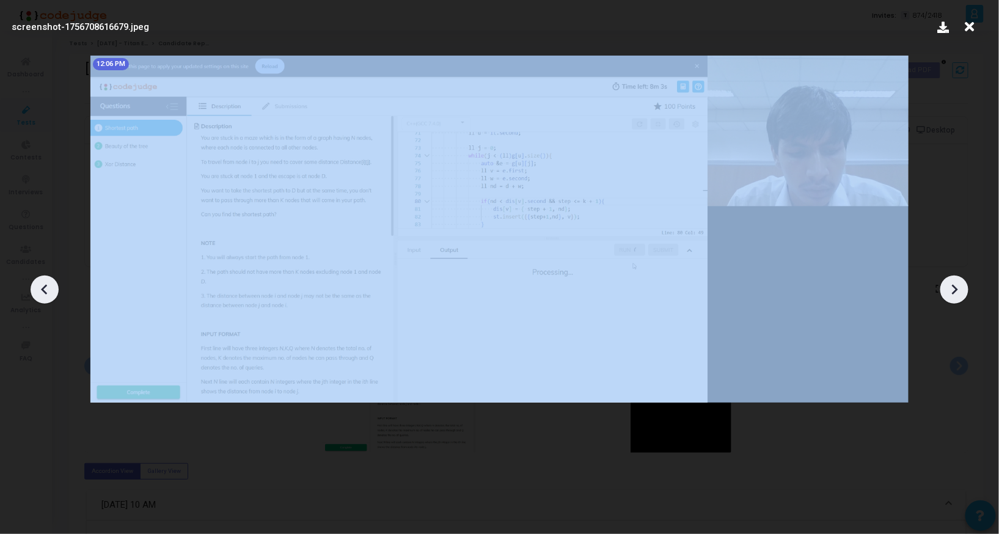
click at [949, 284] on icon at bounding box center [954, 289] width 18 height 18
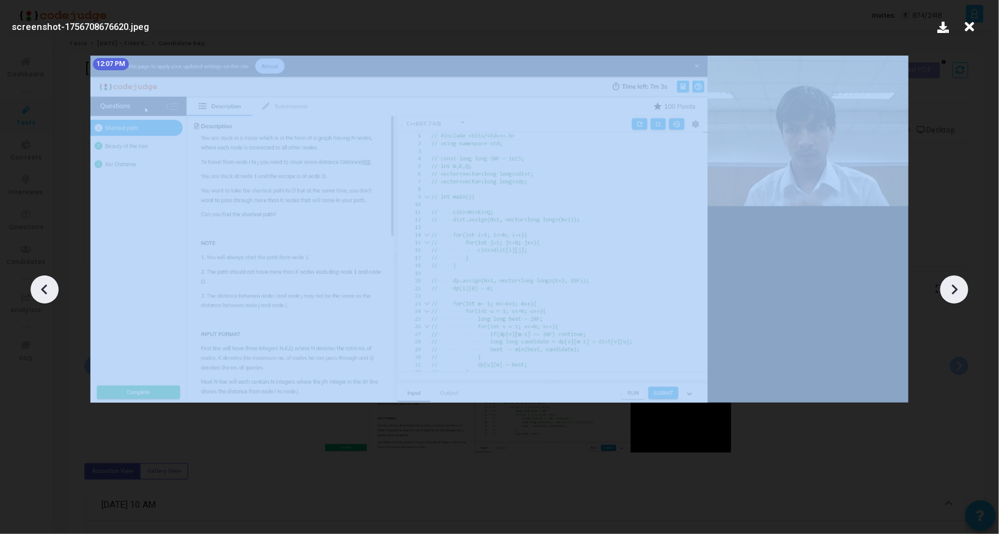
click at [949, 284] on icon at bounding box center [954, 289] width 18 height 18
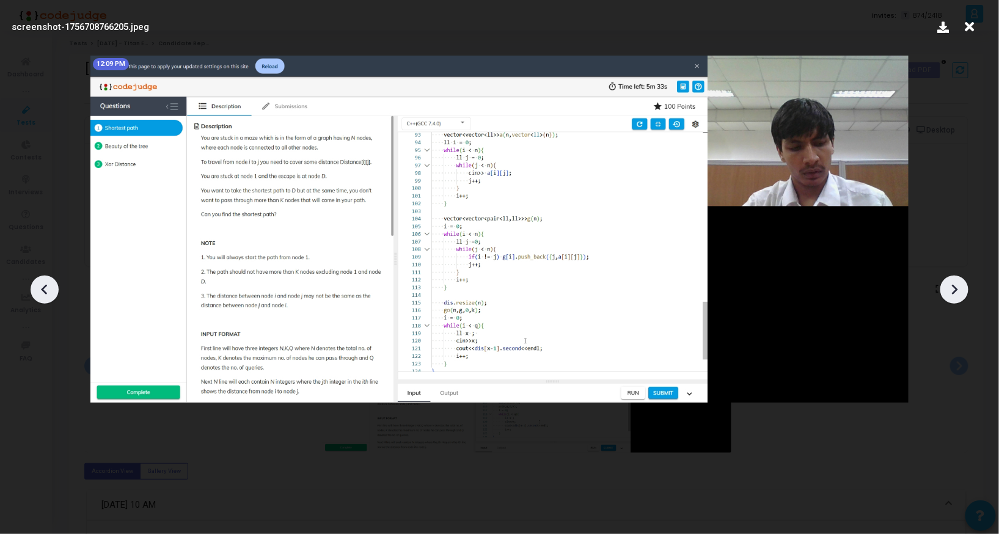
click at [948, 272] on div at bounding box center [499, 285] width 999 height 497
click at [948, 289] on icon at bounding box center [954, 289] width 18 height 18
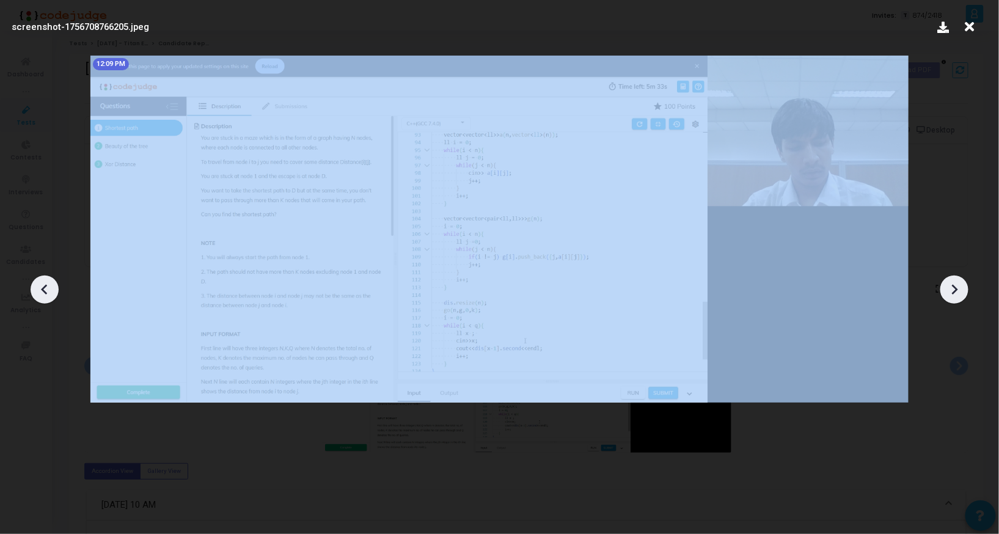
click at [948, 289] on icon at bounding box center [954, 289] width 18 height 18
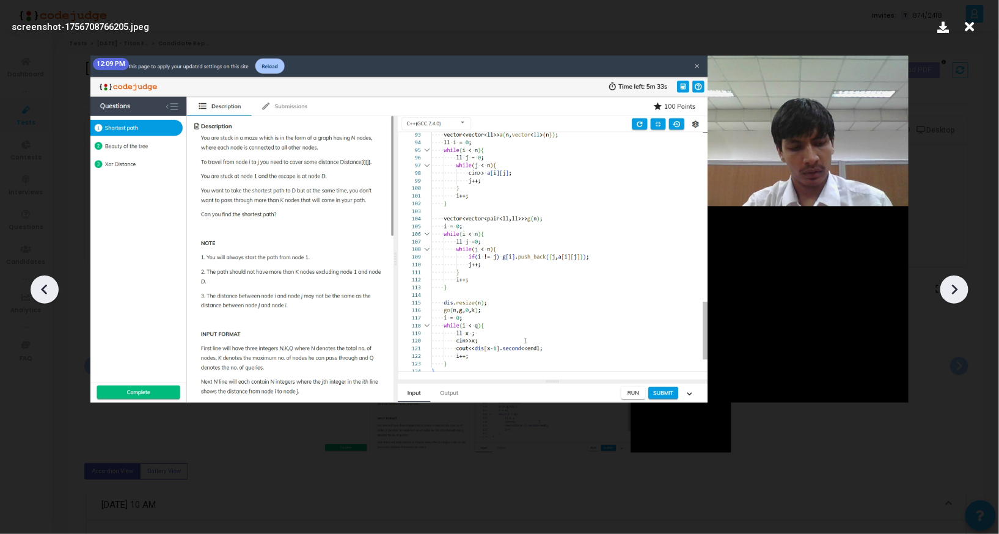
click at [965, 22] on icon at bounding box center [969, 26] width 19 height 23
